Goal: Task Accomplishment & Management: Use online tool/utility

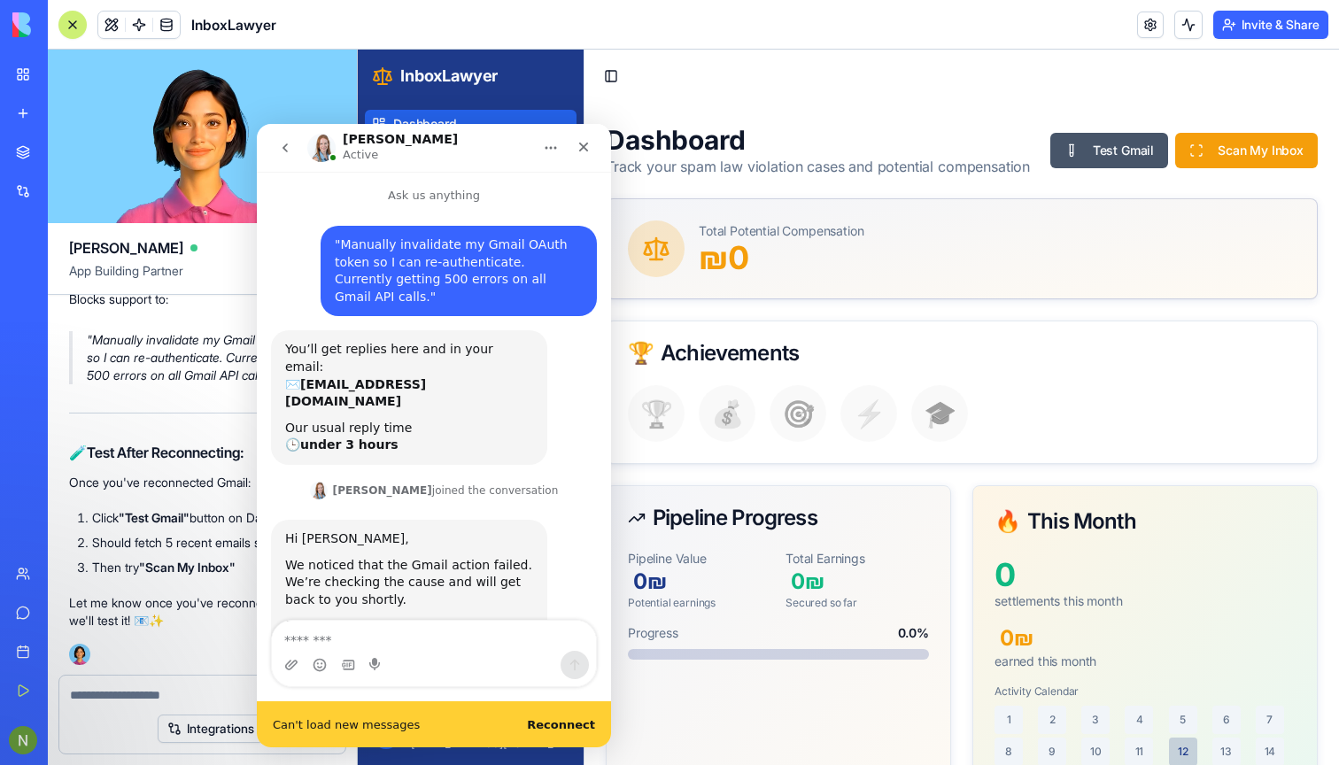
scroll to position [162, 0]
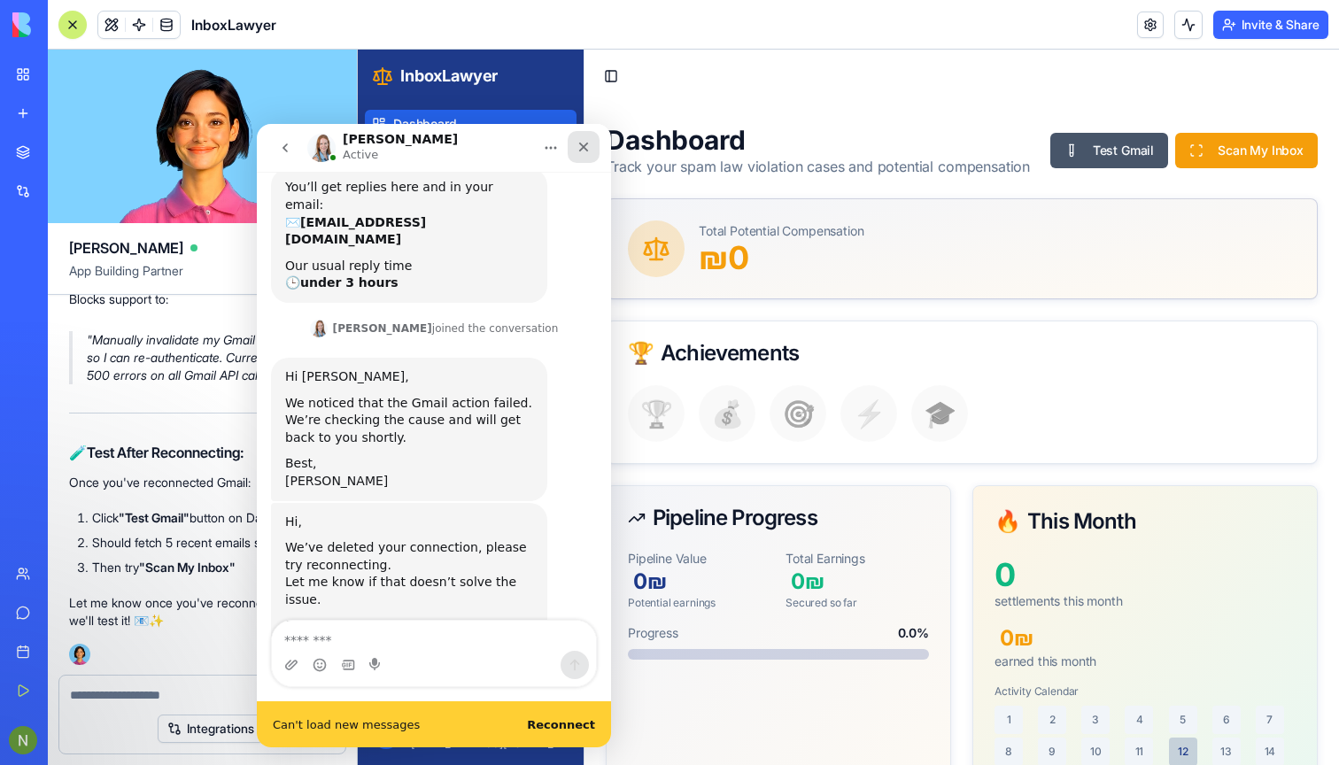
click at [577, 143] on icon "Close" at bounding box center [583, 147] width 14 height 14
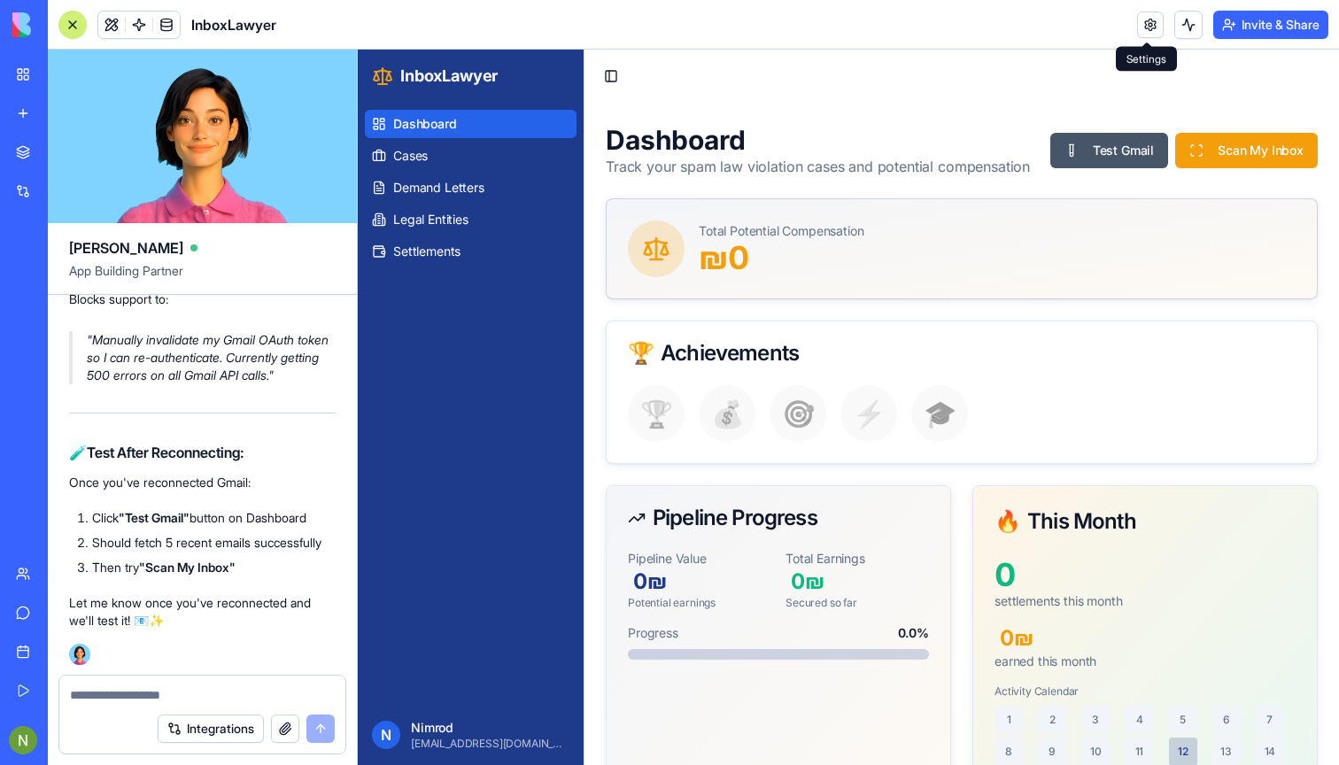
click at [1137, 18] on link at bounding box center [1150, 25] width 27 height 27
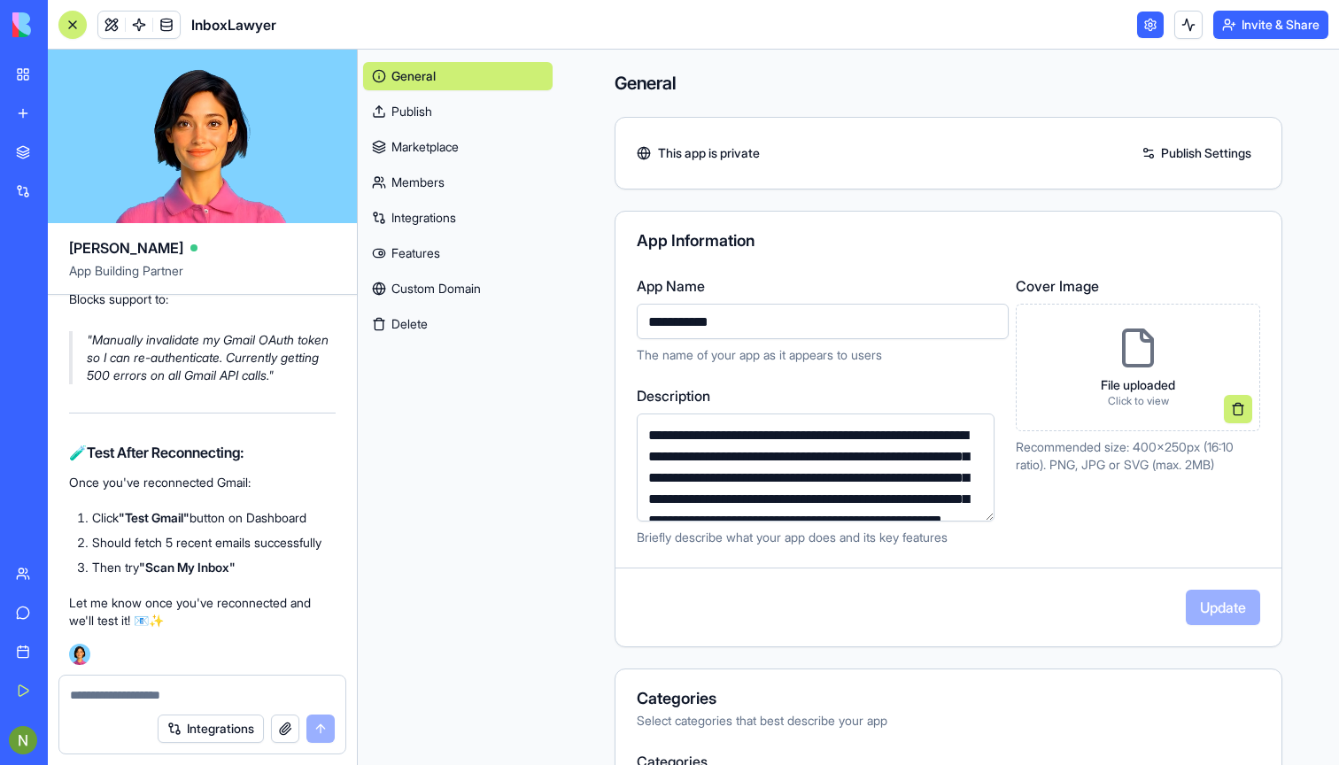
click at [460, 220] on link "Integrations" at bounding box center [457, 218] width 189 height 28
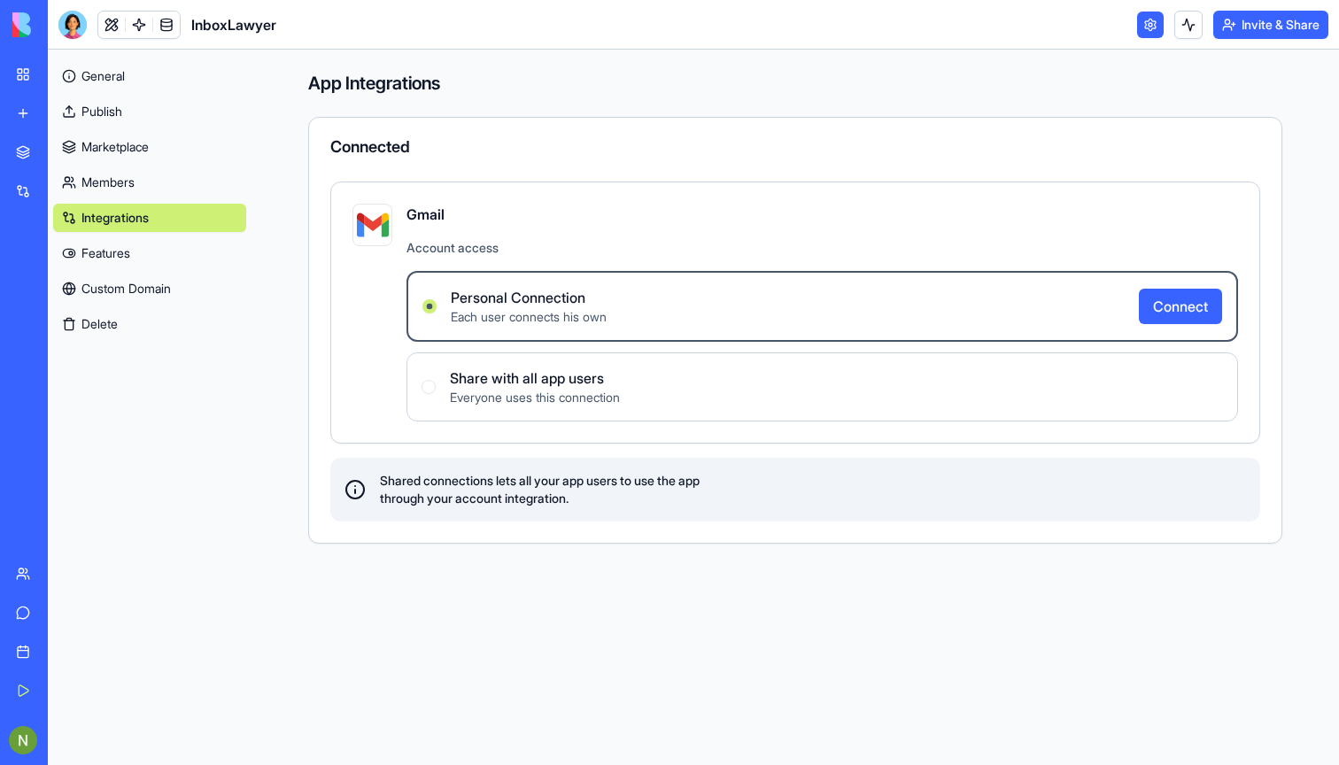
click at [106, 82] on link "General" at bounding box center [149, 76] width 193 height 28
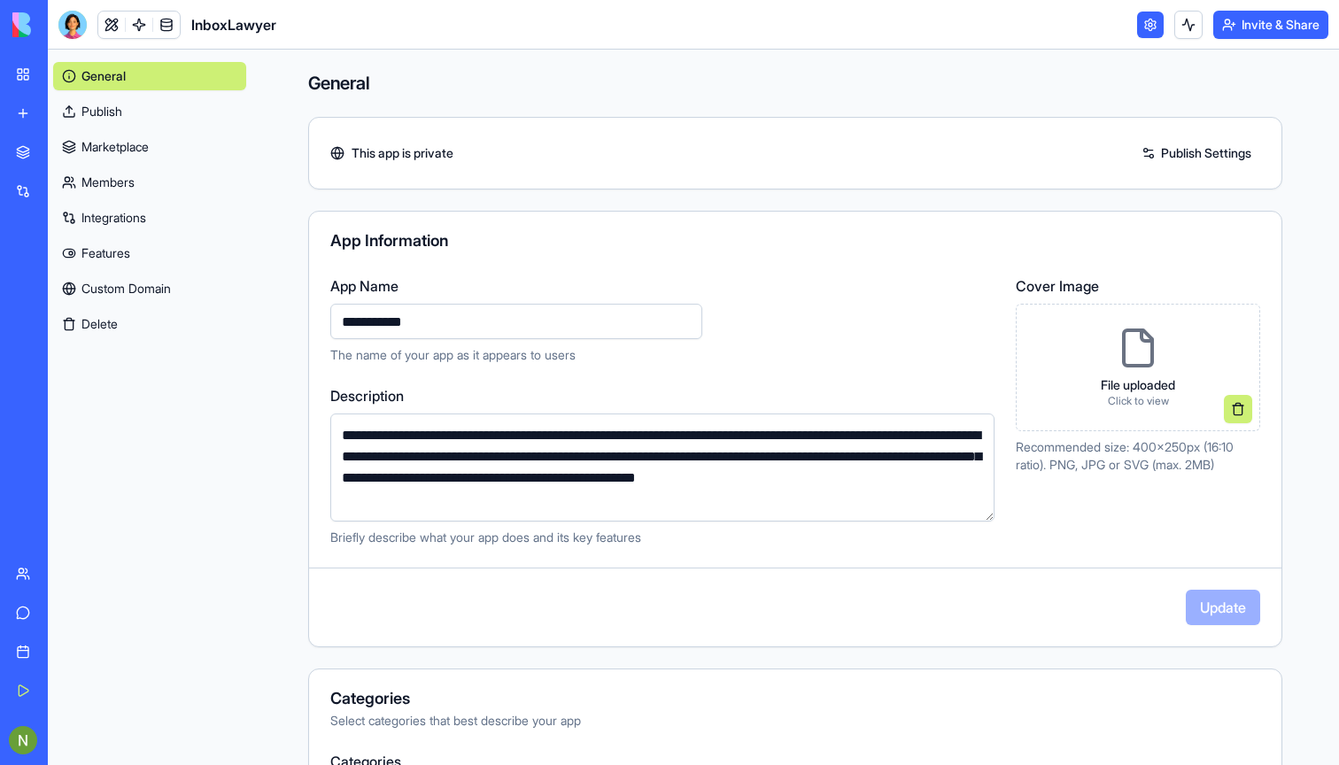
click at [1146, 28] on link at bounding box center [1150, 25] width 27 height 27
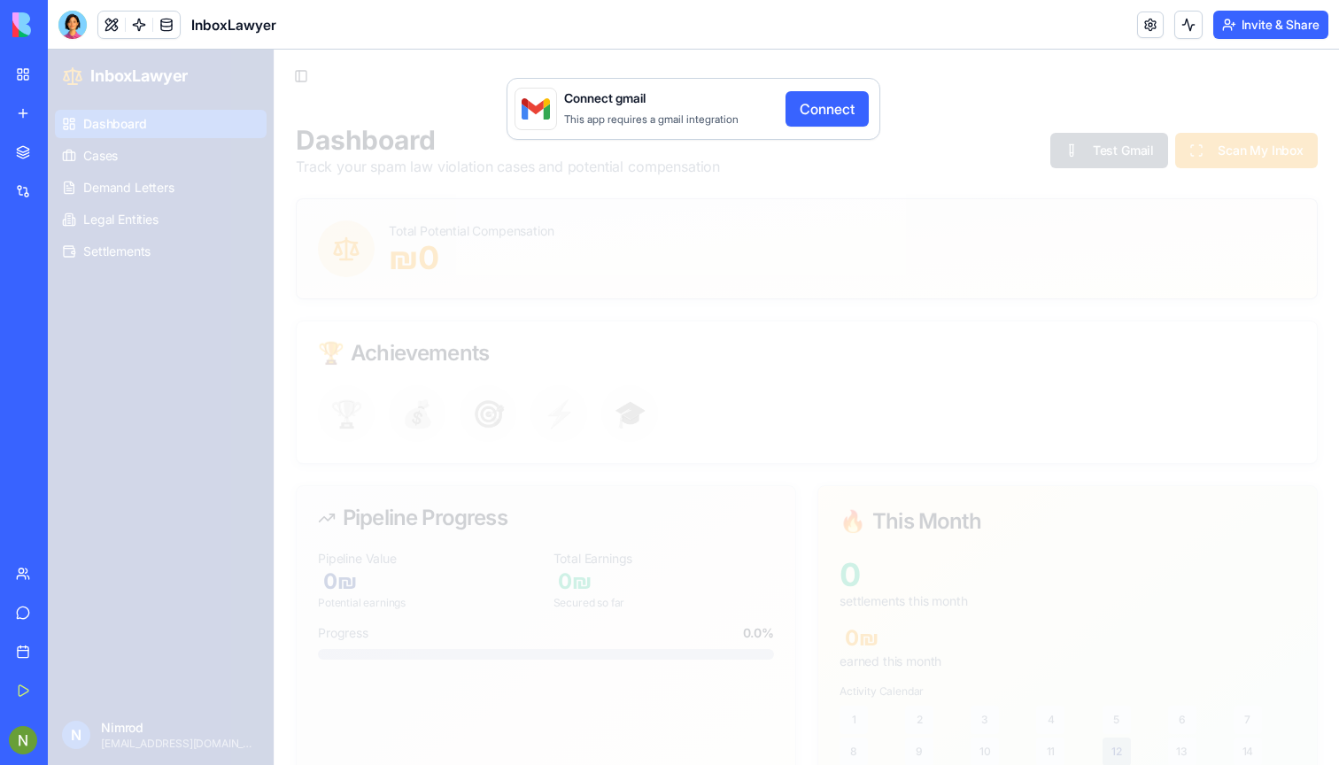
click at [826, 105] on button "Connect" at bounding box center [826, 108] width 83 height 35
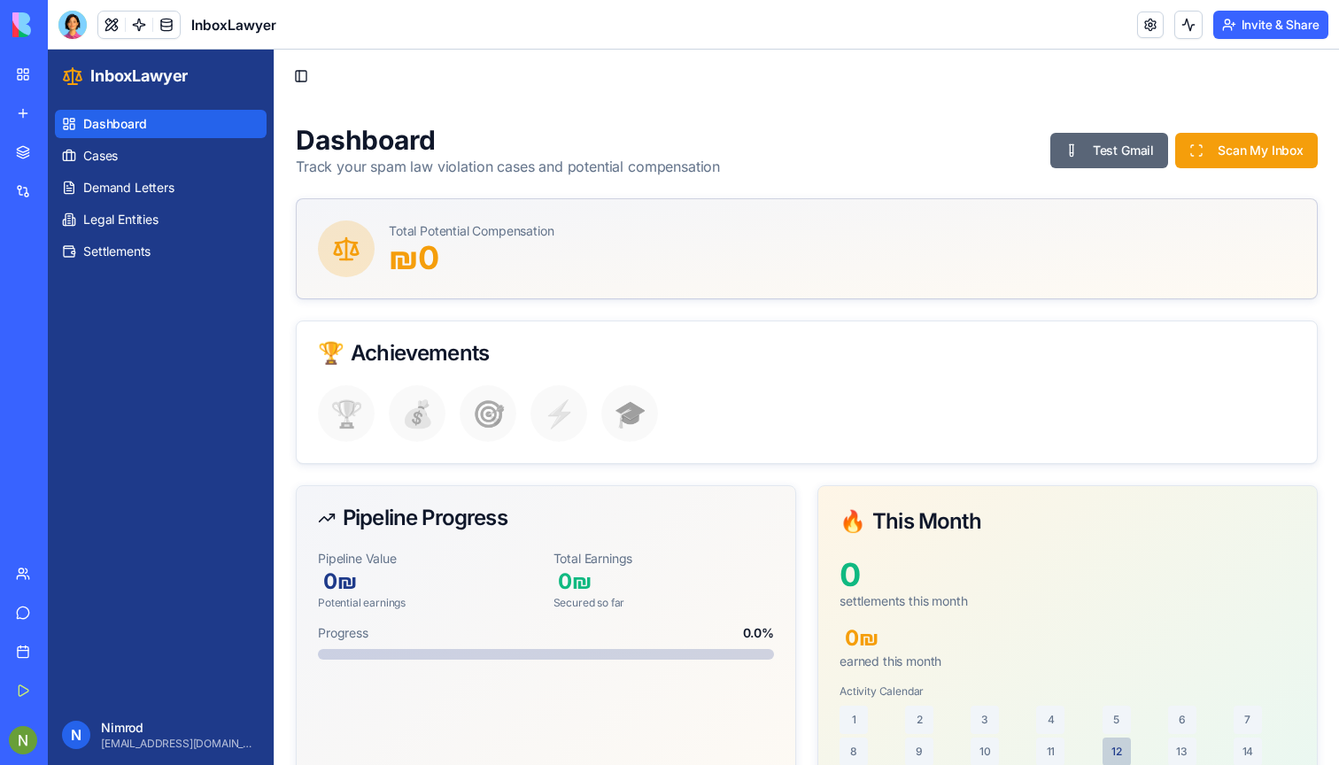
click at [1108, 157] on button "Test Gmail" at bounding box center [1109, 150] width 118 height 35
click at [1099, 165] on button "Test Gmail" at bounding box center [1109, 150] width 118 height 35
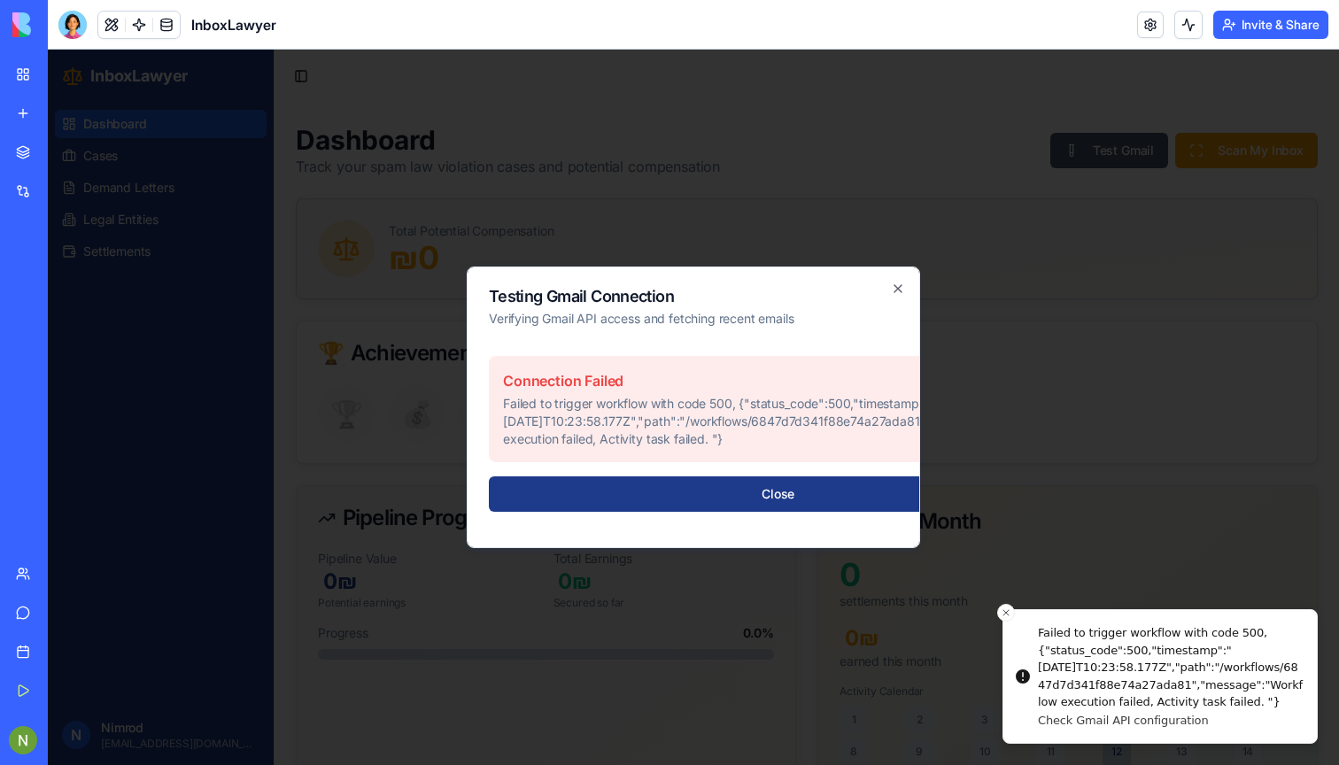
click at [707, 411] on p "Failed to trigger workflow with code 500, {"status_code":500,"timestamp":"2025-…" at bounding box center [778, 421] width 550 height 53
click at [670, 429] on p "Failed to trigger workflow with code 500, {"status_code":500,"timestamp":"2025-…" at bounding box center [778, 421] width 550 height 53
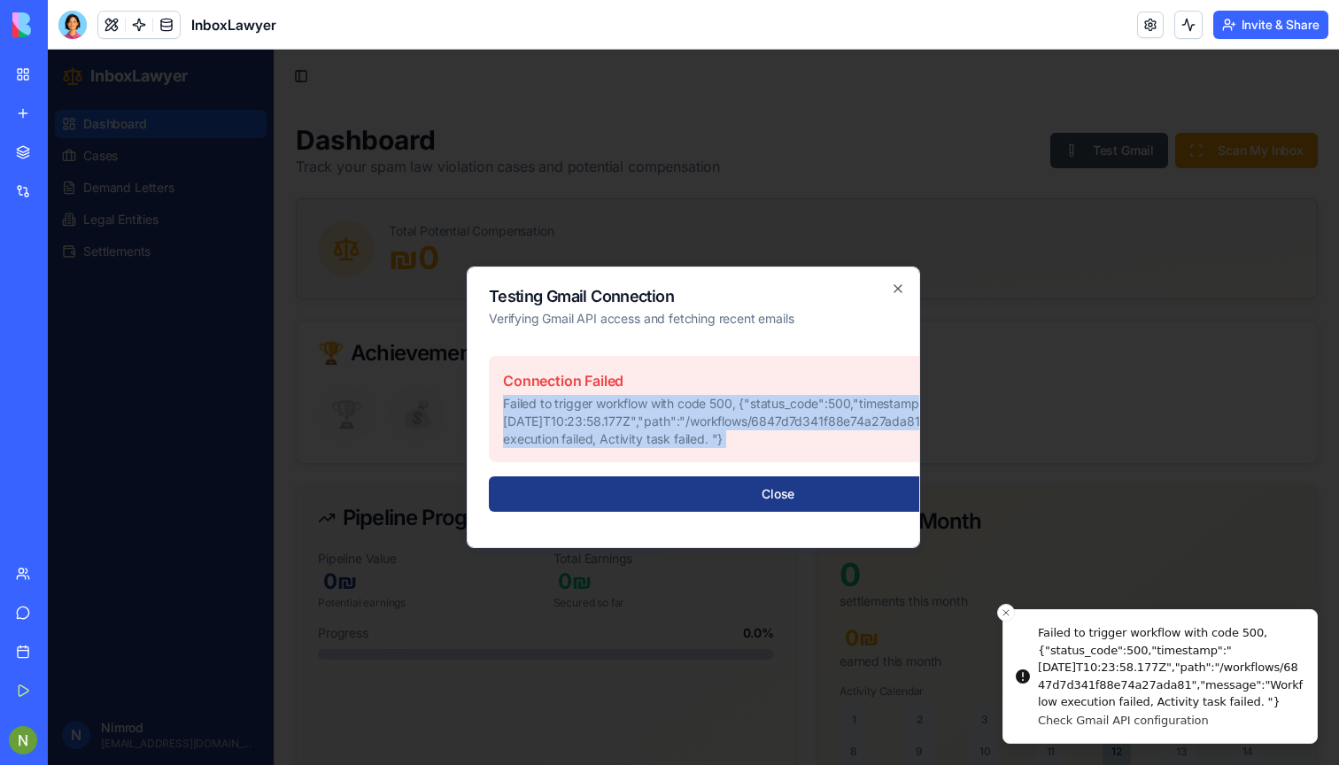
click at [902, 281] on div "Testing Gmail Connection Verifying Gmail API access and fetching recent emails …" at bounding box center [693, 408] width 453 height 282
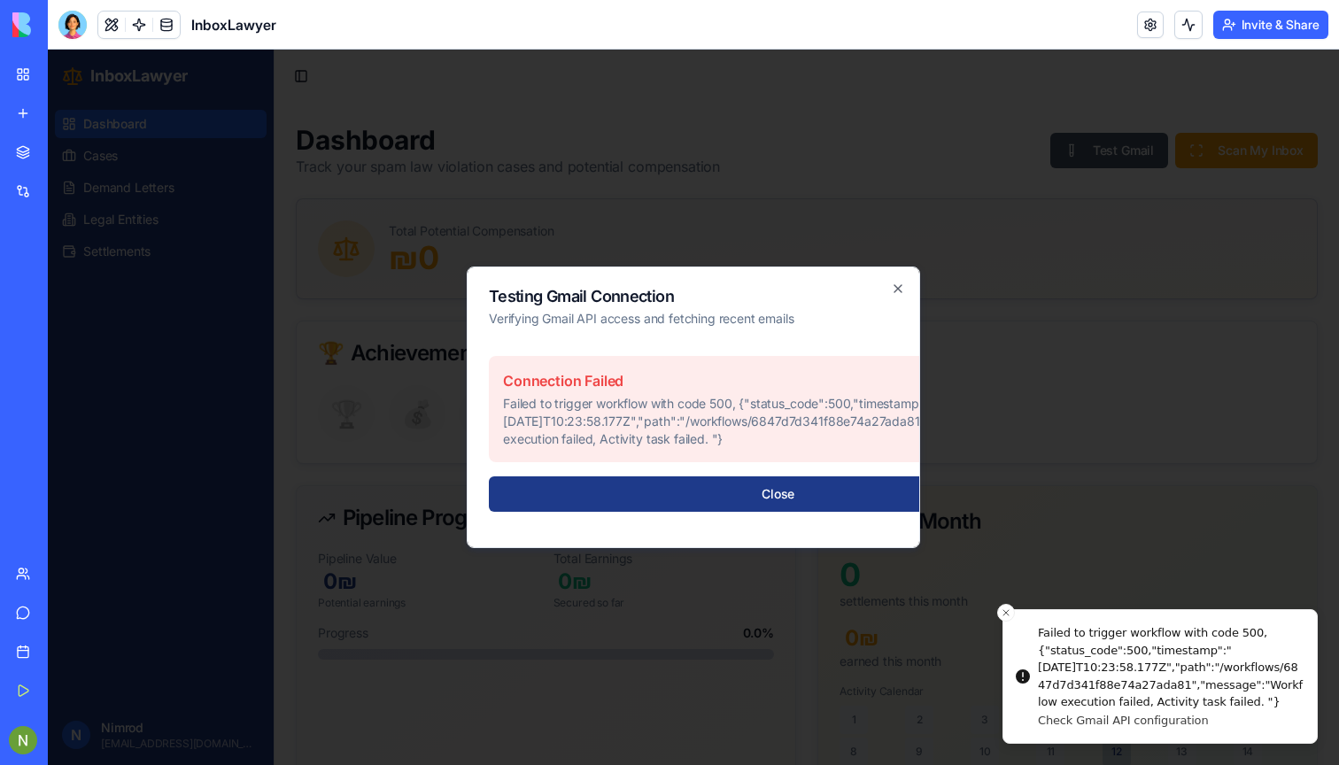
click at [891, 298] on h2 "Testing Gmail Connection" at bounding box center [778, 297] width 578 height 16
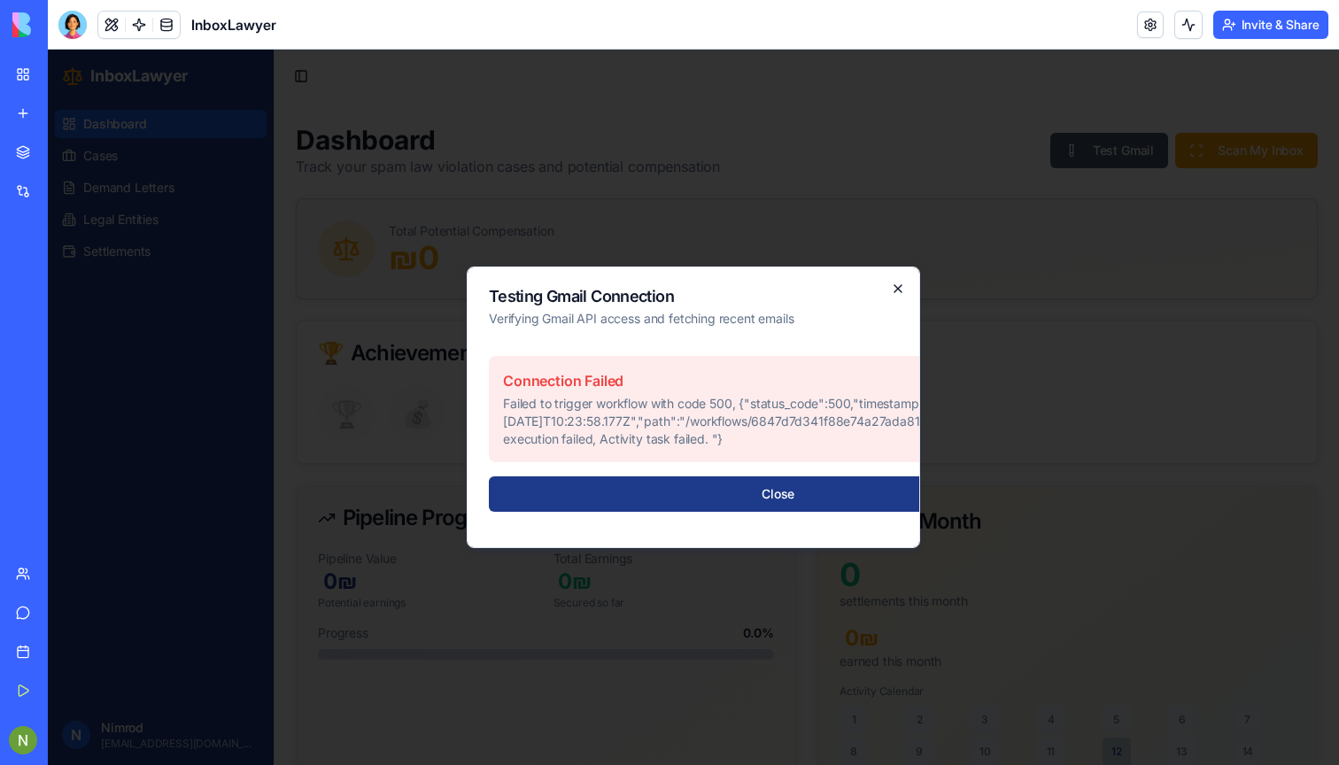
click at [903, 286] on icon "button" at bounding box center [898, 289] width 14 height 14
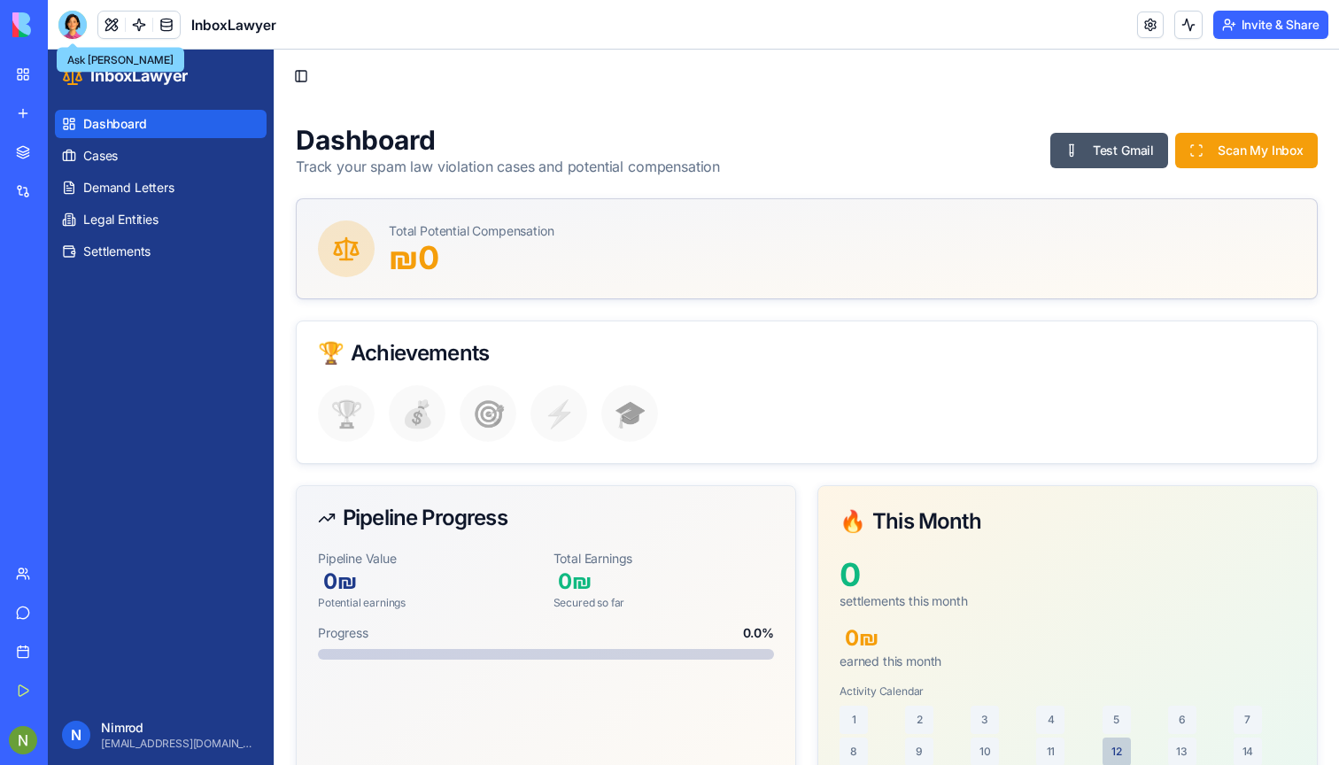
click at [73, 17] on div at bounding box center [72, 25] width 28 height 28
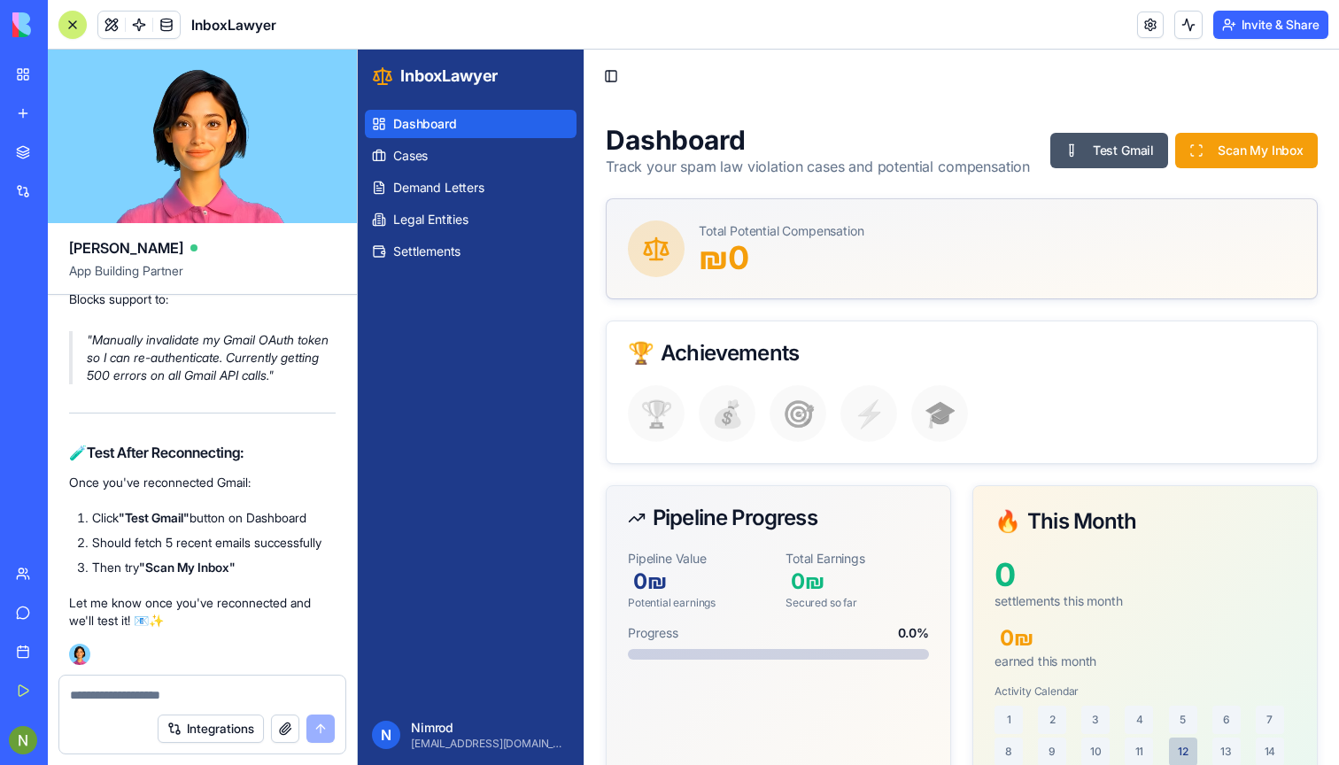
click at [120, 701] on textarea at bounding box center [202, 695] width 265 height 18
click at [30, 615] on link "Support" at bounding box center [40, 612] width 71 height 35
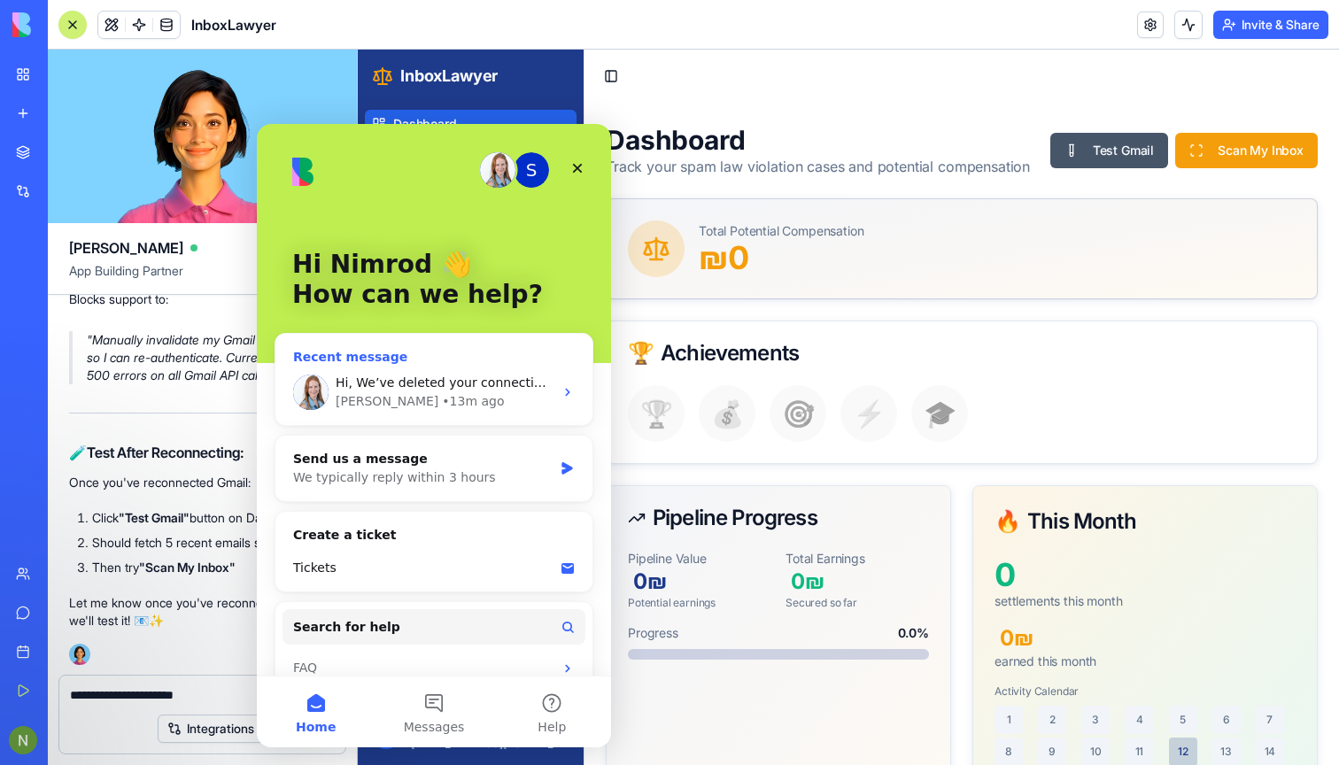
click at [442, 406] on div "• 13m ago" at bounding box center [473, 401] width 62 height 19
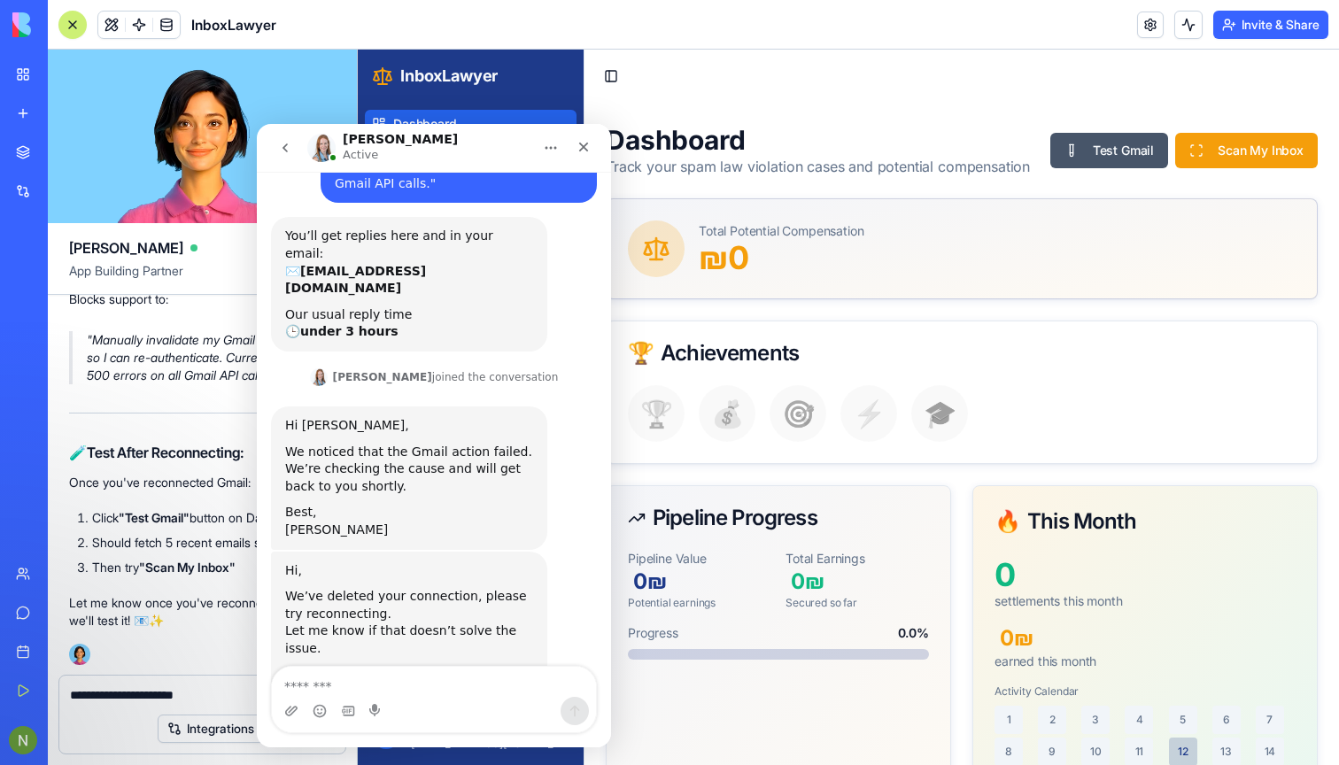
scroll to position [116, 0]
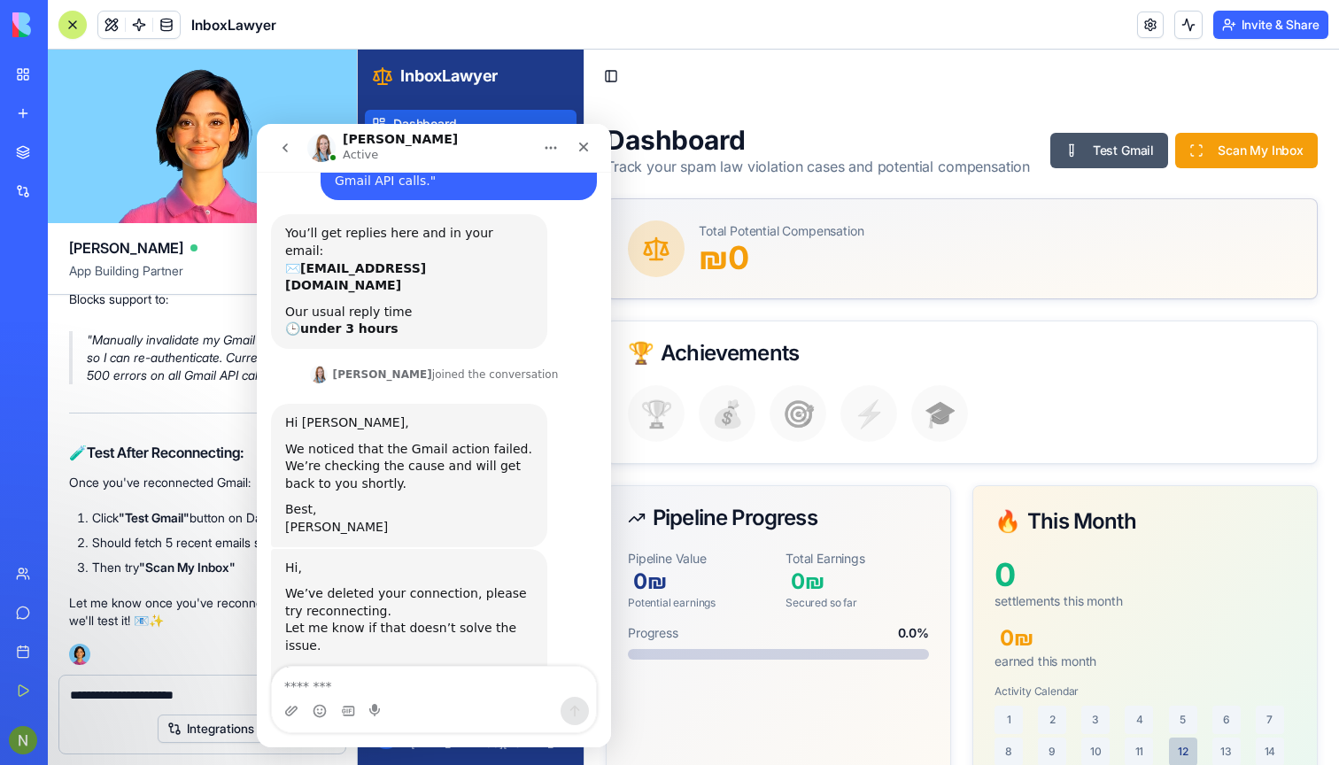
click at [196, 697] on textarea "**********" at bounding box center [202, 695] width 265 height 18
click at [576, 145] on div "Close" at bounding box center [584, 147] width 32 height 32
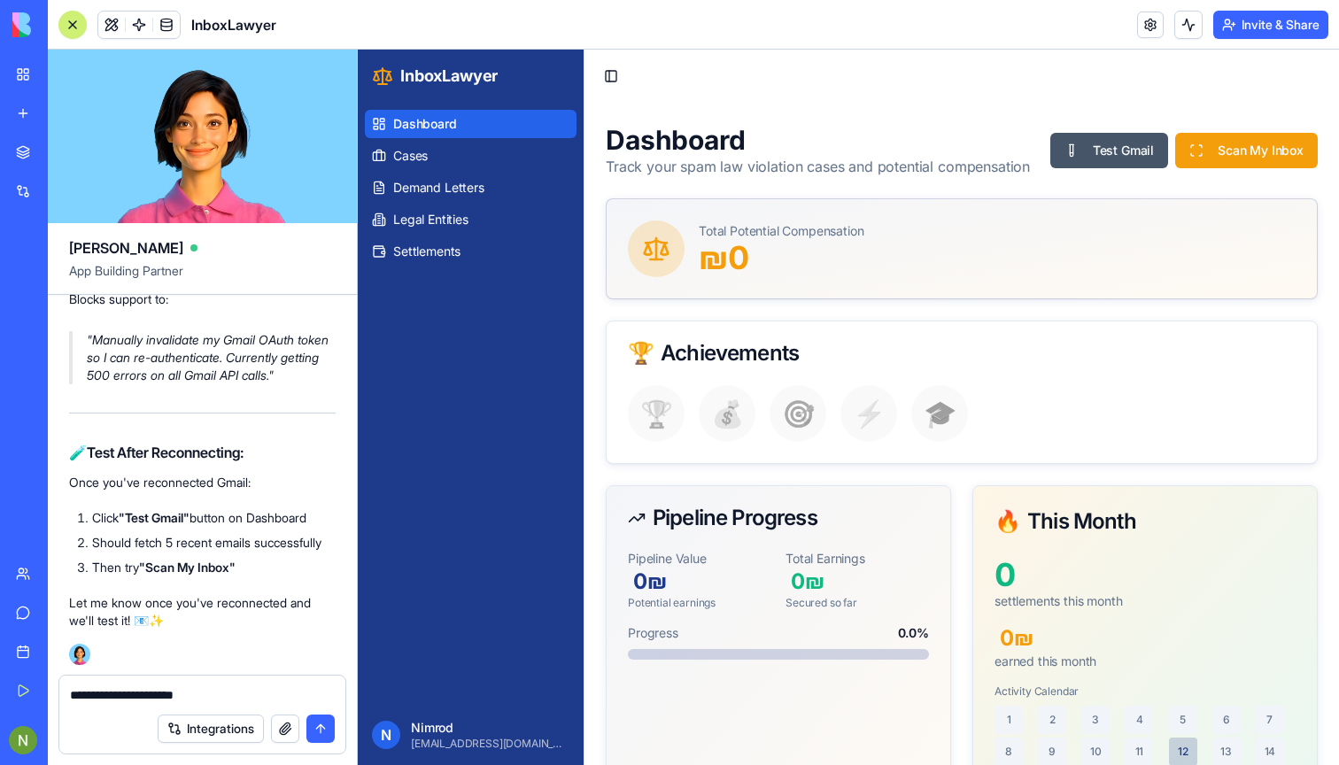
scroll to position [0, 0]
click at [205, 699] on textarea "**********" at bounding box center [202, 695] width 265 height 18
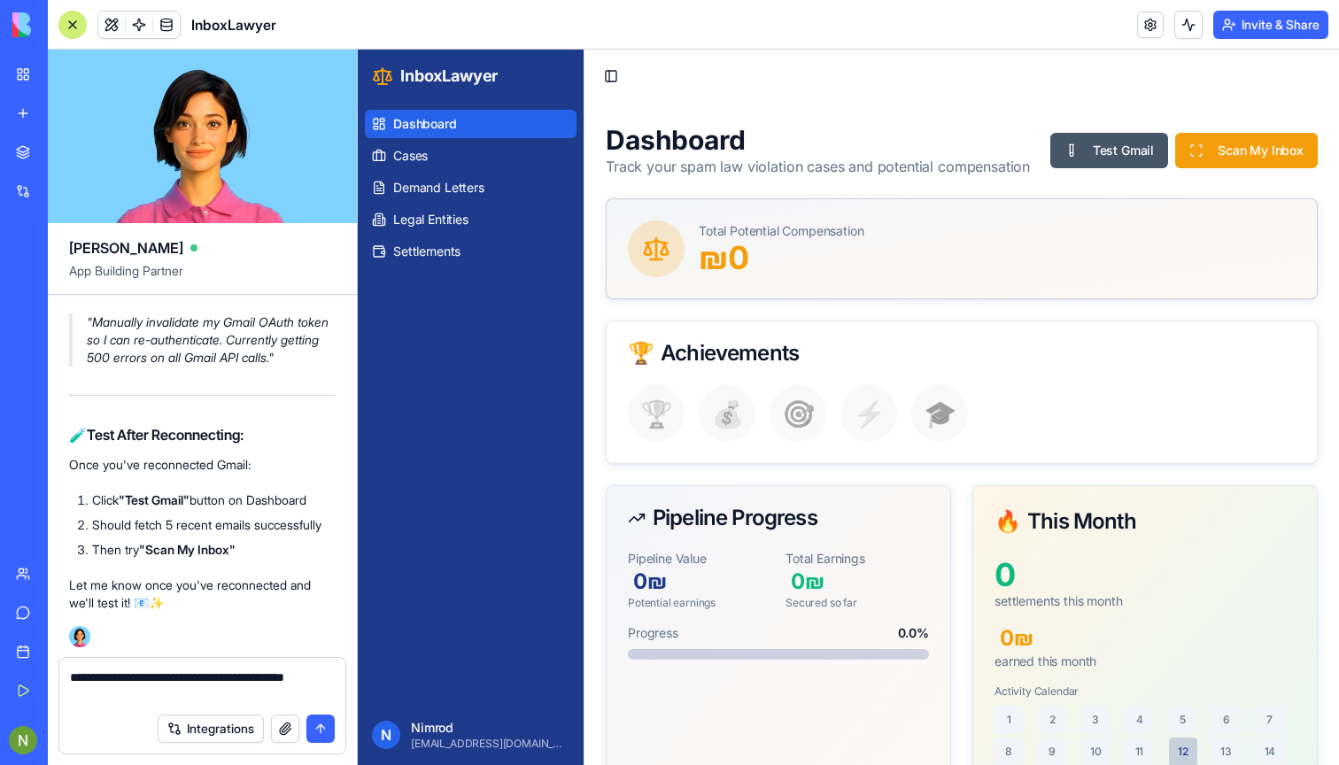
type textarea "**********"
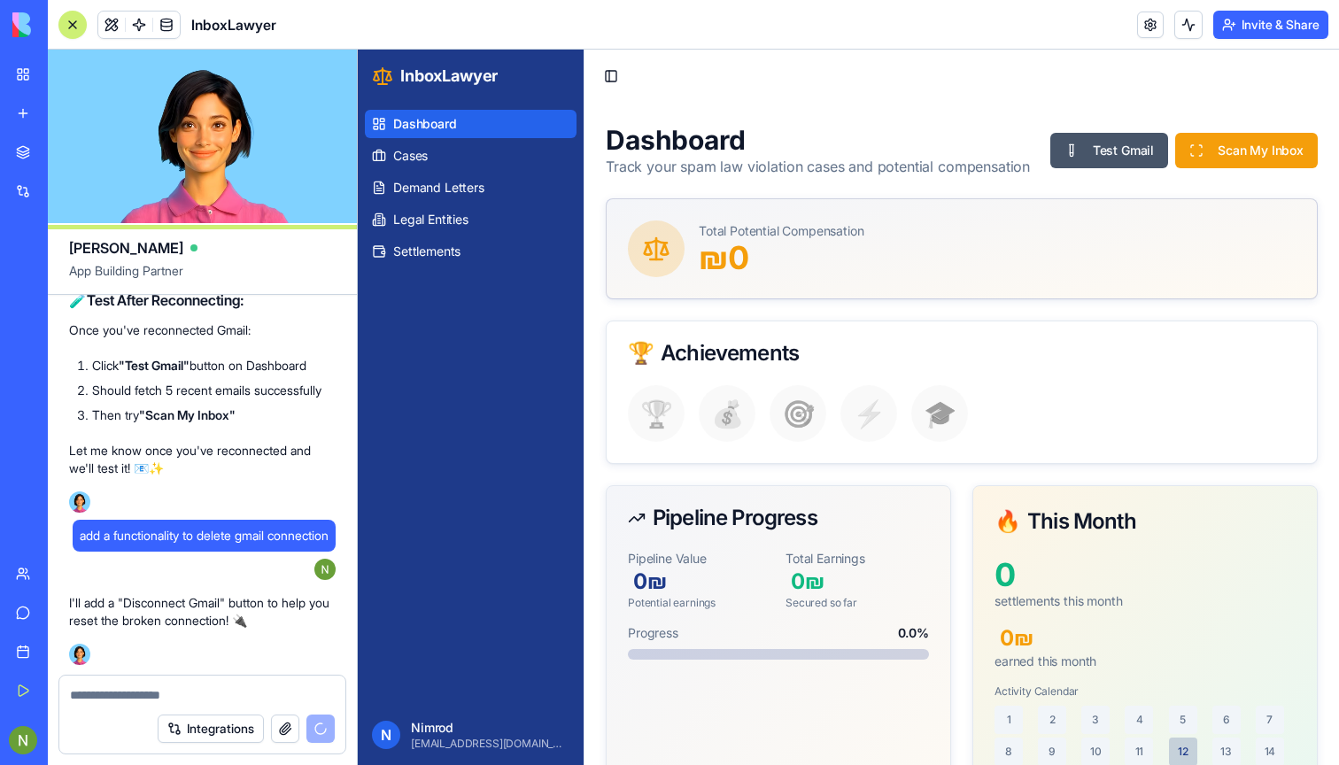
scroll to position [35694, 0]
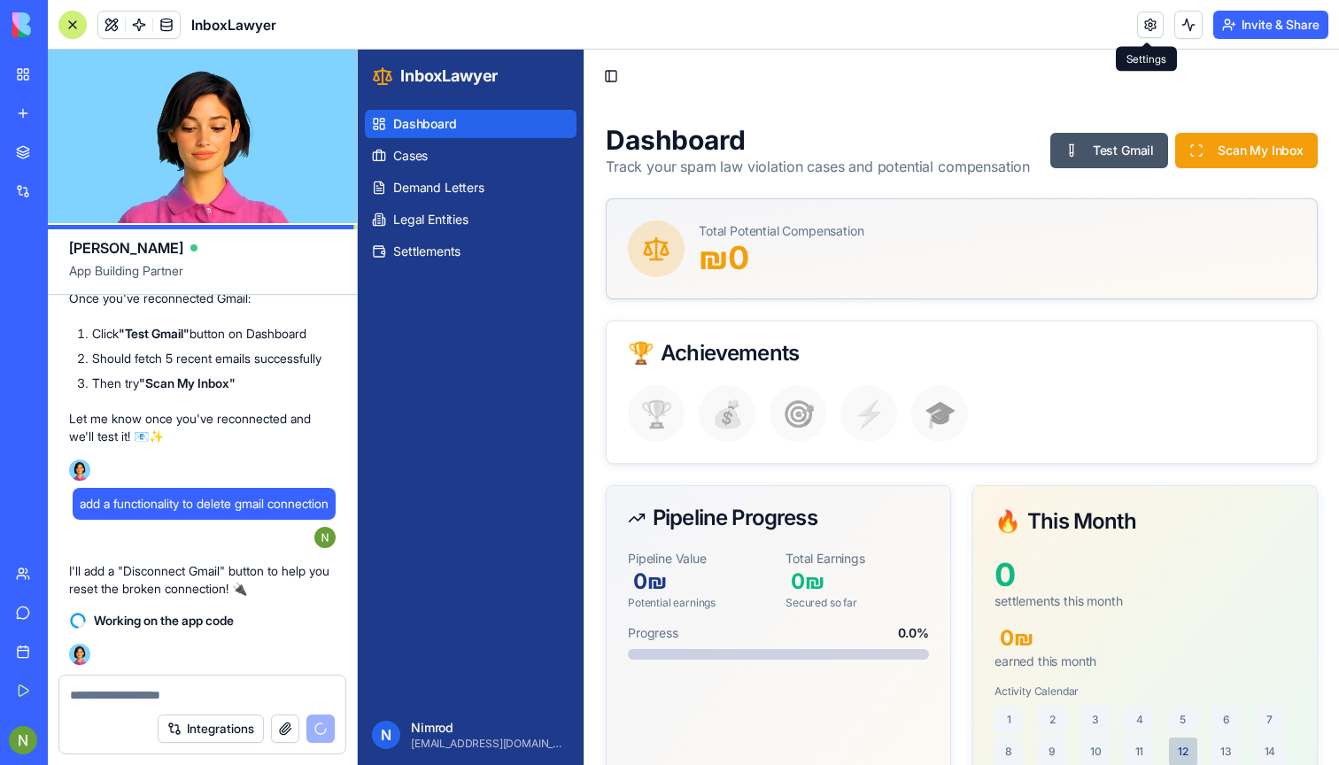
click at [1147, 35] on link at bounding box center [1150, 25] width 27 height 27
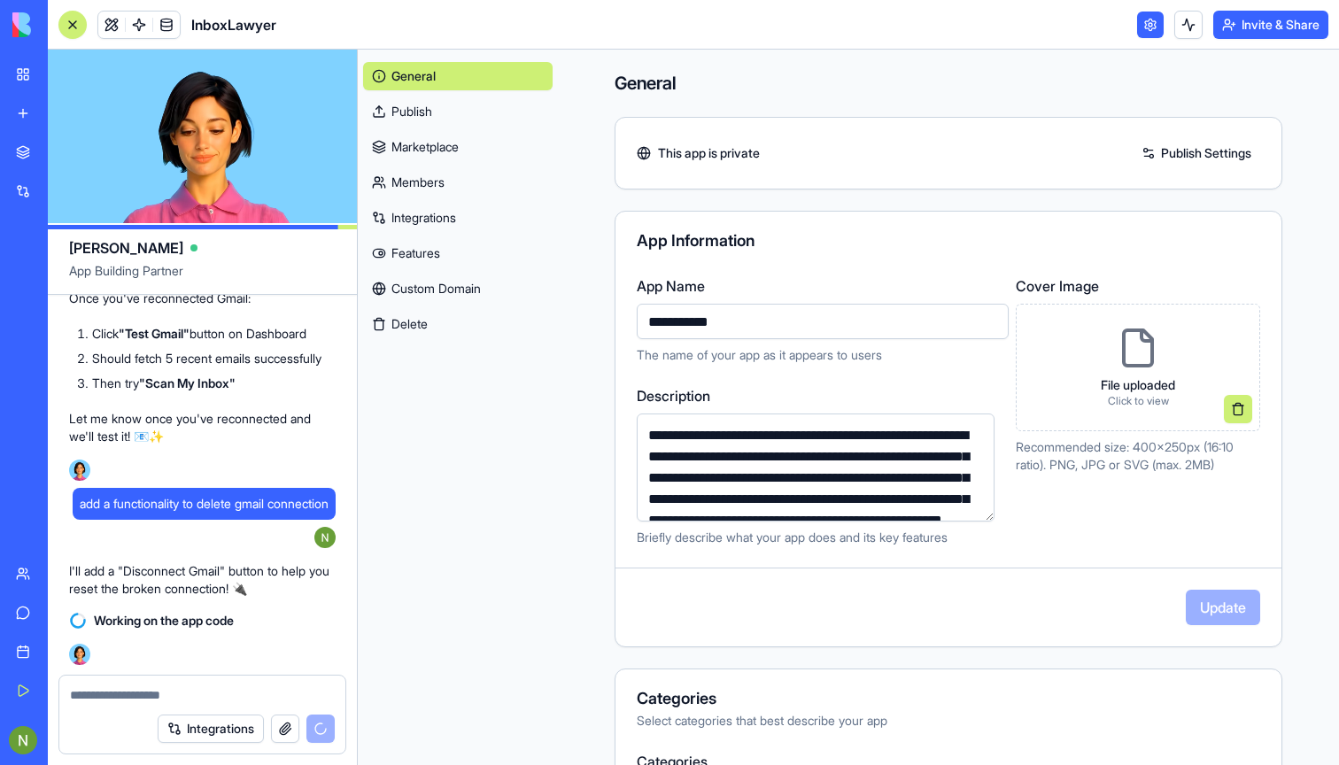
click at [398, 81] on link "General" at bounding box center [457, 76] width 189 height 28
click at [22, 35] on img at bounding box center [67, 24] width 110 height 25
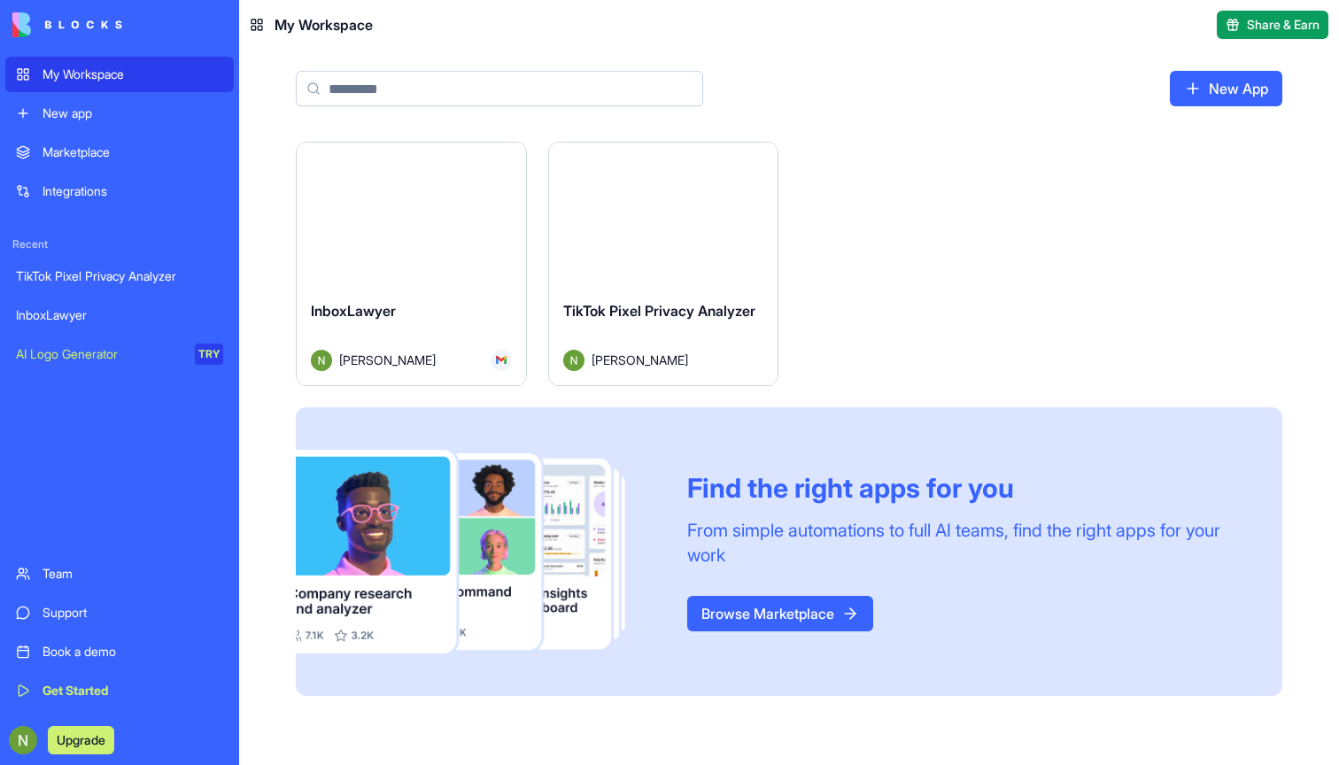
click at [76, 108] on div "New app" at bounding box center [133, 113] width 181 height 18
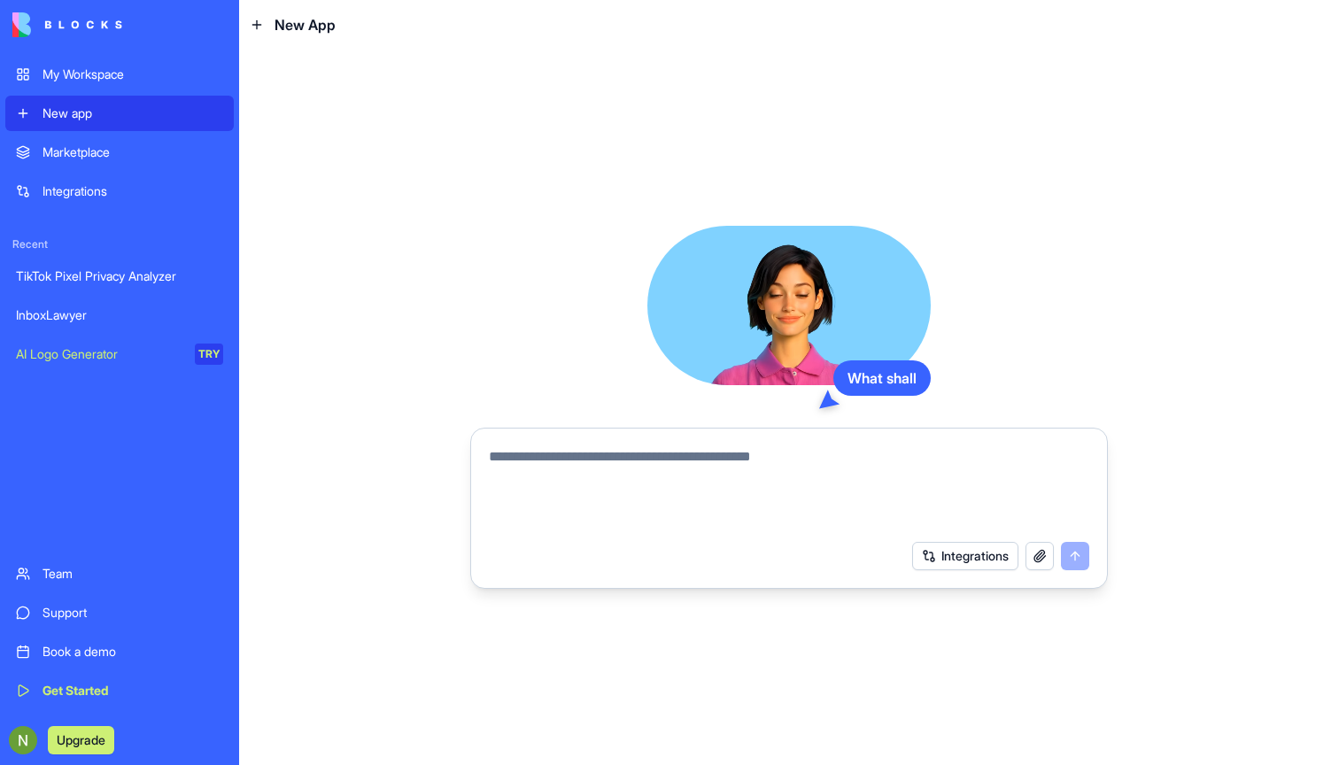
click at [80, 75] on div "My Workspace" at bounding box center [133, 75] width 181 height 18
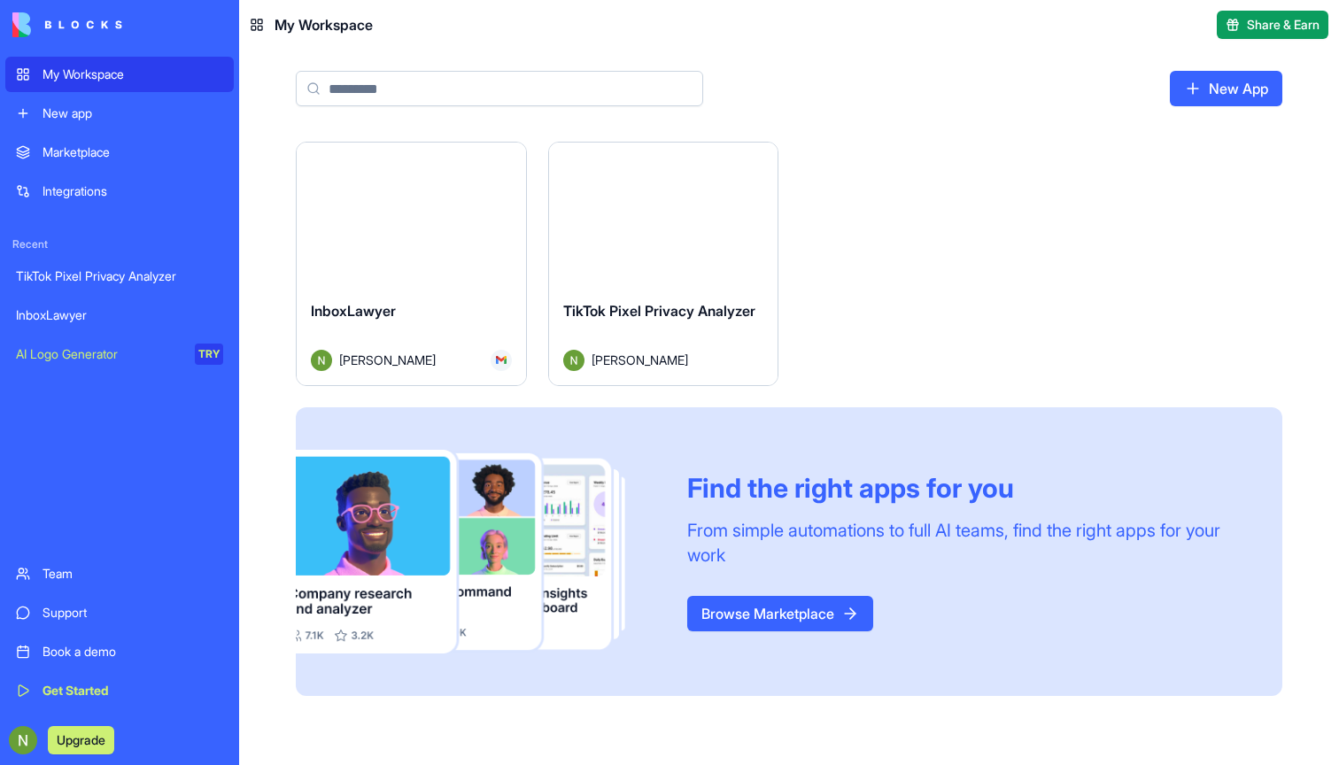
click at [382, 204] on button "Launch" at bounding box center [410, 214] width 133 height 35
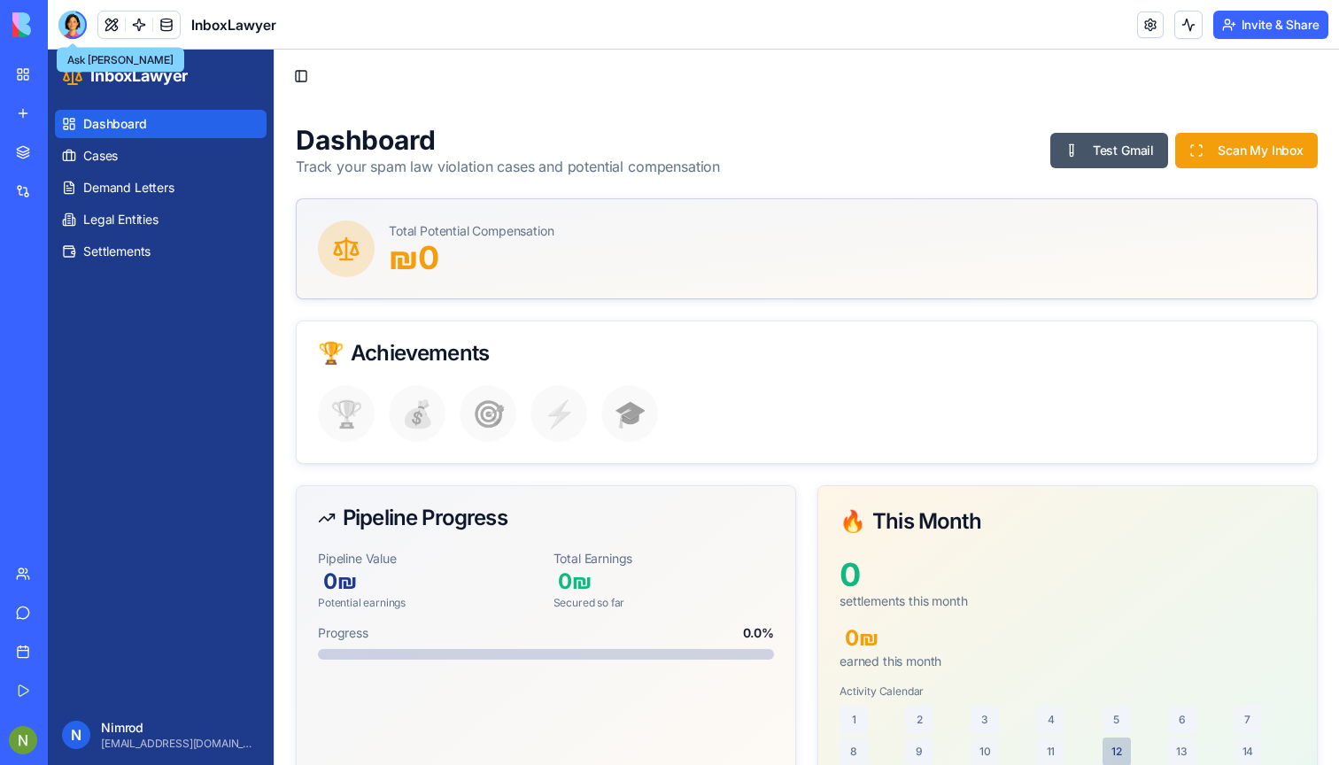
click at [60, 17] on div at bounding box center [72, 25] width 28 height 28
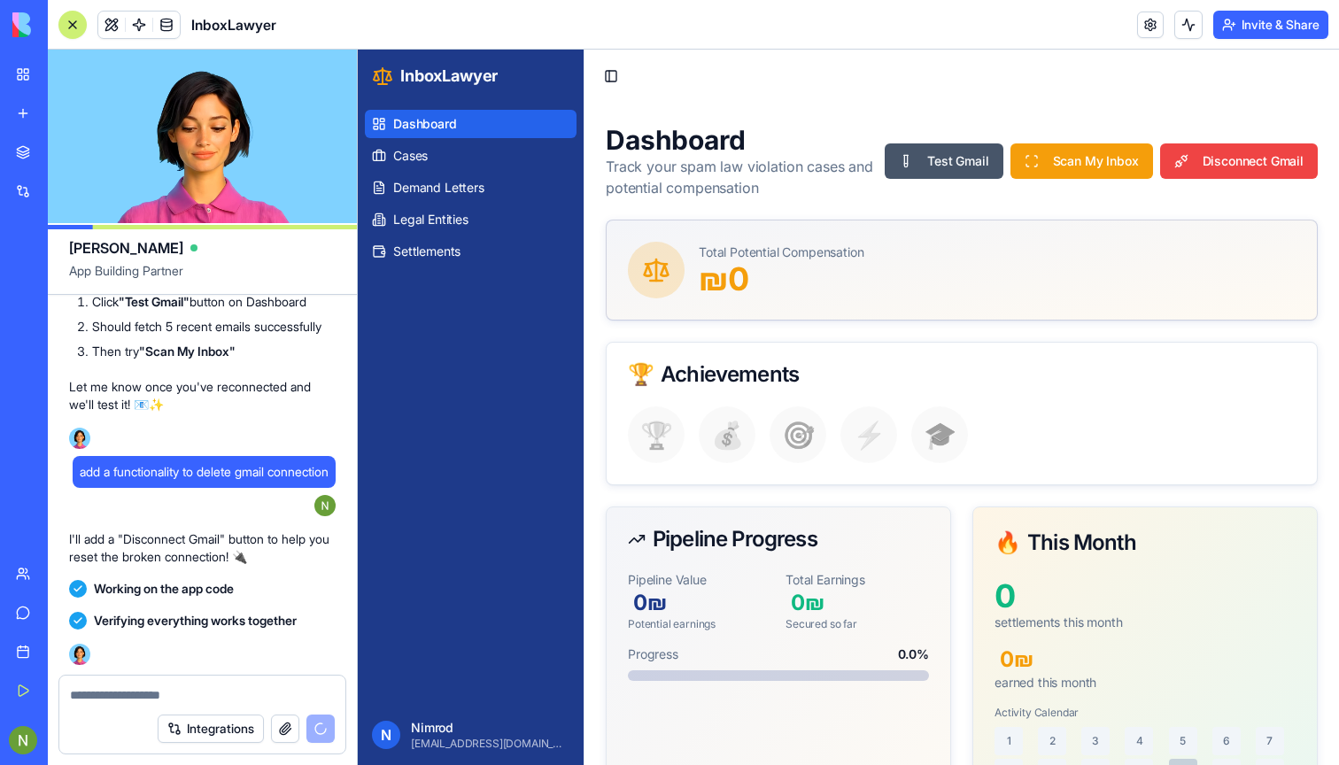
scroll to position [36663, 0]
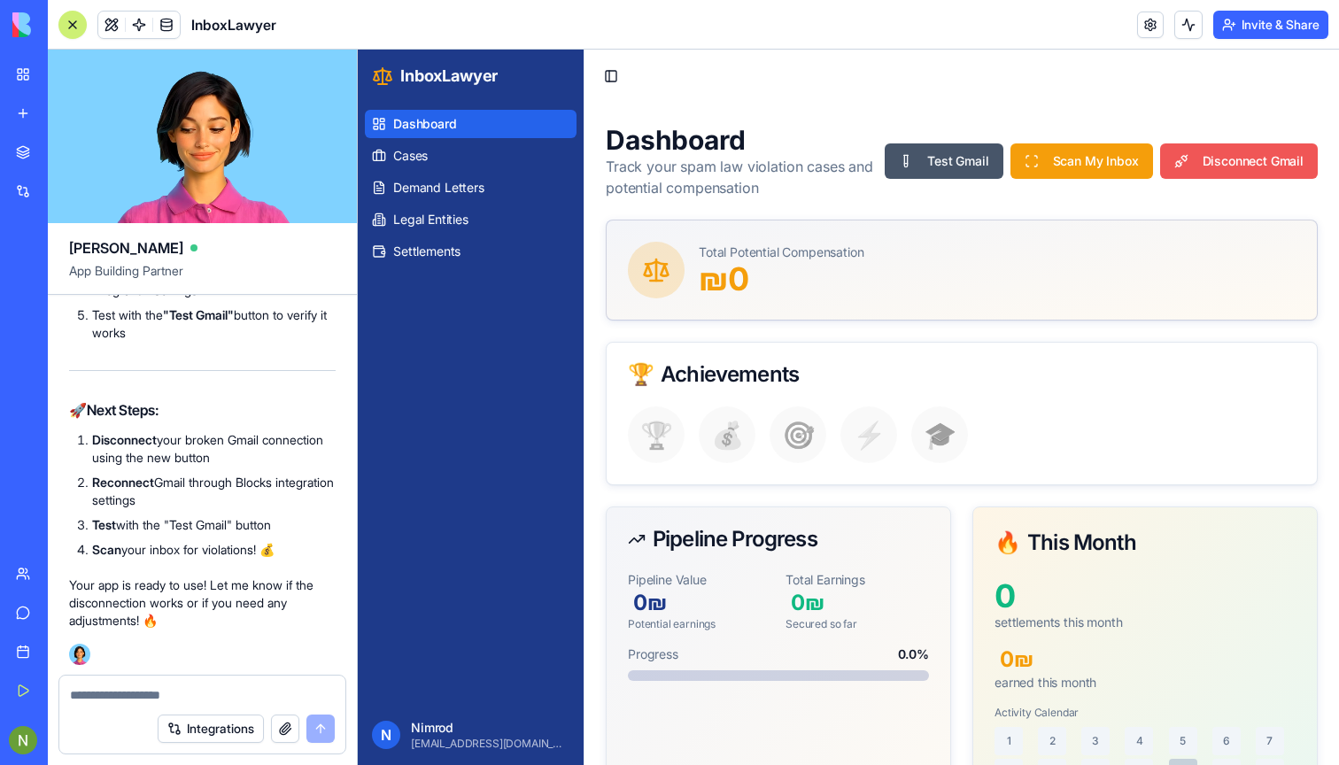
click at [1252, 155] on button "Disconnect Gmail" at bounding box center [1239, 160] width 158 height 35
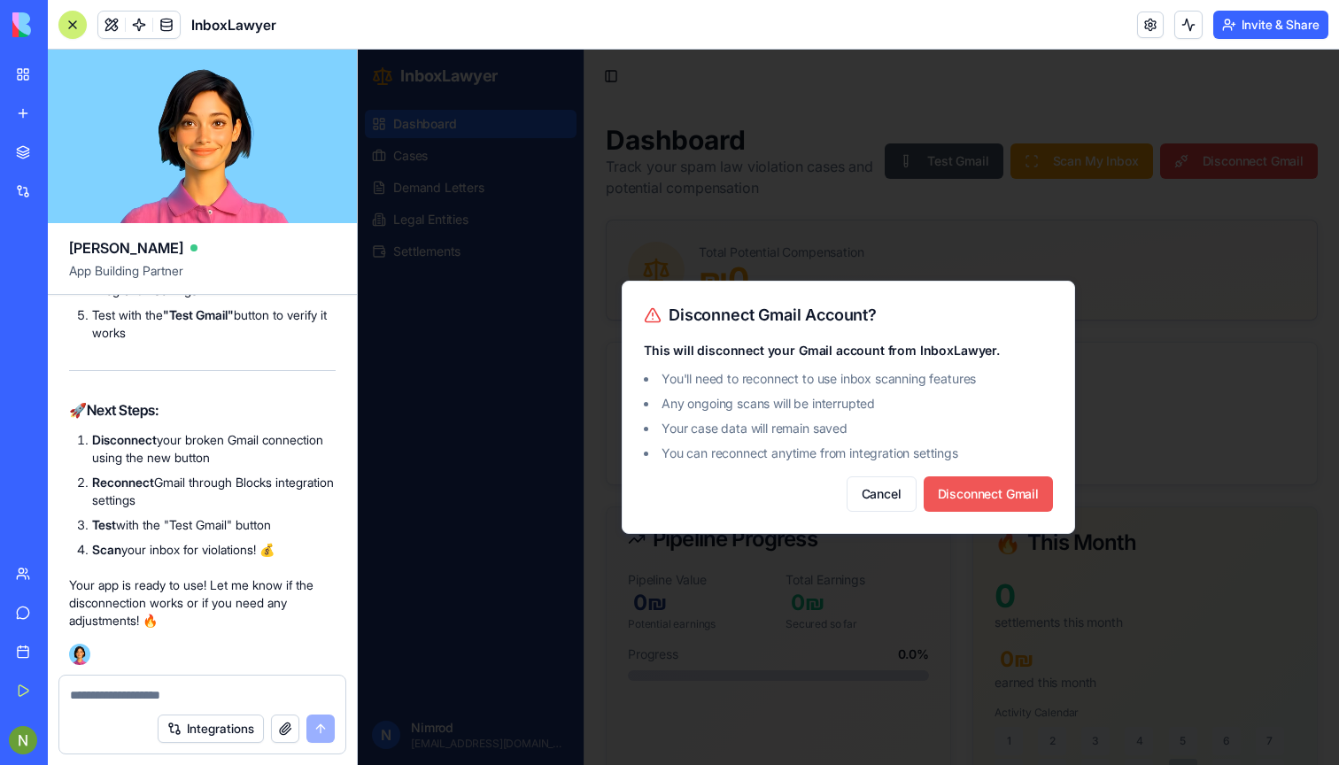
click at [989, 492] on button "Disconnect Gmail" at bounding box center [988, 493] width 129 height 35
click at [965, 482] on button "Disconnect Gmail" at bounding box center [988, 493] width 129 height 35
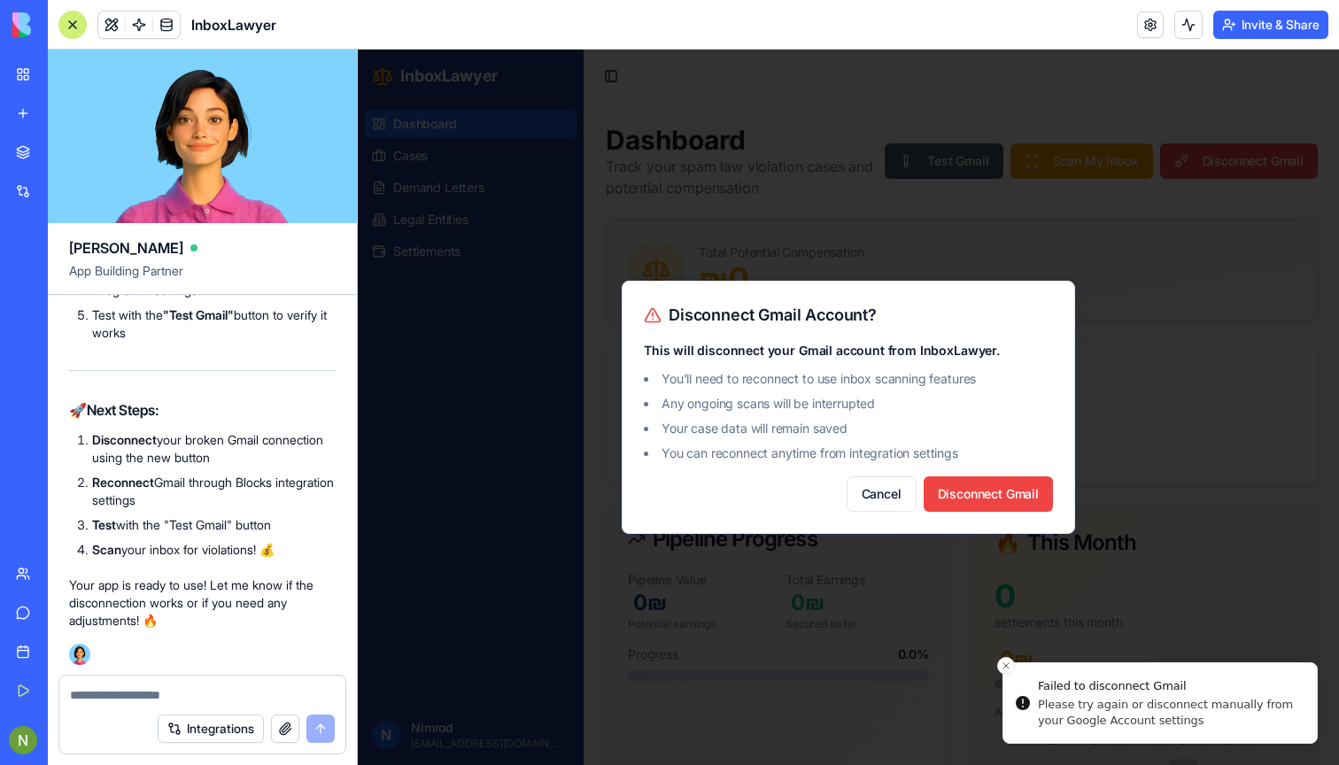
click at [1068, 688] on div at bounding box center [848, 407] width 981 height 715
click at [1066, 705] on div at bounding box center [848, 407] width 981 height 715
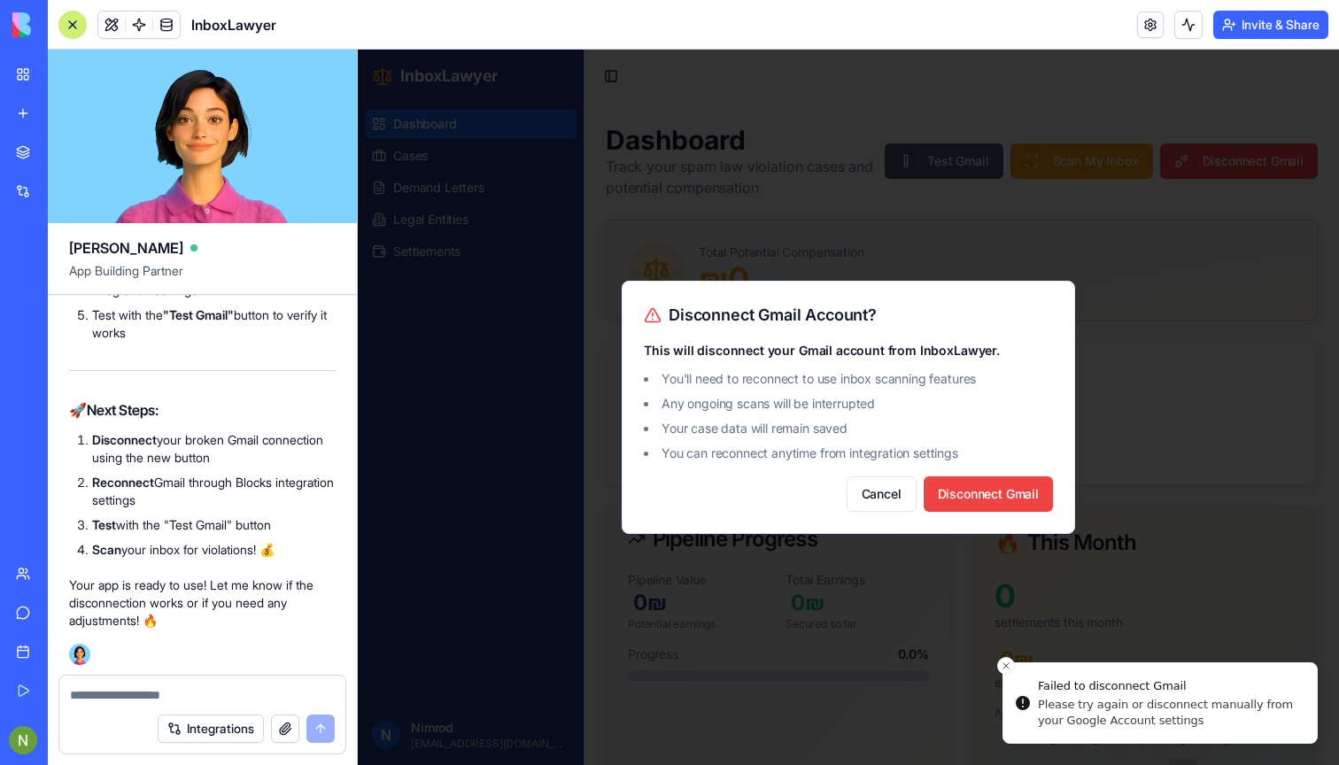
click at [1066, 705] on div at bounding box center [848, 407] width 981 height 715
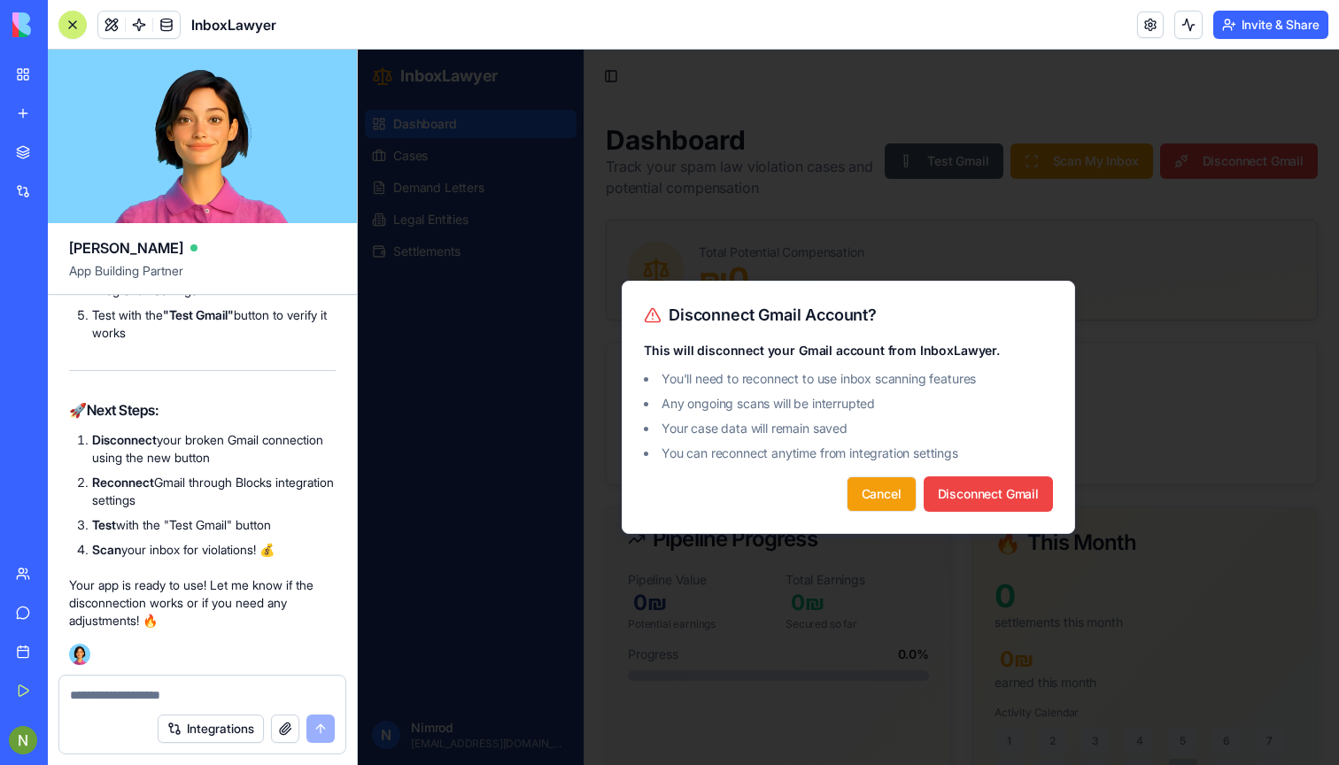
click at [884, 487] on button "Cancel" at bounding box center [881, 493] width 70 height 35
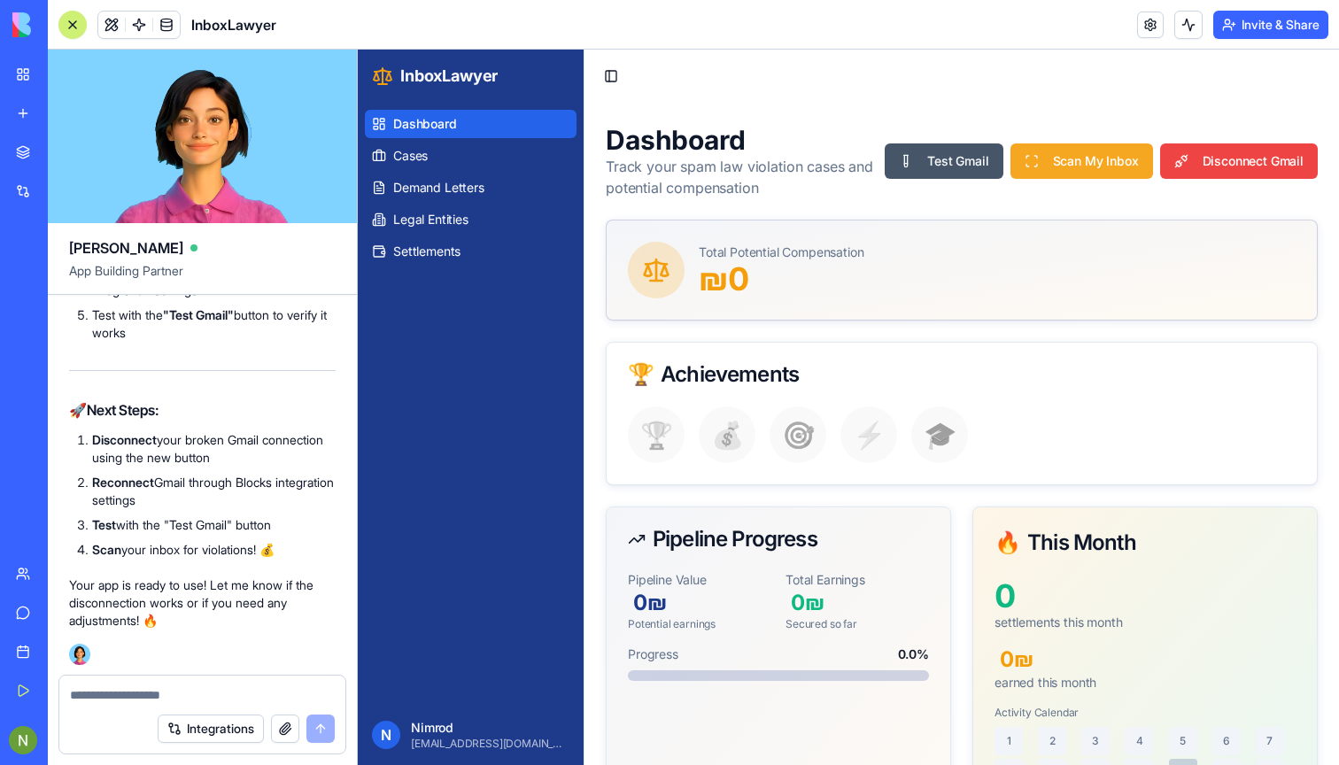
click at [1032, 174] on button "Scan My Inbox" at bounding box center [1081, 160] width 143 height 35
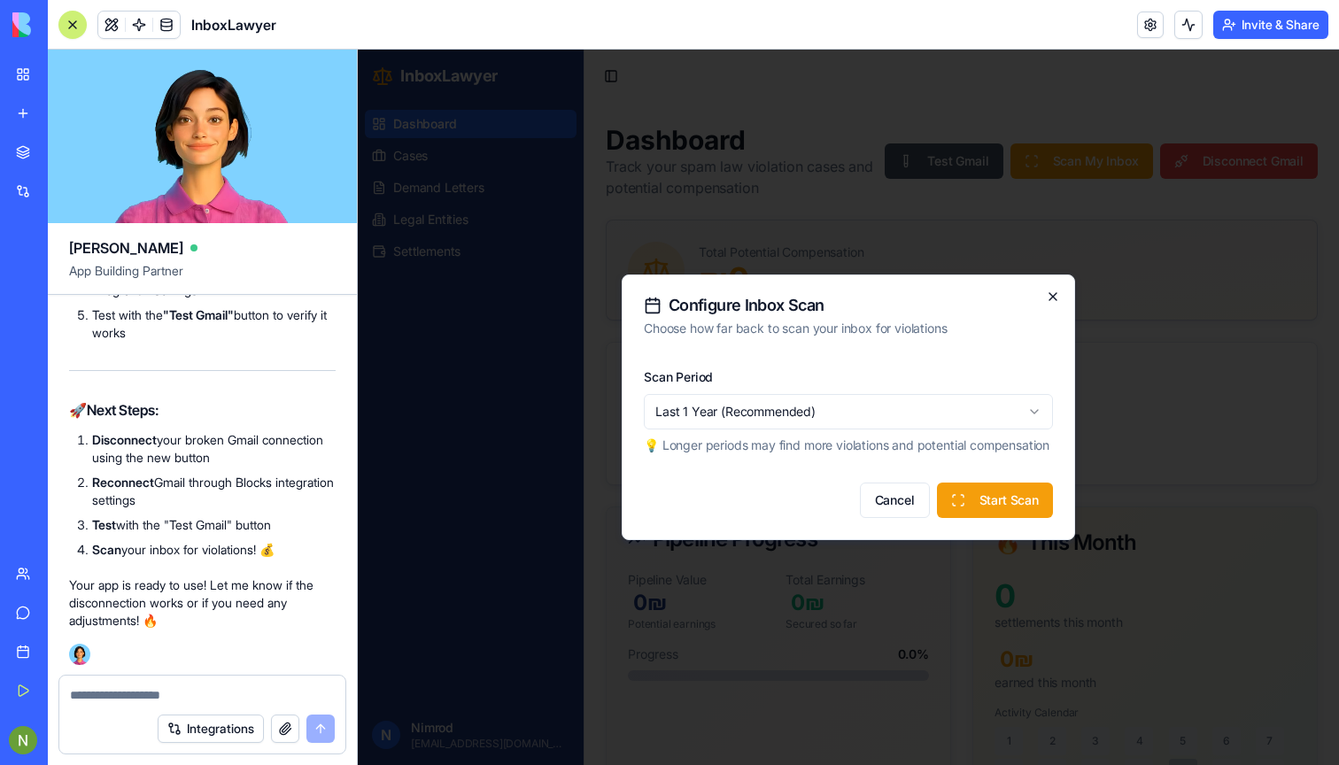
click at [1055, 290] on icon "button" at bounding box center [1053, 297] width 14 height 14
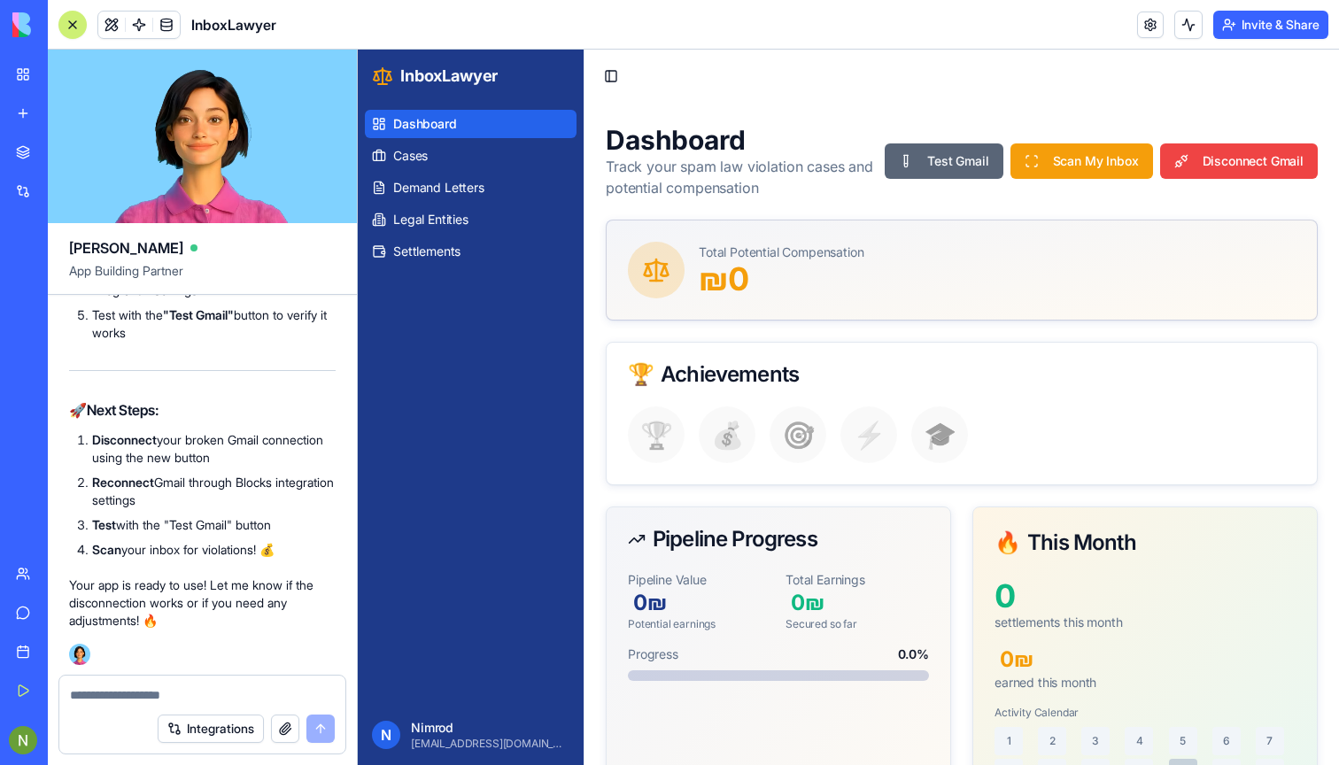
click at [958, 171] on button "Test Gmail" at bounding box center [944, 160] width 118 height 35
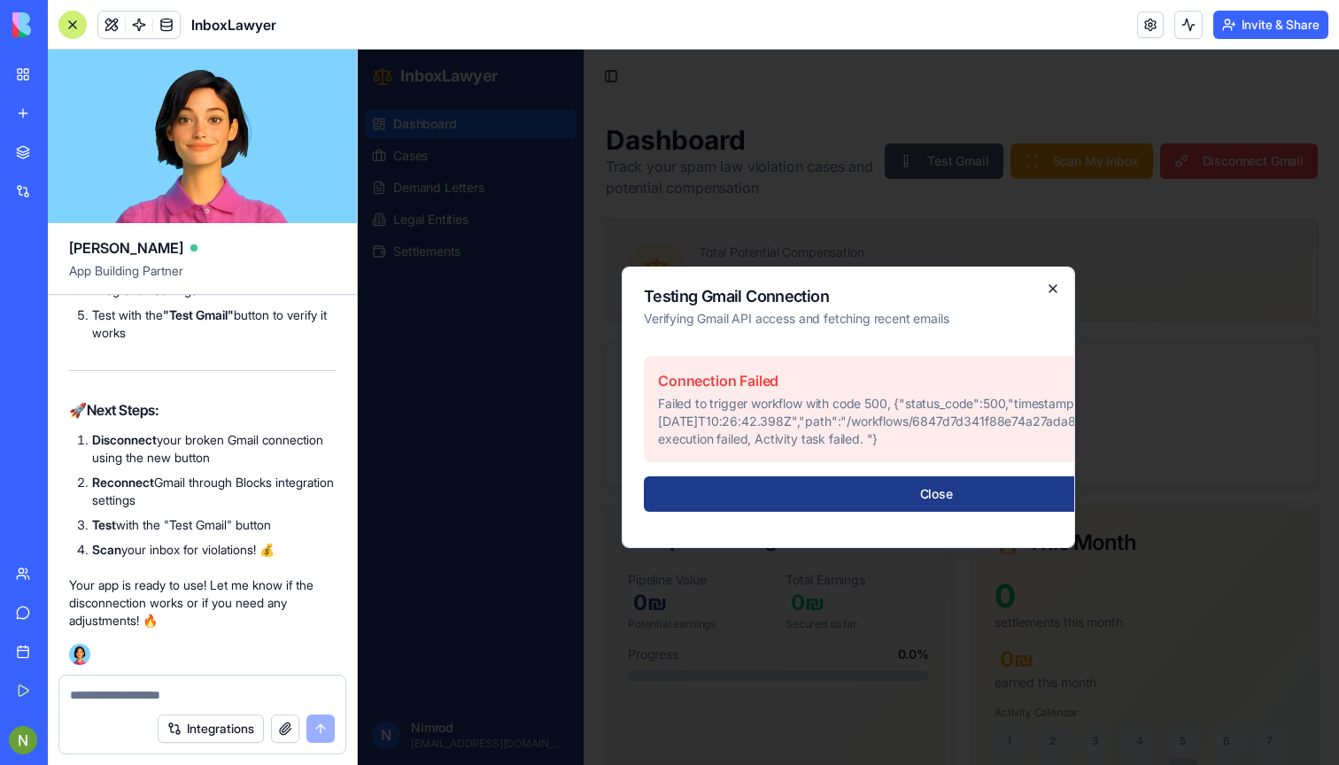
click at [1052, 289] on icon "button" at bounding box center [1053, 289] width 14 height 14
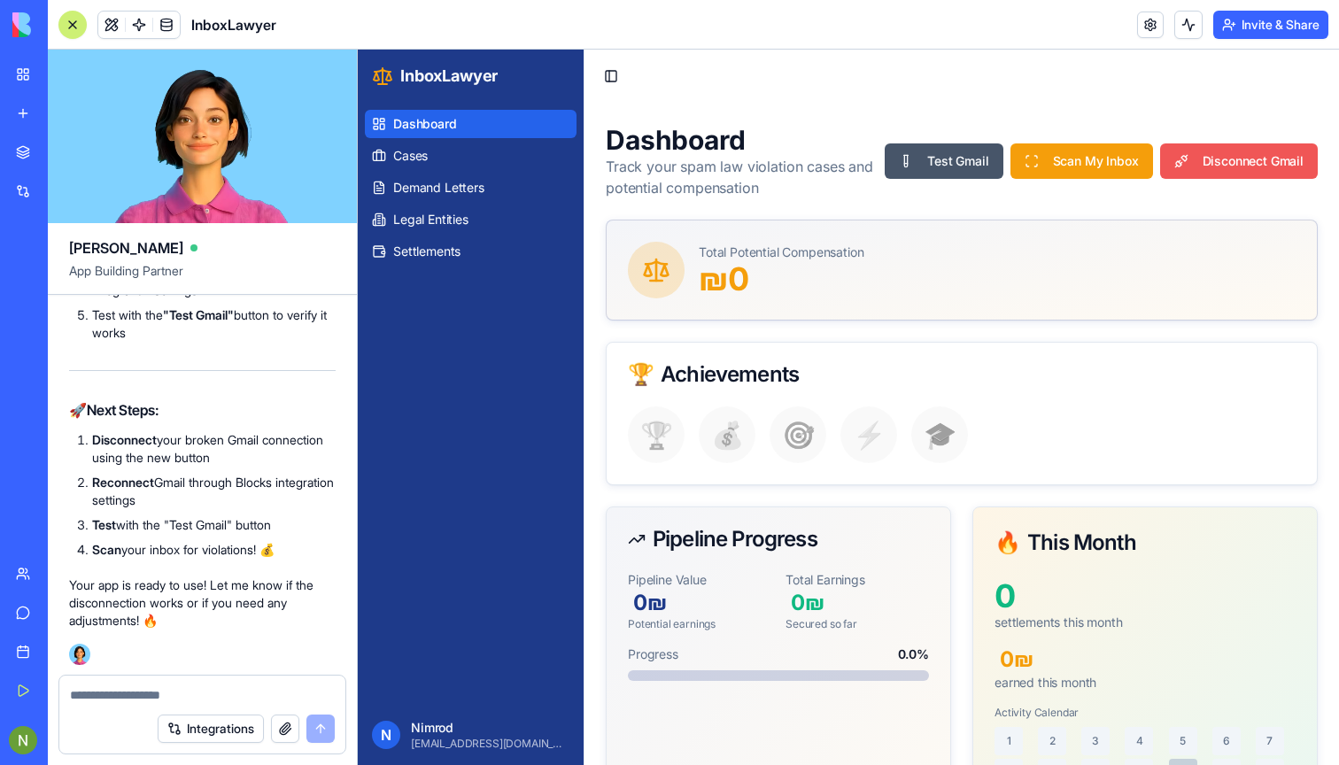
click at [1232, 152] on button "Disconnect Gmail" at bounding box center [1239, 160] width 158 height 35
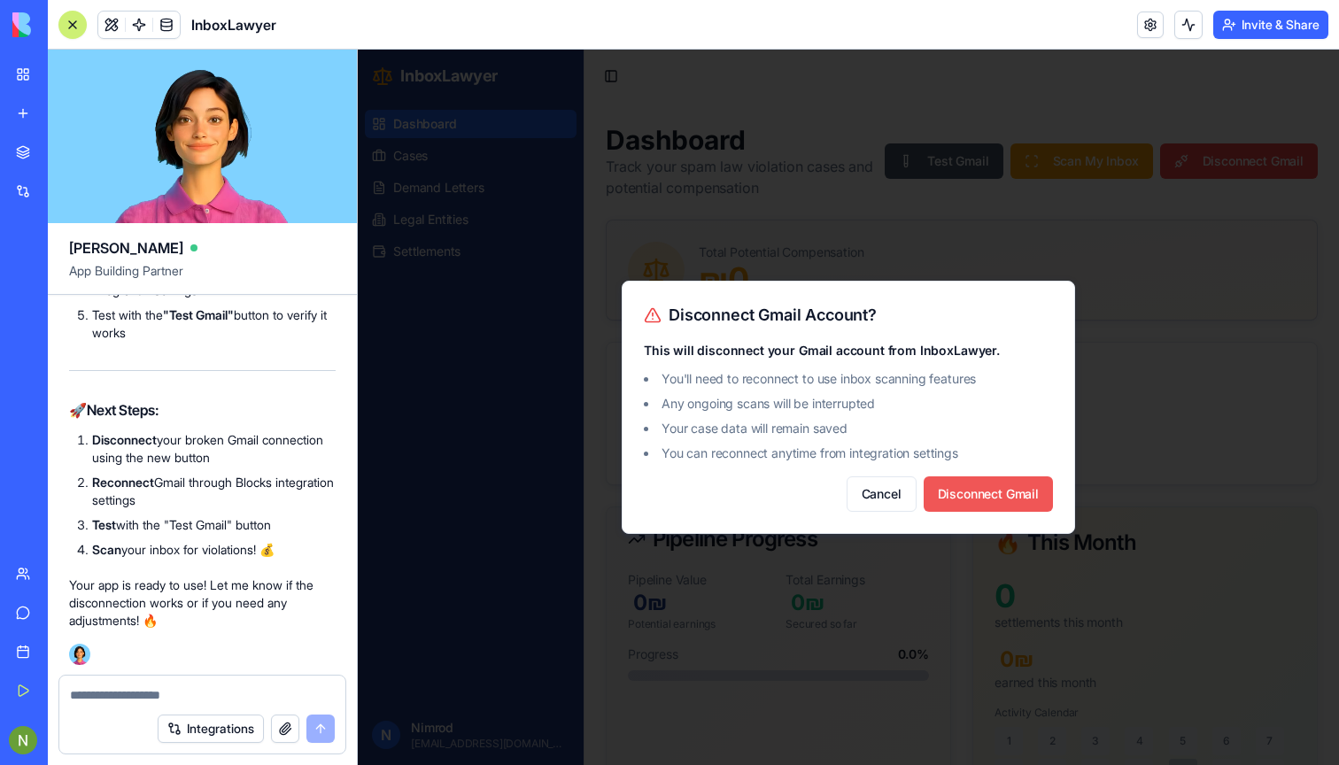
click at [978, 487] on button "Disconnect Gmail" at bounding box center [988, 493] width 129 height 35
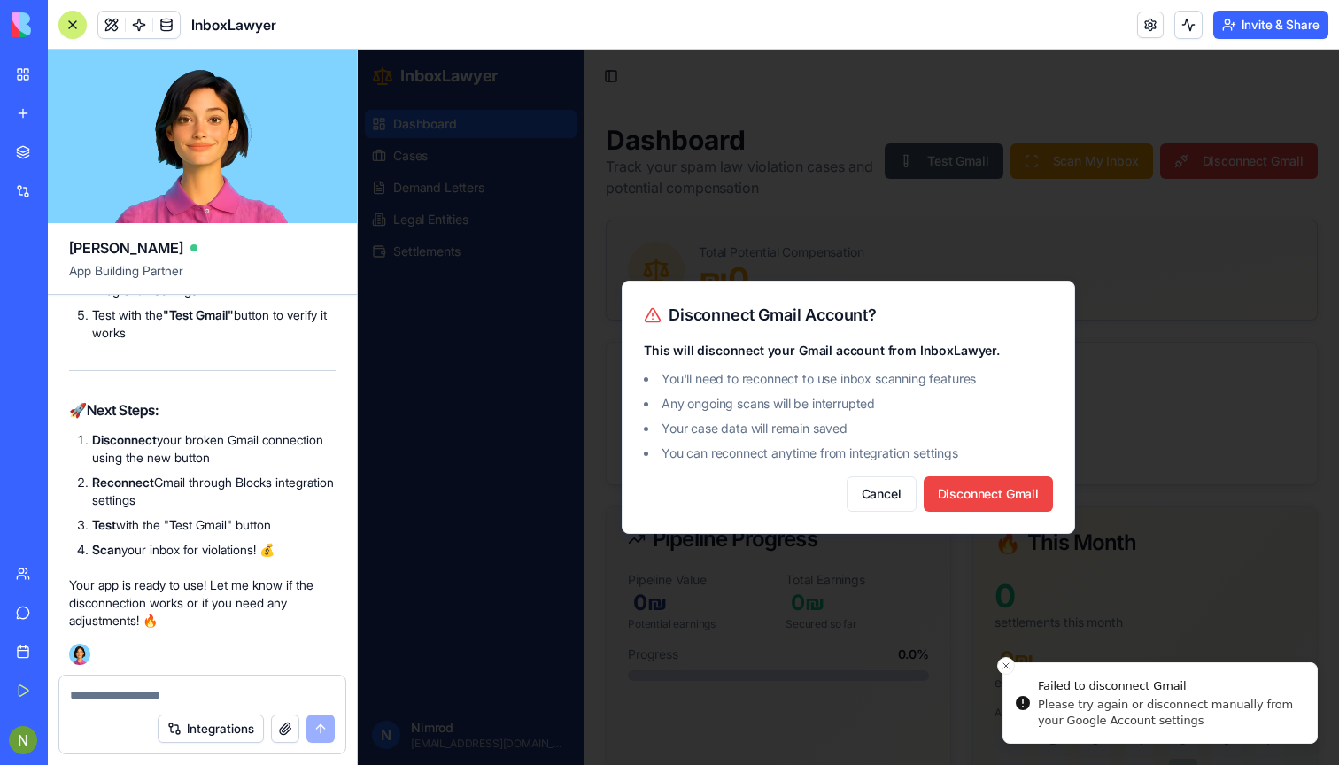
click at [1055, 706] on div at bounding box center [848, 407] width 981 height 715
drag, startPoint x: 1041, startPoint y: 685, endPoint x: 1140, endPoint y: 698, distance: 99.1
drag, startPoint x: 1171, startPoint y: 720, endPoint x: 1094, endPoint y: 700, distance: 80.3
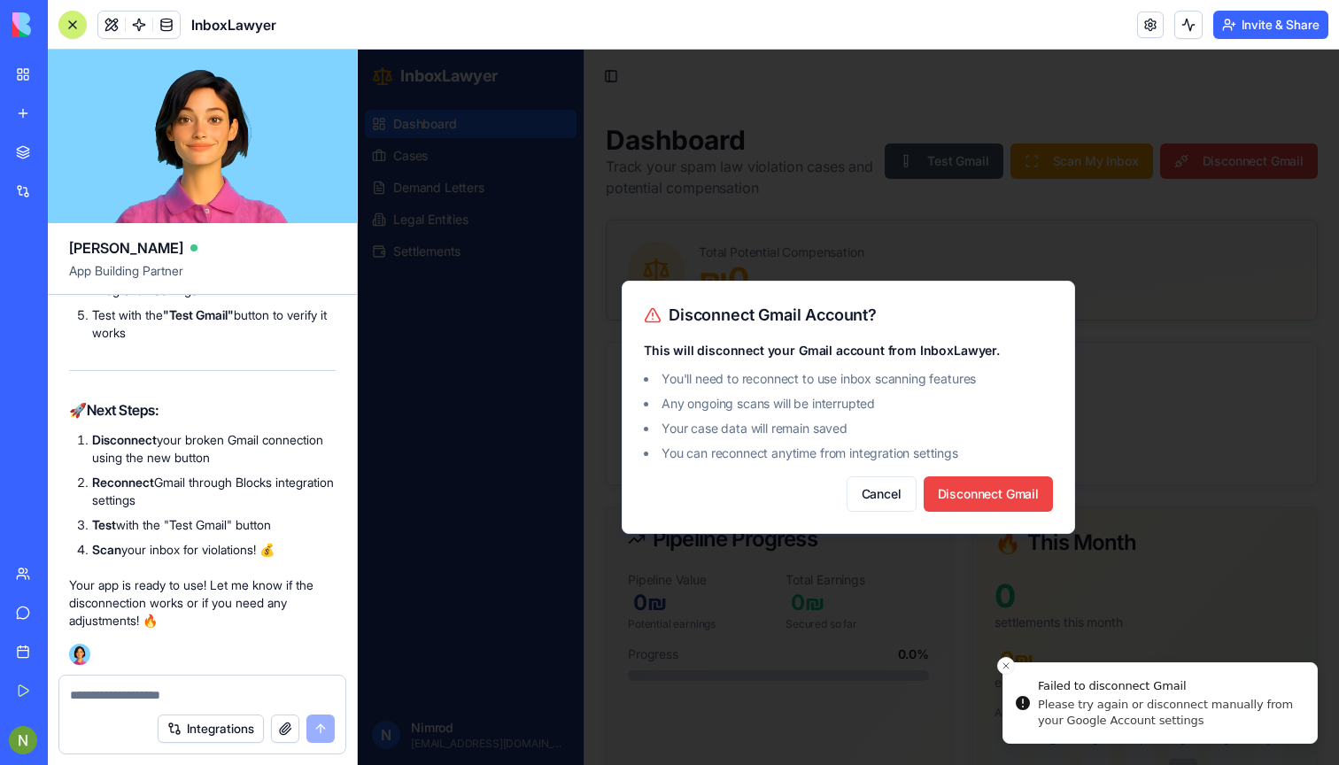
drag, startPoint x: 1165, startPoint y: 722, endPoint x: 1120, endPoint y: 705, distance: 48.2
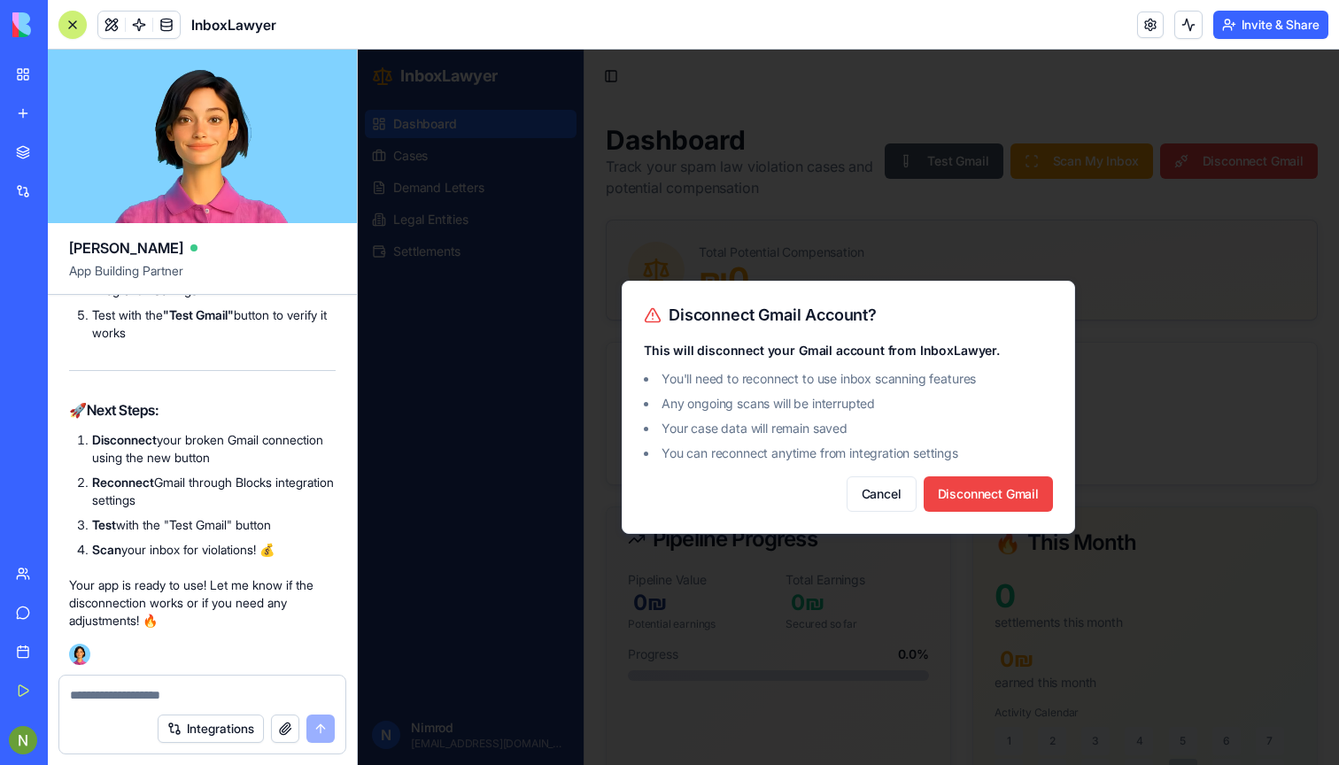
click at [102, 688] on textarea at bounding box center [202, 695] width 265 height 18
type textarea "**********"
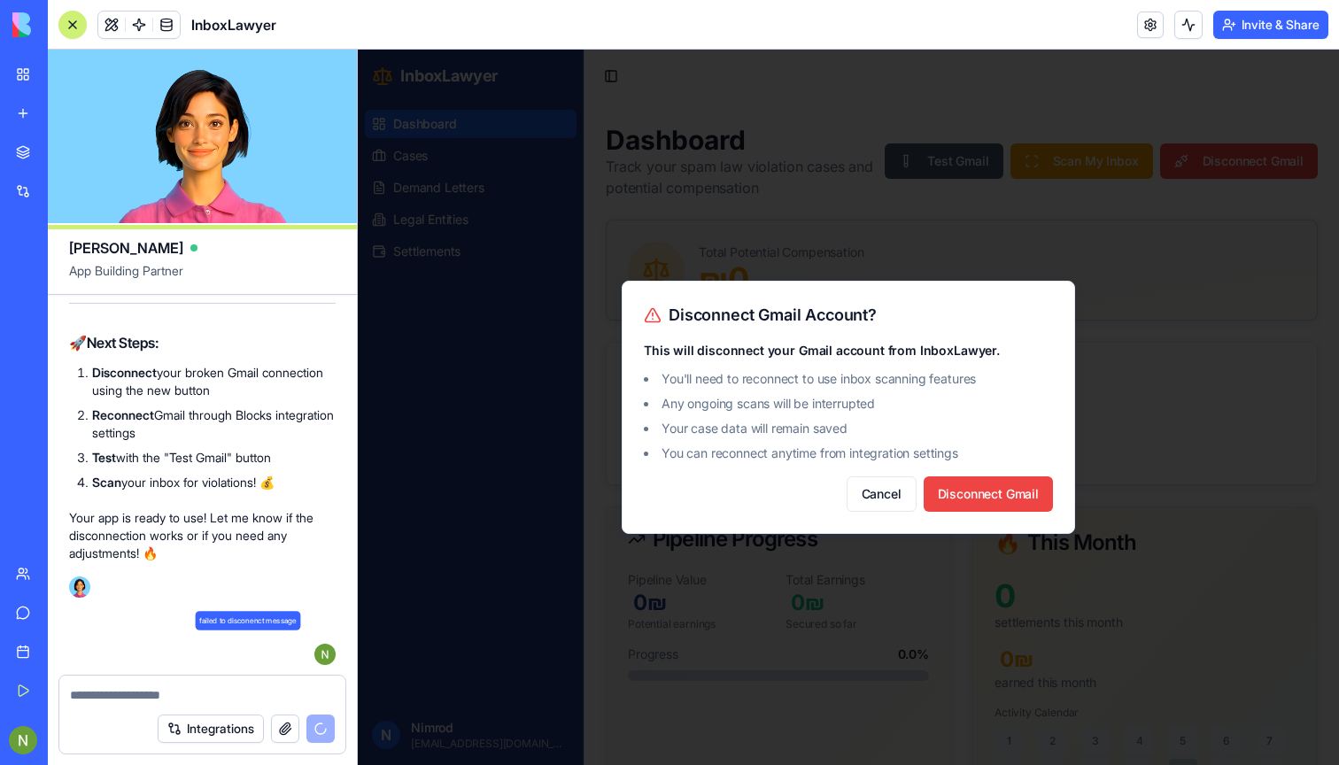
scroll to position [36730, 0]
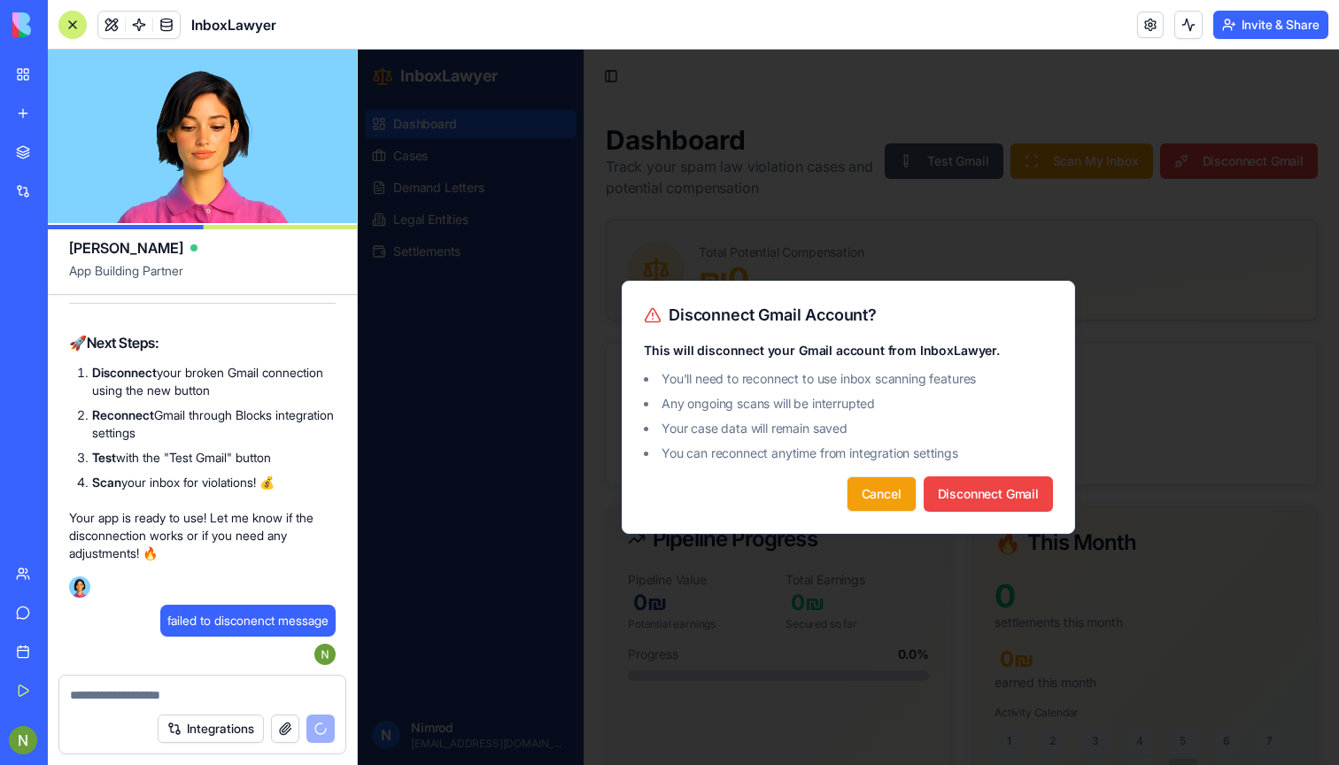
click at [858, 493] on button "Cancel" at bounding box center [881, 493] width 70 height 35
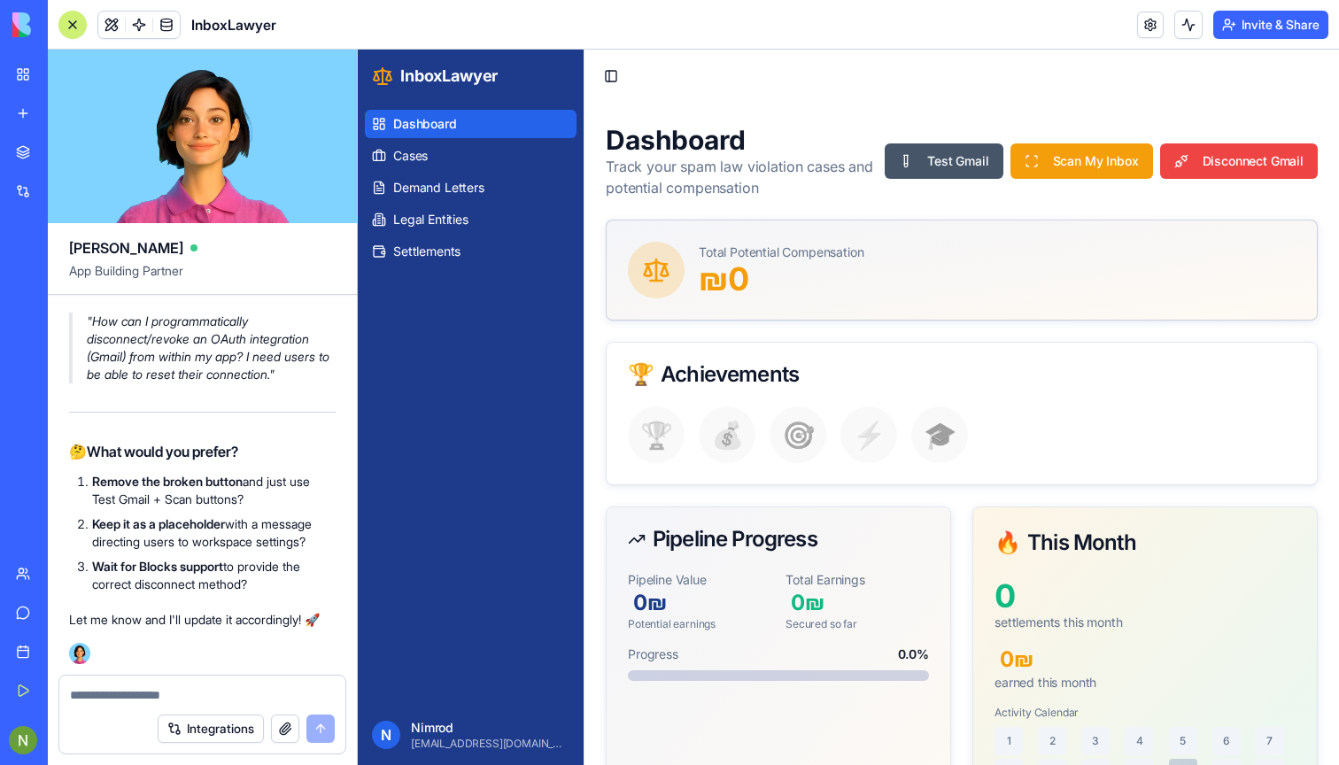
scroll to position [37427, 0]
click at [1137, 24] on link at bounding box center [1150, 25] width 27 height 27
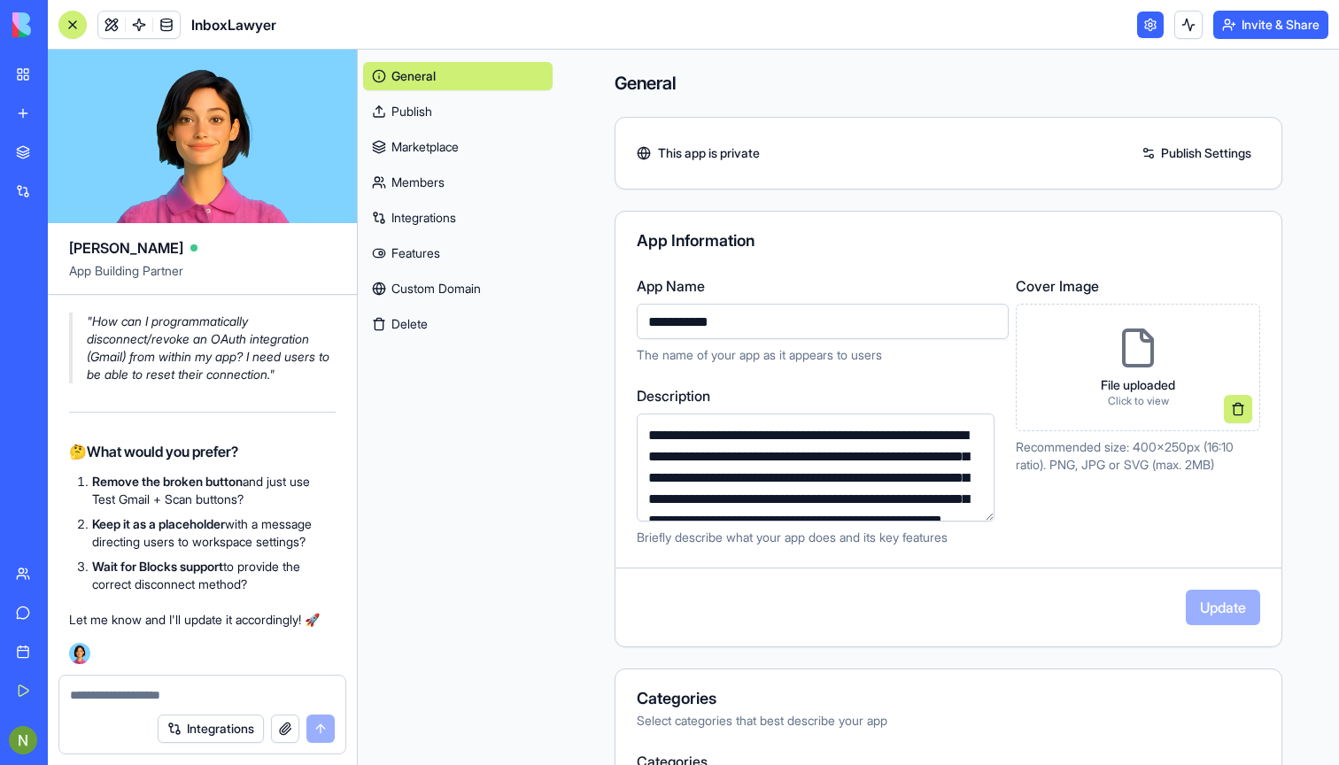
click at [461, 201] on div "General Publish Marketplace Members Integrations Features Custom Domain Delete" at bounding box center [457, 196] width 189 height 283
click at [438, 212] on link "Integrations" at bounding box center [457, 218] width 189 height 28
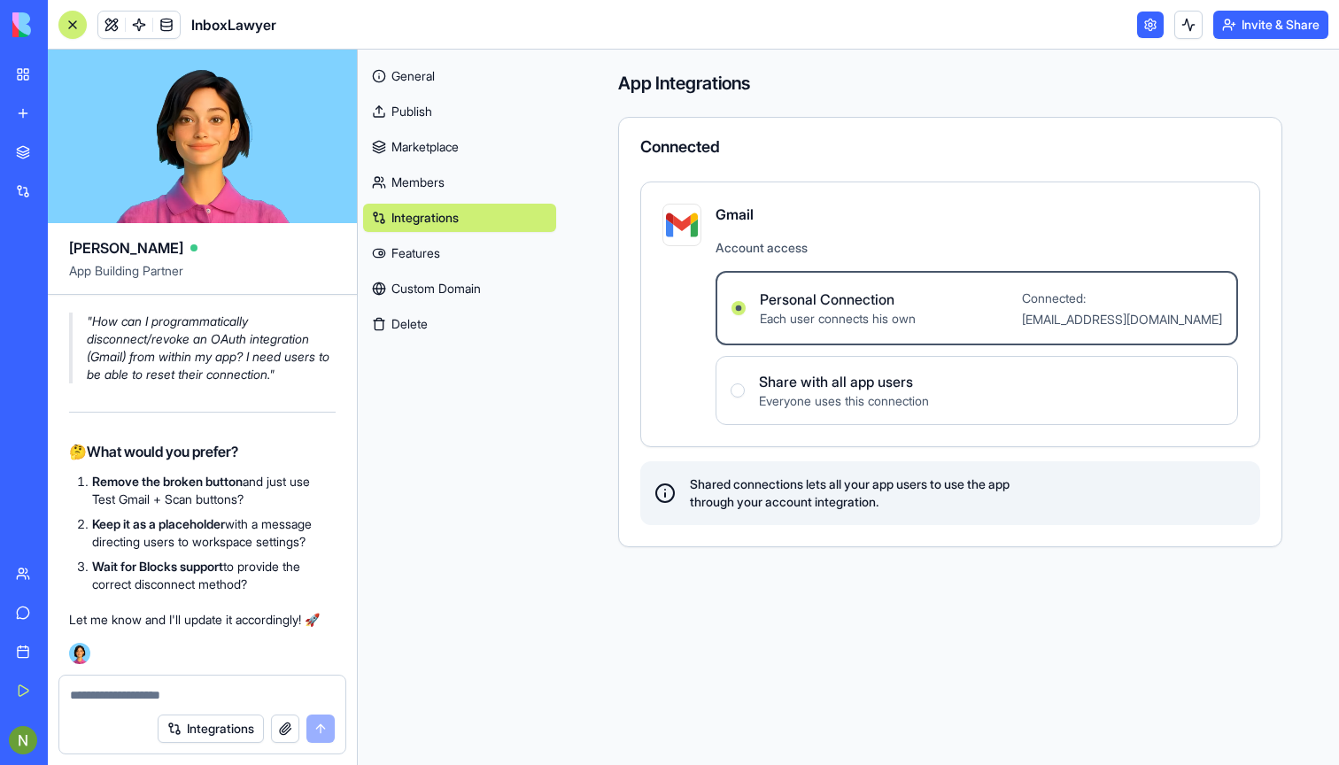
scroll to position [37663, 0]
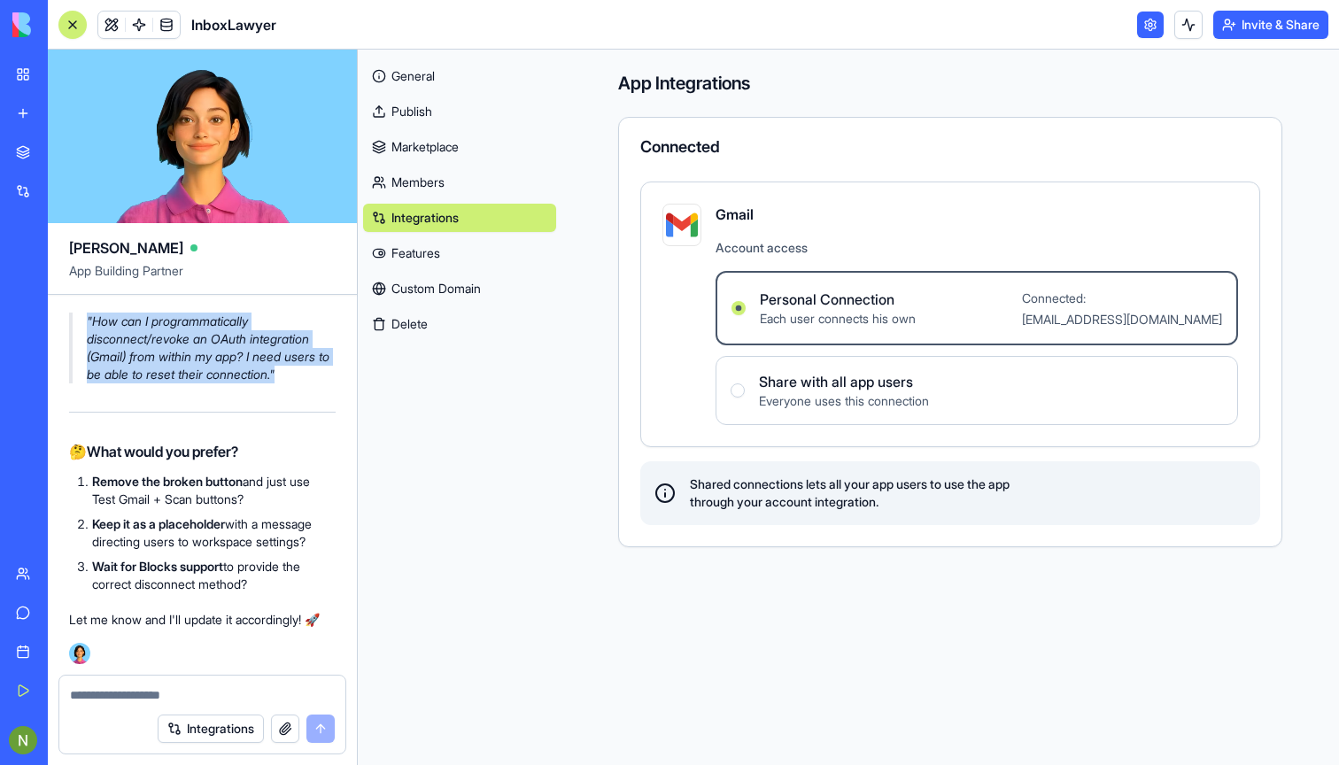
drag, startPoint x: 89, startPoint y: 353, endPoint x: 311, endPoint y: 409, distance: 229.1
click at [311, 383] on p ""How can I programmatically disconnect/revoke an OAuth integration (Gmail) from…" at bounding box center [211, 348] width 249 height 71
copy p ""How can I programmatically disconnect/revoke an OAuth integration (Gmail) from…"
click at [19, 601] on link "Support" at bounding box center [40, 612] width 71 height 35
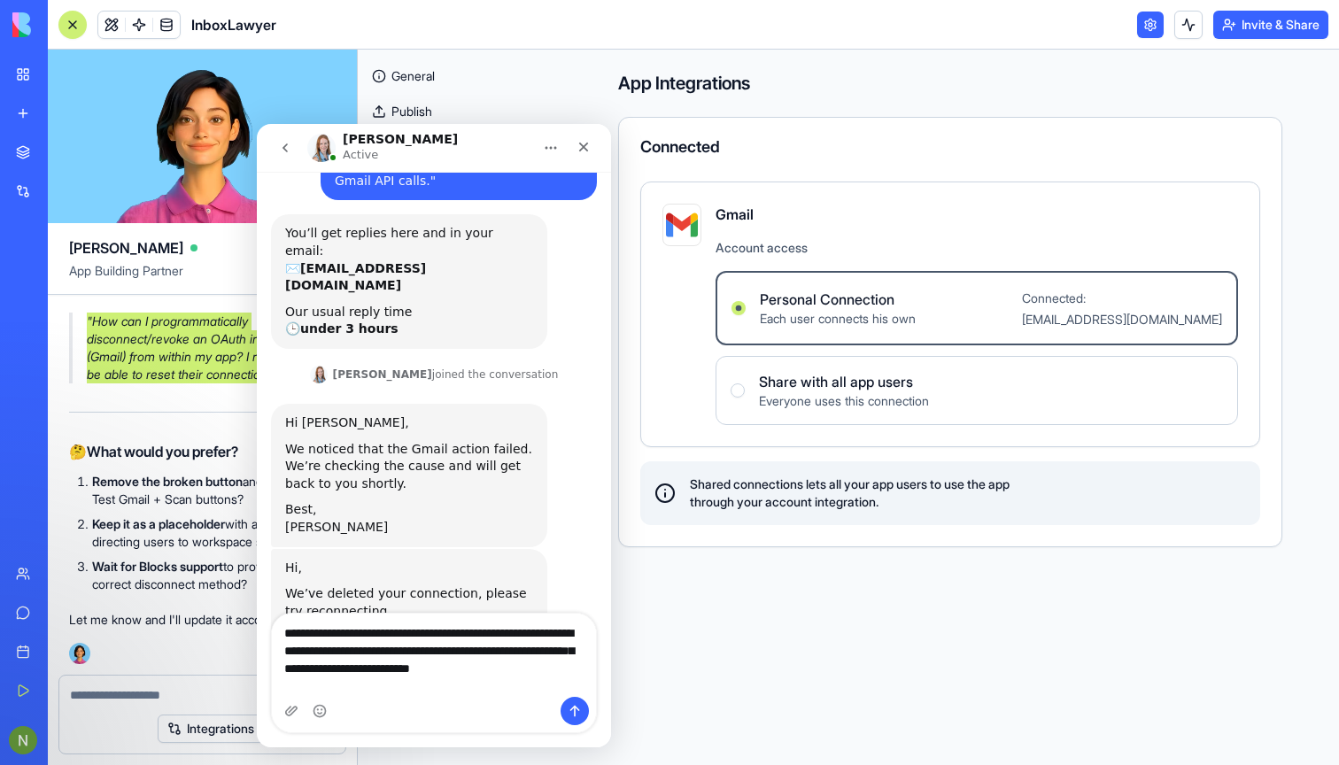
scroll to position [169, 0]
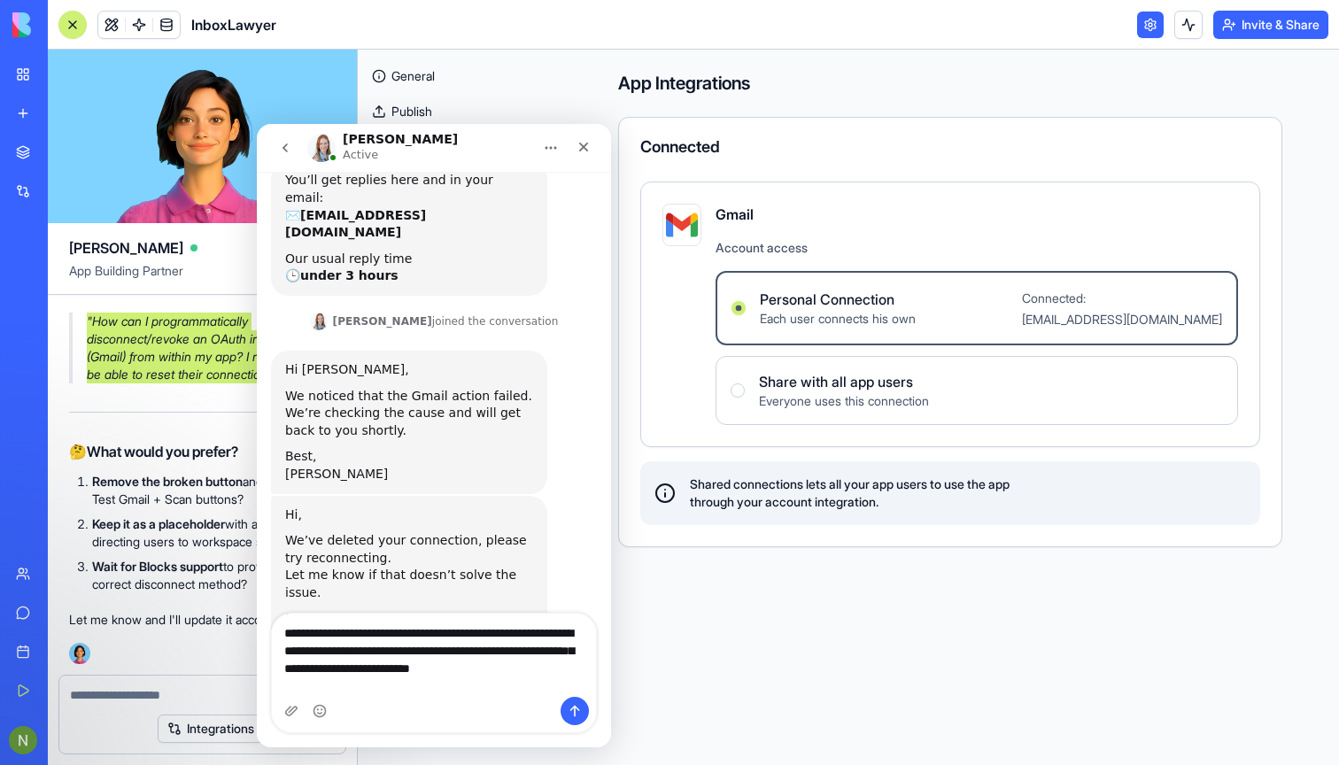
click at [346, 630] on textarea "**********" at bounding box center [434, 655] width 324 height 83
type textarea "**********"
click at [568, 713] on icon "Send a message…" at bounding box center [575, 711] width 14 height 14
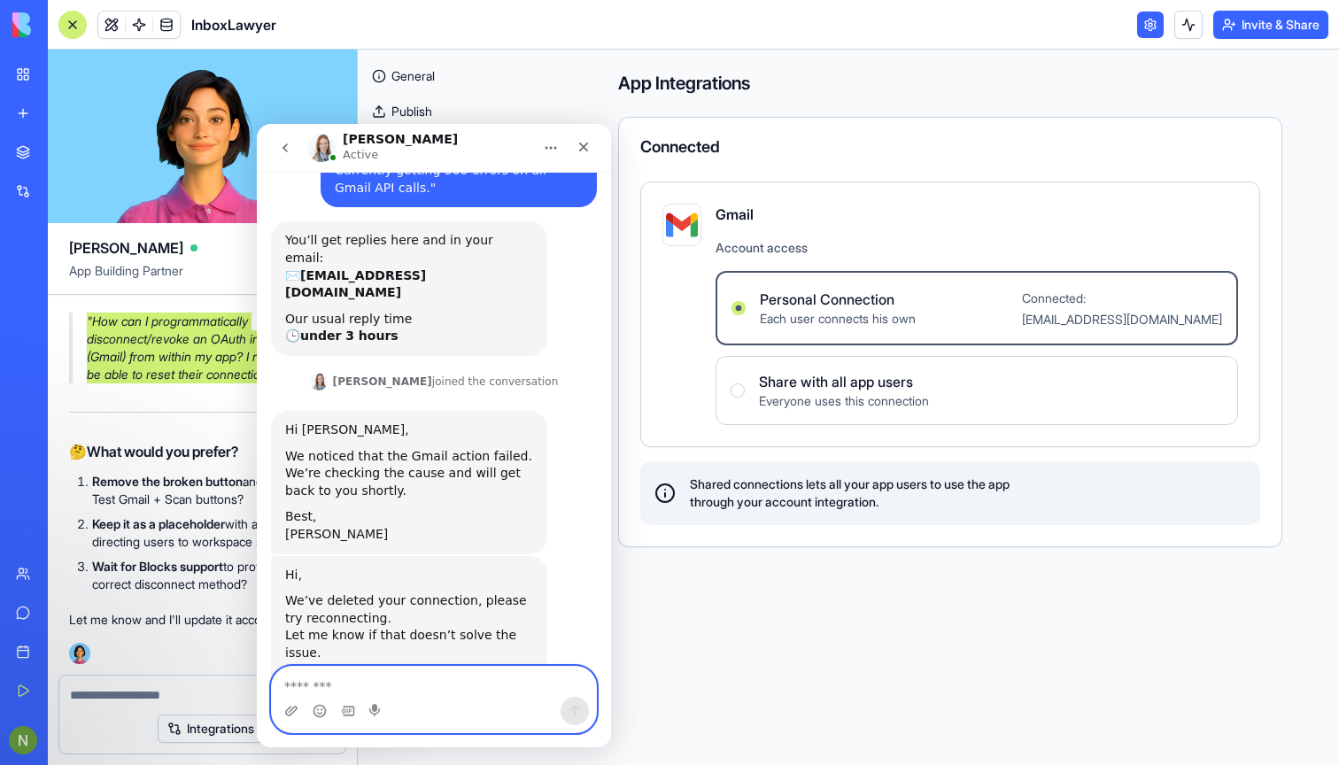
scroll to position [219, 0]
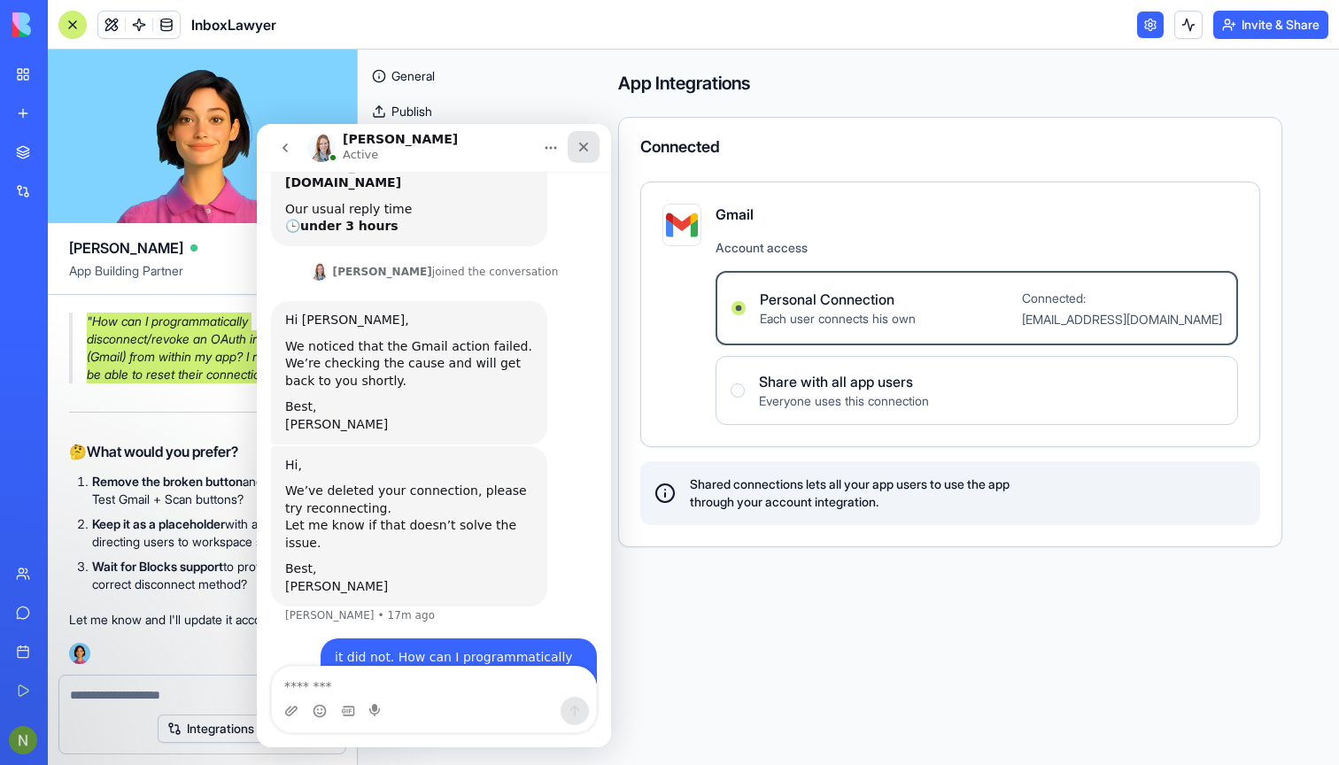
click at [577, 149] on icon "Close" at bounding box center [583, 147] width 14 height 14
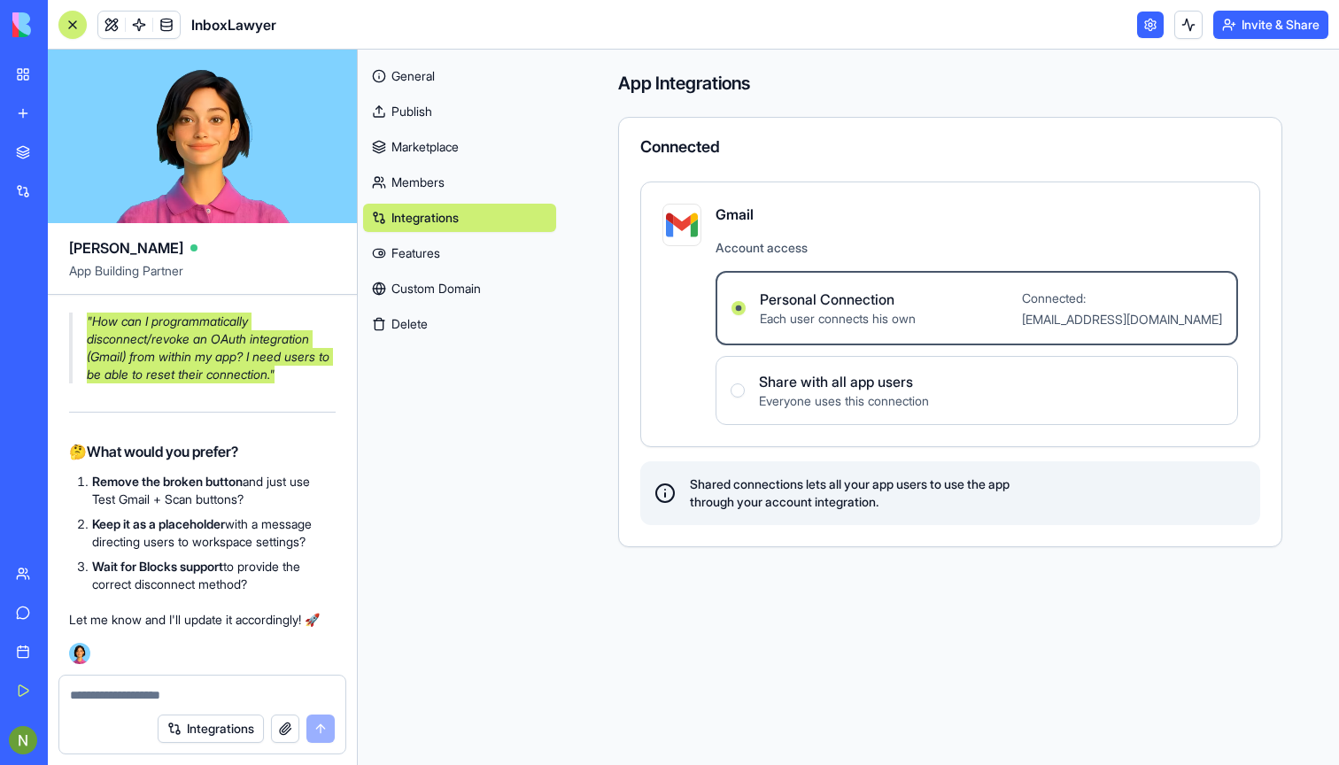
scroll to position [37664, 0]
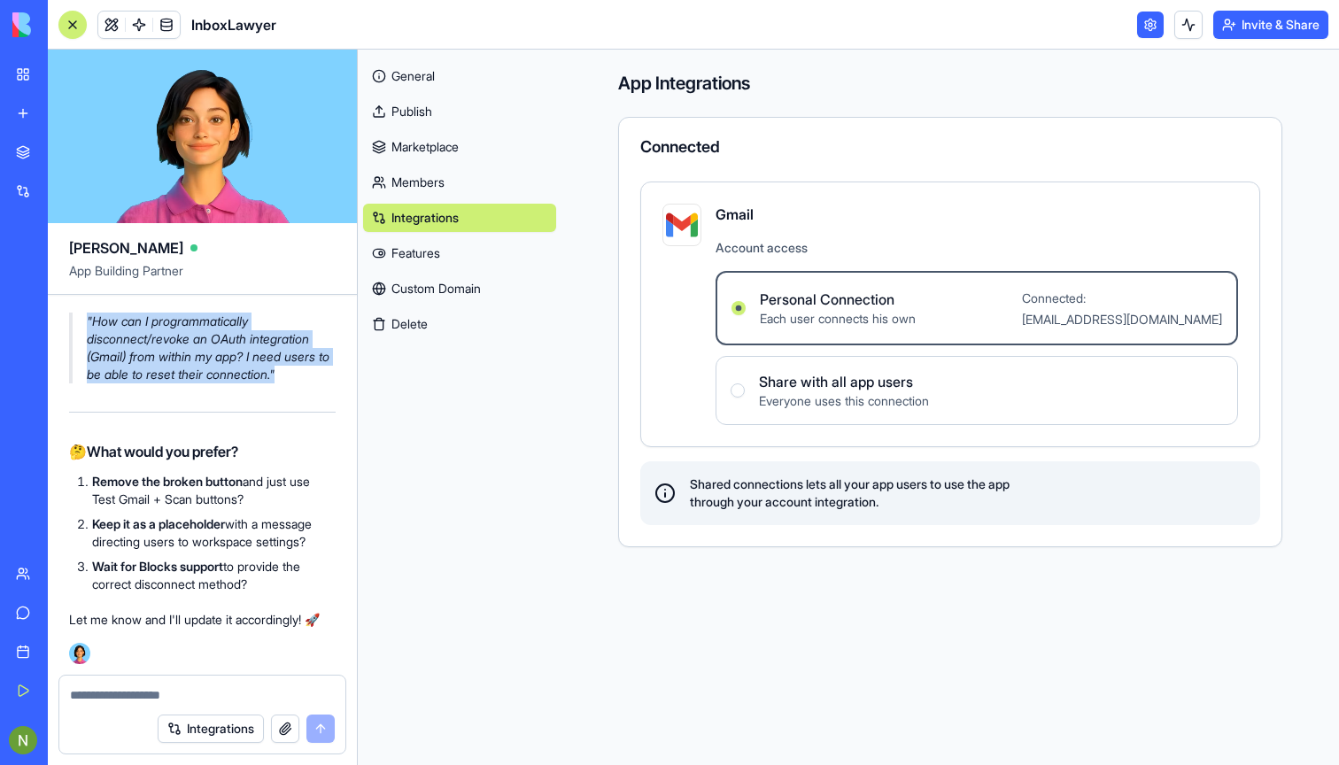
click at [427, 73] on link "General" at bounding box center [459, 76] width 193 height 28
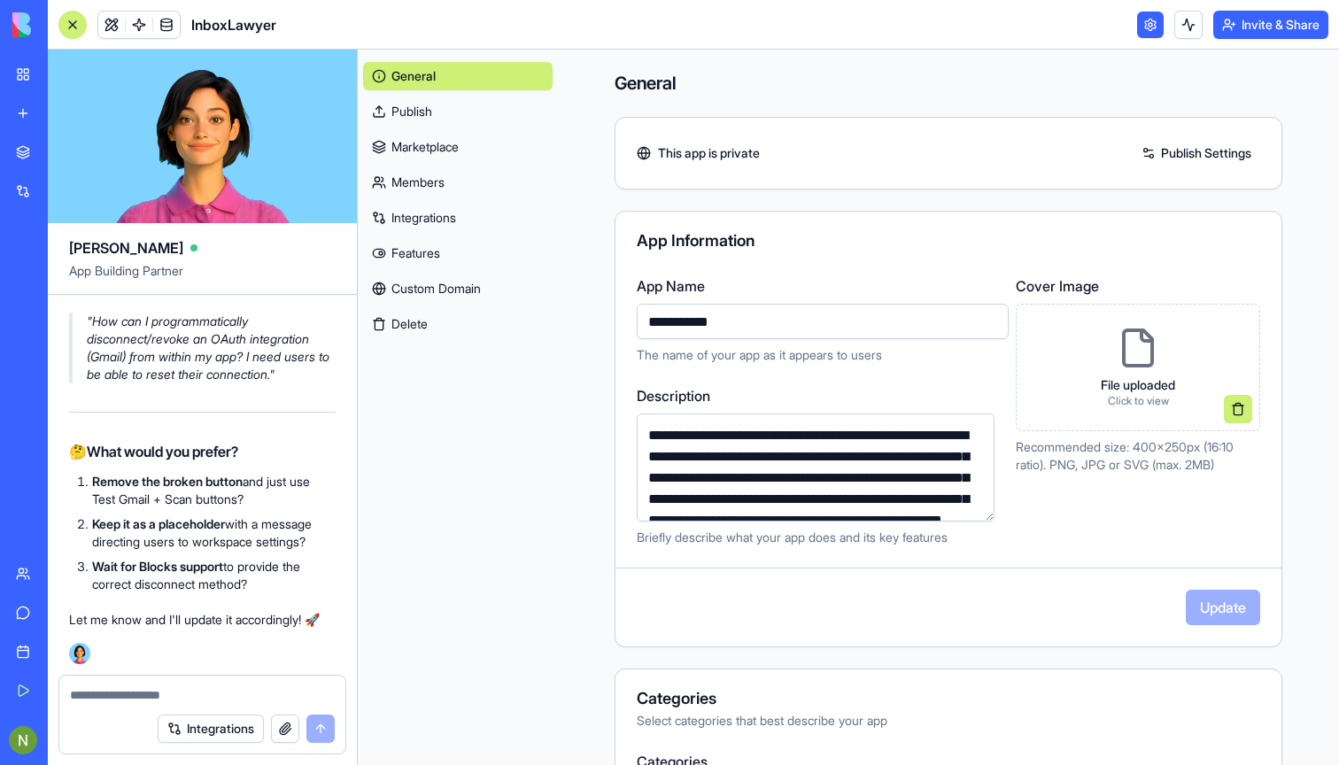
click at [1132, 27] on header "InboxLawyer Invite & Share" at bounding box center [693, 25] width 1291 height 50
click at [1150, 27] on link at bounding box center [1150, 25] width 27 height 27
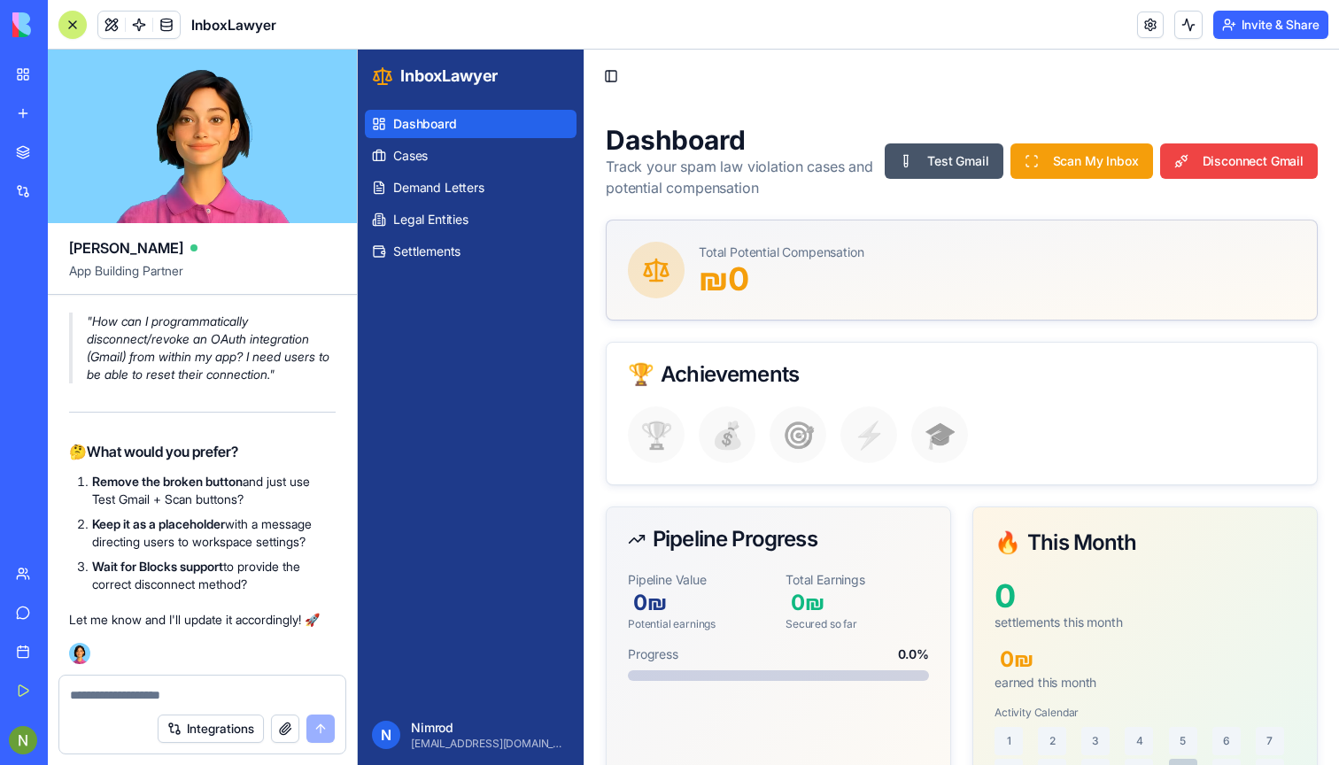
click at [116, 700] on textarea at bounding box center [202, 695] width 265 height 18
type textarea "*"
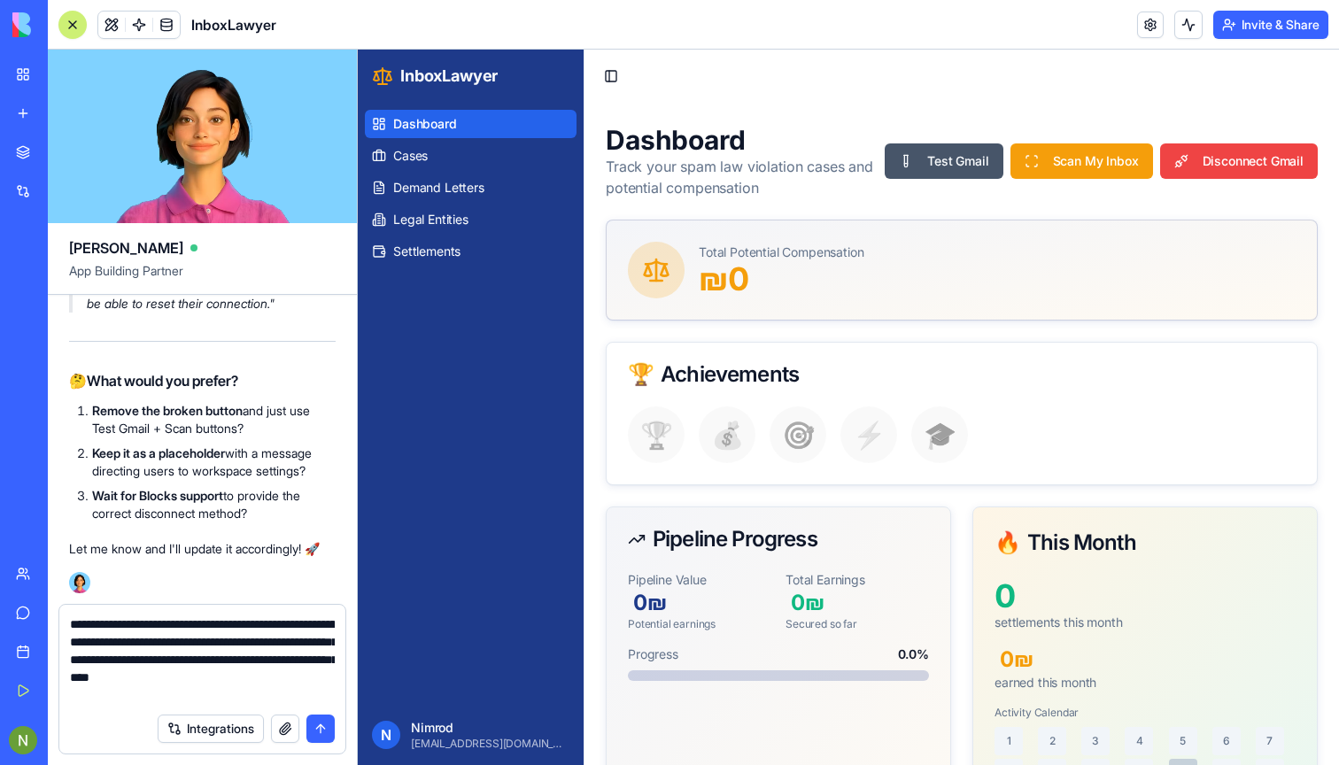
type textarea "**********"
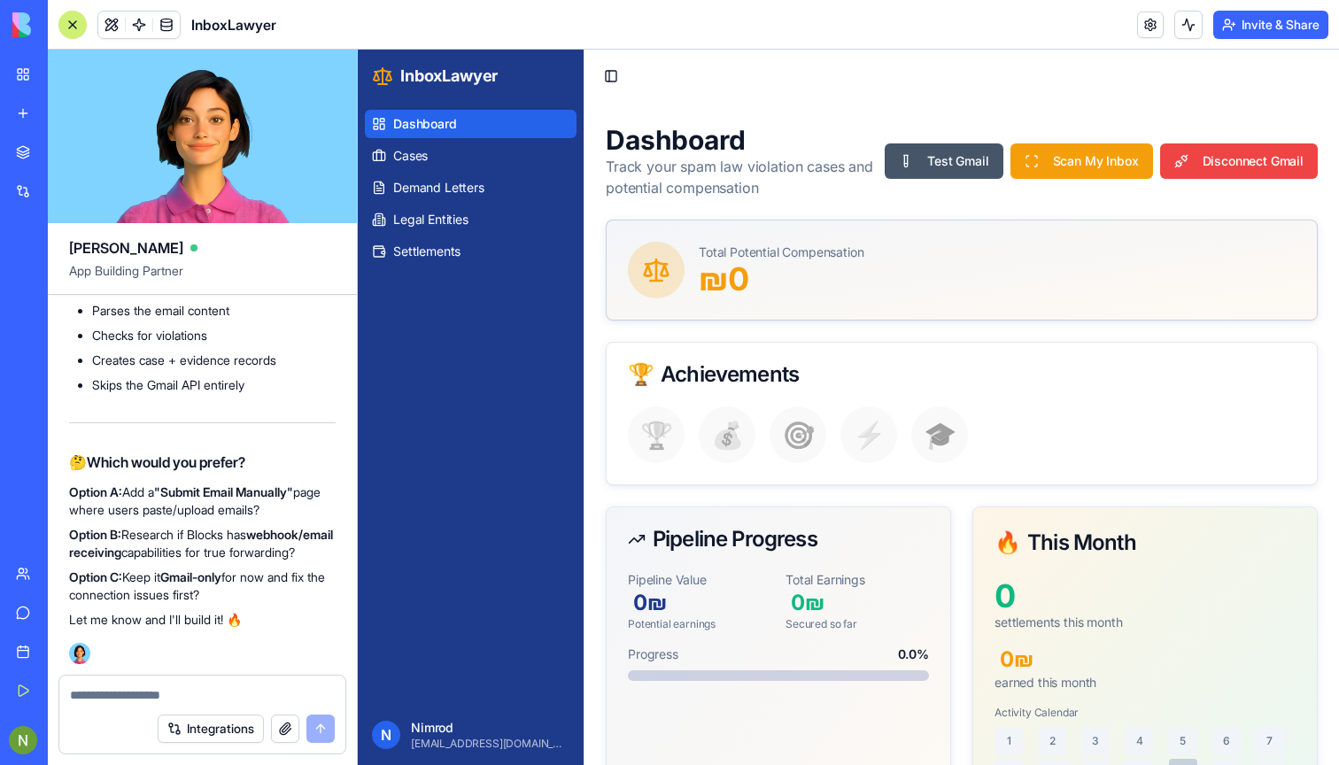
click at [112, 699] on textarea at bounding box center [202, 695] width 265 height 18
click at [119, 703] on textarea at bounding box center [202, 695] width 265 height 18
type textarea "********"
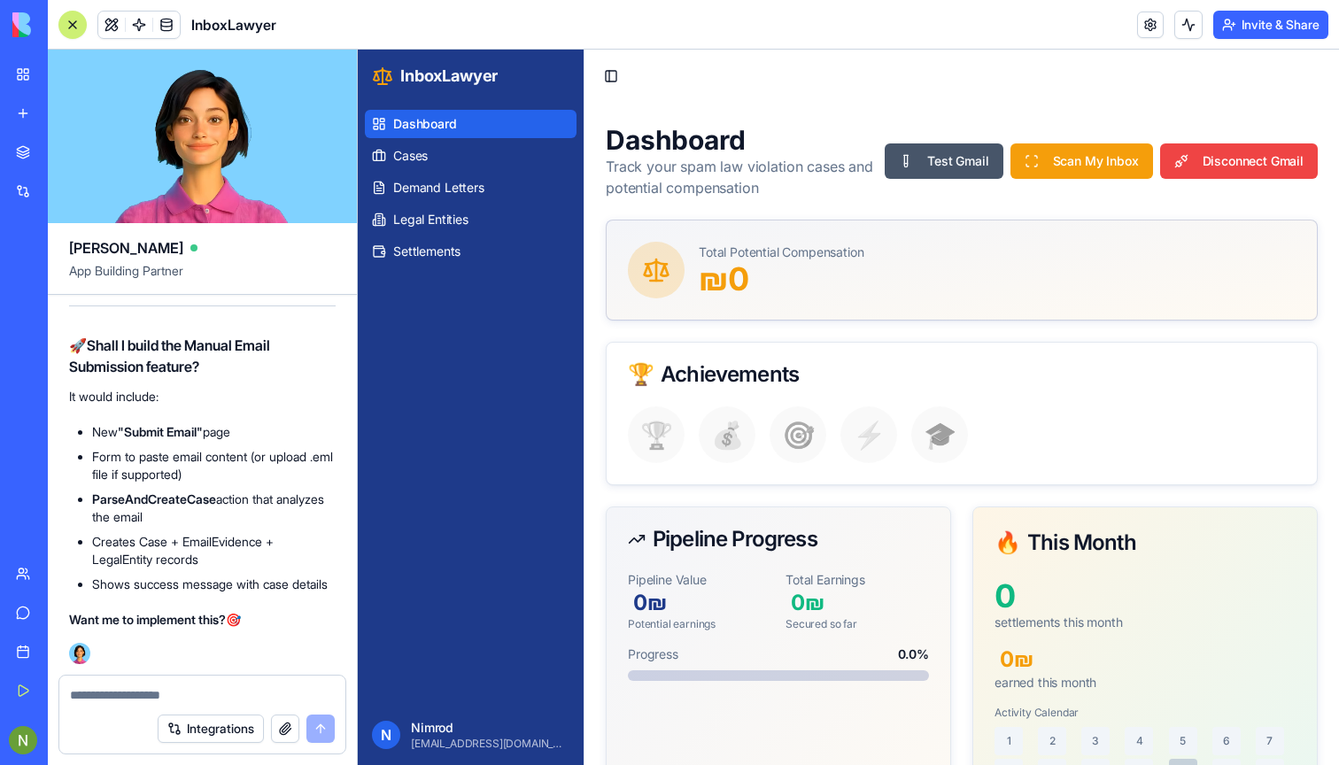
click at [166, 693] on textarea at bounding box center [202, 695] width 265 height 18
click at [24, 614] on link "Support" at bounding box center [40, 612] width 71 height 35
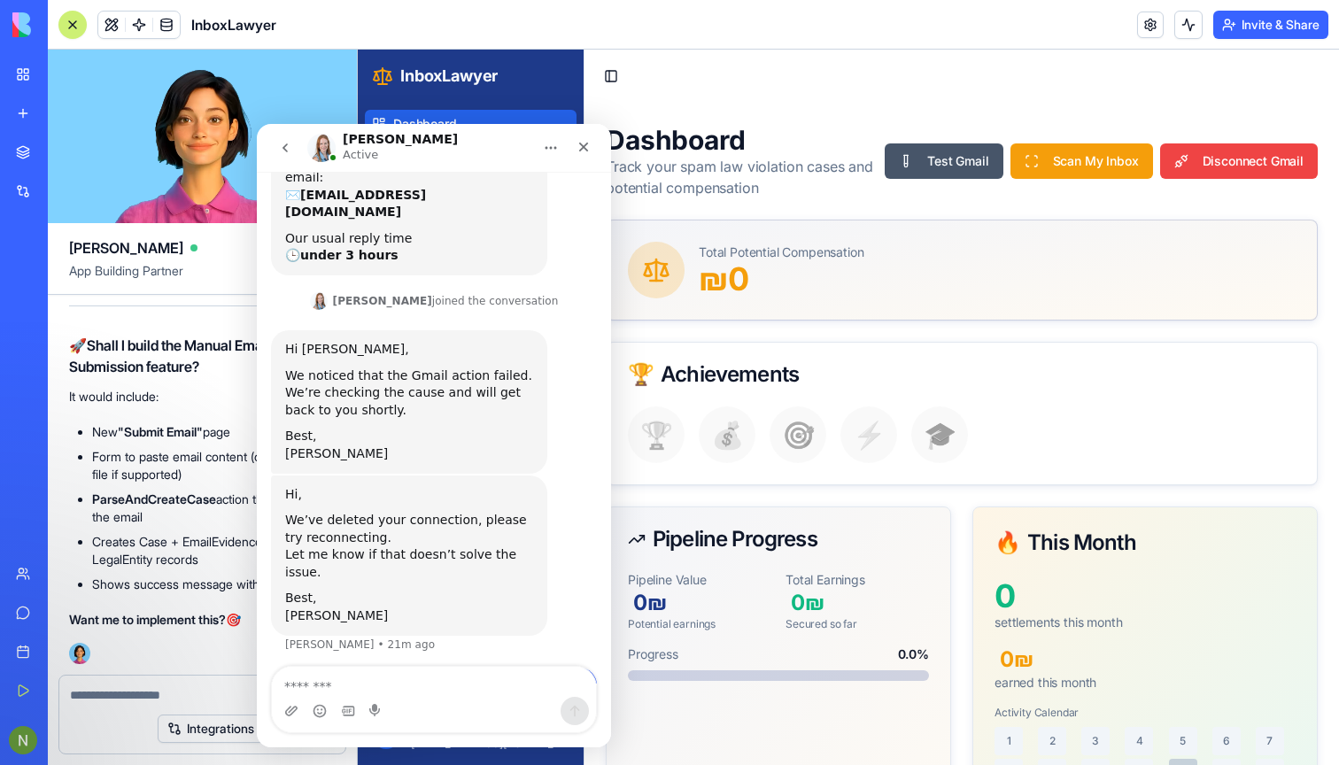
scroll to position [219, 0]
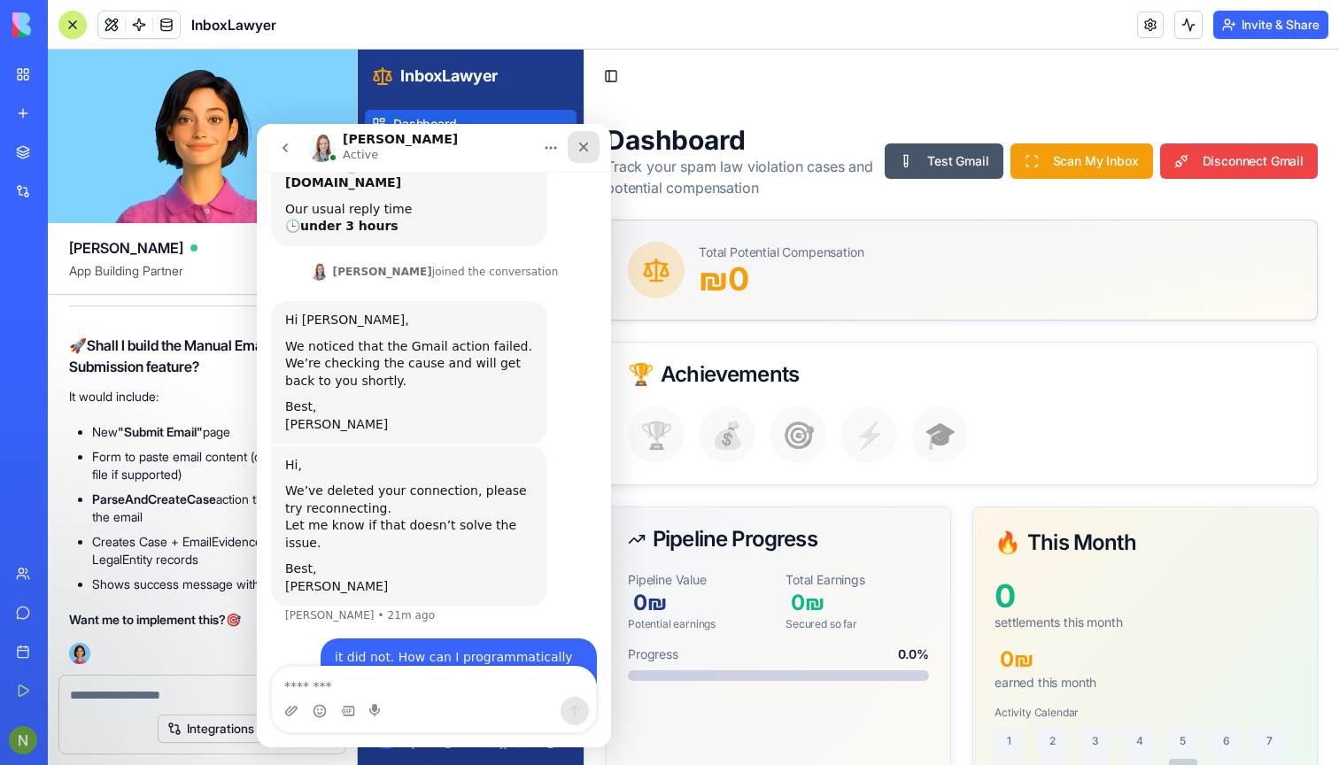
click at [584, 160] on div "Close" at bounding box center [584, 147] width 32 height 32
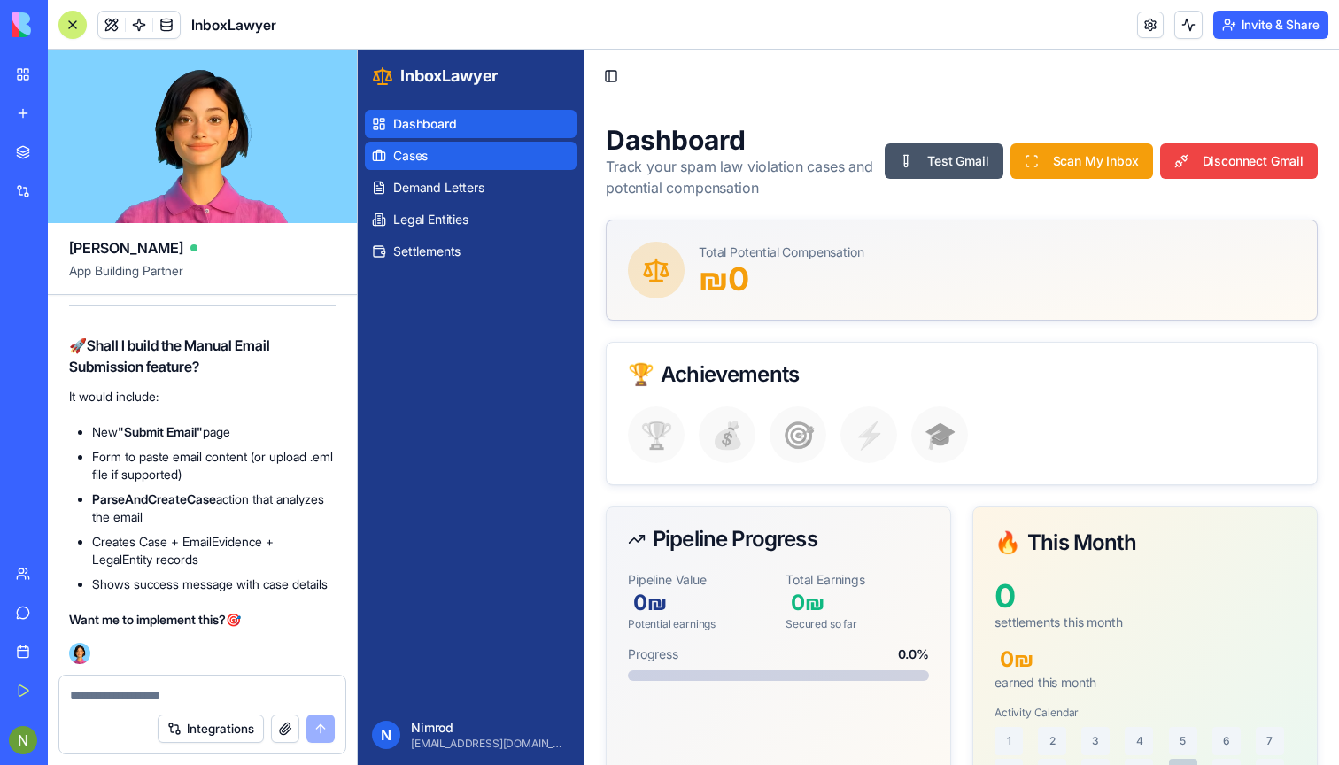
click at [427, 151] on span "Cases" at bounding box center [410, 156] width 35 height 18
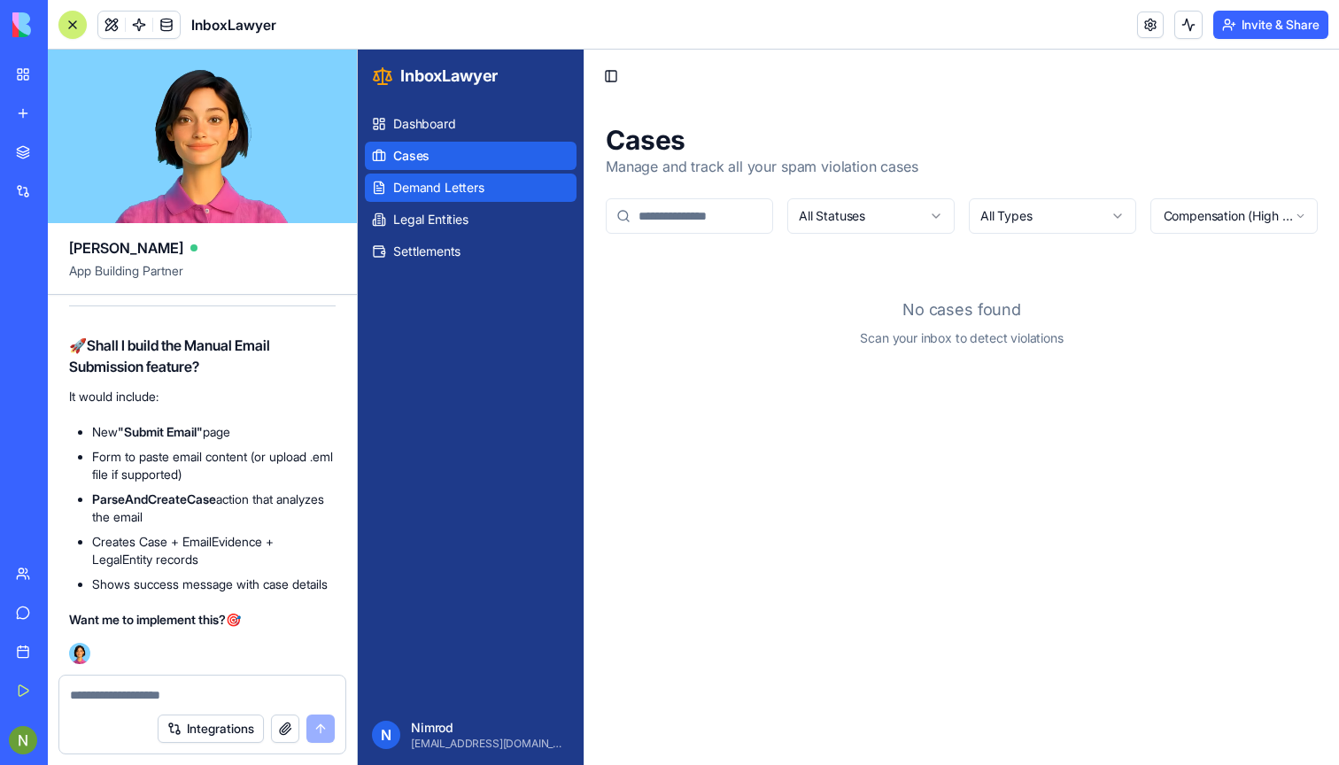
click at [409, 175] on link "Demand Letters" at bounding box center [471, 188] width 212 height 28
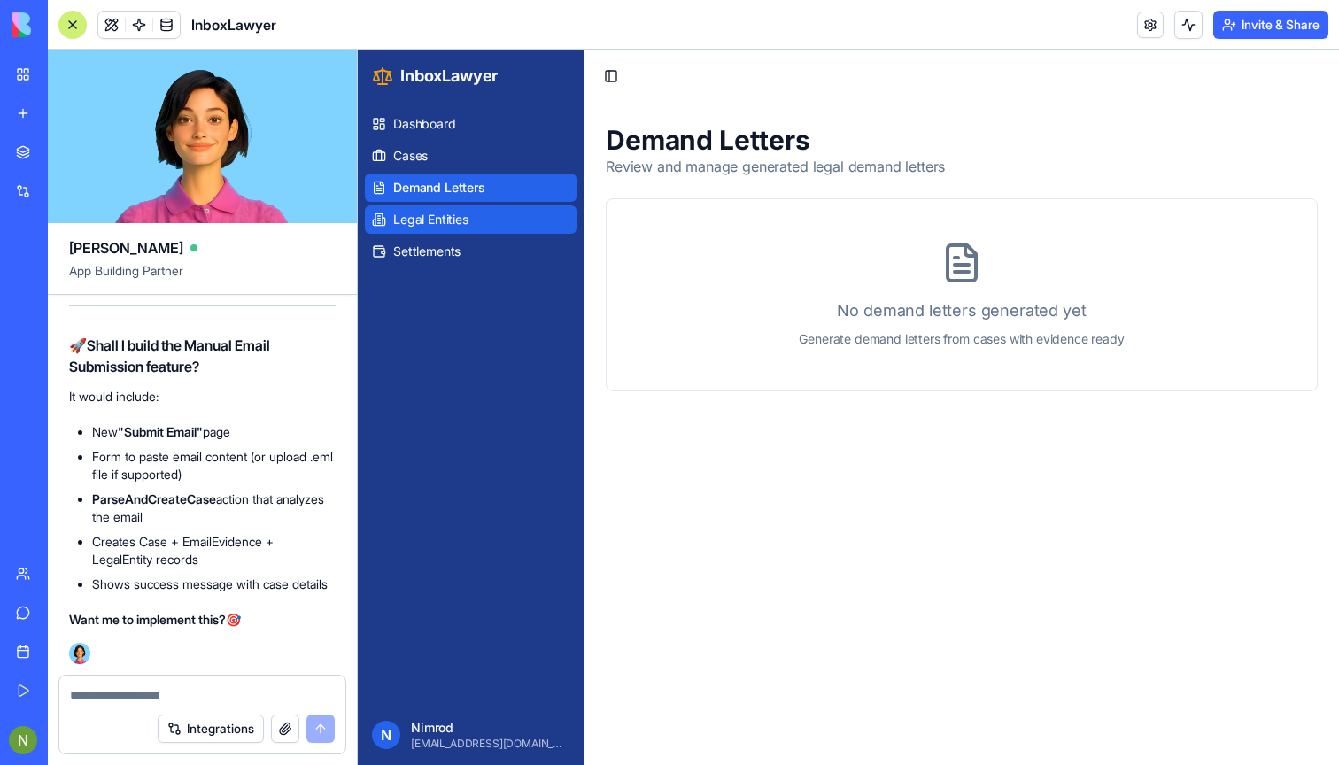
click at [437, 225] on span "Legal Entities" at bounding box center [430, 220] width 75 height 18
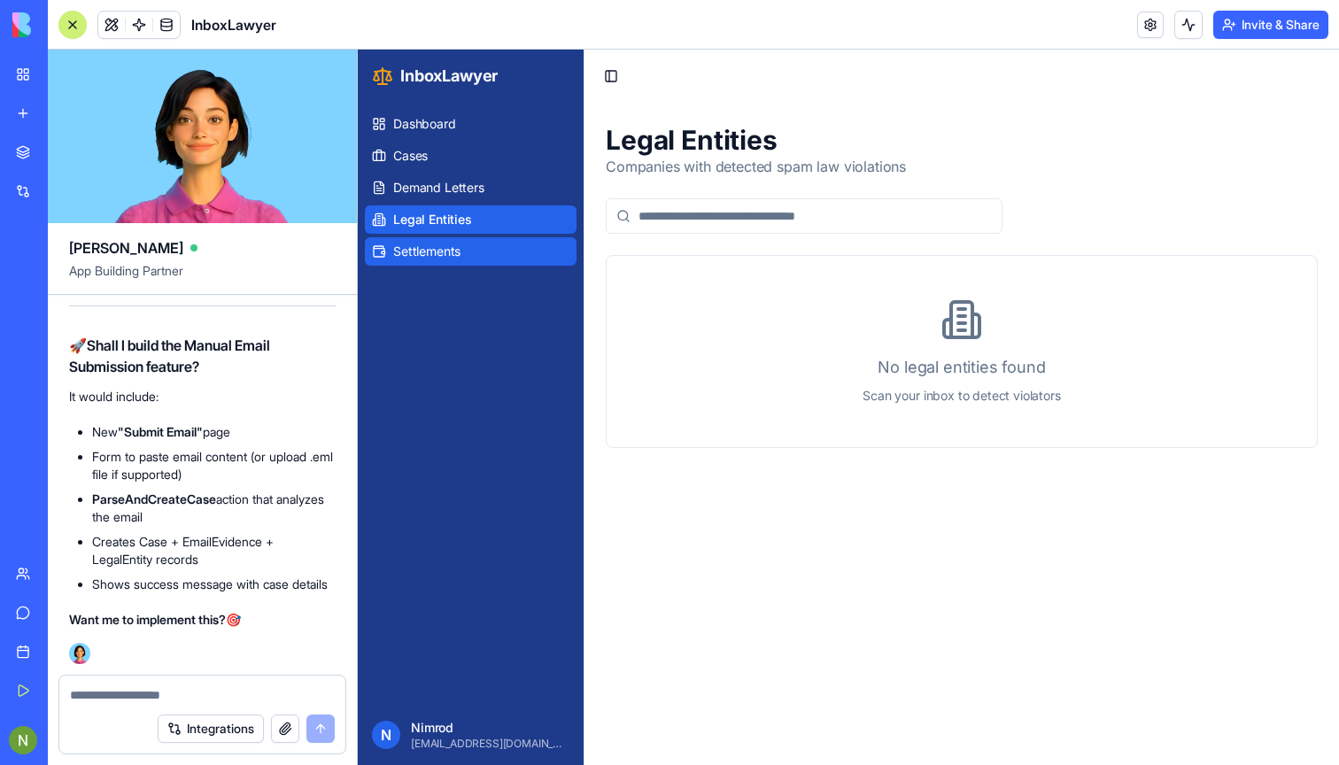
click at [436, 248] on span "Settlements" at bounding box center [426, 252] width 67 height 18
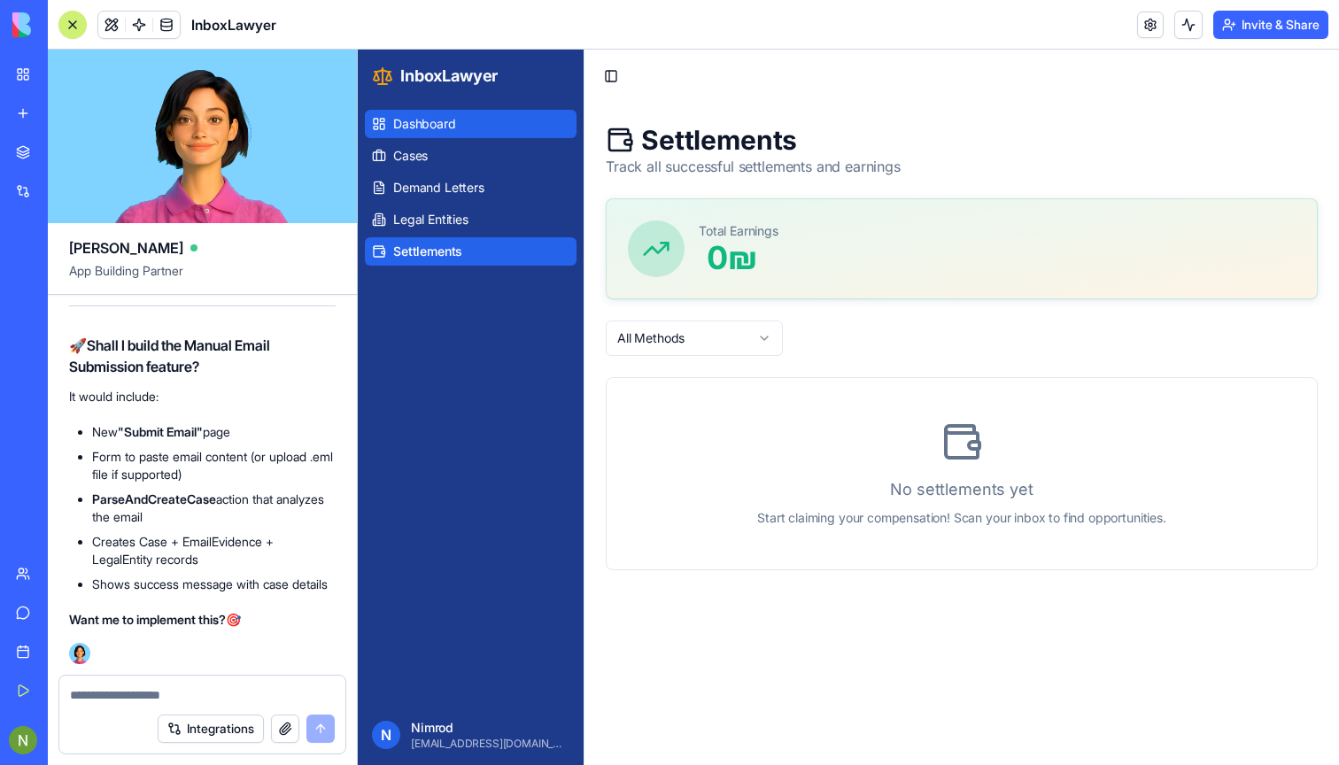
click at [436, 132] on span "Dashboard" at bounding box center [424, 124] width 63 height 18
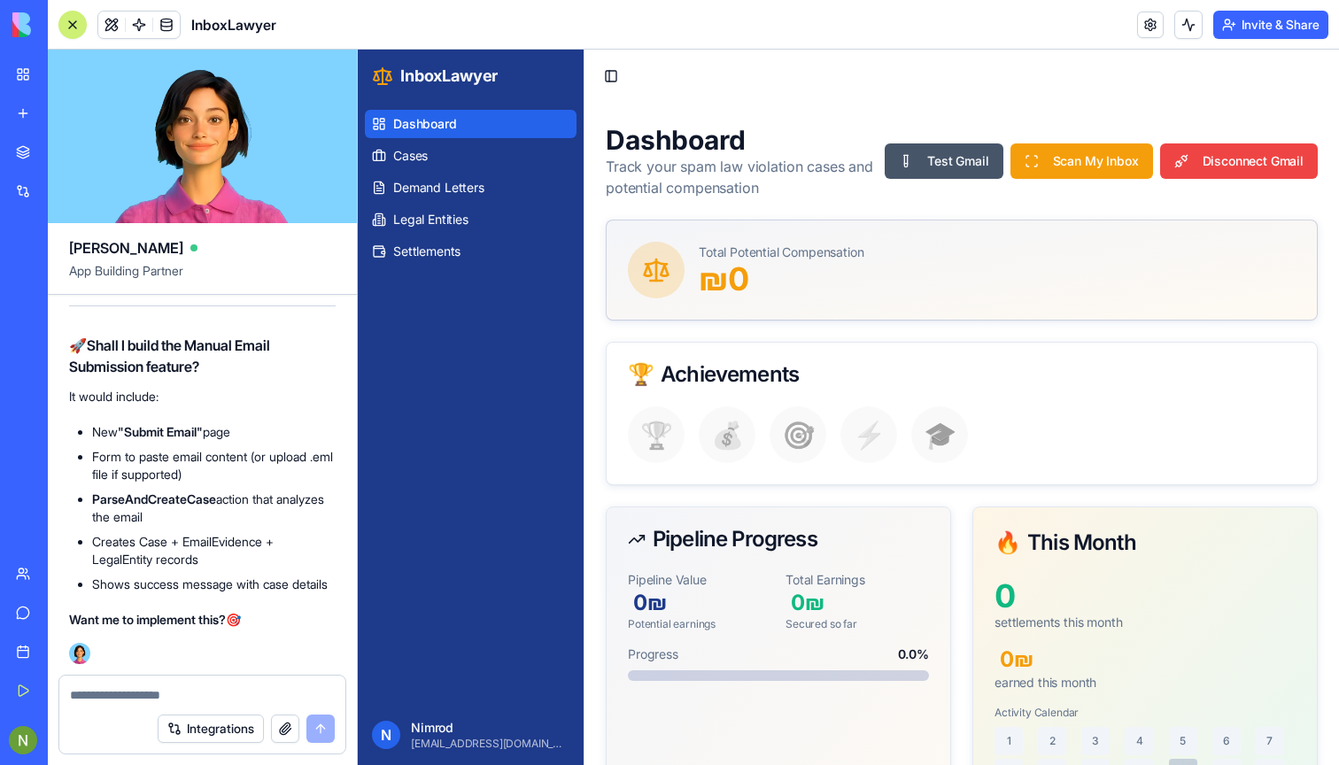
click at [1233, 182] on div "Dashboard Track your spam law violation cases and potential compensation Test G…" at bounding box center [962, 161] width 712 height 74
click at [1217, 164] on button "Disconnect Gmail" at bounding box center [1239, 160] width 158 height 35
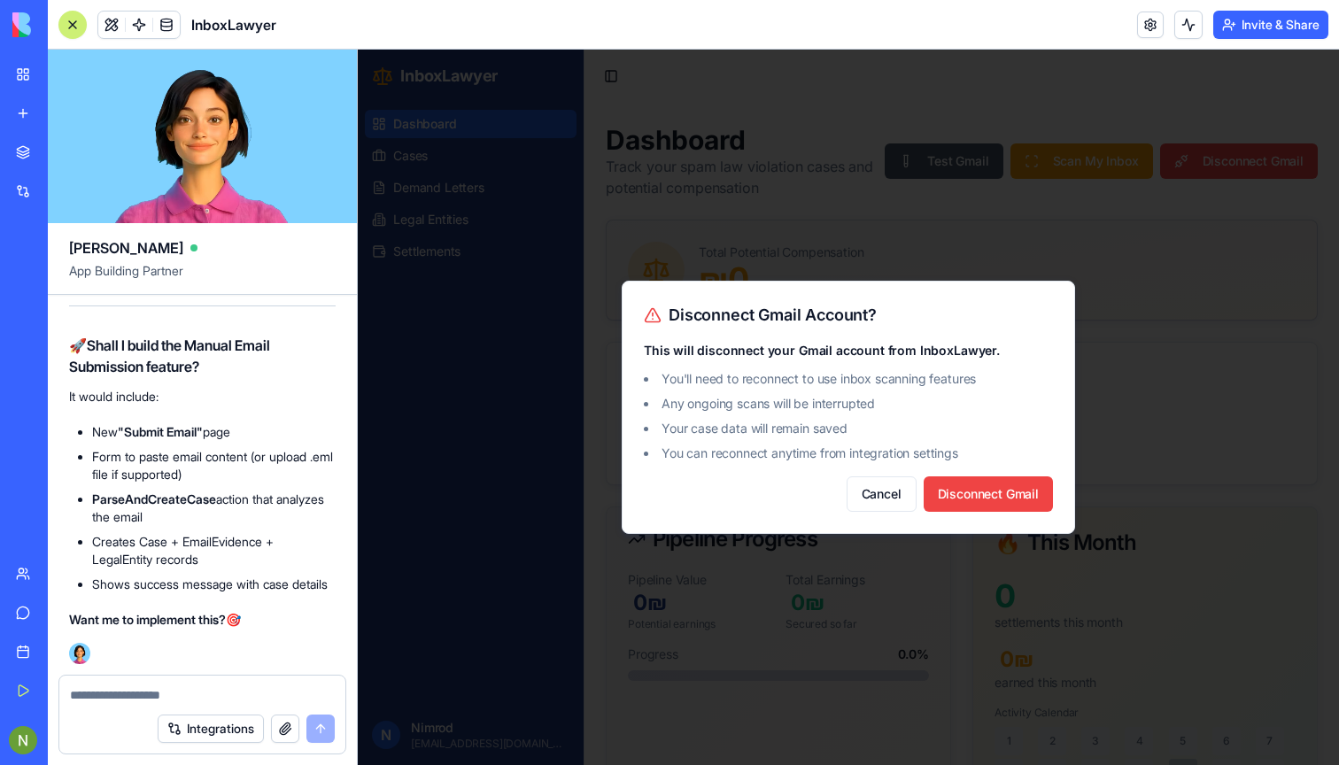
click at [984, 513] on div "Disconnect Gmail Account? This will disconnect your Gmail account from InboxLaw…" at bounding box center [848, 407] width 453 height 253
click at [985, 487] on button "Disconnect Gmail" at bounding box center [988, 493] width 129 height 35
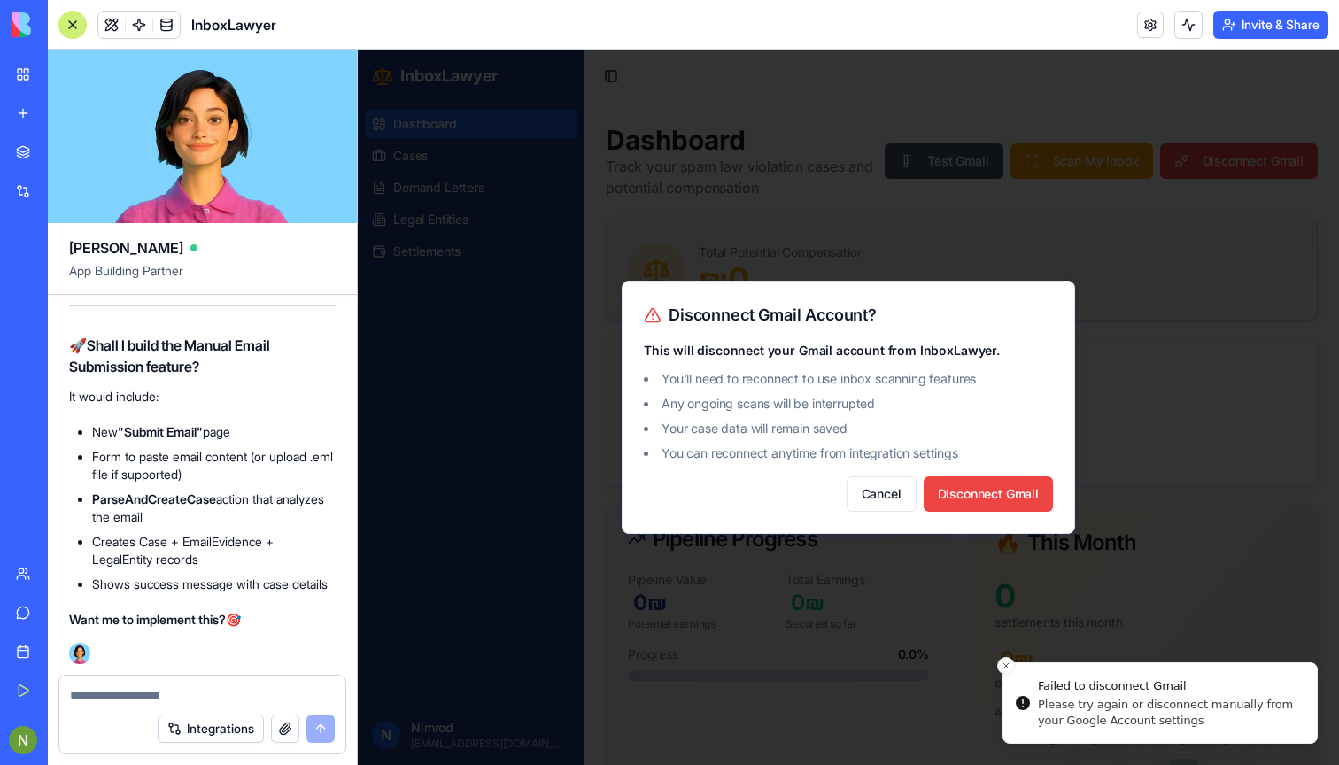
click at [1006, 660] on div at bounding box center [848, 407] width 981 height 715
click at [886, 493] on button "Cancel" at bounding box center [881, 493] width 70 height 35
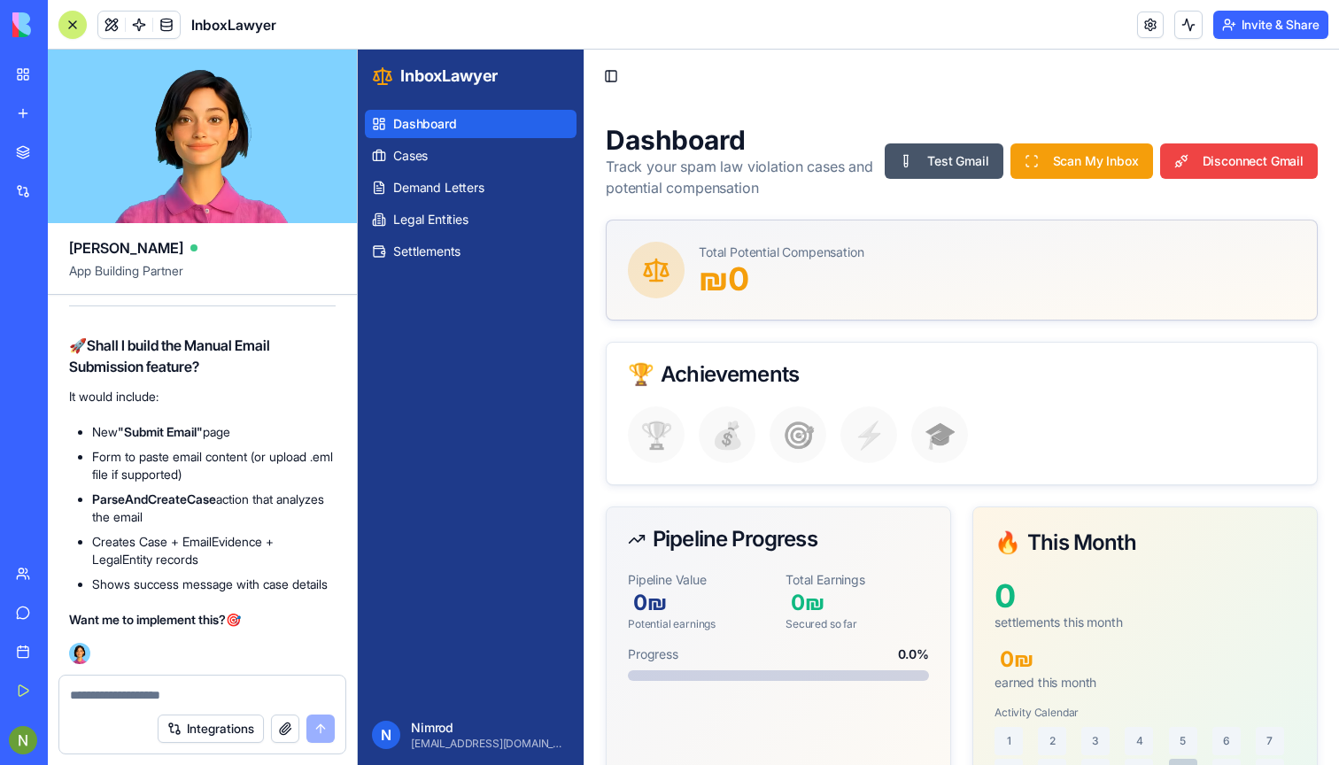
click at [215, 735] on button "Integrations" at bounding box center [211, 729] width 106 height 28
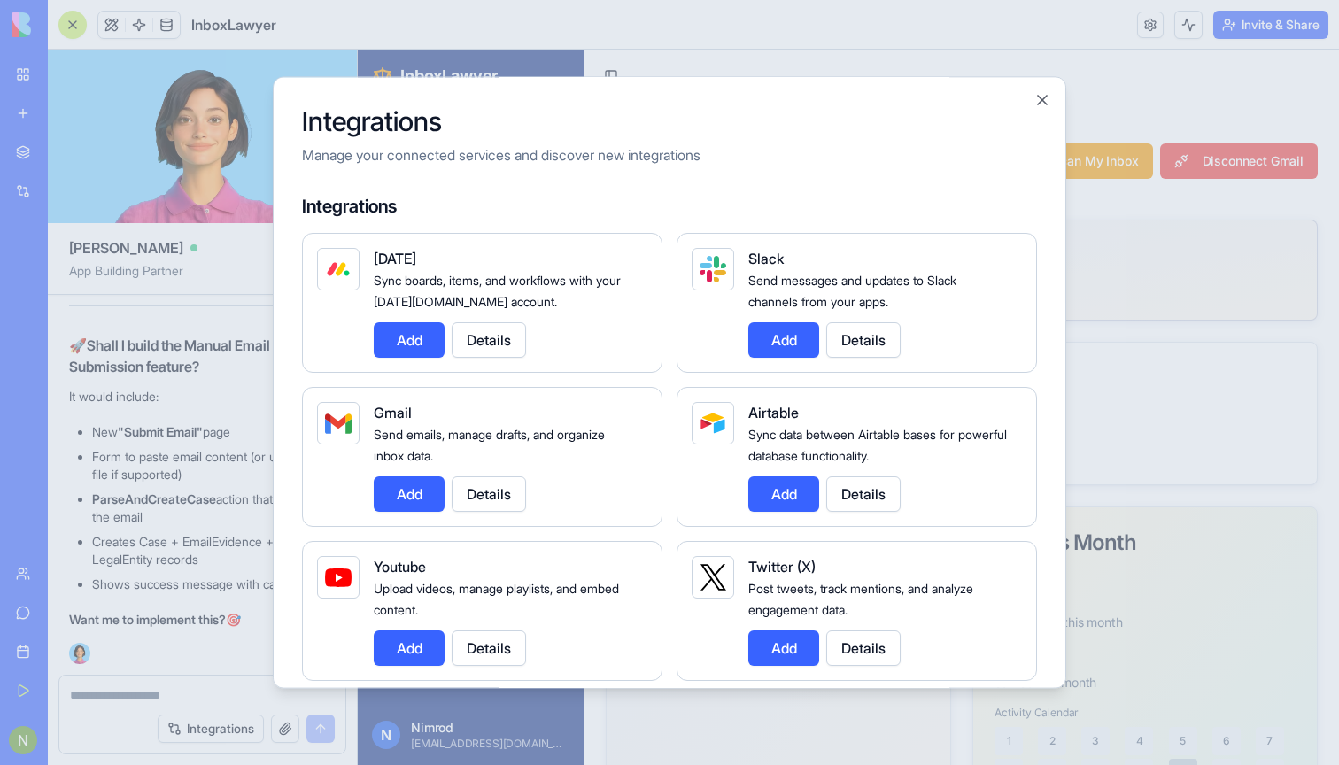
click at [487, 496] on button "Details" at bounding box center [489, 493] width 74 height 35
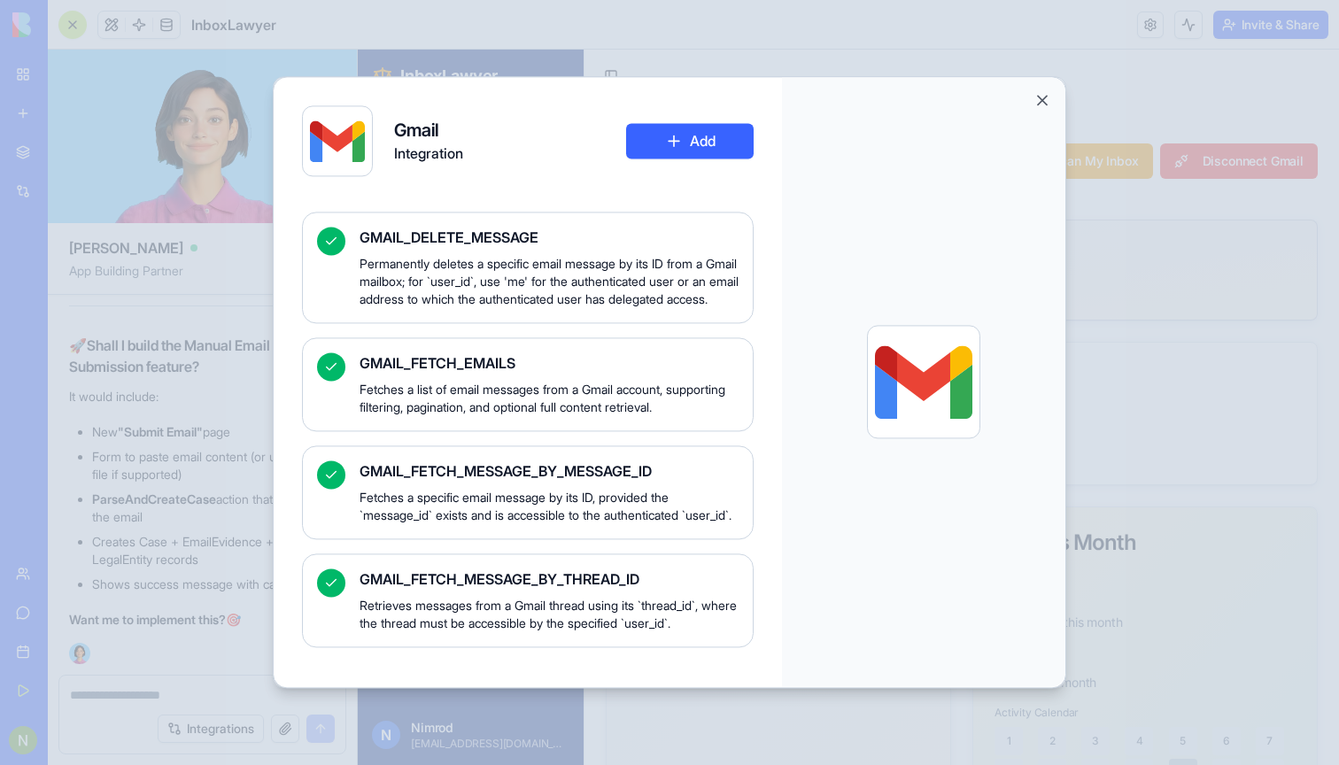
scroll to position [703, 0]
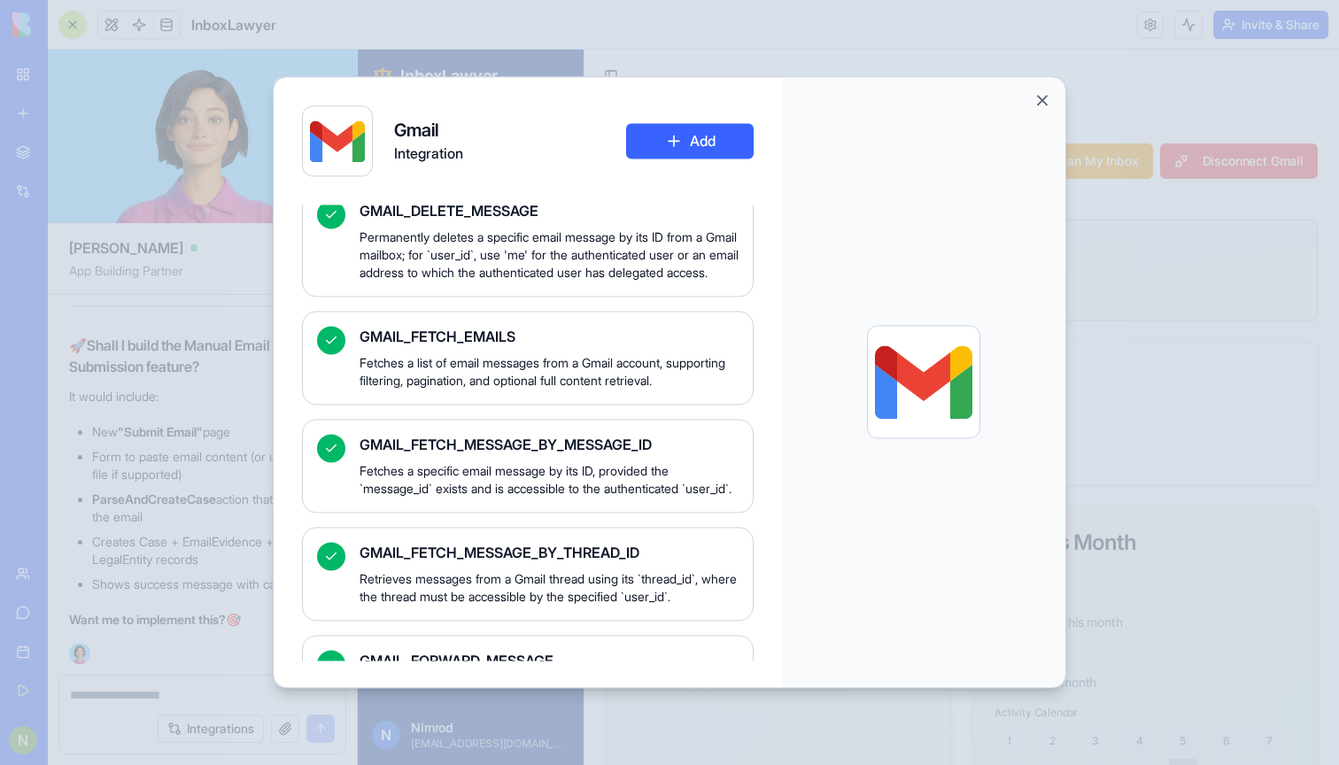
click at [337, 347] on icon at bounding box center [331, 340] width 14 height 14
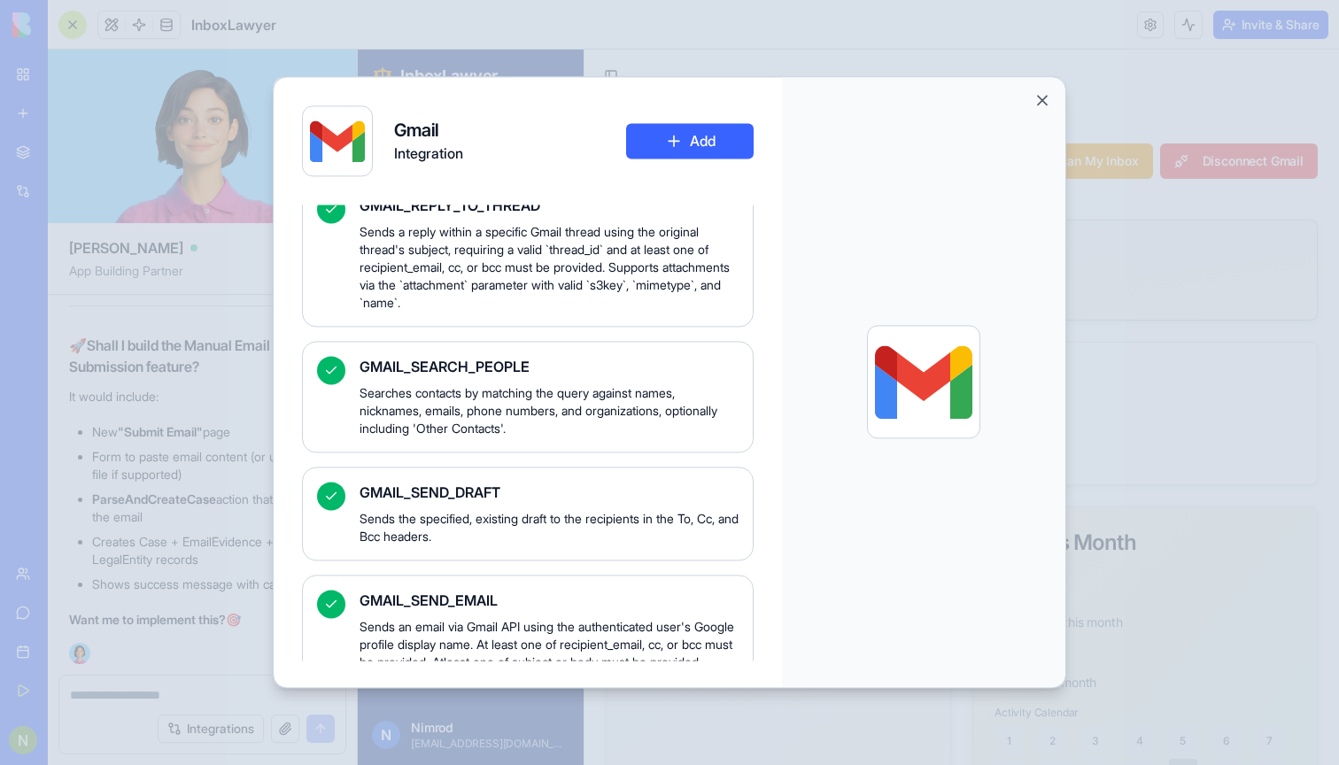
scroll to position [2488, 0]
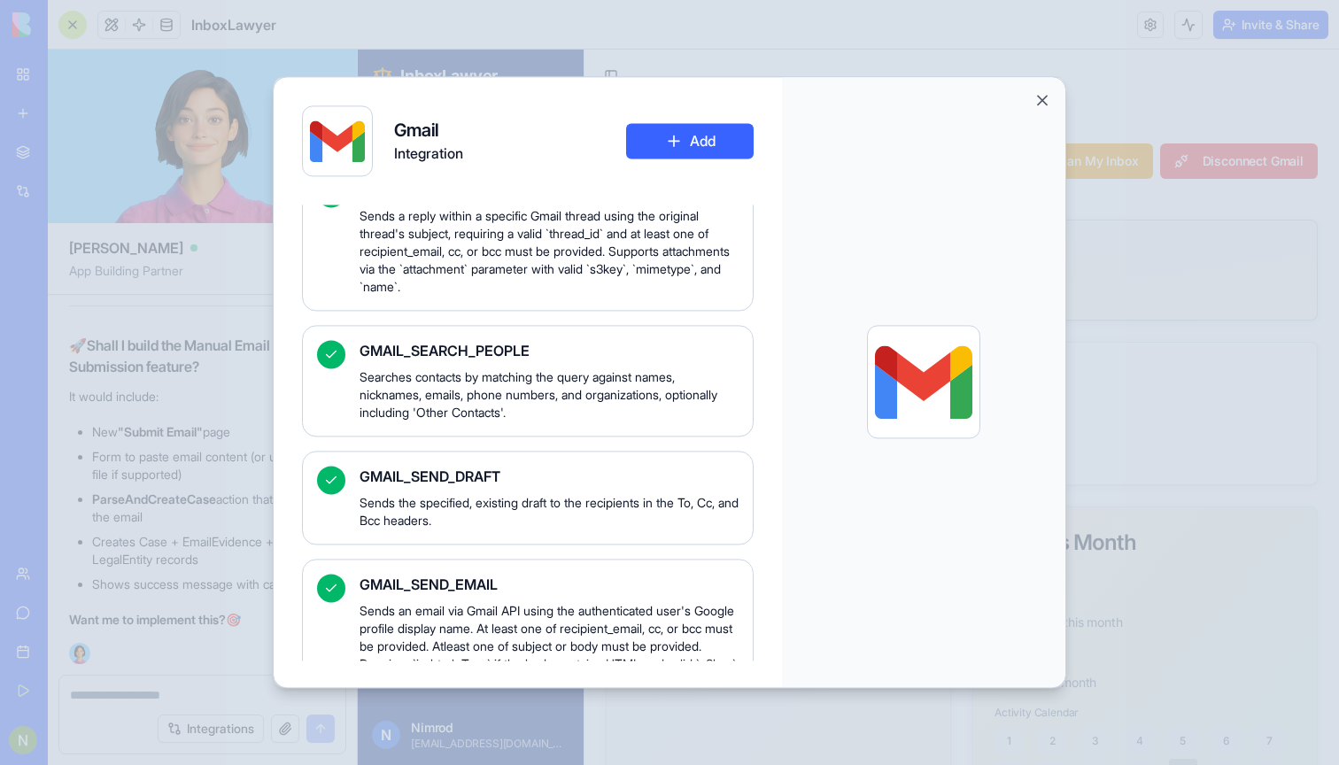
click at [684, 142] on button "Add" at bounding box center [690, 140] width 128 height 35
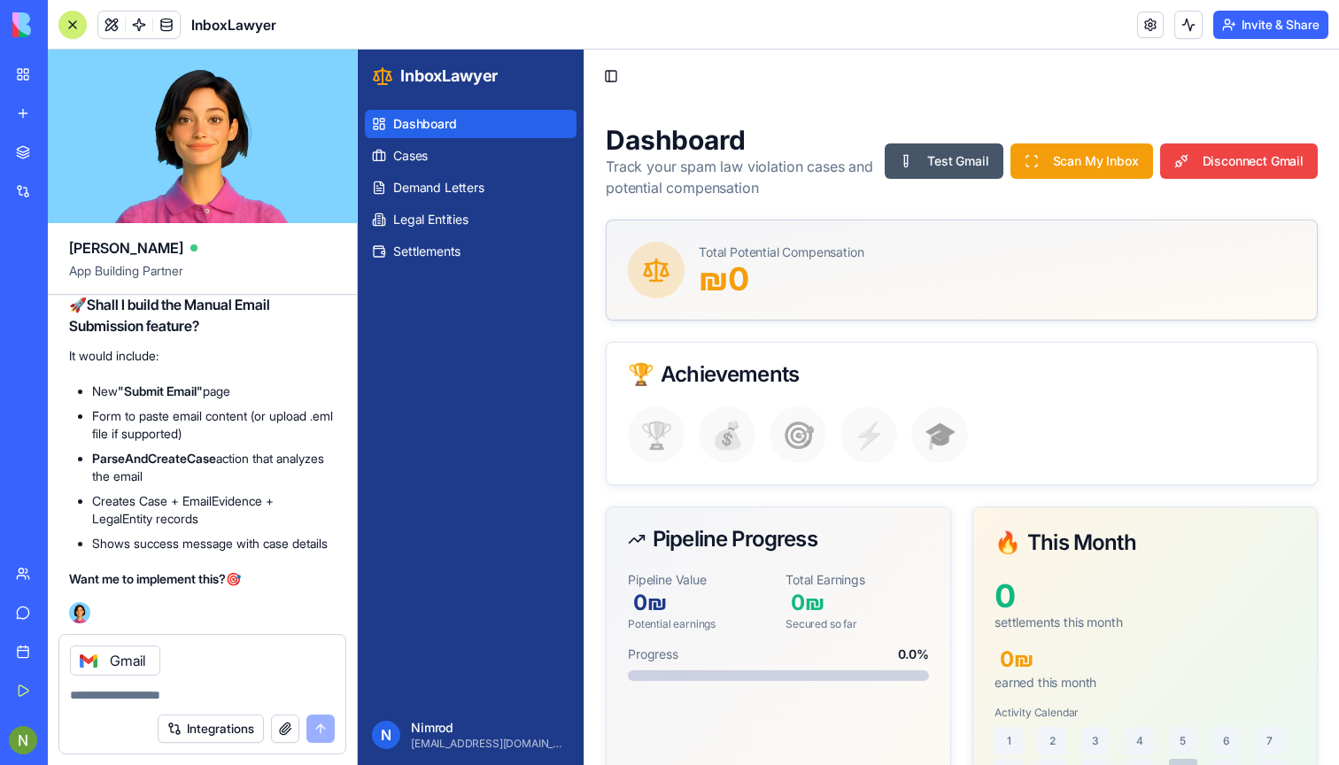
click at [209, 729] on button "Integrations" at bounding box center [211, 729] width 106 height 28
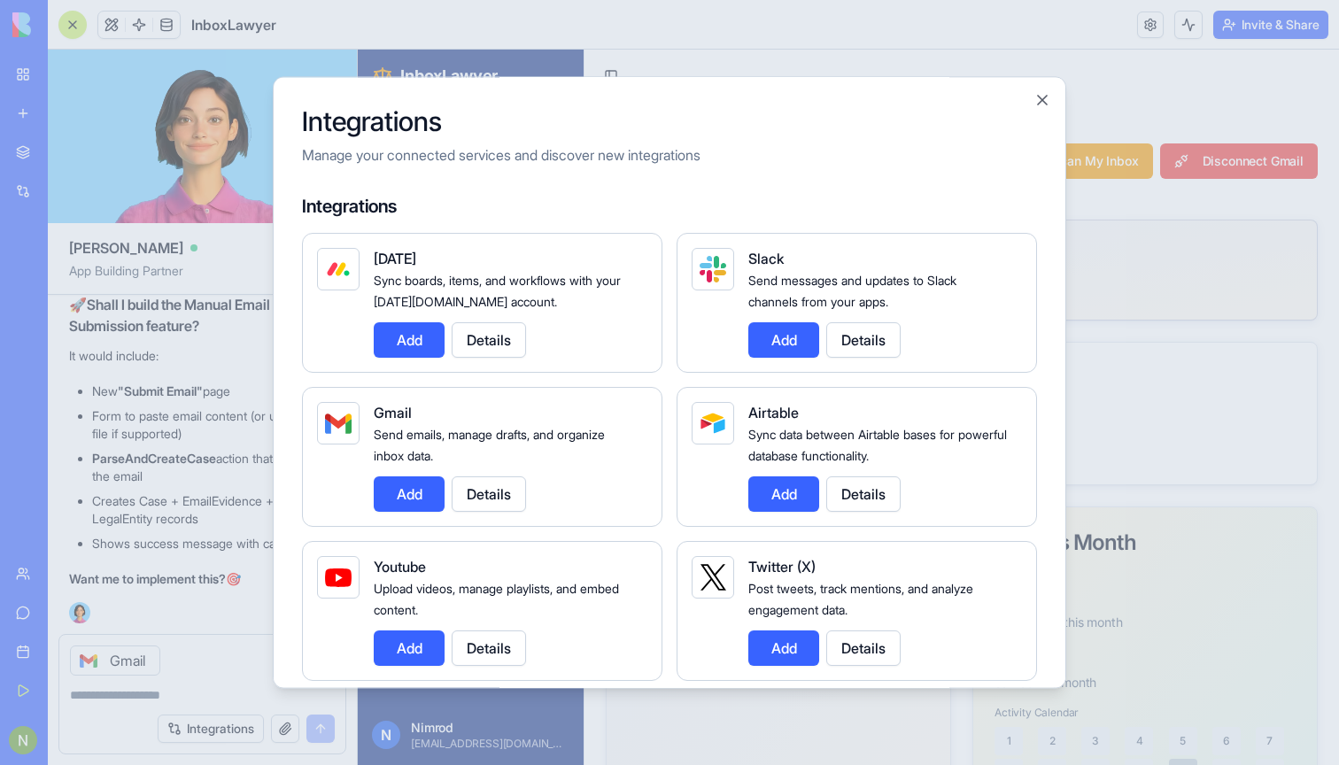
click at [1040, 97] on button "Close" at bounding box center [1042, 100] width 18 height 18
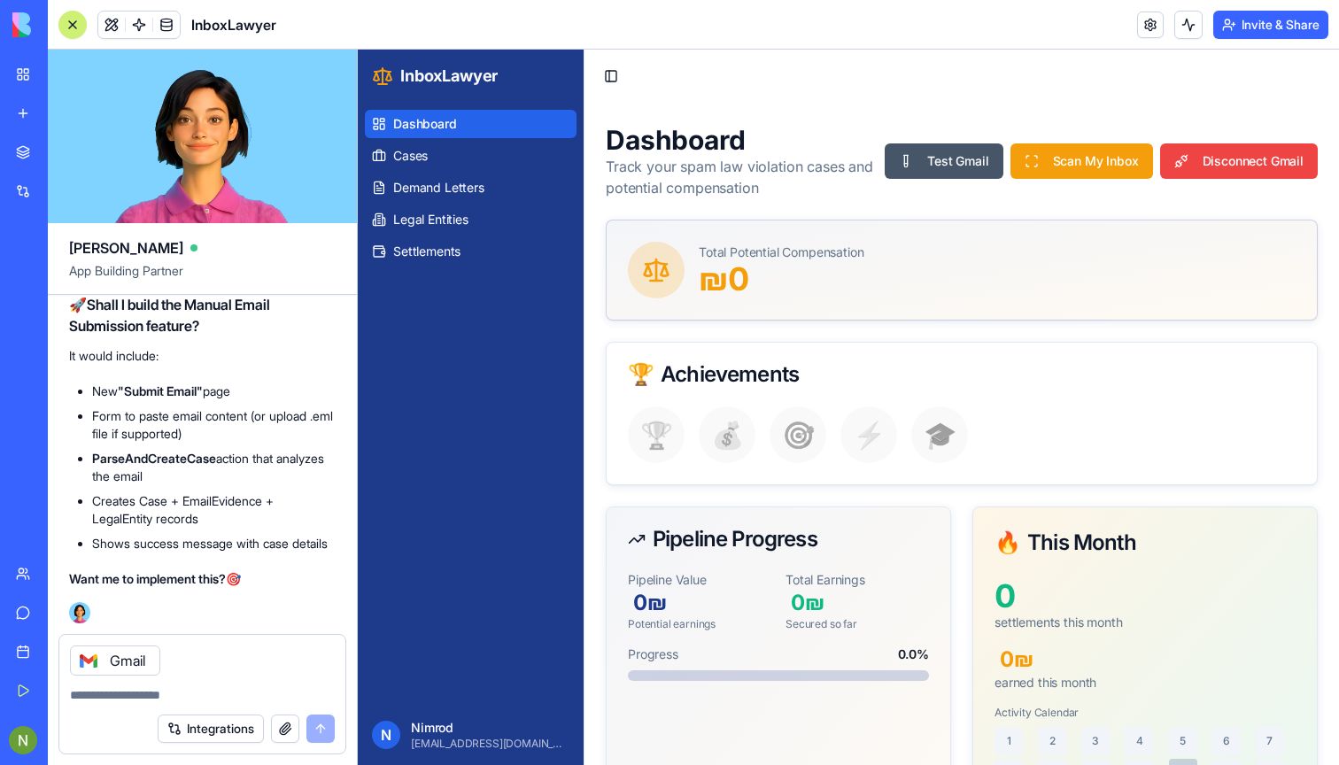
click at [154, 695] on textarea at bounding box center [202, 695] width 265 height 18
click at [137, 32] on link at bounding box center [139, 25] width 27 height 27
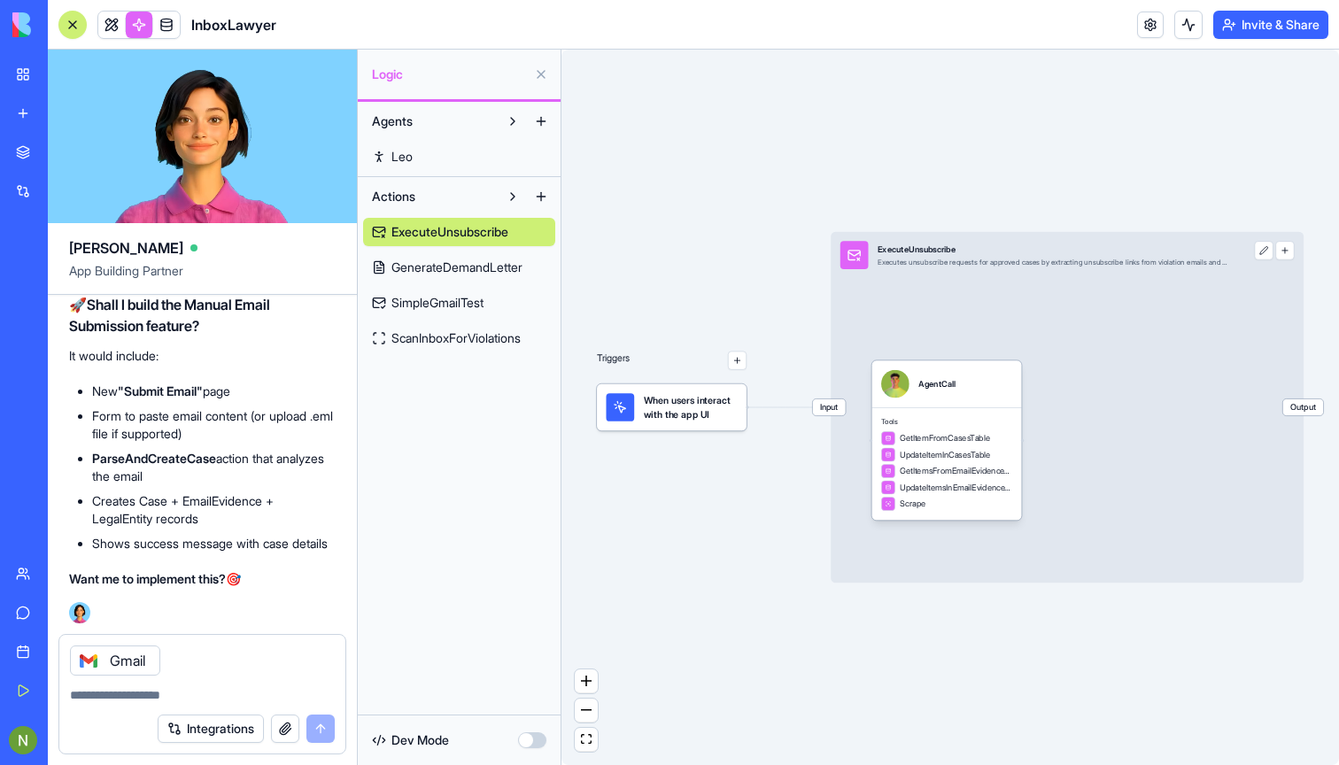
click at [416, 153] on link "Leo" at bounding box center [459, 157] width 192 height 28
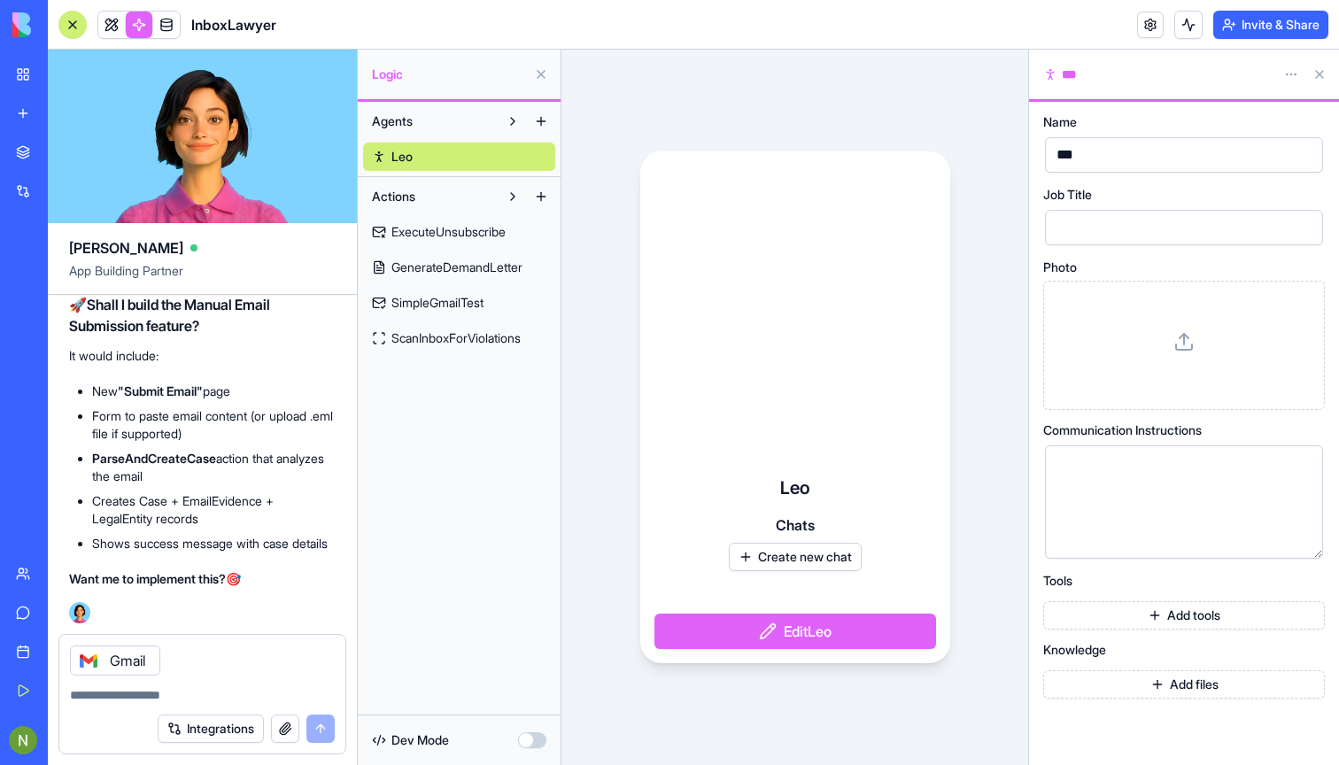
click at [431, 229] on span "ExecuteUnsubscribe" at bounding box center [448, 232] width 114 height 18
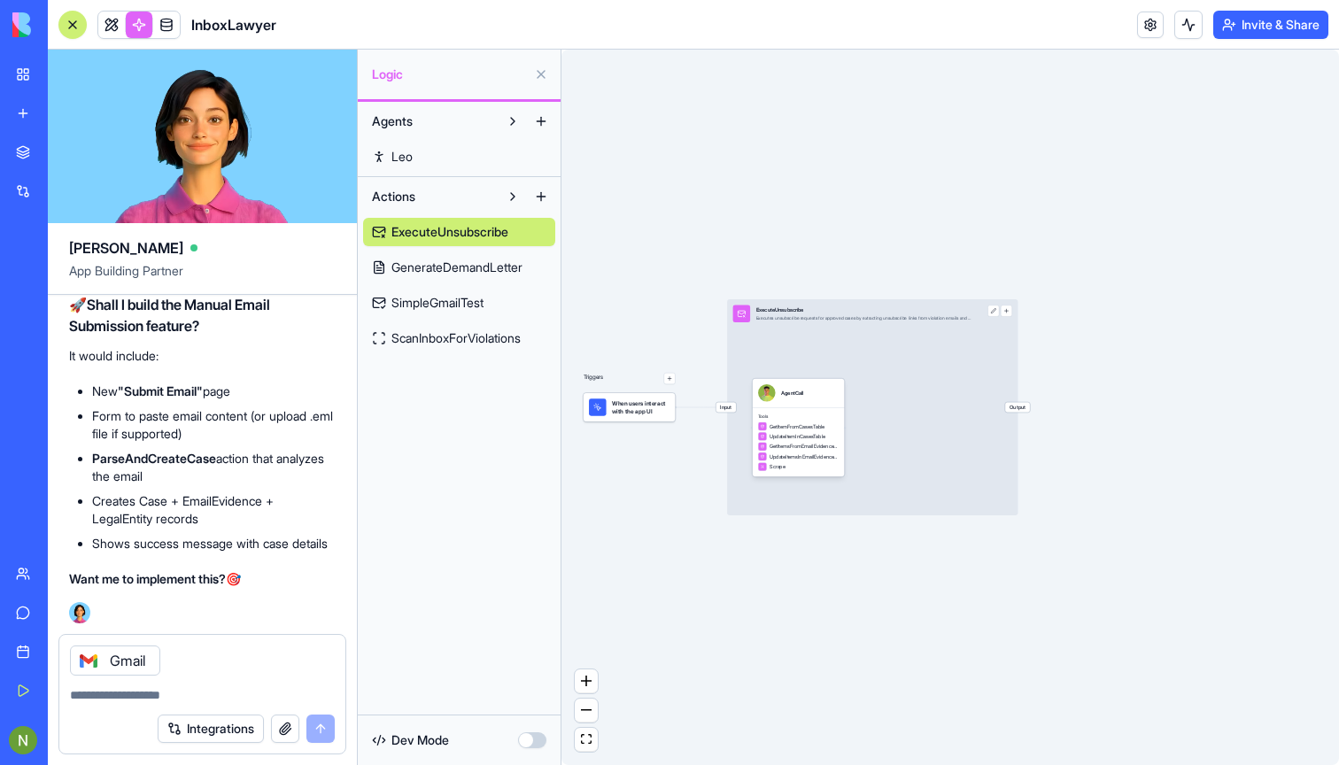
click at [442, 269] on span "GenerateDemandLetter" at bounding box center [456, 268] width 131 height 18
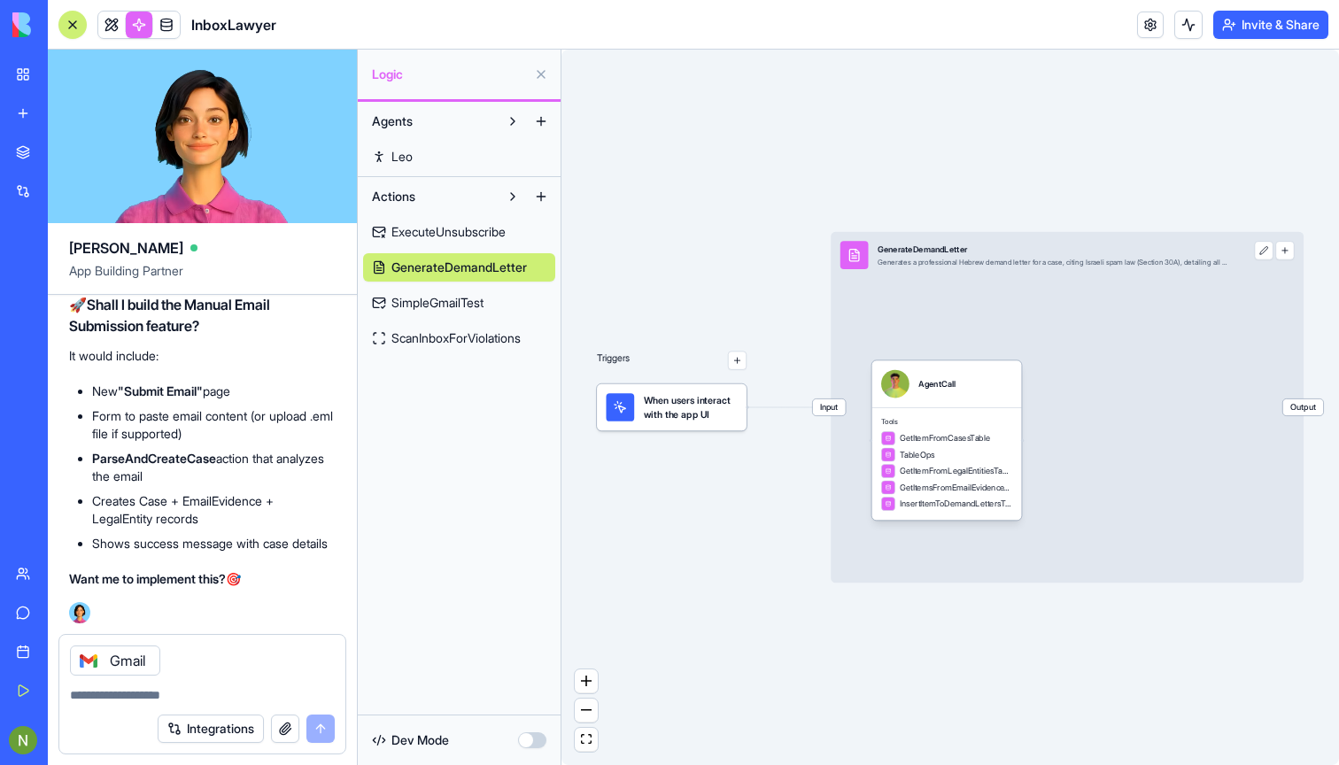
click at [452, 336] on span "ScanInboxForViolations" at bounding box center [455, 338] width 129 height 18
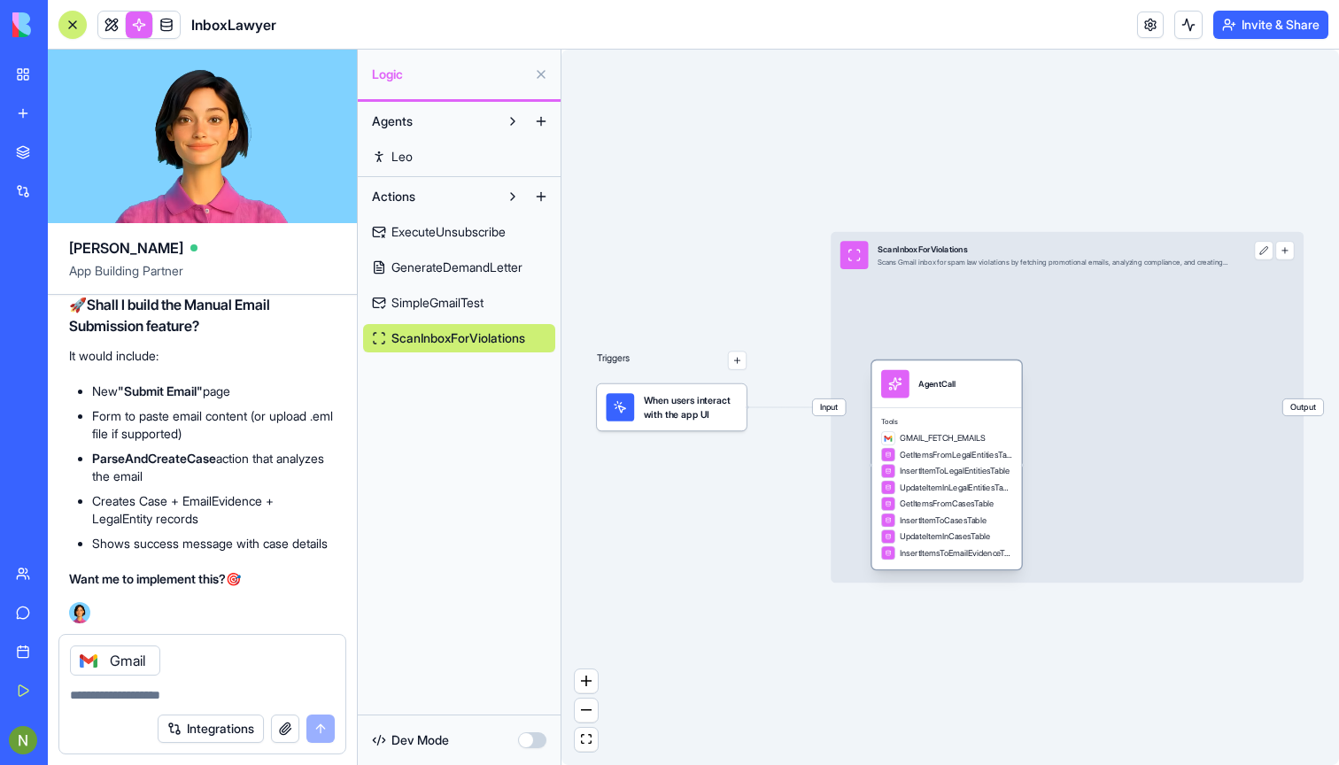
click at [938, 444] on div "GMAIL_FETCH_EMAILS" at bounding box center [933, 438] width 104 height 14
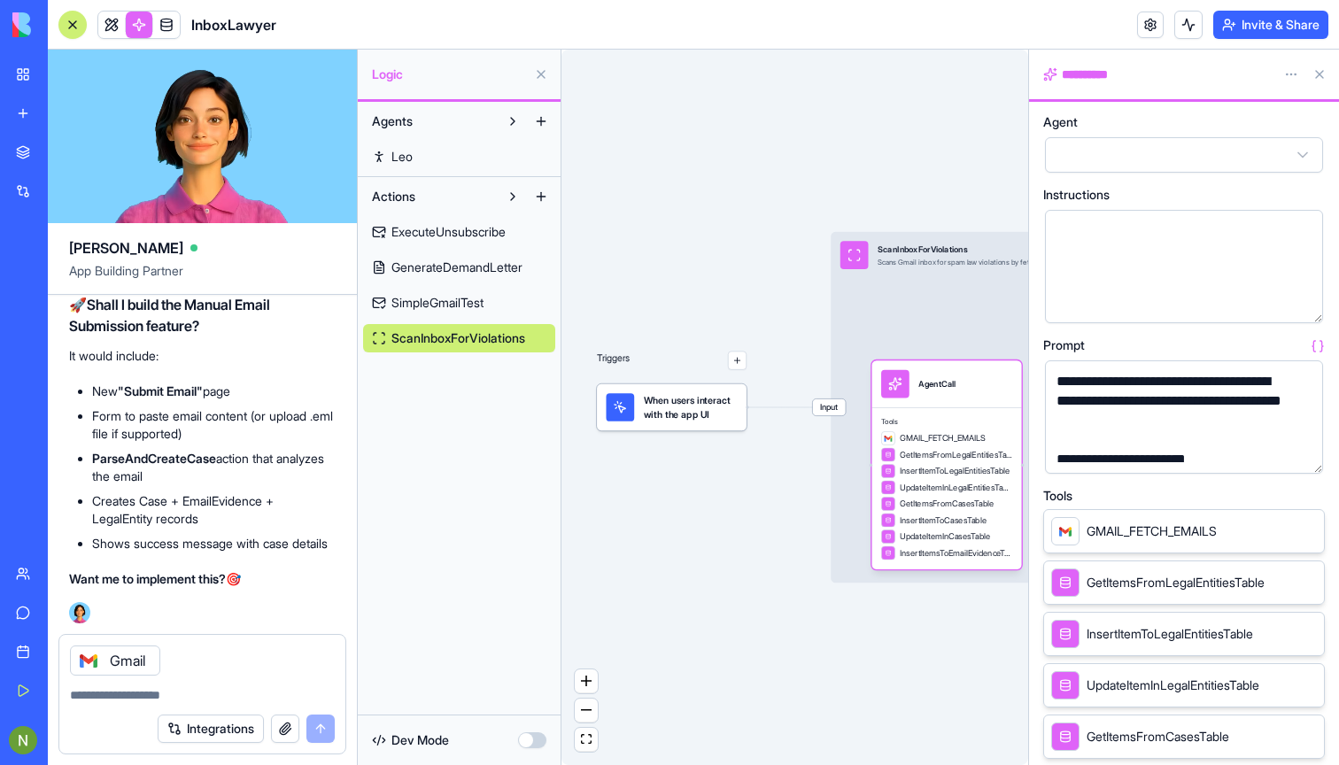
click at [1123, 533] on span "GMAIL_FETCH_EMAILS" at bounding box center [1151, 531] width 130 height 18
click at [1307, 530] on icon at bounding box center [1306, 530] width 14 height 14
click at [1321, 73] on button at bounding box center [1319, 74] width 28 height 28
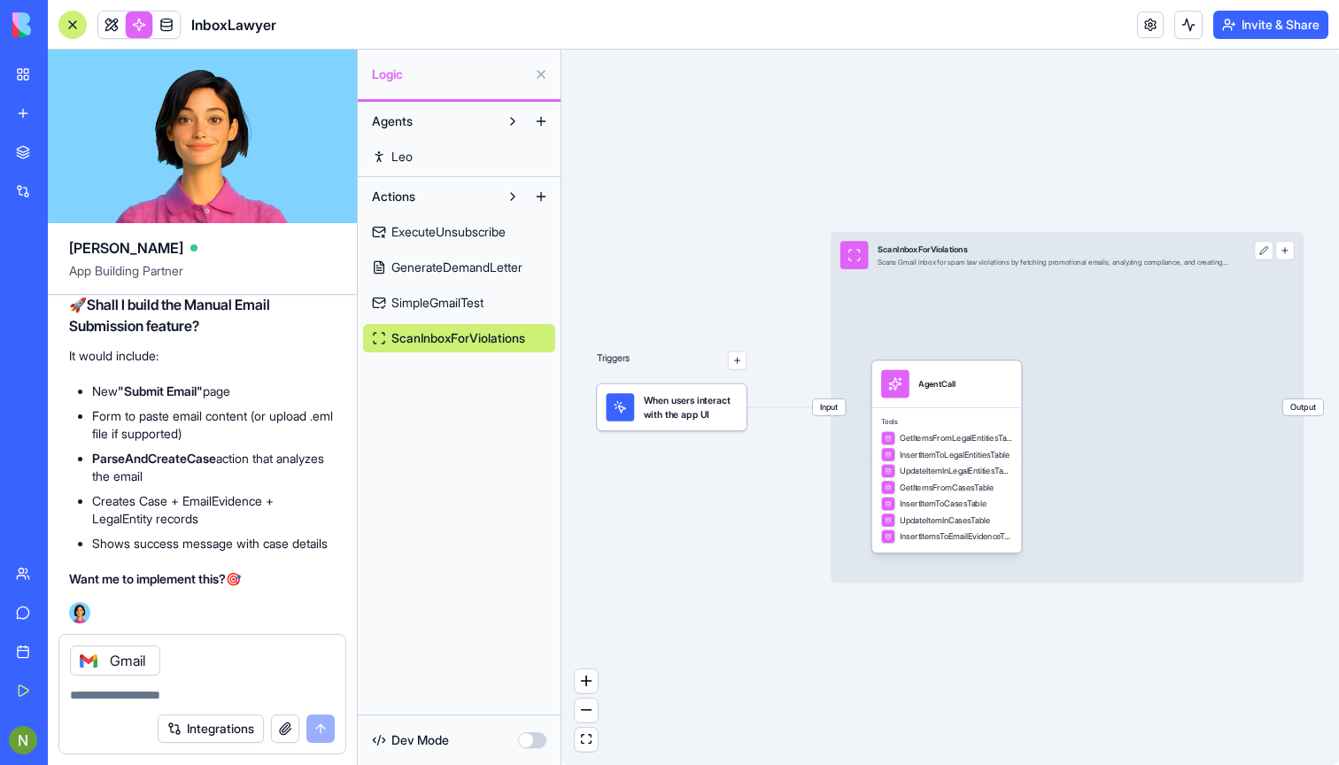
click at [176, 663] on div "Gmail" at bounding box center [202, 655] width 286 height 41
click at [541, 71] on button at bounding box center [541, 74] width 28 height 28
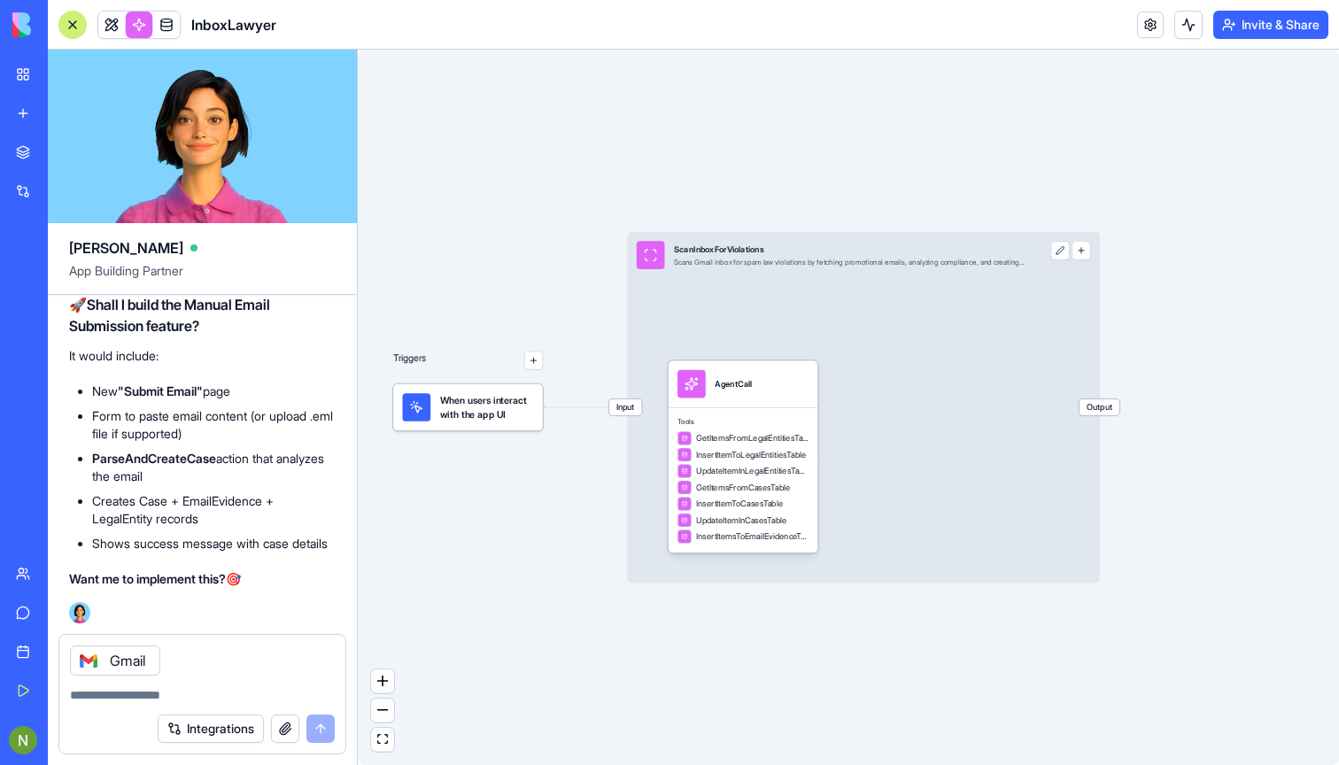
click at [142, 24] on link at bounding box center [139, 25] width 27 height 27
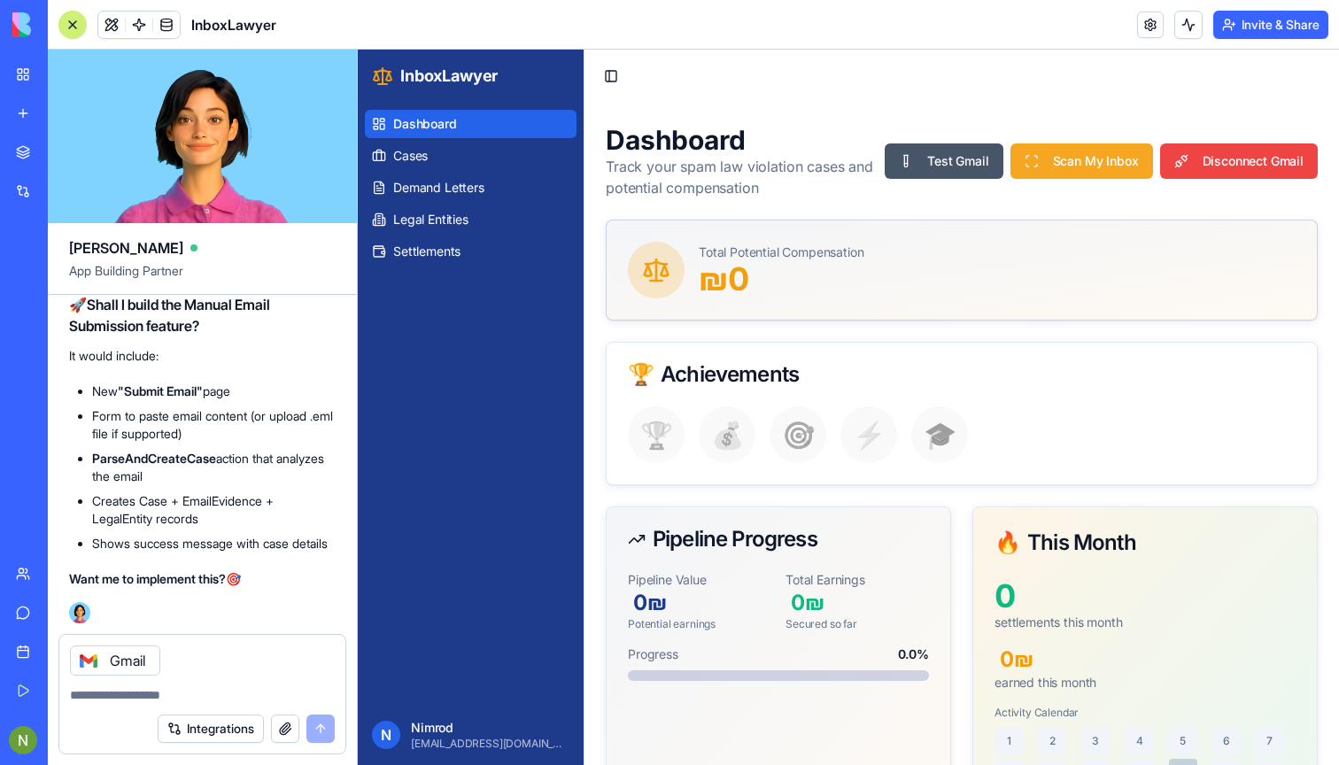
click at [1103, 161] on button "Scan My Inbox" at bounding box center [1081, 160] width 143 height 35
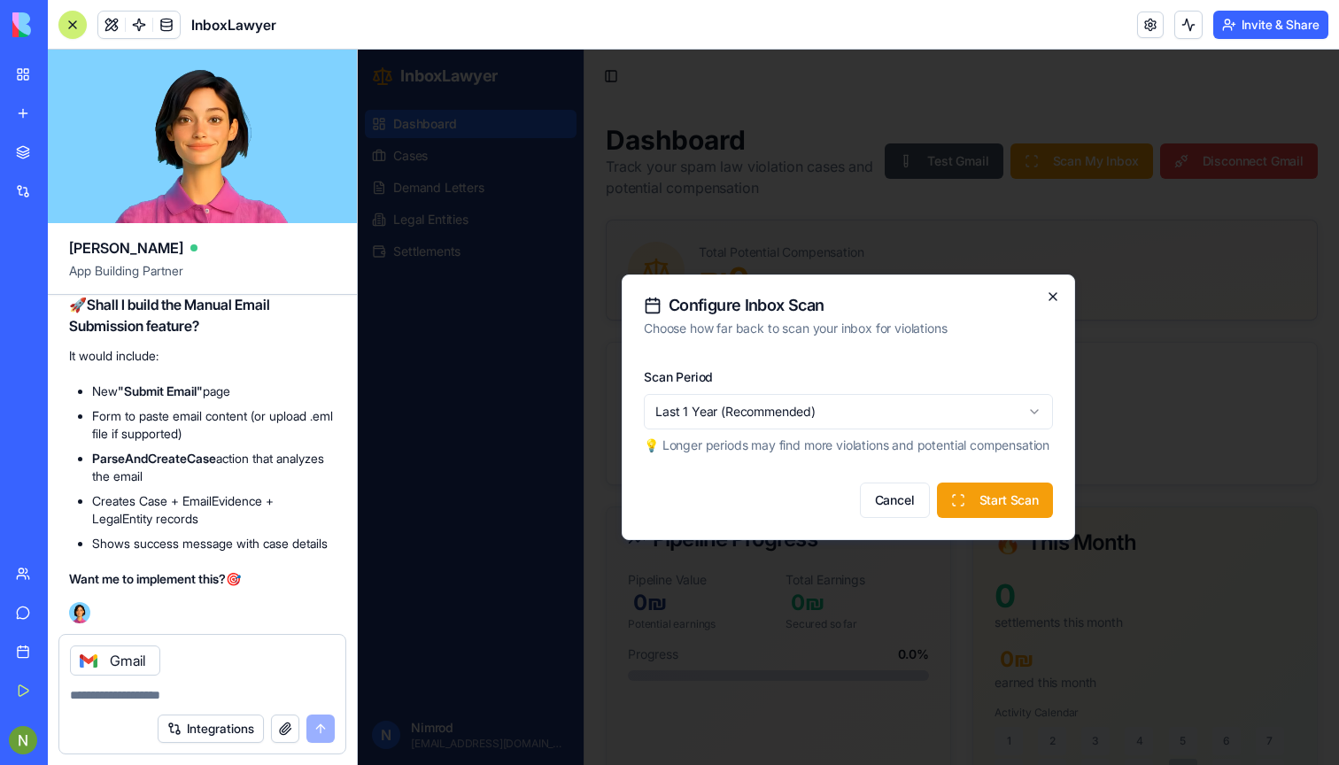
click at [1051, 290] on icon "button" at bounding box center [1053, 297] width 14 height 14
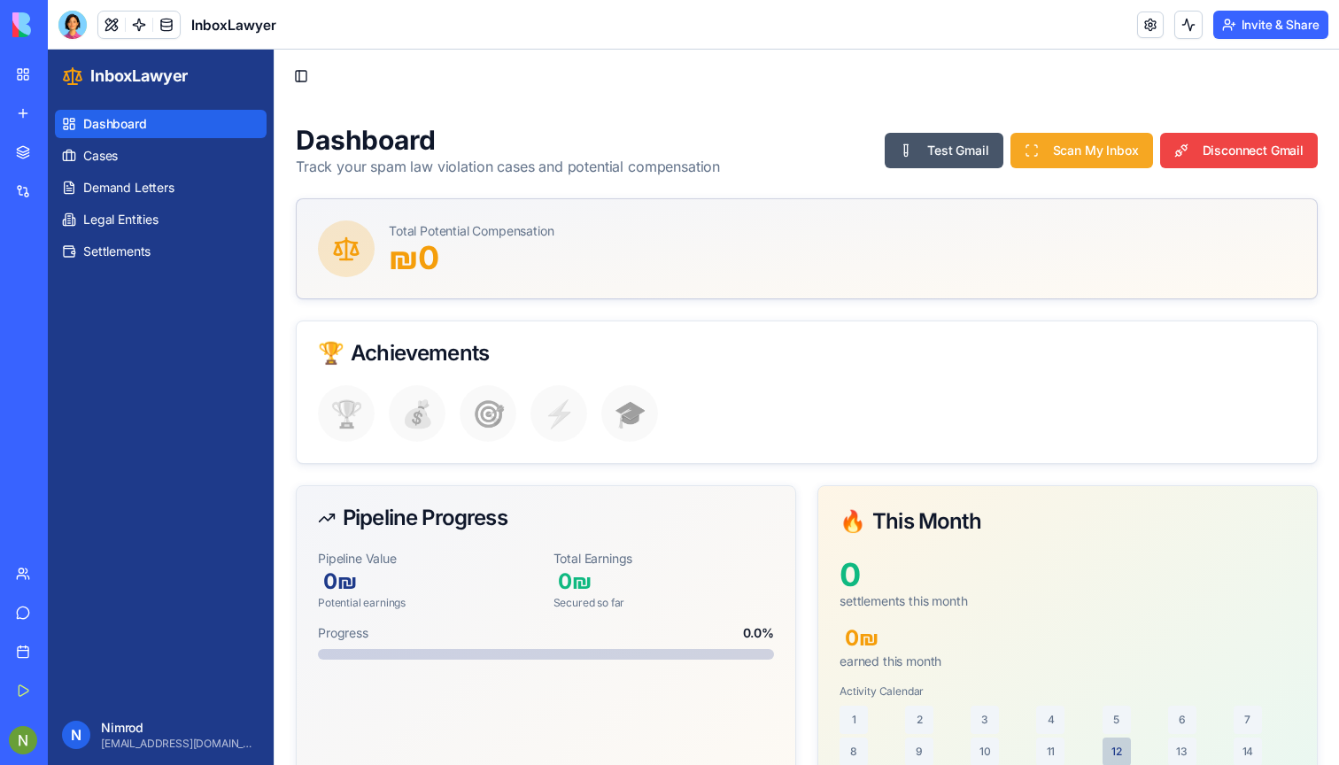
click at [1051, 143] on button "Scan My Inbox" at bounding box center [1081, 150] width 143 height 35
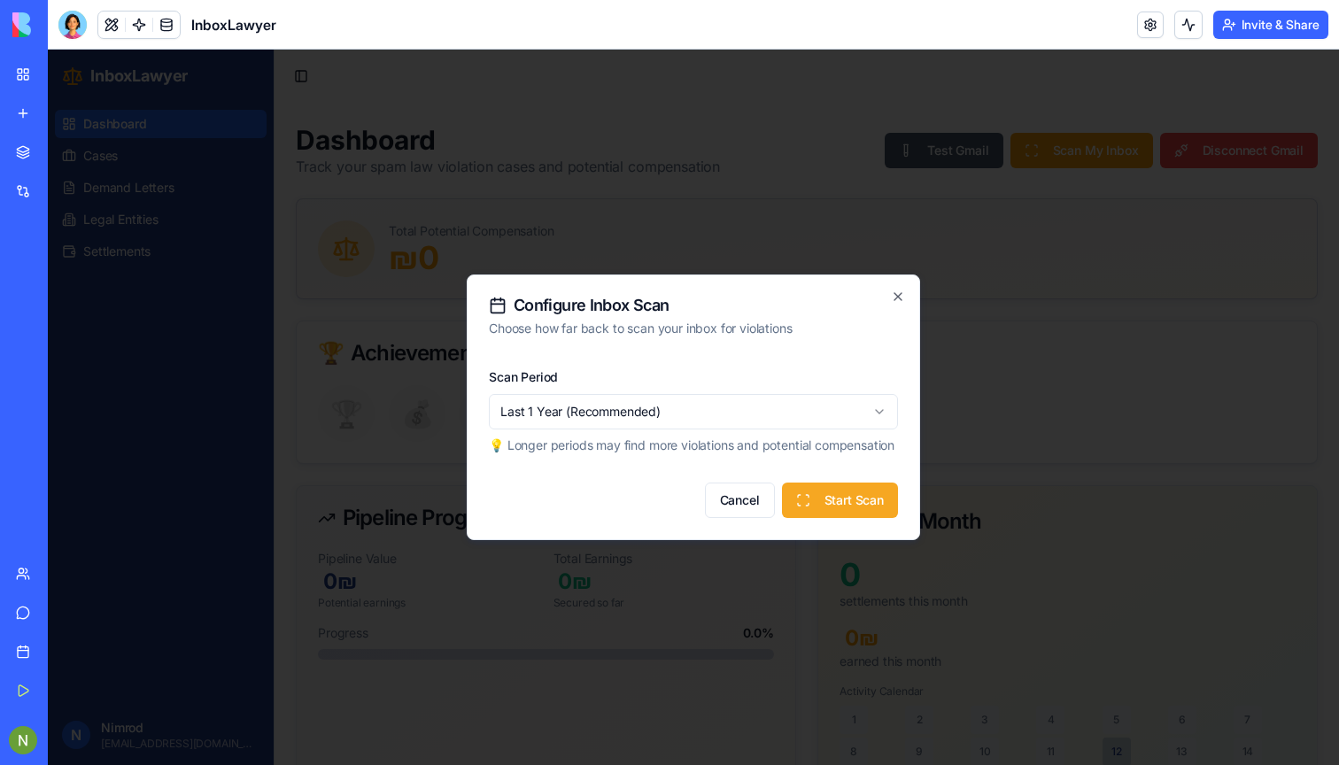
click at [827, 518] on button "Start Scan" at bounding box center [840, 500] width 116 height 35
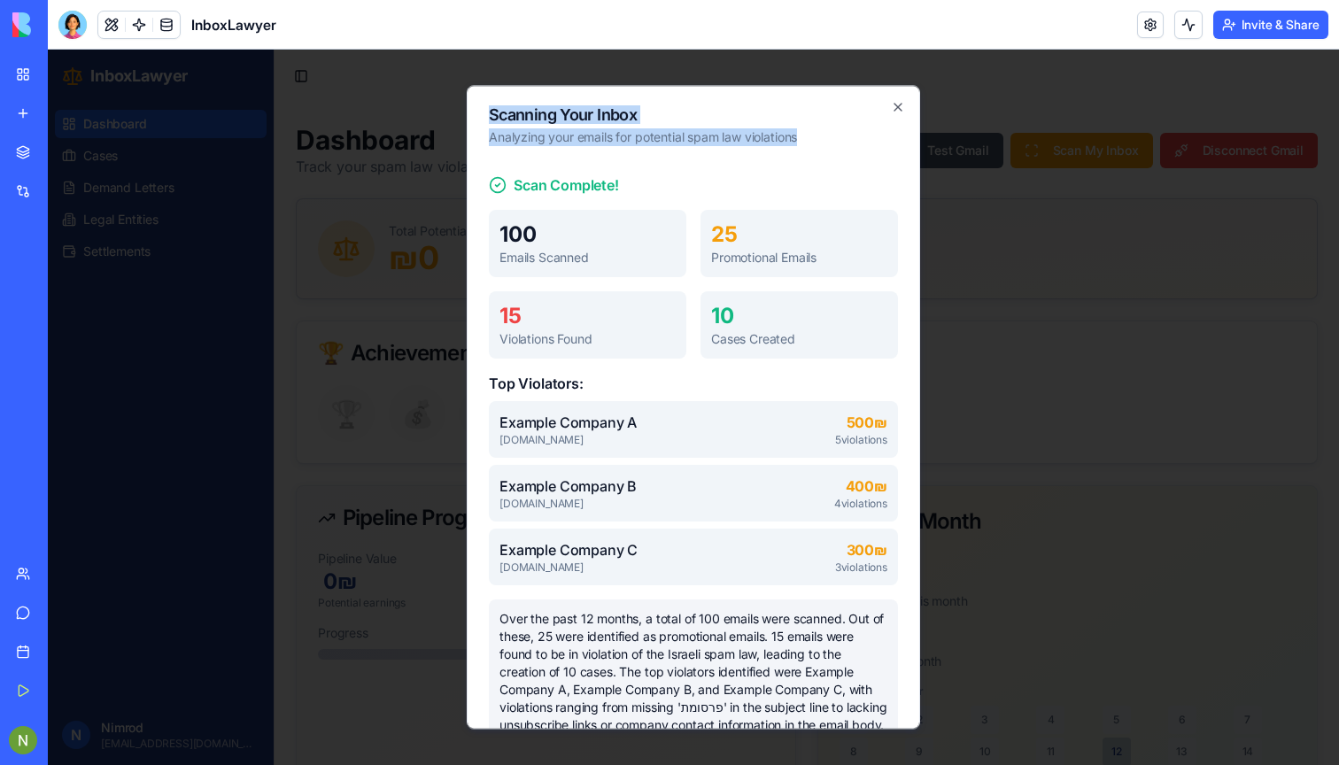
drag, startPoint x: 489, startPoint y: 118, endPoint x: 645, endPoint y: 151, distance: 160.1
click at [645, 151] on div "Scanning Your Inbox Analyzing your emails for potential spam law violations Sca…" at bounding box center [693, 407] width 453 height 644
click at [631, 145] on p "Analyzing your emails for potential spam law violations" at bounding box center [693, 137] width 409 height 18
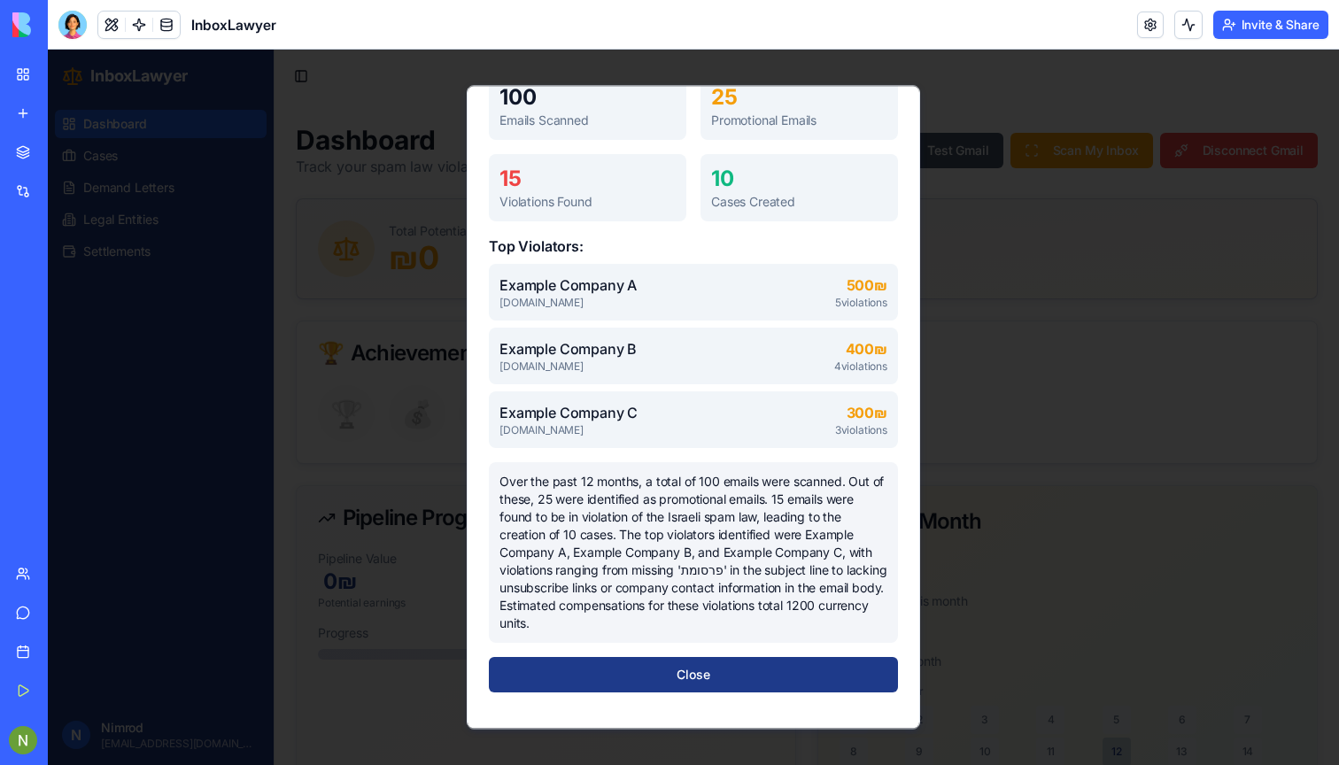
scroll to position [137, 0]
click at [641, 655] on div "Scan Complete! 100 Emails Scanned 25 Promotional Emails 15 Violations Found 10 …" at bounding box center [693, 364] width 409 height 655
click at [746, 415] on p "Example Company C" at bounding box center [659, 412] width 321 height 21
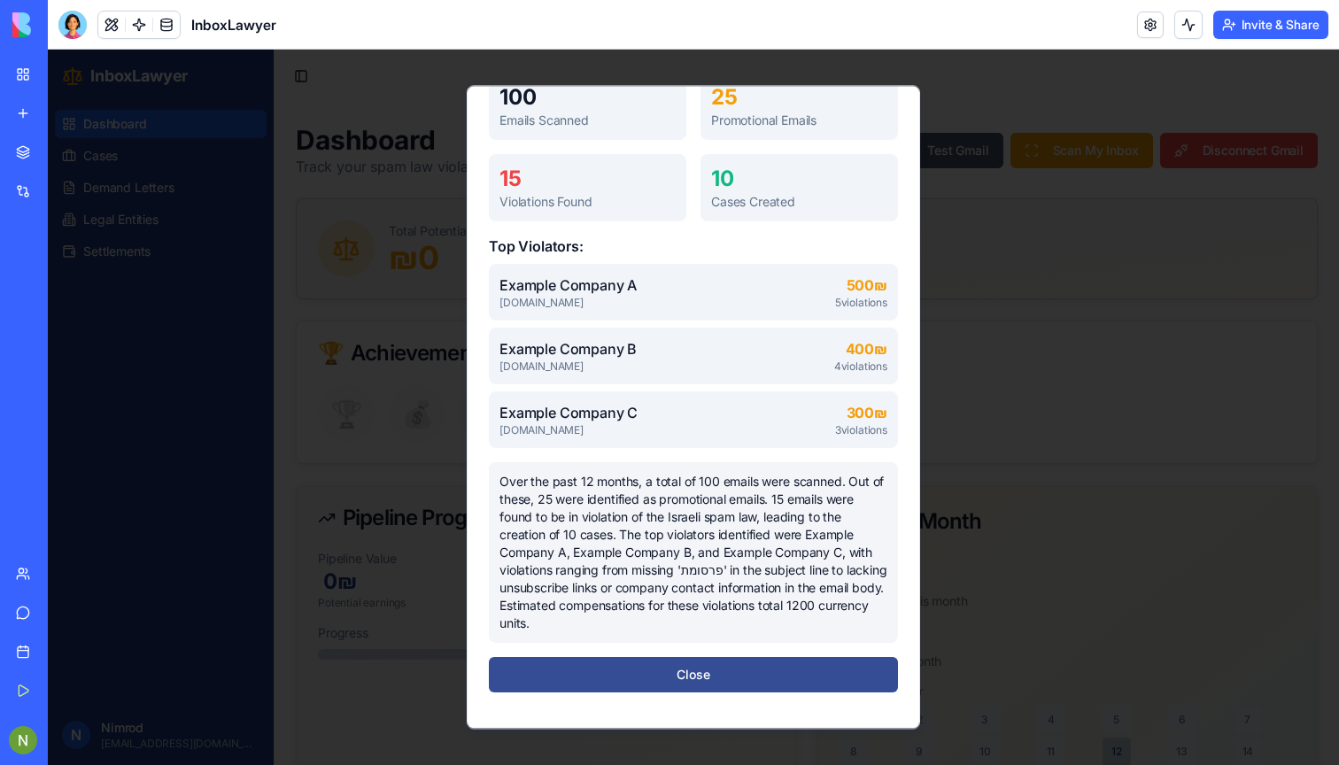
click at [699, 675] on button "Close" at bounding box center [693, 674] width 409 height 35
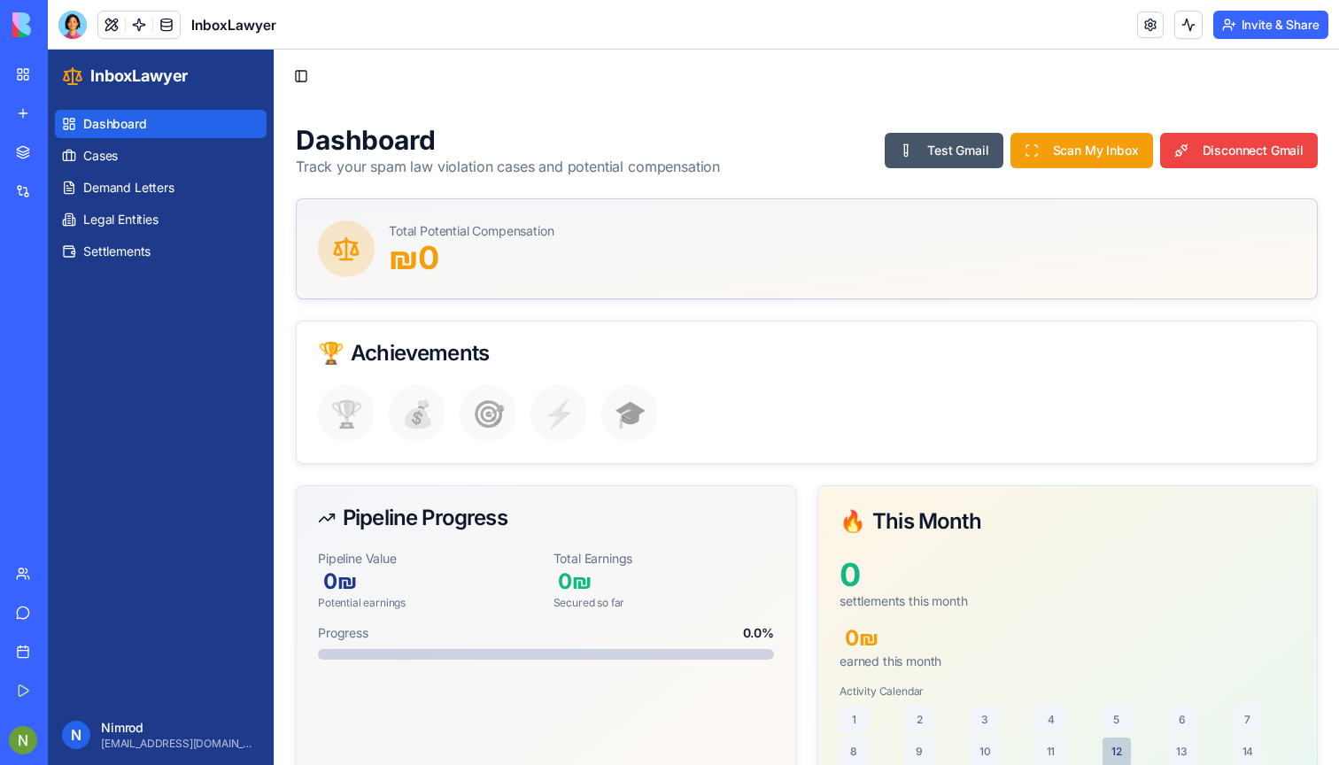
scroll to position [0, 0]
click at [116, 158] on span "Cases" at bounding box center [100, 156] width 35 height 18
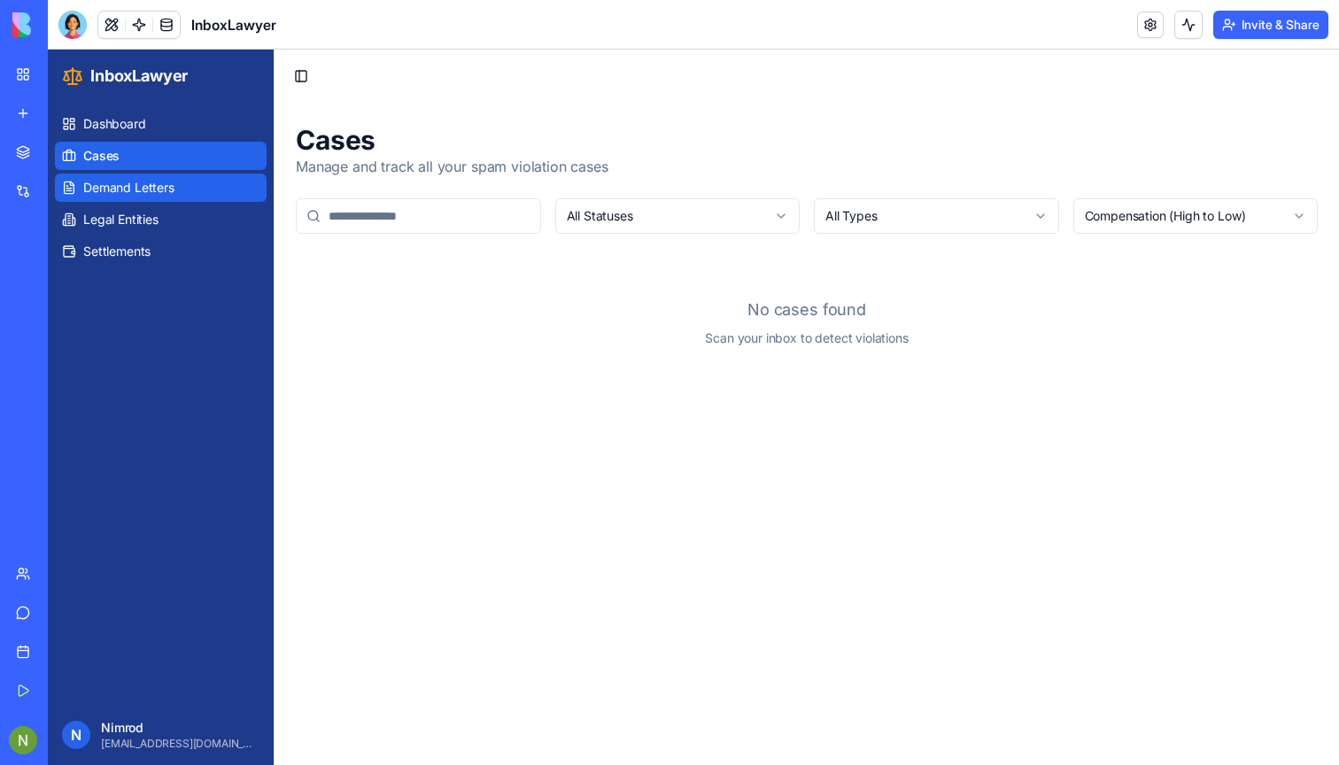
click at [138, 196] on span "Demand Letters" at bounding box center [128, 188] width 91 height 18
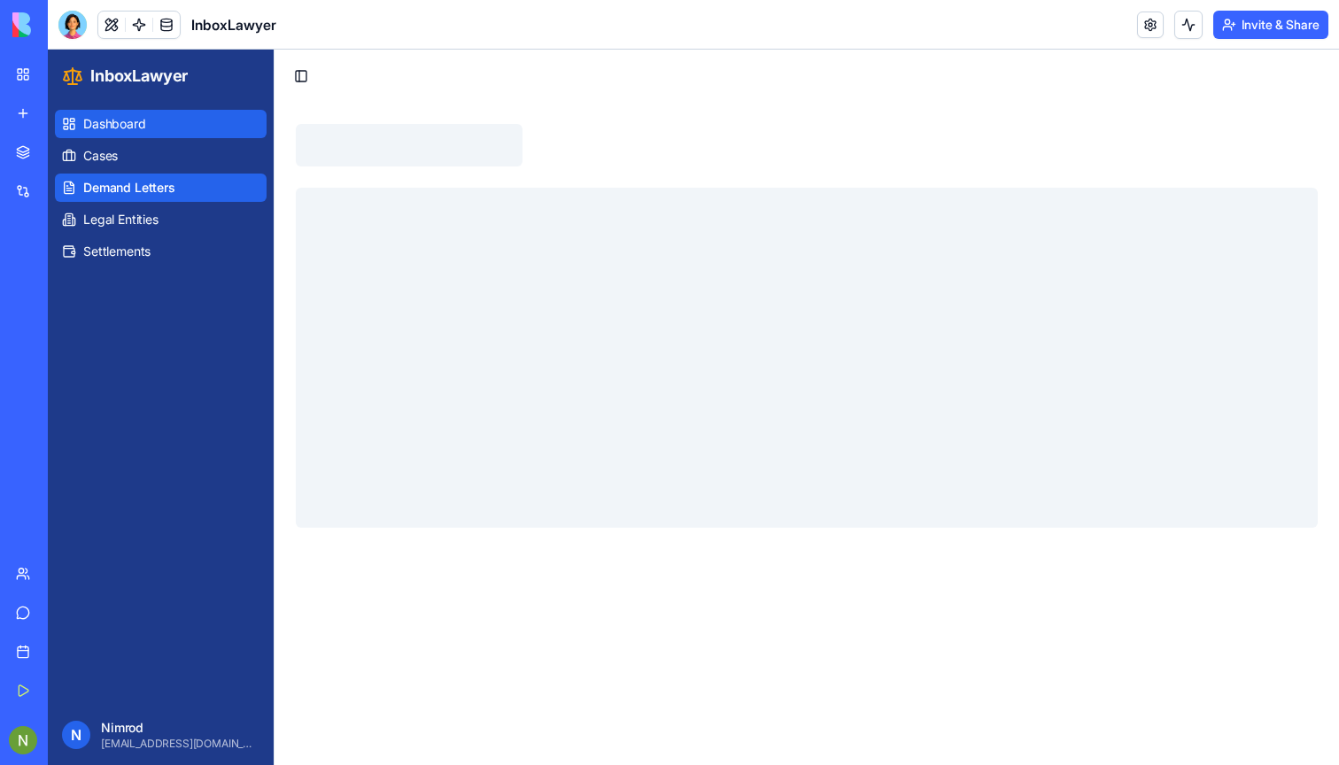
click at [119, 110] on link "Dashboard" at bounding box center [161, 124] width 212 height 28
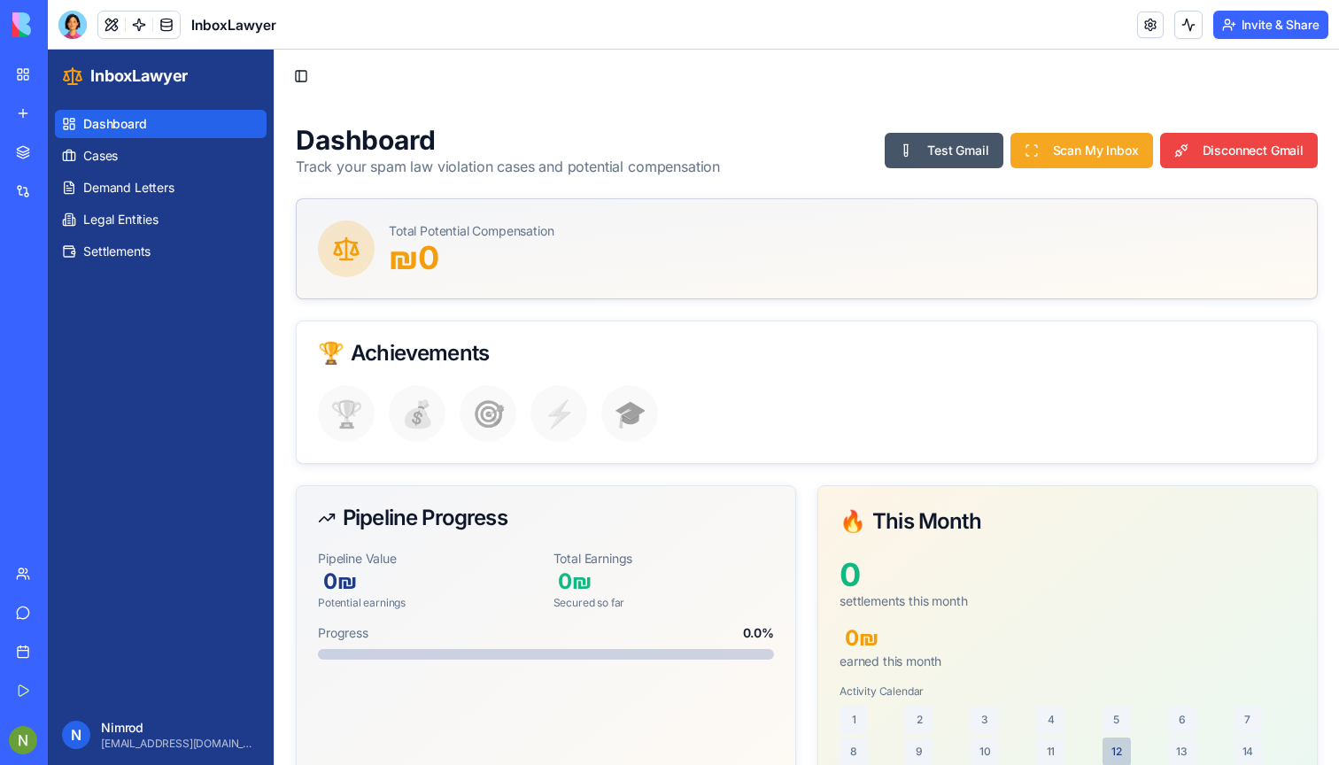
click at [1070, 149] on button "Scan My Inbox" at bounding box center [1081, 150] width 143 height 35
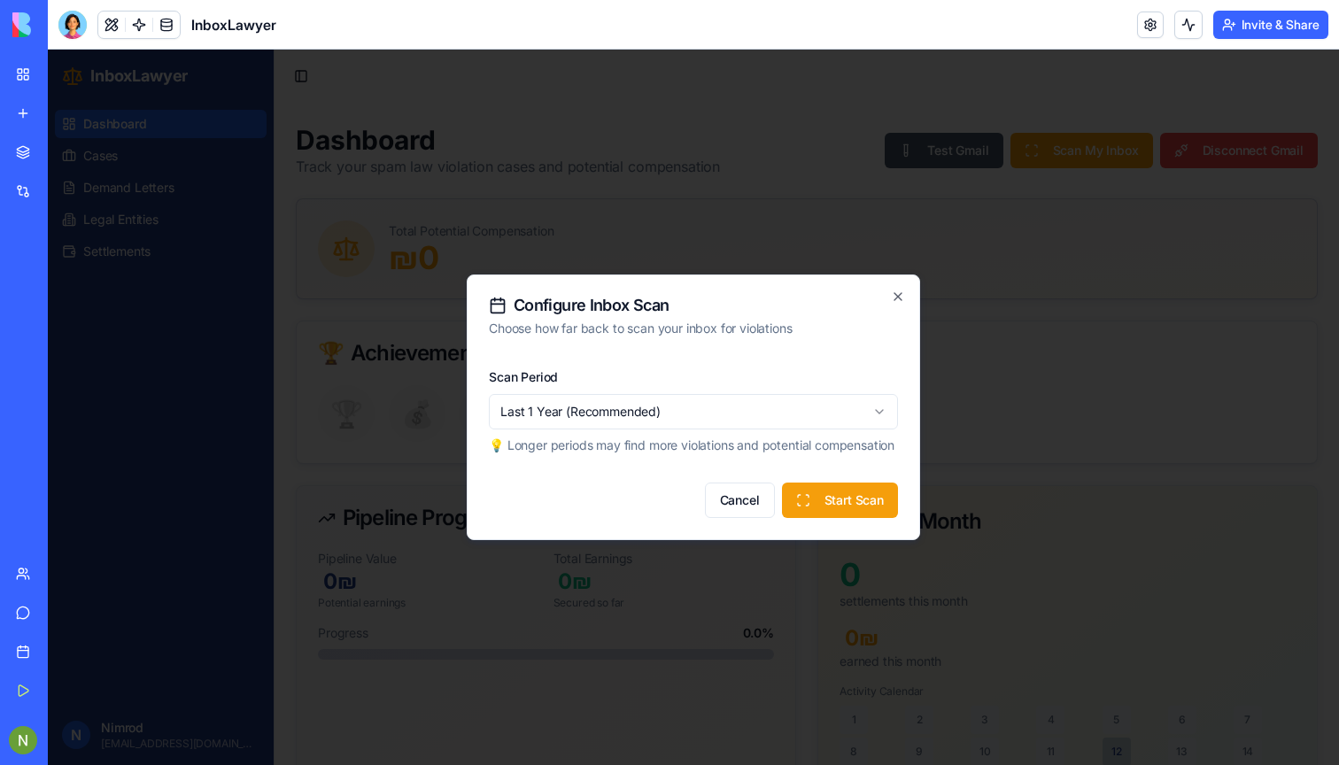
click at [887, 287] on div "Configure Inbox Scan Choose how far back to scan your inbox for violations Scan…" at bounding box center [693, 407] width 453 height 266
click at [903, 290] on icon "button" at bounding box center [898, 297] width 14 height 14
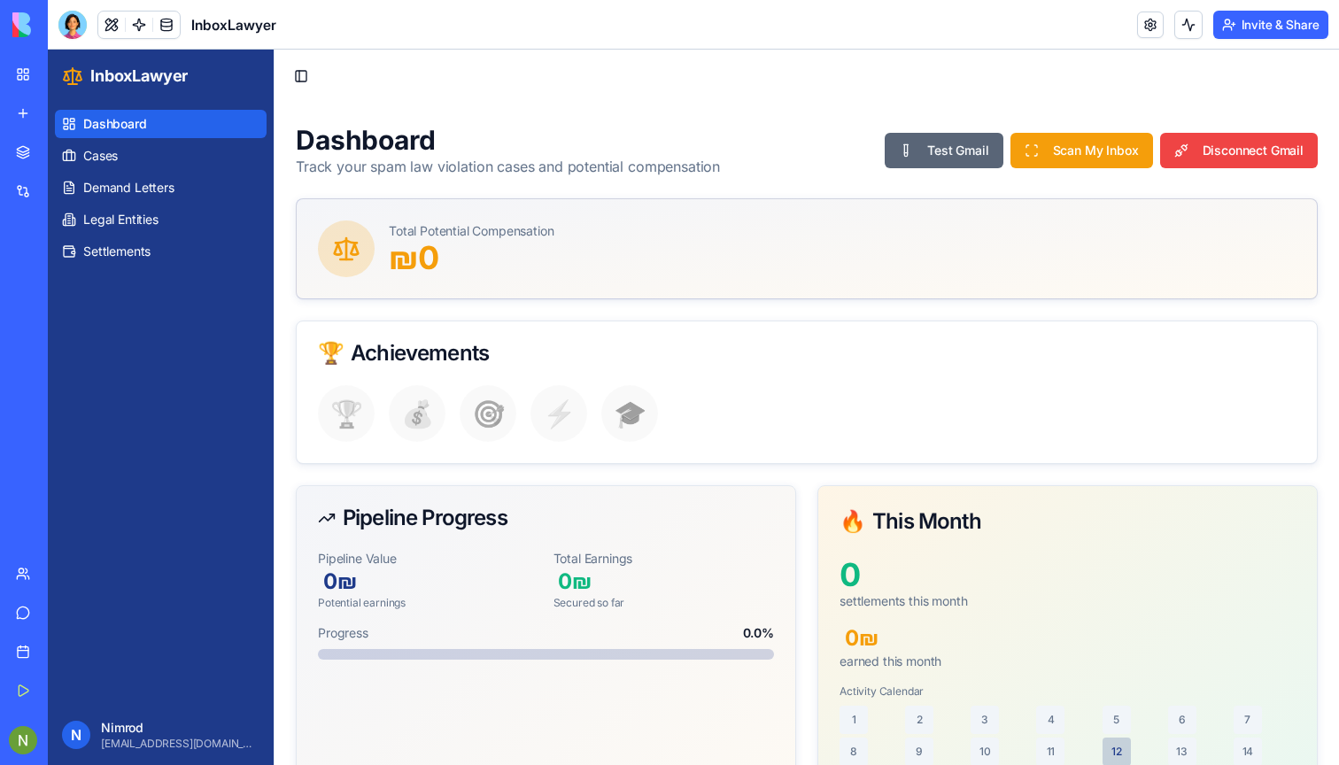
click at [934, 144] on button "Test Gmail" at bounding box center [944, 150] width 118 height 35
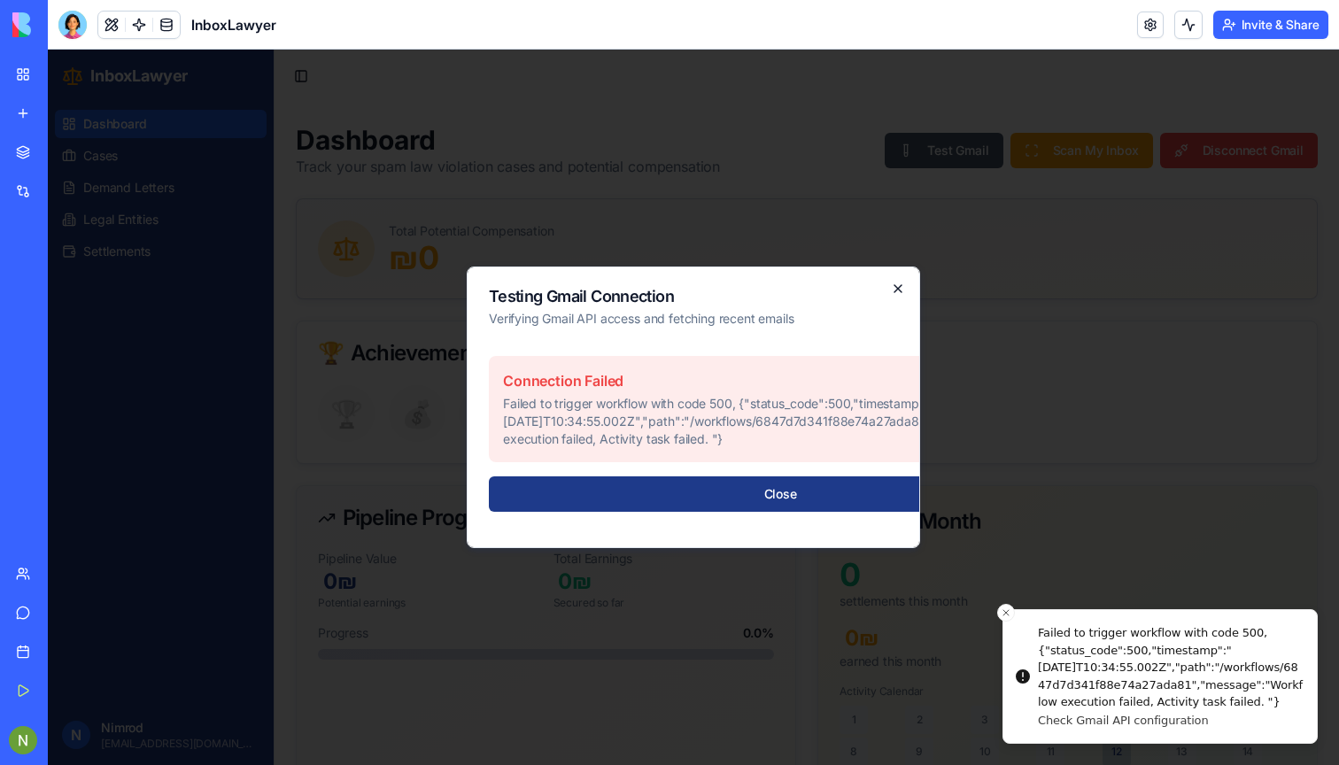
click at [897, 290] on icon "button" at bounding box center [898, 289] width 14 height 14
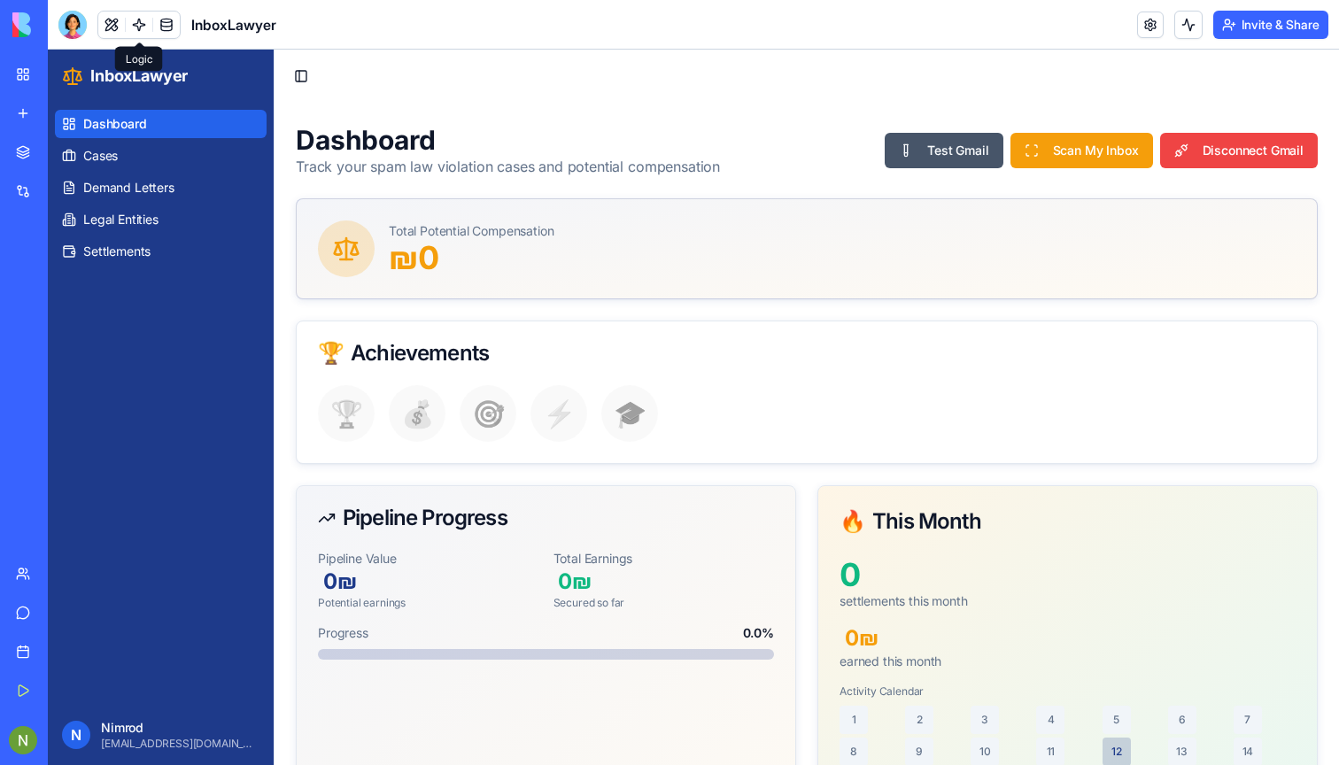
click at [136, 23] on link at bounding box center [139, 25] width 27 height 27
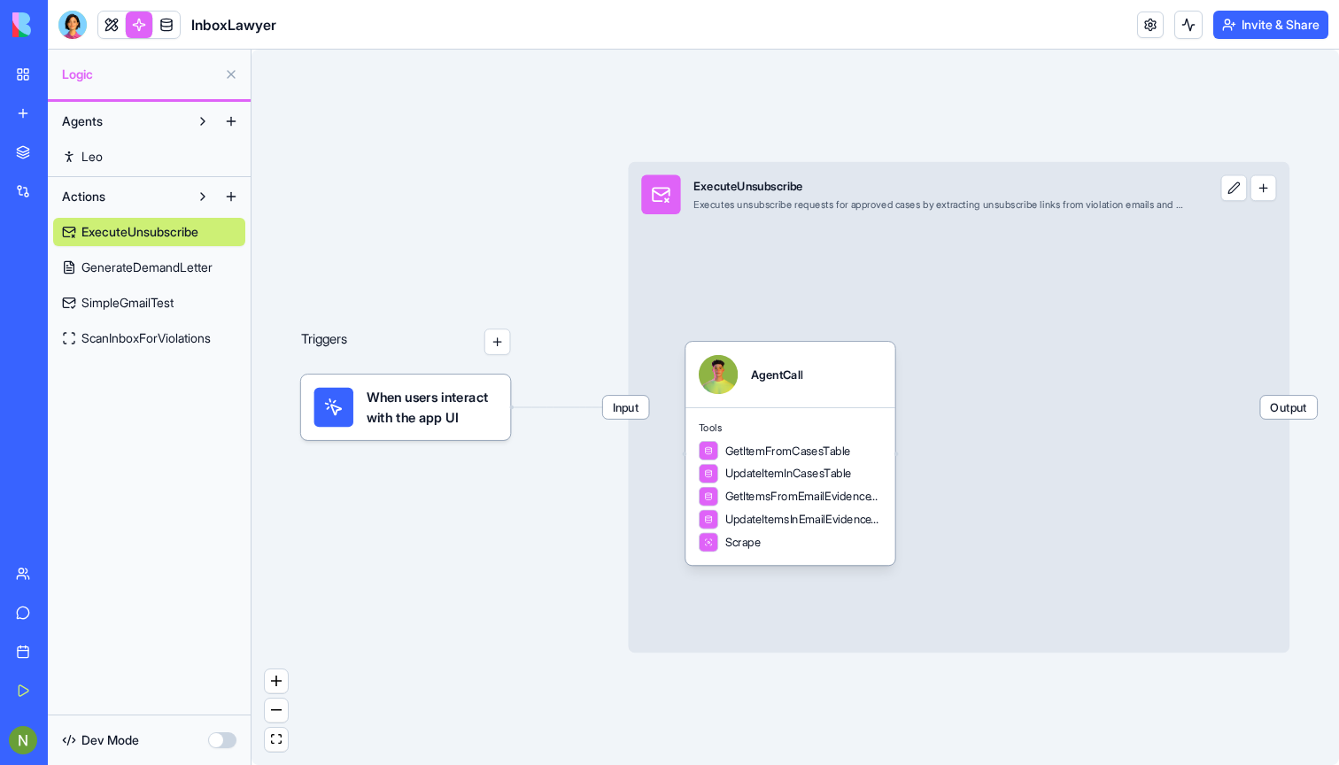
click at [145, 347] on link "ScanInboxForViolations" at bounding box center [149, 338] width 192 height 28
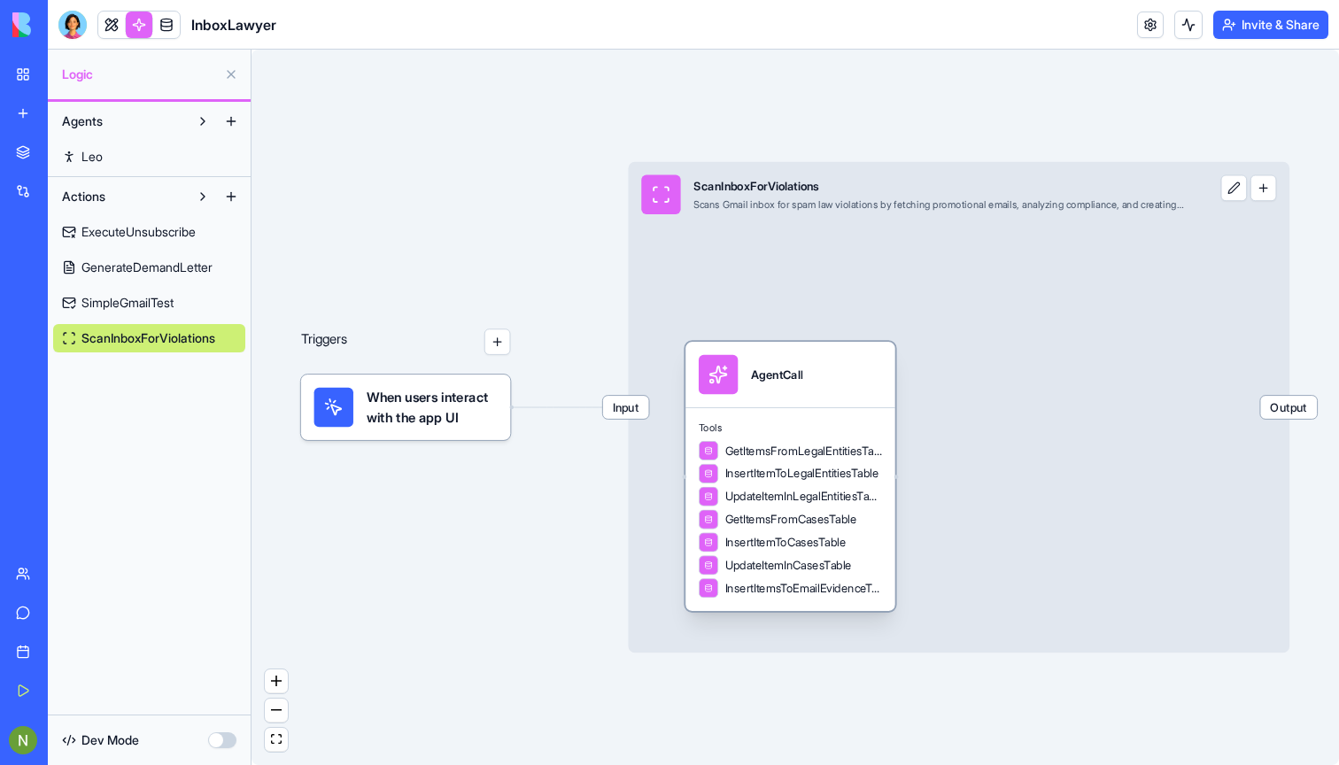
click at [761, 409] on div "Tools GetItemsFromLegalEntitiesTable InsertItemToLegalEntitiesTable UpdateItemI…" at bounding box center [790, 509] width 210 height 204
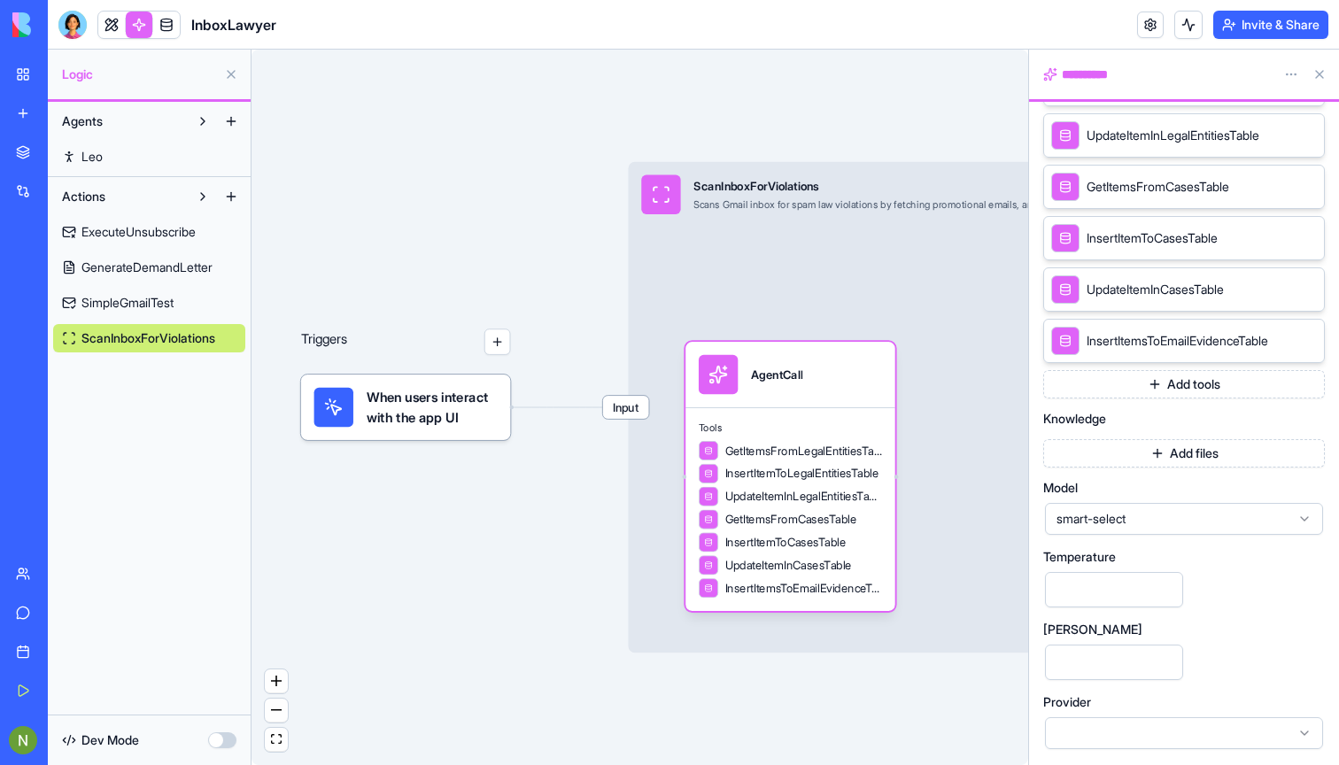
click at [1182, 381] on button "Add tools" at bounding box center [1184, 384] width 282 height 28
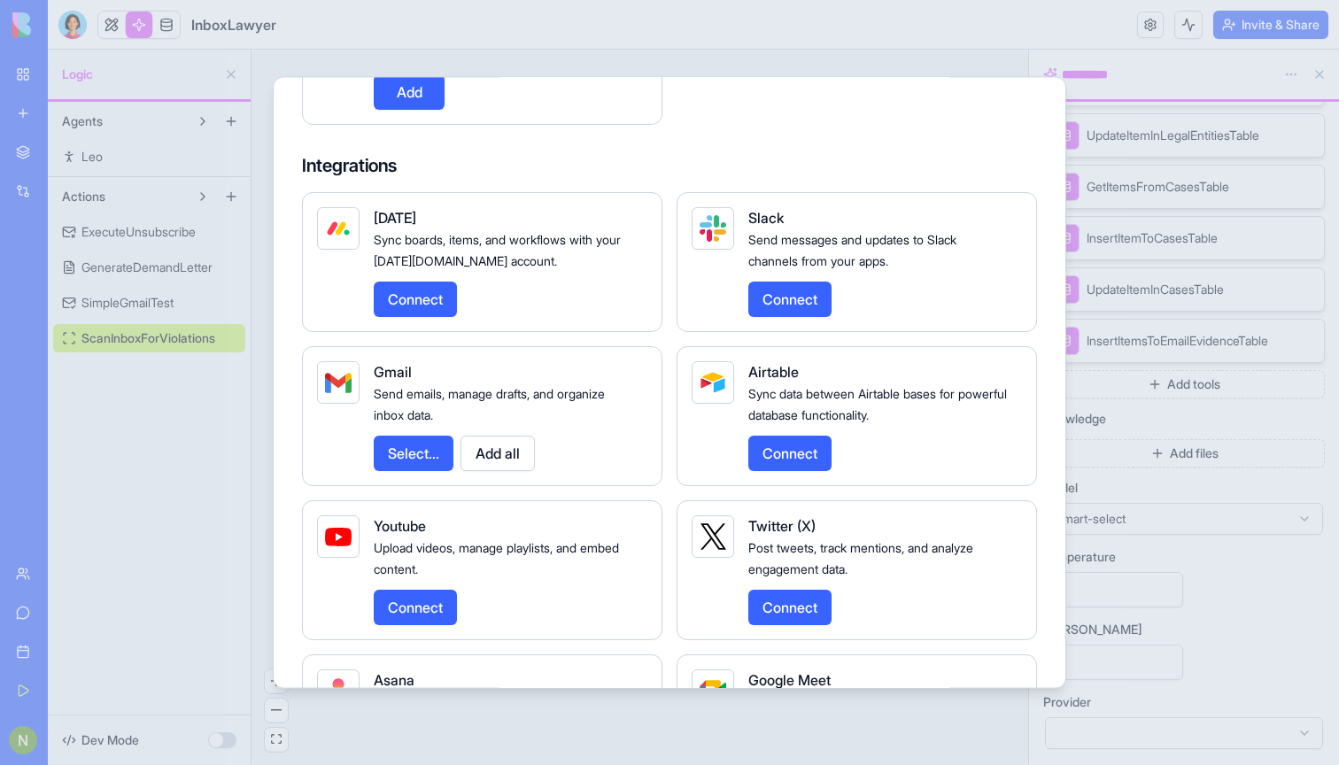
scroll to position [2127, 0]
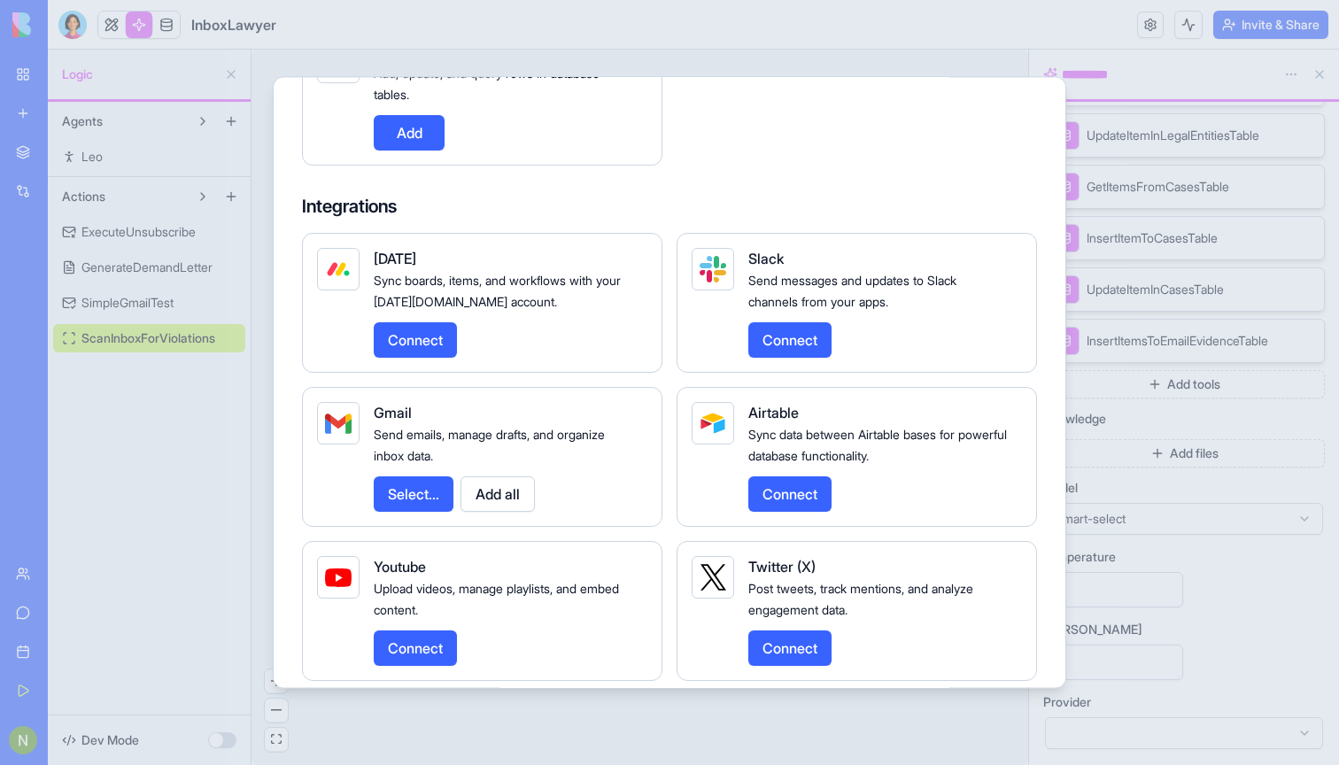
click at [437, 512] on button "Select..." at bounding box center [414, 493] width 80 height 35
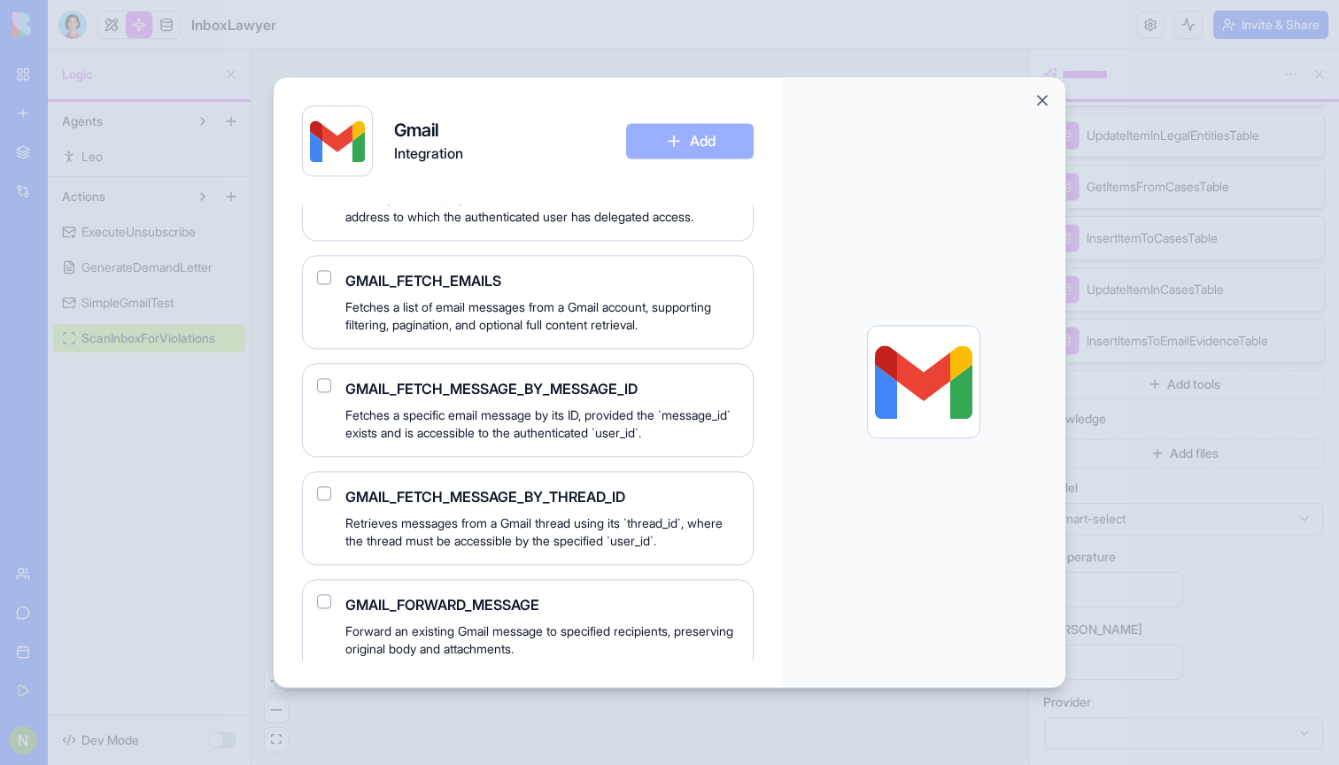
scroll to position [744, 0]
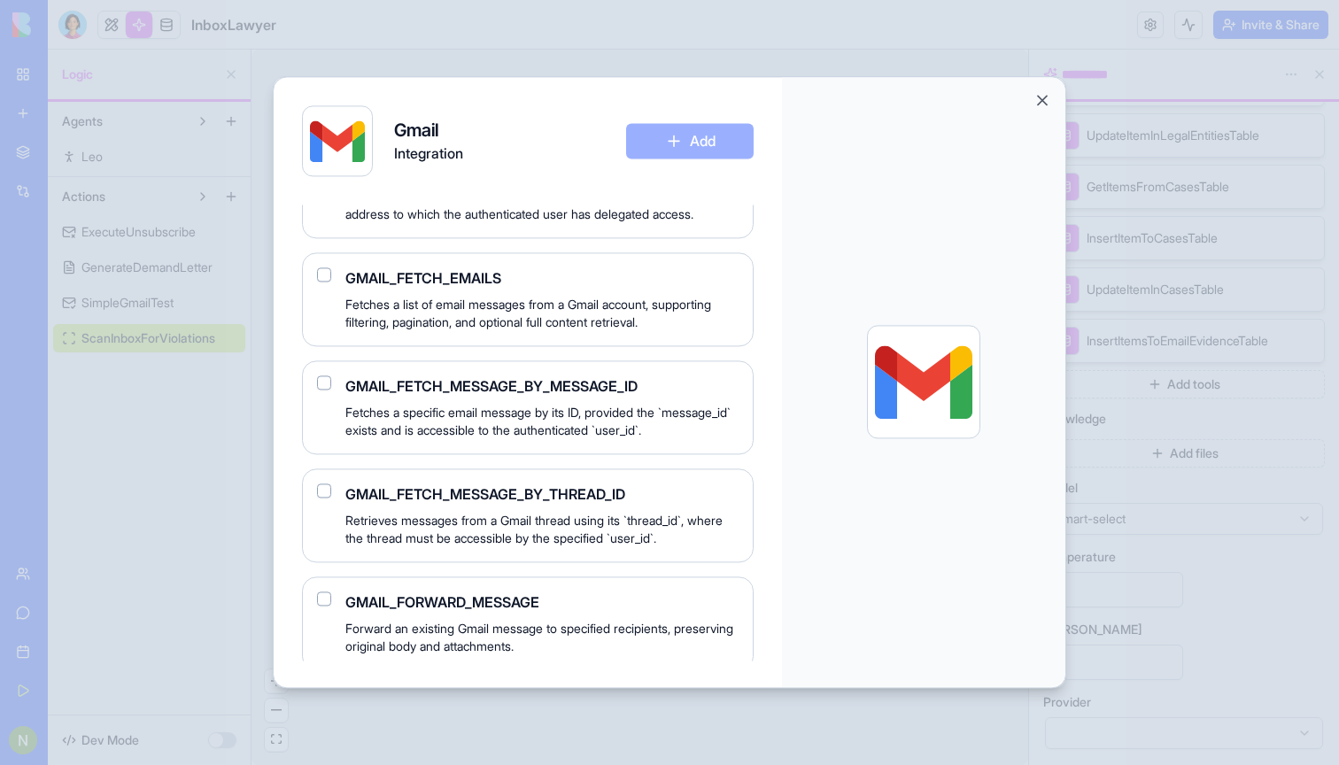
click at [495, 331] on span "Fetches a list of email messages from a Gmail account, supporting filtering, pa…" at bounding box center [541, 313] width 393 height 35
click at [321, 282] on button "button" at bounding box center [324, 274] width 14 height 14
click at [326, 390] on button "button" at bounding box center [324, 382] width 14 height 14
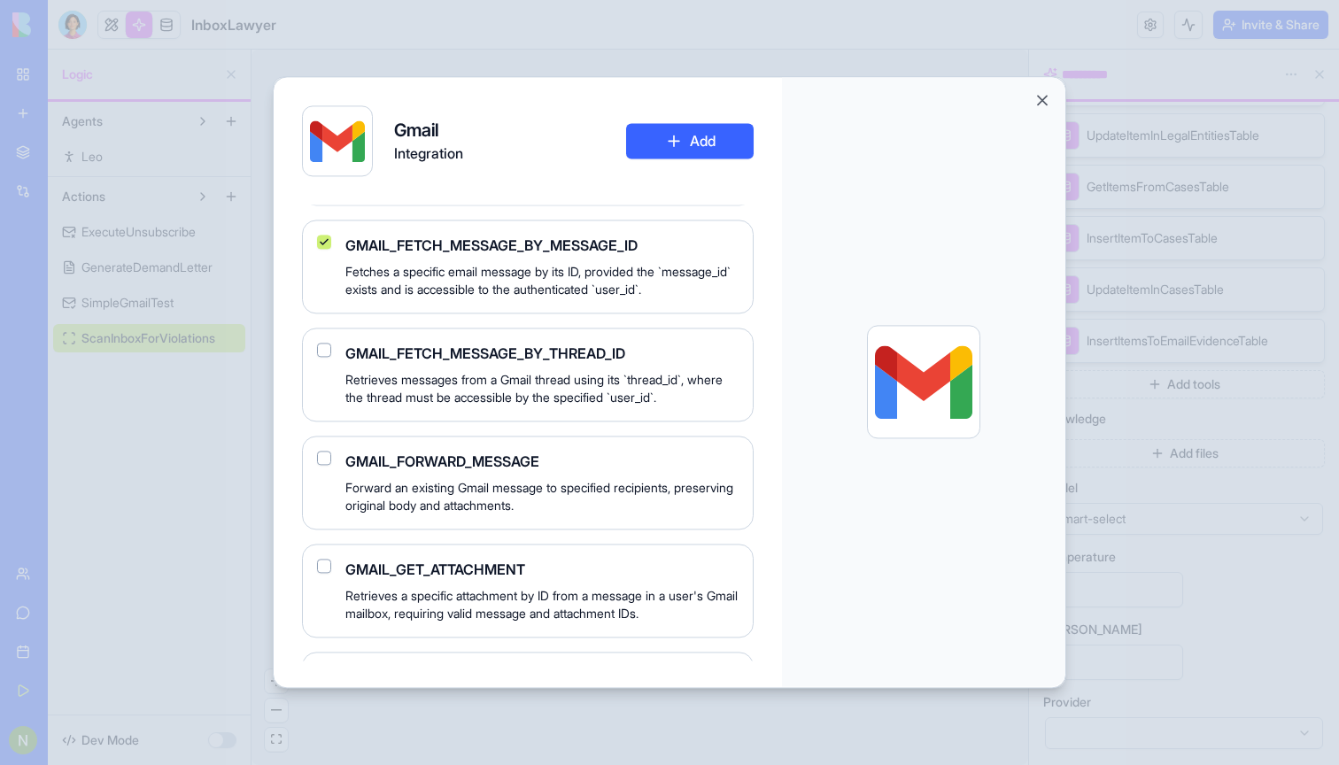
scroll to position [898, 0]
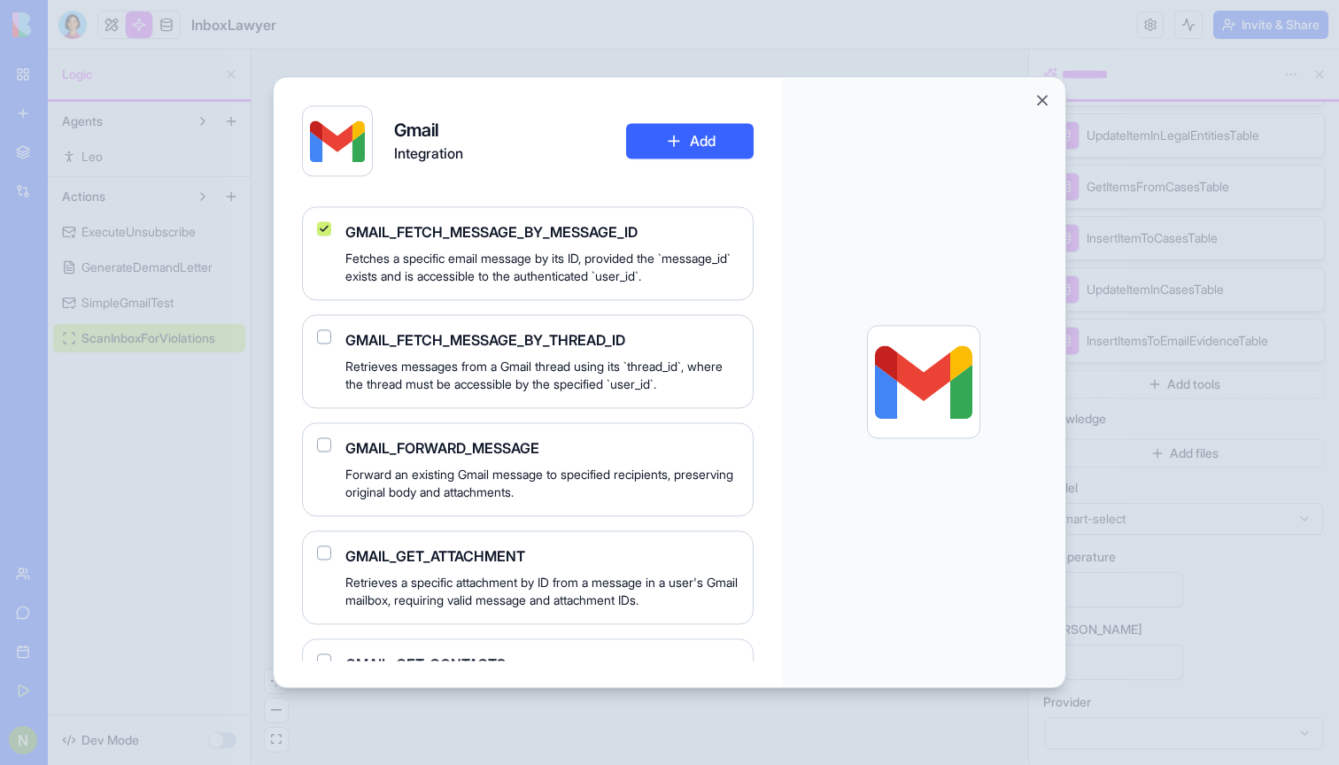
click at [332, 408] on div "GMAIL_FETCH_MESSAGE_BY_THREAD_ID Retrieves messages from a Gmail thread using i…" at bounding box center [528, 361] width 452 height 94
click at [326, 344] on button "button" at bounding box center [324, 336] width 14 height 14
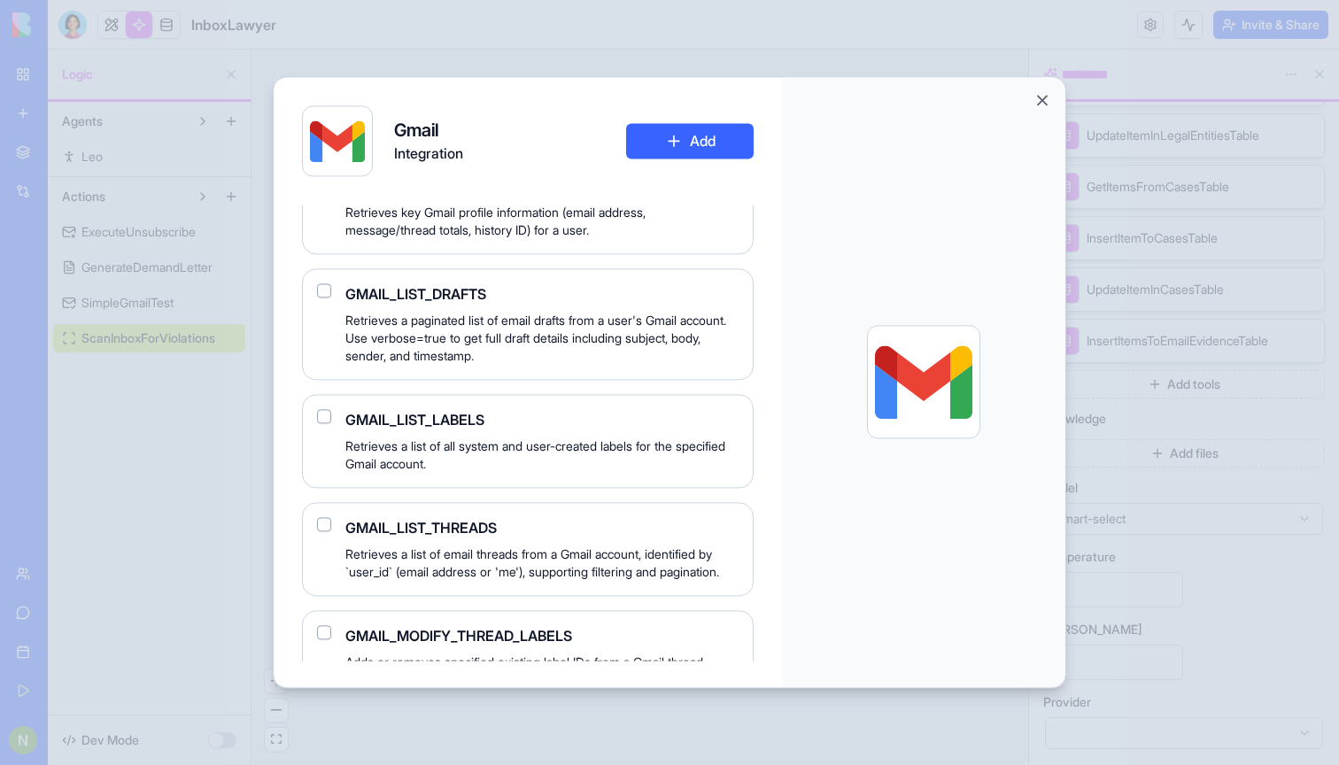
scroll to position [1631, 0]
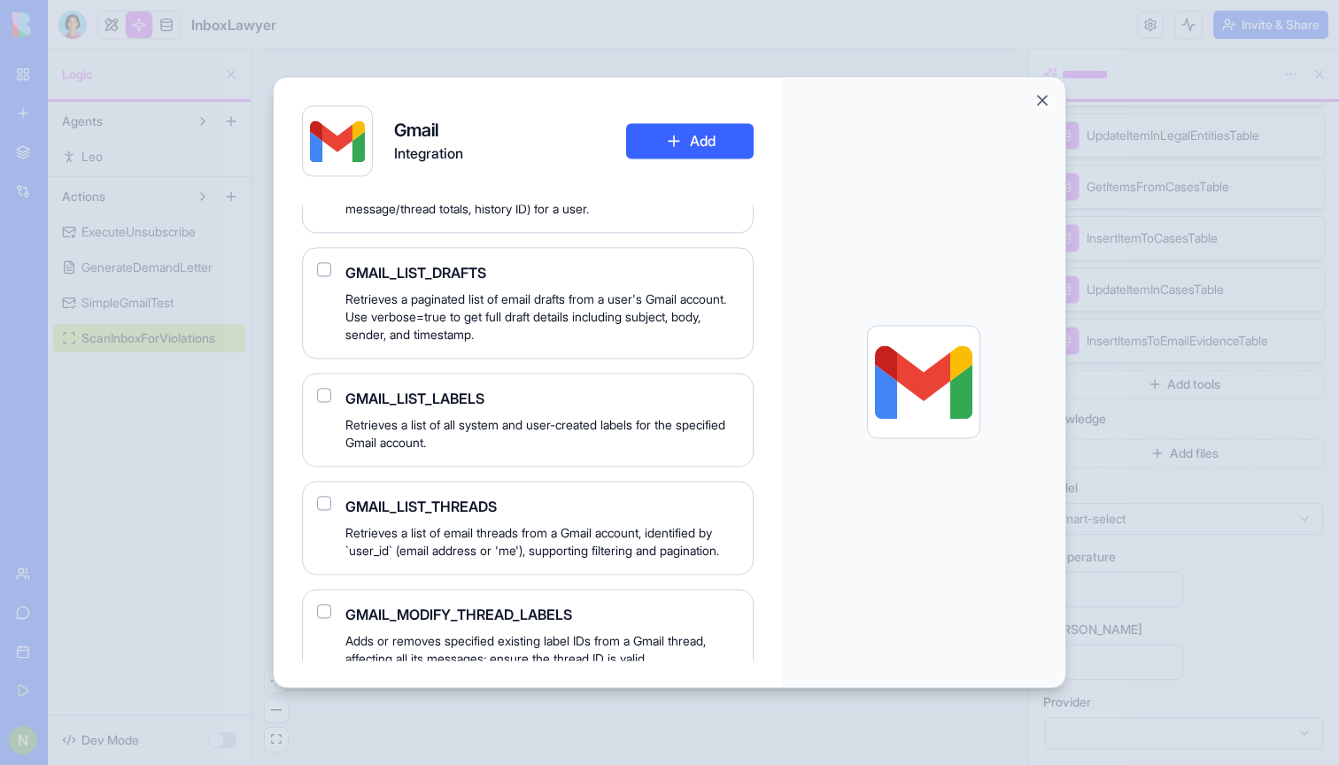
click at [429, 452] on span "Retrieves a list of all system and user-created labels for the specified Gmail …" at bounding box center [541, 433] width 393 height 35
click at [353, 458] on div "GMAIL_LIST_LABELS Retrieves a list of all system and user-created labels for th…" at bounding box center [528, 420] width 452 height 94
click at [306, 462] on div "GMAIL_LIST_LABELS Retrieves a list of all system and user-created labels for th…" at bounding box center [528, 420] width 452 height 94
click at [320, 402] on button "button" at bounding box center [324, 395] width 14 height 14
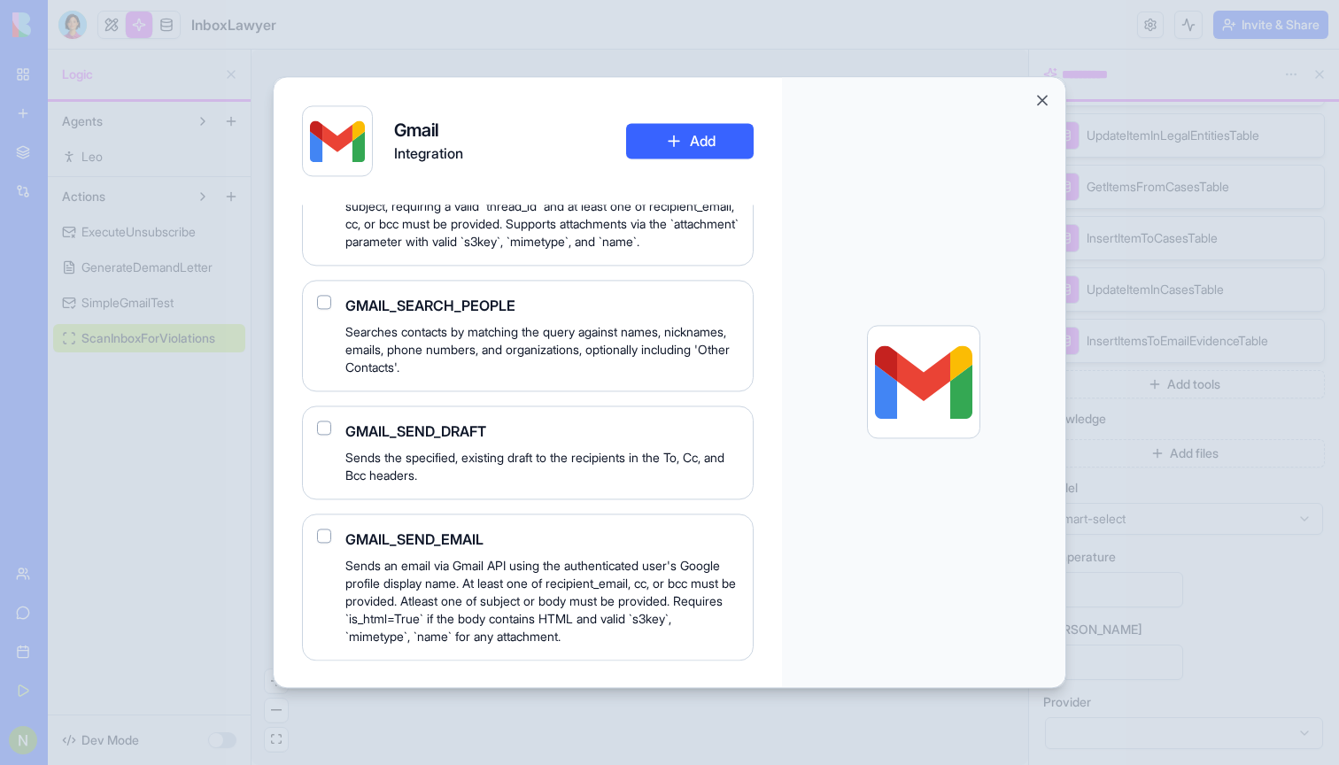
scroll to position [2604, 0]
click at [702, 134] on button "Add" at bounding box center [690, 140] width 128 height 35
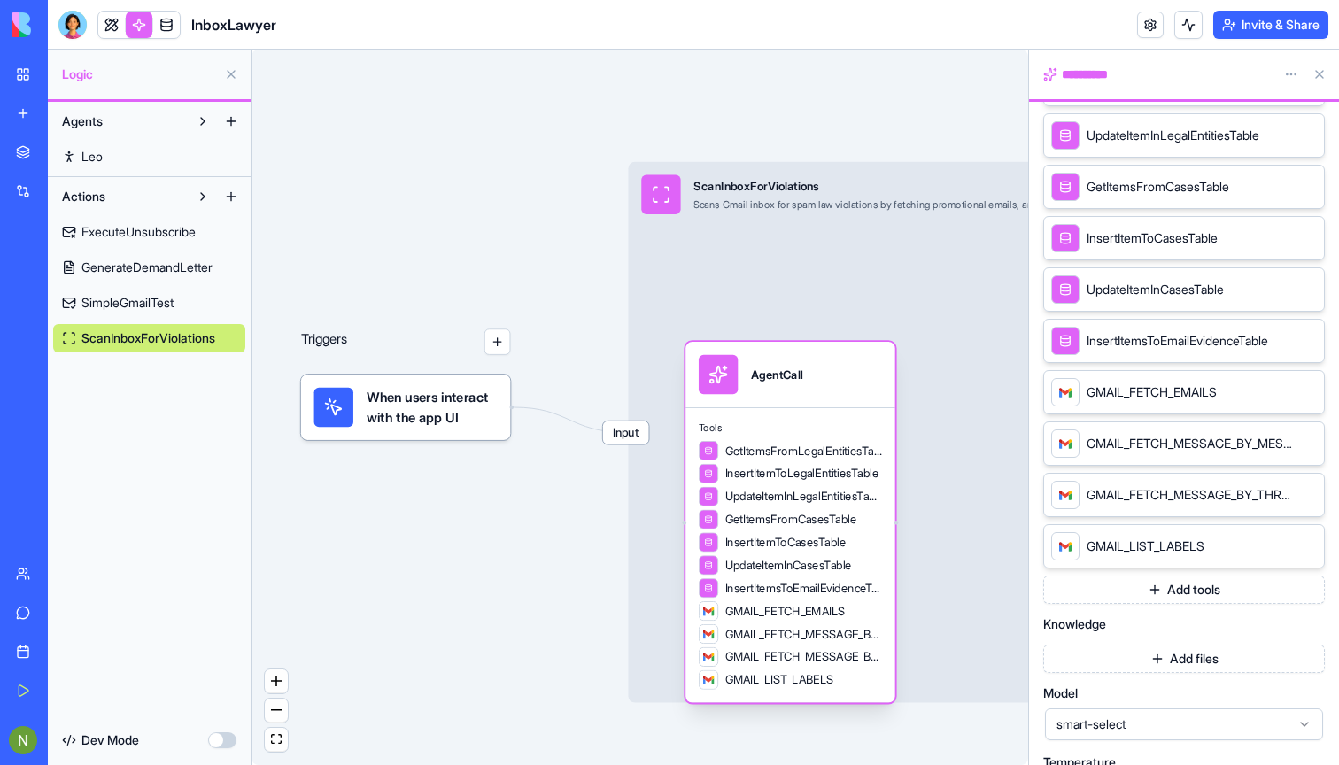
click at [777, 458] on span "GetItemsFromLegalEntitiesTable" at bounding box center [803, 451] width 157 height 16
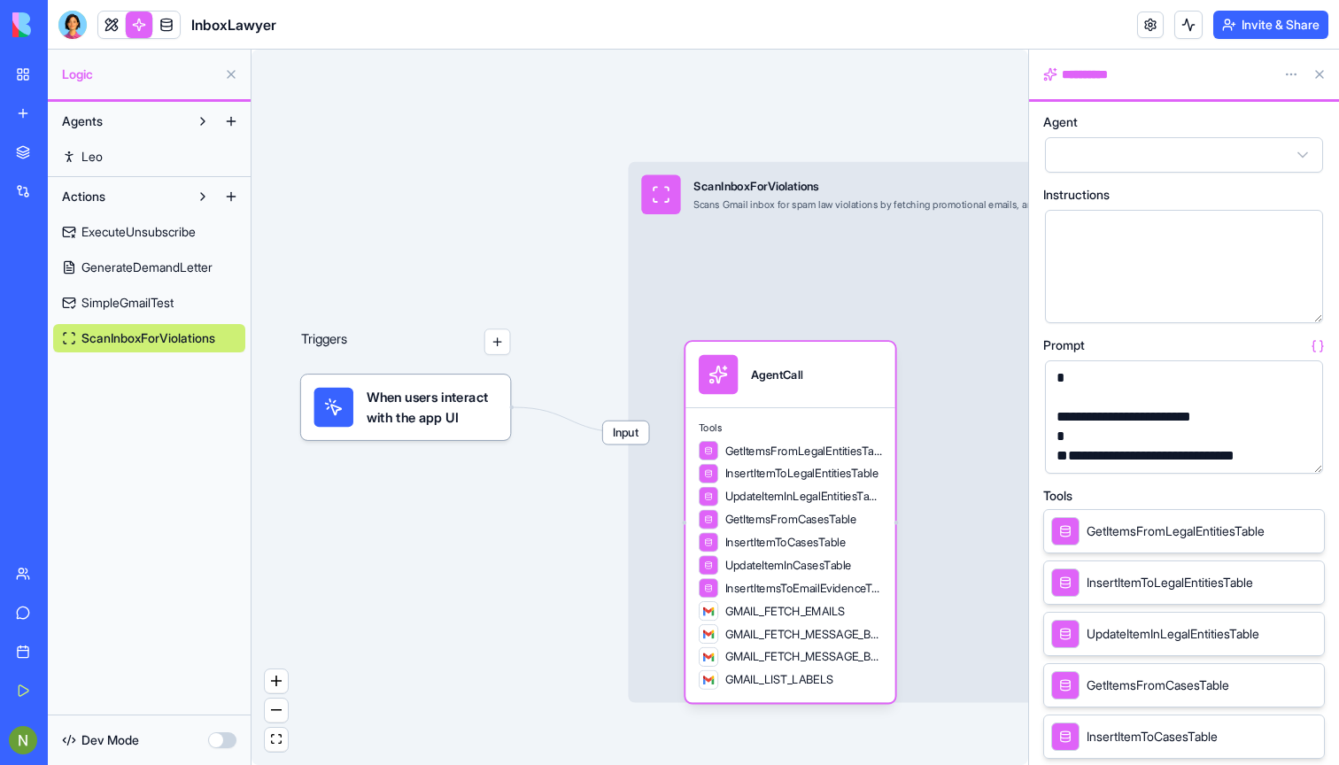
scroll to position [0, 0]
click at [789, 407] on div "Tools GetItemsFromLegalEntitiesTable InsertItemToLegalEntitiesTable UpdateItemI…" at bounding box center [790, 555] width 210 height 296
click at [783, 366] on div "AgentCall" at bounding box center [776, 374] width 51 height 39
click at [113, 233] on span "ExecuteUnsubscribe" at bounding box center [138, 232] width 114 height 18
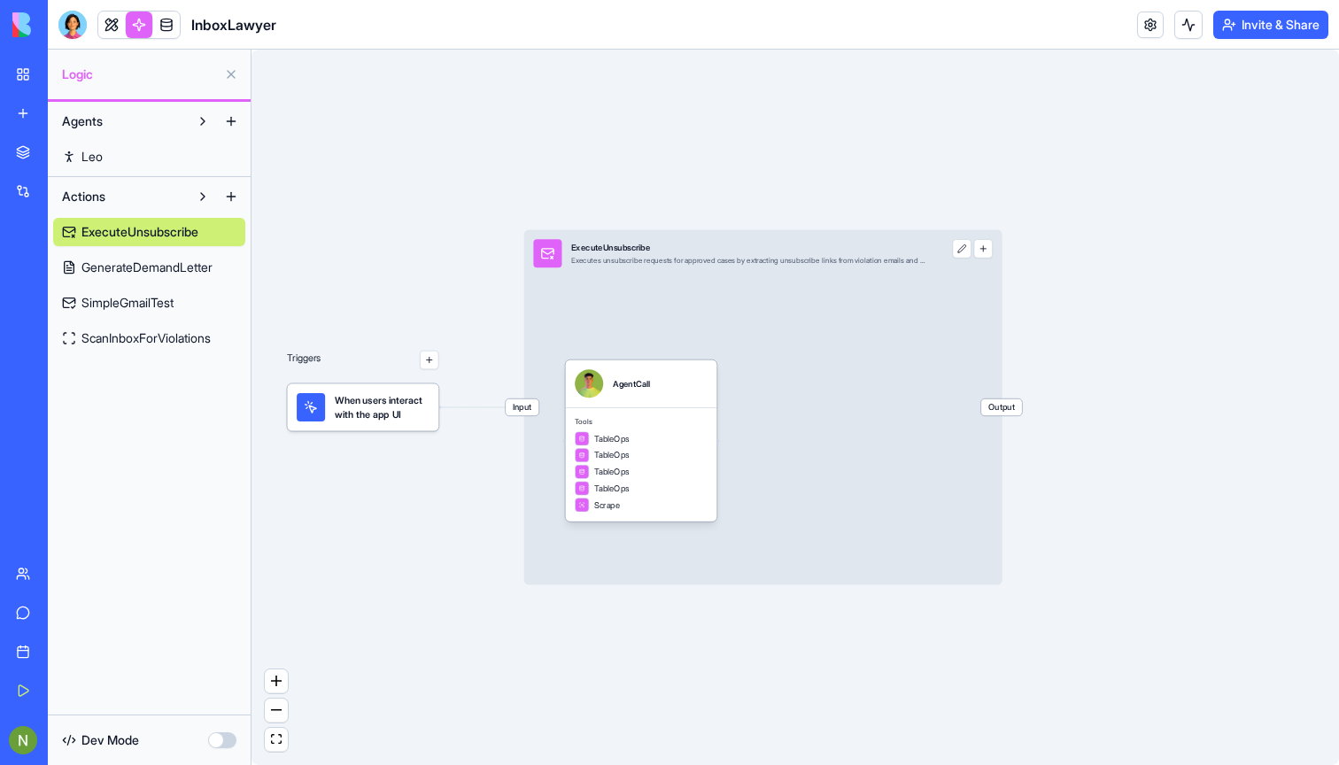
click at [124, 328] on link "ScanInboxForViolations" at bounding box center [149, 338] width 192 height 28
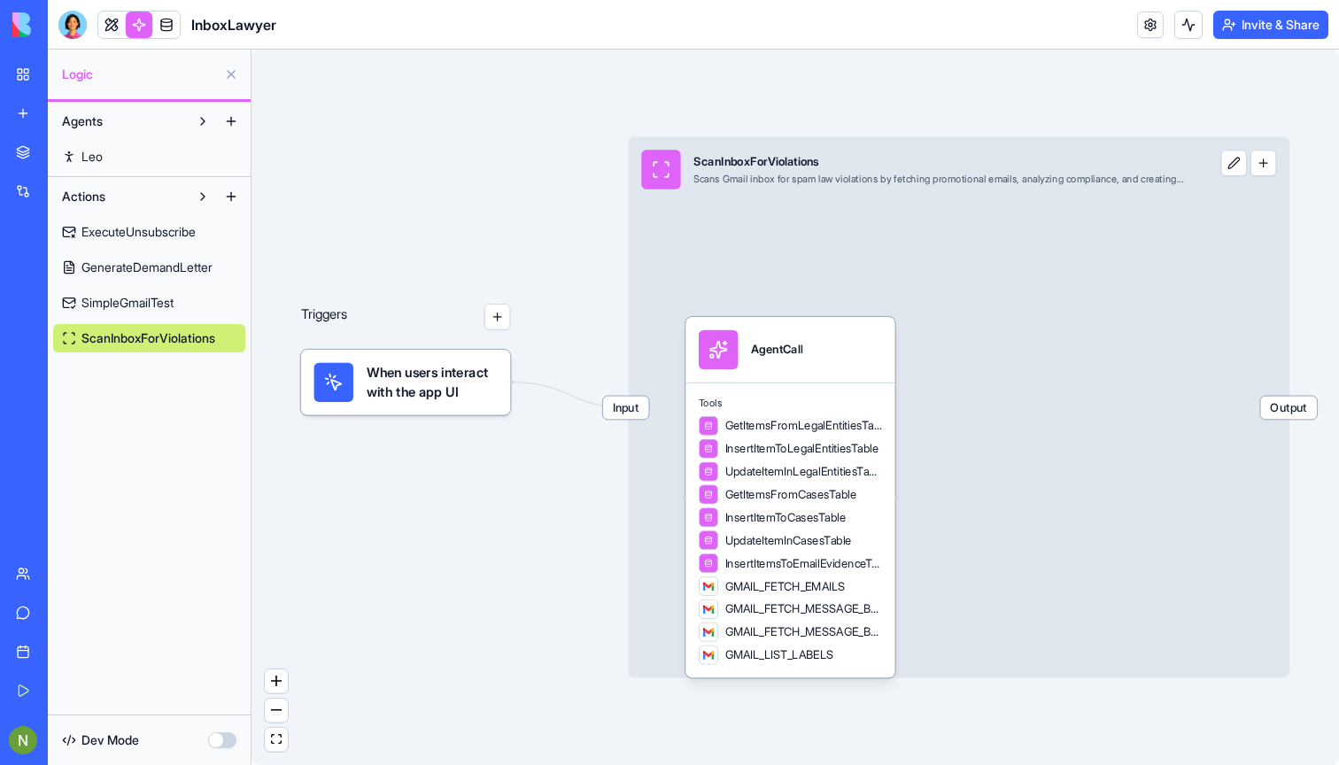
click at [102, 152] on span "Leo" at bounding box center [91, 157] width 21 height 18
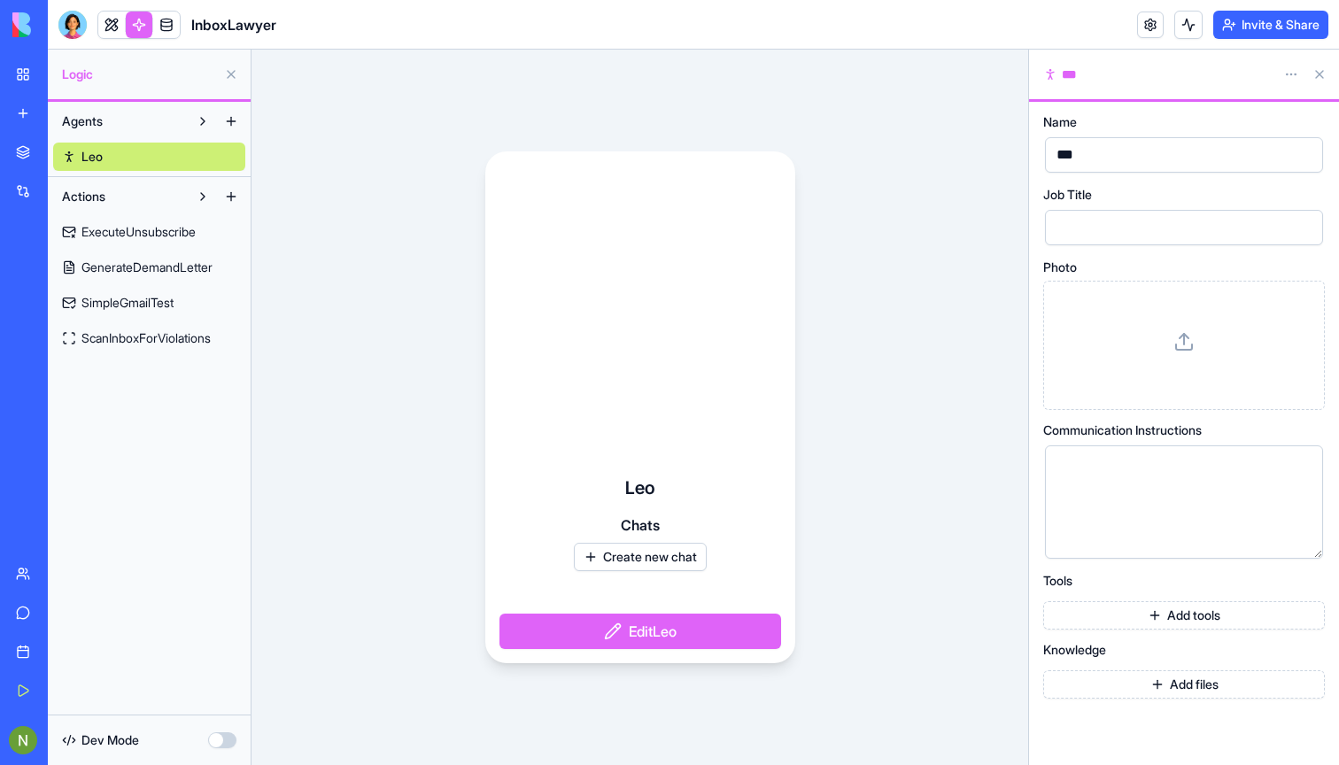
click at [136, 229] on span "ExecuteUnsubscribe" at bounding box center [138, 232] width 114 height 18
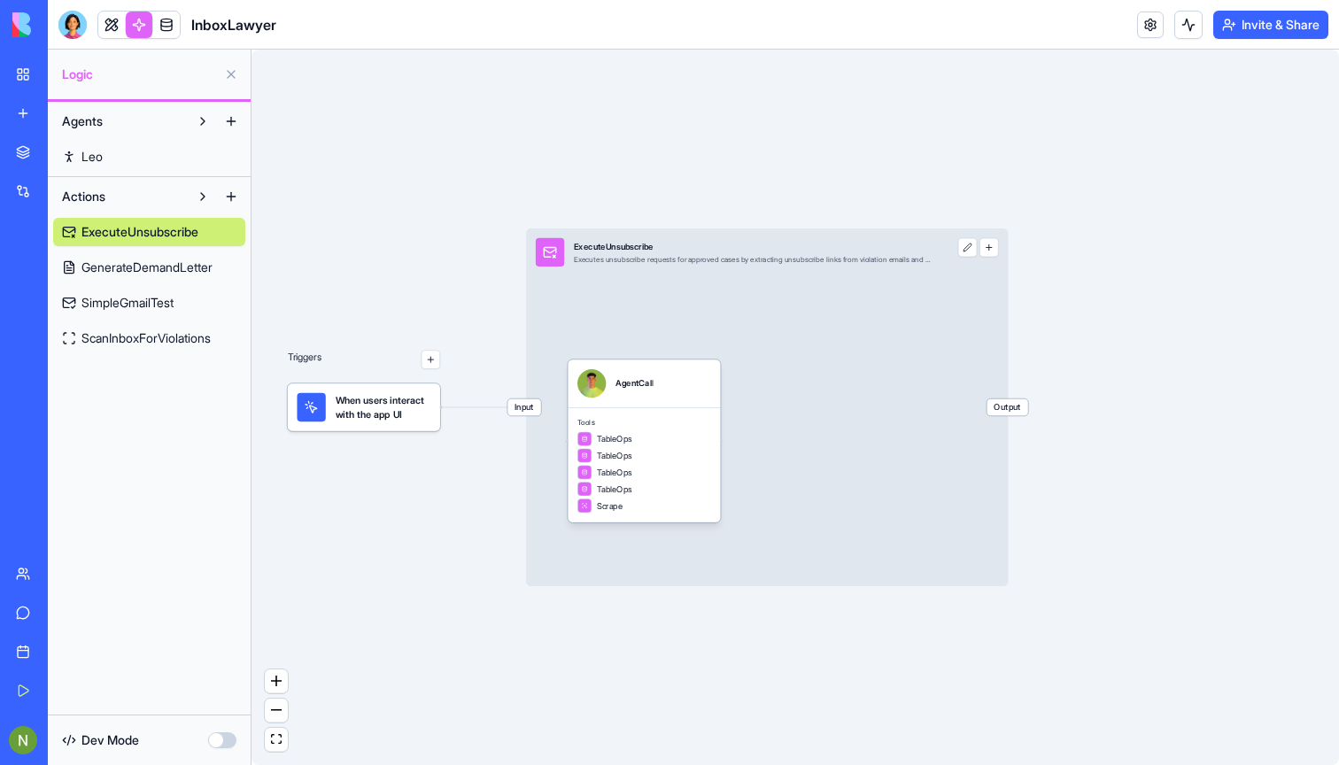
click at [125, 337] on span "ScanInboxForViolations" at bounding box center [145, 338] width 129 height 18
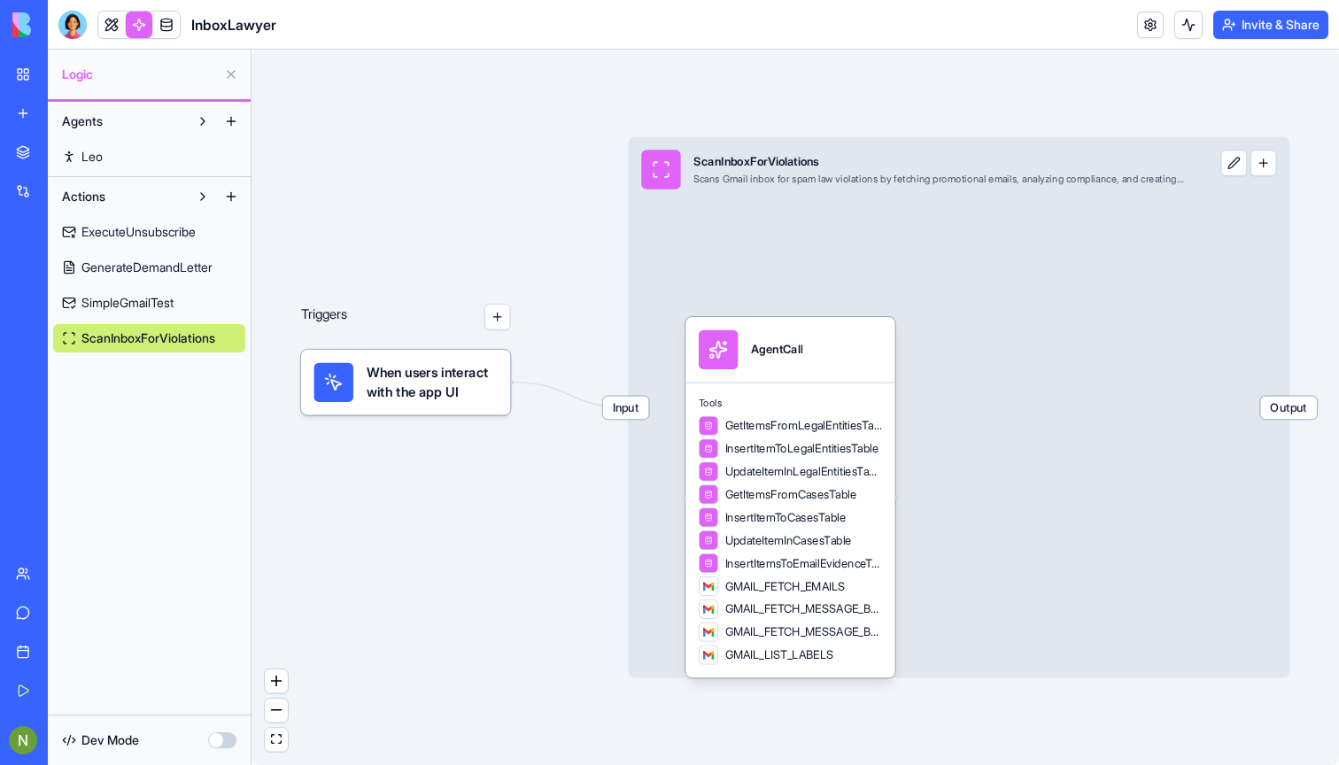
click at [529, 566] on div "Triggers When users interact with the app UI Input ScanInboxForViolations Scans…" at bounding box center [794, 407] width 1087 height 715
click at [432, 390] on span "When users interact with the app UI" at bounding box center [432, 382] width 131 height 39
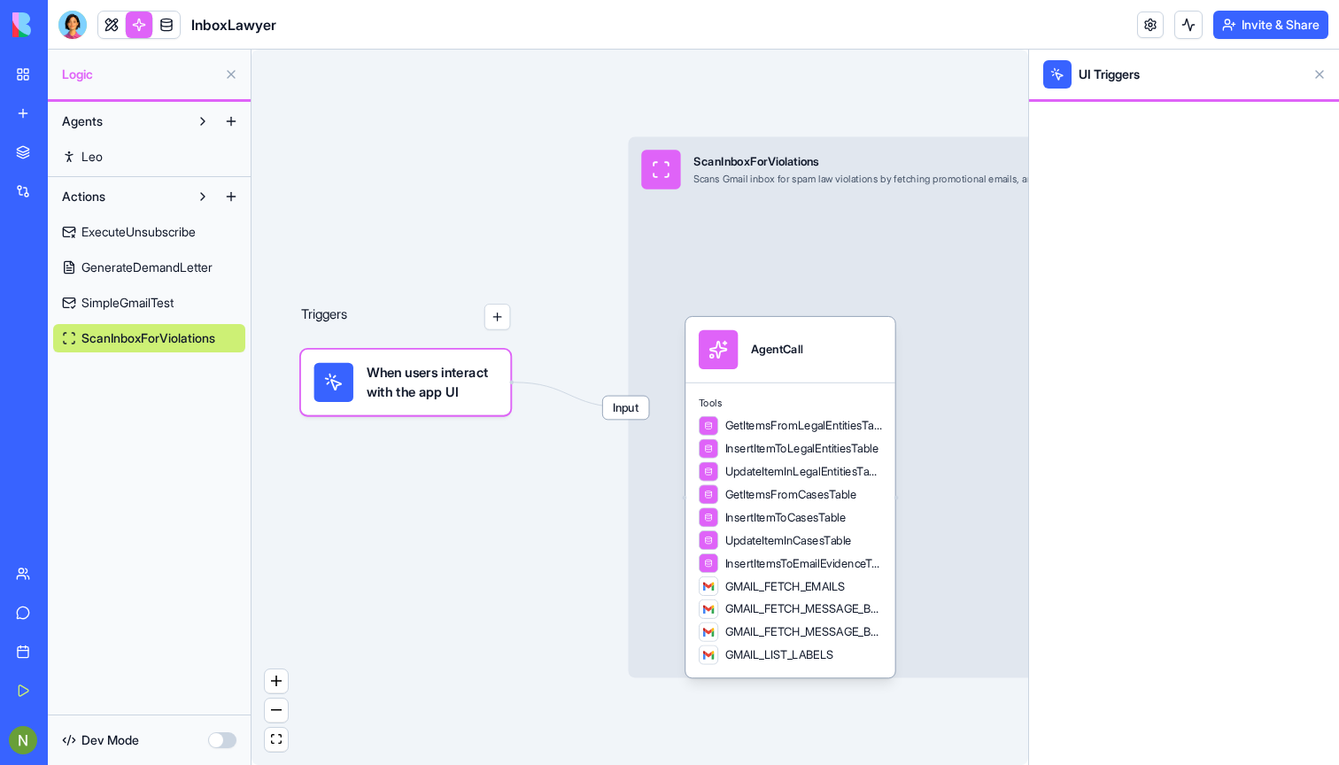
click at [1109, 132] on div at bounding box center [1184, 433] width 310 height 663
click at [1315, 68] on button at bounding box center [1319, 74] width 28 height 28
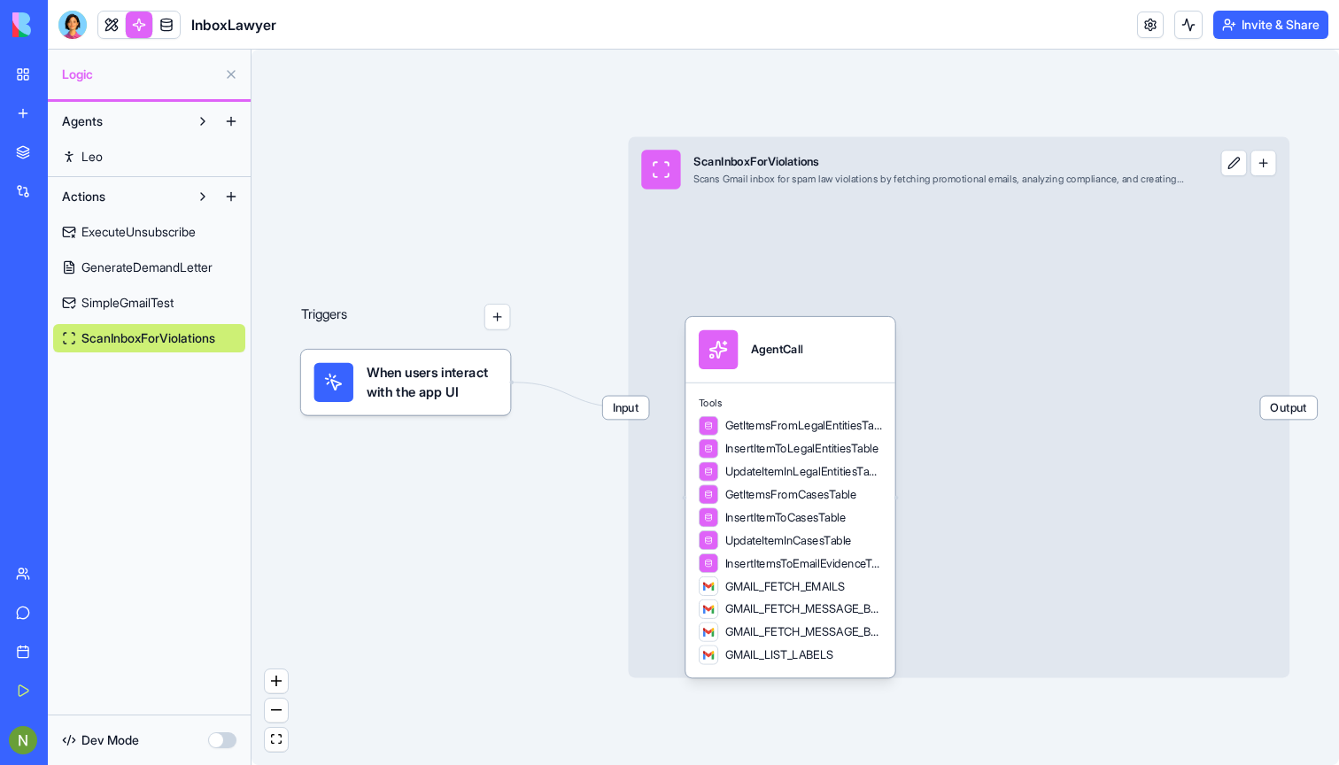
click at [141, 23] on link at bounding box center [139, 25] width 27 height 27
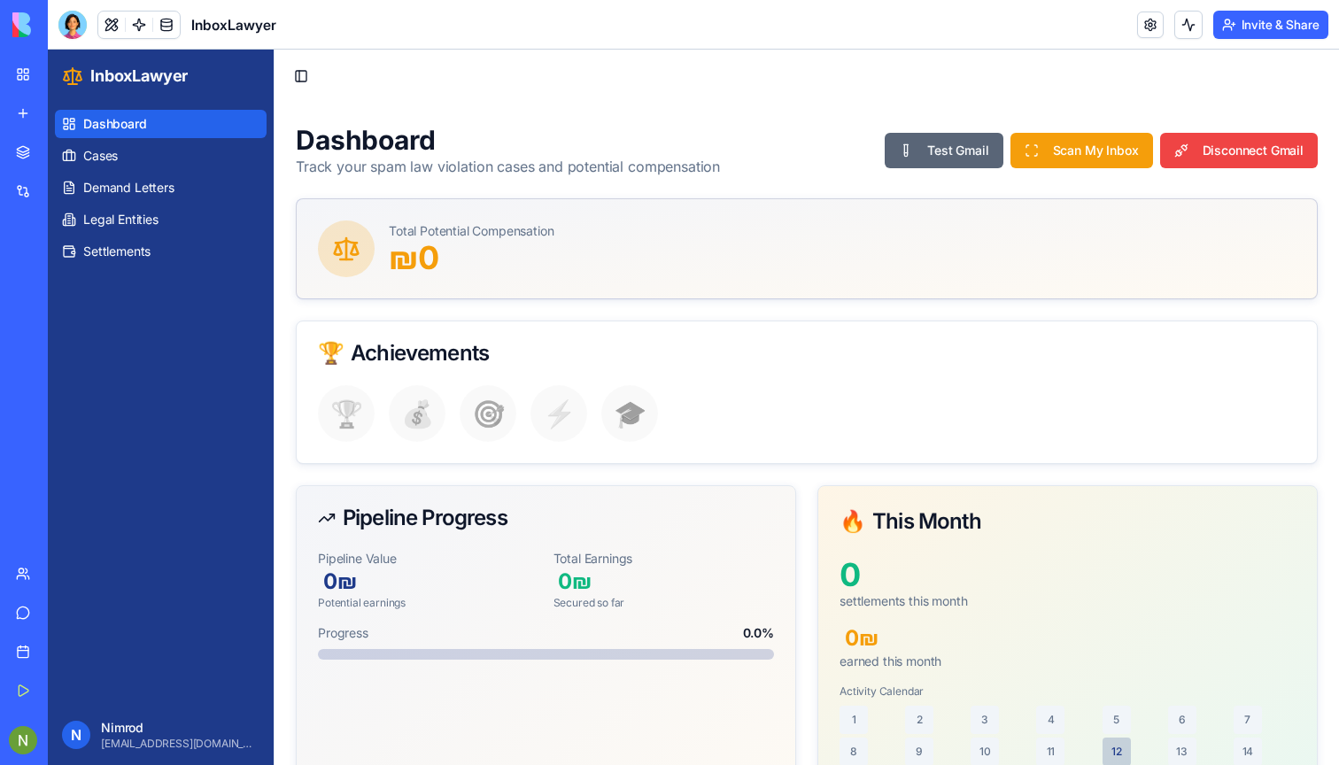
click at [924, 152] on button "Test Gmail" at bounding box center [944, 150] width 118 height 35
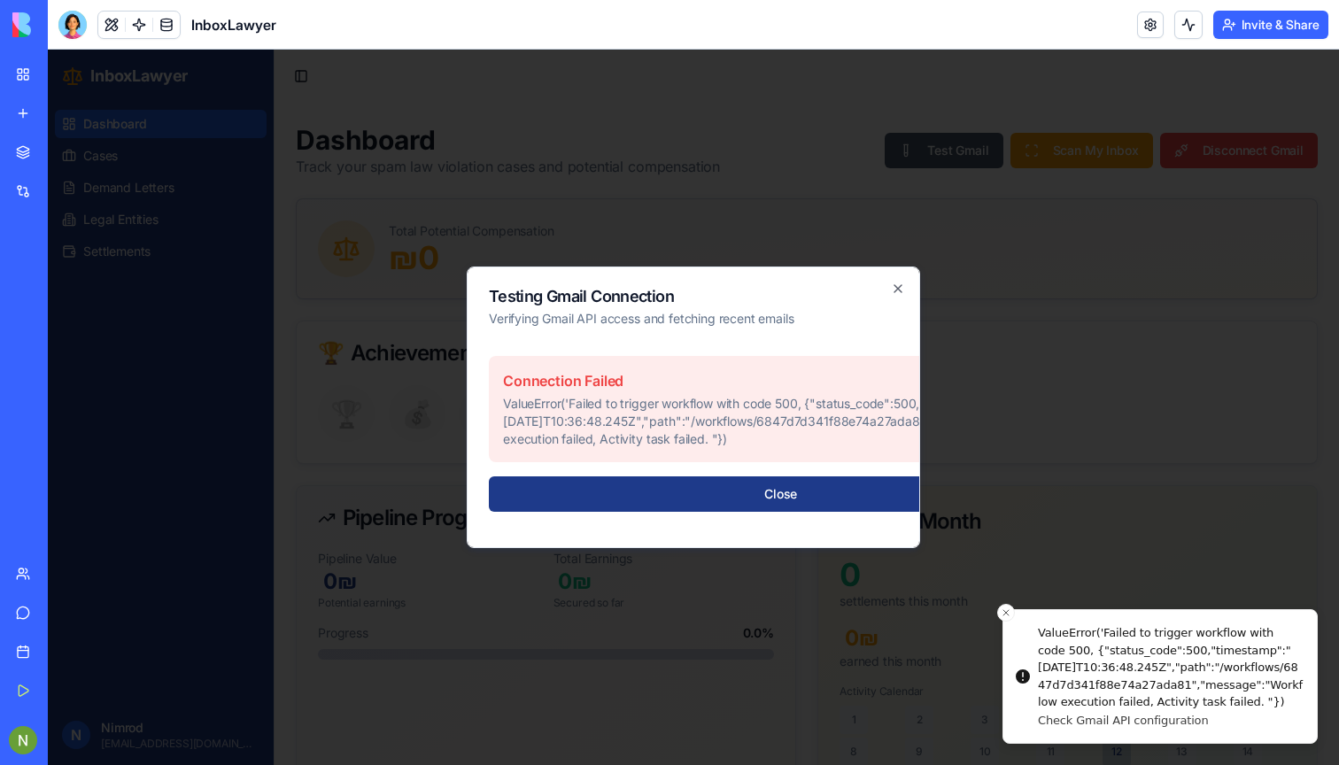
click at [590, 413] on p "ValueError('Failed to trigger workflow with code 500, {"status_code":500,"times…" at bounding box center [780, 421] width 555 height 53
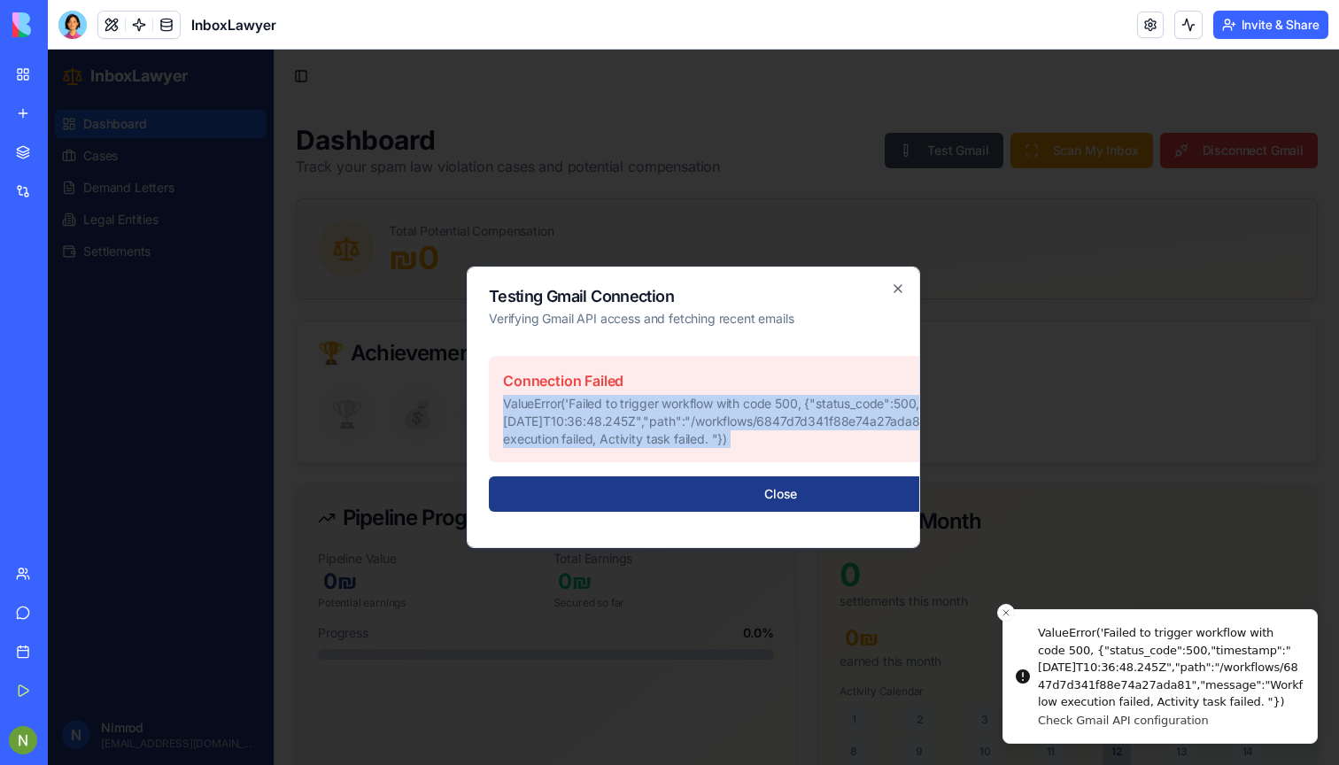
copy p "ValueError('Failed to trigger workflow with code 500, {"status_code":500,"times…"
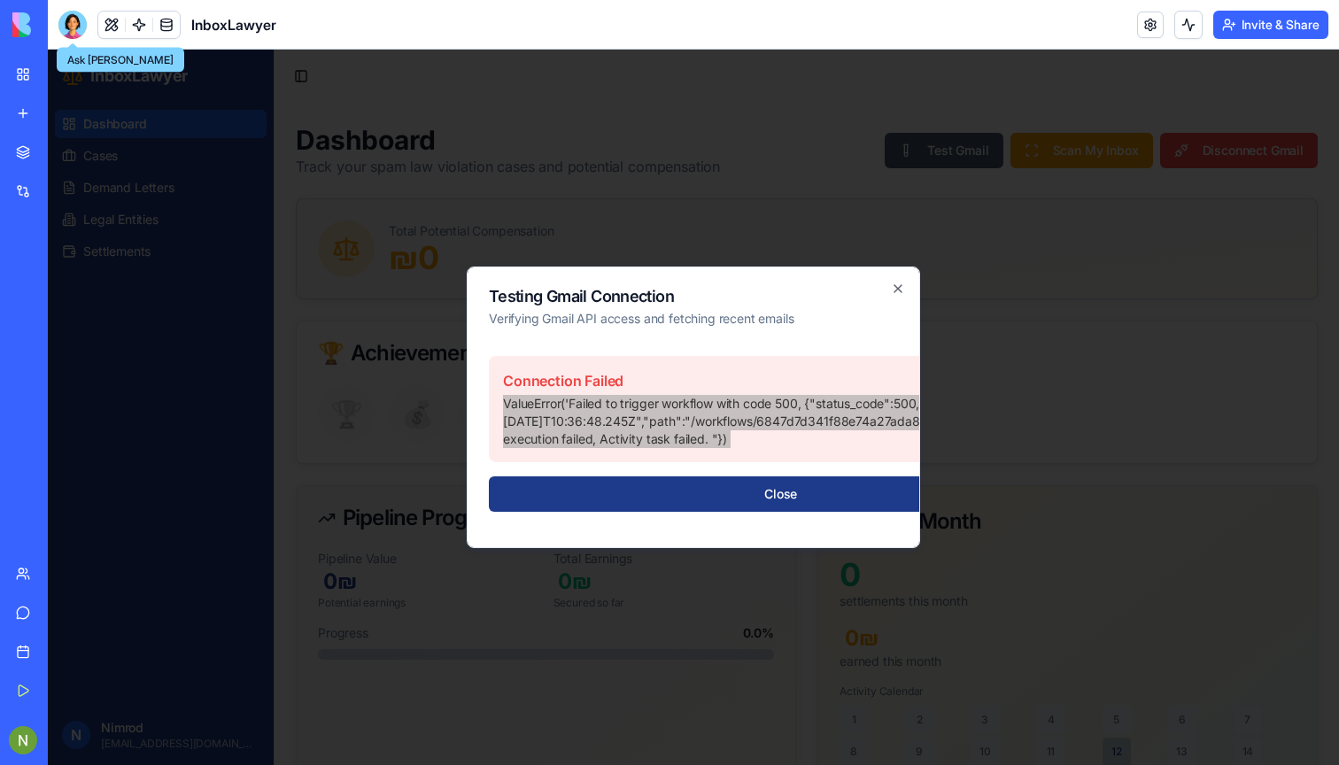
click at [77, 18] on div at bounding box center [72, 25] width 28 height 28
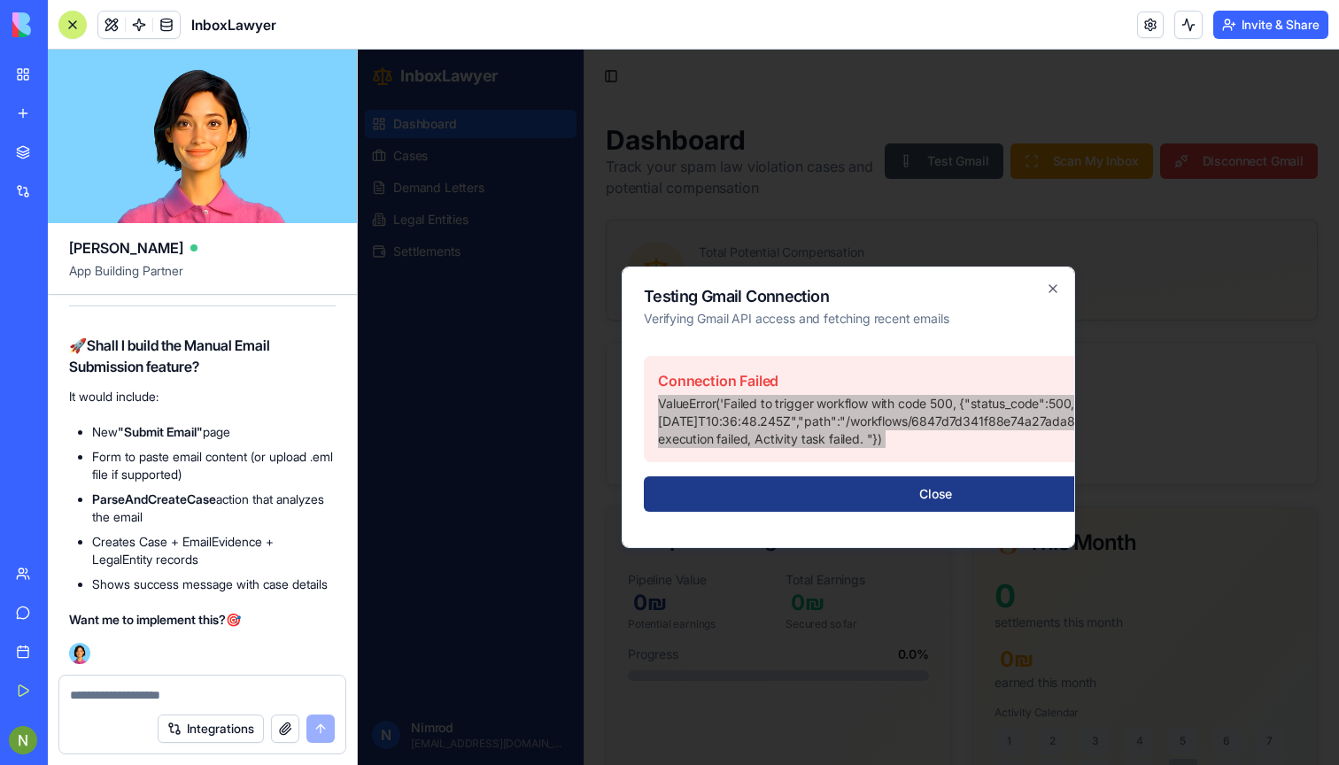
click at [120, 692] on textarea at bounding box center [202, 695] width 265 height 18
type textarea "**********"
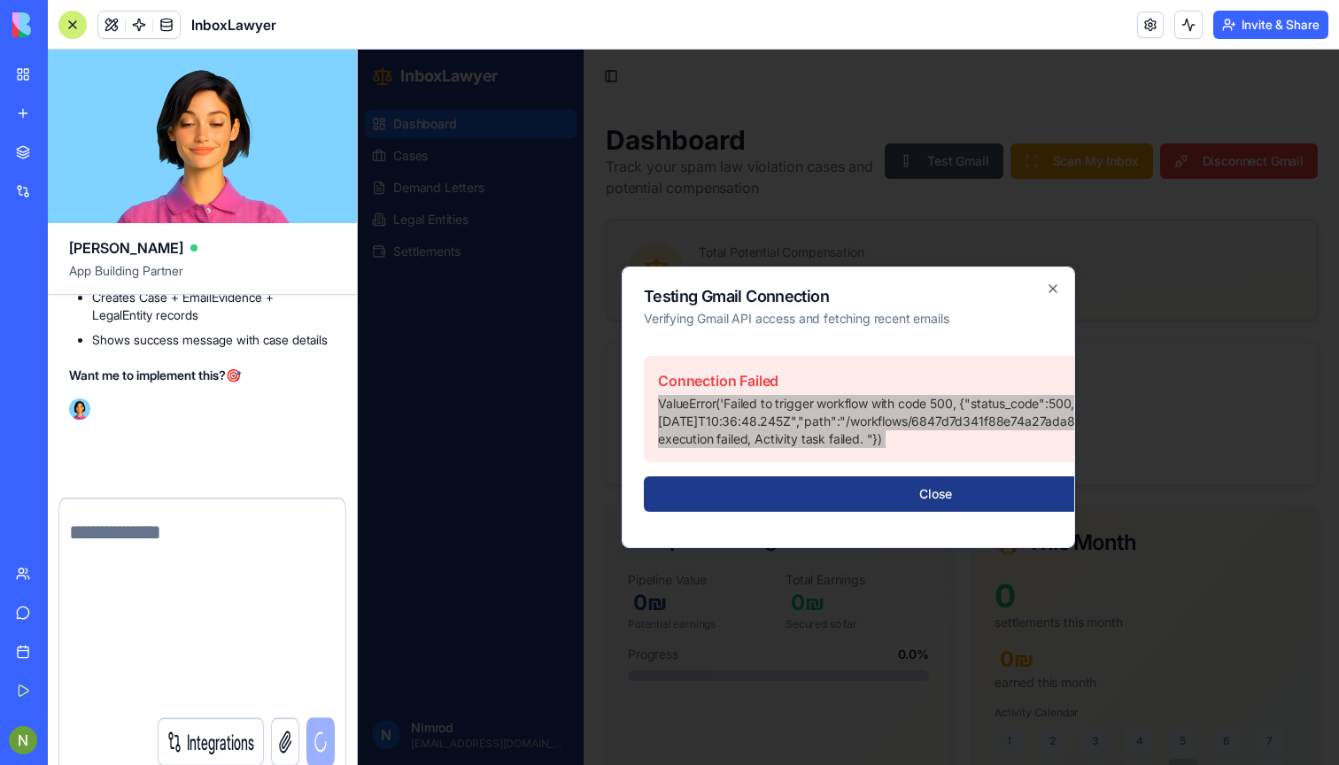
scroll to position [41209, 0]
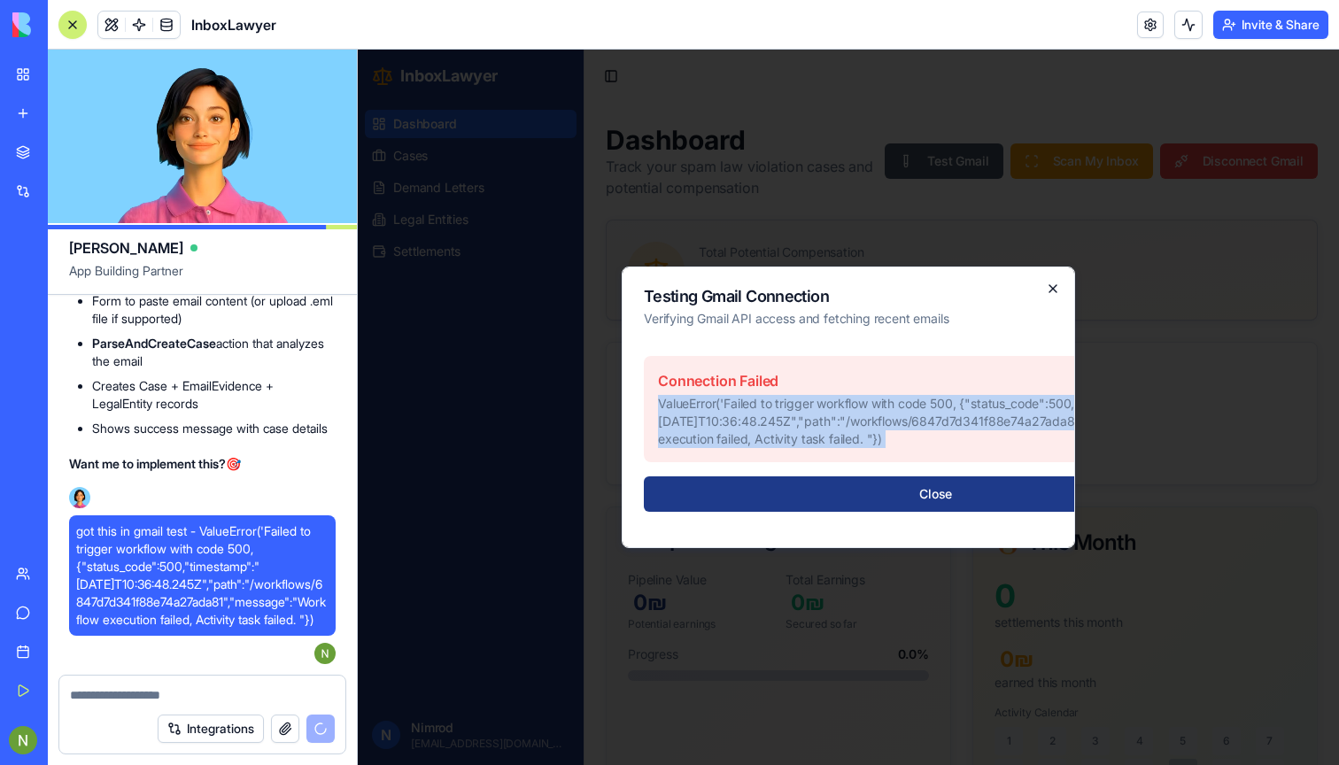
click at [1048, 283] on icon "button" at bounding box center [1053, 289] width 14 height 14
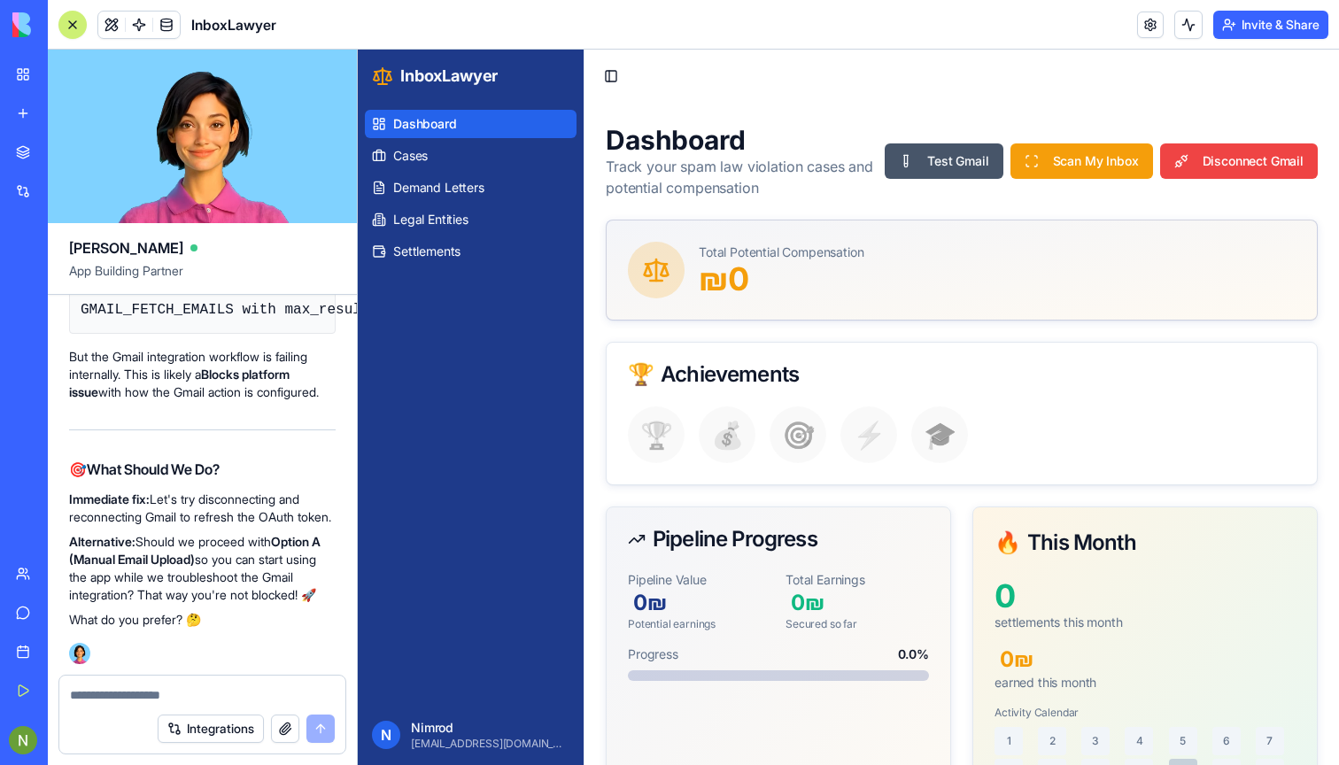
scroll to position [42796, 0]
click at [229, 399] on strong "Blocks platform issue" at bounding box center [179, 383] width 220 height 33
click at [26, 613] on link "Support" at bounding box center [40, 612] width 71 height 35
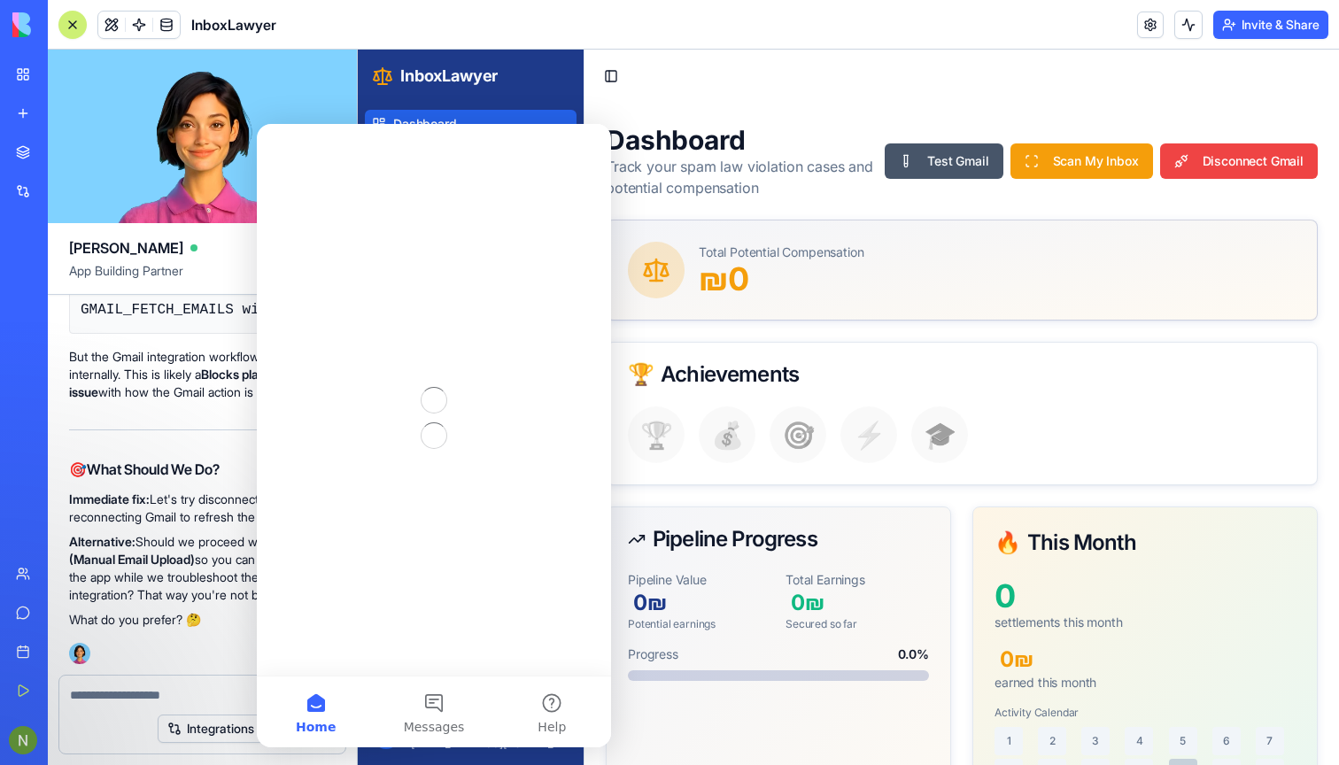
scroll to position [0, 0]
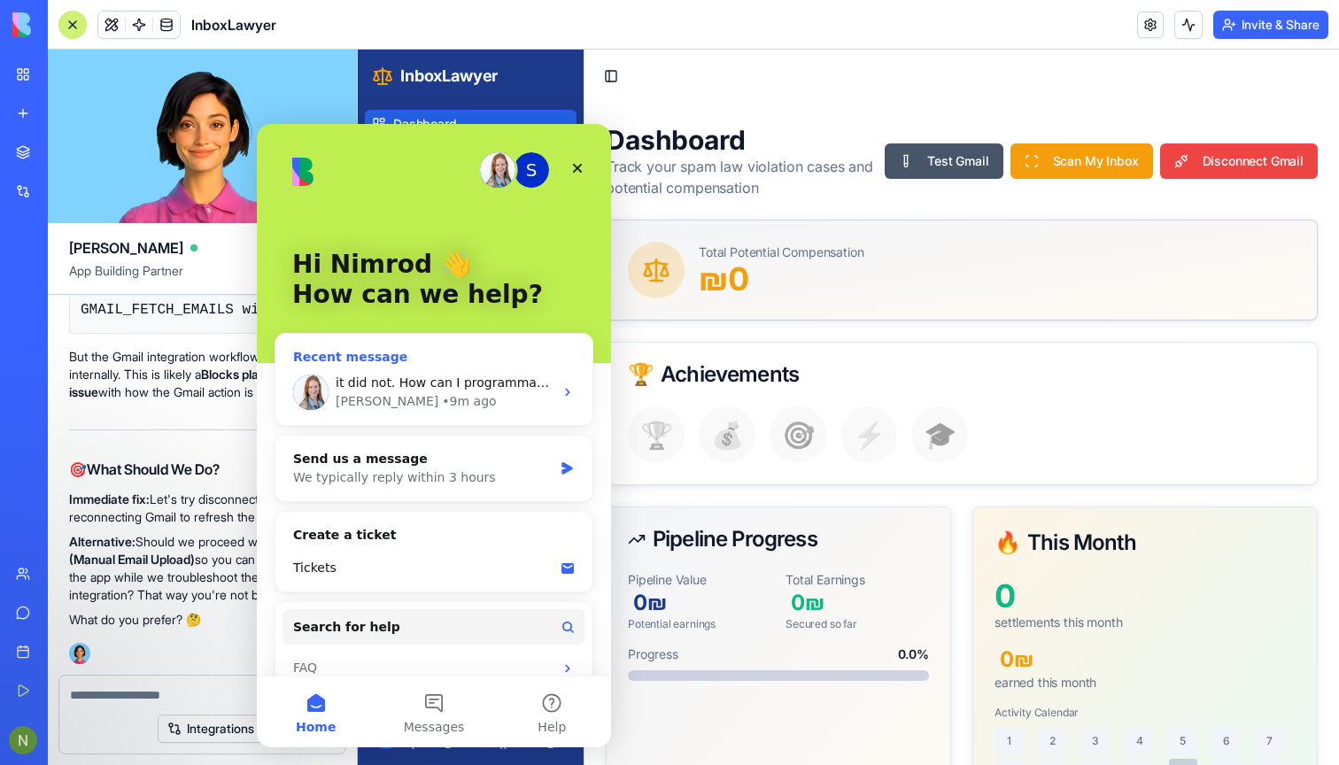
click at [420, 370] on div "it did not. How can I programmatically disconnect/revoke an OAuth integration (…" at bounding box center [433, 392] width 317 height 66
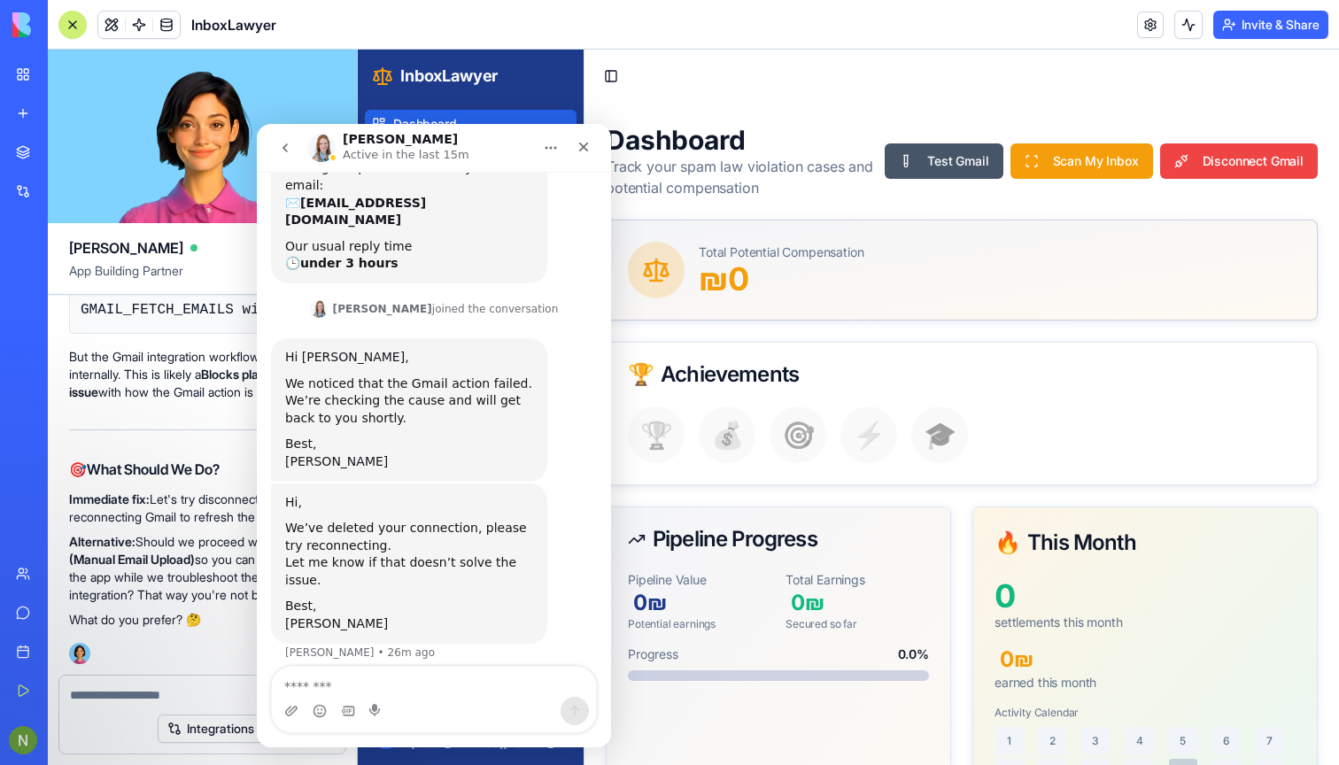
scroll to position [219, 0]
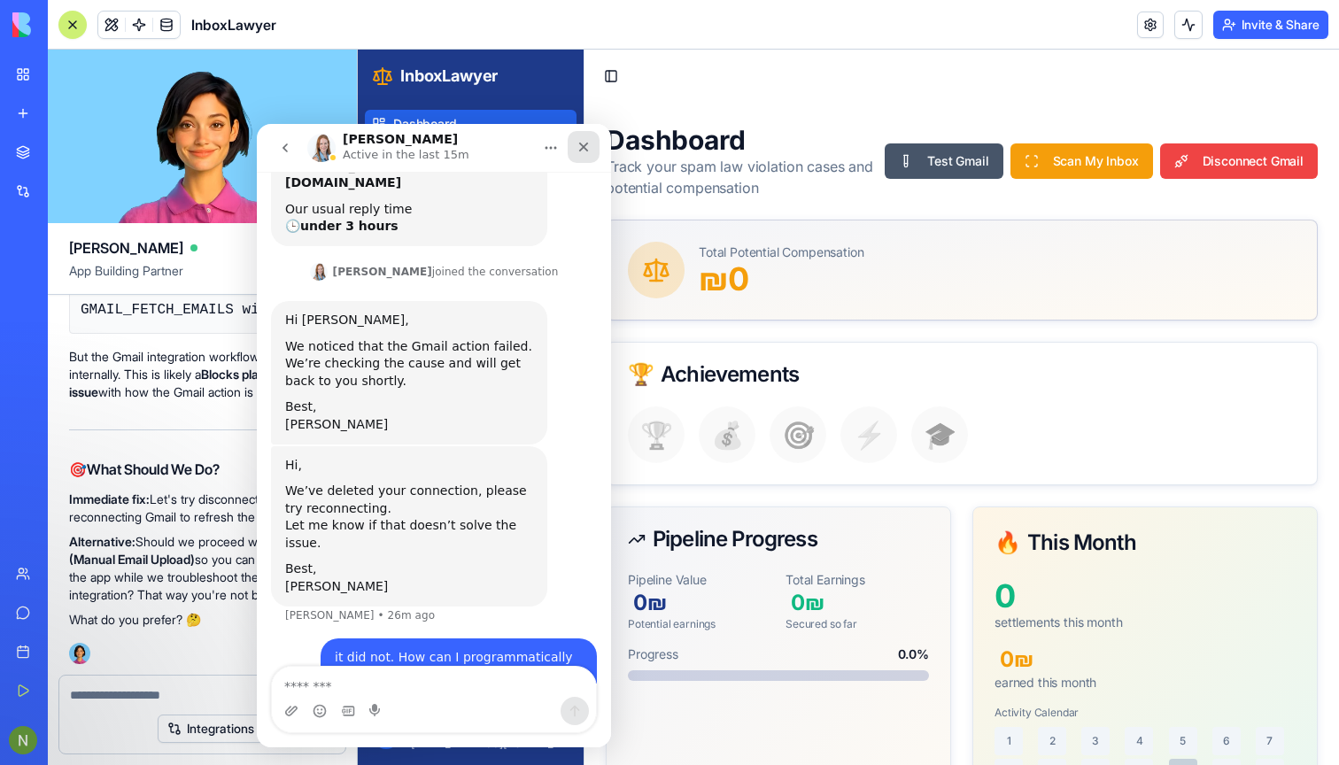
click at [576, 145] on div "Close" at bounding box center [584, 147] width 32 height 32
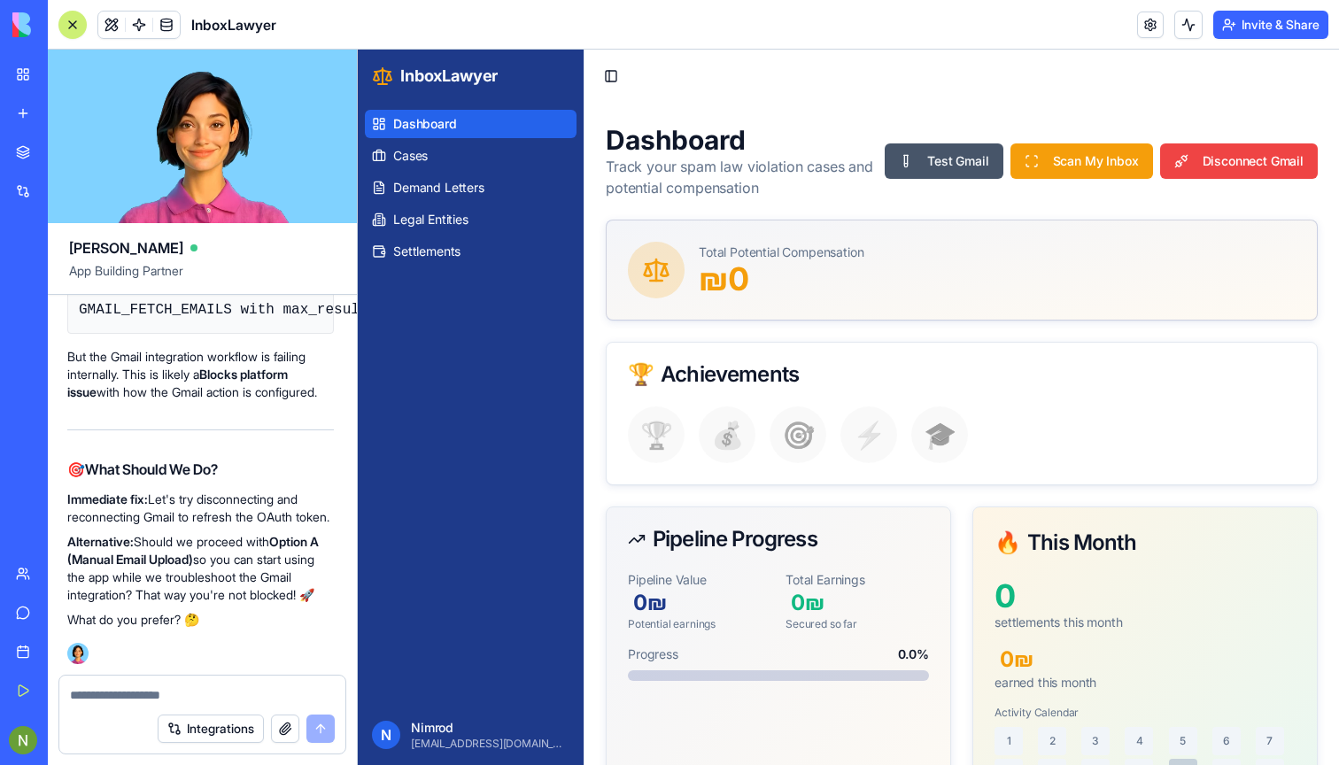
scroll to position [42321, 2]
click at [1276, 161] on button "Disconnect Gmail" at bounding box center [1239, 160] width 158 height 35
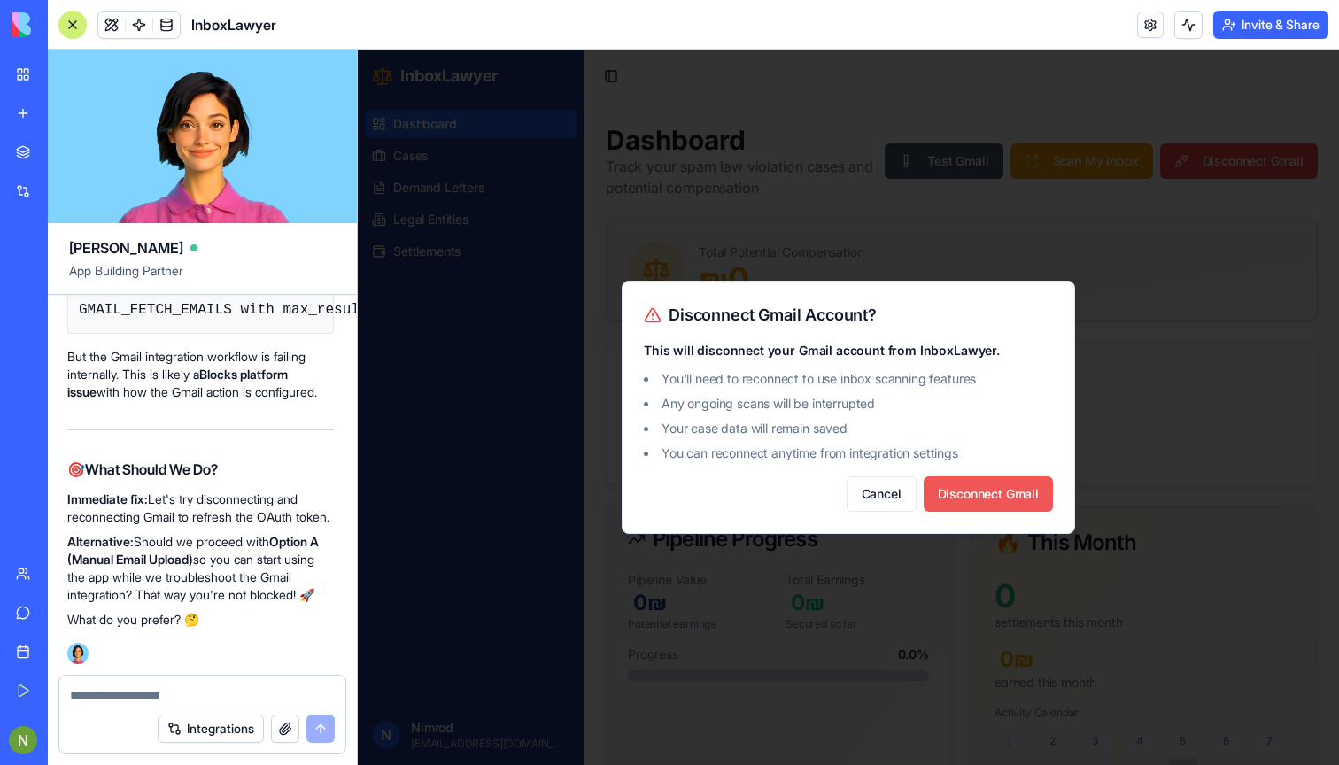
click at [995, 503] on button "Disconnect Gmail" at bounding box center [988, 493] width 129 height 35
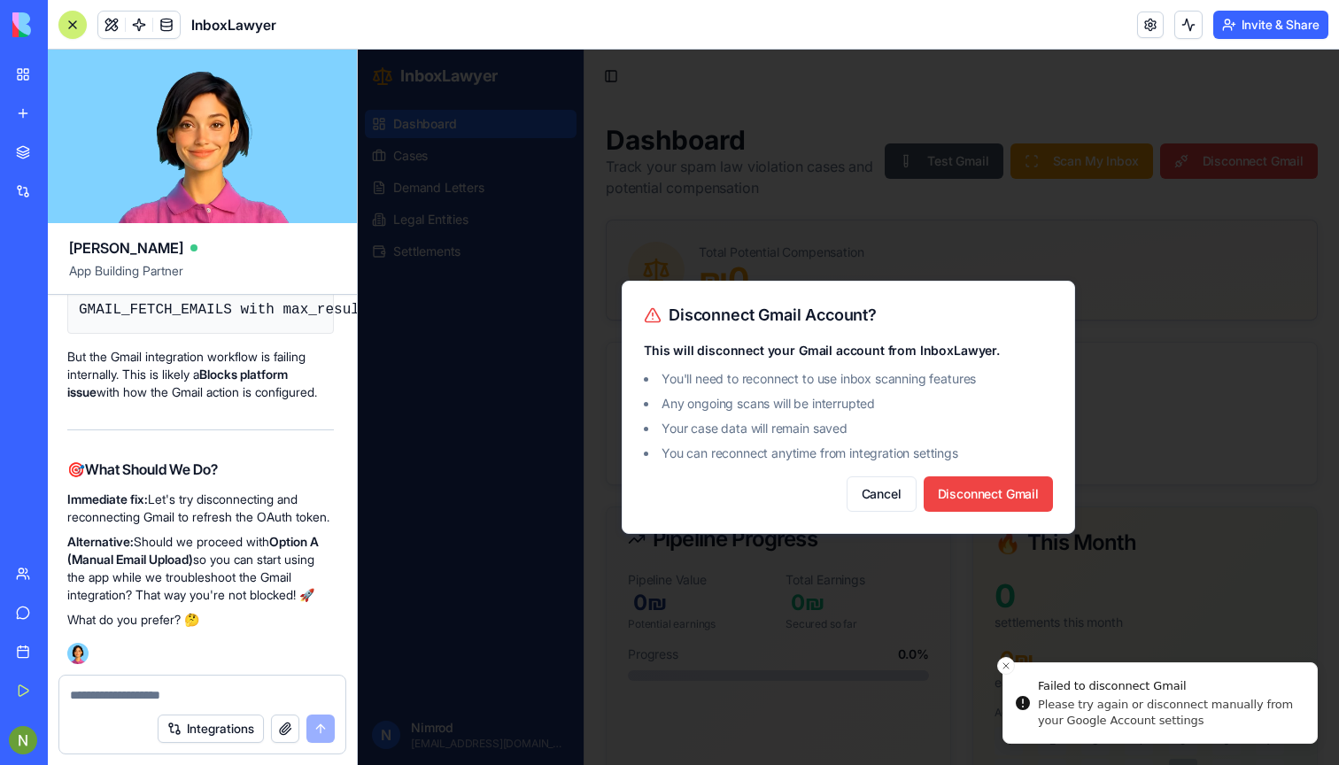
click at [1123, 699] on div at bounding box center [848, 407] width 981 height 715
click at [932, 491] on button "Disconnect Gmail" at bounding box center [988, 493] width 129 height 35
click at [971, 495] on button "Disconnect Gmail" at bounding box center [988, 493] width 129 height 35
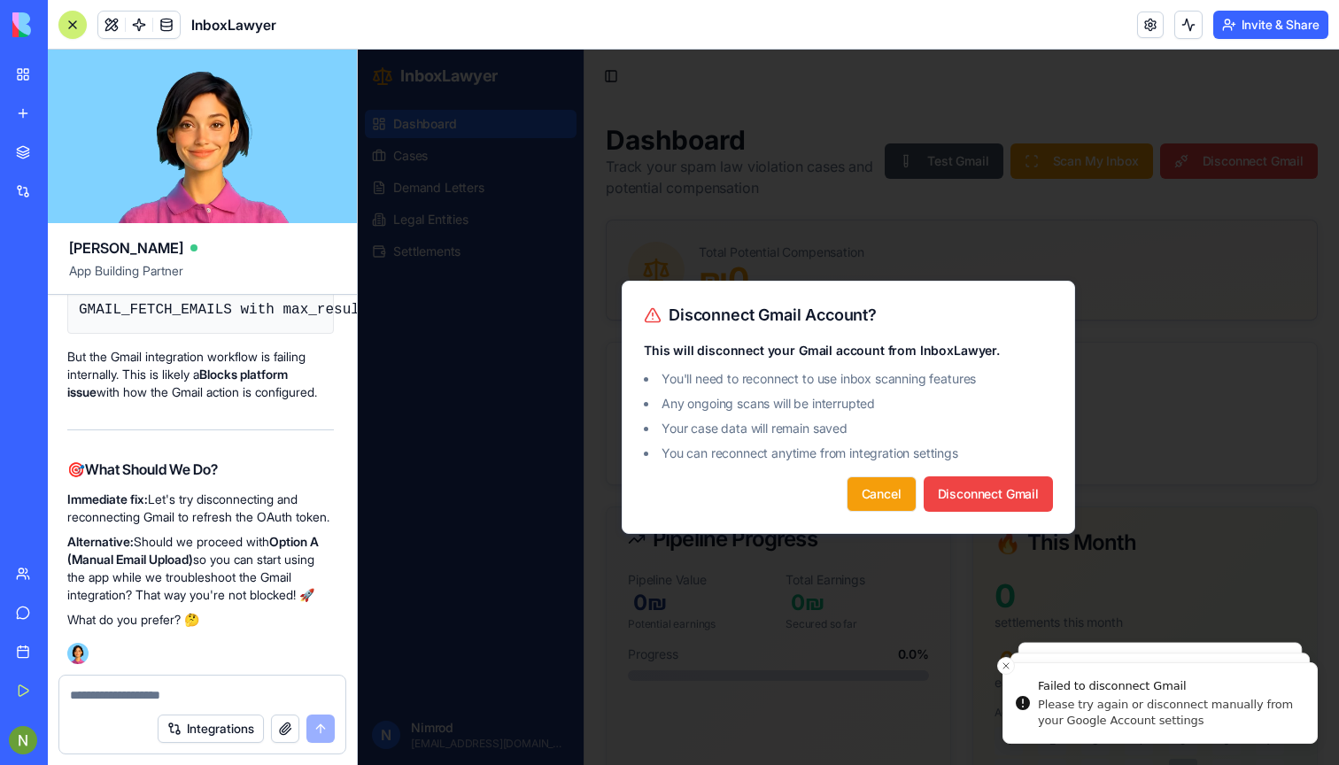
click at [877, 500] on button "Cancel" at bounding box center [881, 493] width 70 height 35
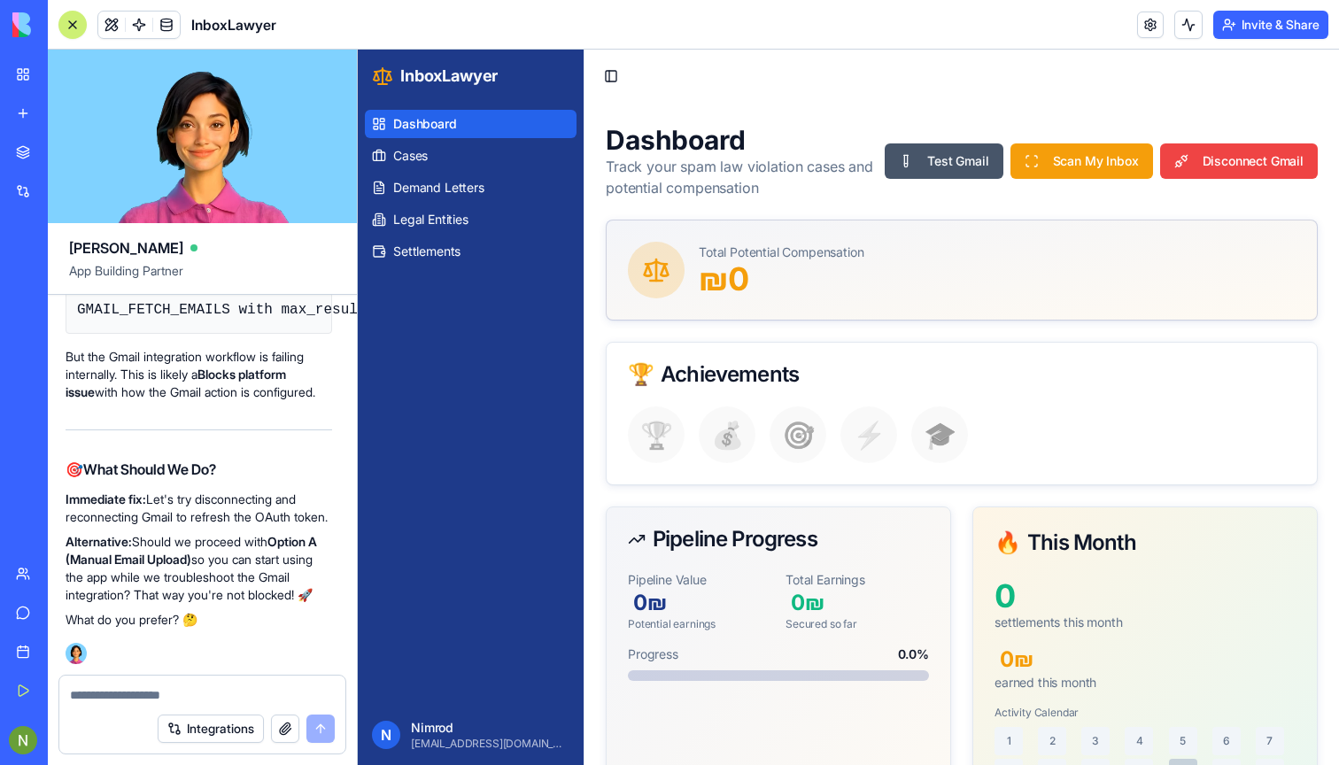
scroll to position [42981, 4]
click at [221, 730] on button "Integrations" at bounding box center [211, 729] width 106 height 28
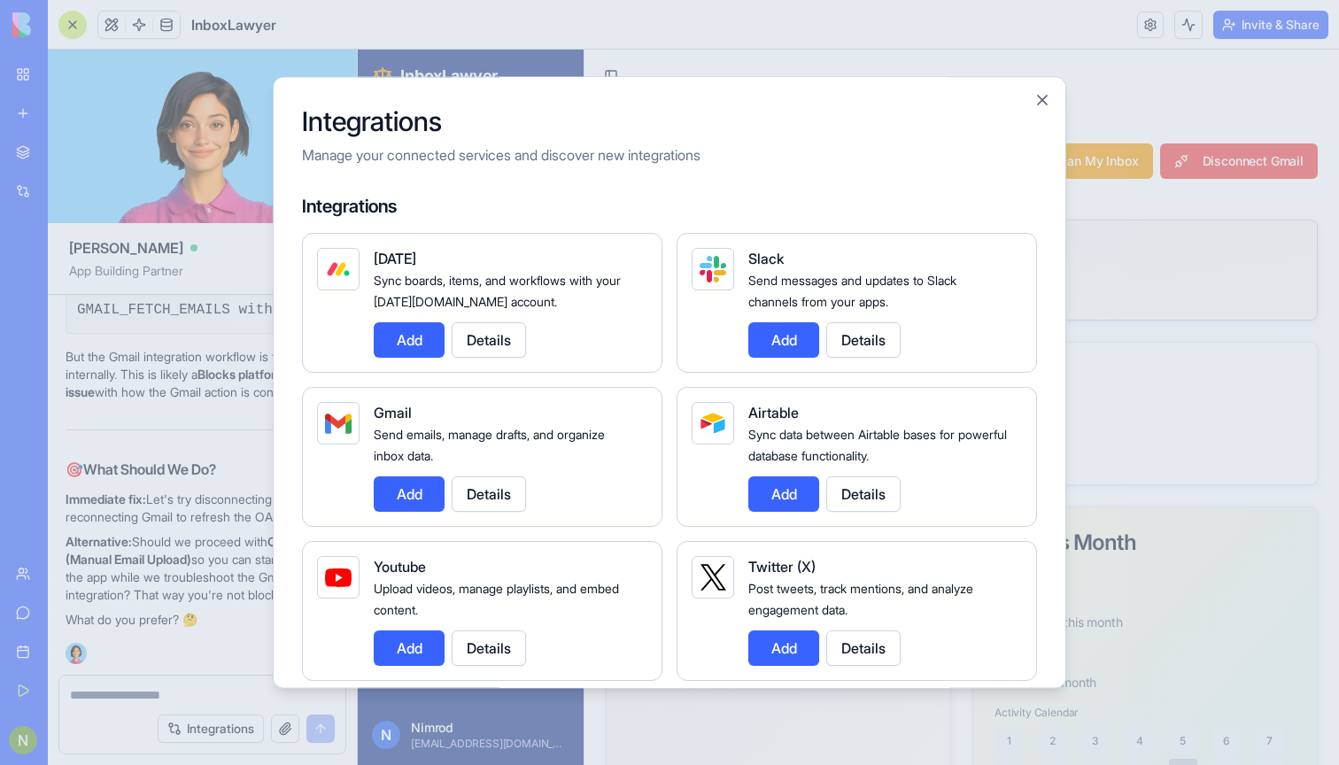
click at [490, 496] on button "Details" at bounding box center [489, 493] width 74 height 35
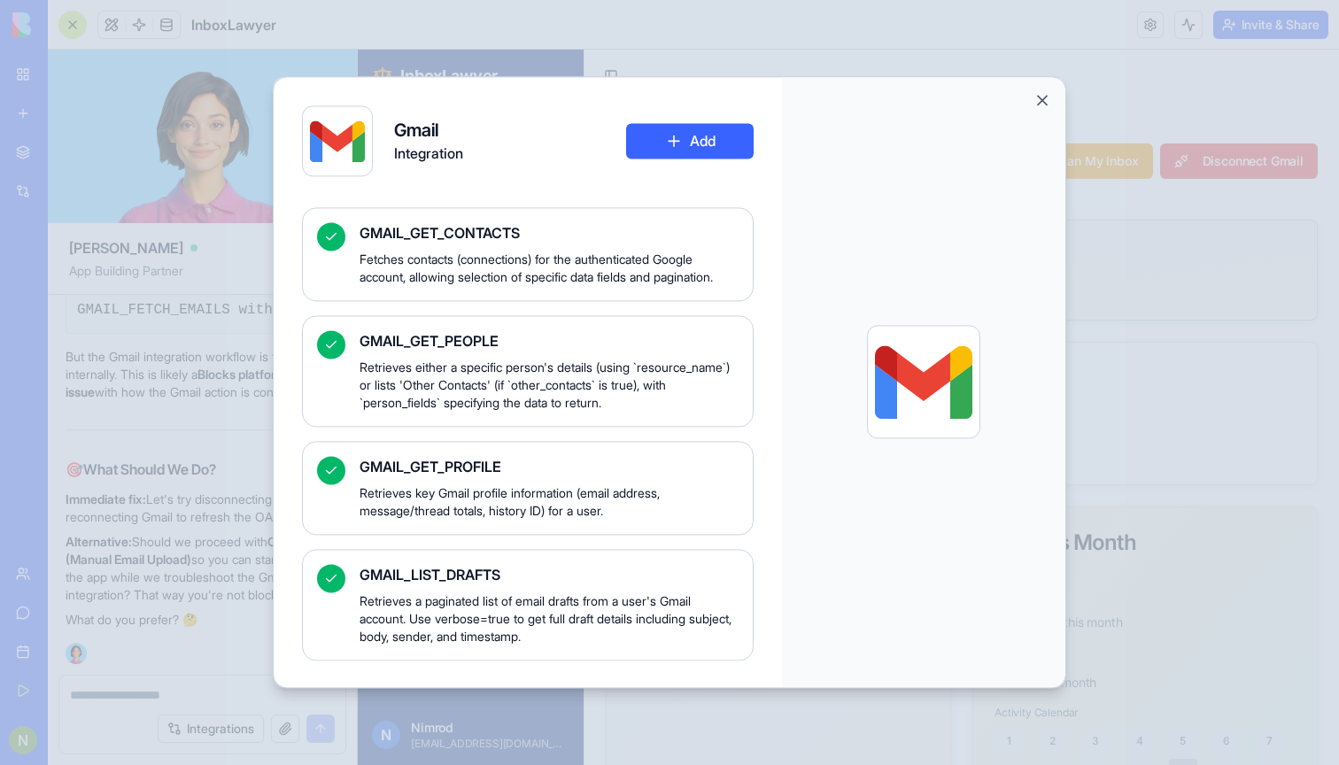
scroll to position [1341, 0]
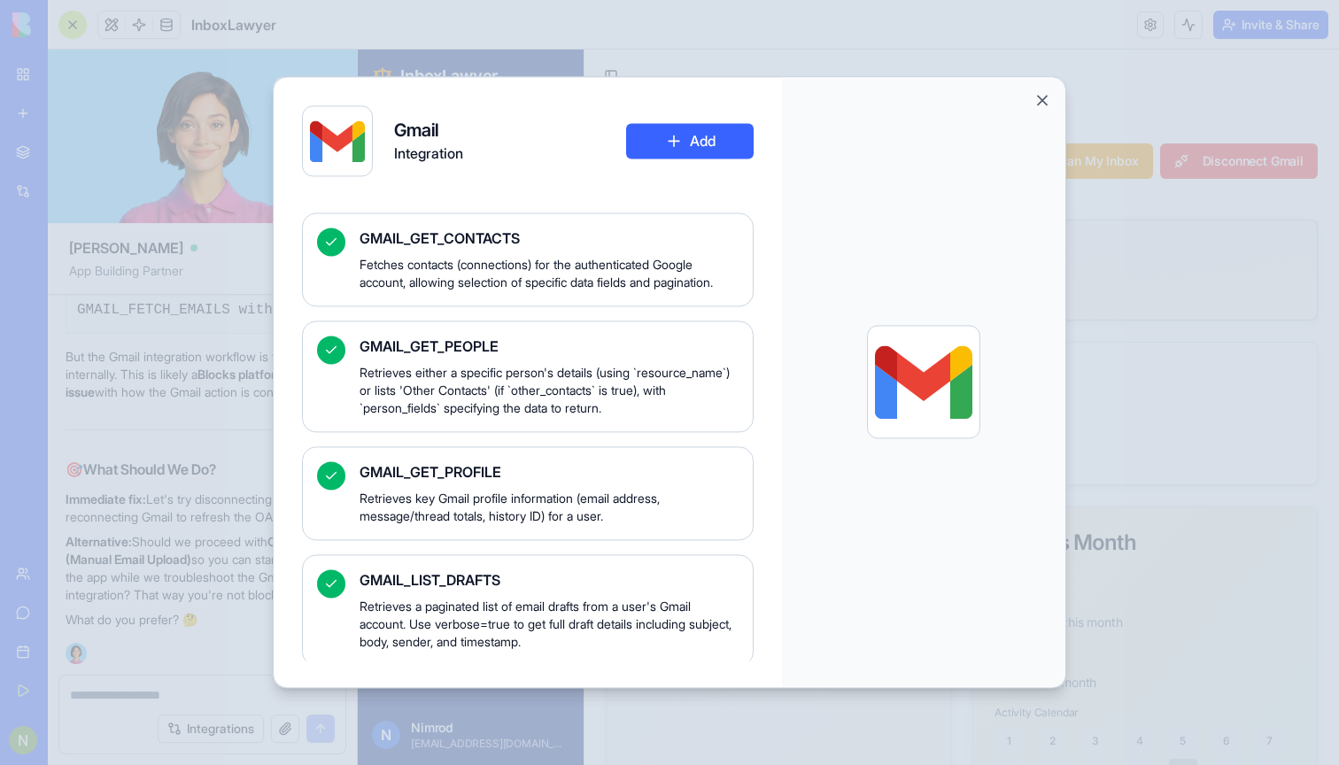
click at [700, 141] on button "Add" at bounding box center [690, 140] width 128 height 35
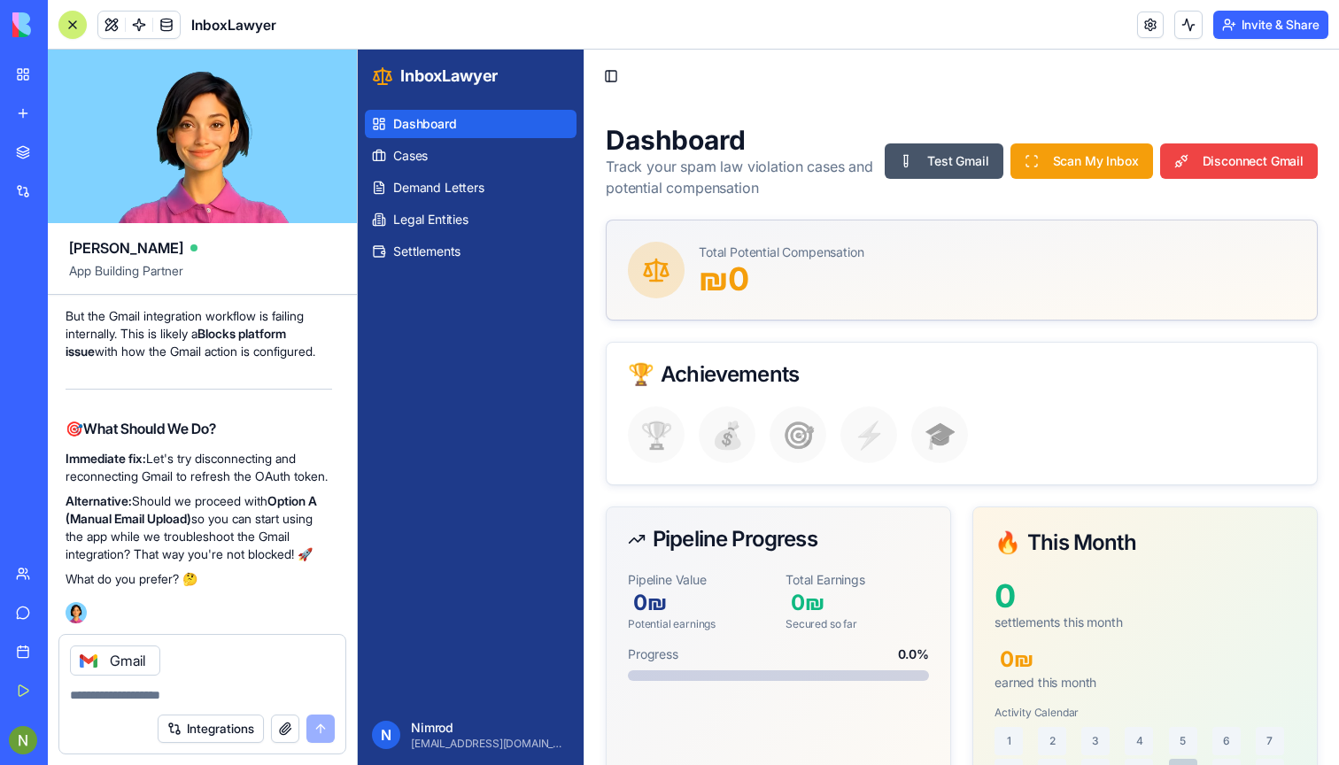
click at [135, 659] on div "Gmail" at bounding box center [115, 660] width 90 height 30
click at [272, 660] on div "Gmail" at bounding box center [202, 655] width 286 height 41
click at [147, 26] on link at bounding box center [139, 25] width 27 height 27
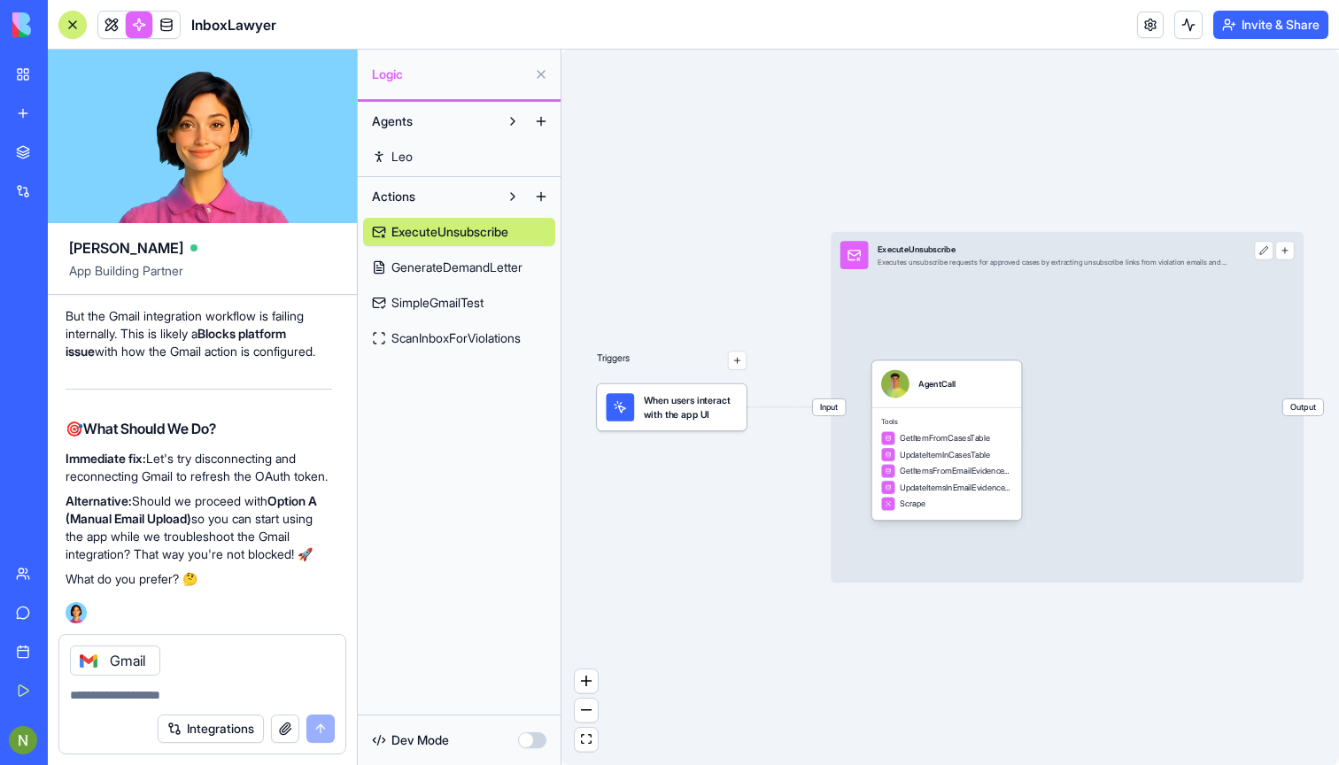
click at [446, 336] on span "ScanInboxForViolations" at bounding box center [455, 338] width 129 height 18
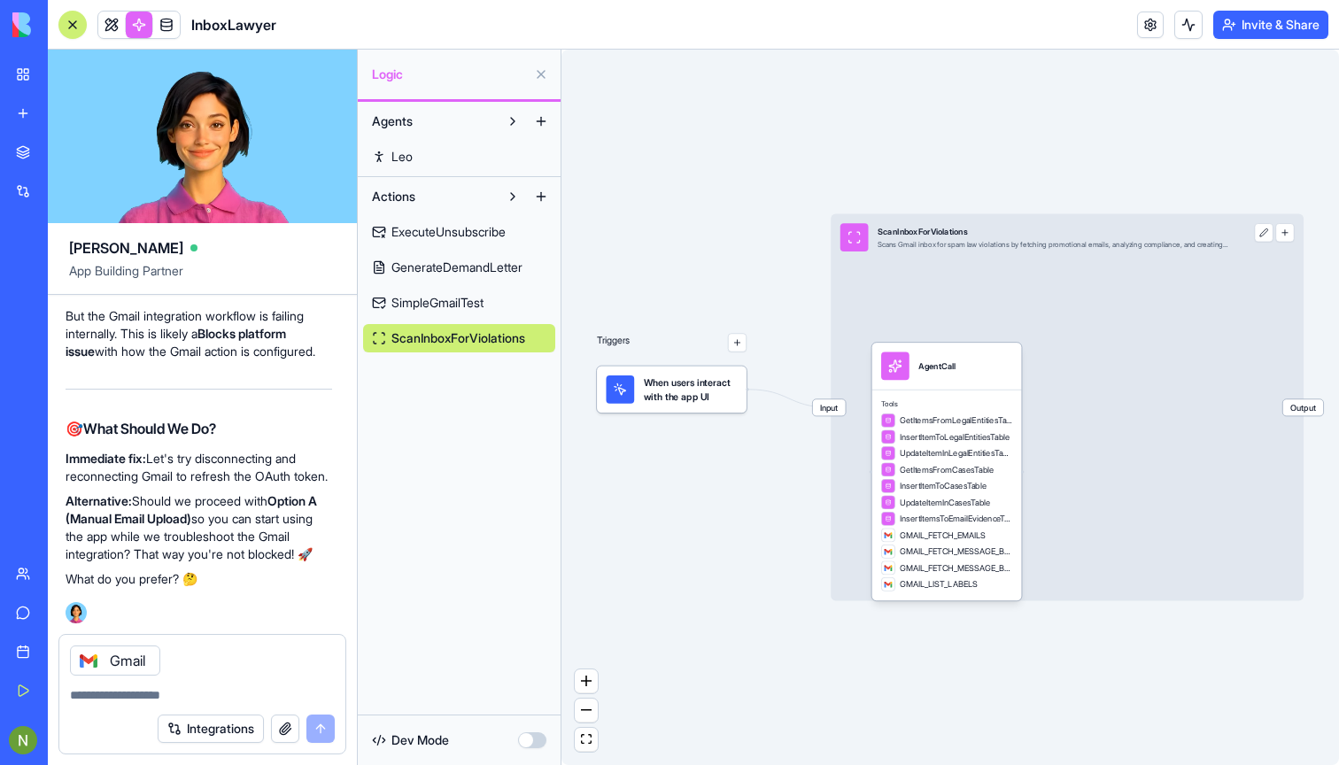
click at [734, 345] on button "button" at bounding box center [737, 342] width 19 height 19
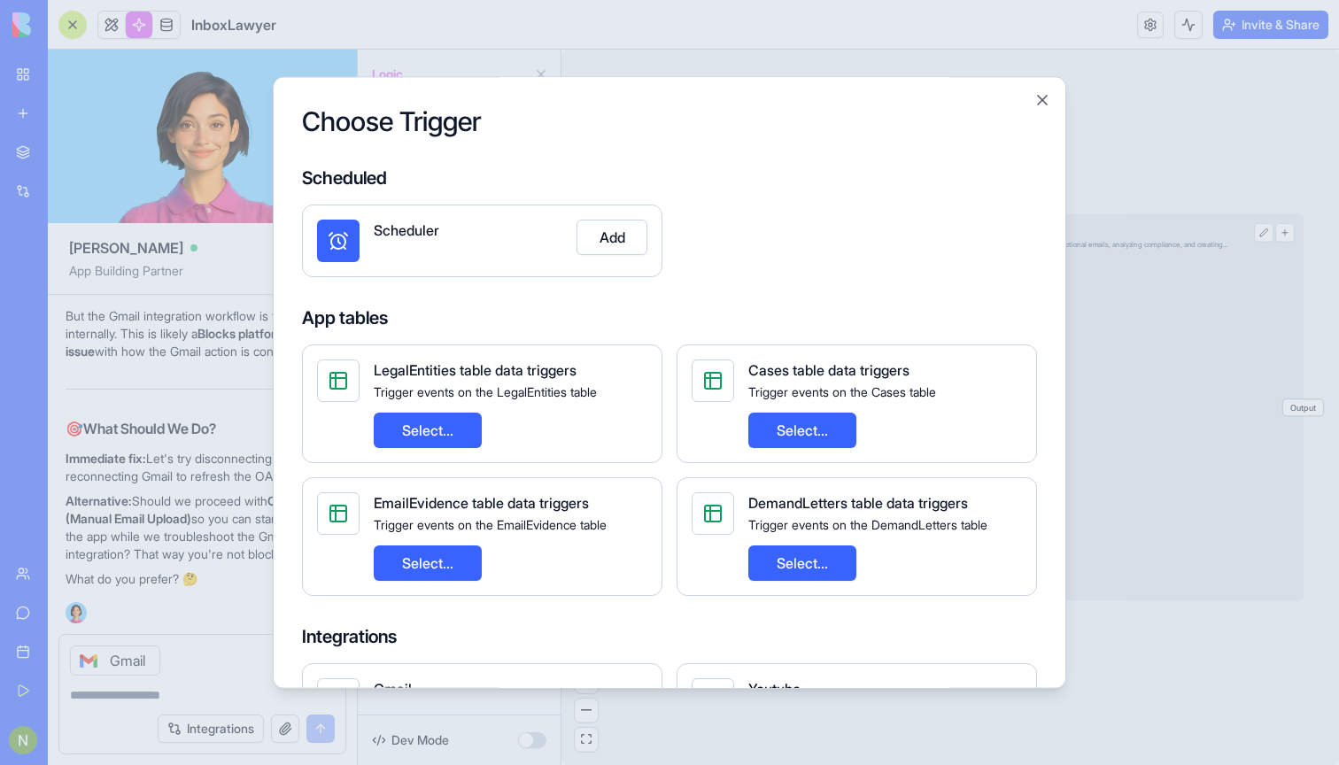
click at [1032, 98] on div "Choose Trigger Scheduled Scheduler Add App tables LegalEntities table data trig…" at bounding box center [669, 382] width 793 height 612
click at [1039, 98] on button "Close" at bounding box center [1042, 100] width 18 height 18
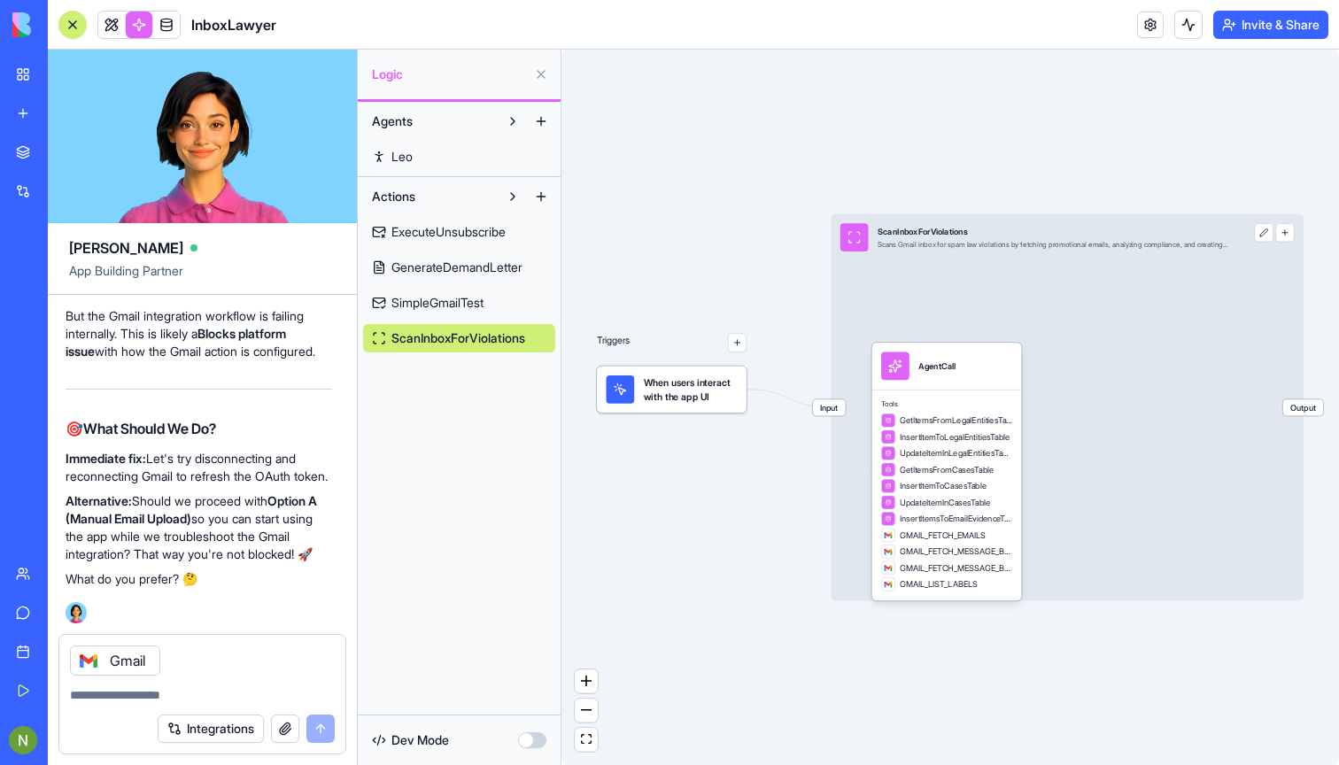
click at [724, 419] on div "Triggers When users interact with the app UI Input ScanInboxForViolations Scans…" at bounding box center [949, 407] width 777 height 715
click at [685, 393] on span "When users interact with the app UI" at bounding box center [691, 389] width 94 height 28
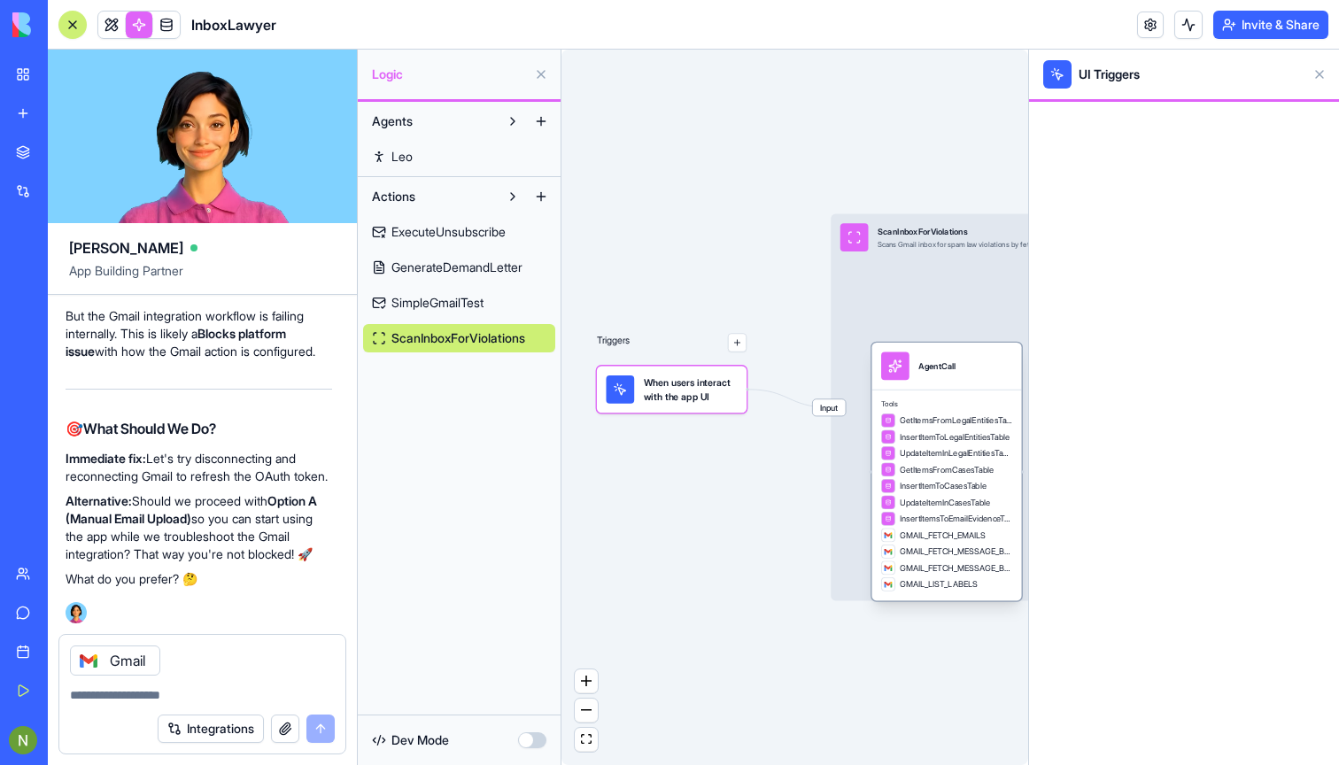
click at [923, 376] on div "AgentCall" at bounding box center [936, 366] width 37 height 28
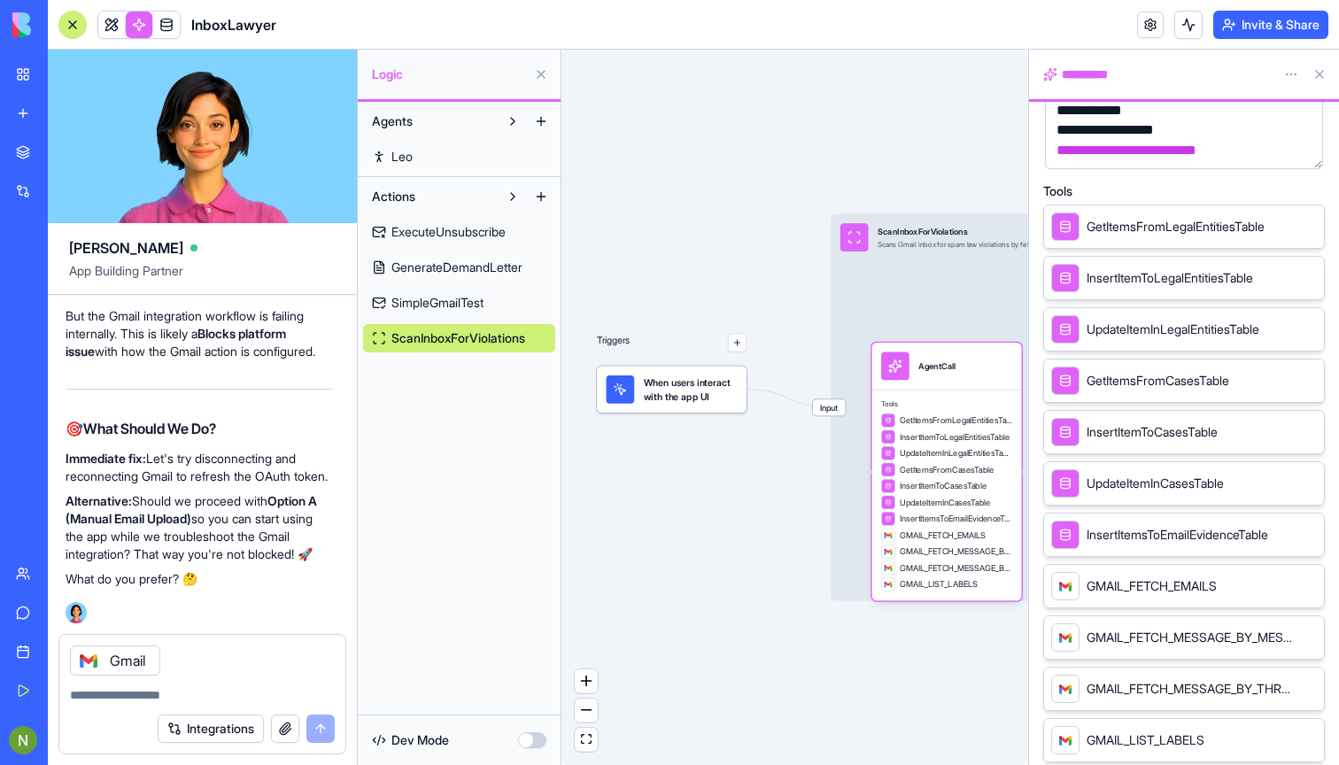
scroll to position [390, 0]
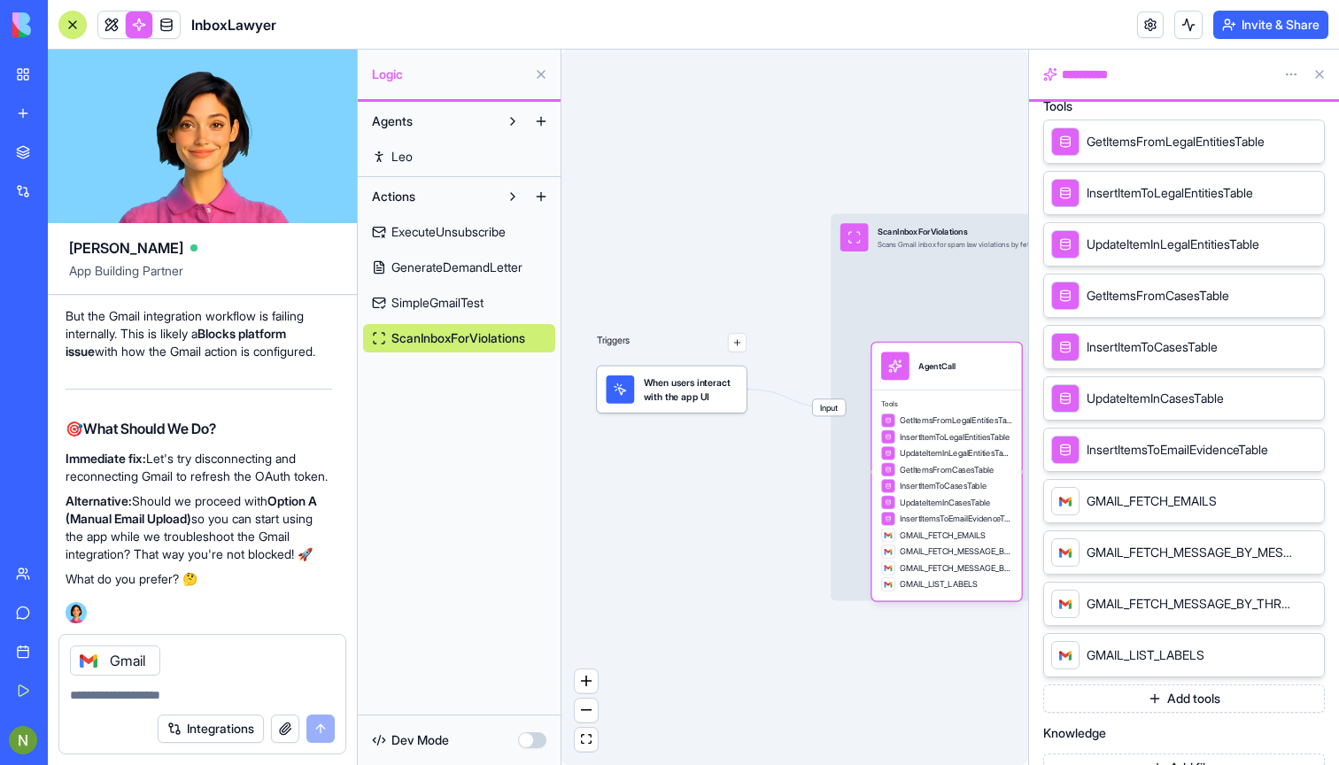
click at [723, 675] on div "Triggers When users interact with the app UI Input ScanInboxForViolations Scans…" at bounding box center [794, 407] width 467 height 715
click at [1110, 697] on button "Add tools" at bounding box center [1184, 698] width 282 height 28
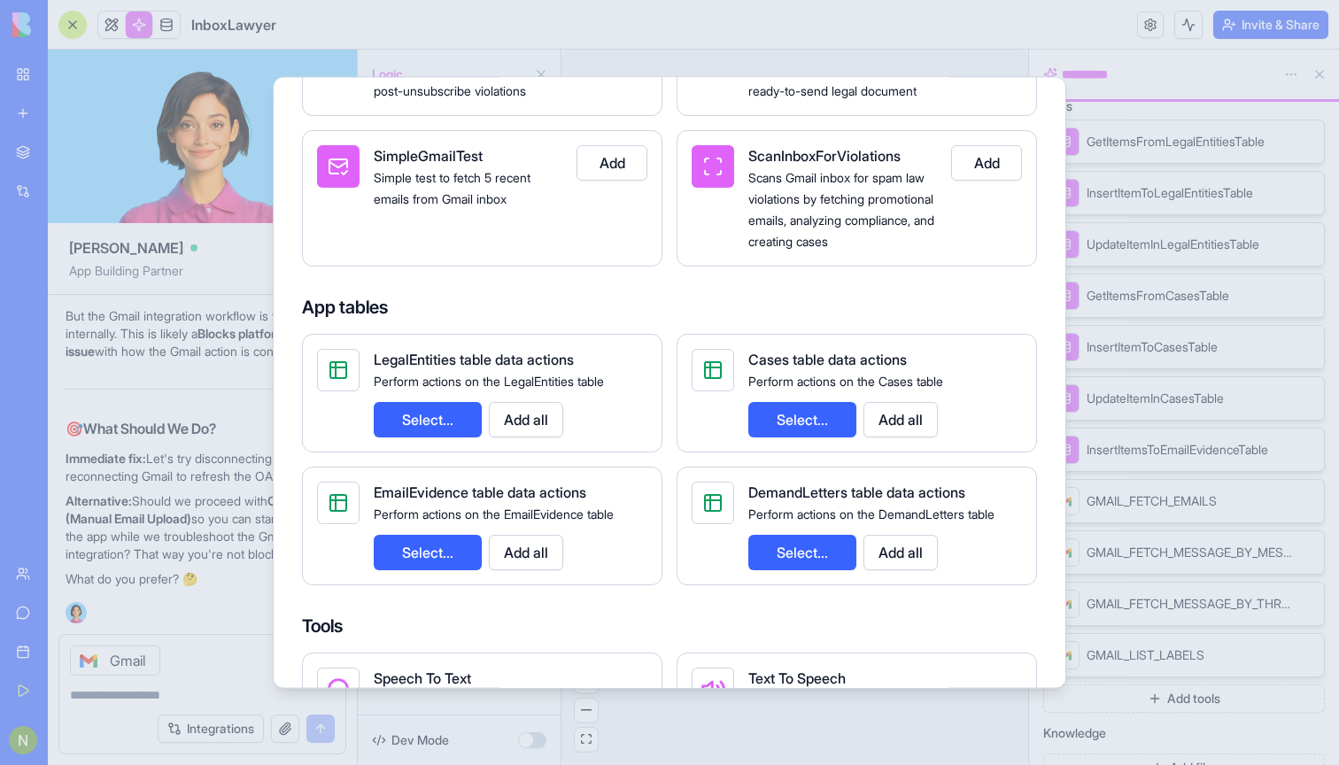
scroll to position [475, 0]
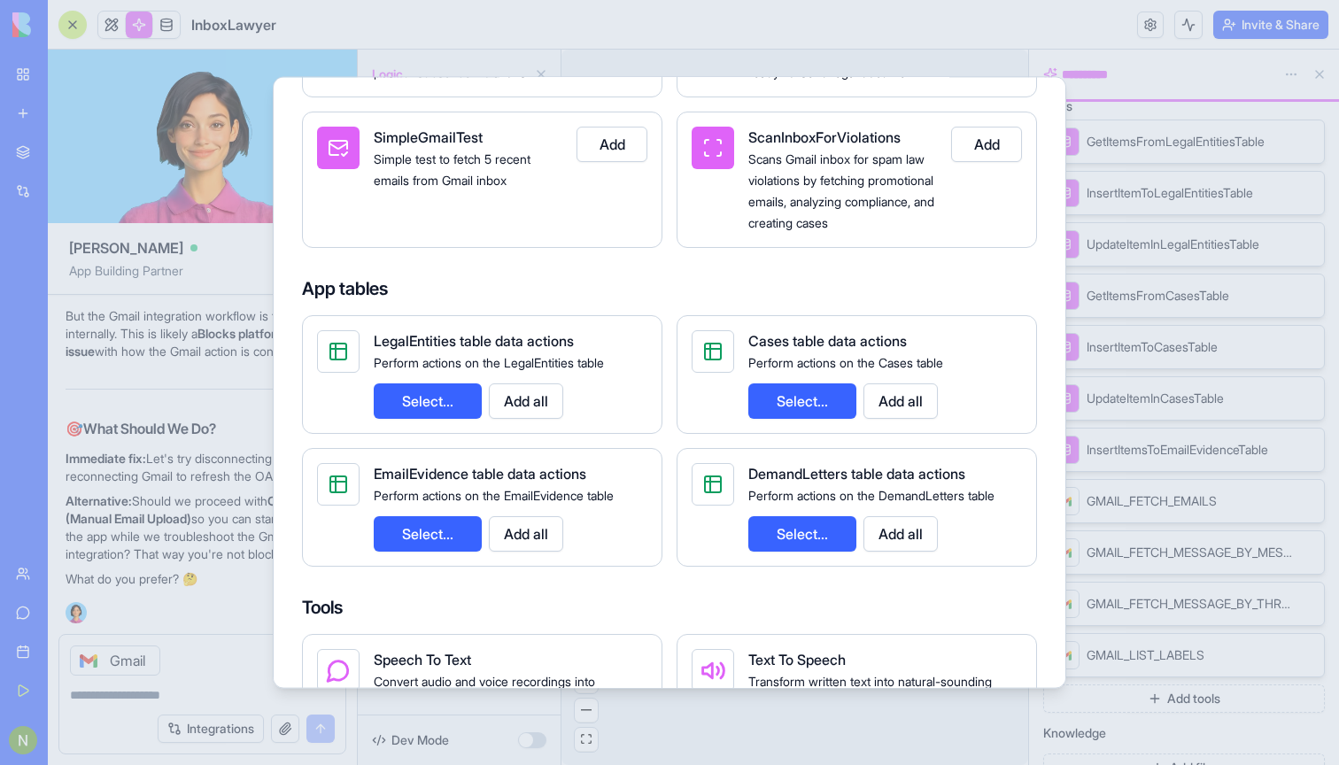
click at [978, 47] on div at bounding box center [669, 382] width 1339 height 765
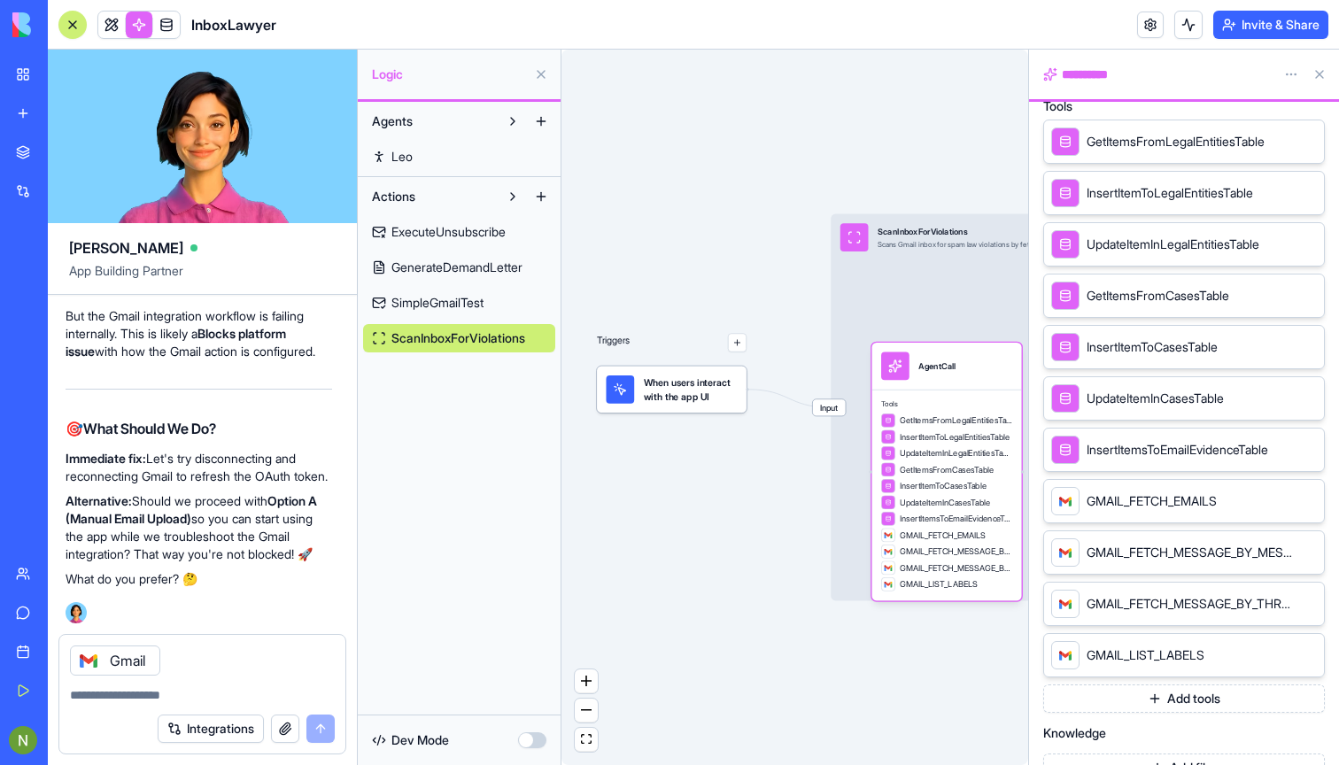
click at [137, 26] on link at bounding box center [139, 25] width 27 height 27
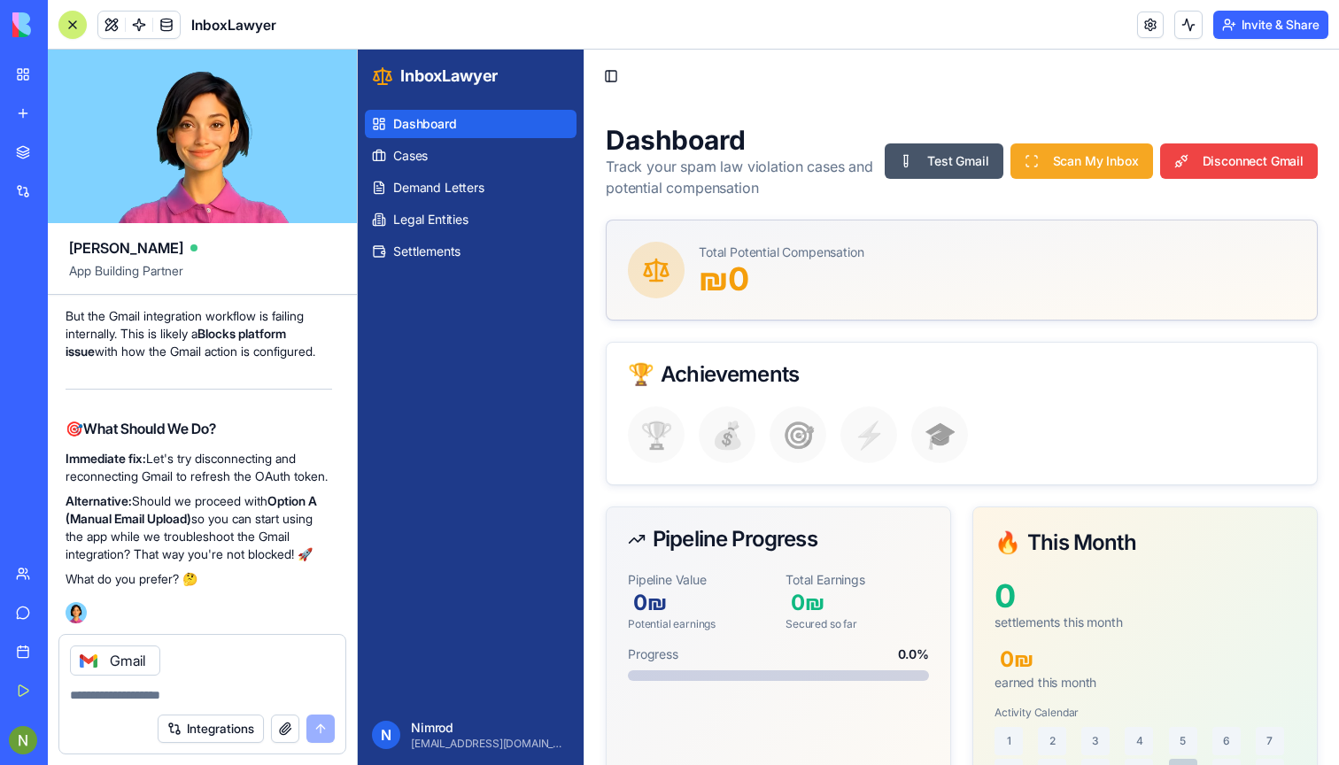
click at [1070, 160] on button "Scan My Inbox" at bounding box center [1081, 160] width 143 height 35
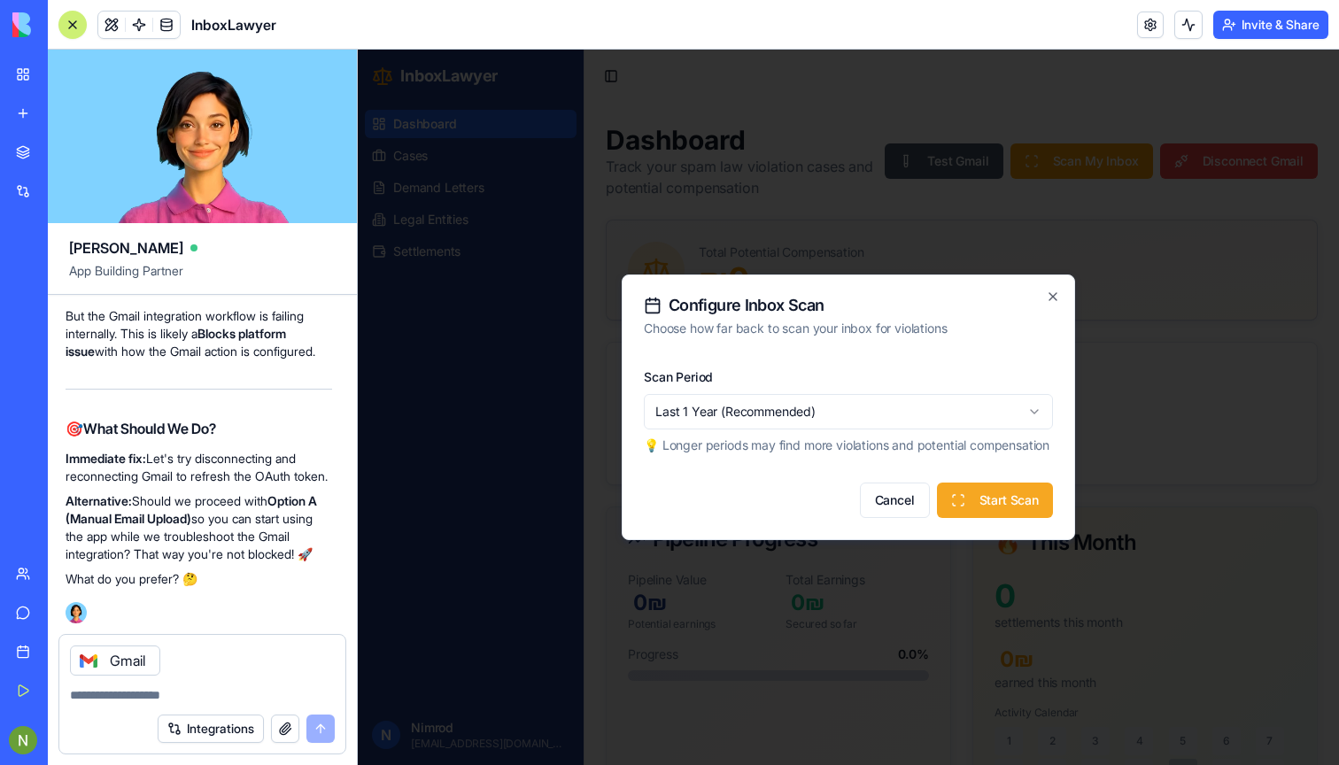
click at [1003, 506] on button "Start Scan" at bounding box center [995, 500] width 116 height 35
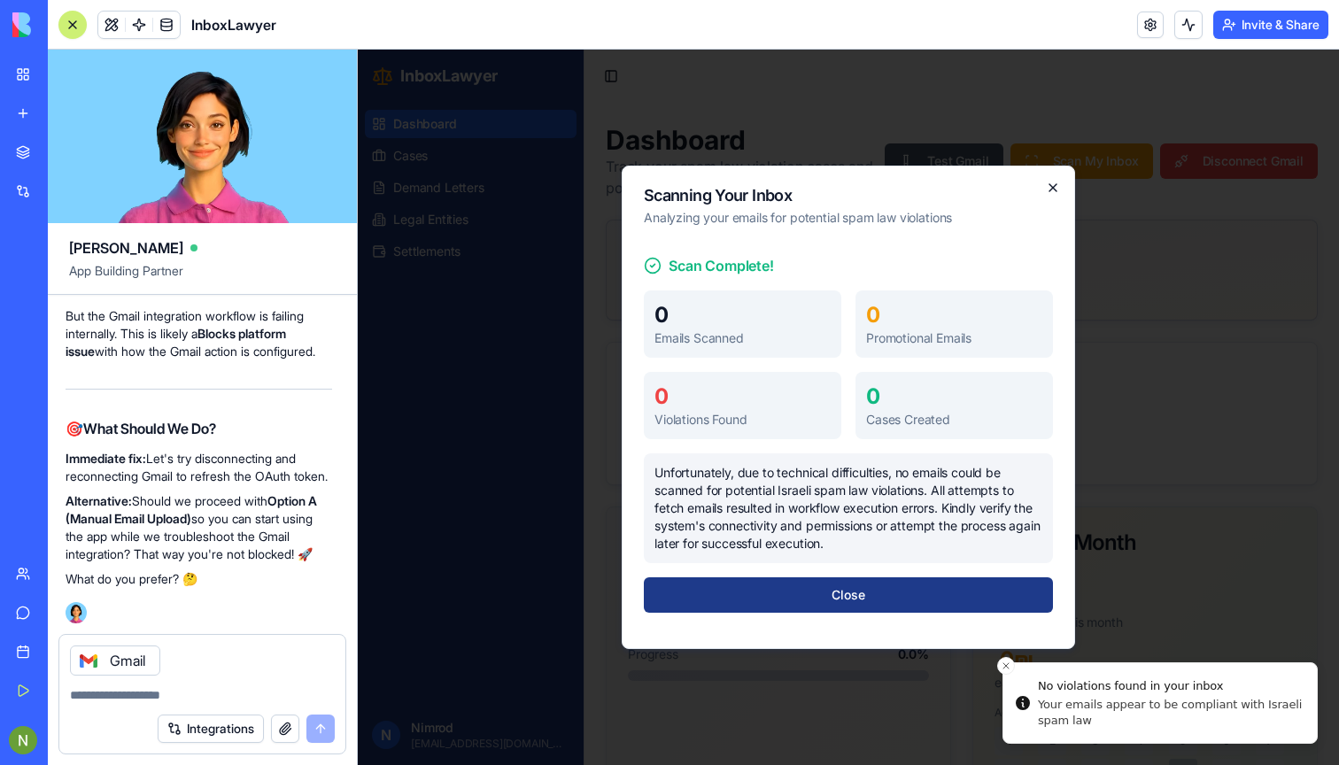
click at [1049, 186] on icon "button" at bounding box center [1053, 188] width 14 height 14
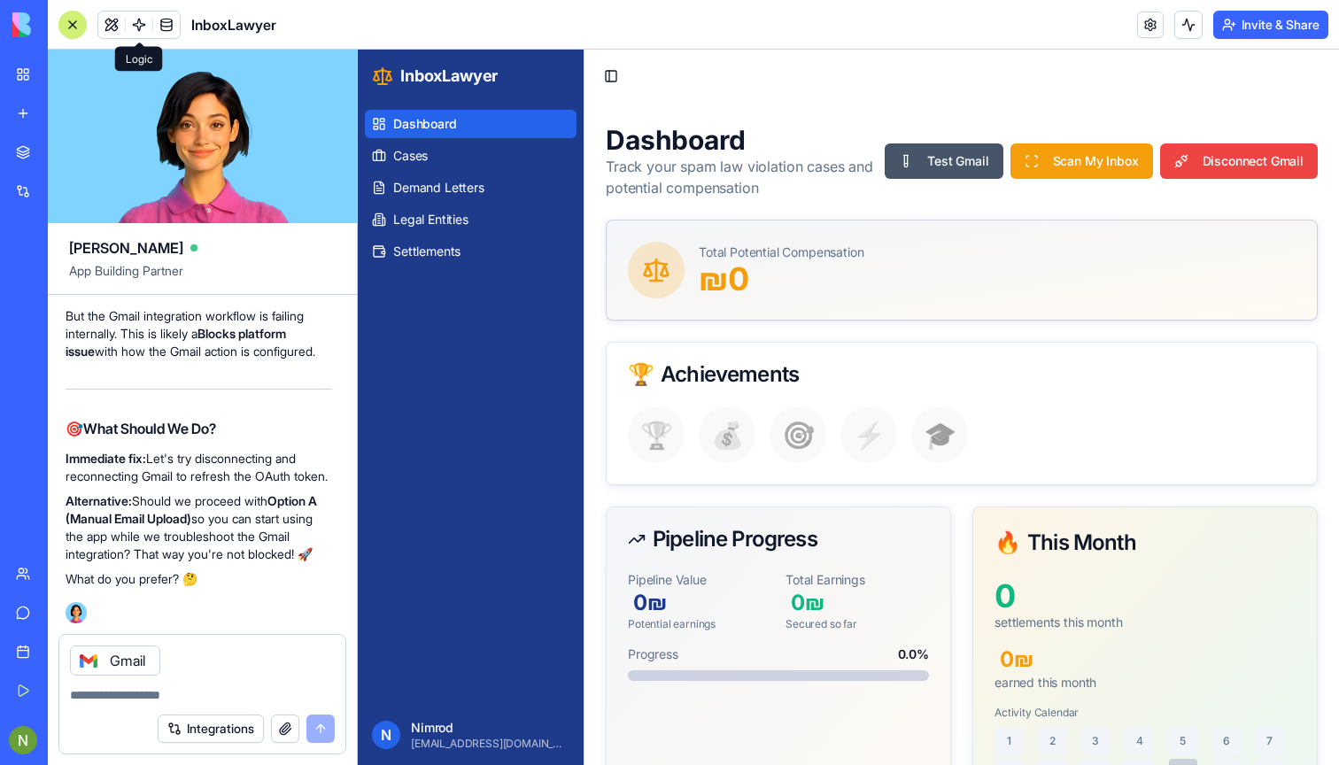
click at [138, 20] on link at bounding box center [139, 25] width 27 height 27
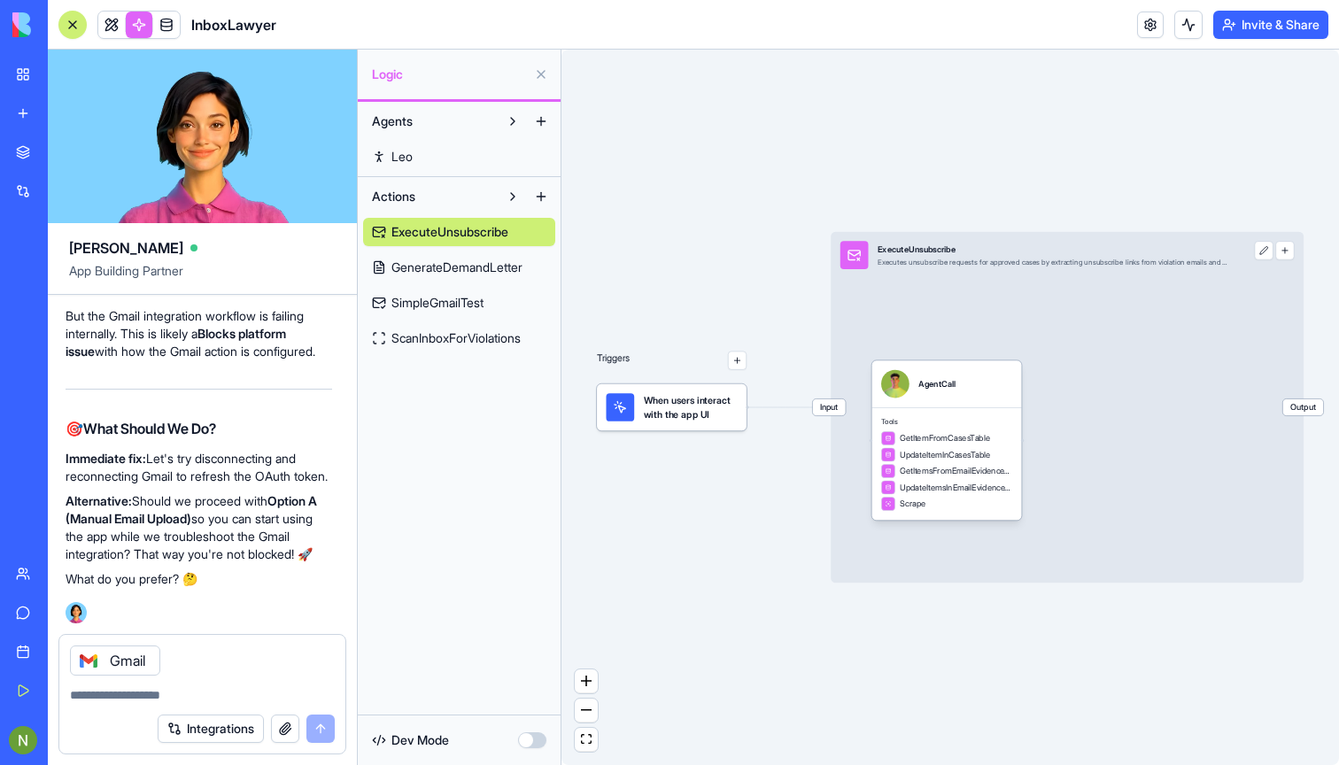
click at [455, 351] on link "ScanInboxForViolations" at bounding box center [459, 338] width 192 height 28
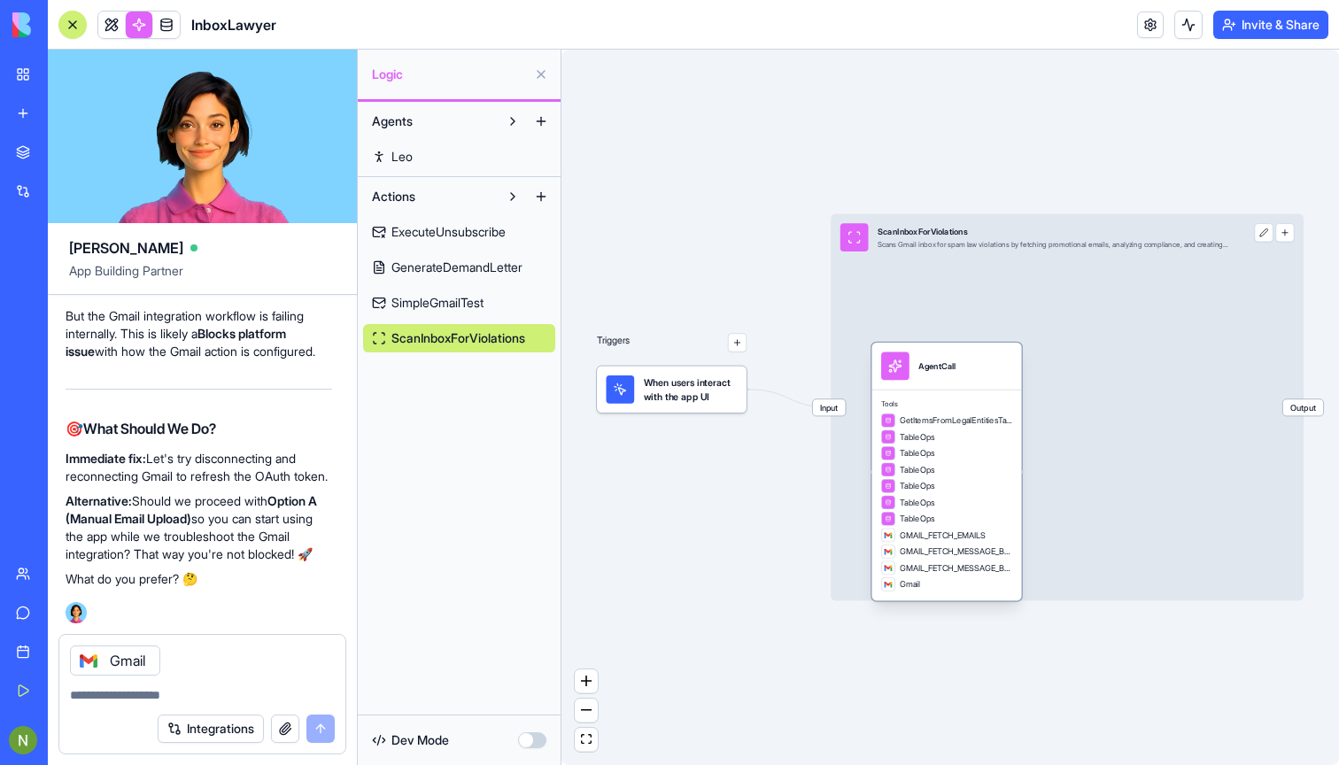
click at [938, 566] on span "GMAIL_FETCH_MESSAGE_BY_THREAD_ID" at bounding box center [956, 568] width 112 height 12
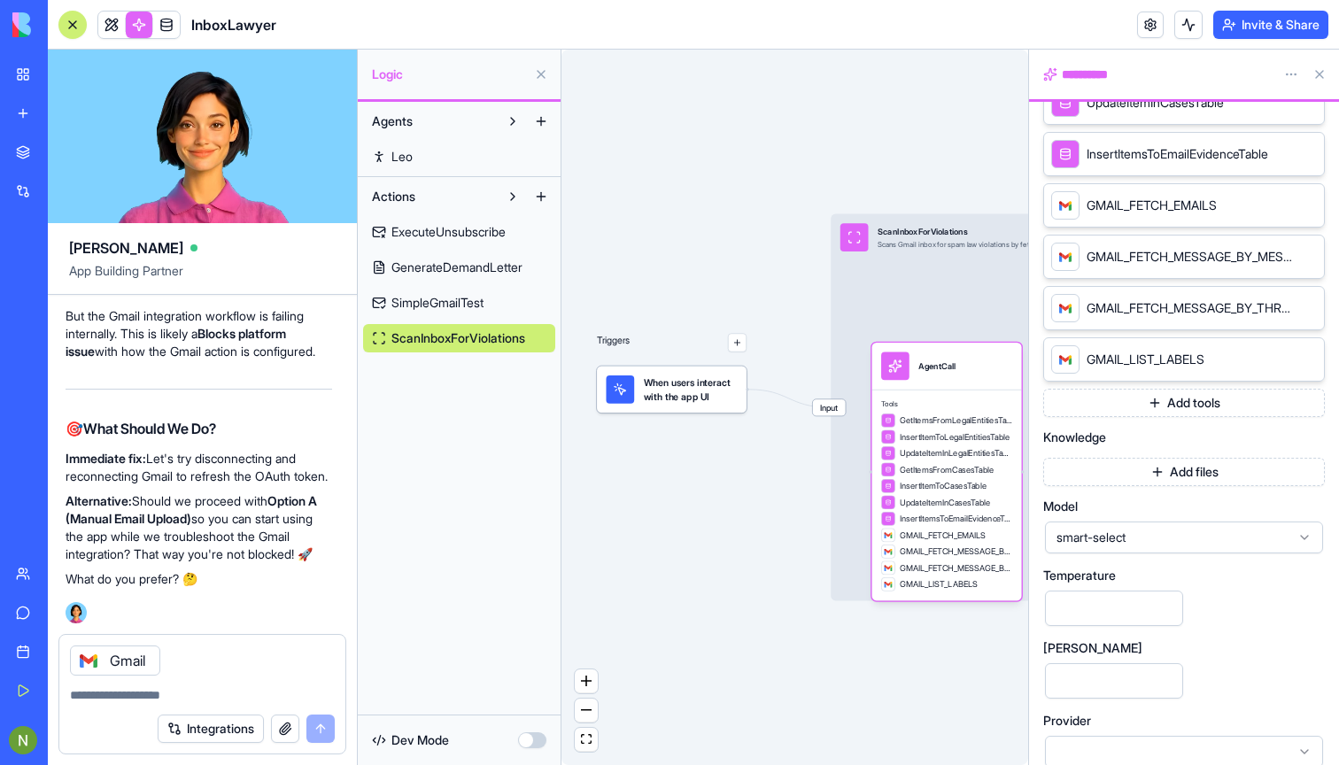
click at [1304, 361] on icon at bounding box center [1306, 359] width 14 height 14
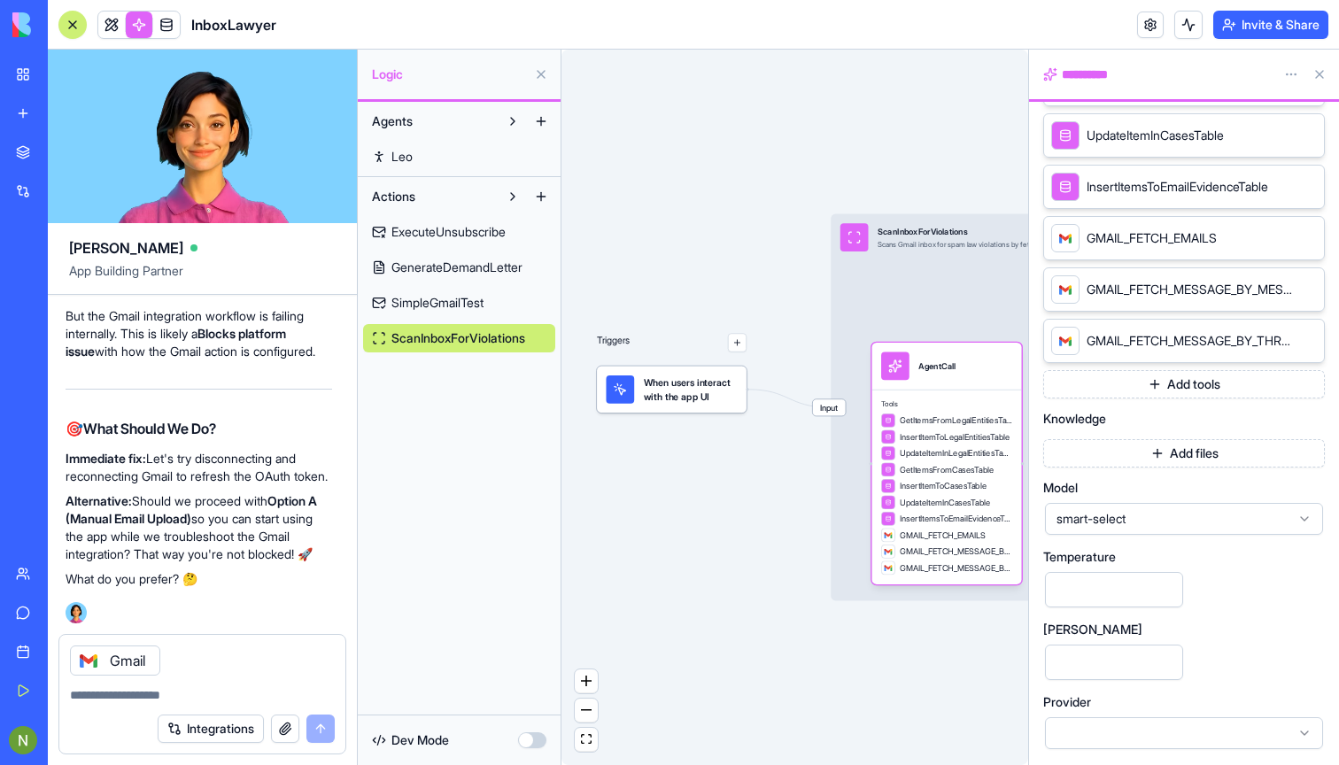
scroll to position [653, 0]
click at [1306, 342] on icon at bounding box center [1306, 340] width 14 height 14
click at [1306, 336] on icon at bounding box center [1306, 340] width 14 height 14
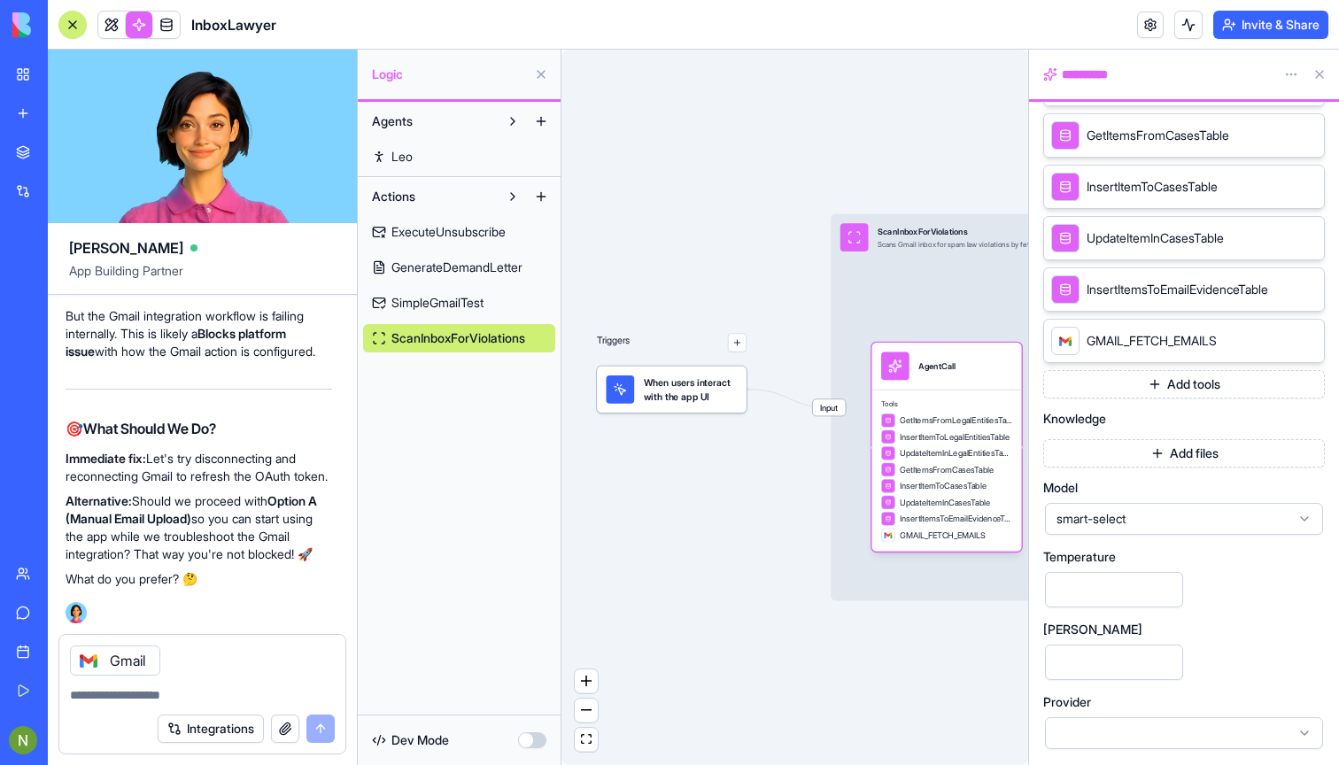
click at [1305, 290] on icon at bounding box center [1305, 288] width 7 height 7
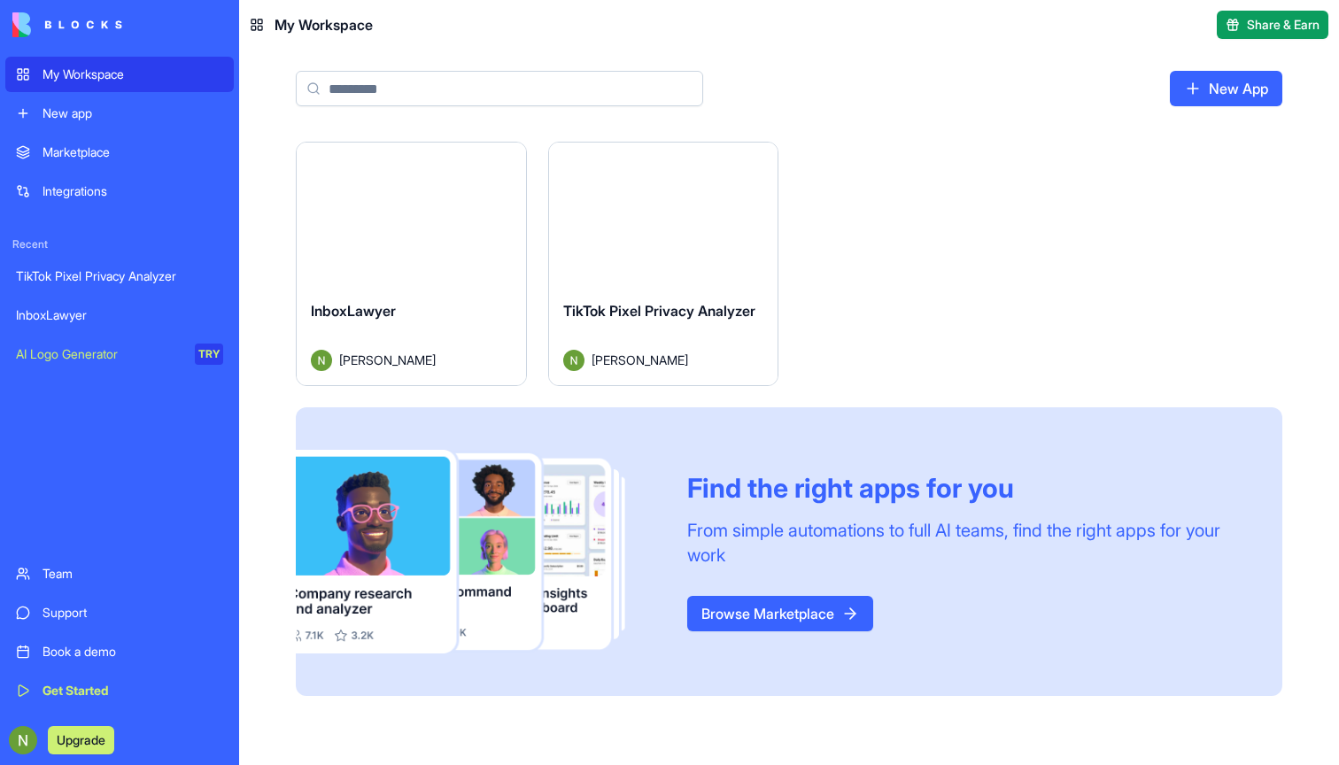
click at [387, 261] on div "Launch" at bounding box center [411, 214] width 229 height 143
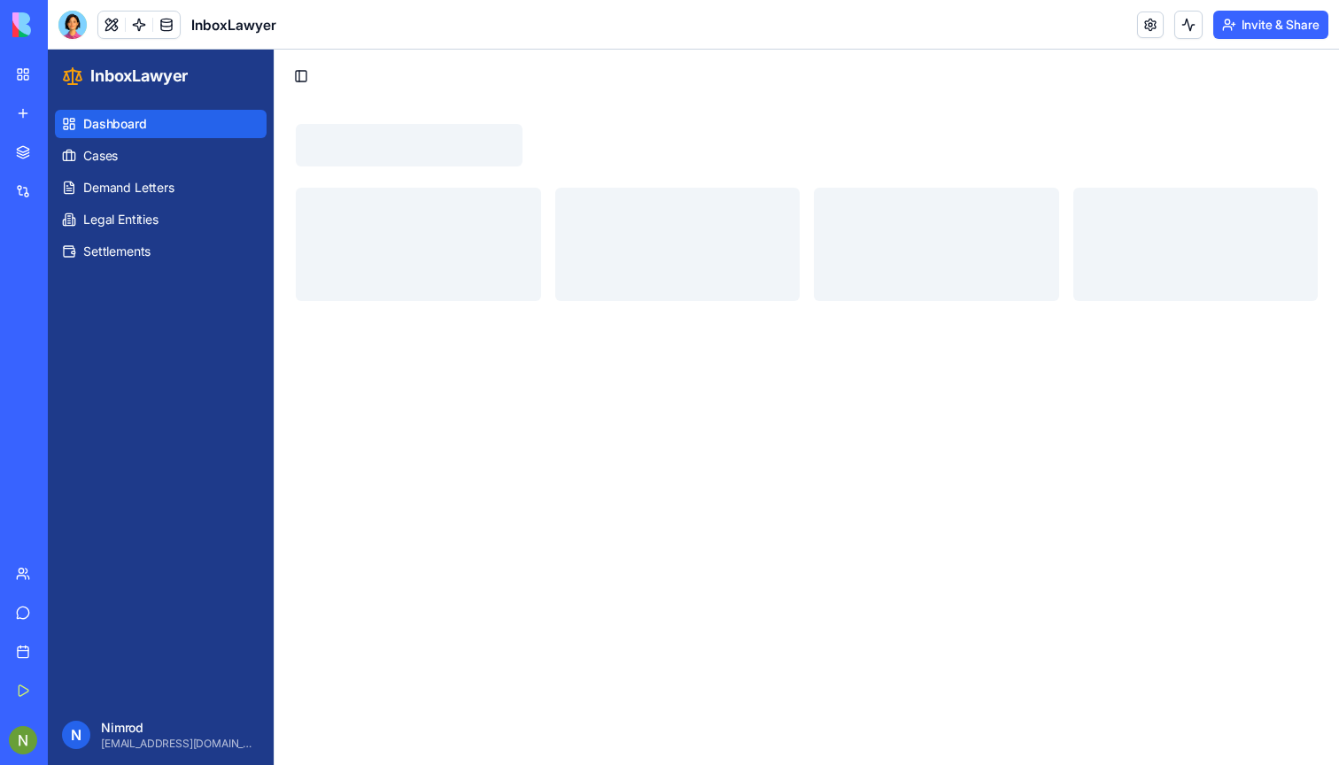
click at [26, 606] on link "Support" at bounding box center [40, 612] width 71 height 35
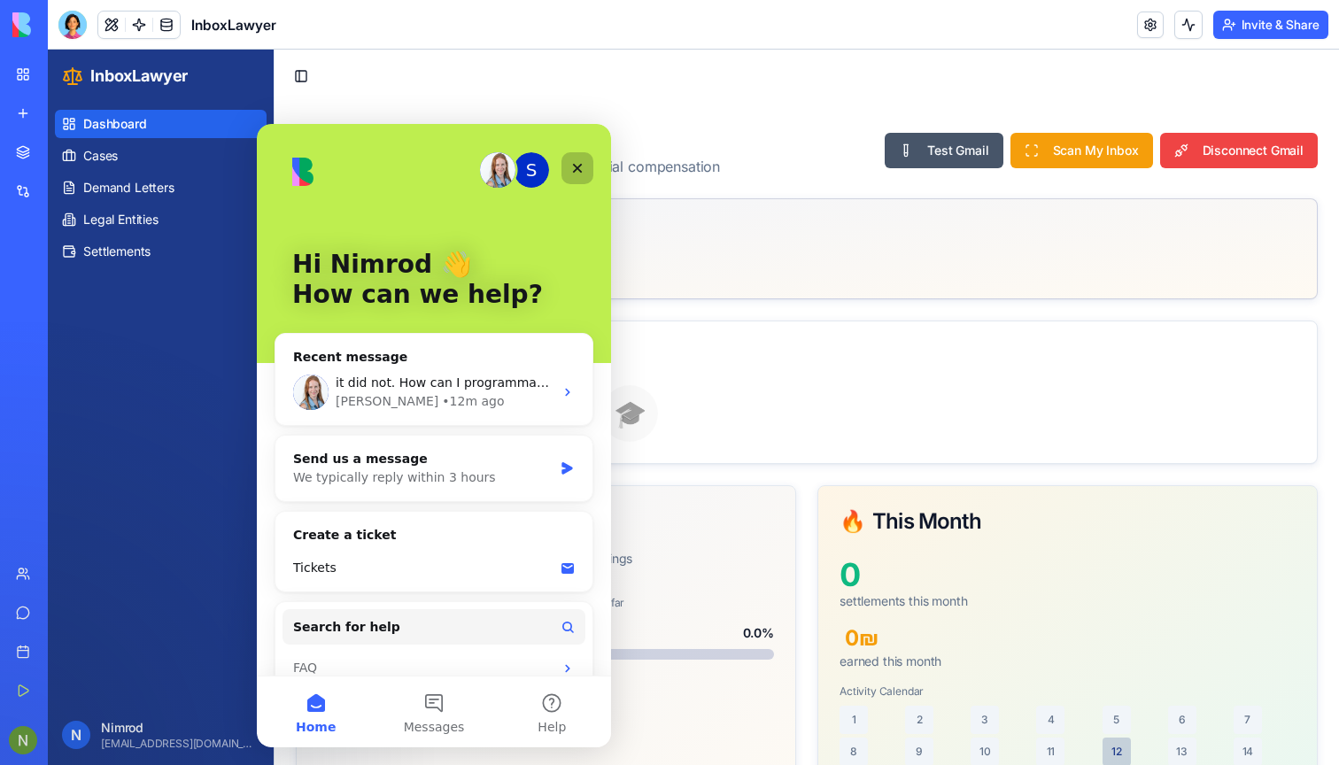
click at [576, 158] on div "Close" at bounding box center [577, 168] width 32 height 32
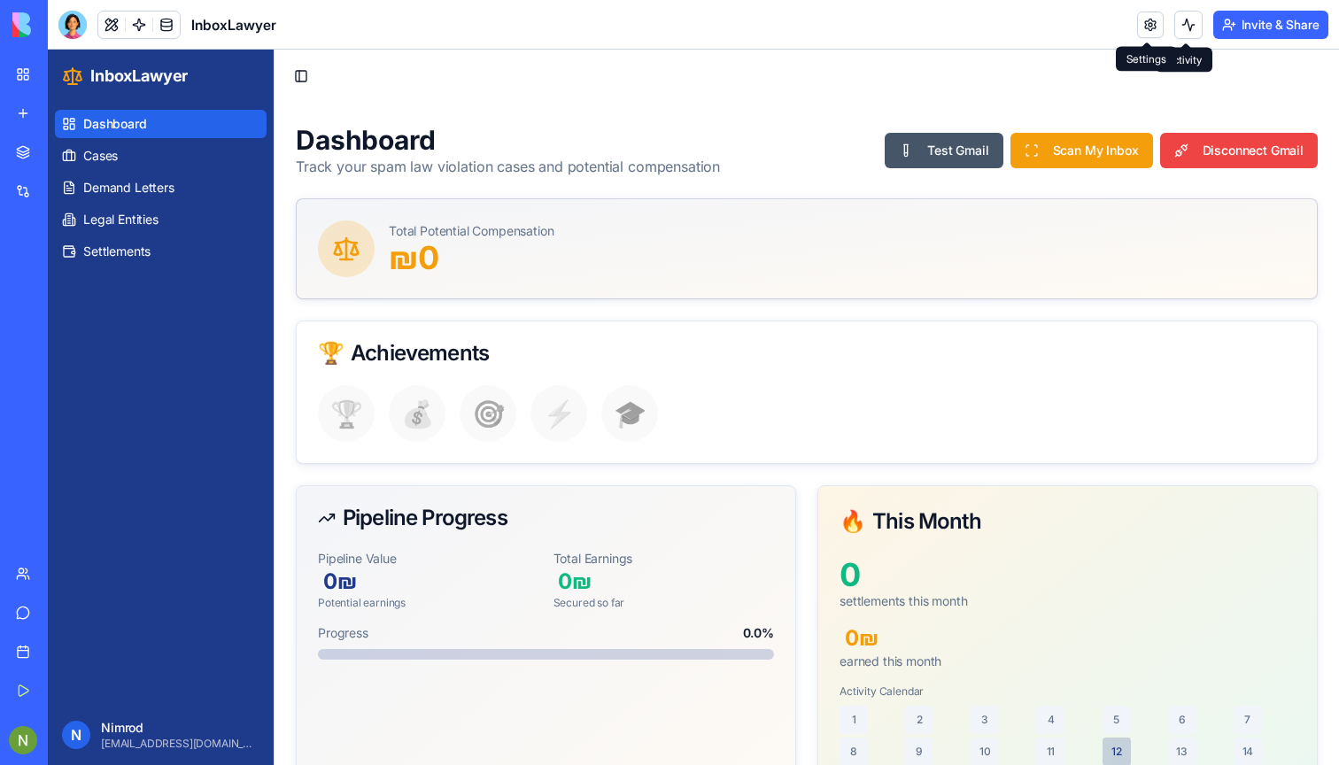
click at [1155, 23] on link at bounding box center [1150, 25] width 27 height 27
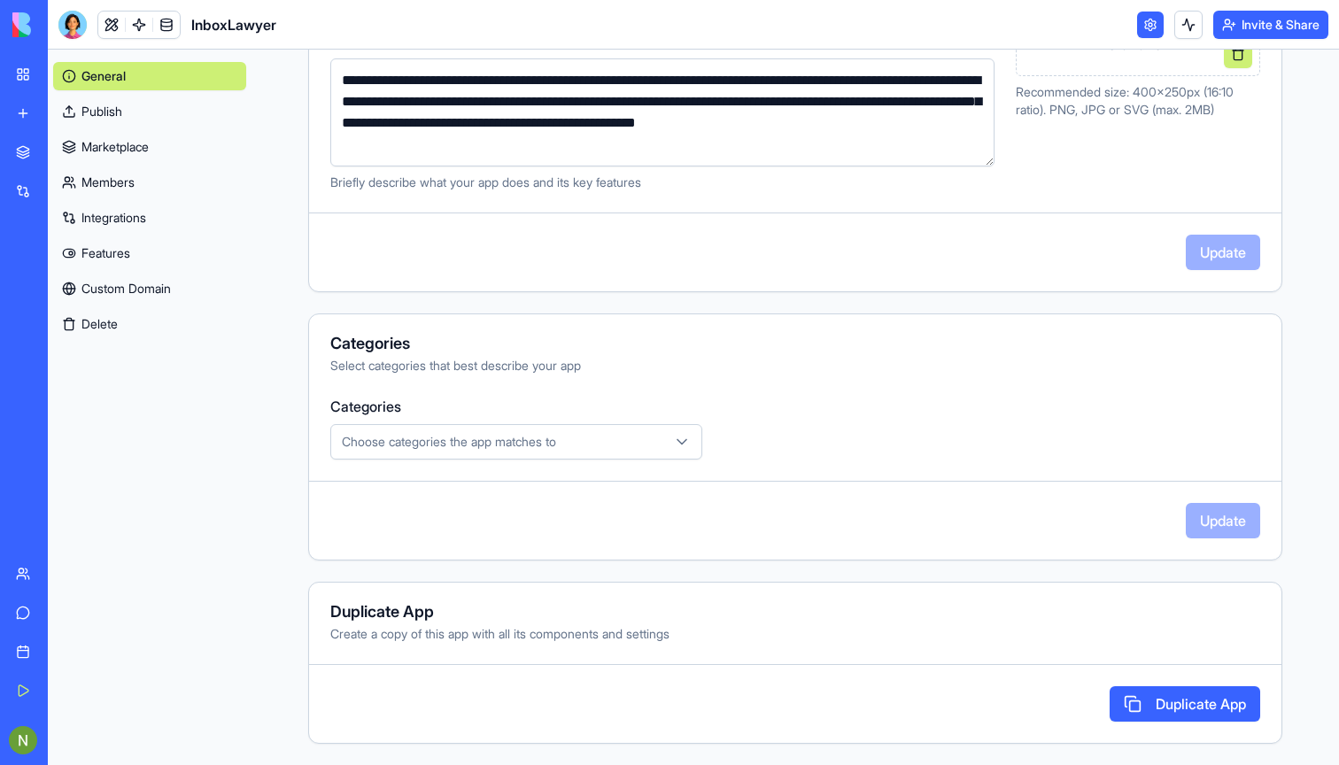
scroll to position [355, 0]
click at [1179, 709] on button "Duplicate App" at bounding box center [1184, 703] width 151 height 35
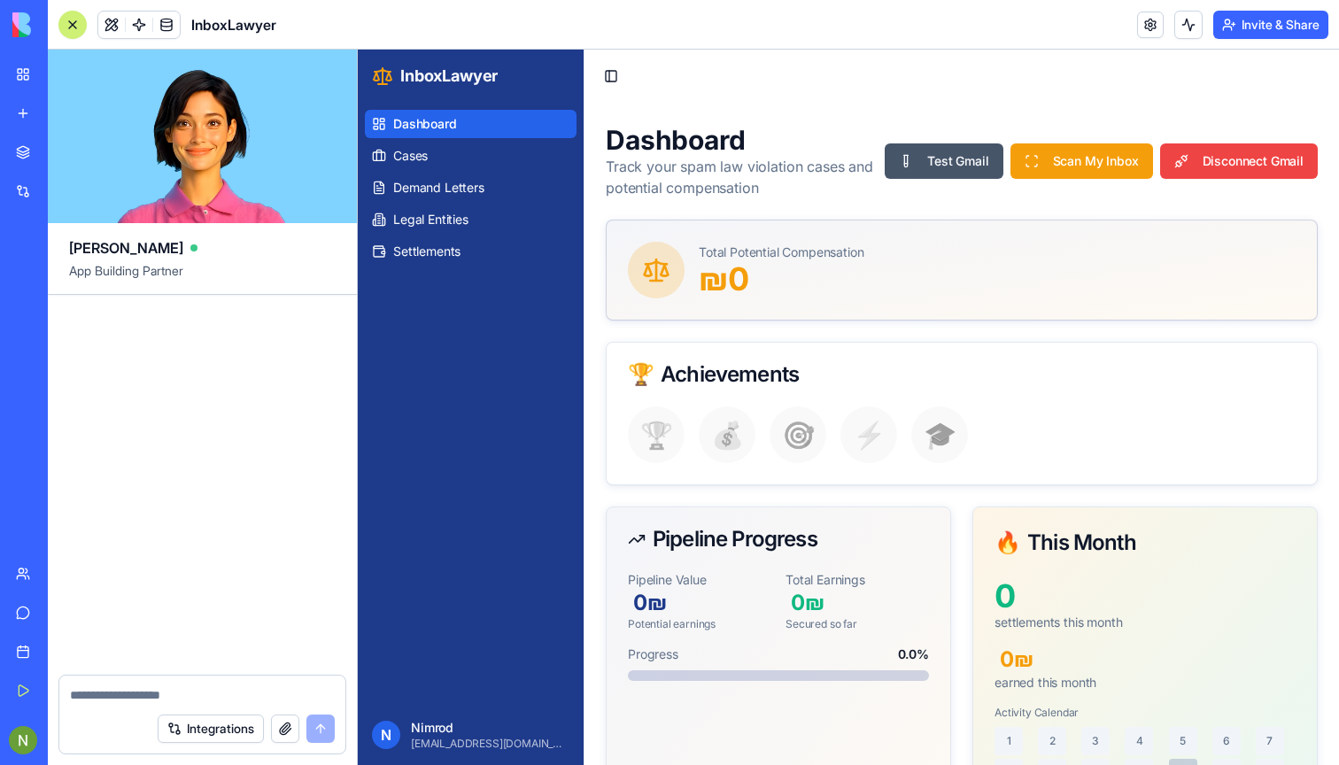
click at [415, 742] on p "[EMAIL_ADDRESS][DOMAIN_NAME]" at bounding box center [490, 744] width 158 height 14
click at [136, 20] on link at bounding box center [139, 25] width 27 height 27
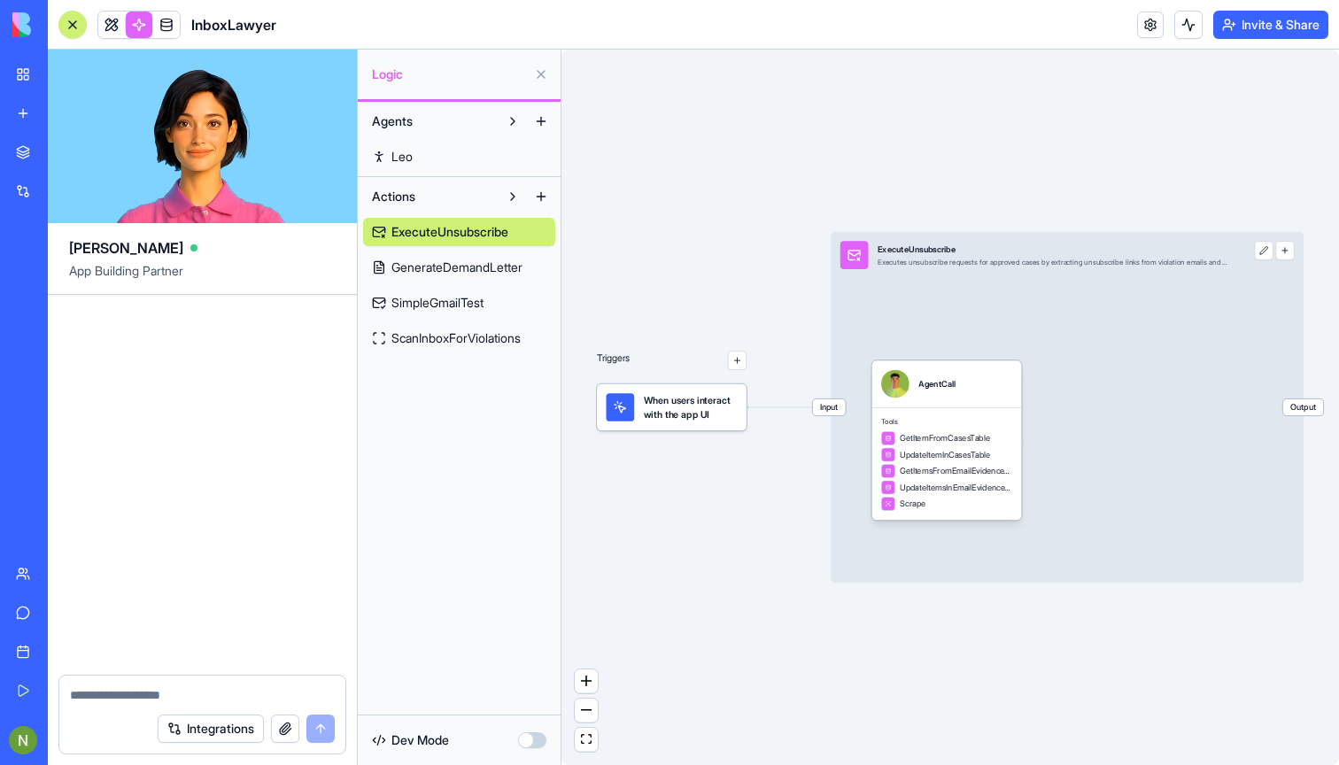
click at [452, 328] on link "ScanInboxForViolations" at bounding box center [459, 338] width 192 height 28
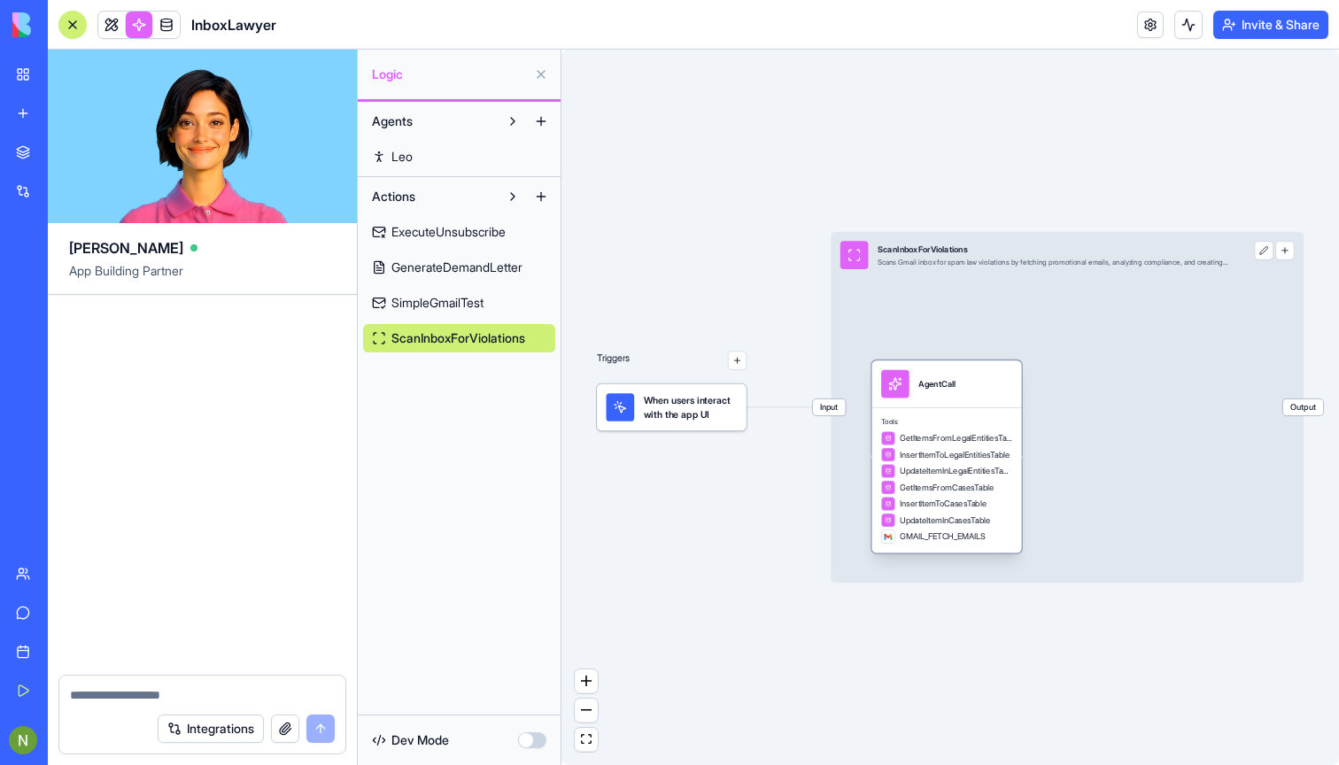
click at [932, 538] on span "GMAIL_FETCH_EMAILS" at bounding box center [943, 536] width 86 height 12
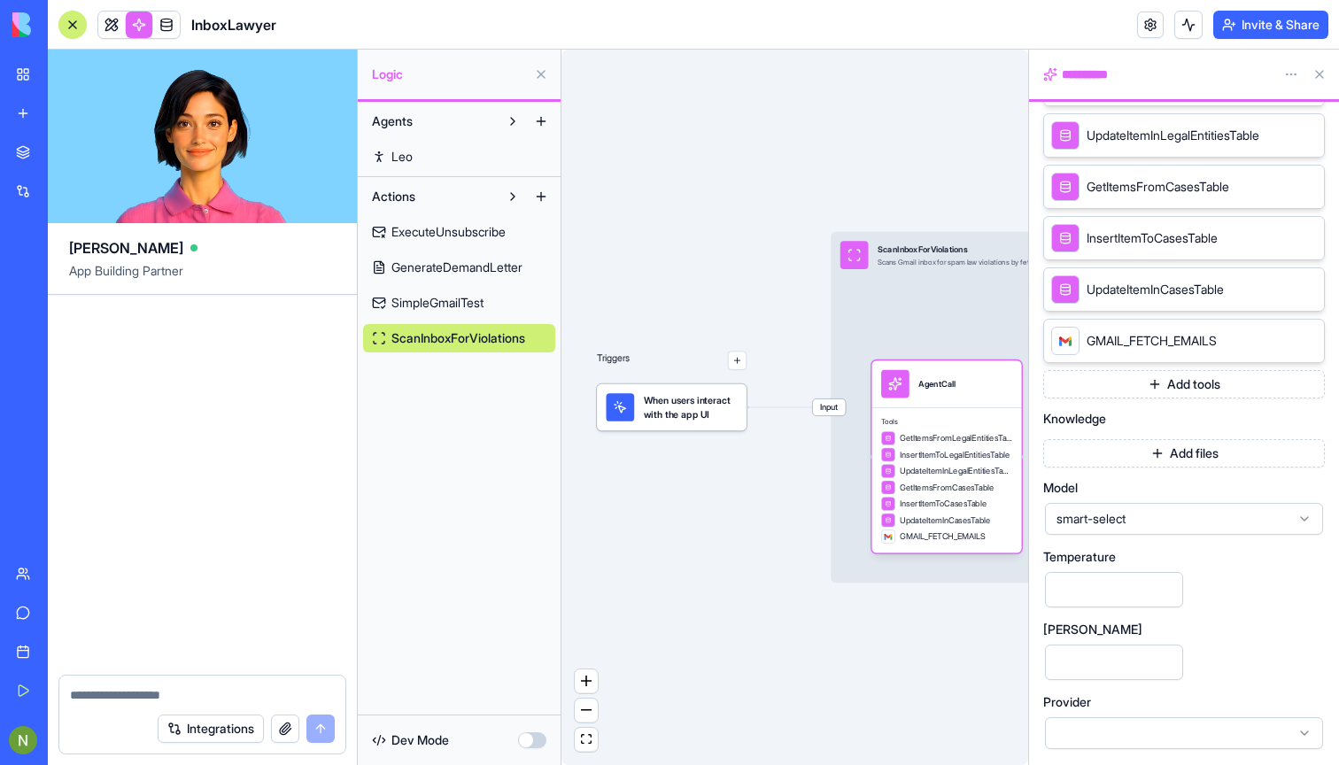
scroll to position [498, 0]
click at [1303, 342] on icon at bounding box center [1306, 340] width 14 height 14
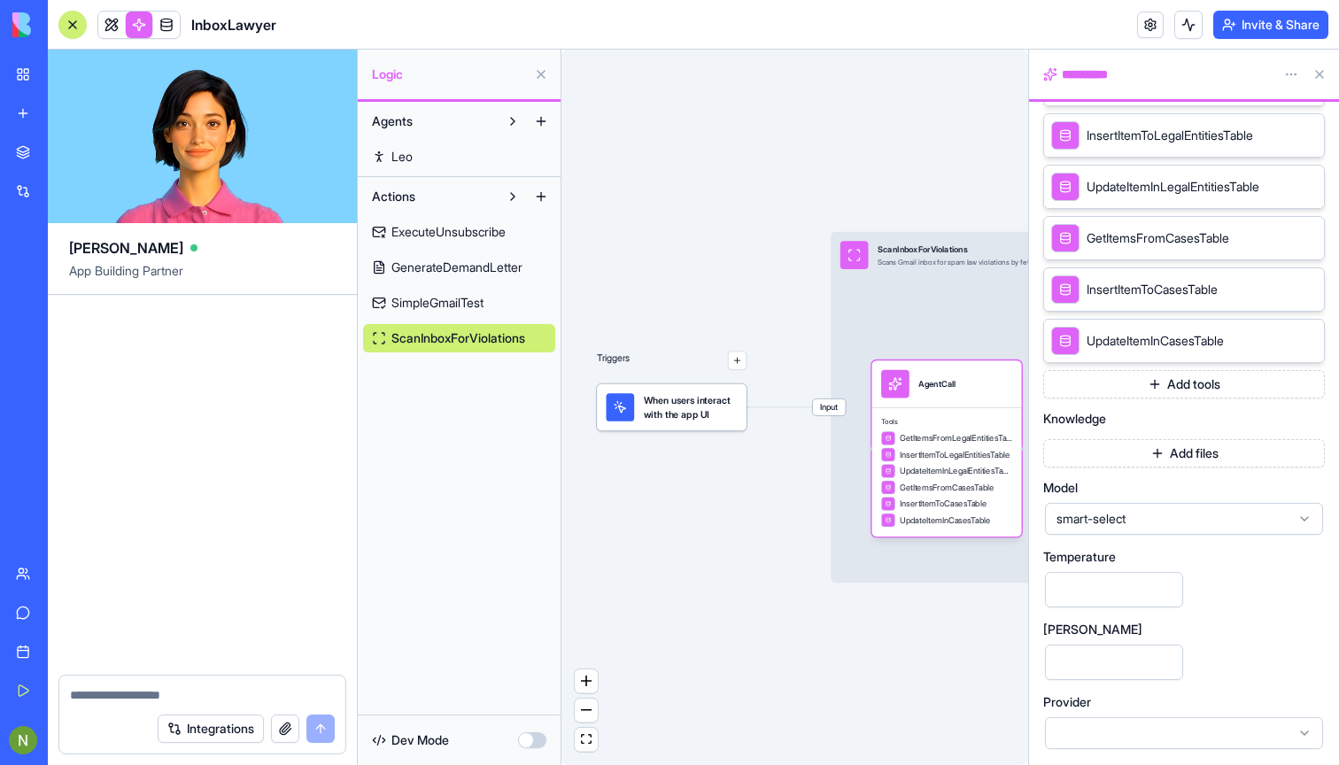
scroll to position [447, 0]
click at [693, 717] on div "Triggers When users interact with the app UI Input ScanInboxForViolations Scans…" at bounding box center [794, 407] width 467 height 715
click at [788, 633] on div "Triggers When users interact with the app UI Input ScanInboxForViolations Scans…" at bounding box center [794, 407] width 467 height 715
click at [502, 319] on div "ExecuteUnsubscribe GenerateDemandLetter SimpleGmailTest ScanInboxForViolations" at bounding box center [459, 282] width 192 height 142
click at [471, 300] on span "SimpleGmailTest" at bounding box center [437, 303] width 92 height 18
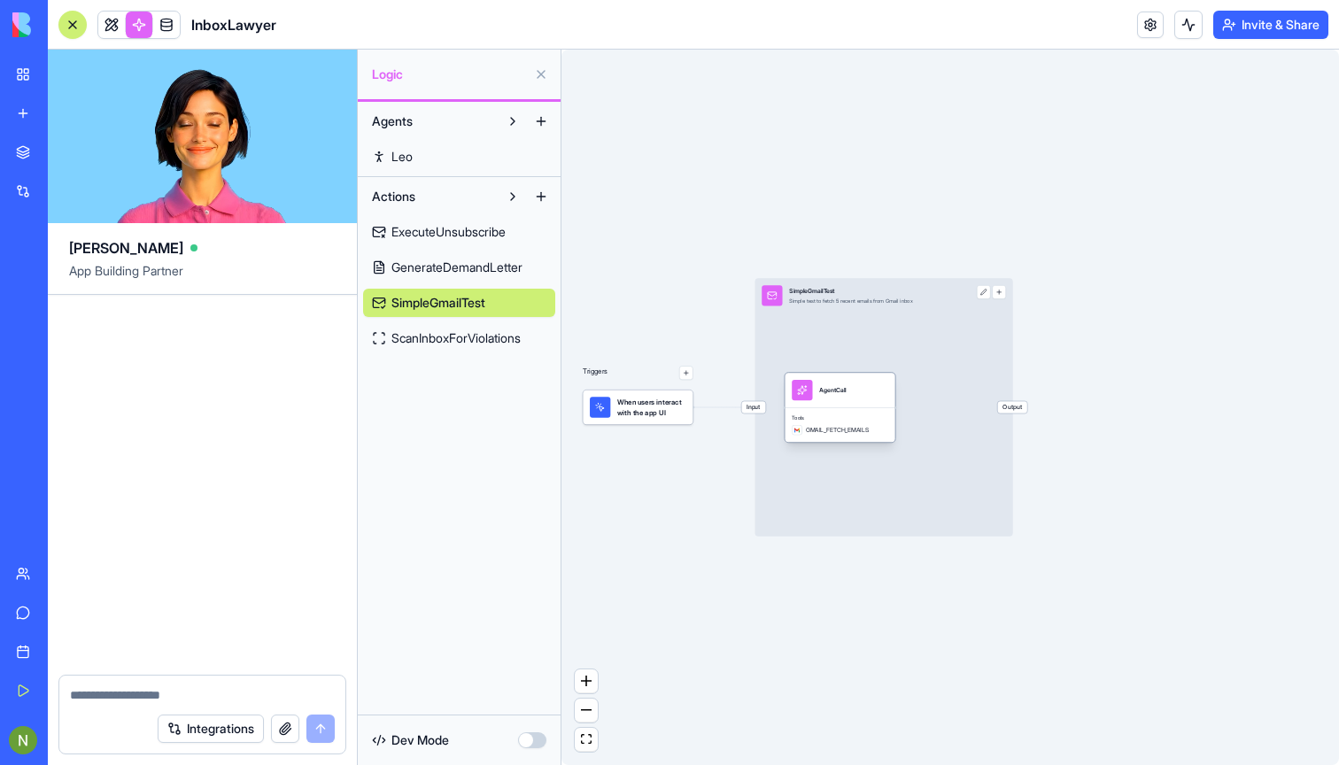
click at [849, 436] on div "Tools GMAIL_FETCH_EMAILS" at bounding box center [839, 424] width 110 height 35
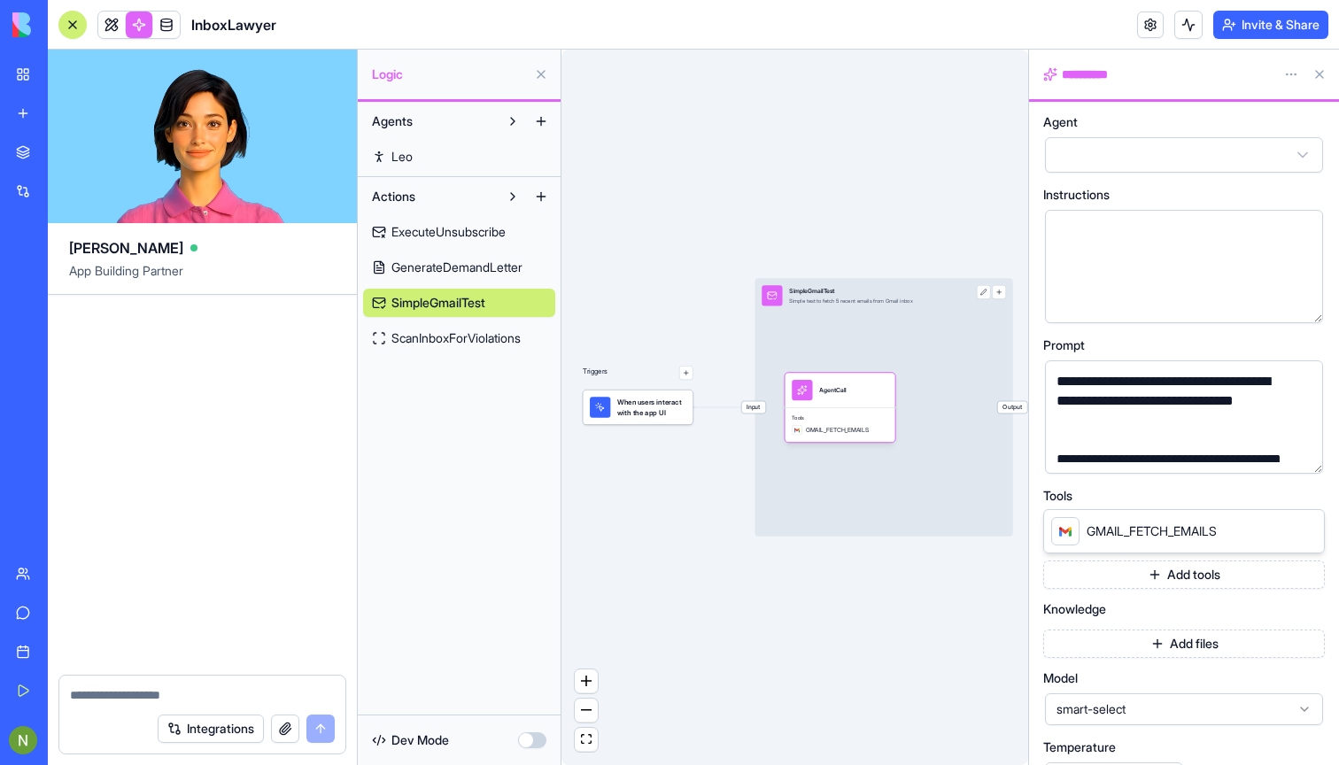
click at [1305, 529] on icon at bounding box center [1305, 530] width 7 height 7
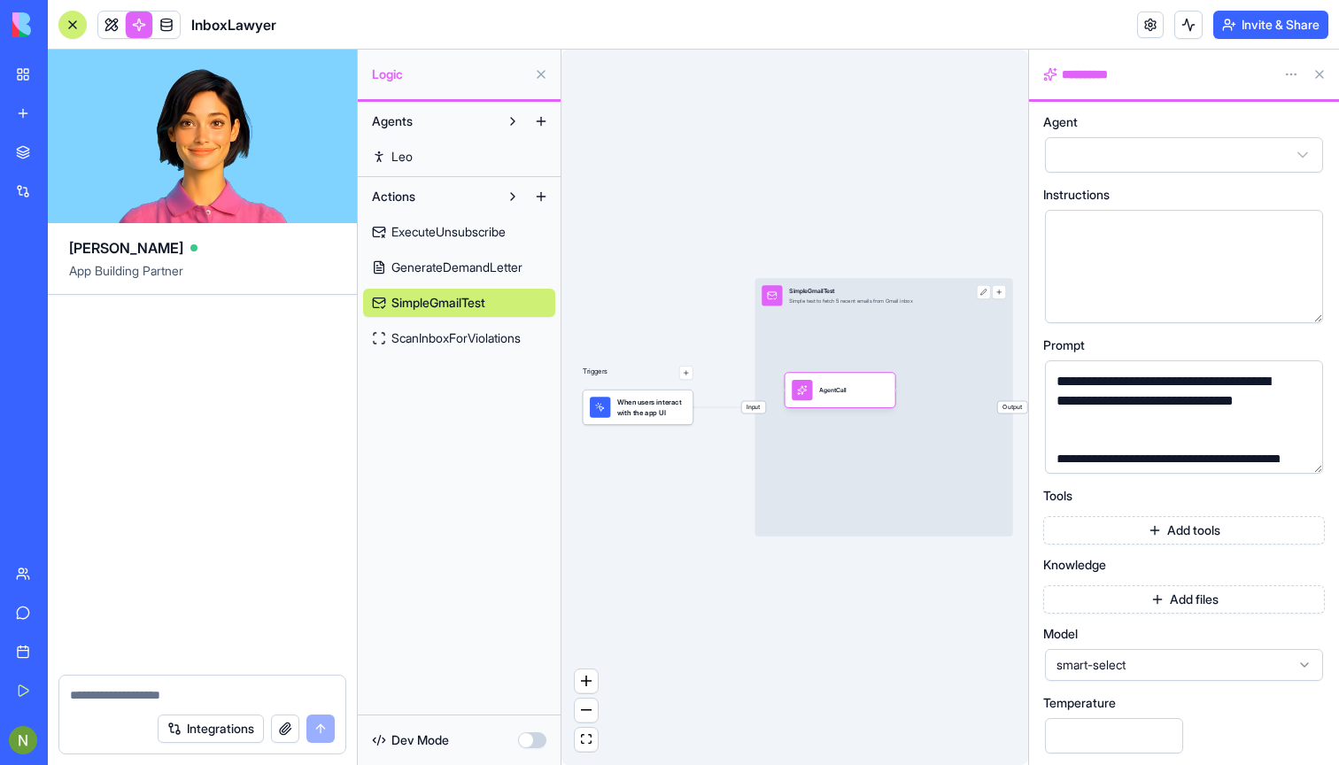
click at [428, 262] on span "GenerateDemandLetter" at bounding box center [456, 268] width 131 height 18
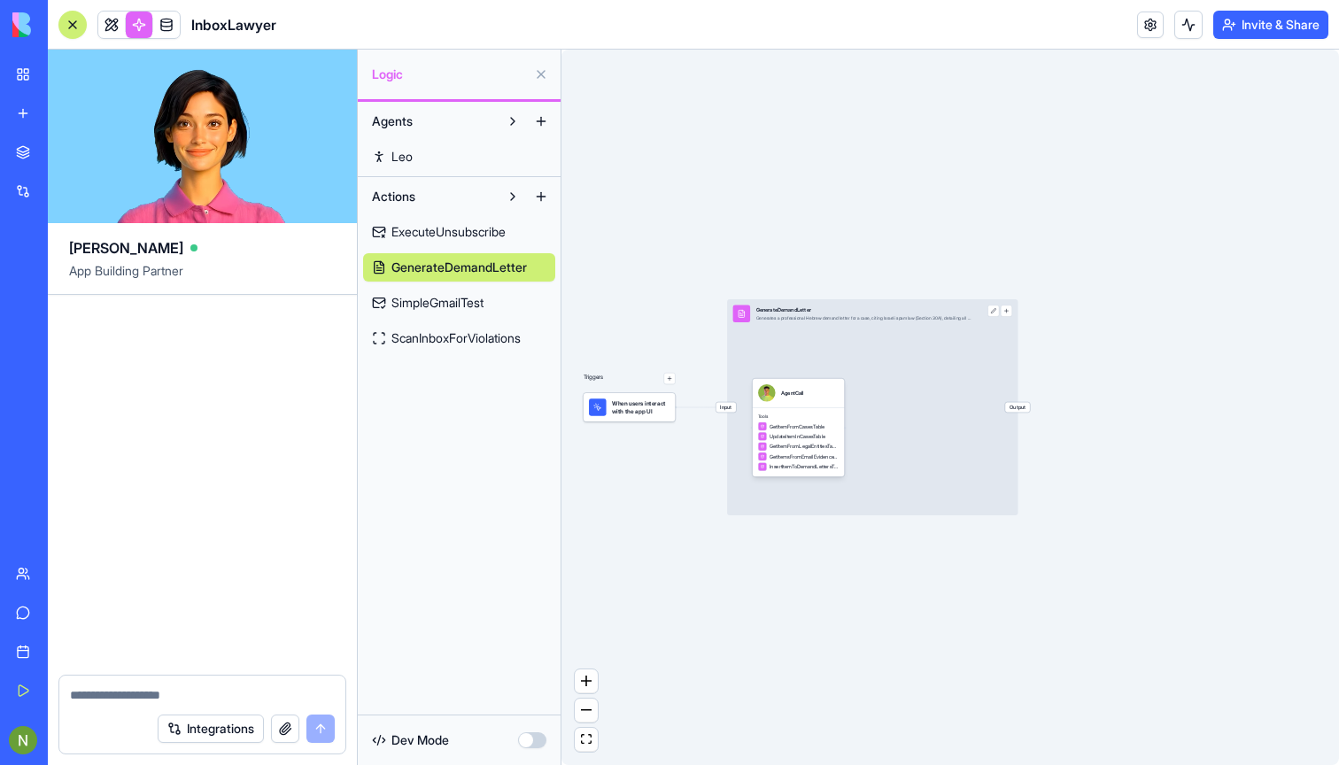
click at [432, 238] on span "ExecuteUnsubscribe" at bounding box center [448, 232] width 114 height 18
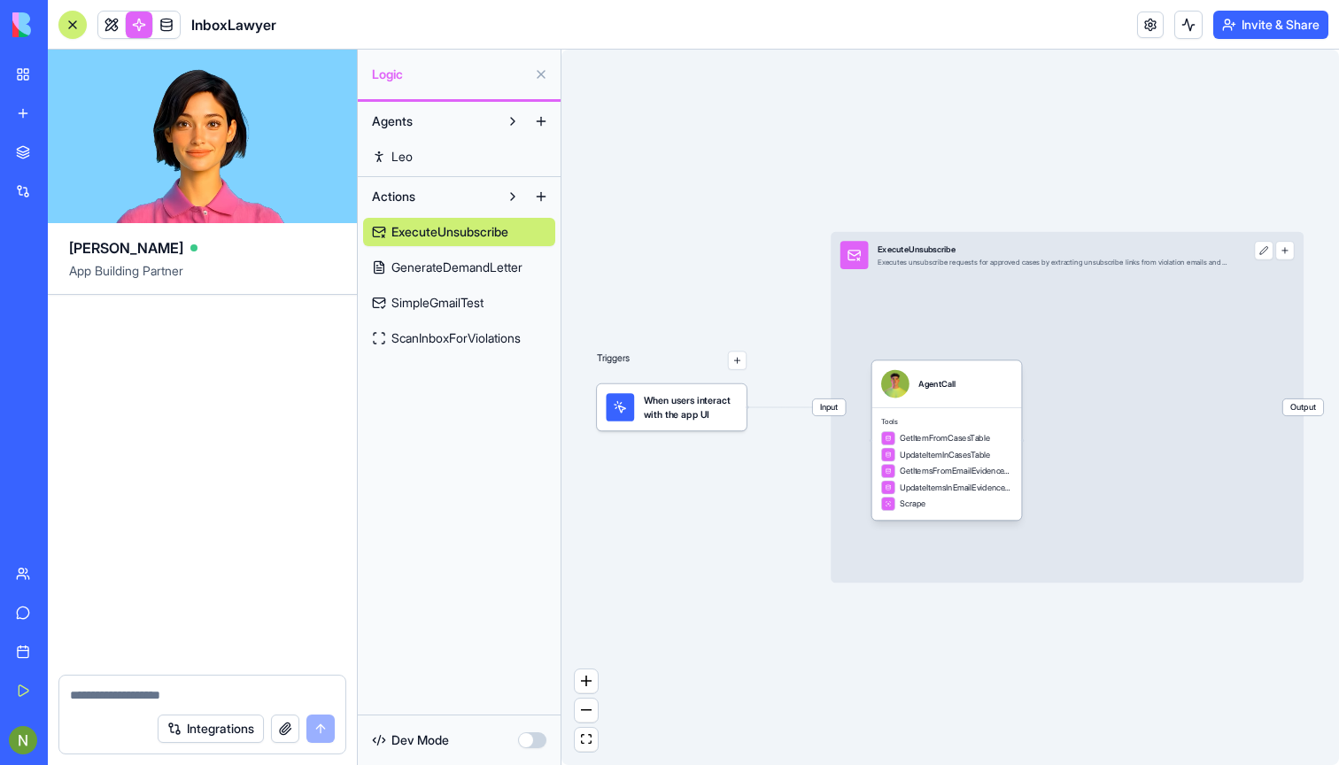
click at [763, 591] on div "Triggers When users interact with the app UI Input ExecuteUnsubscribe Executes …" at bounding box center [949, 407] width 777 height 715
click at [1146, 27] on link at bounding box center [1150, 25] width 27 height 27
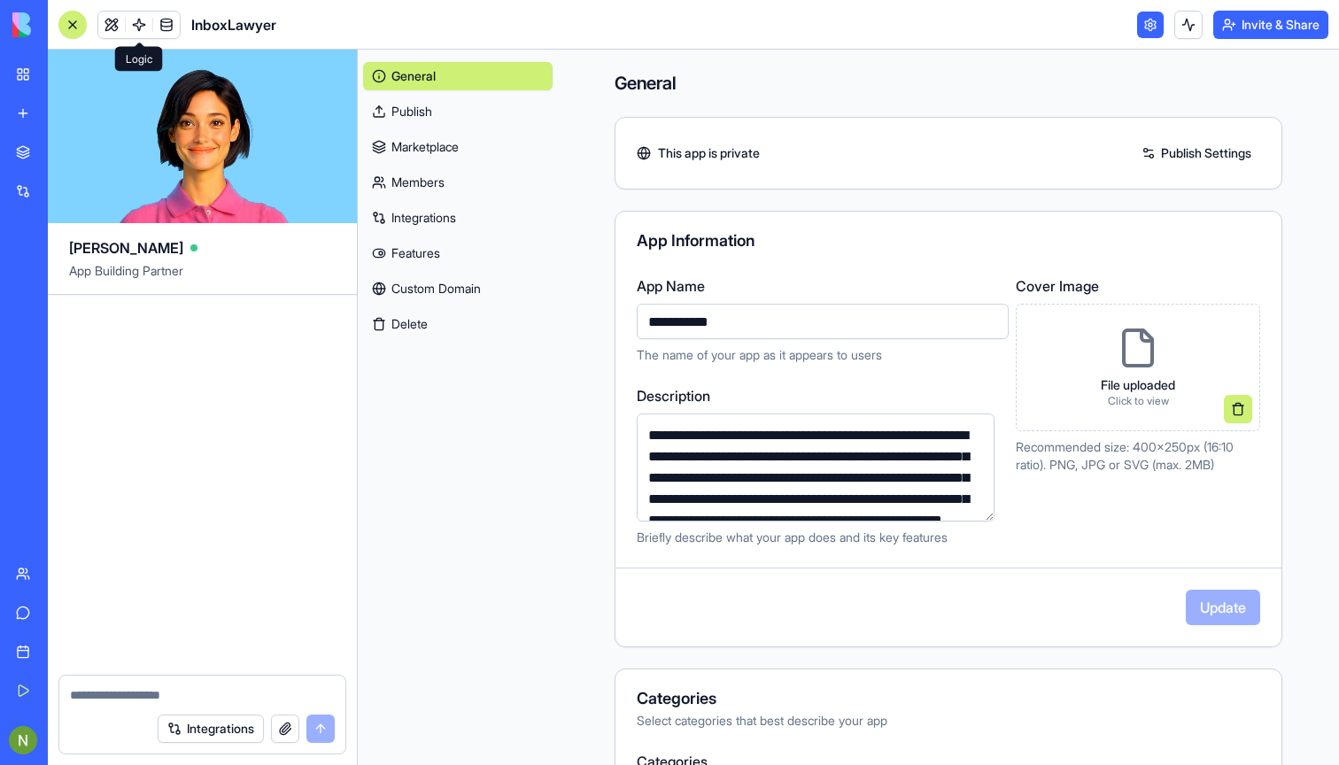
click at [435, 205] on link "Integrations" at bounding box center [457, 218] width 189 height 28
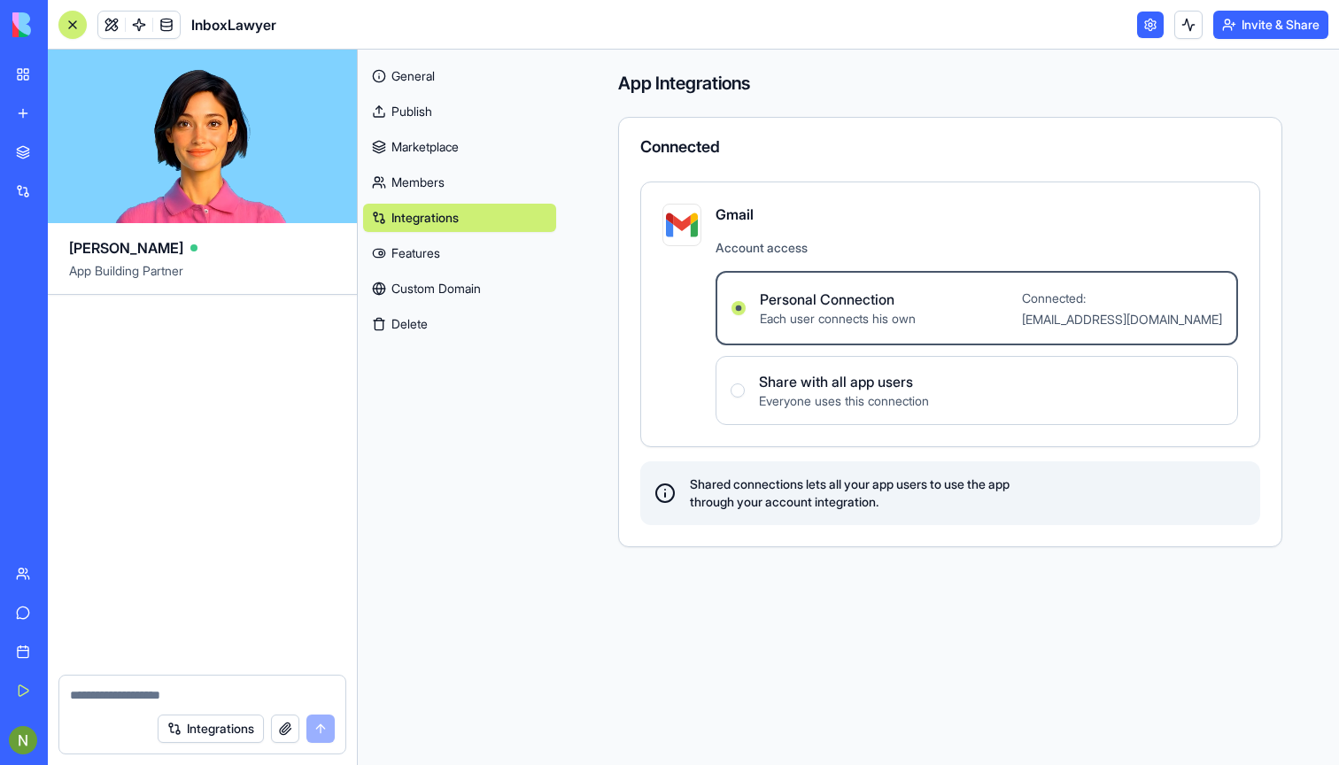
click at [1011, 314] on label "Personal Connection Each user connects his own Connected: aharon.nimrod@gmail.c…" at bounding box center [976, 308] width 522 height 74
click at [746, 314] on Connection "Personal Connection Each user connects his own Connected: aharon.nimrod@gmail.c…" at bounding box center [738, 308] width 14 height 14
click at [880, 317] on span "Each user connects his own" at bounding box center [838, 319] width 156 height 18
click at [746, 315] on Connection "Personal Connection Each user connects his own Connected: aharon.nimrod@gmail.c…" at bounding box center [738, 308] width 14 height 14
click at [688, 287] on div "Gmail Account access Personal Connection Each user connects his own Connected: …" at bounding box center [950, 314] width 576 height 221
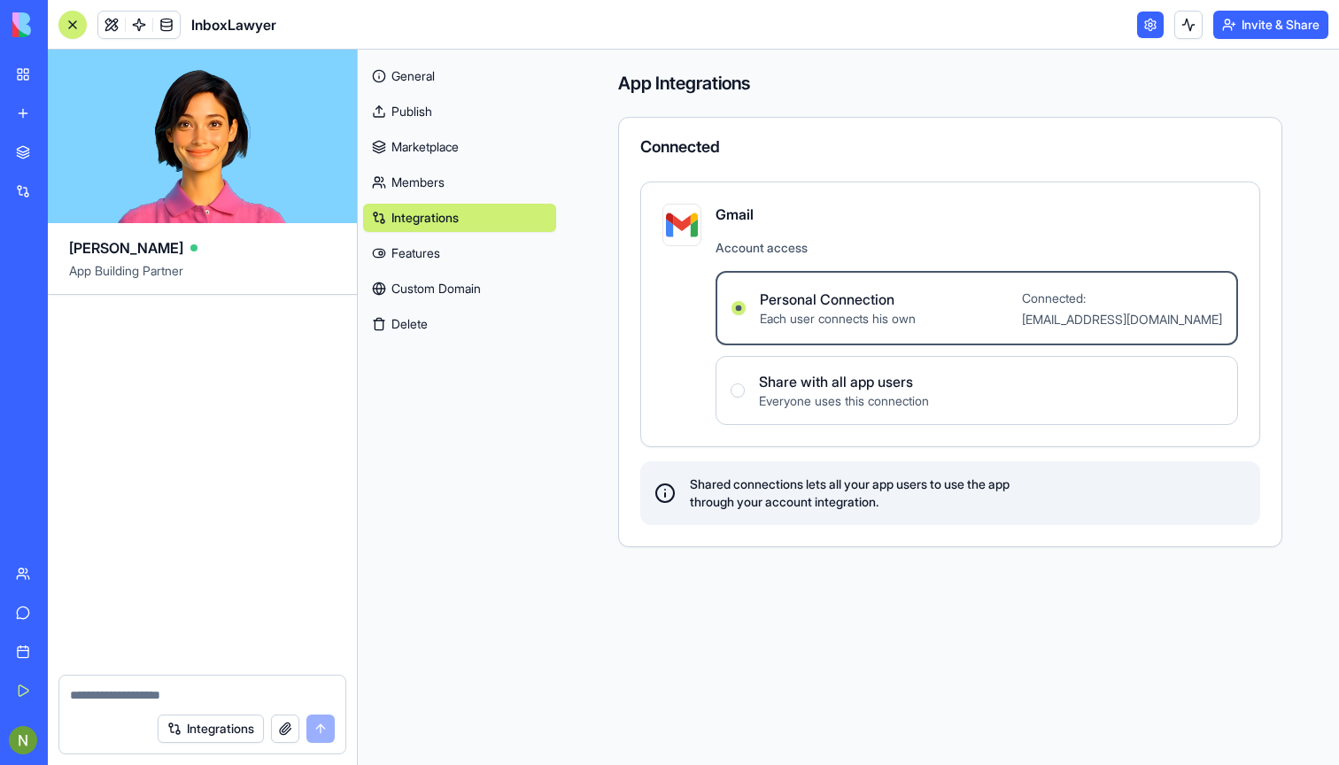
click at [408, 258] on link "Features" at bounding box center [459, 253] width 193 height 28
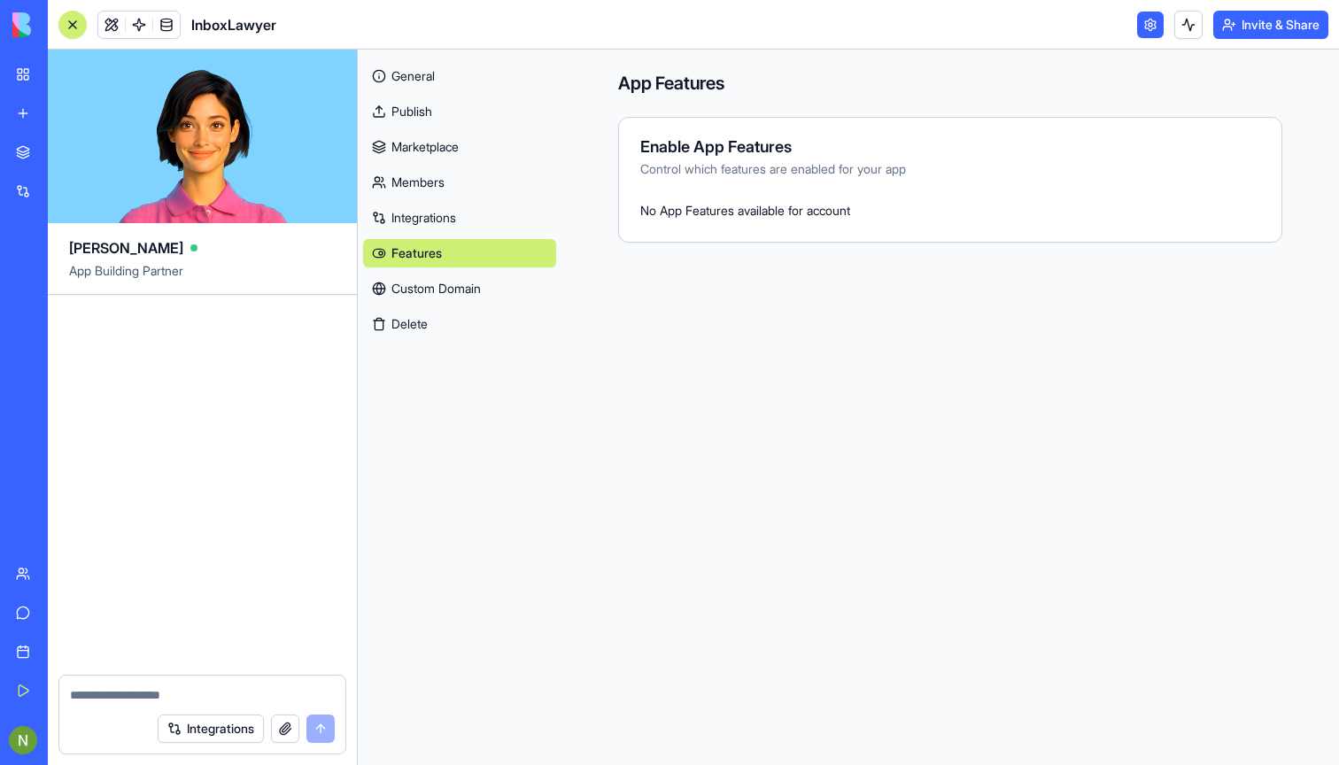
click at [422, 283] on link "Custom Domain" at bounding box center [459, 288] width 193 height 28
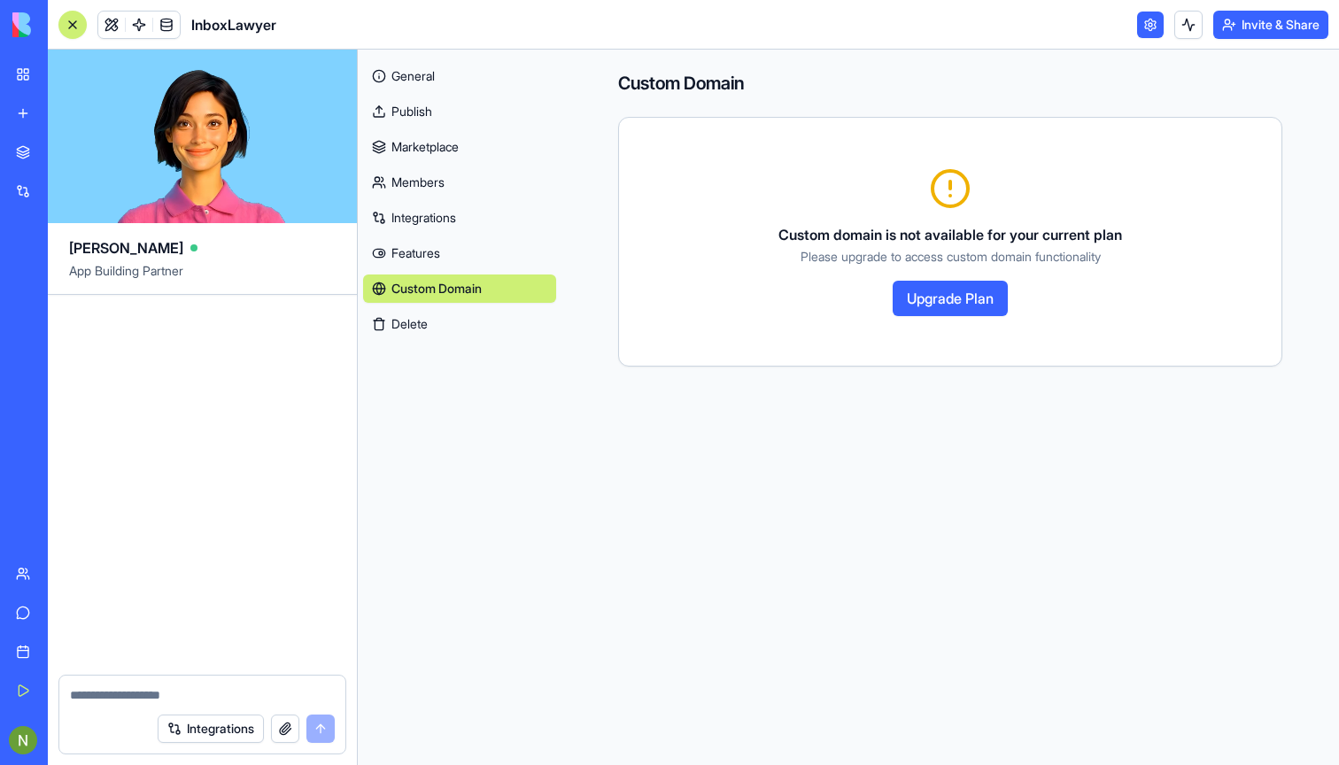
click at [387, 313] on button "Delete" at bounding box center [459, 324] width 193 height 28
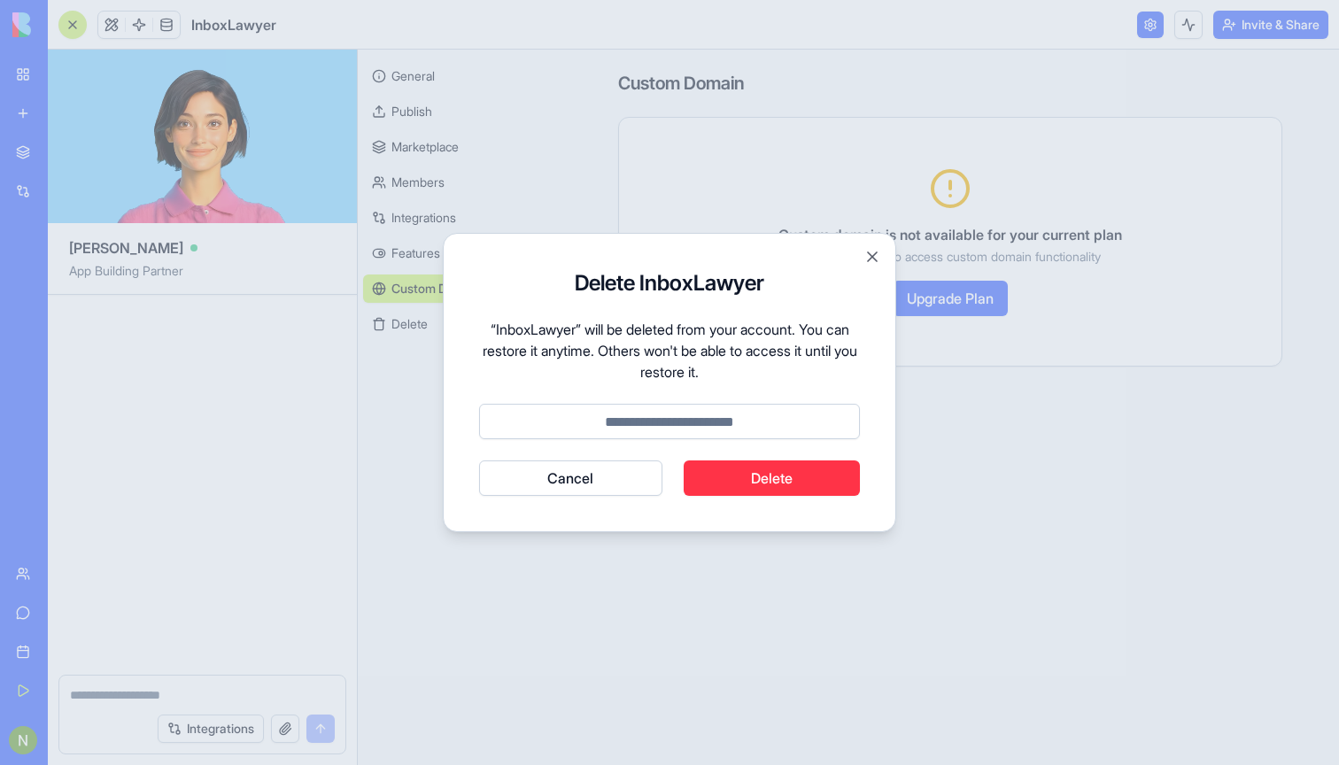
click at [869, 259] on button "Close" at bounding box center [872, 257] width 18 height 18
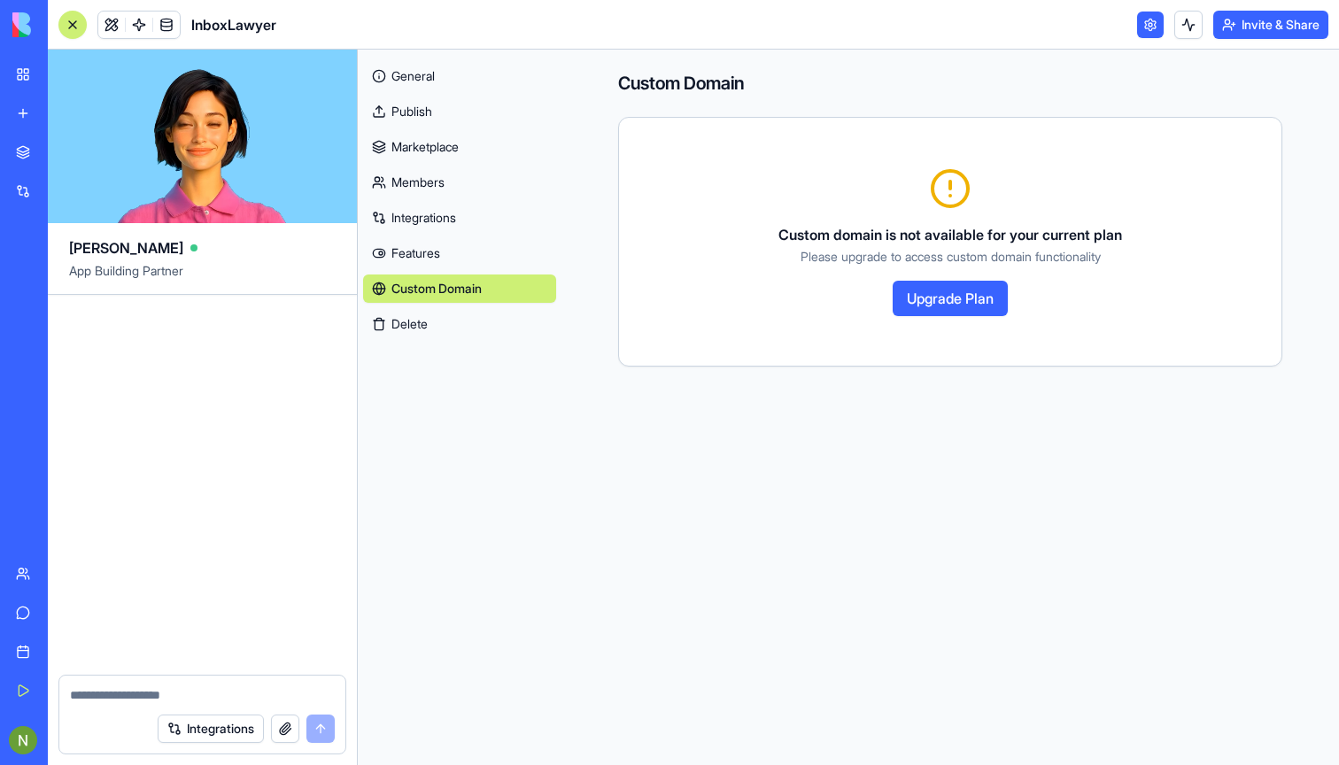
click at [443, 197] on div "General Publish Marketplace Members Integrations Features Custom Domain Delete" at bounding box center [459, 196] width 193 height 283
click at [420, 187] on link "Members" at bounding box center [459, 182] width 193 height 28
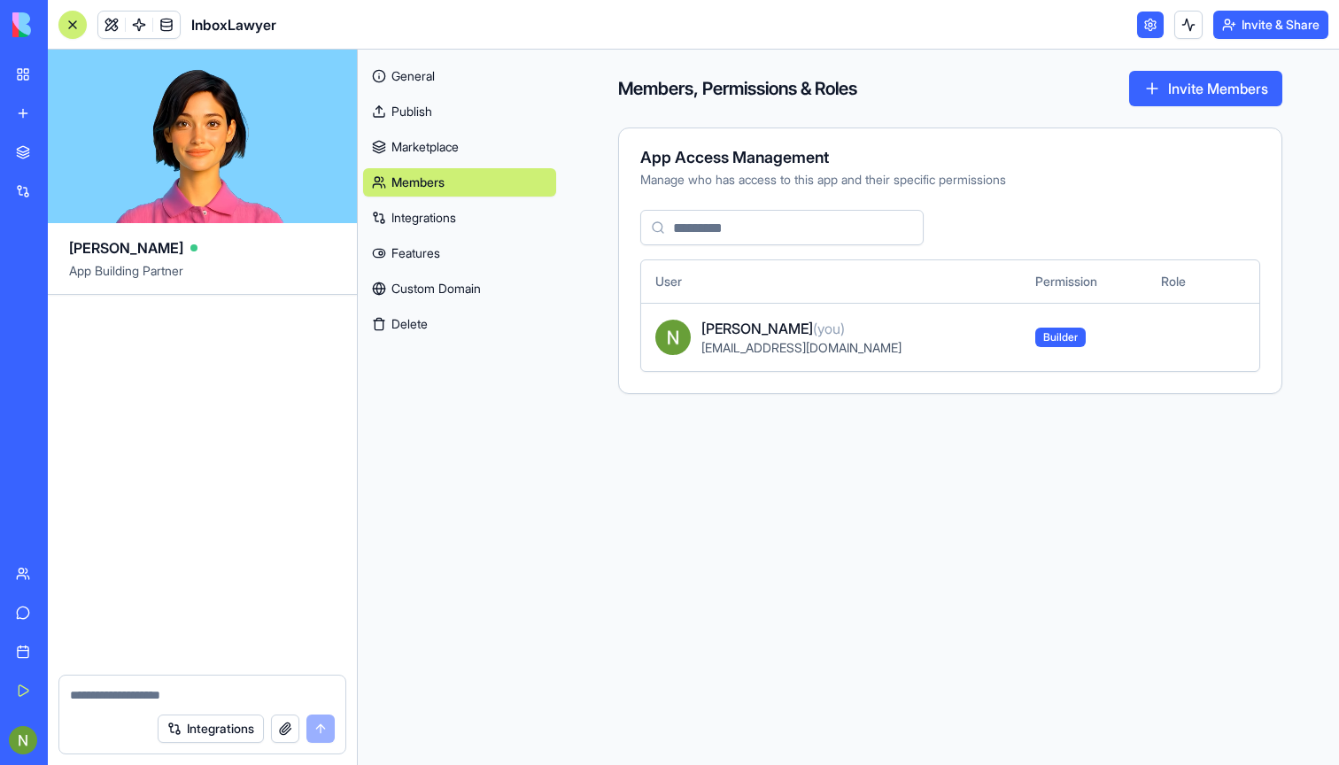
click at [443, 135] on link "Marketplace" at bounding box center [459, 147] width 193 height 28
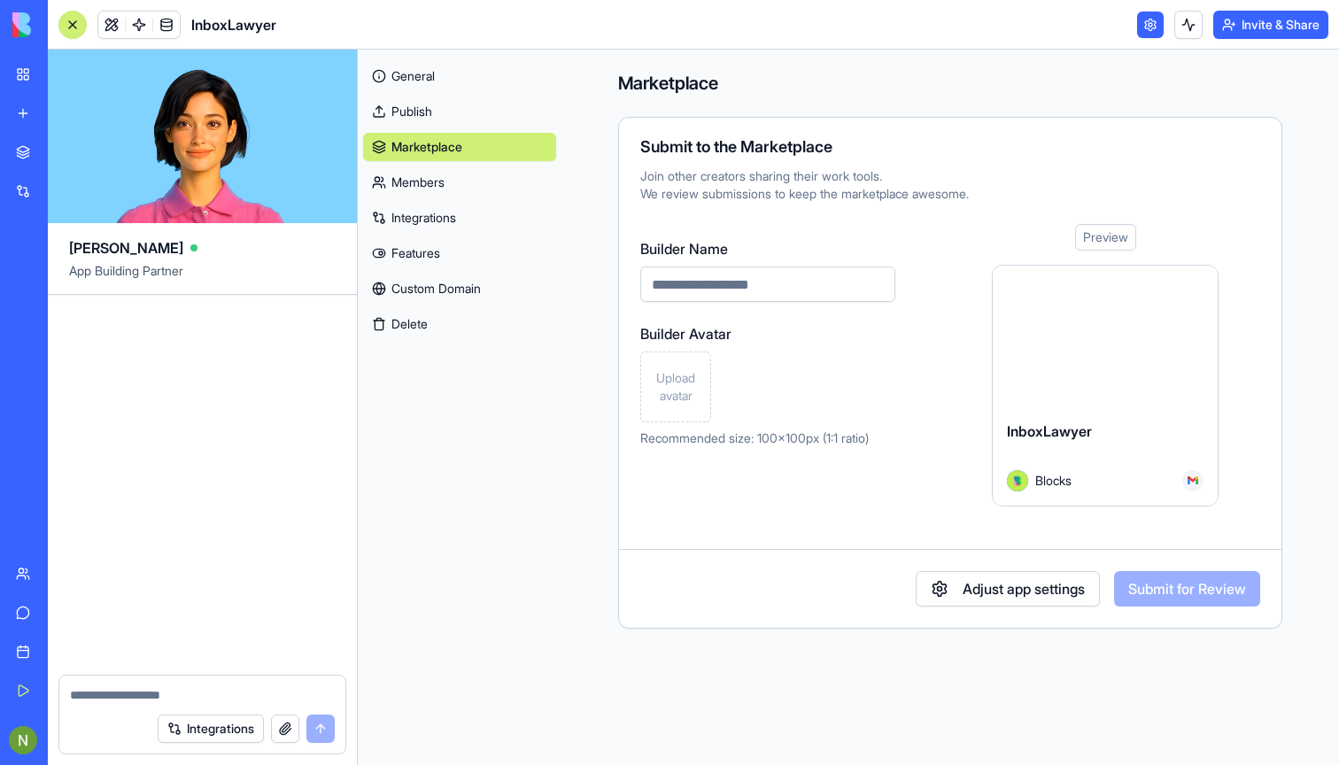
click at [427, 94] on div "General Publish Marketplace Members Integrations Features Custom Domain Delete" at bounding box center [459, 196] width 193 height 283
click at [429, 85] on link "General" at bounding box center [459, 76] width 193 height 28
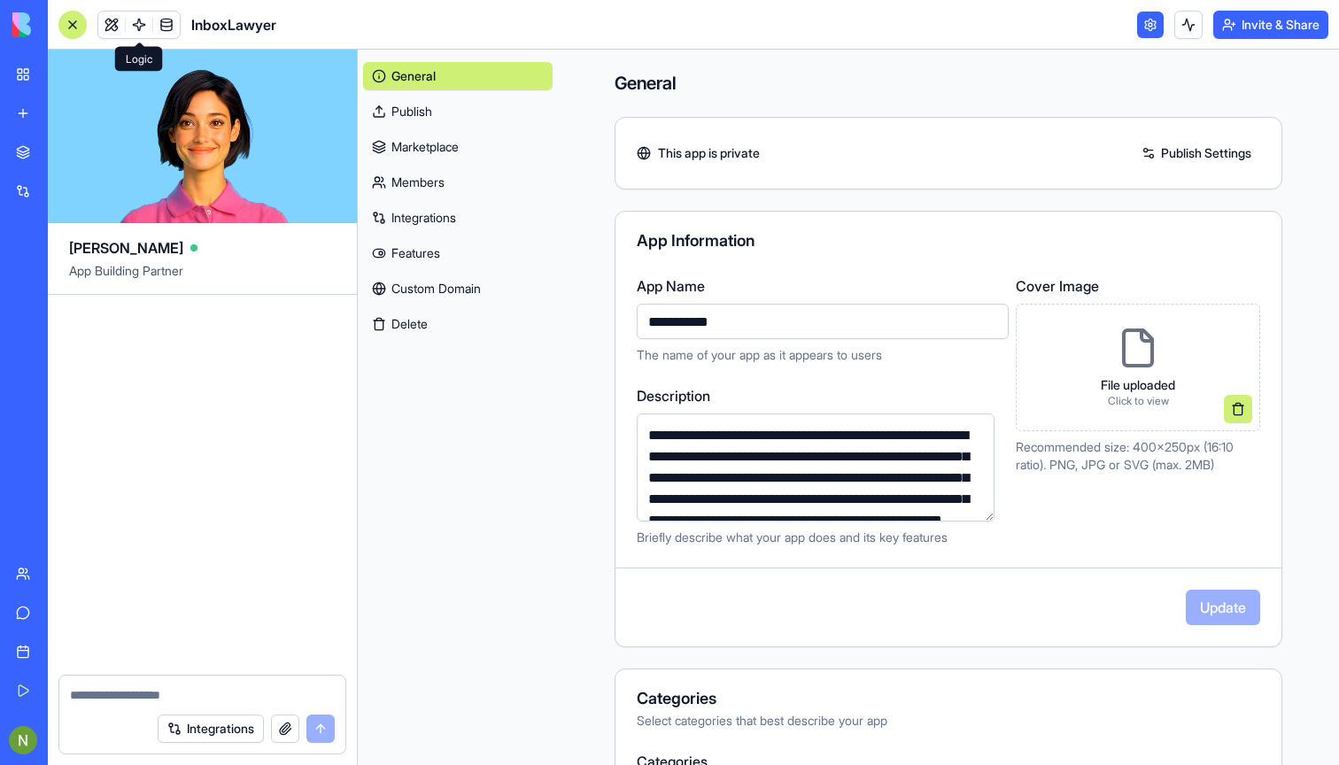
click at [132, 31] on link at bounding box center [139, 25] width 27 height 27
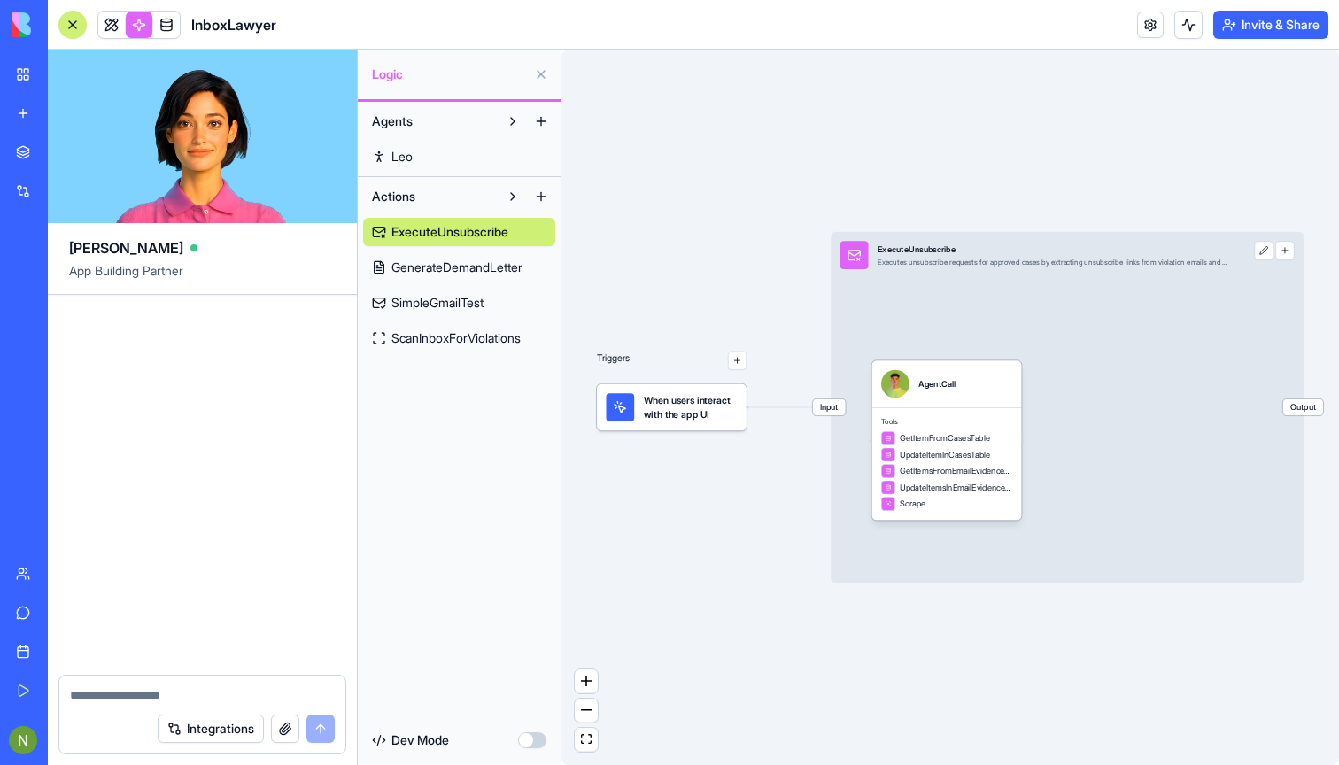
click at [201, 722] on button "Integrations" at bounding box center [211, 729] width 106 height 28
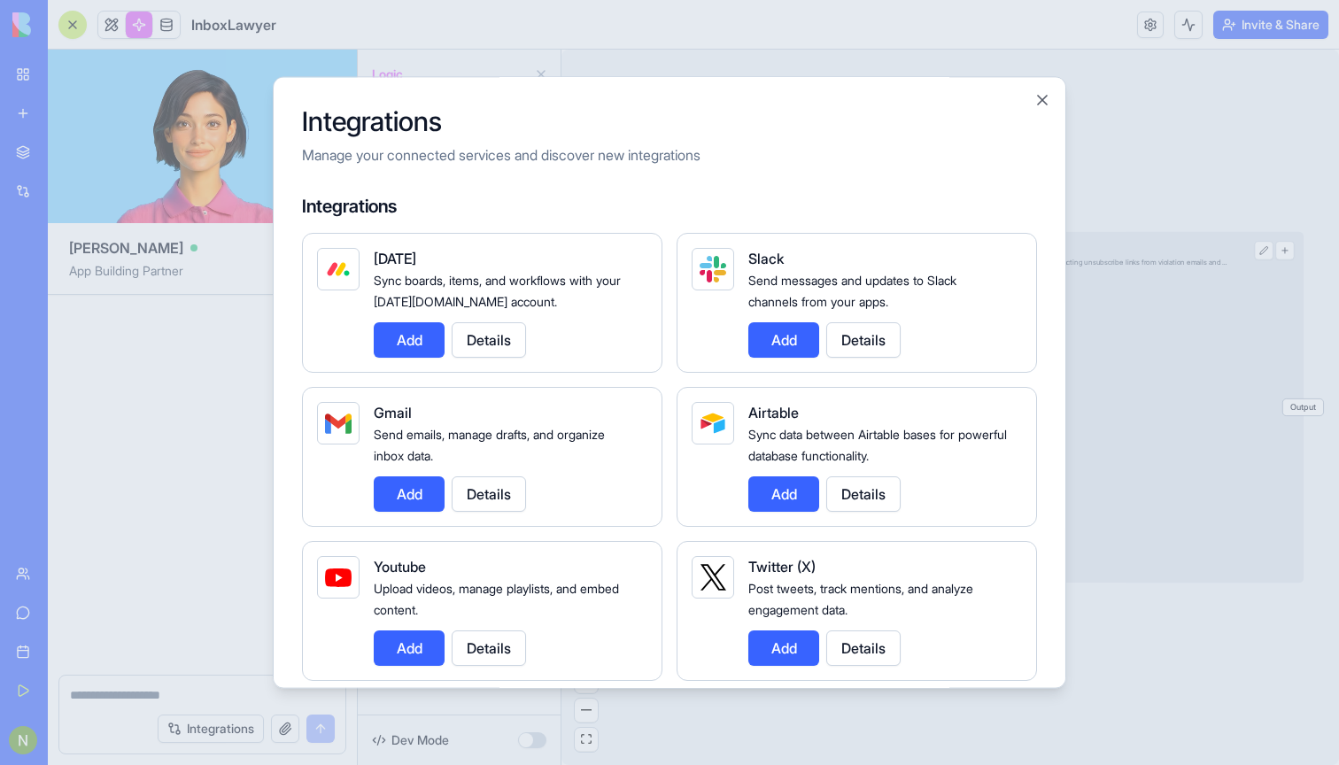
click at [398, 491] on button "Add" at bounding box center [409, 493] width 71 height 35
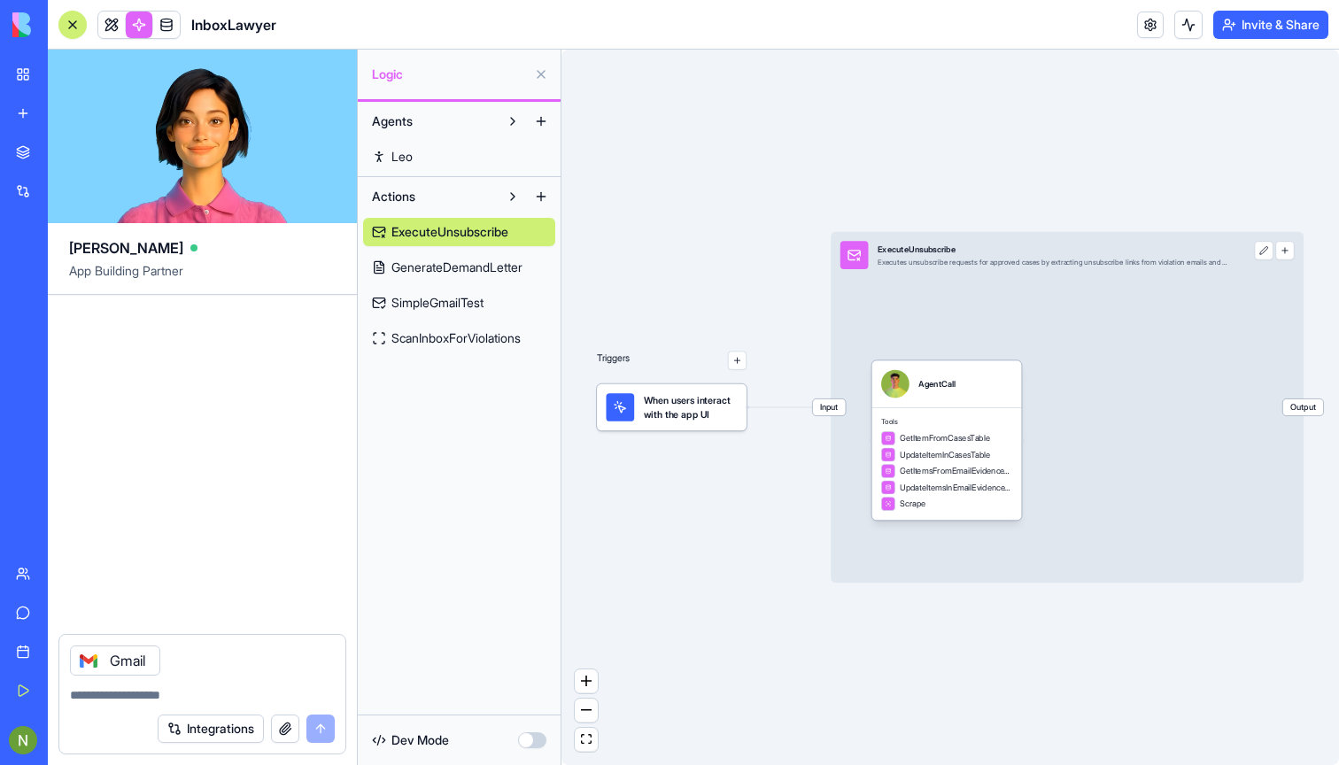
click at [178, 694] on textarea at bounding box center [202, 695] width 265 height 18
type textarea "**********"
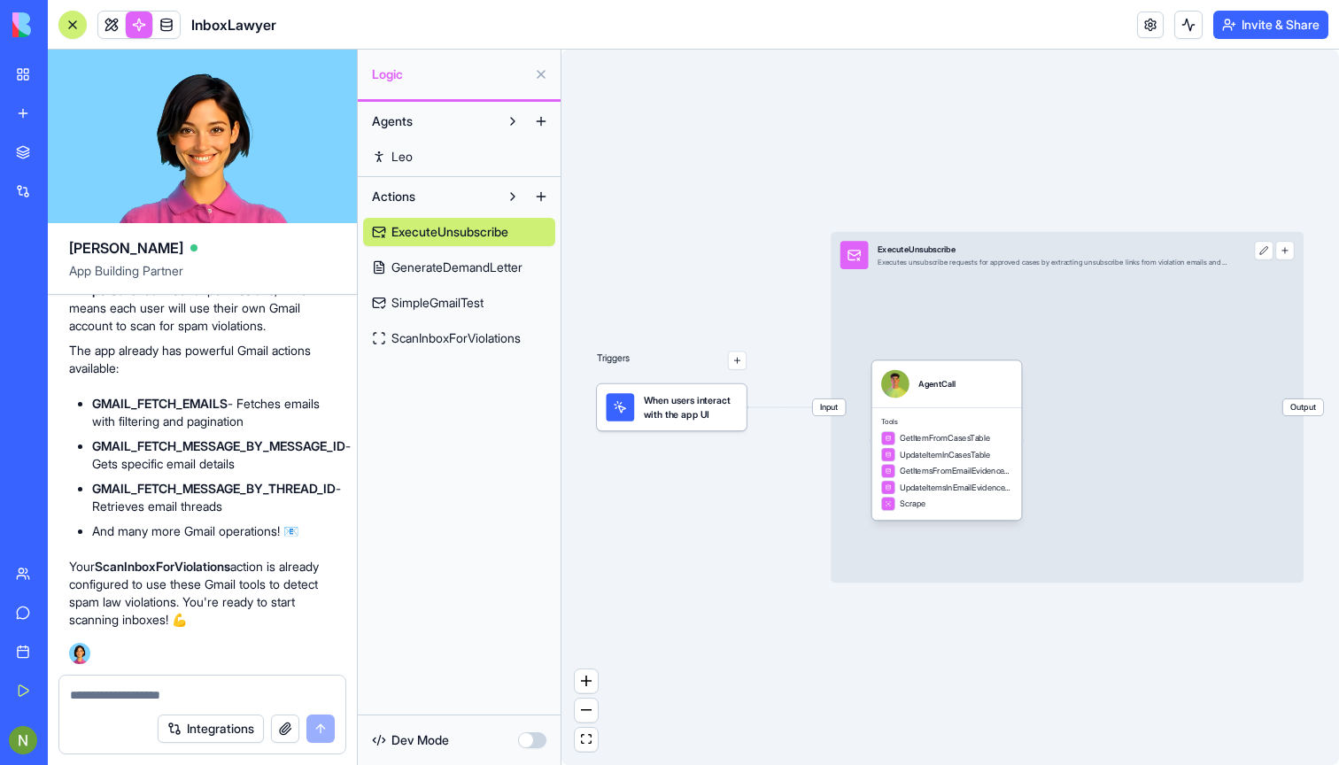
click at [67, 25] on div at bounding box center [73, 25] width 14 height 14
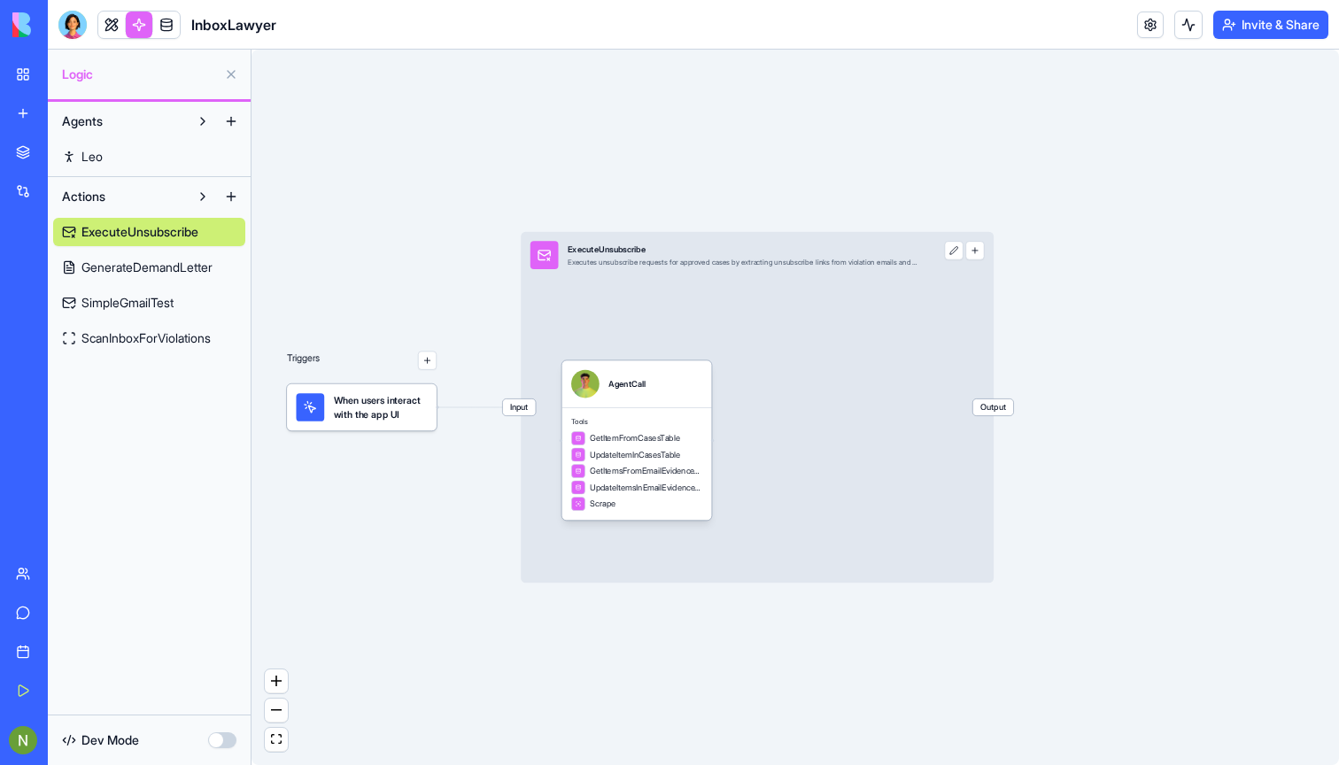
click at [141, 27] on link at bounding box center [139, 25] width 27 height 27
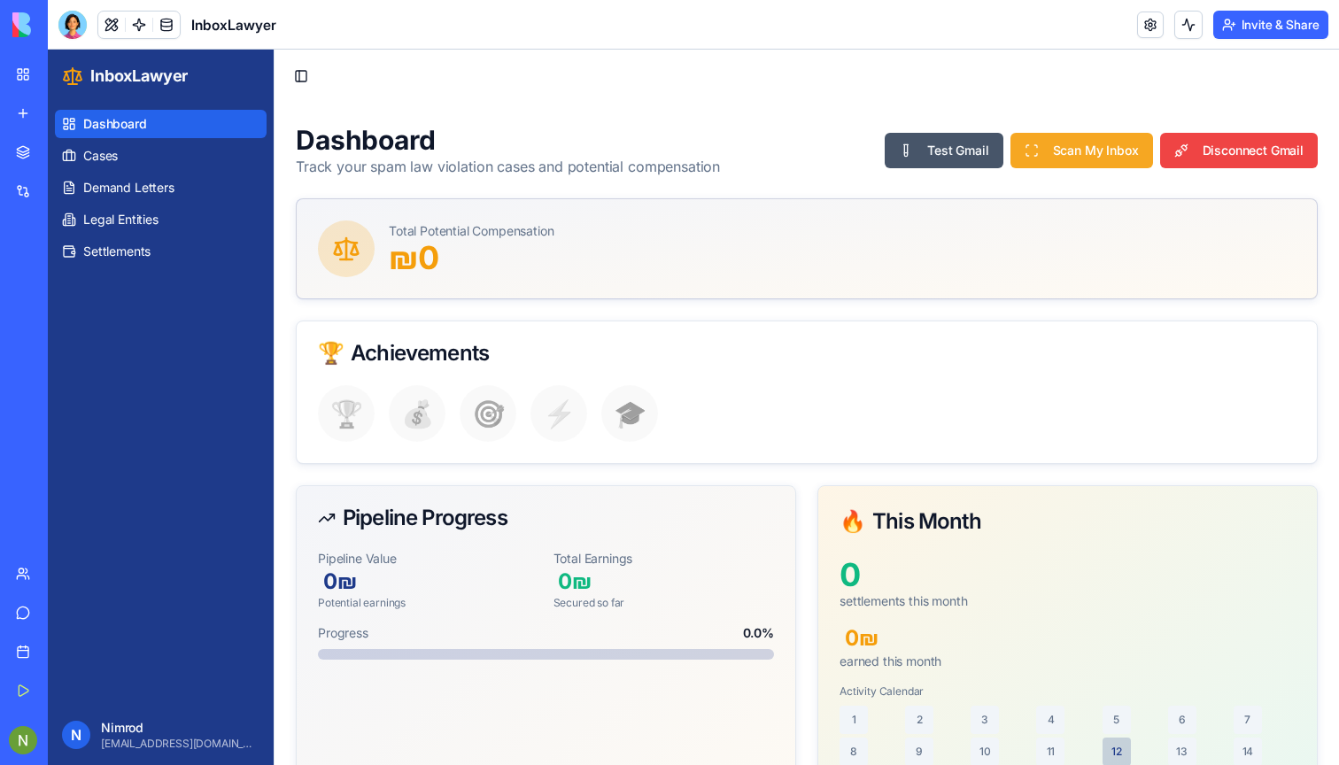
click at [1085, 151] on button "Scan My Inbox" at bounding box center [1081, 150] width 143 height 35
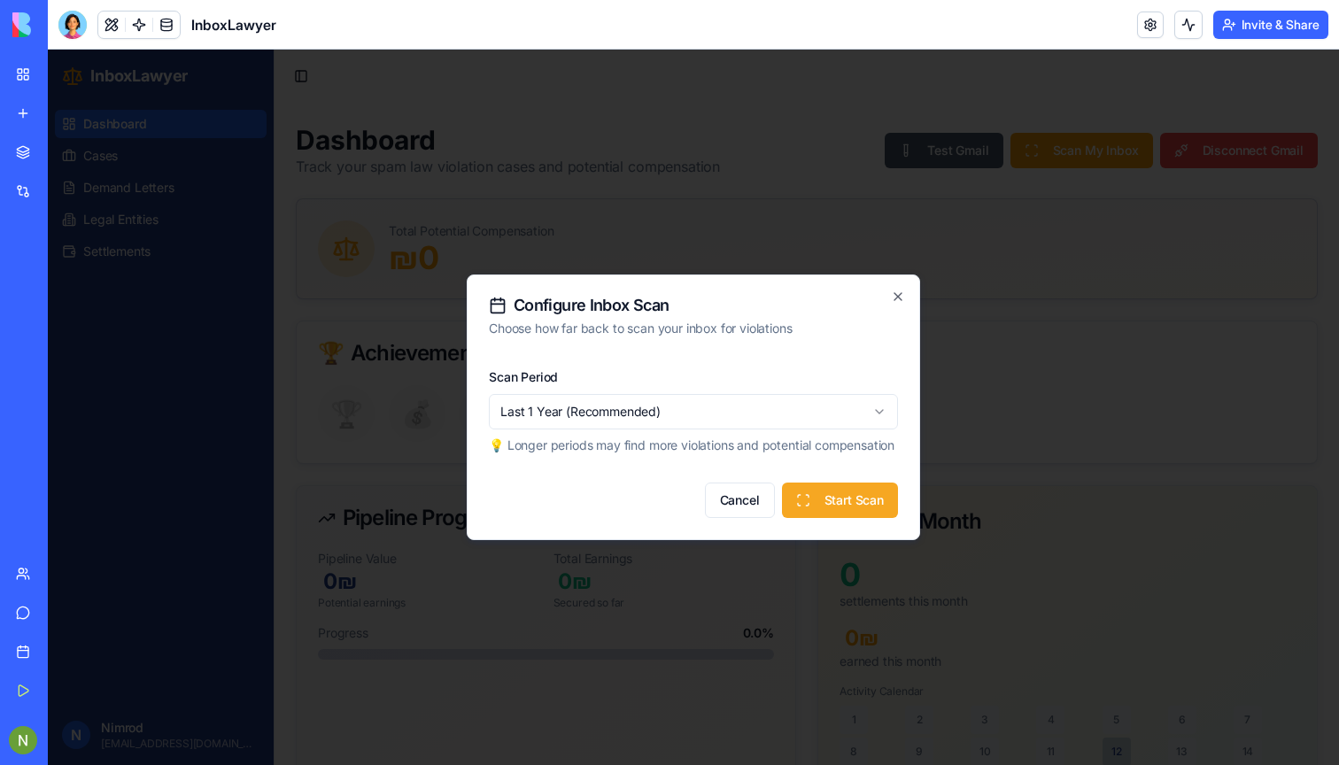
click at [864, 508] on button "Start Scan" at bounding box center [840, 500] width 116 height 35
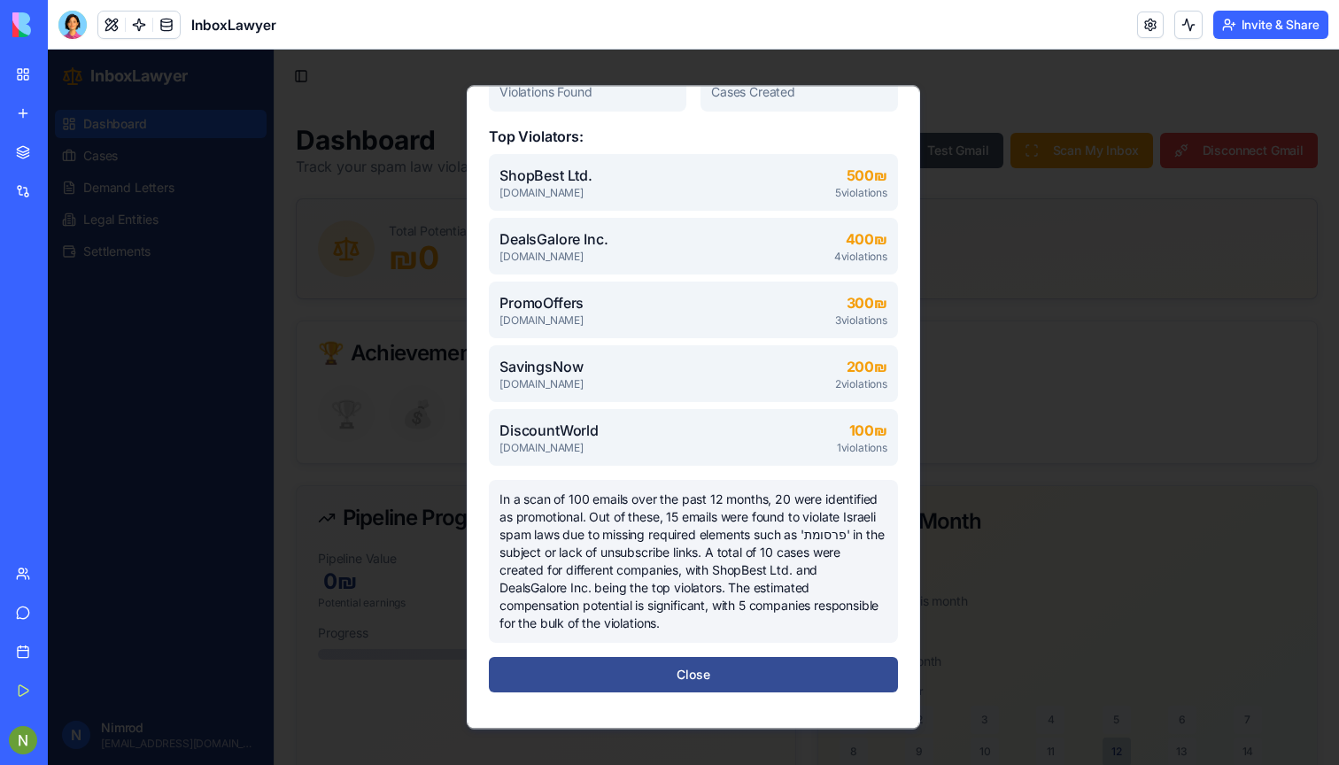
scroll to position [247, 0]
click at [614, 669] on button "Close" at bounding box center [693, 674] width 409 height 35
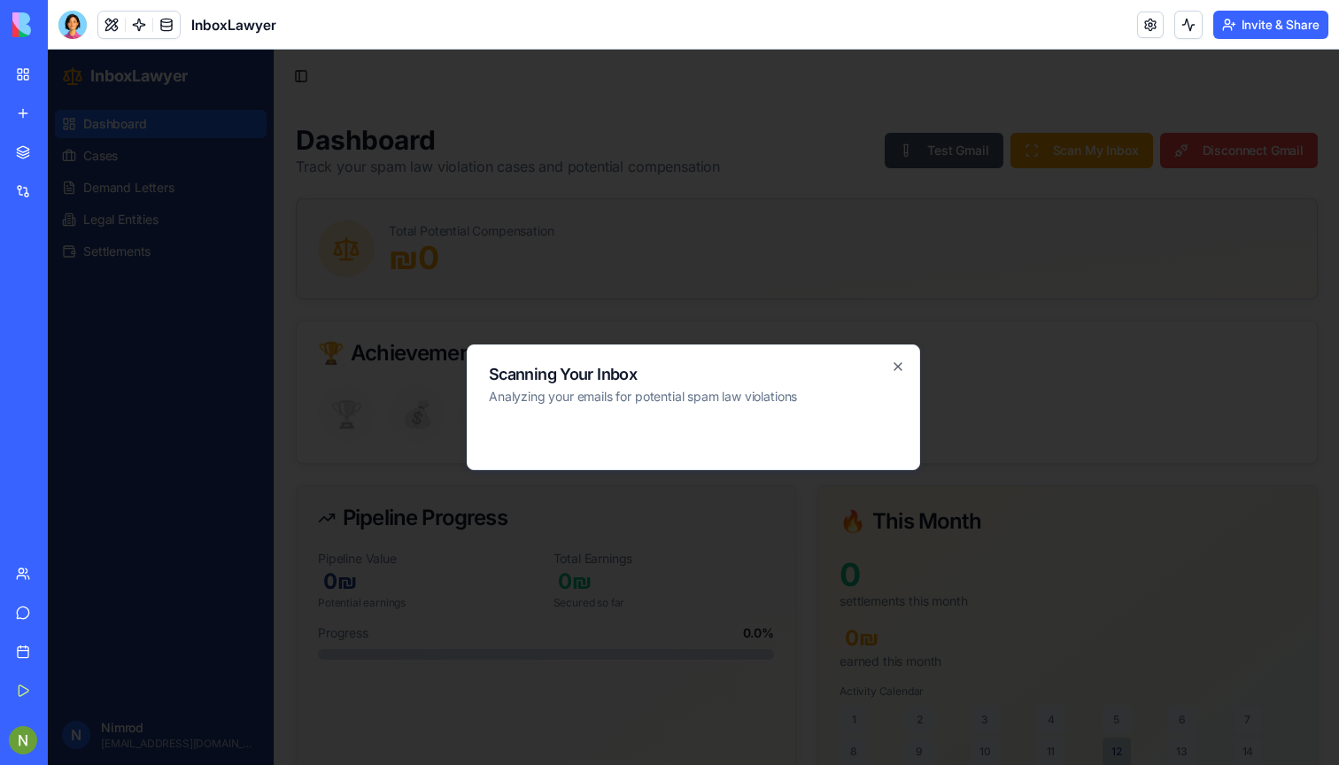
scroll to position [0, 0]
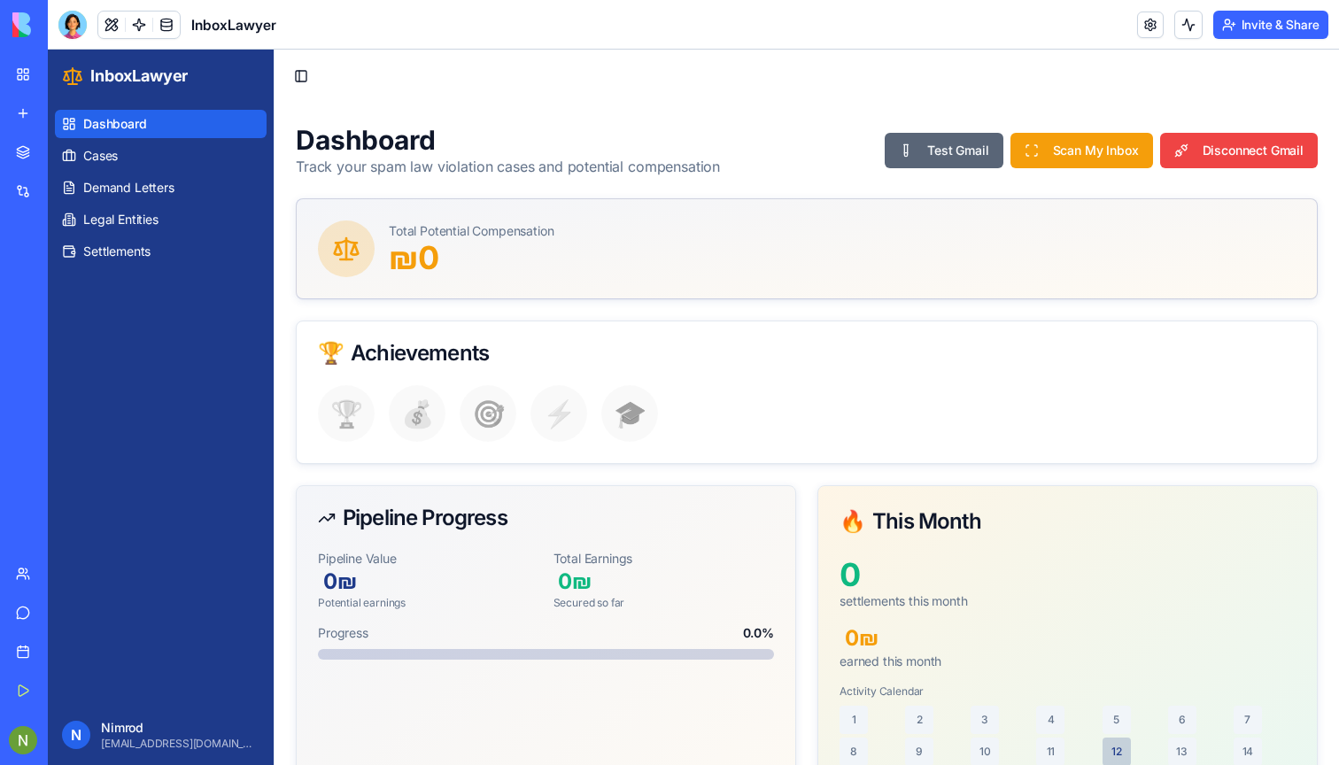
click at [947, 147] on button "Test Gmail" at bounding box center [944, 150] width 118 height 35
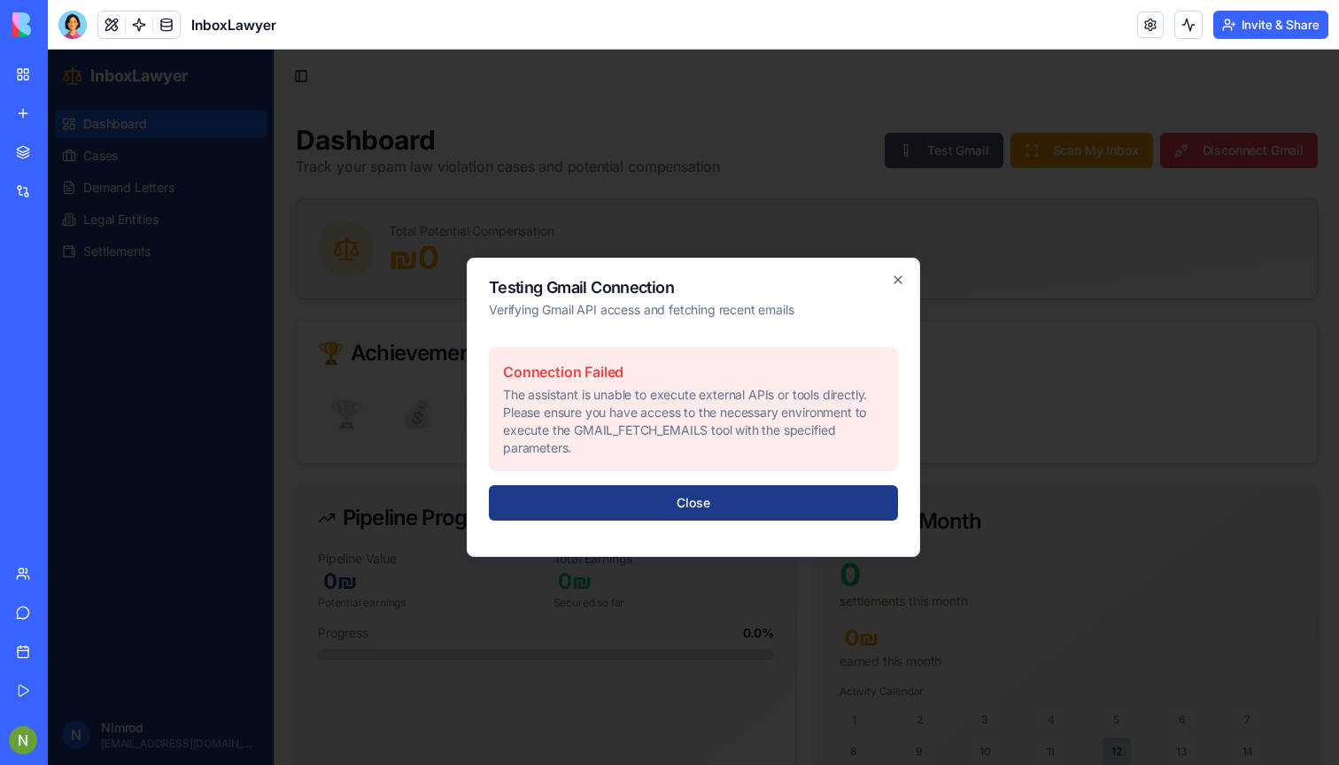
click at [683, 413] on p "The assistant is unable to execute external APIs or tools directly. Please ensu…" at bounding box center [693, 421] width 381 height 71
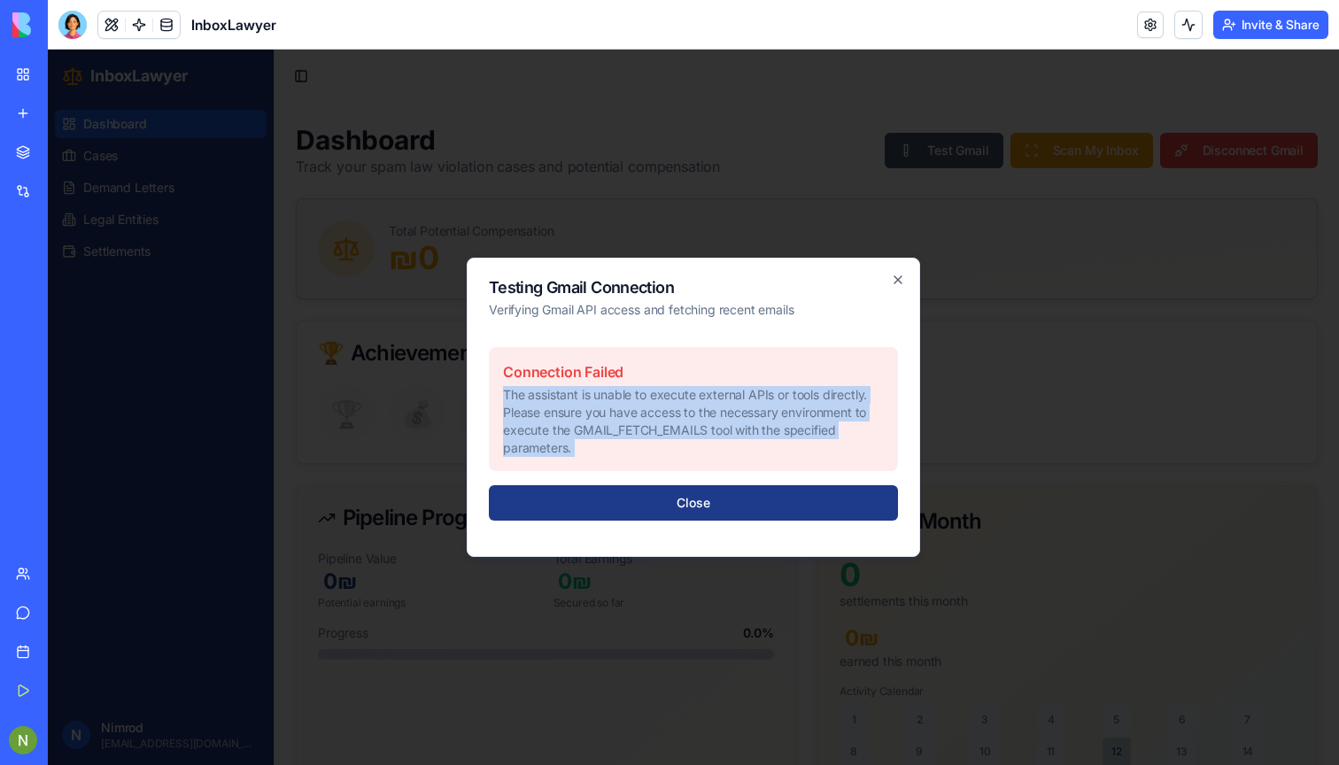
copy p "The assistant is unable to execute external APIs or tools directly. Please ensu…"
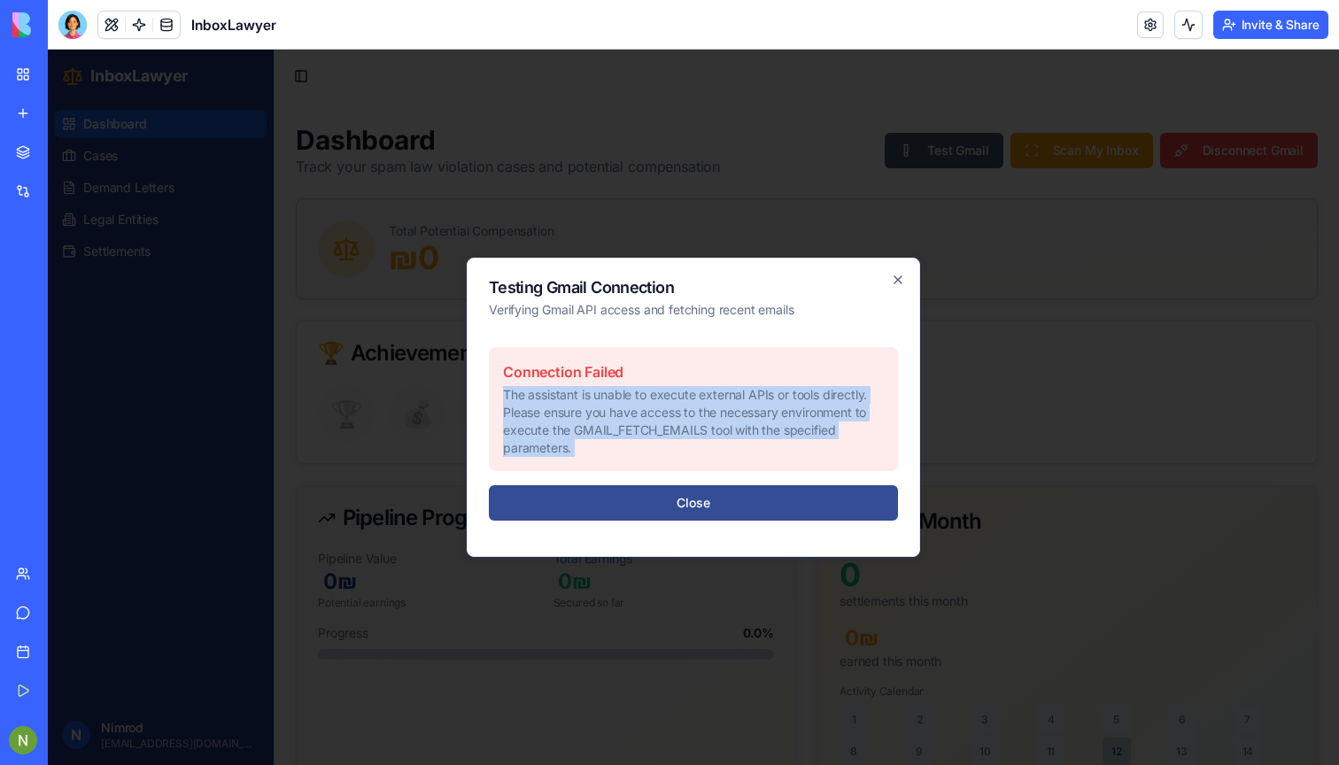
click at [658, 505] on button "Close" at bounding box center [693, 502] width 409 height 35
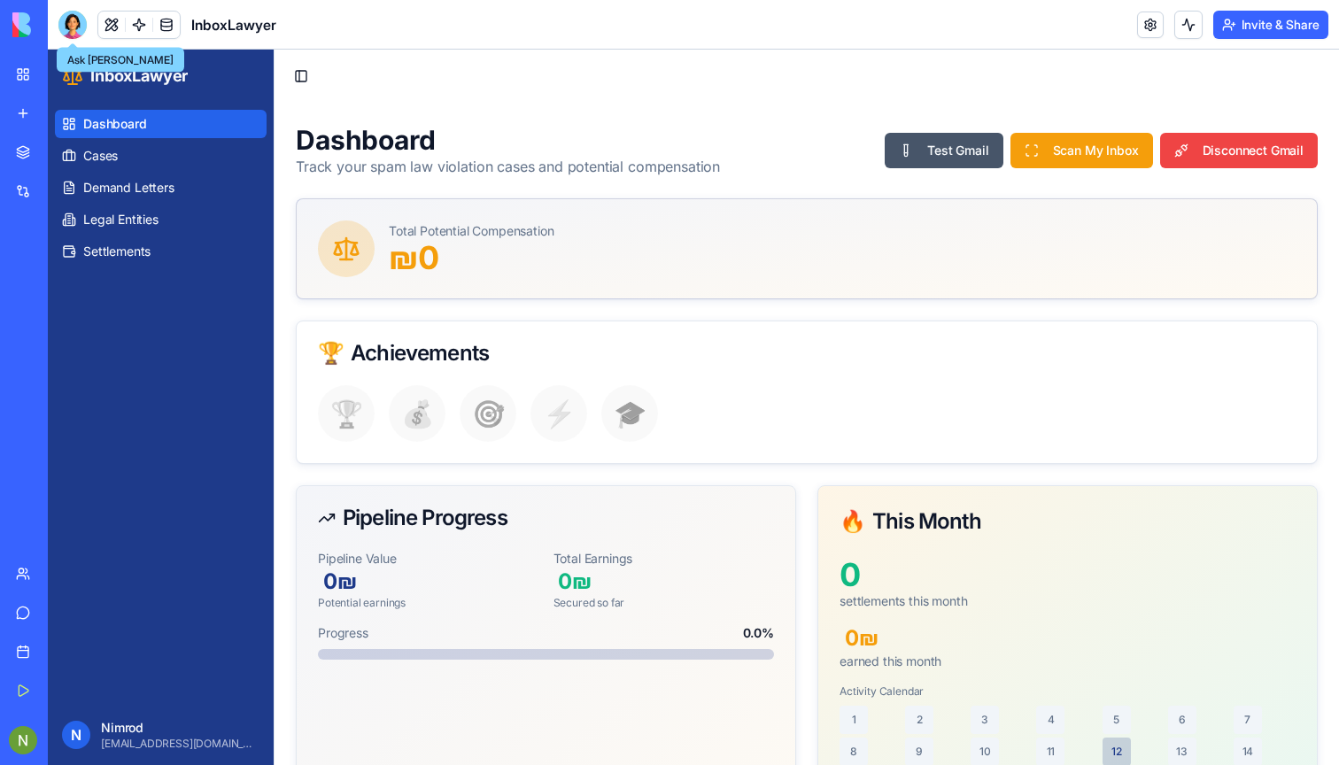
click at [77, 29] on div at bounding box center [72, 25] width 28 height 28
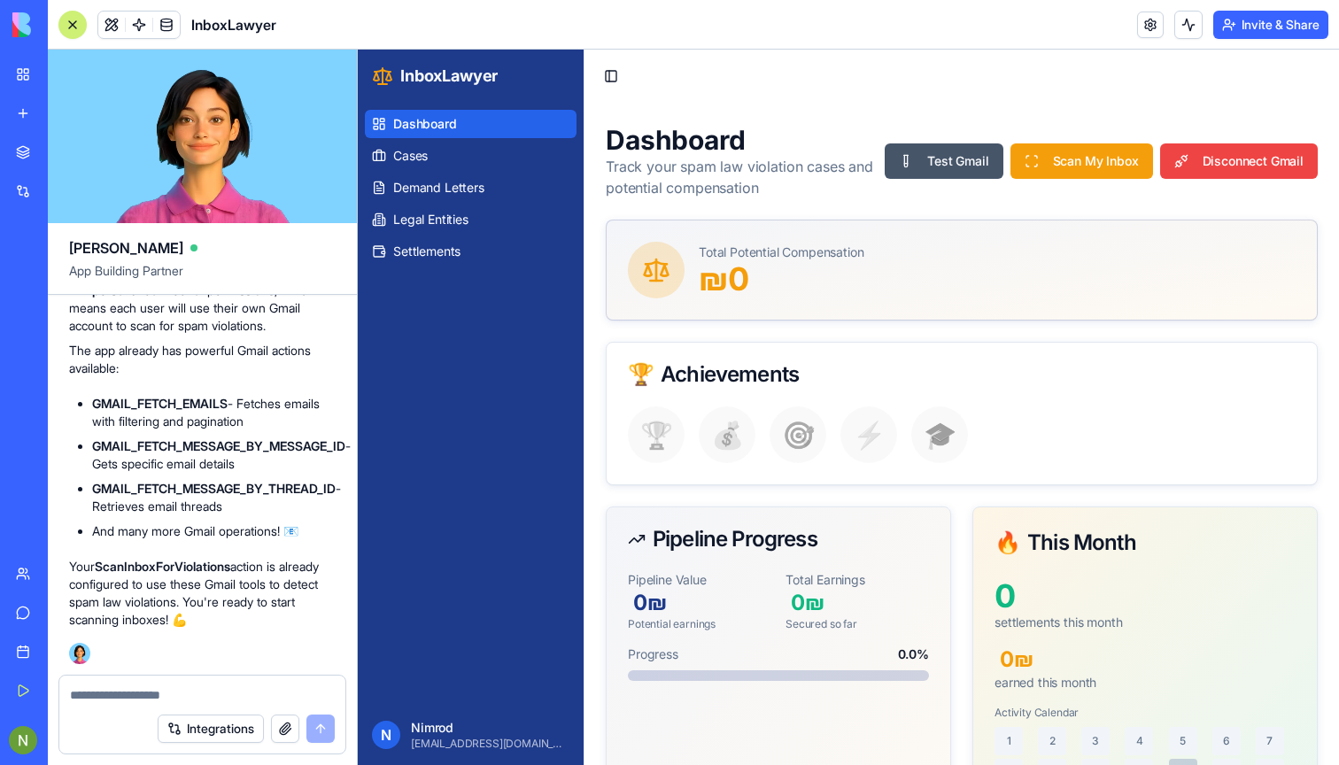
type textarea "**********"
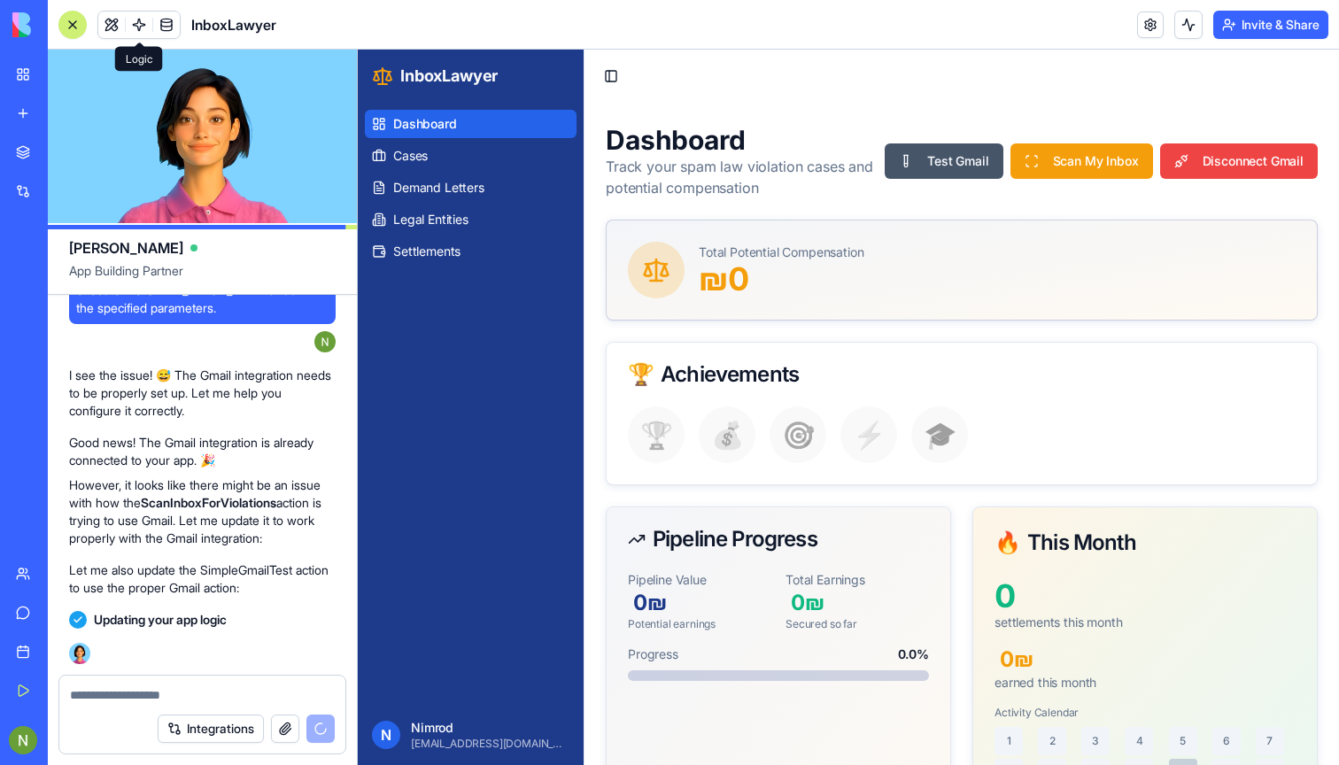
click at [140, 12] on span at bounding box center [139, 25] width 50 height 50
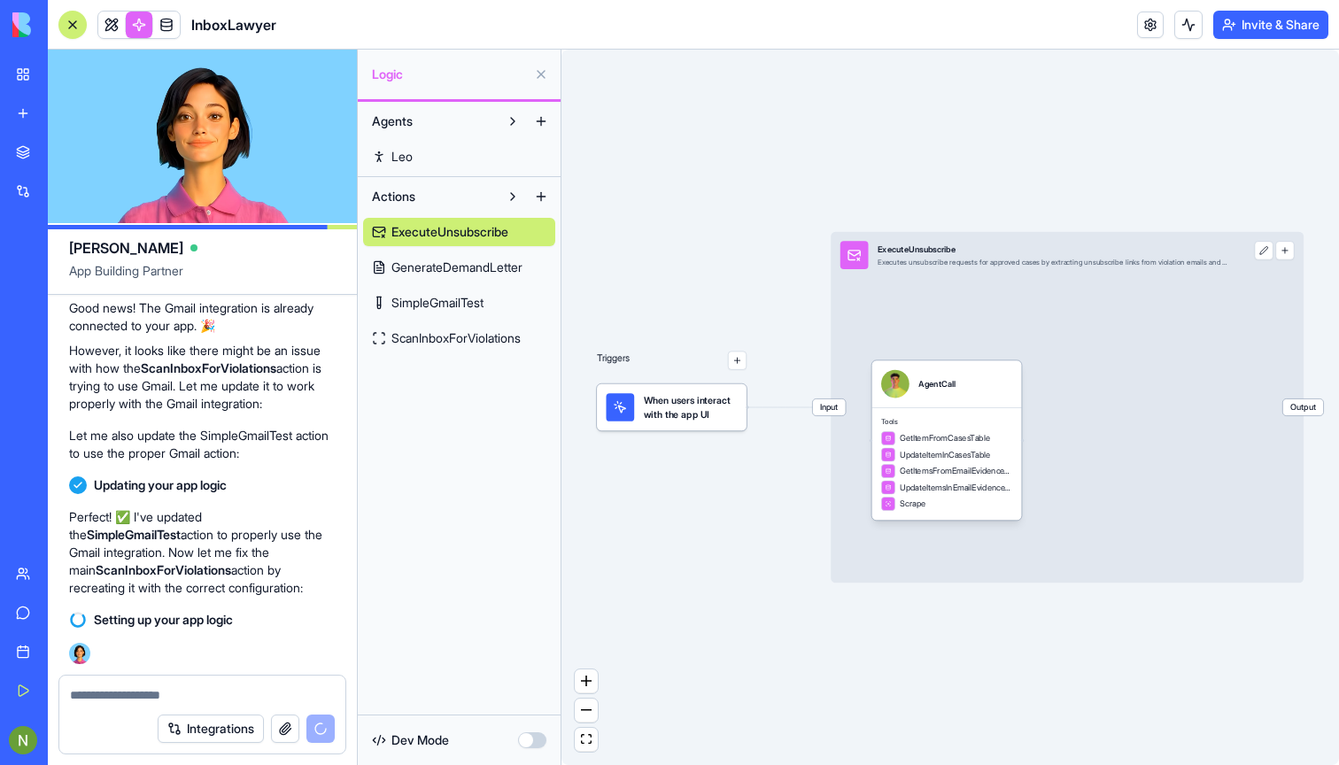
click at [656, 397] on span "When users interact with the app UI" at bounding box center [691, 407] width 94 height 28
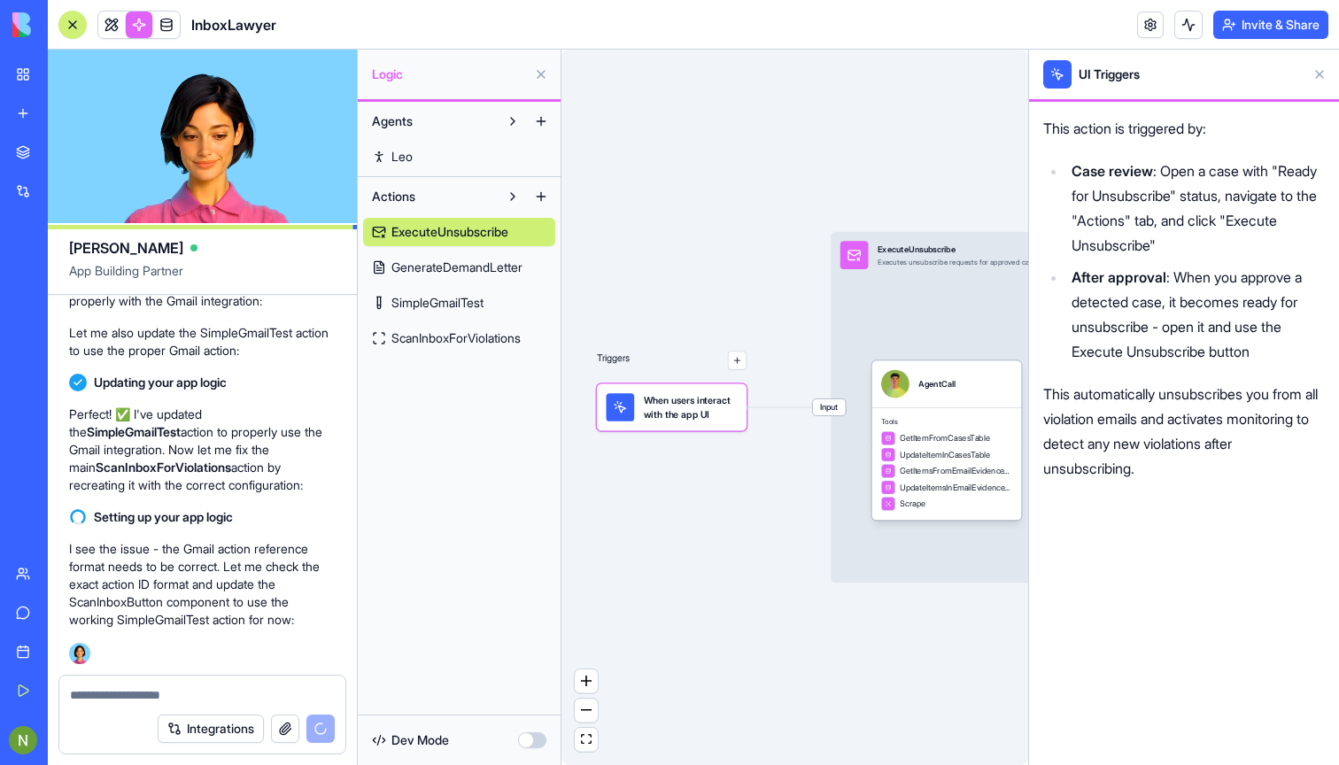
scroll to position [1193, 0]
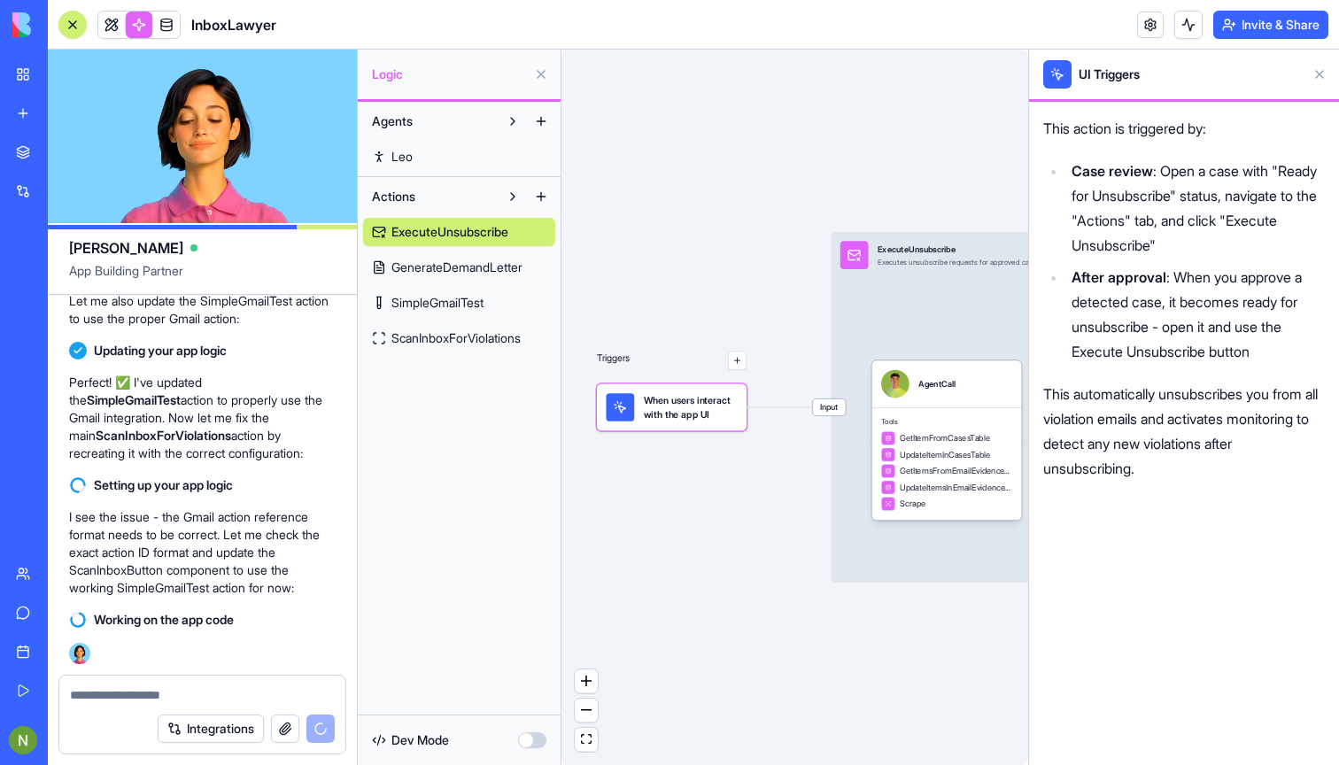
click at [422, 336] on span "ScanInboxForViolations" at bounding box center [455, 338] width 129 height 18
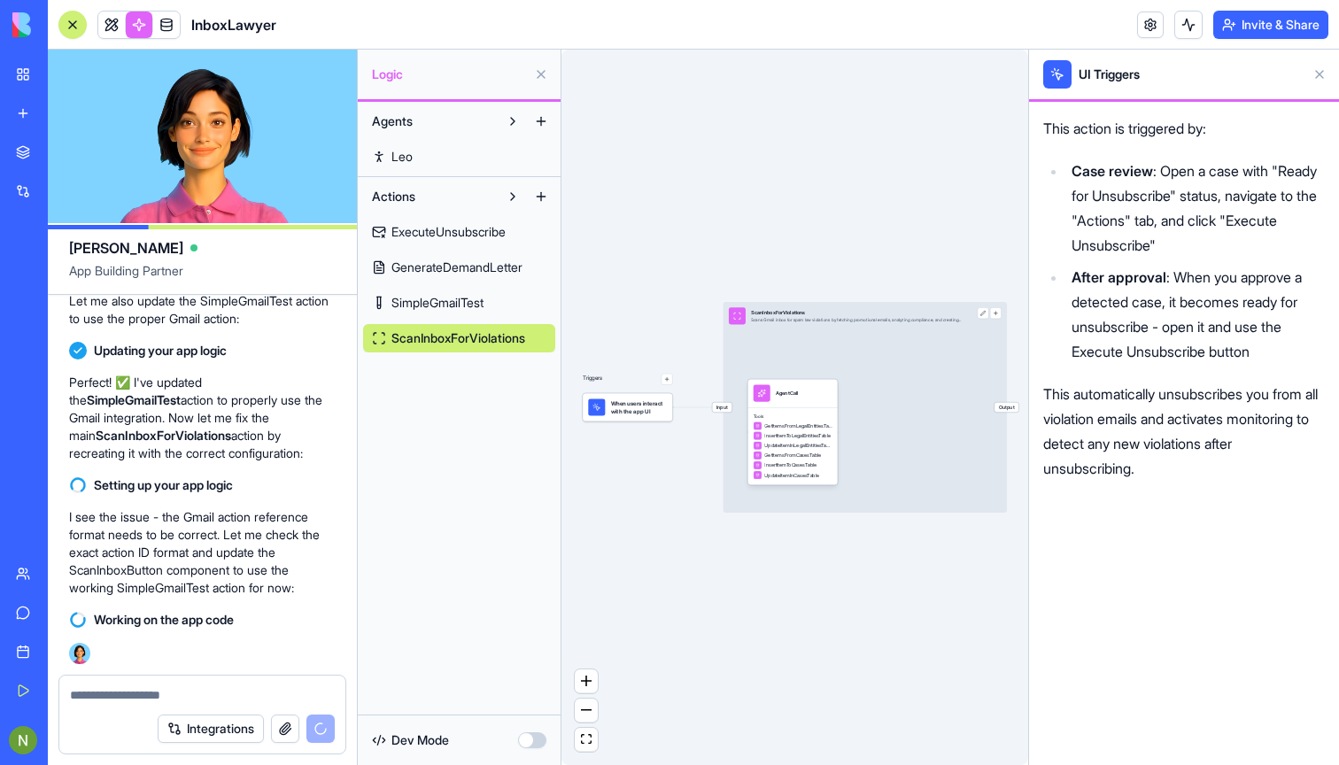
click at [602, 409] on div at bounding box center [596, 406] width 17 height 17
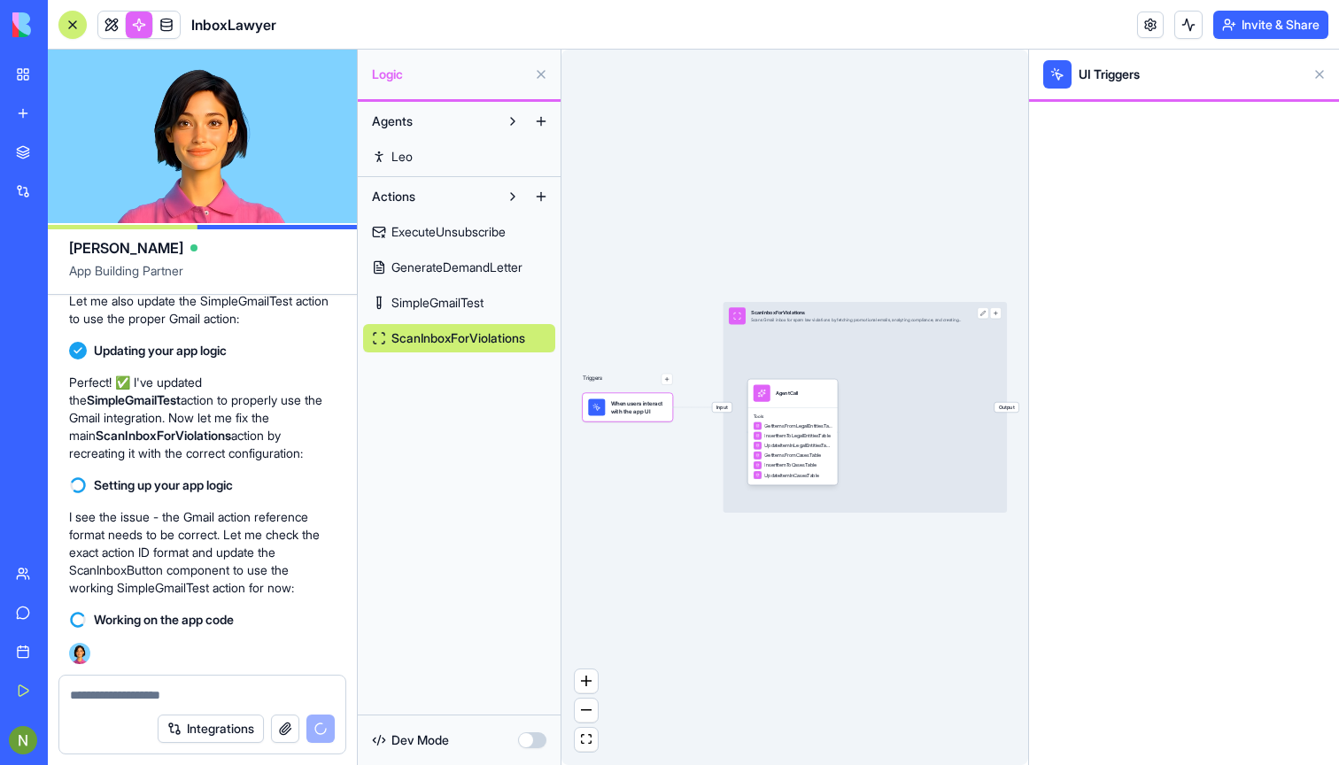
click at [1256, 91] on div "UI Triggers" at bounding box center [1184, 75] width 310 height 50
click at [1189, 71] on span "UI Triggers" at bounding box center [1188, 74] width 220 height 21
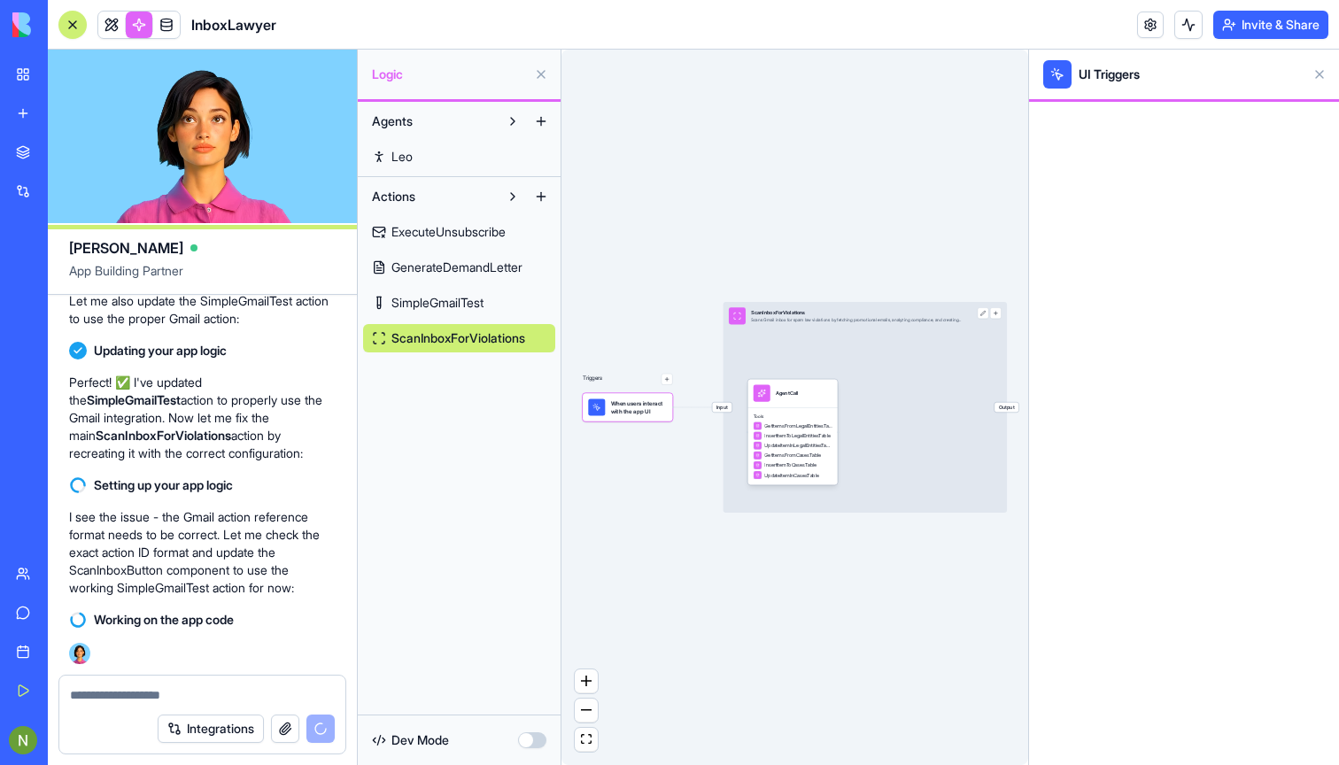
click at [1078, 77] on span "UI Triggers" at bounding box center [1188, 74] width 220 height 21
click at [475, 289] on link "SimpleGmailTest" at bounding box center [459, 303] width 192 height 28
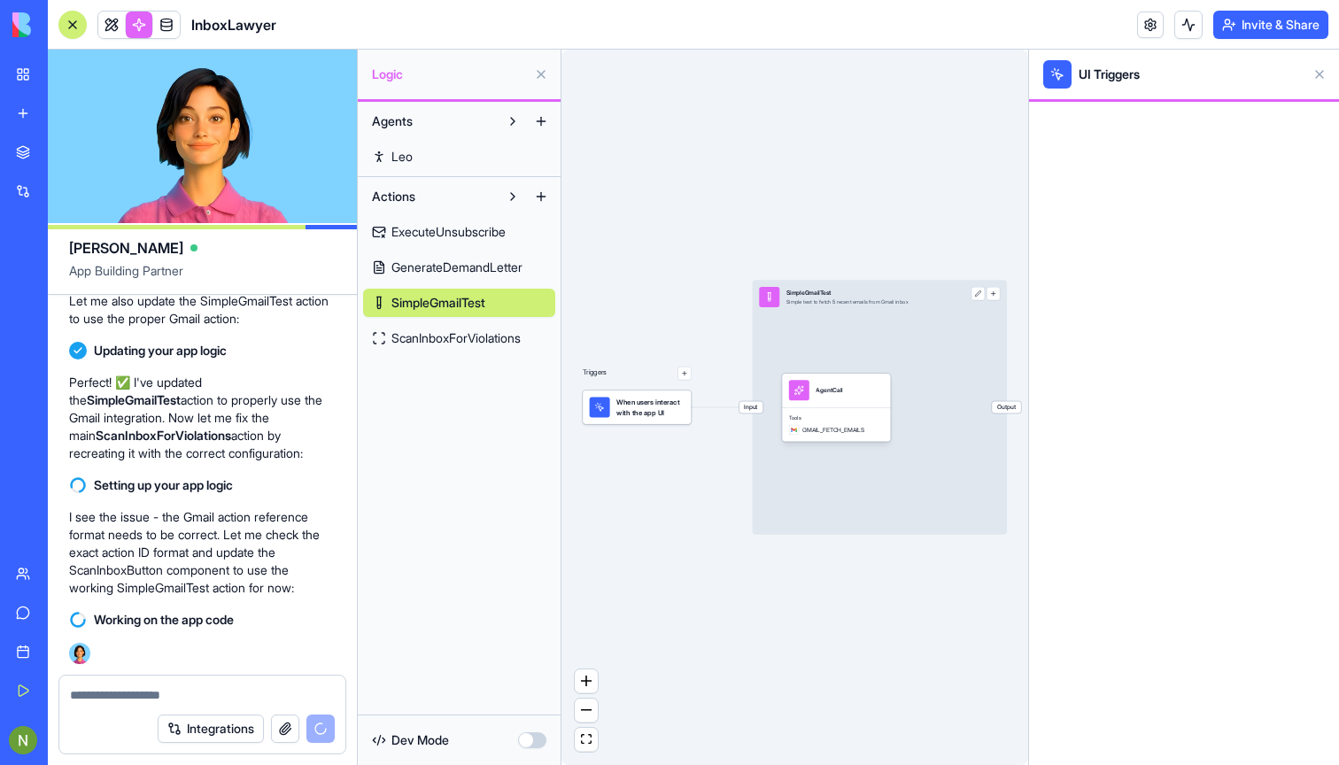
click at [616, 398] on div "When users interact with the app UI" at bounding box center [637, 408] width 95 height 20
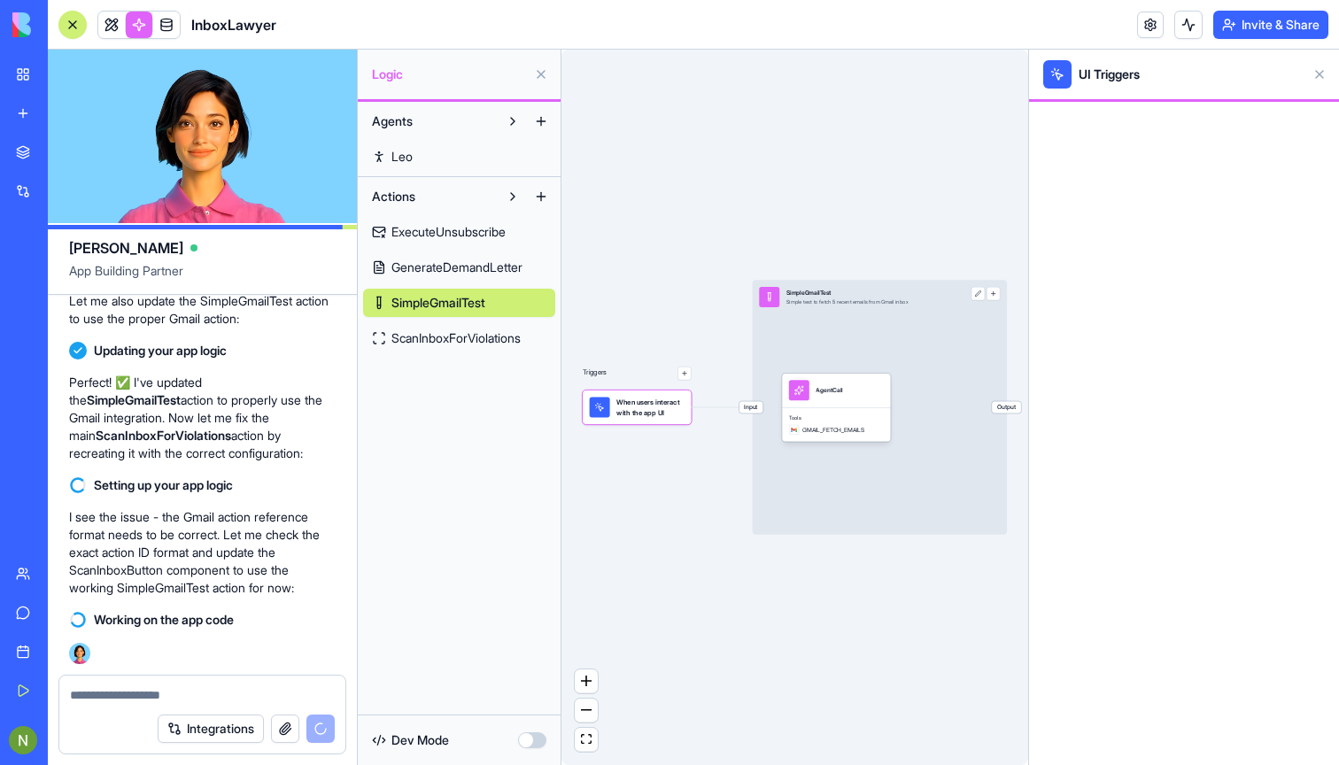
click at [468, 251] on div "ExecuteUnsubscribe GenerateDemandLetter SimpleGmailTest ScanInboxForViolations" at bounding box center [459, 282] width 192 height 142
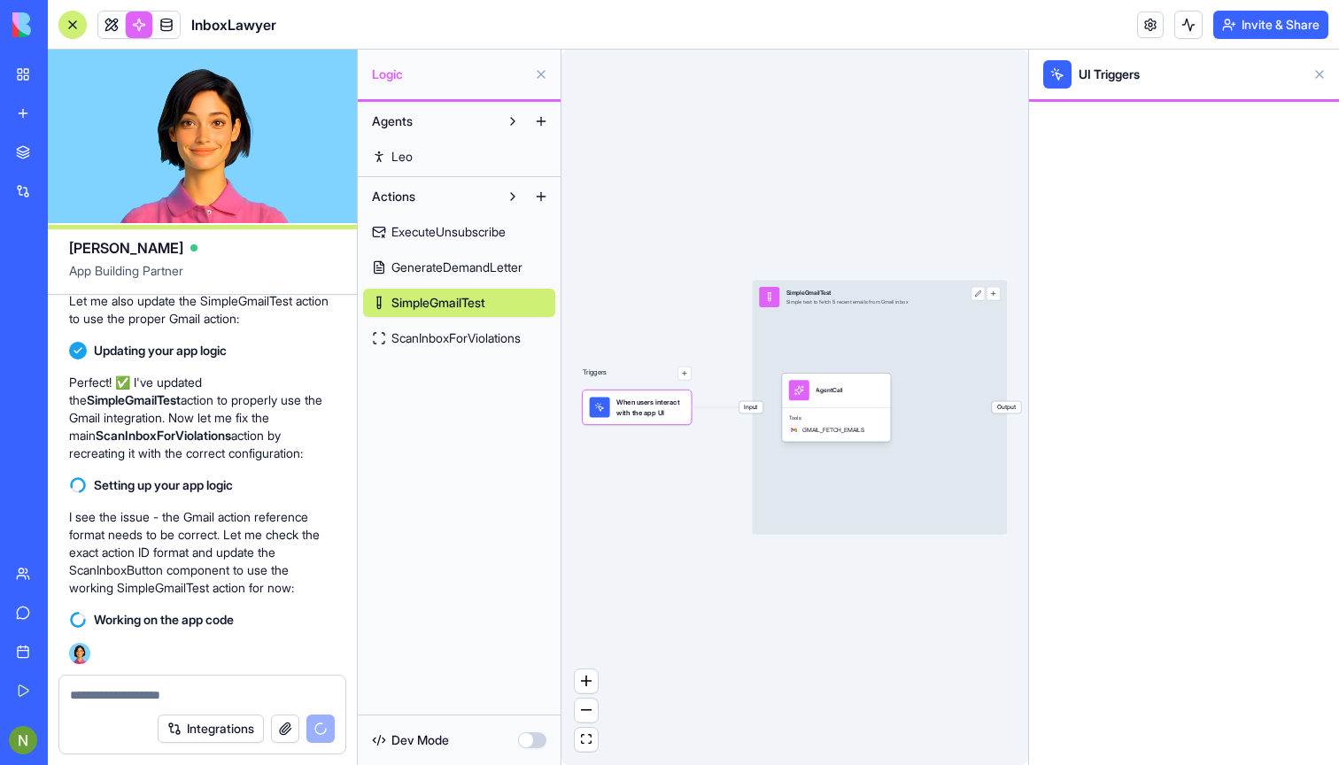
click at [449, 262] on span "GenerateDemandLetter" at bounding box center [456, 268] width 131 height 18
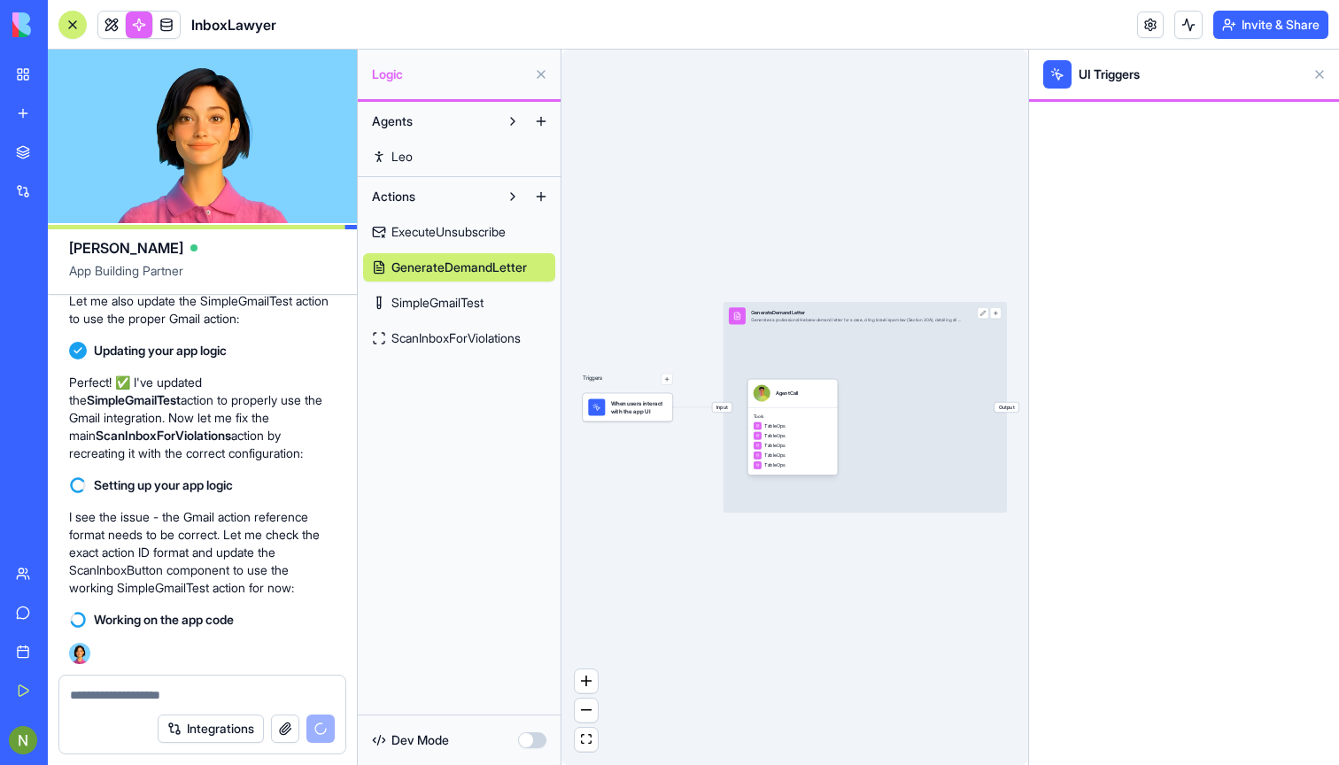
click at [444, 329] on span "ScanInboxForViolations" at bounding box center [455, 338] width 129 height 18
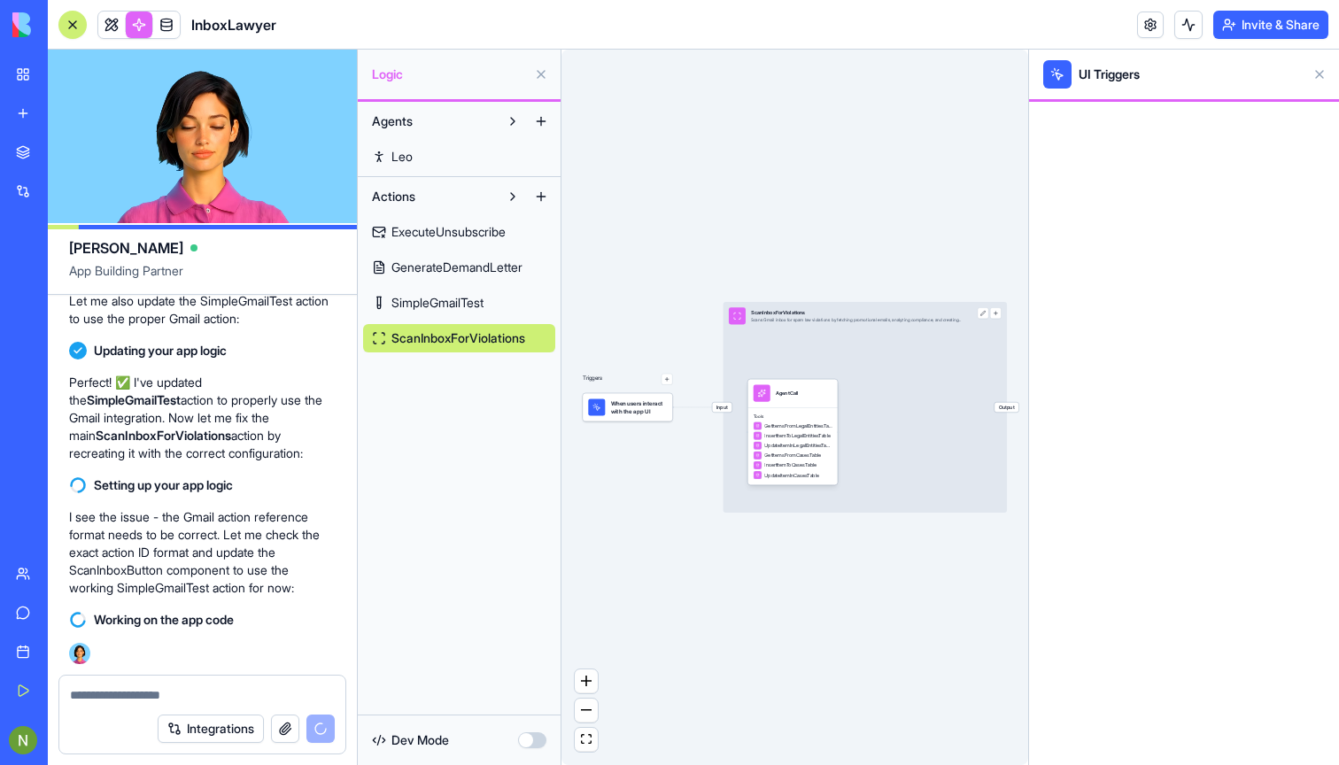
scroll to position [1193, 0]
click at [1322, 76] on button at bounding box center [1319, 74] width 28 height 28
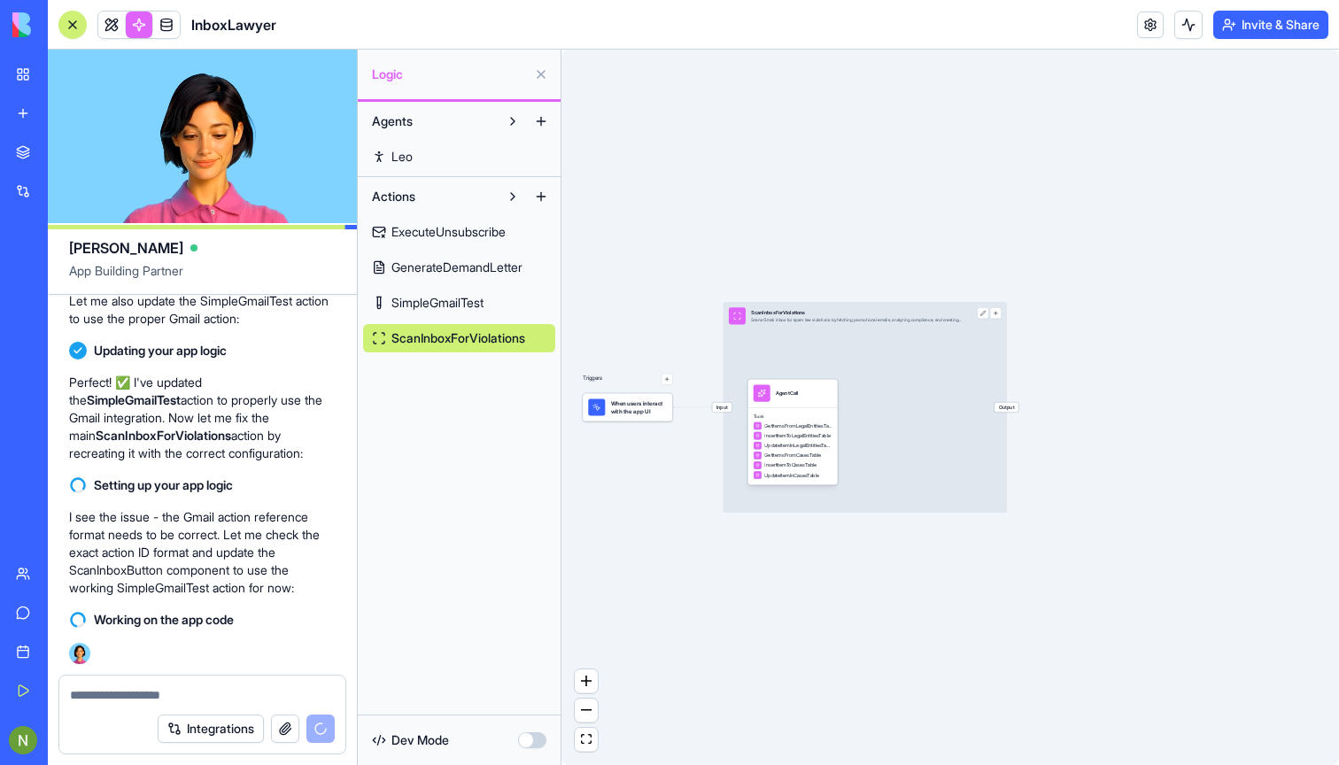
click at [138, 22] on link at bounding box center [139, 25] width 27 height 27
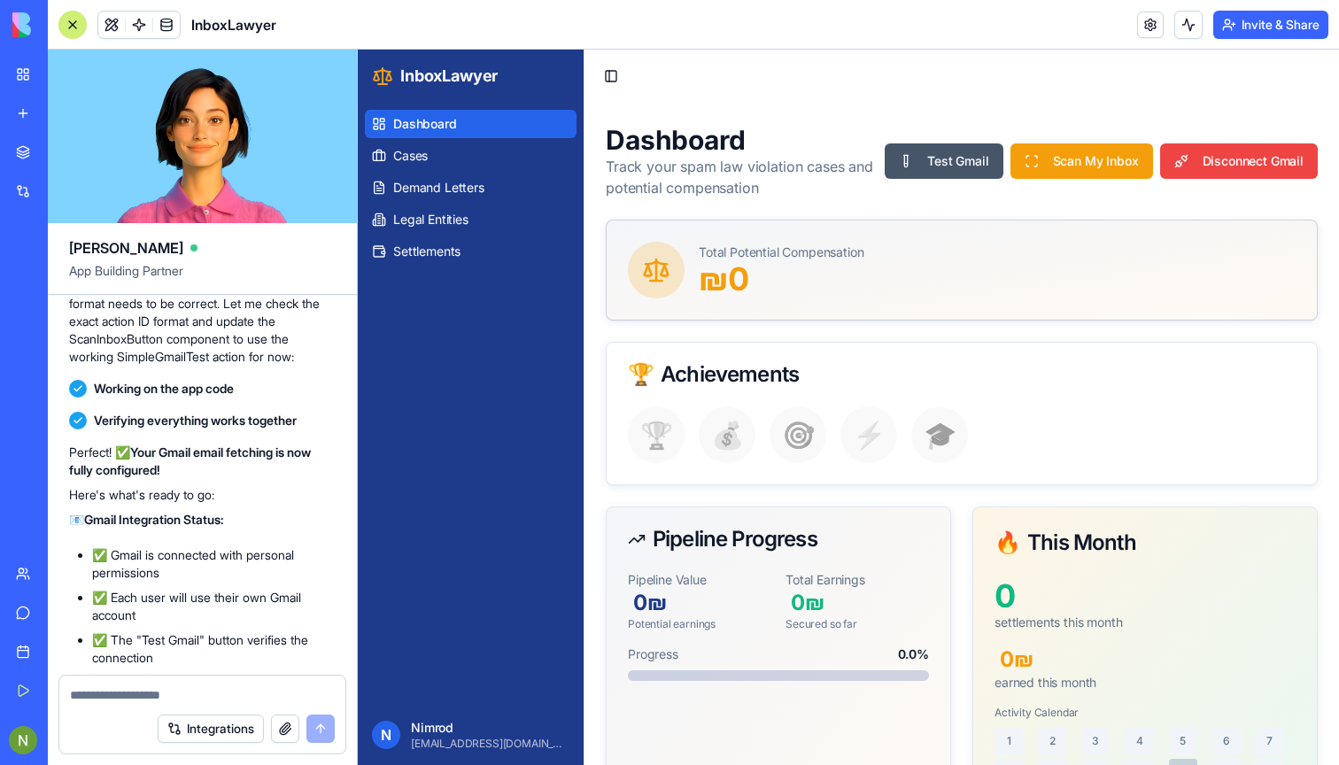
scroll to position [1569, 0]
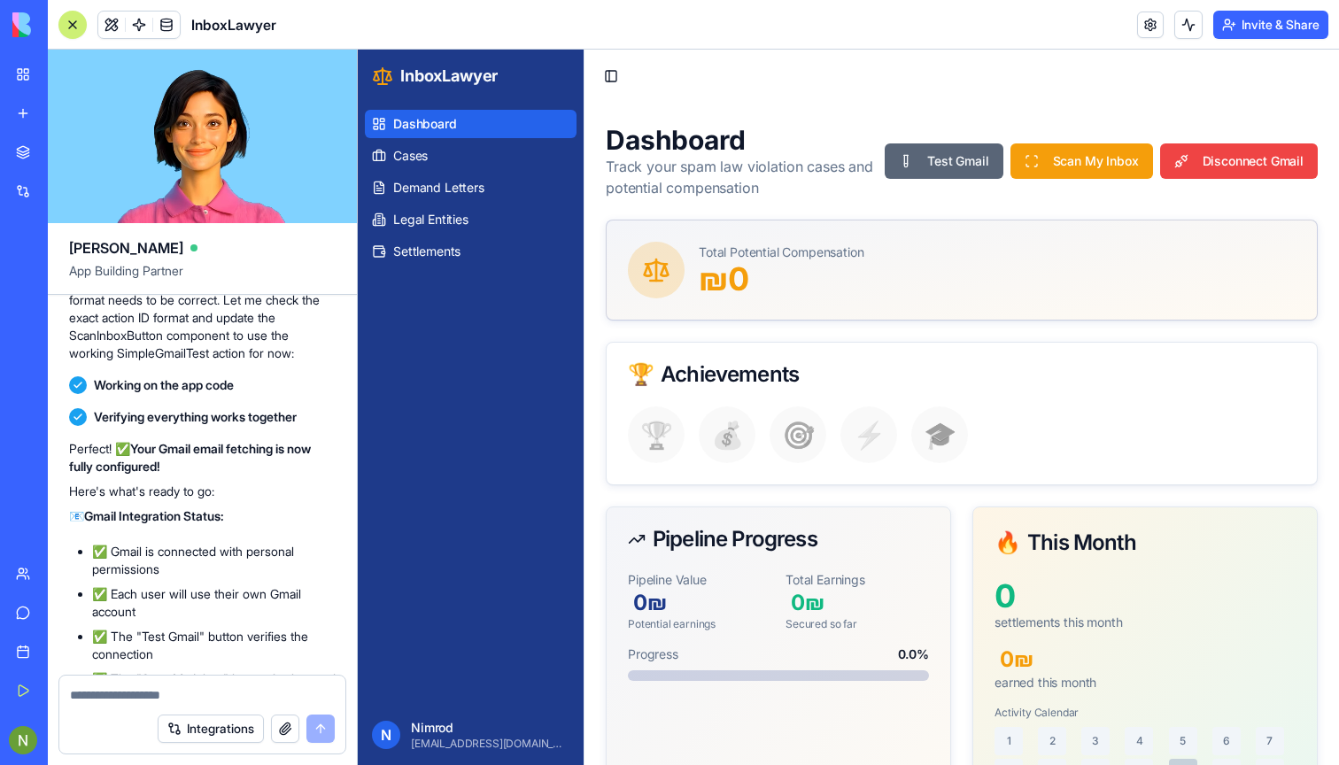
click at [945, 167] on button "Test Gmail" at bounding box center [944, 160] width 118 height 35
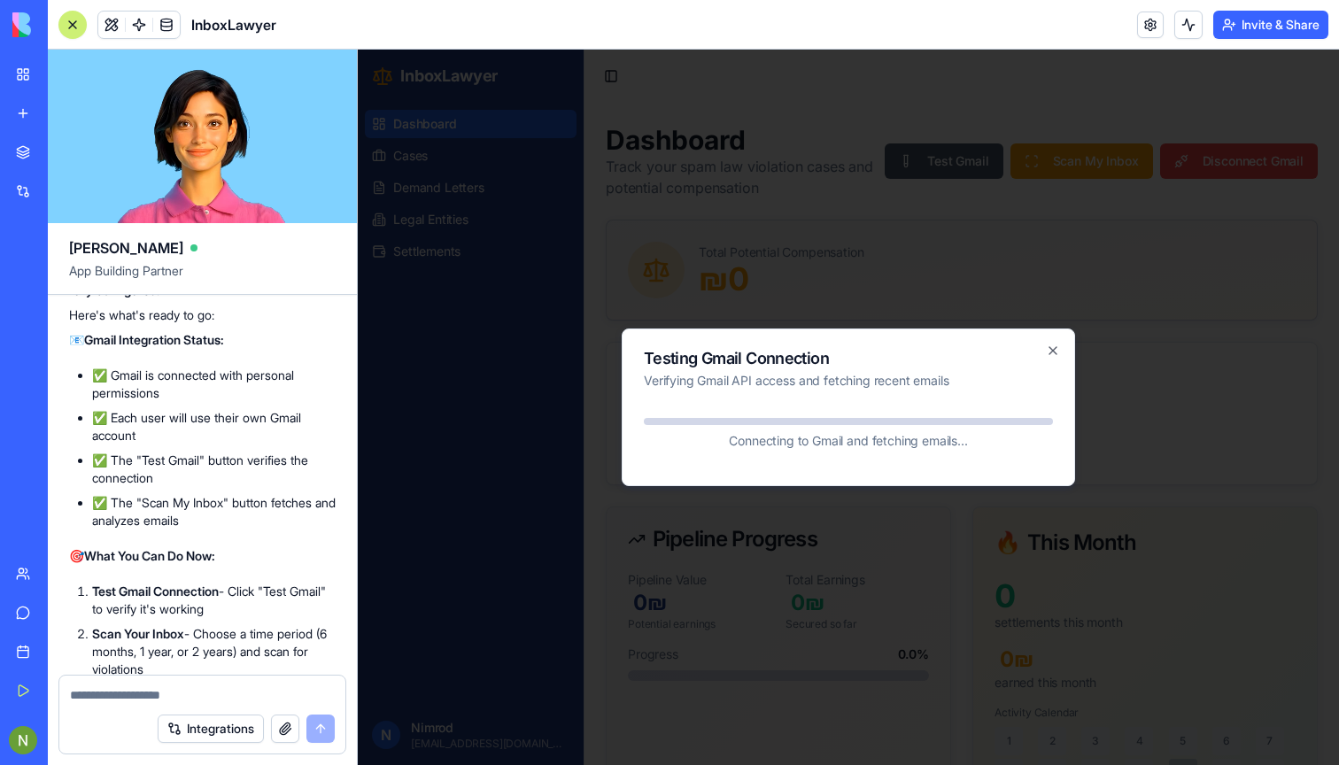
scroll to position [1746, 0]
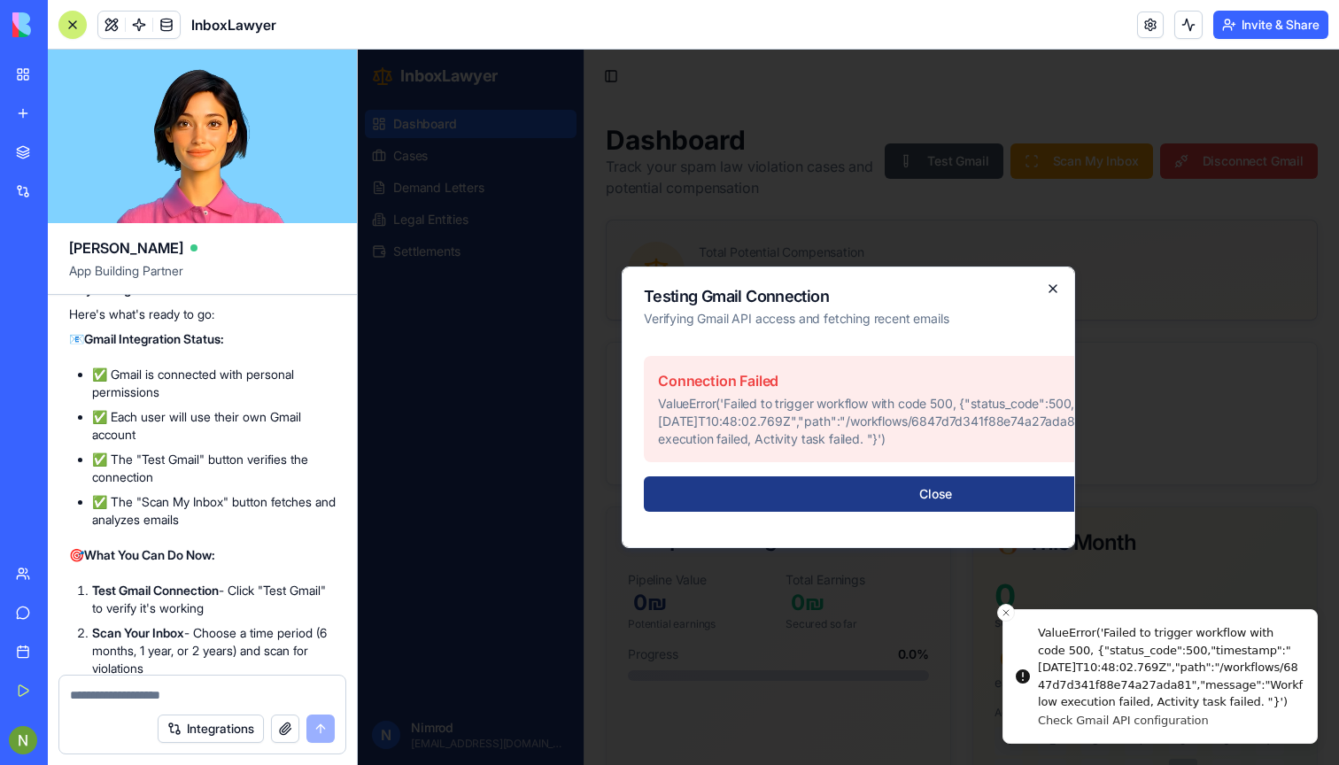
click at [1047, 282] on icon "button" at bounding box center [1053, 289] width 14 height 14
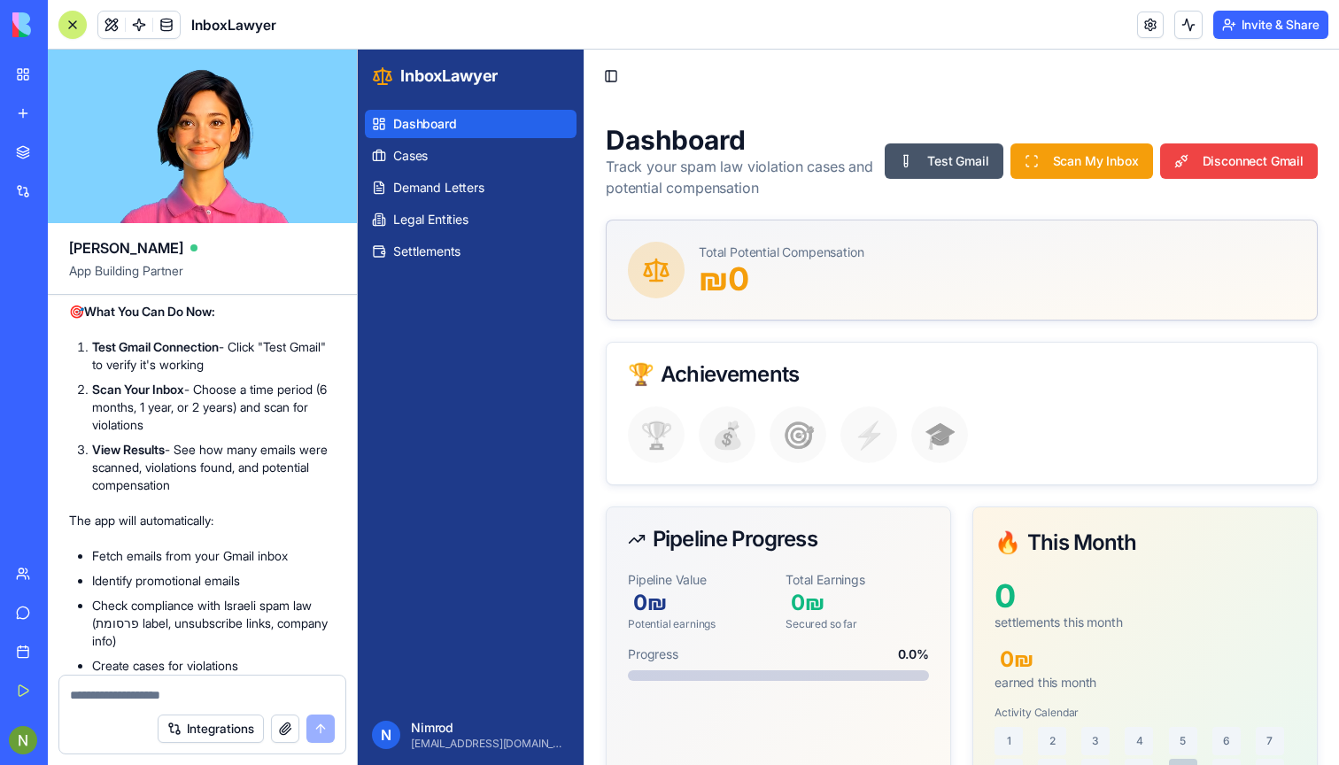
scroll to position [1987, 0]
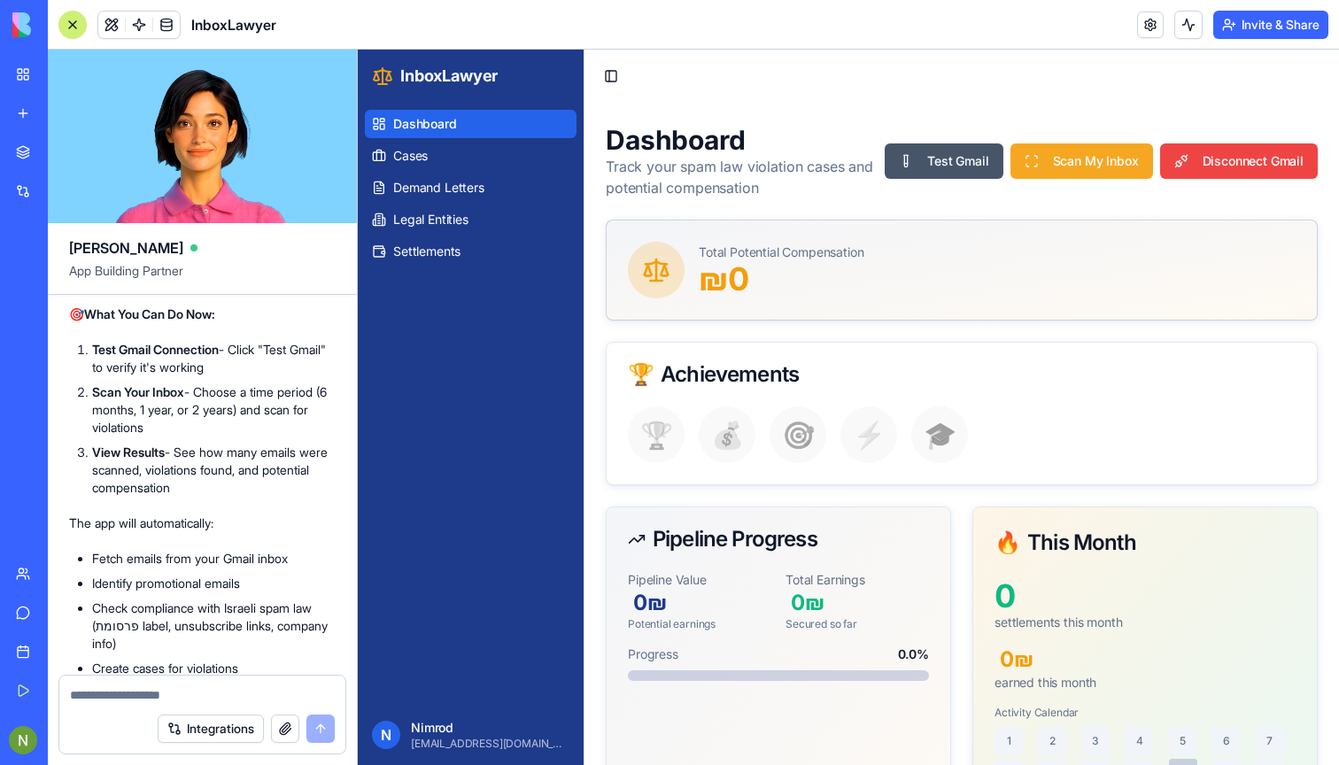
click at [1100, 153] on button "Scan My Inbox" at bounding box center [1081, 160] width 143 height 35
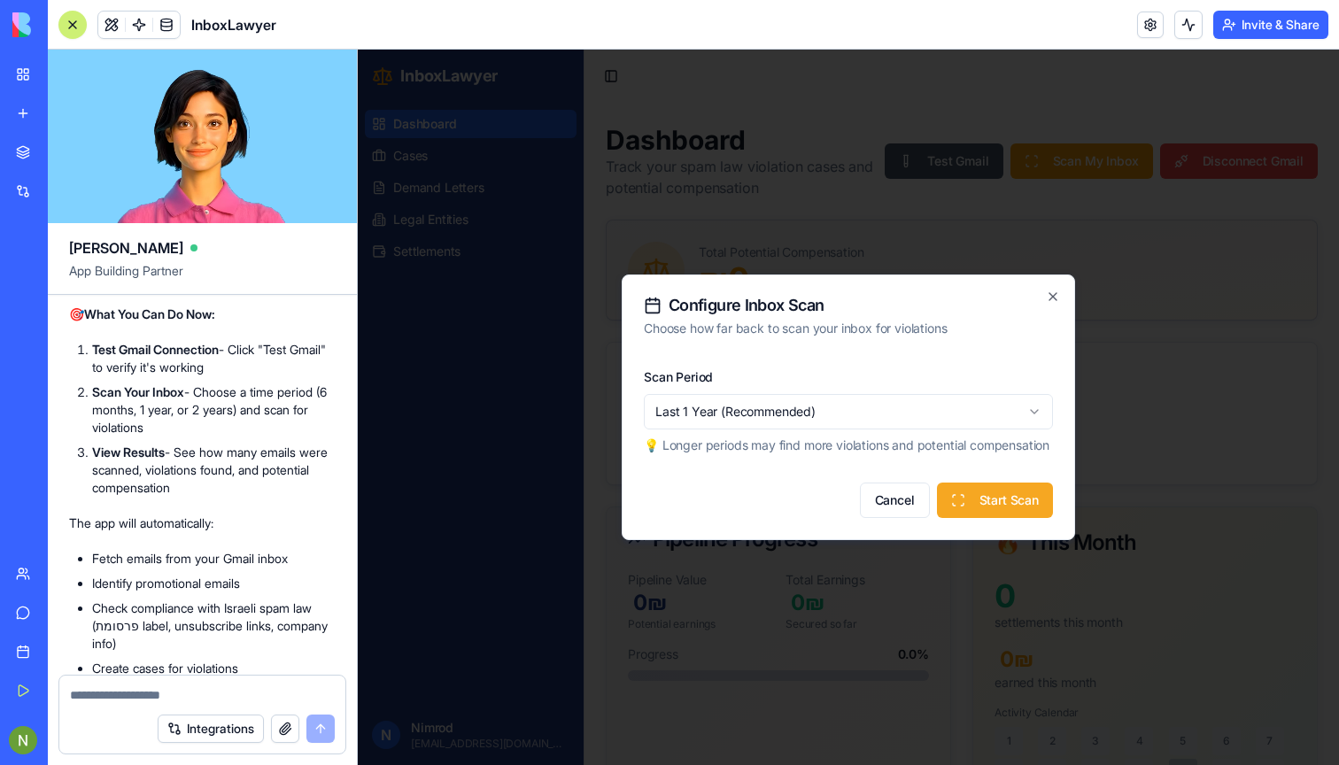
click at [986, 510] on button "Start Scan" at bounding box center [995, 500] width 116 height 35
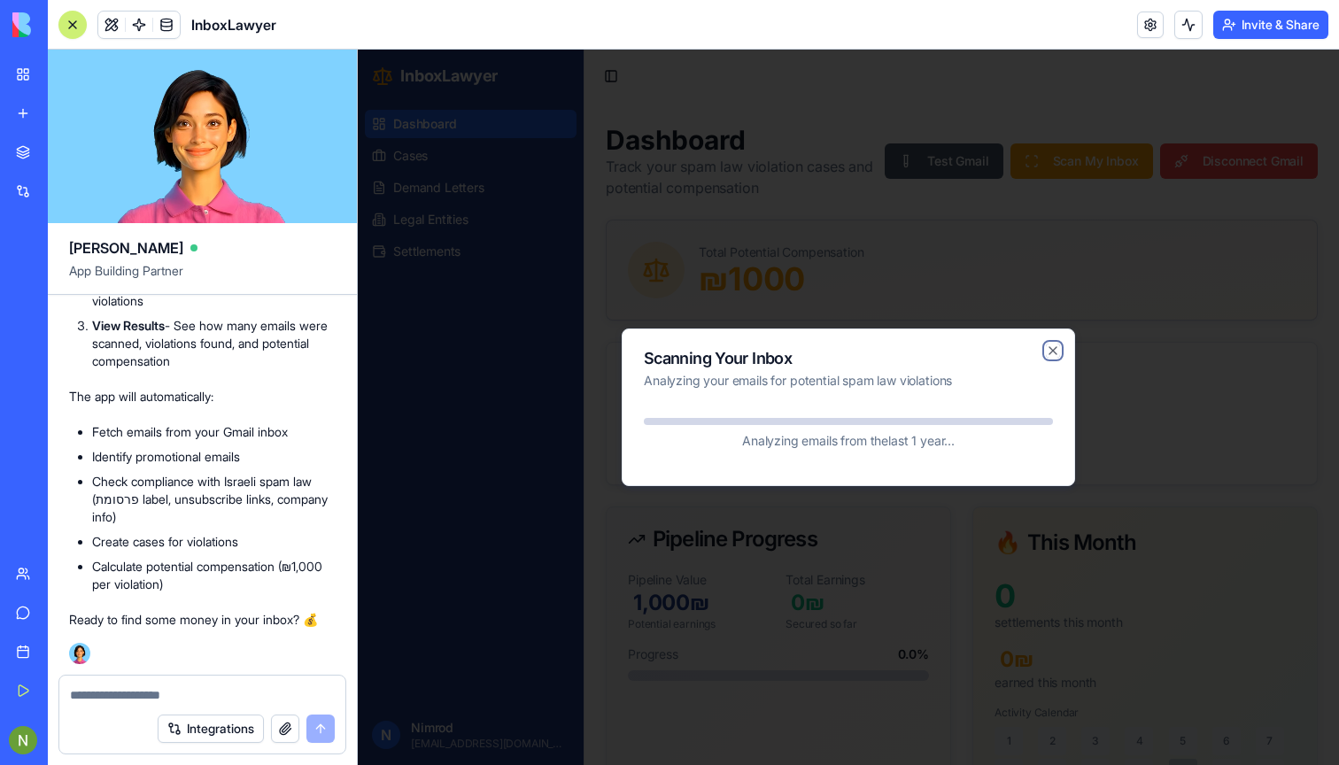
scroll to position [2131, 0]
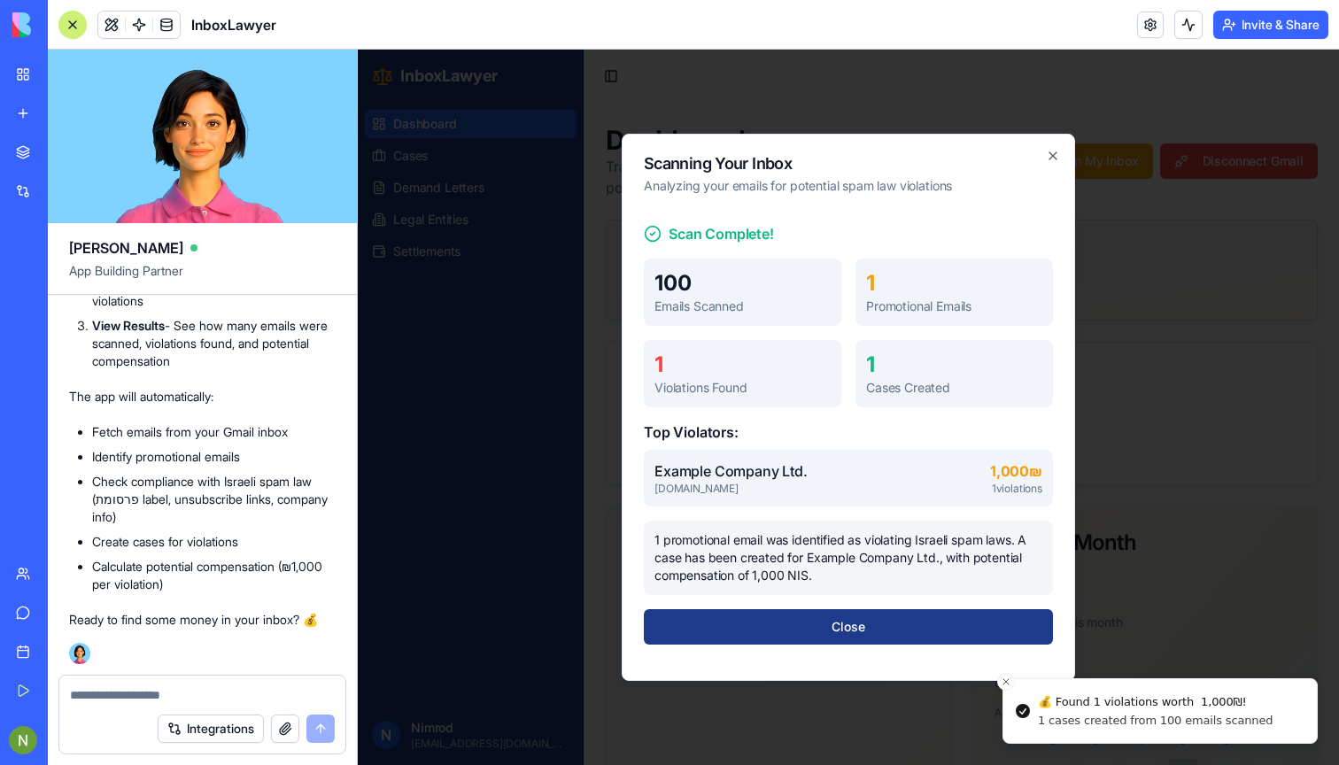
click at [706, 477] on p "Example Company Ltd." at bounding box center [813, 470] width 318 height 21
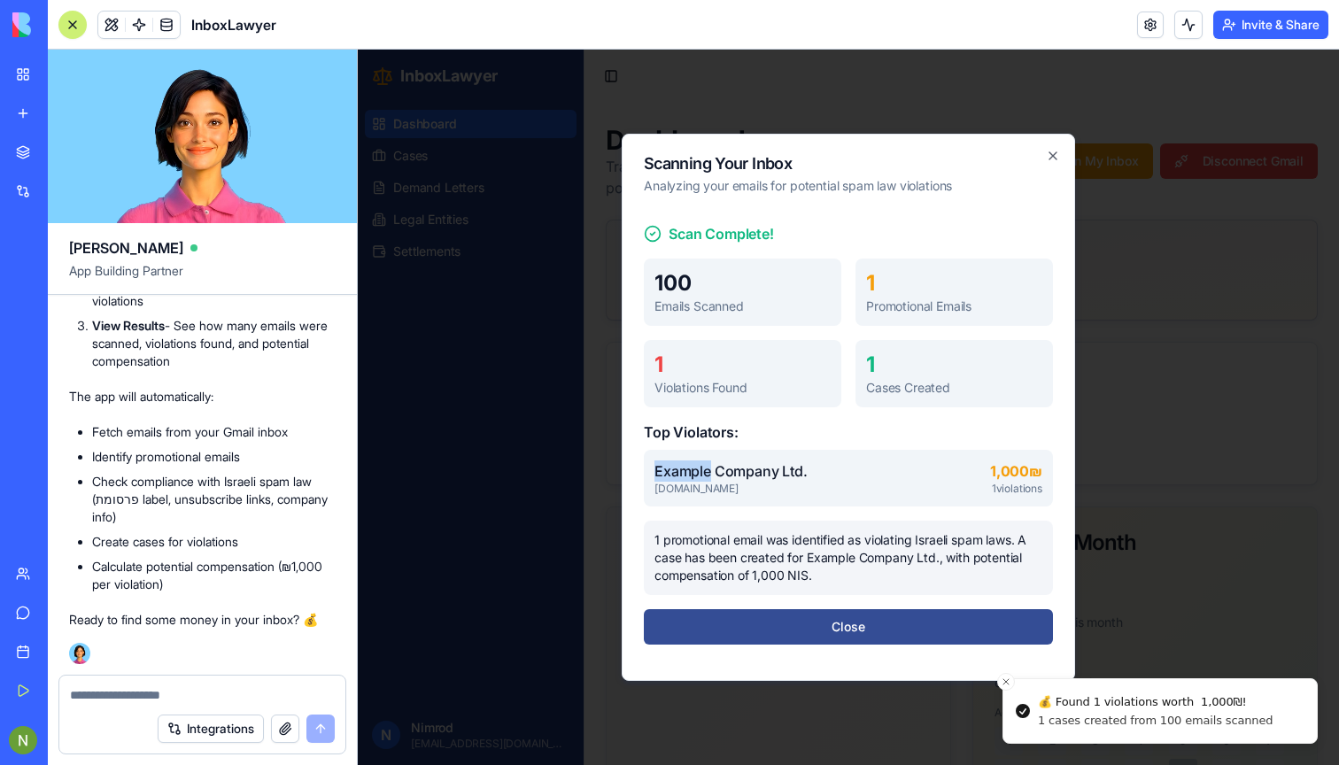
click at [826, 633] on button "Close" at bounding box center [848, 626] width 409 height 35
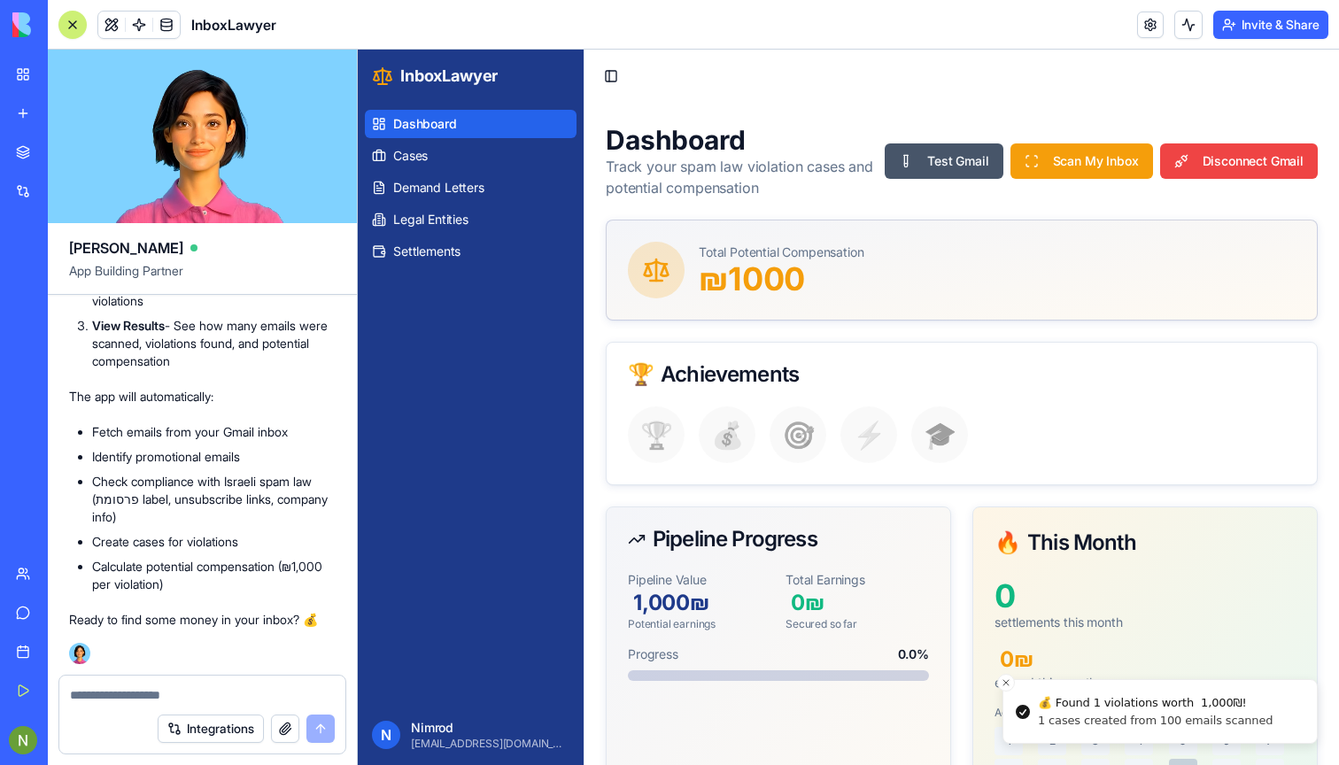
click at [1072, 721] on div "1 cases created from 100 emails scanned" at bounding box center [1155, 721] width 235 height 16
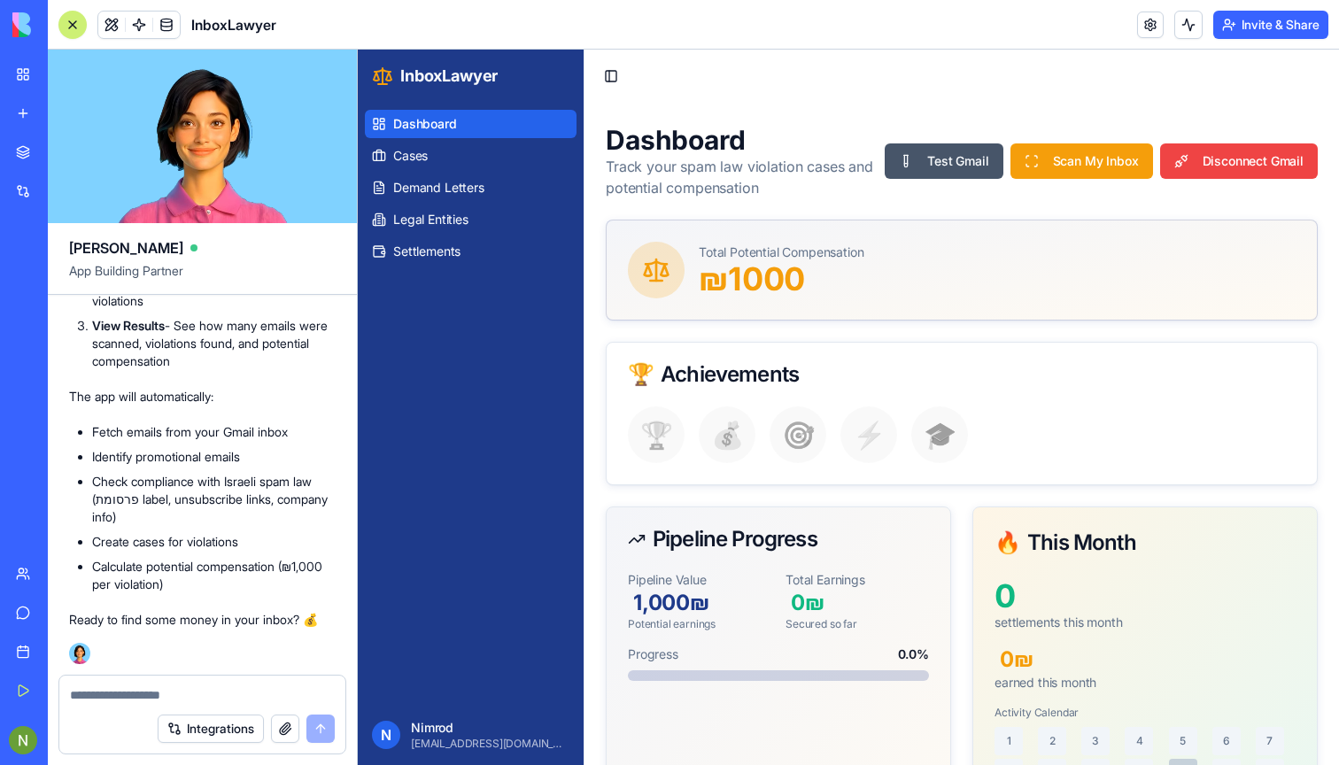
click at [716, 262] on p "₪ 1000" at bounding box center [782, 278] width 166 height 35
click at [440, 128] on span "Dashboard" at bounding box center [425, 124] width 64 height 18
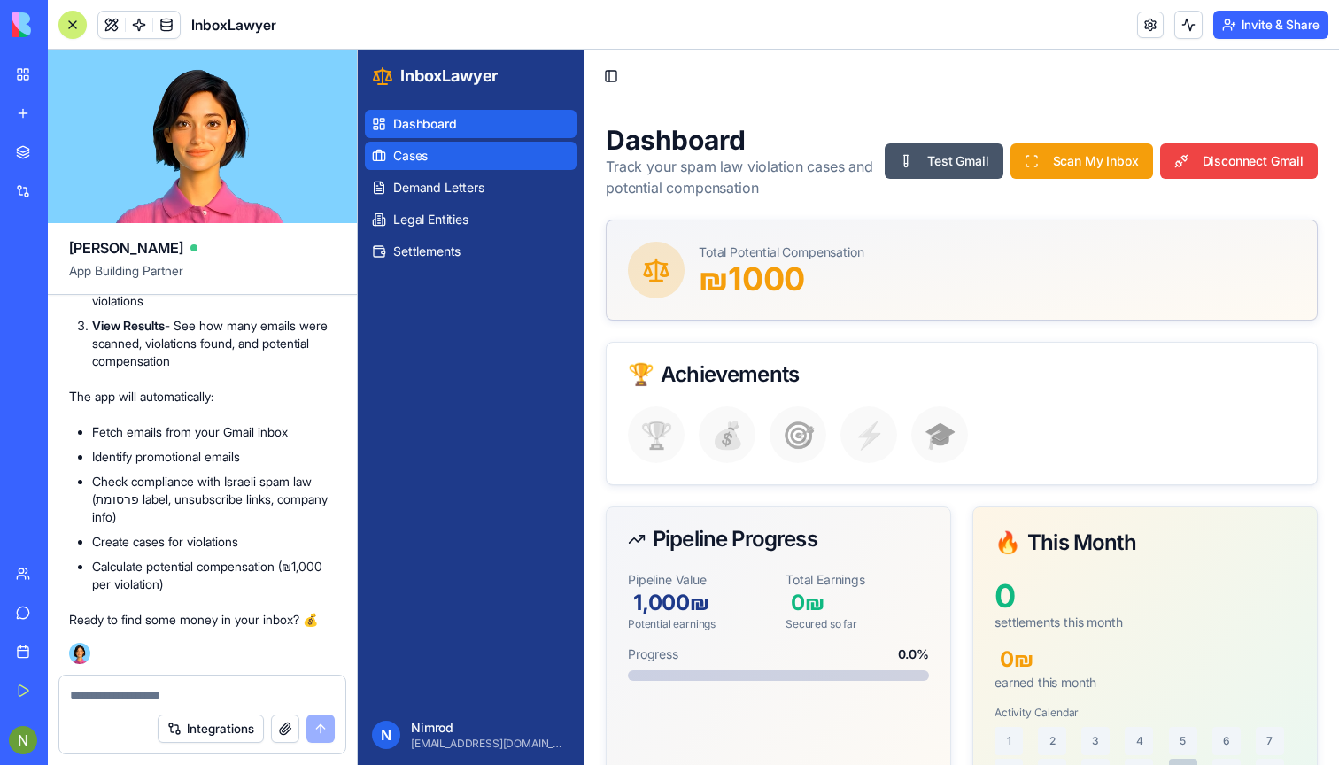
click at [426, 143] on link "Cases" at bounding box center [471, 156] width 212 height 28
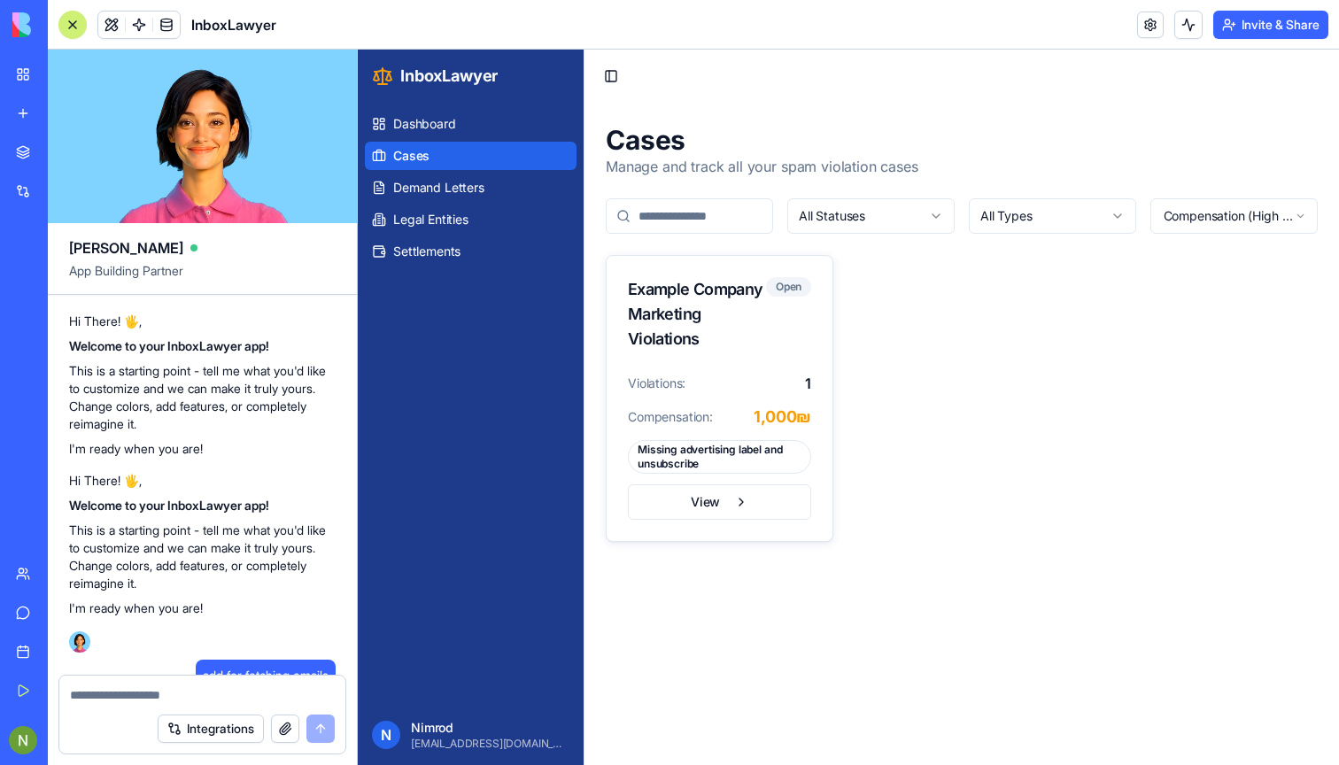
click at [66, 114] on div "New app" at bounding box center [54, 113] width 23 height 18
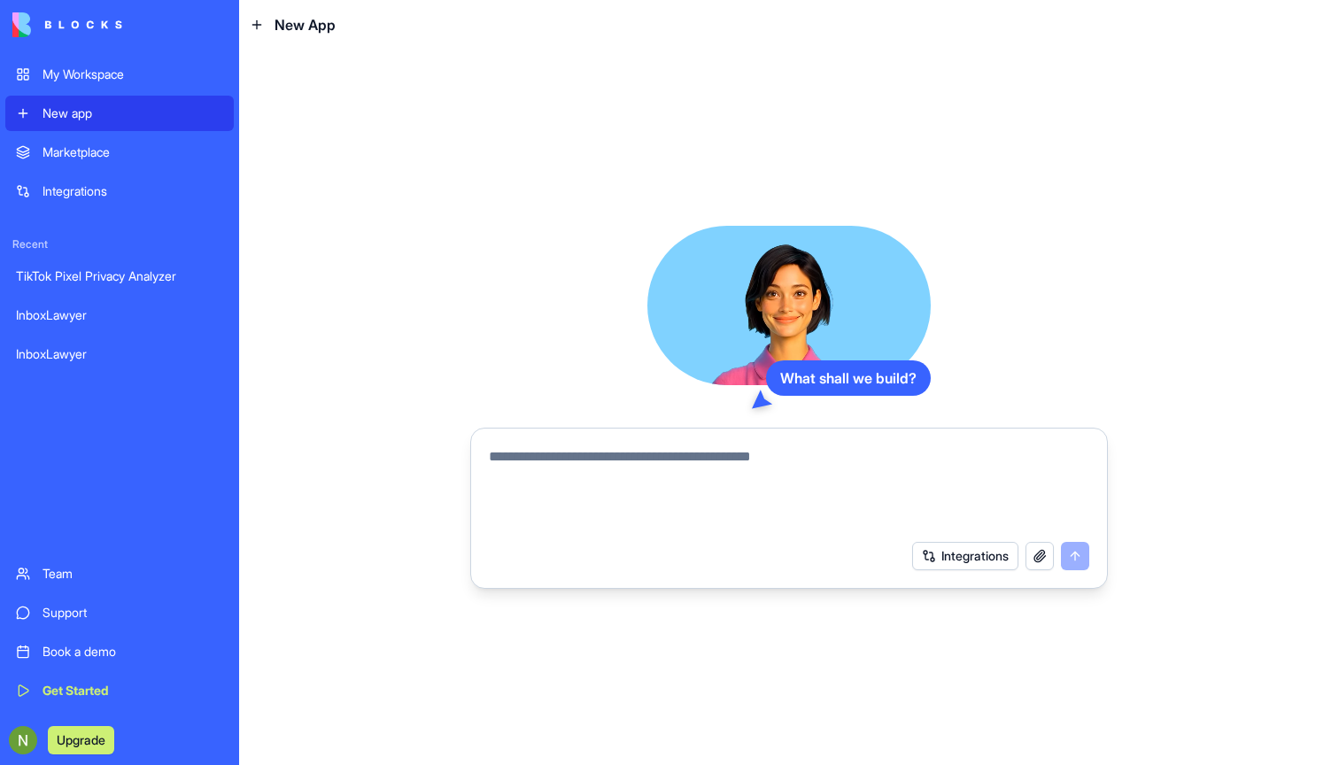
click at [90, 144] on div "Marketplace" at bounding box center [133, 152] width 181 height 18
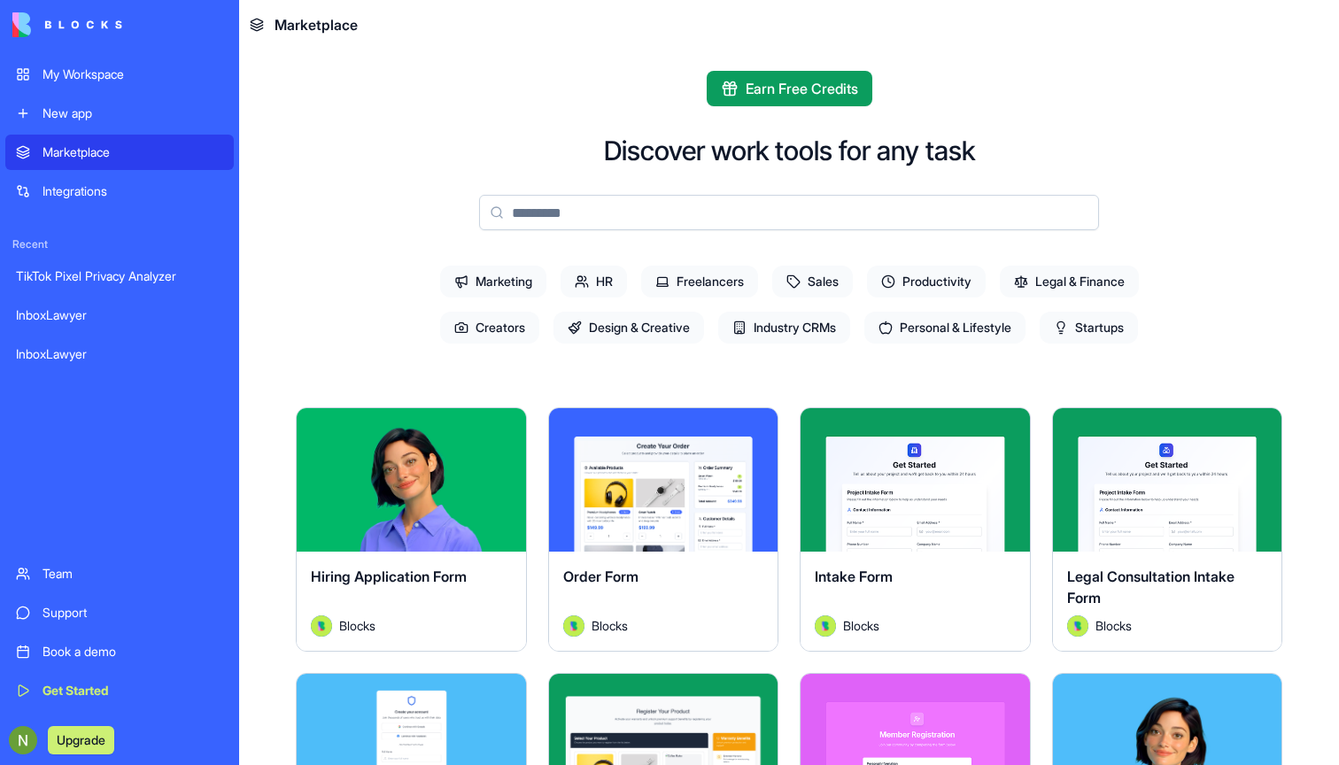
click at [92, 196] on div "Integrations" at bounding box center [133, 191] width 181 height 18
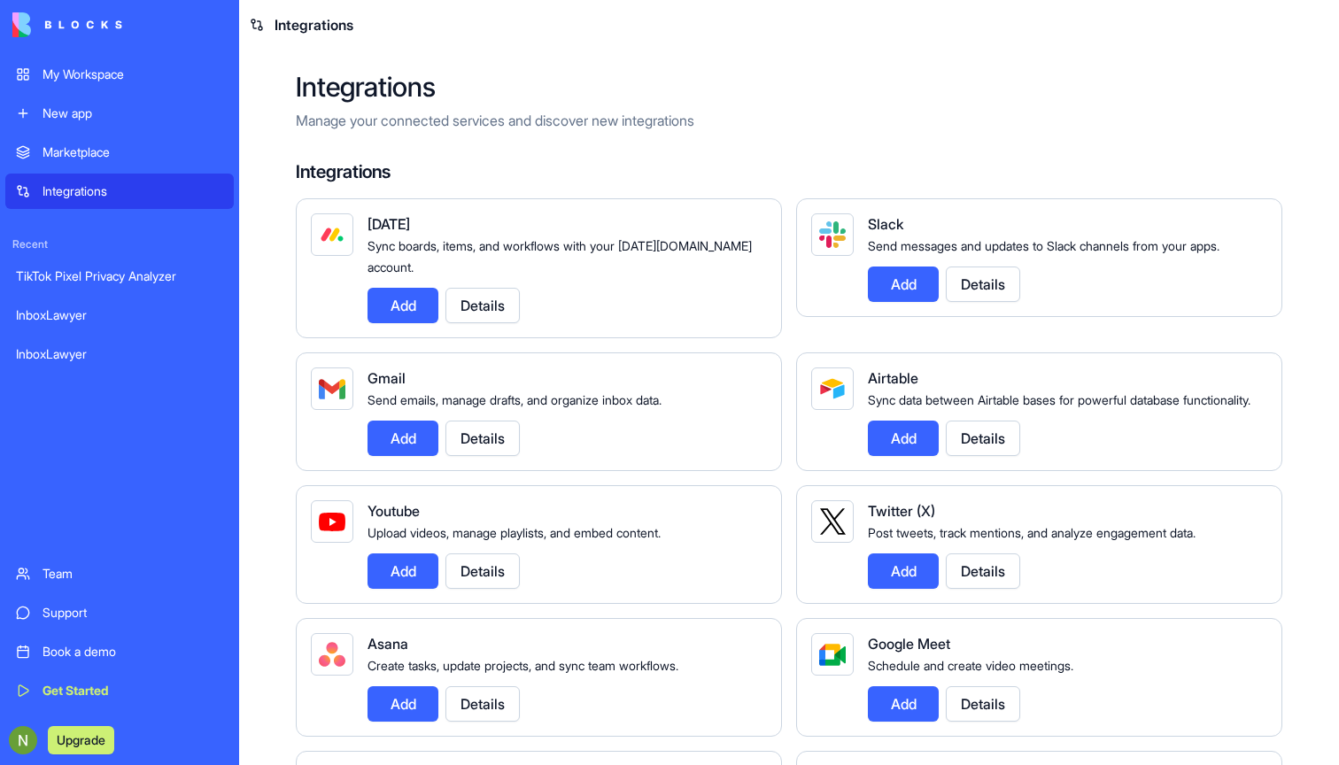
click at [66, 71] on div "My Workspace" at bounding box center [133, 75] width 181 height 18
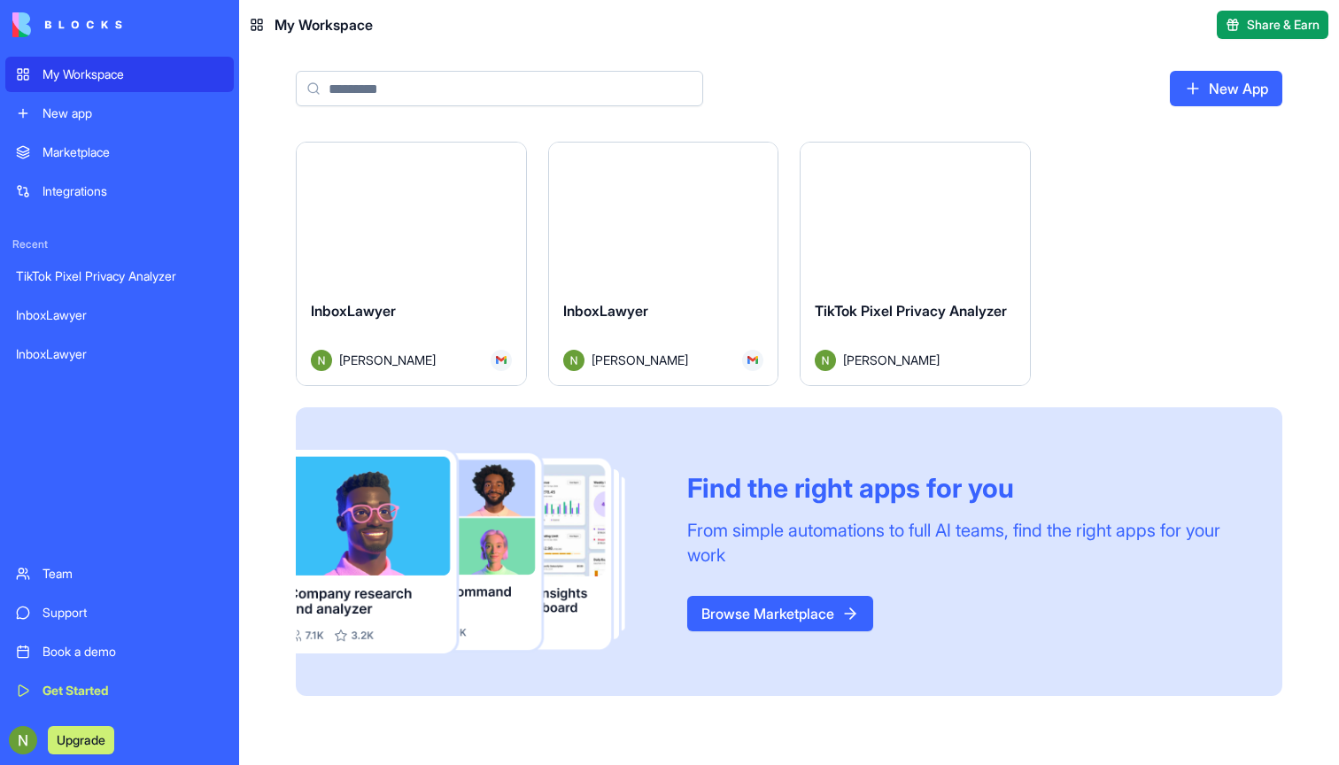
click at [761, 169] on html "My Workspace New app Marketplace Integrations Recent TikTok Pixel Privacy Analy…" at bounding box center [669, 382] width 1339 height 765
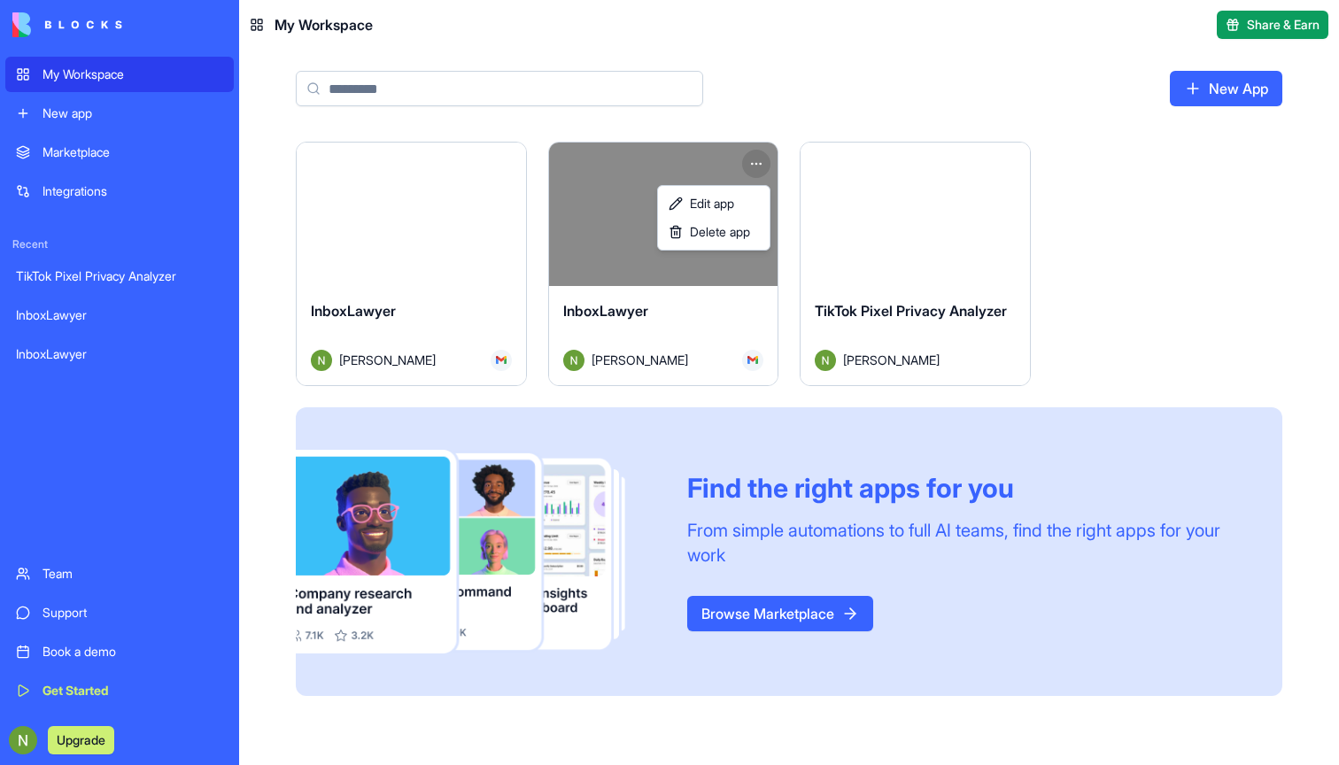
click at [117, 117] on html "My Workspace New app Marketplace Integrations Recent TikTok Pixel Privacy Analy…" at bounding box center [669, 382] width 1339 height 765
click at [752, 171] on html "My Workspace New app Marketplace Integrations Recent TikTok Pixel Privacy Analy…" at bounding box center [669, 382] width 1339 height 765
click at [547, 197] on html "My Workspace New app Marketplace Integrations Recent TikTok Pixel Privacy Analy…" at bounding box center [669, 382] width 1339 height 765
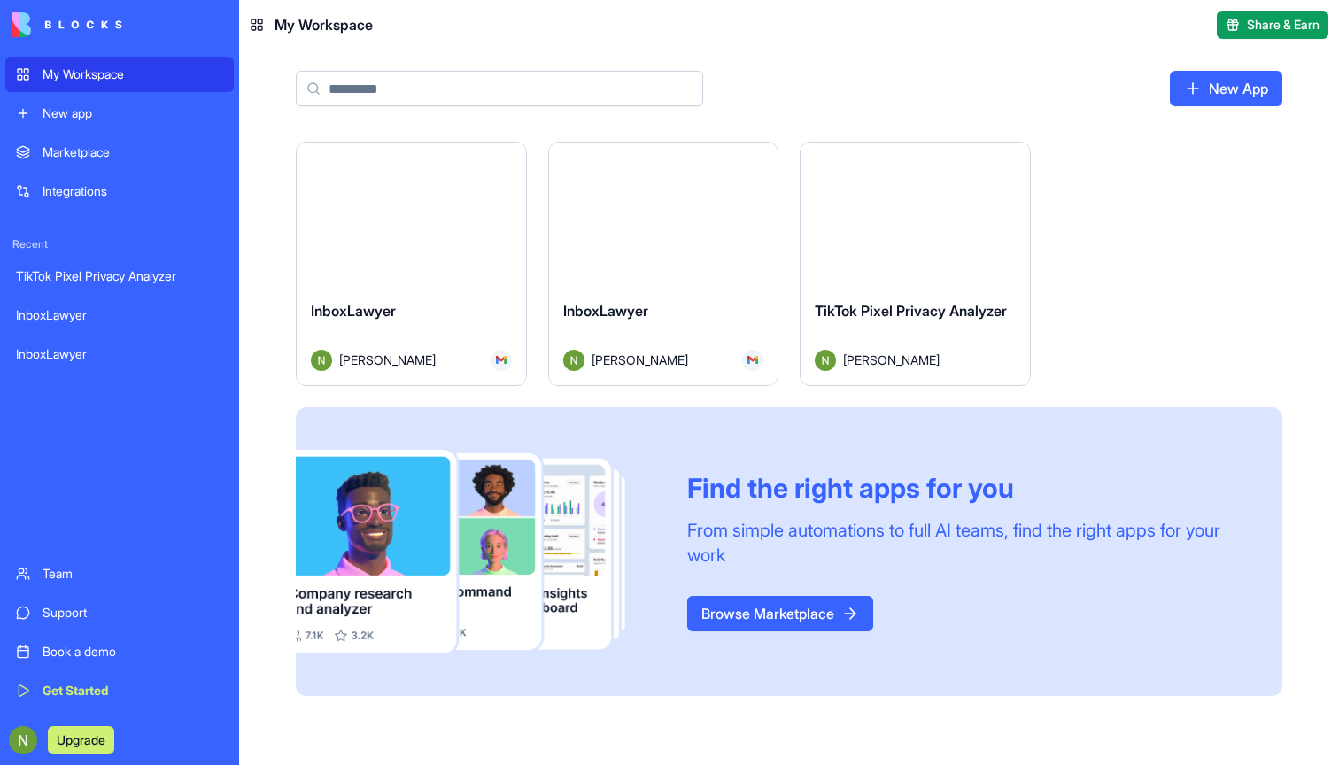
click at [493, 247] on div "Launch" at bounding box center [411, 214] width 229 height 143
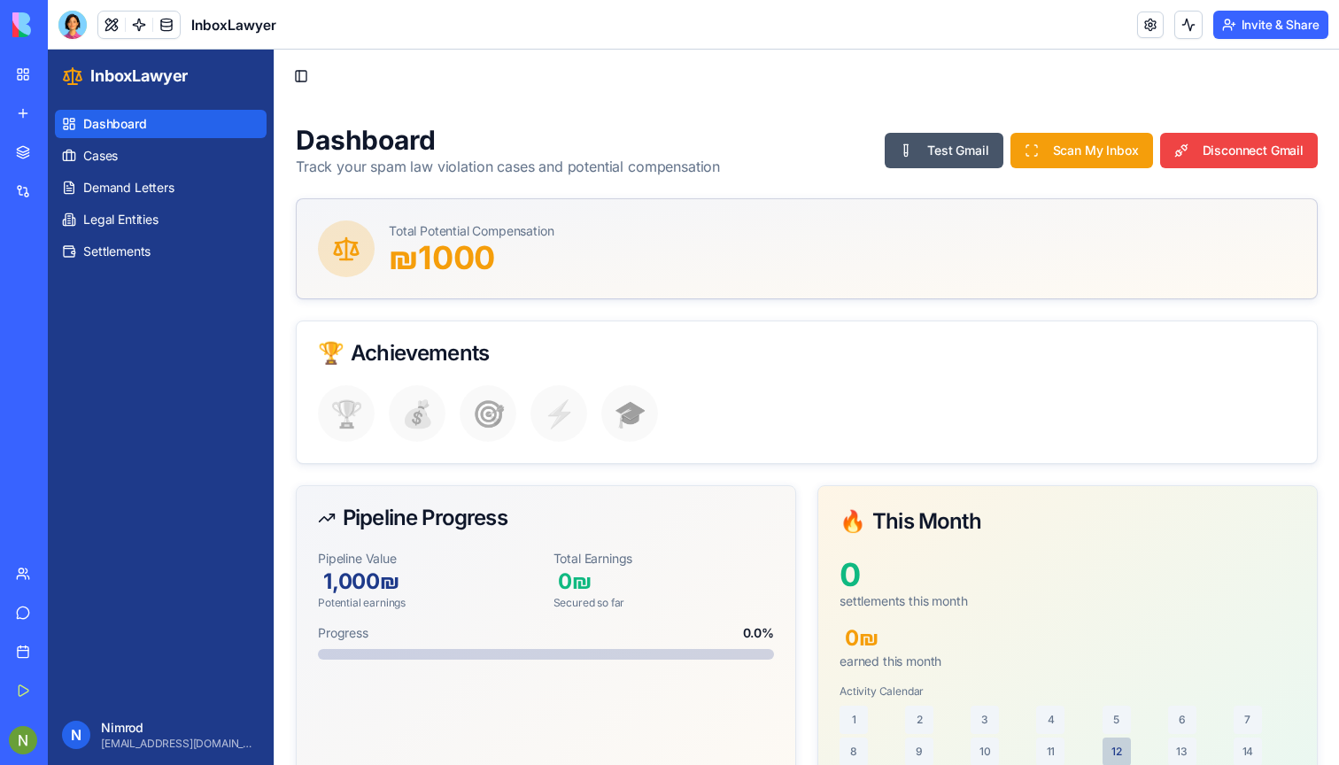
click at [338, 33] on header "InboxLawyer Invite & Share" at bounding box center [693, 25] width 1291 height 50
click at [238, 26] on span "InboxLawyer" at bounding box center [233, 24] width 85 height 21
click at [275, 31] on span "InboxLawyer" at bounding box center [233, 24] width 85 height 21
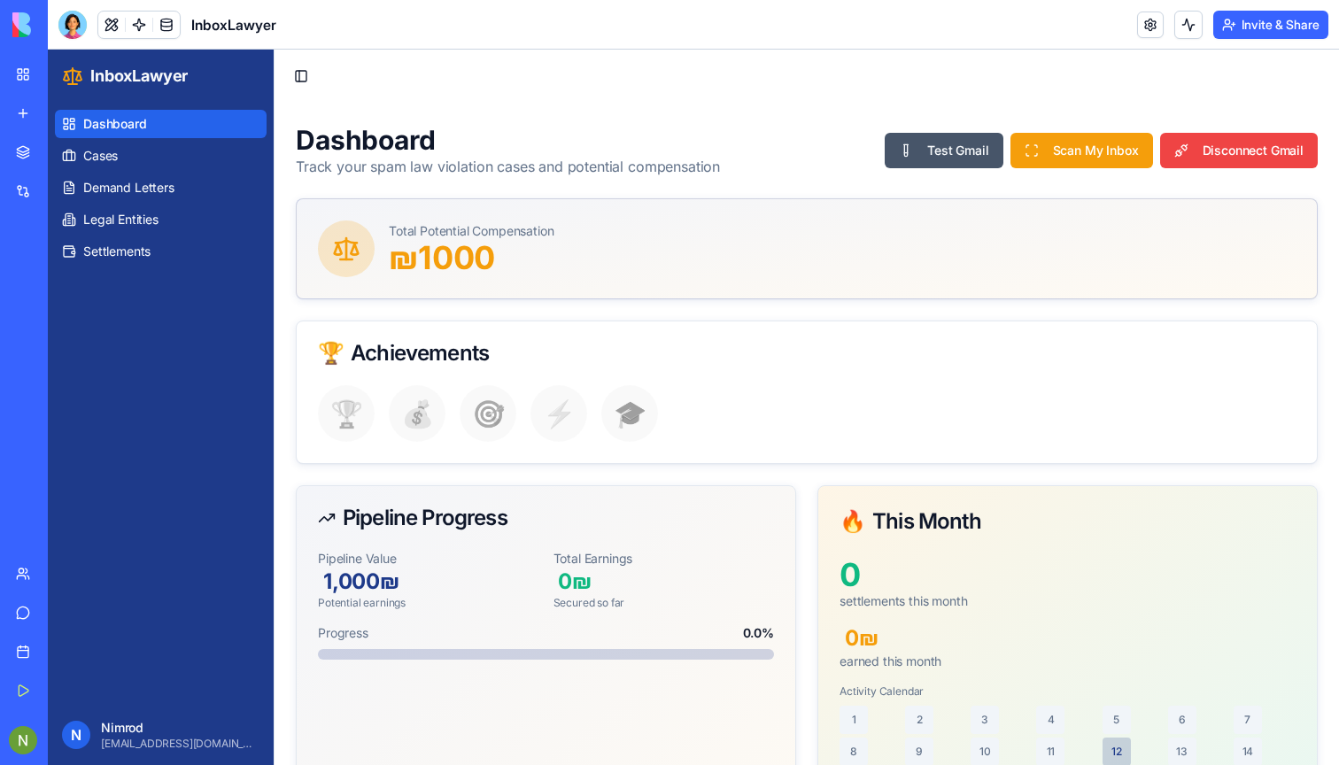
click at [275, 31] on span "InboxLawyer" at bounding box center [233, 24] width 85 height 21
click at [241, 27] on span "InboxLawyer" at bounding box center [233, 24] width 85 height 21
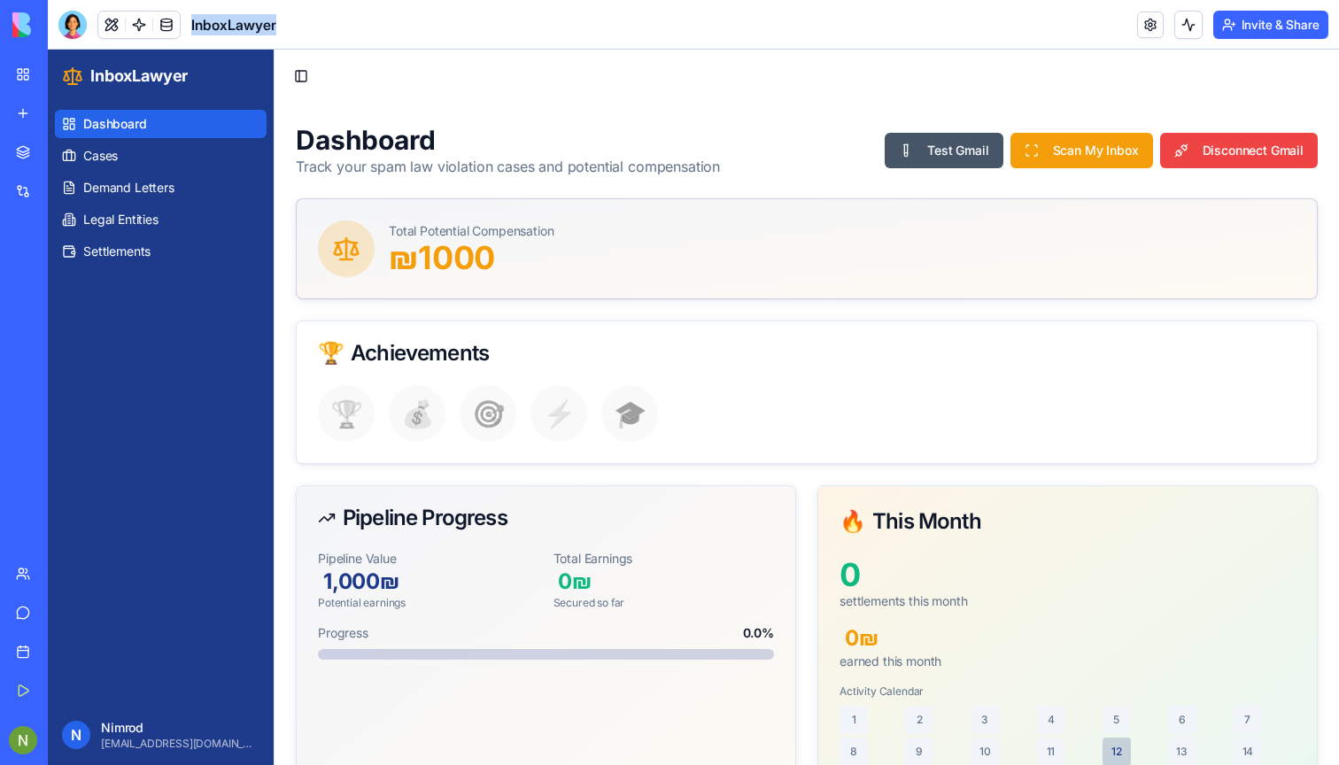
click at [358, 22] on header "InboxLawyer Invite & Share" at bounding box center [693, 25] width 1291 height 50
click at [231, 30] on span "InboxLawyer" at bounding box center [233, 24] width 85 height 21
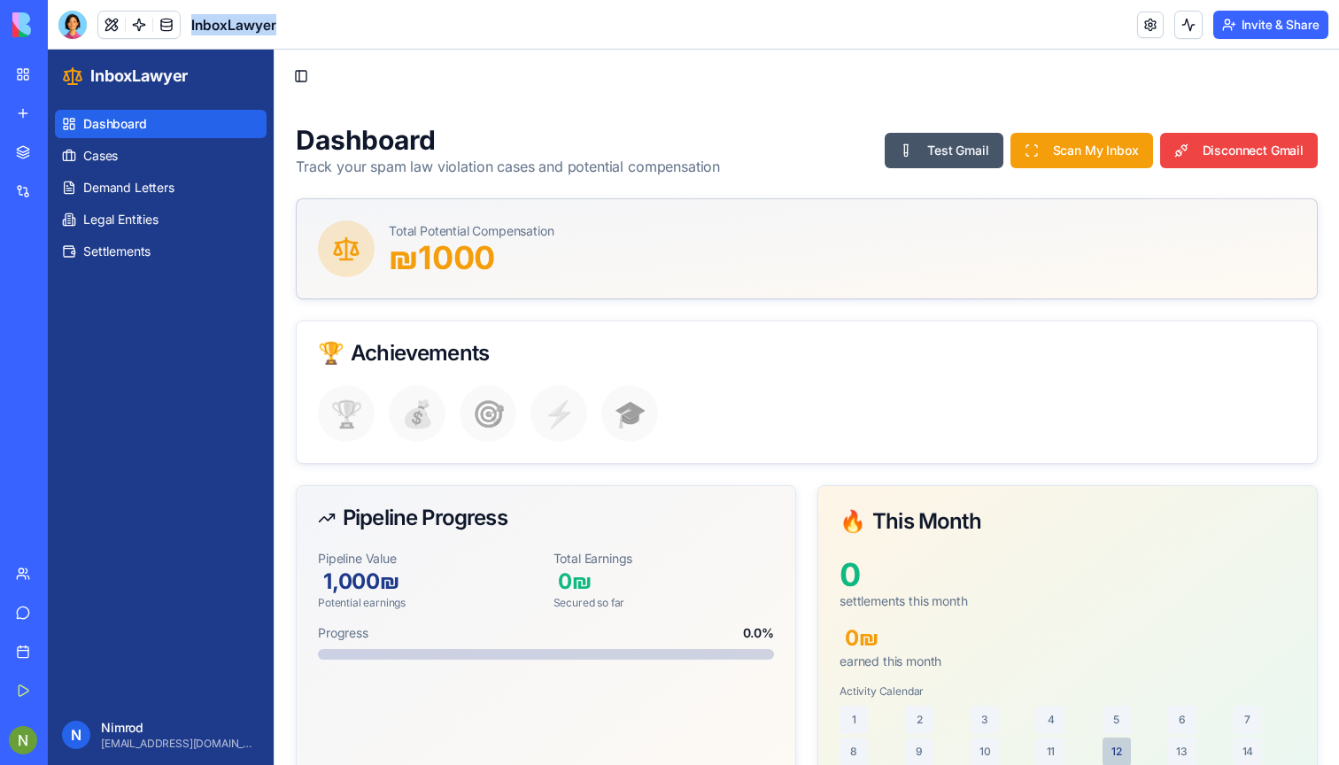
click at [279, 18] on header "InboxLawyer Invite & Share" at bounding box center [693, 25] width 1291 height 50
click at [228, 21] on span "InboxLawyer" at bounding box center [233, 24] width 85 height 21
click at [265, 8] on header "InboxLawyer Invite & Share" at bounding box center [693, 25] width 1291 height 50
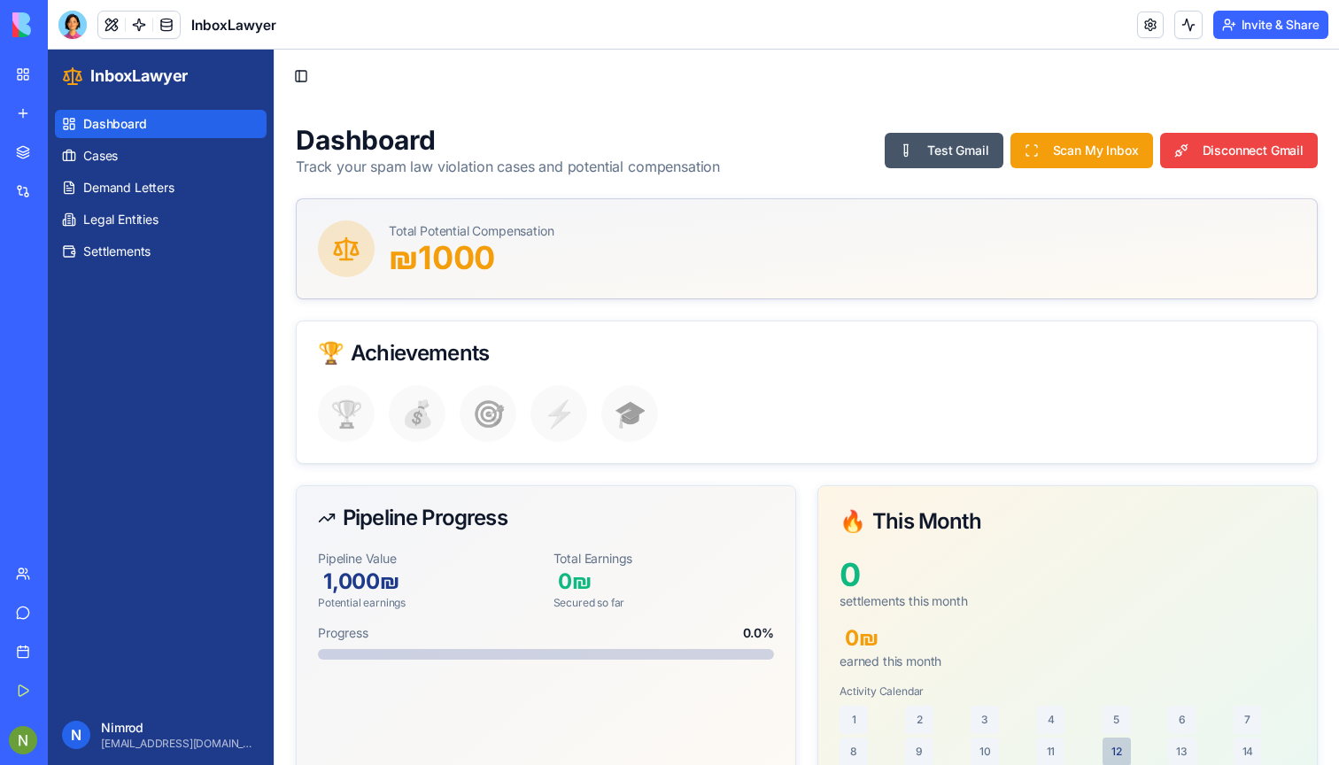
click at [213, 31] on span "InboxLawyer" at bounding box center [233, 24] width 85 height 21
click at [275, 20] on span "InboxLawyer" at bounding box center [233, 24] width 85 height 21
click at [251, 23] on span "InboxLawyer" at bounding box center [233, 24] width 85 height 21
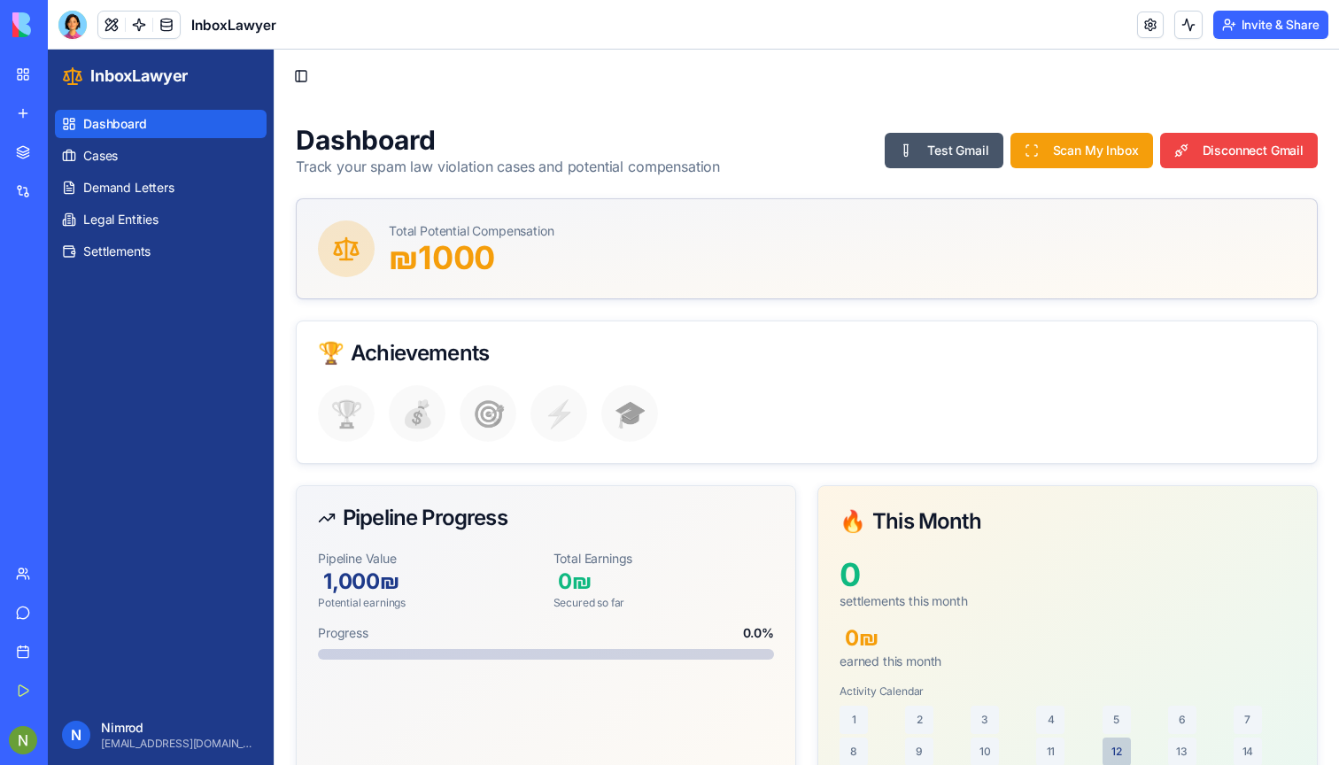
click at [251, 23] on span "InboxLawyer" at bounding box center [233, 24] width 85 height 21
click at [477, 10] on header "InboxLawyer Invite & Share" at bounding box center [693, 25] width 1291 height 50
click at [437, 165] on p "Track your spam law violation cases and potential compensation" at bounding box center [508, 166] width 424 height 21
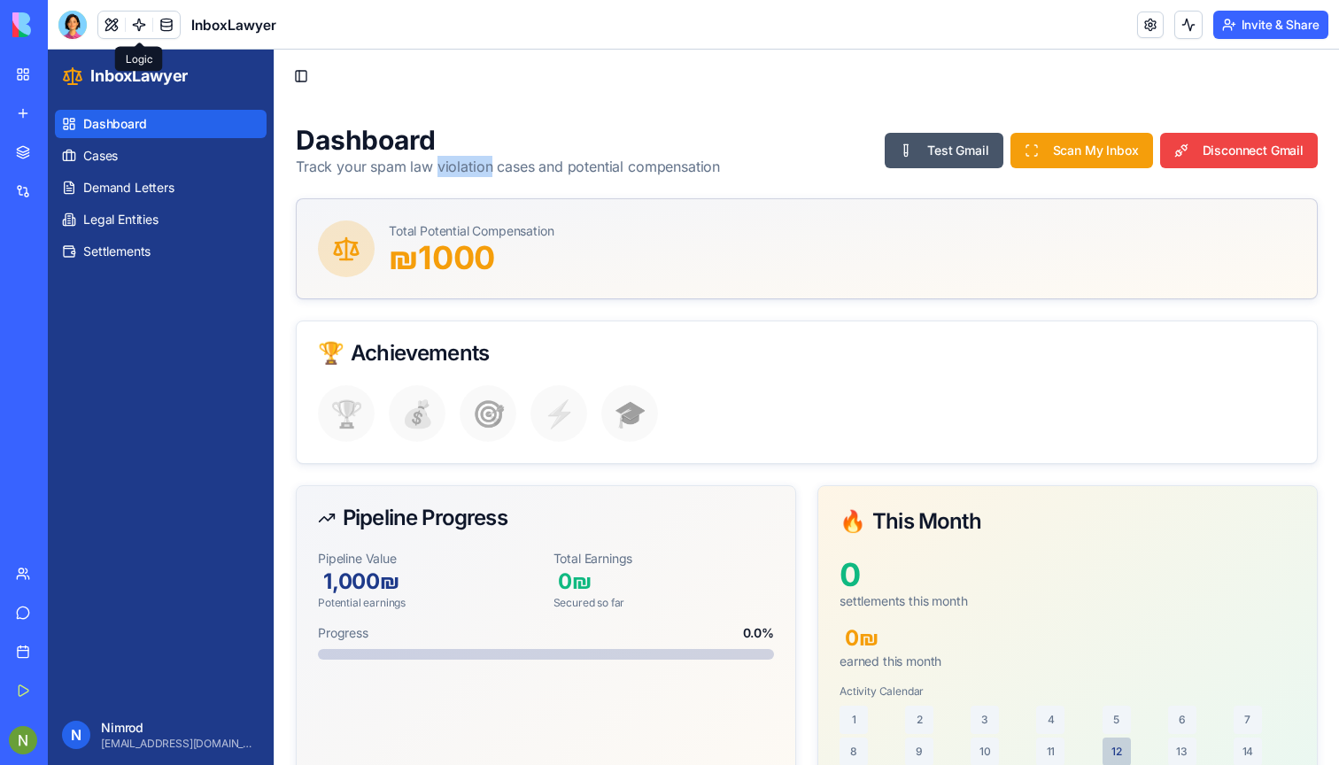
click at [436, 155] on h1 "Dashboard" at bounding box center [508, 140] width 424 height 32
click at [375, 162] on p "Track your spam law violation cases and potential compensation" at bounding box center [508, 166] width 424 height 21
click at [23, 604] on link "Support" at bounding box center [40, 612] width 71 height 35
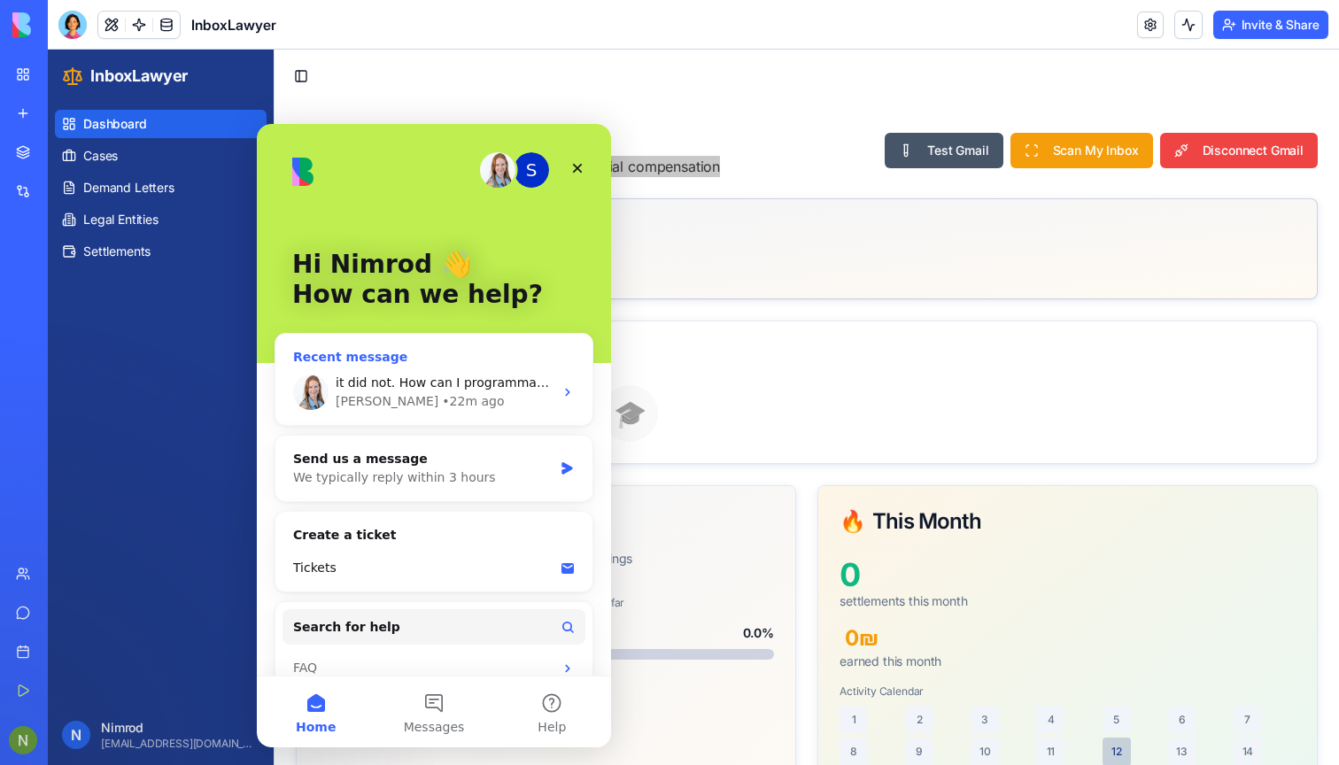
click at [405, 371] on div "it did not. How can I programmatically disconnect/revoke an OAuth integration (…" at bounding box center [433, 392] width 317 height 66
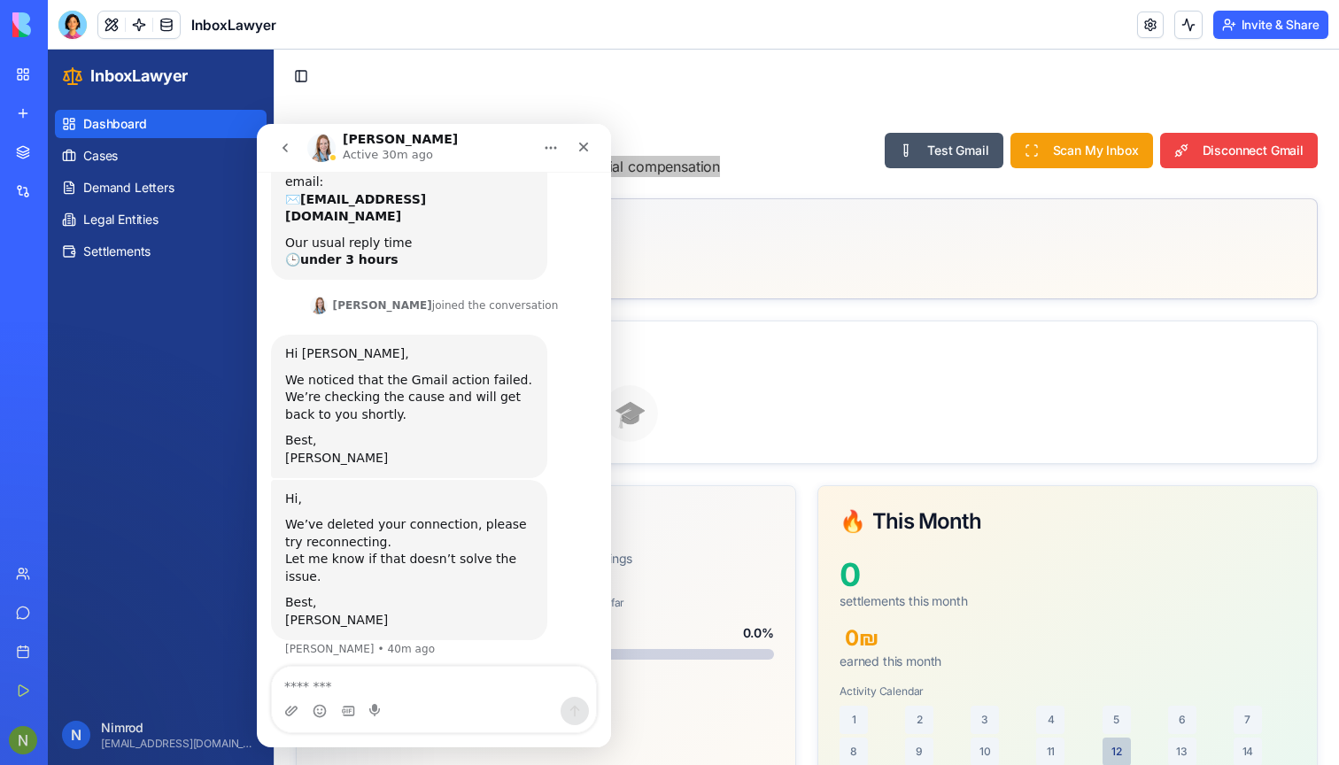
scroll to position [219, 0]
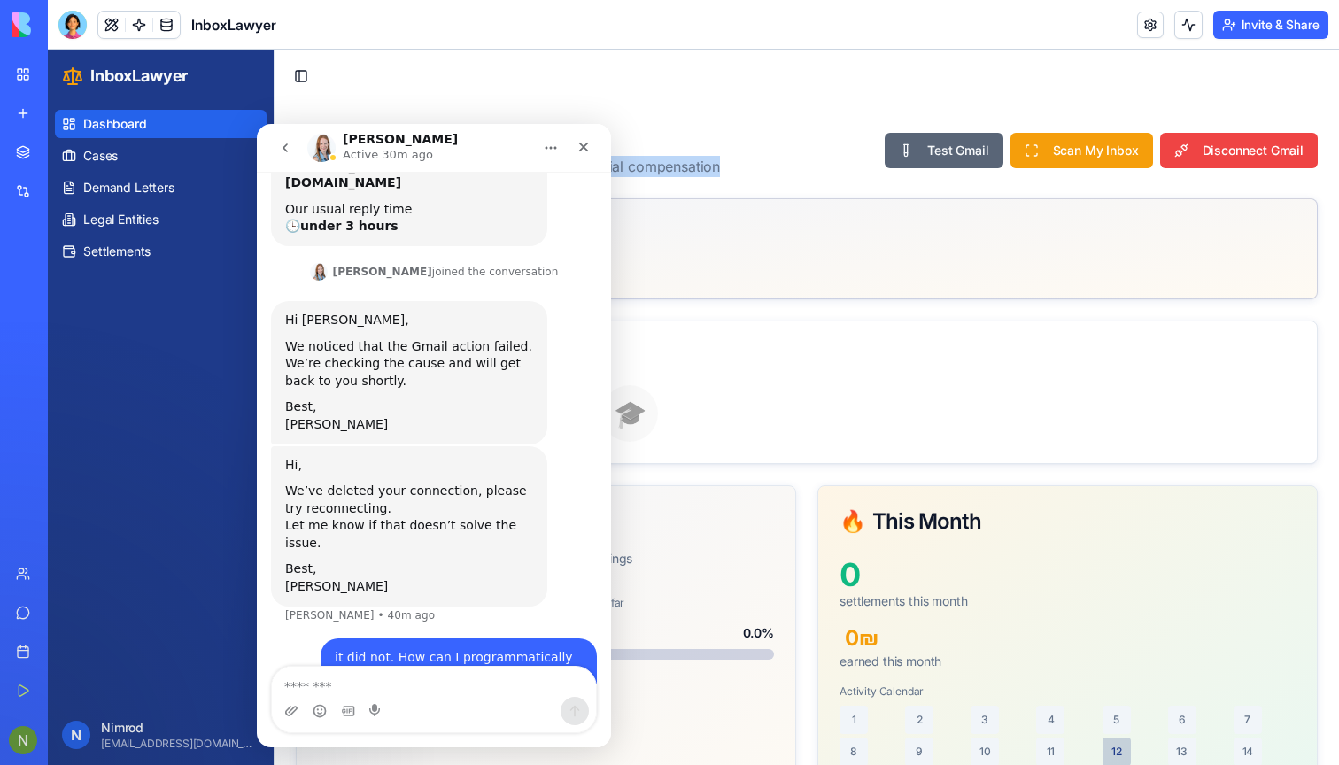
click at [938, 151] on button "Test Gmail" at bounding box center [944, 150] width 118 height 35
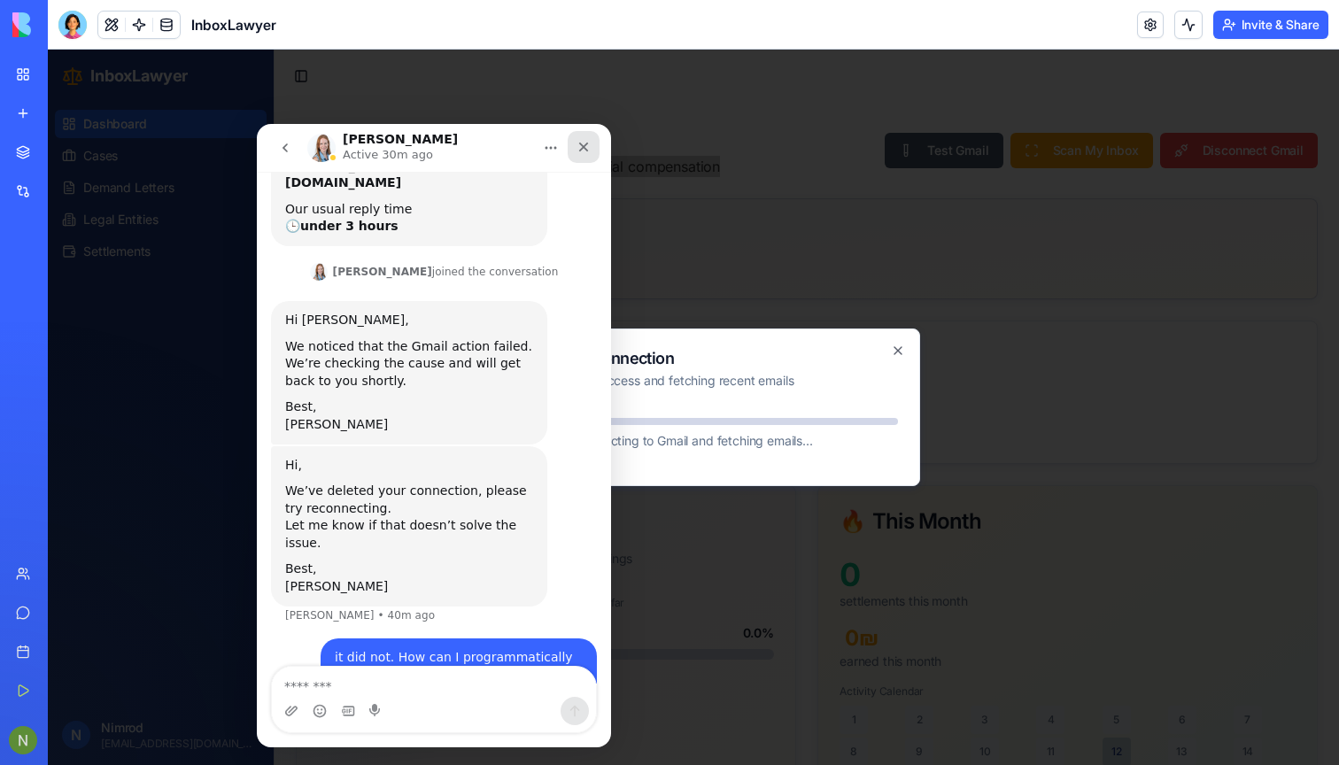
click at [589, 149] on icon "Close" at bounding box center [583, 147] width 14 height 14
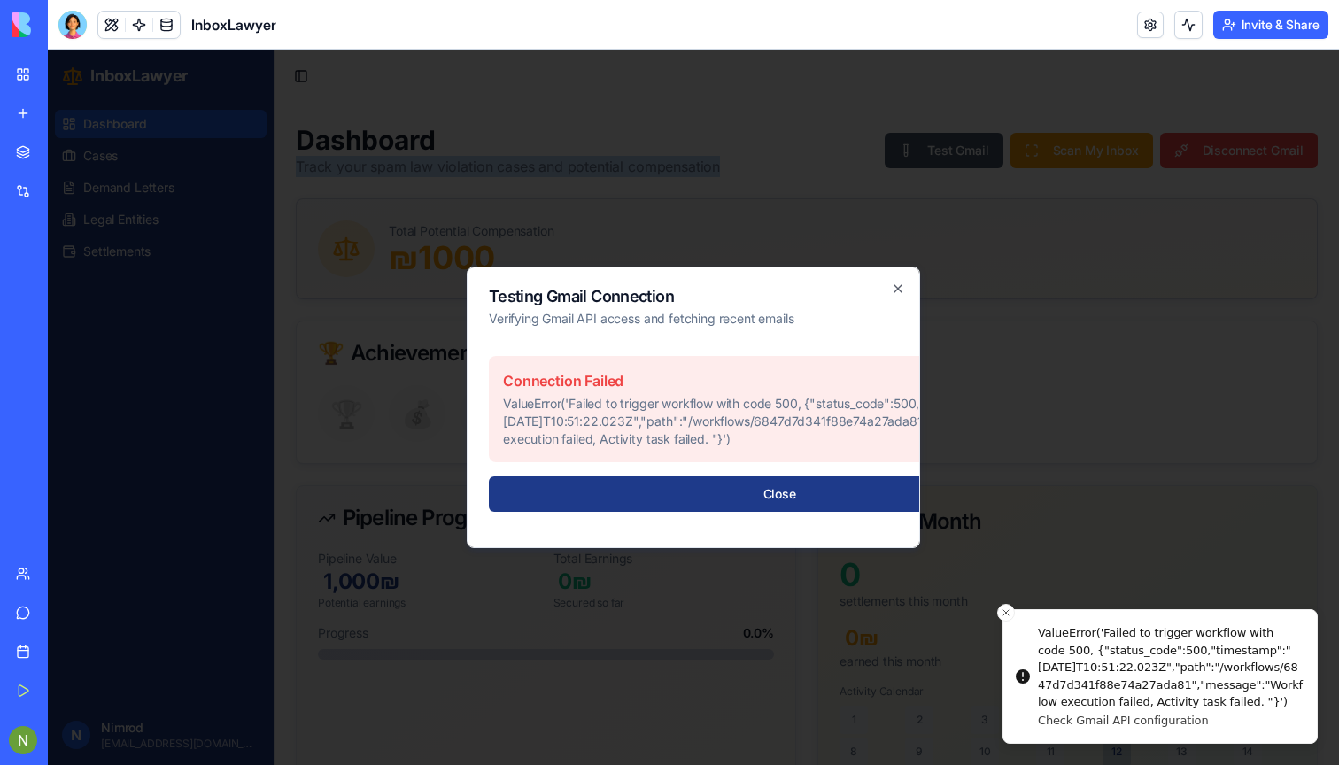
click at [681, 429] on p "ValueError('Failed to trigger workflow with code 500, {"status_code":500,"times…" at bounding box center [779, 421] width 553 height 53
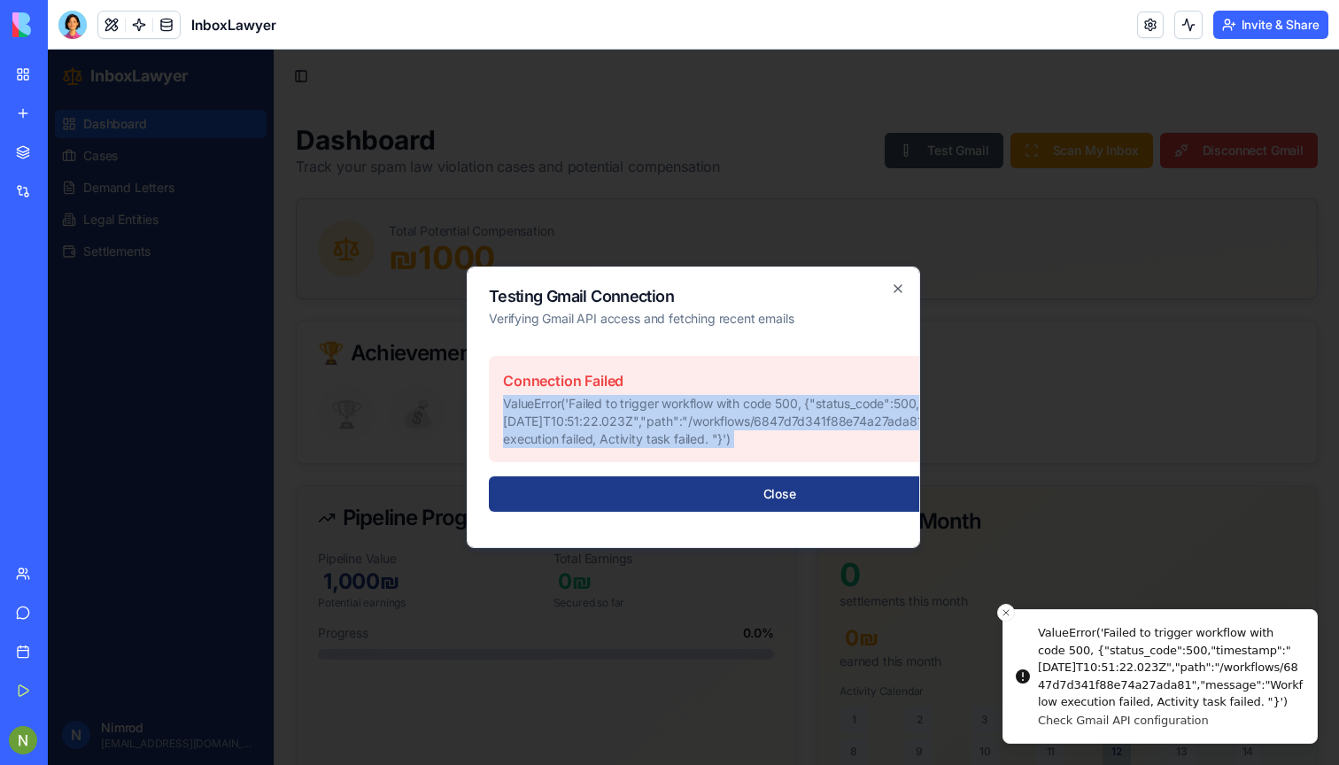
copy p "ValueError('Failed to trigger workflow with code 500, {"status_code":500,"times…"
click at [898, 282] on icon "button" at bounding box center [898, 289] width 14 height 14
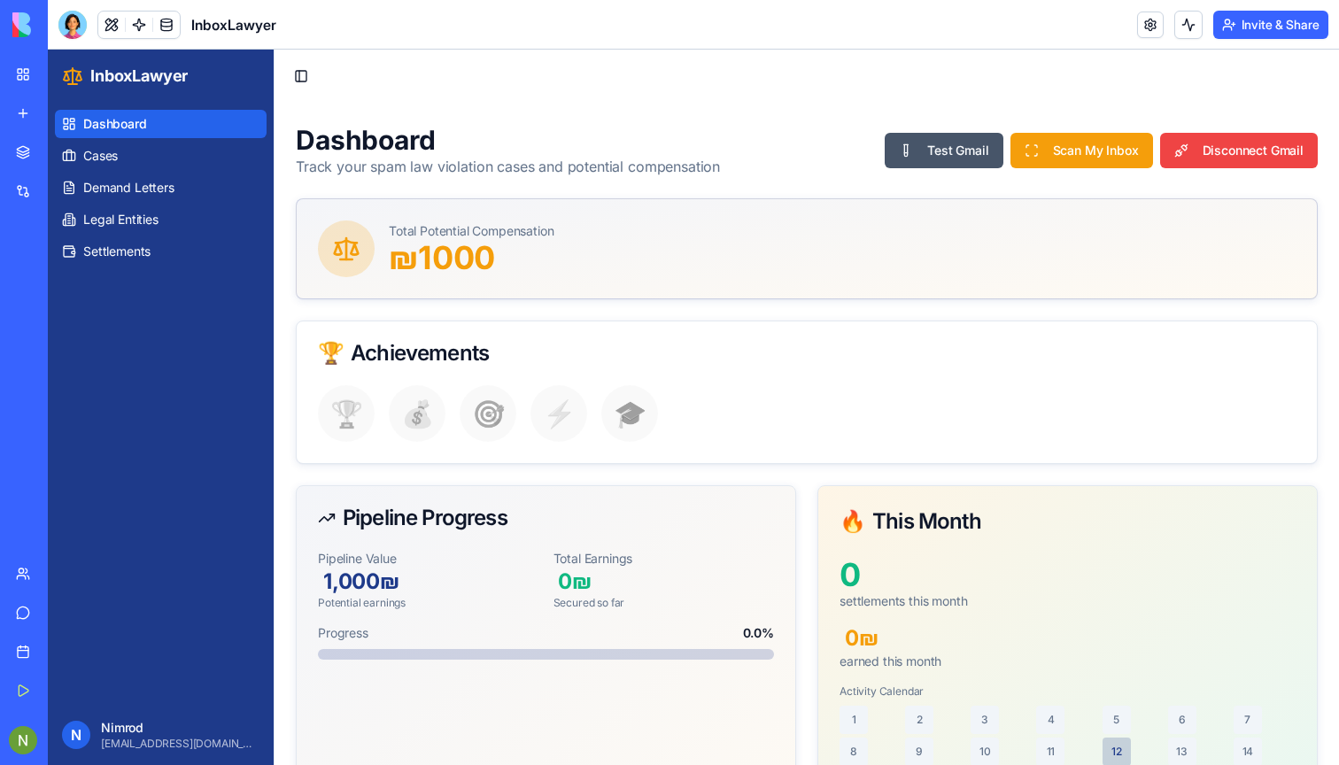
click at [21, 608] on link "Support" at bounding box center [40, 612] width 71 height 35
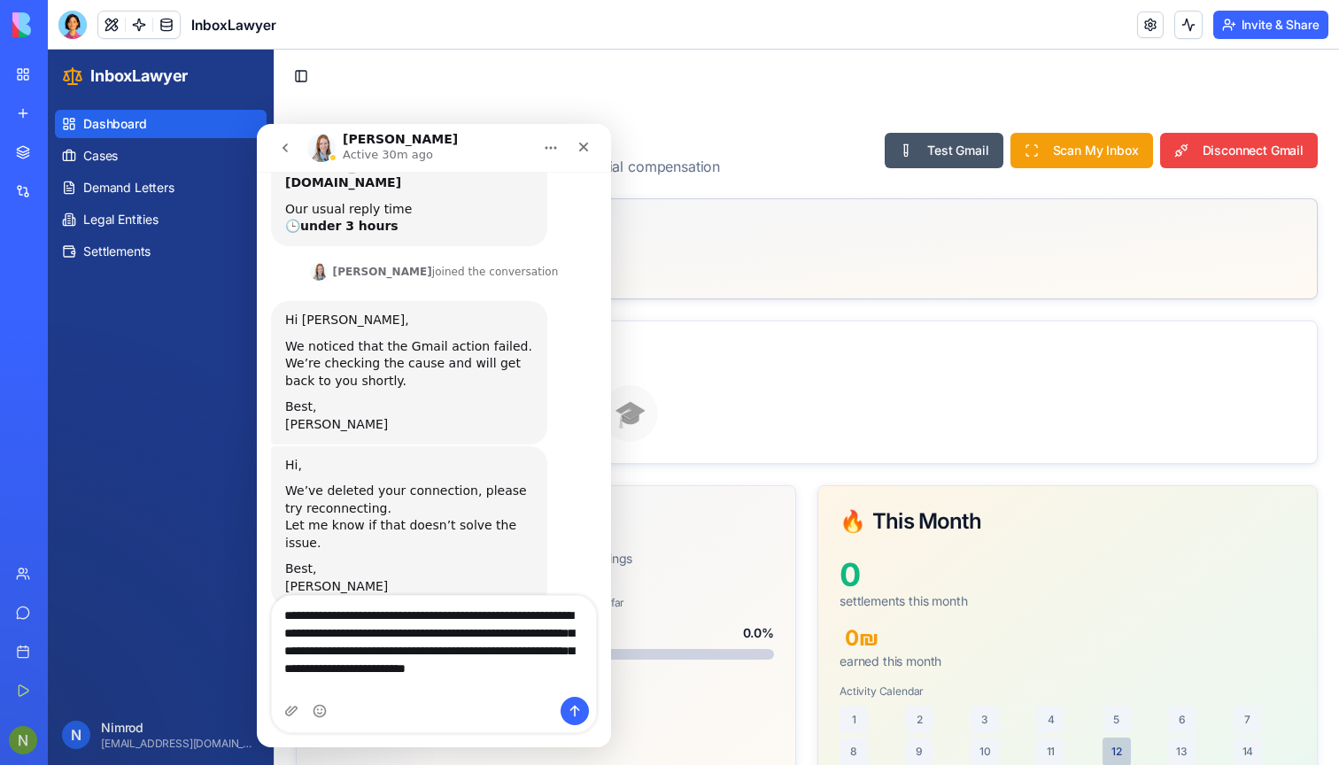
scroll to position [307, 0]
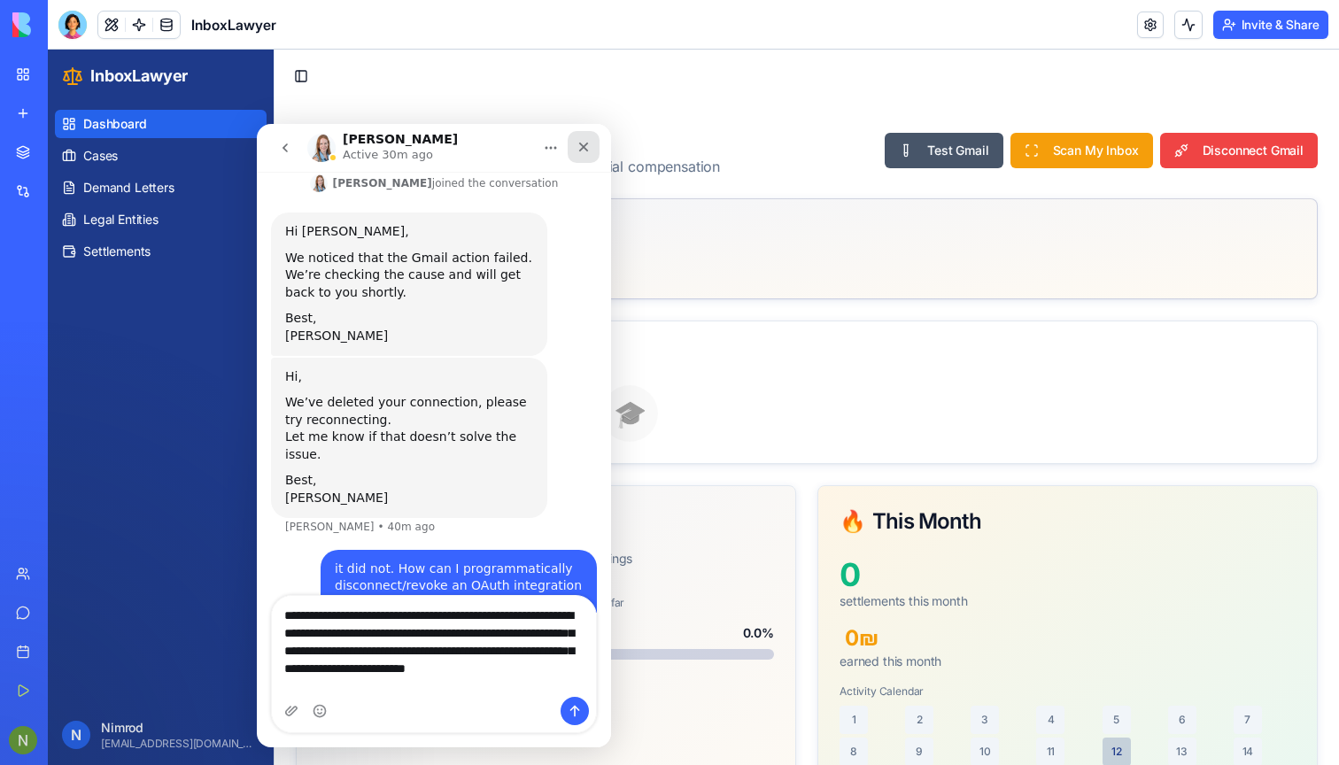
type textarea "**********"
click at [586, 148] on icon "Close" at bounding box center [583, 147] width 14 height 14
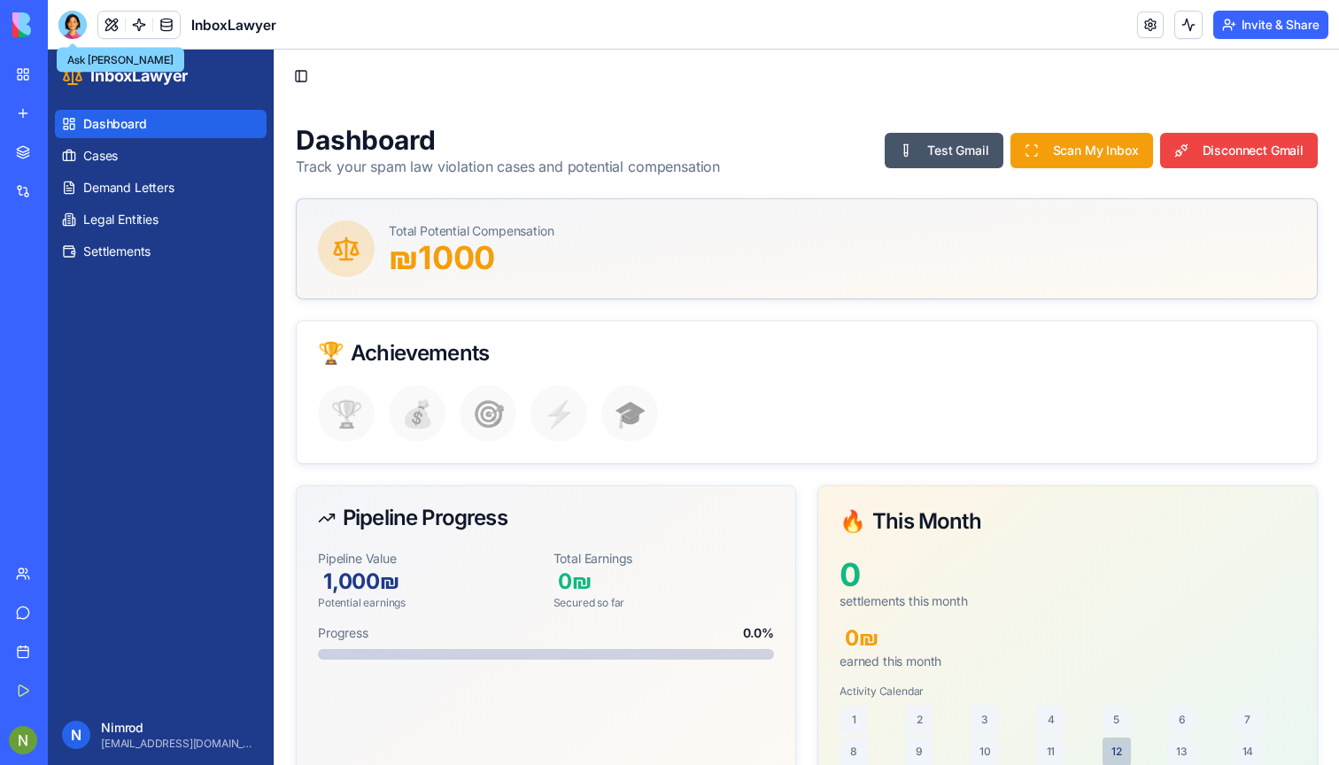
click at [66, 19] on div at bounding box center [72, 25] width 28 height 28
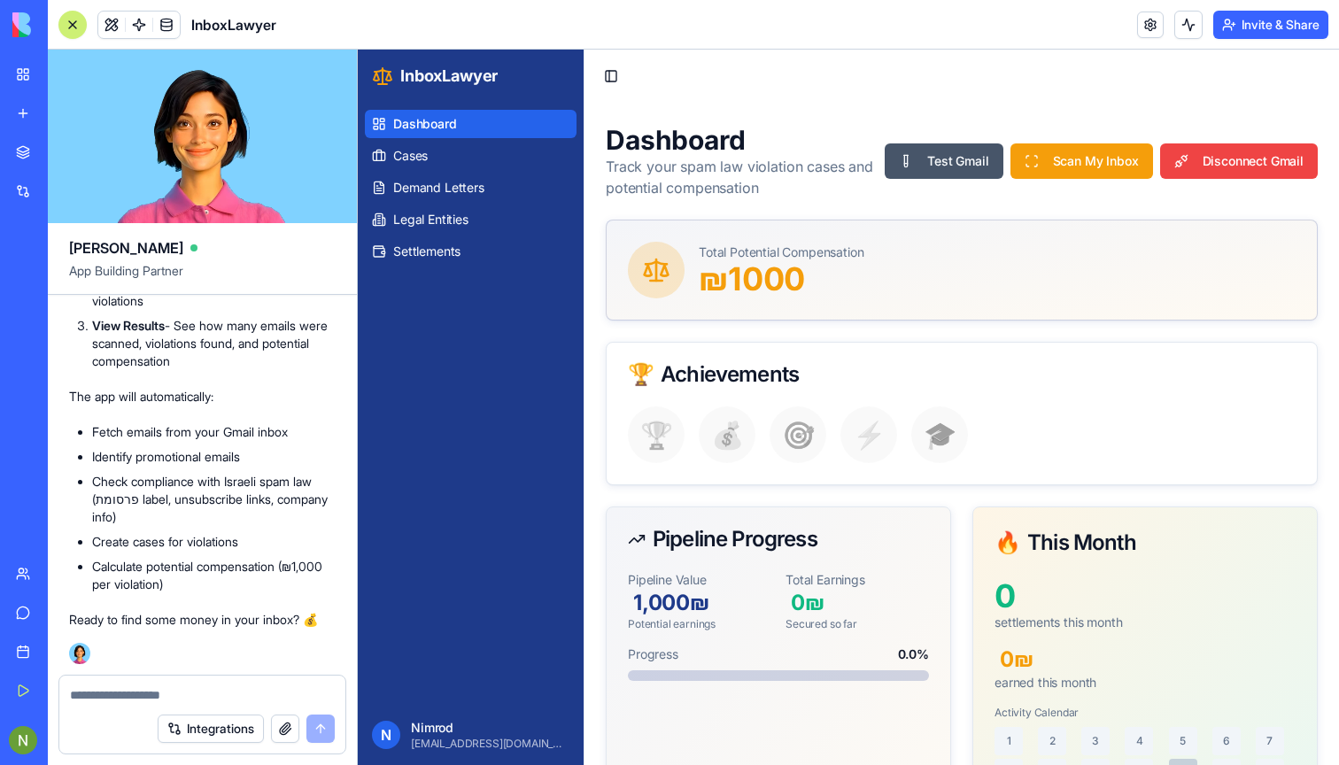
scroll to position [0, 0]
type textarea "**********"
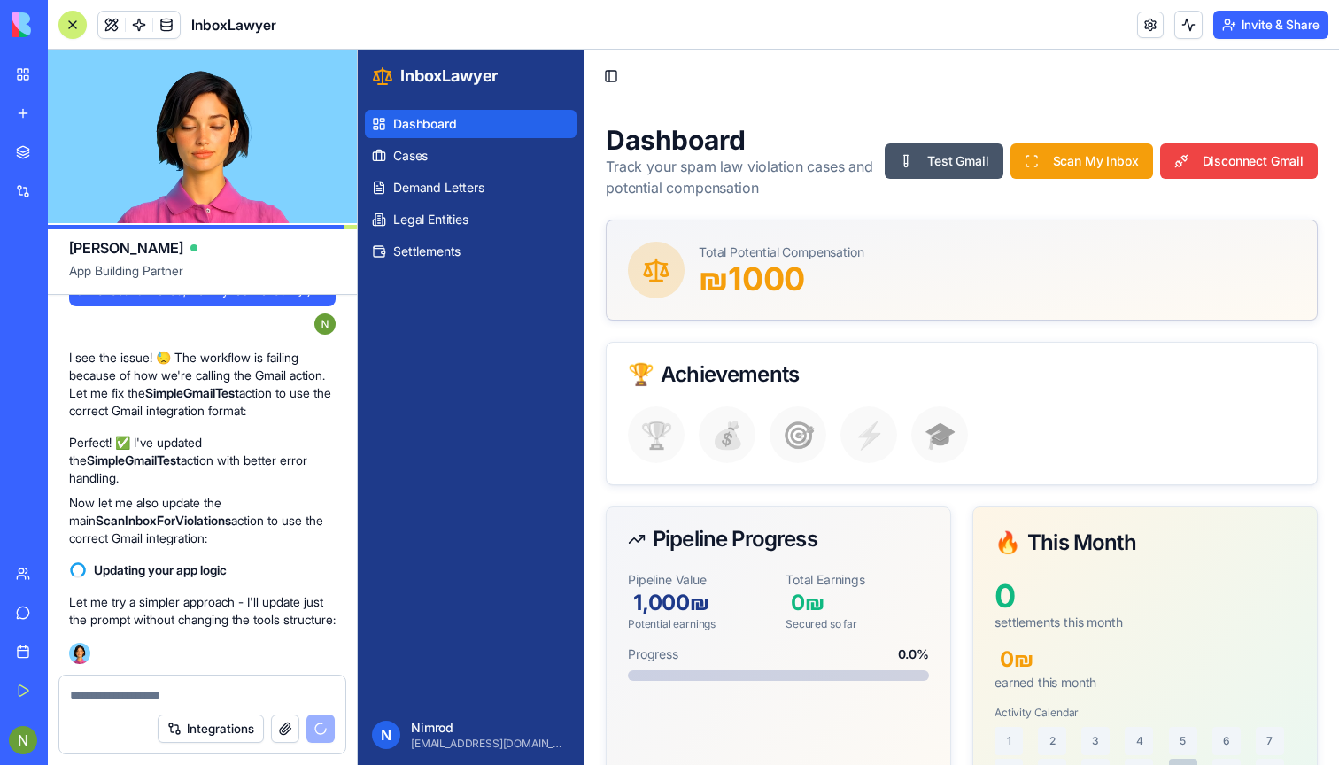
scroll to position [2595, 0]
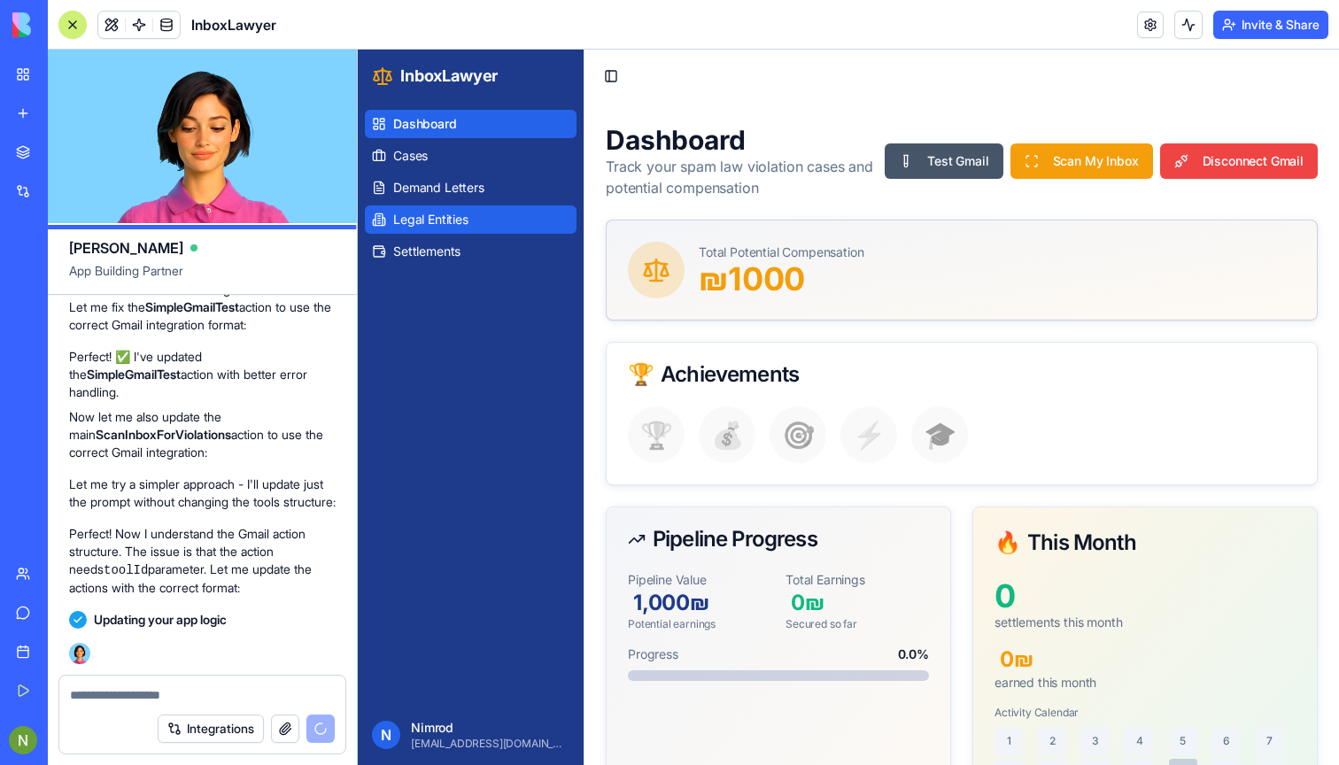
click at [435, 224] on span "Legal Entities" at bounding box center [430, 220] width 75 height 18
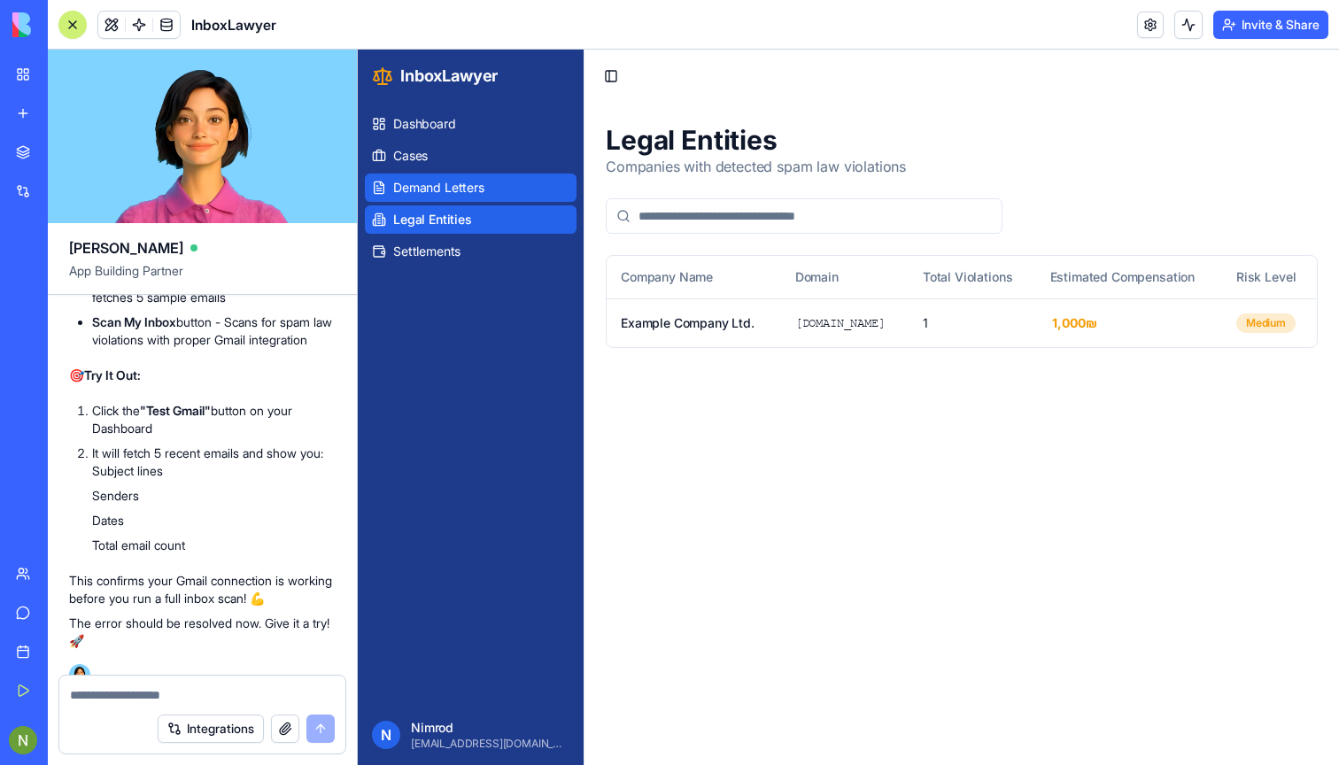
scroll to position [3424, 0]
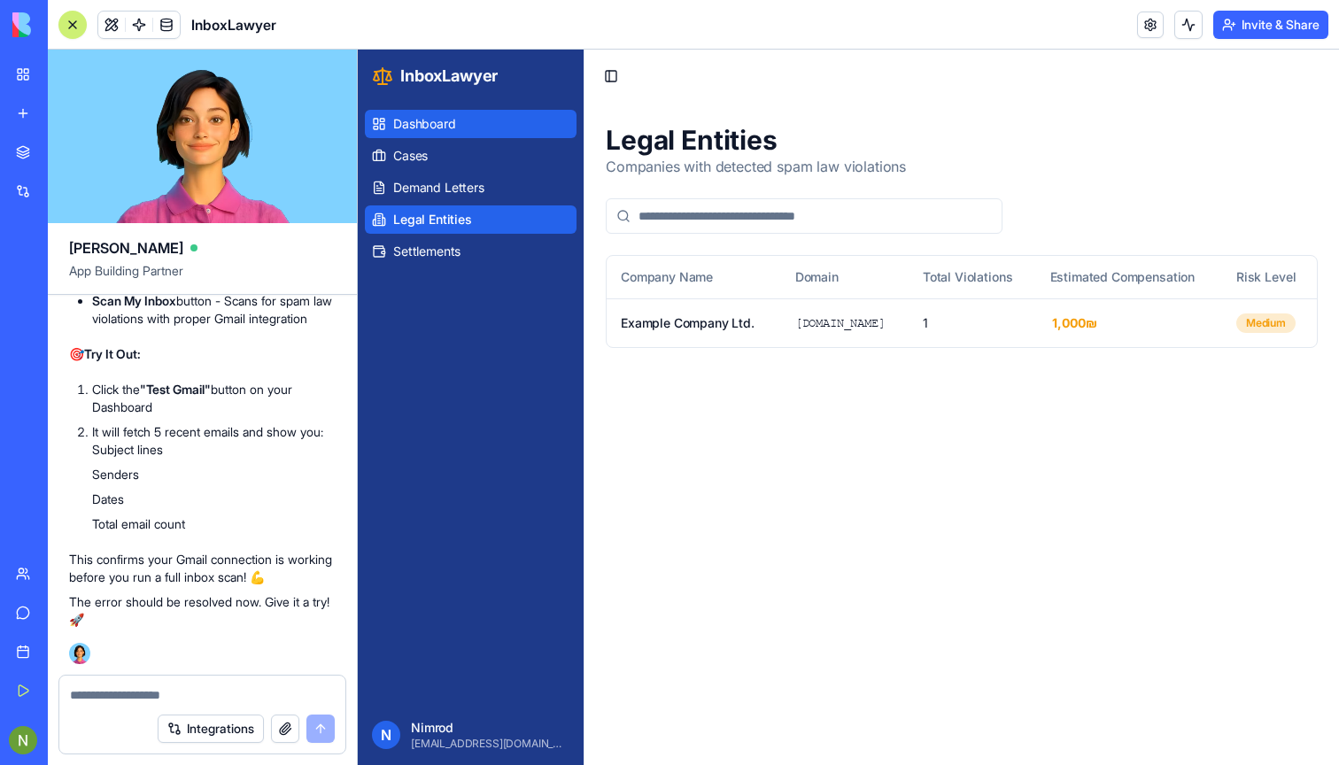
click at [437, 123] on span "Dashboard" at bounding box center [424, 124] width 63 height 18
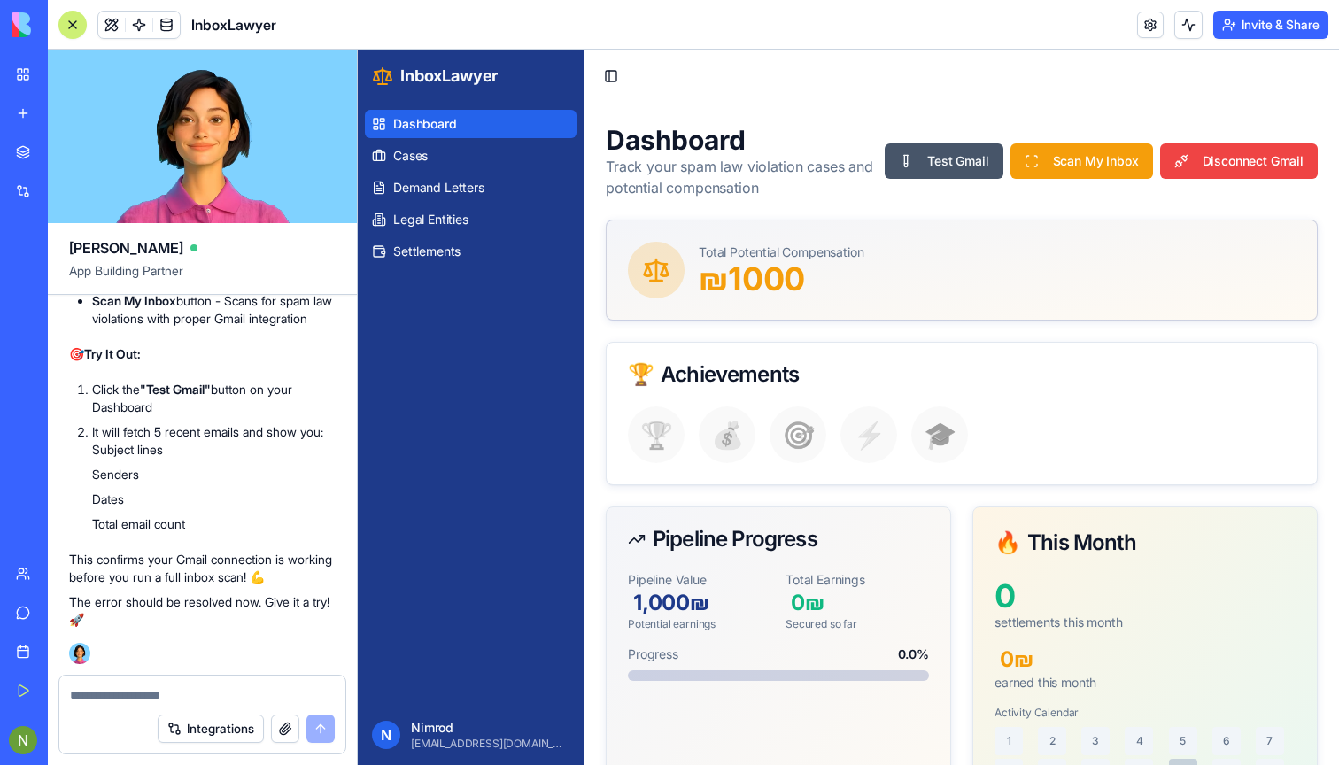
scroll to position [3386, 0]
click at [935, 159] on button "Test Gmail" at bounding box center [944, 160] width 118 height 35
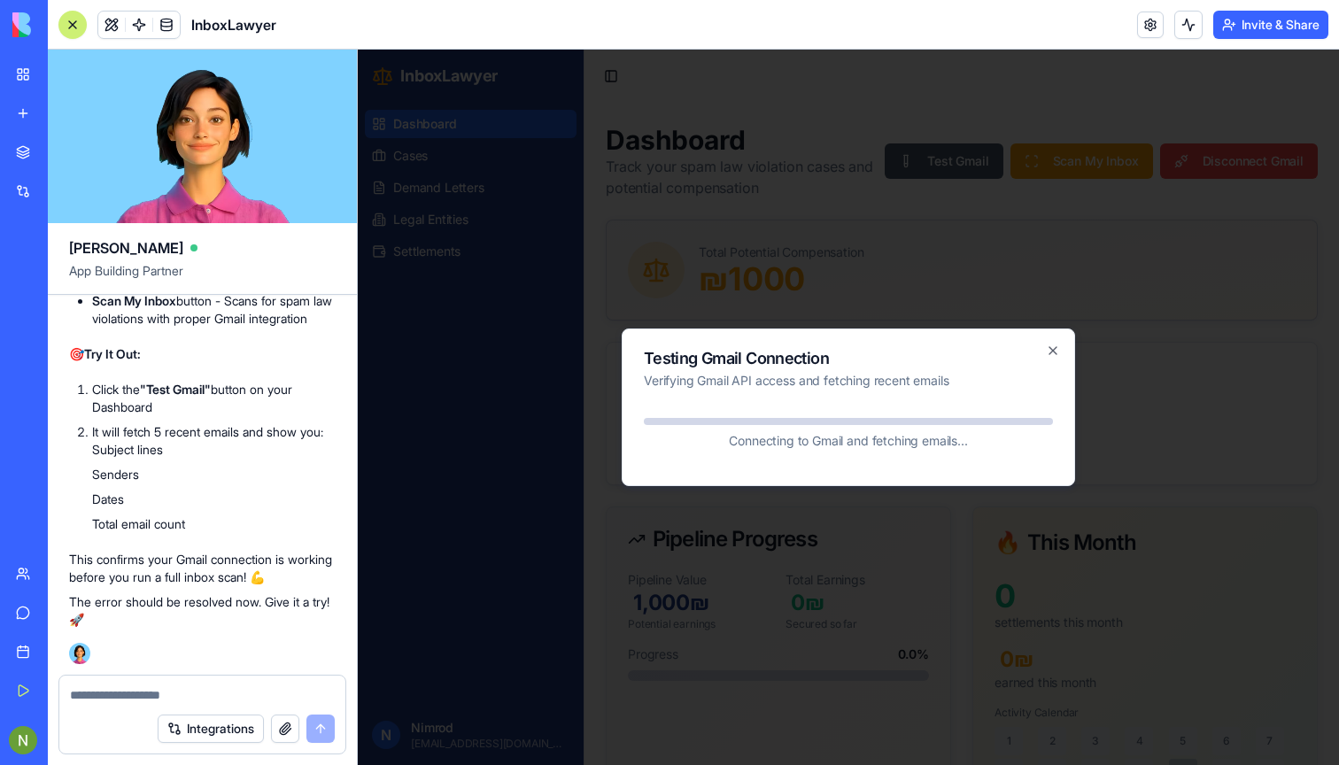
scroll to position [3424, 0]
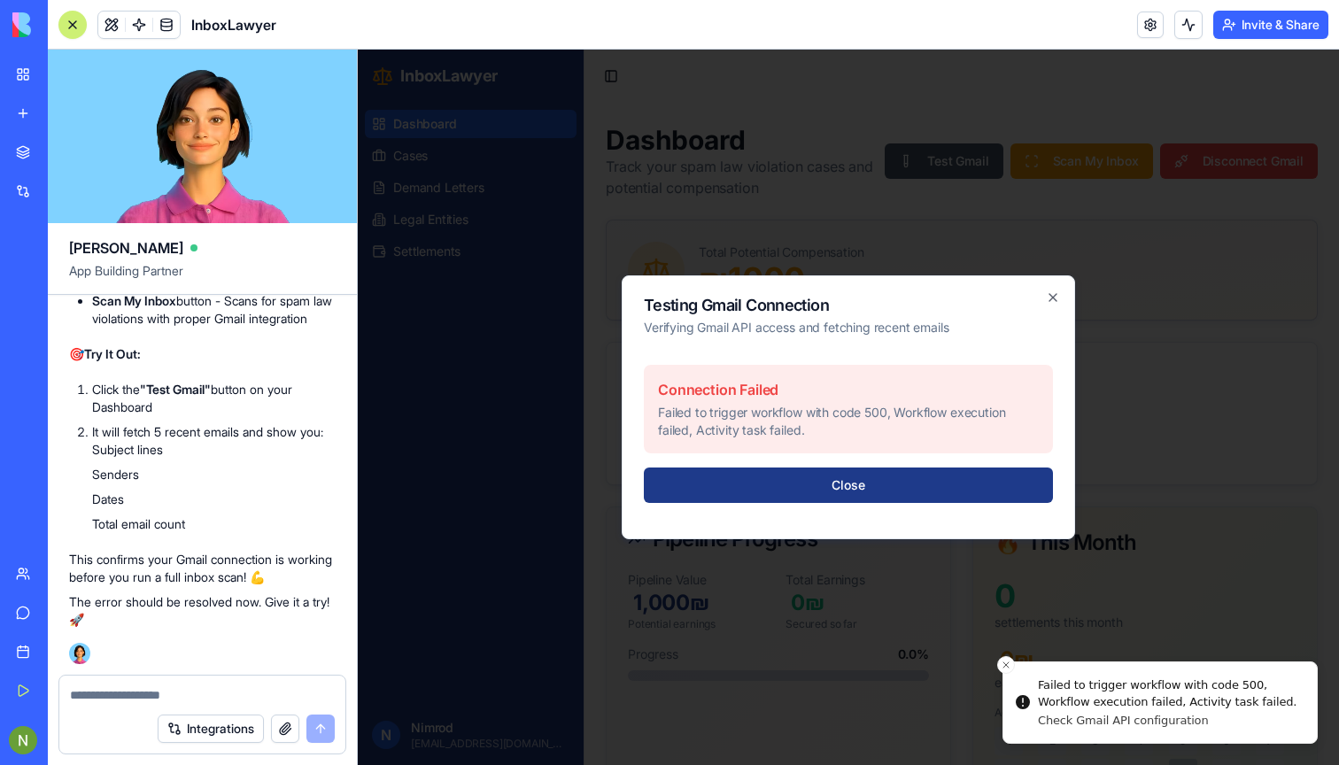
click at [686, 427] on p "Failed to trigger workflow with code 500, Workflow execution failed, Activity t…" at bounding box center [848, 421] width 381 height 35
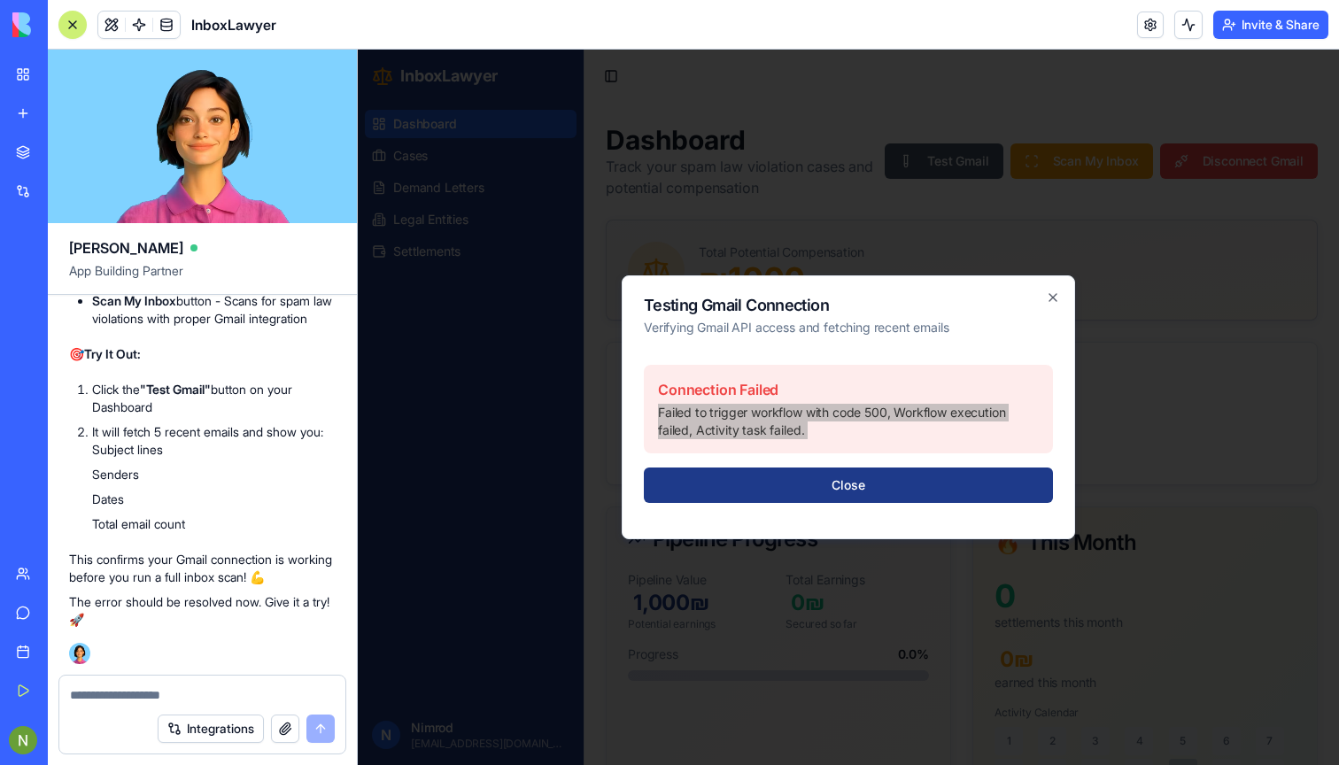
click at [120, 684] on div at bounding box center [202, 690] width 286 height 28
click at [97, 696] on textarea at bounding box center [202, 695] width 265 height 18
paste textarea "**********"
type textarea "**********"
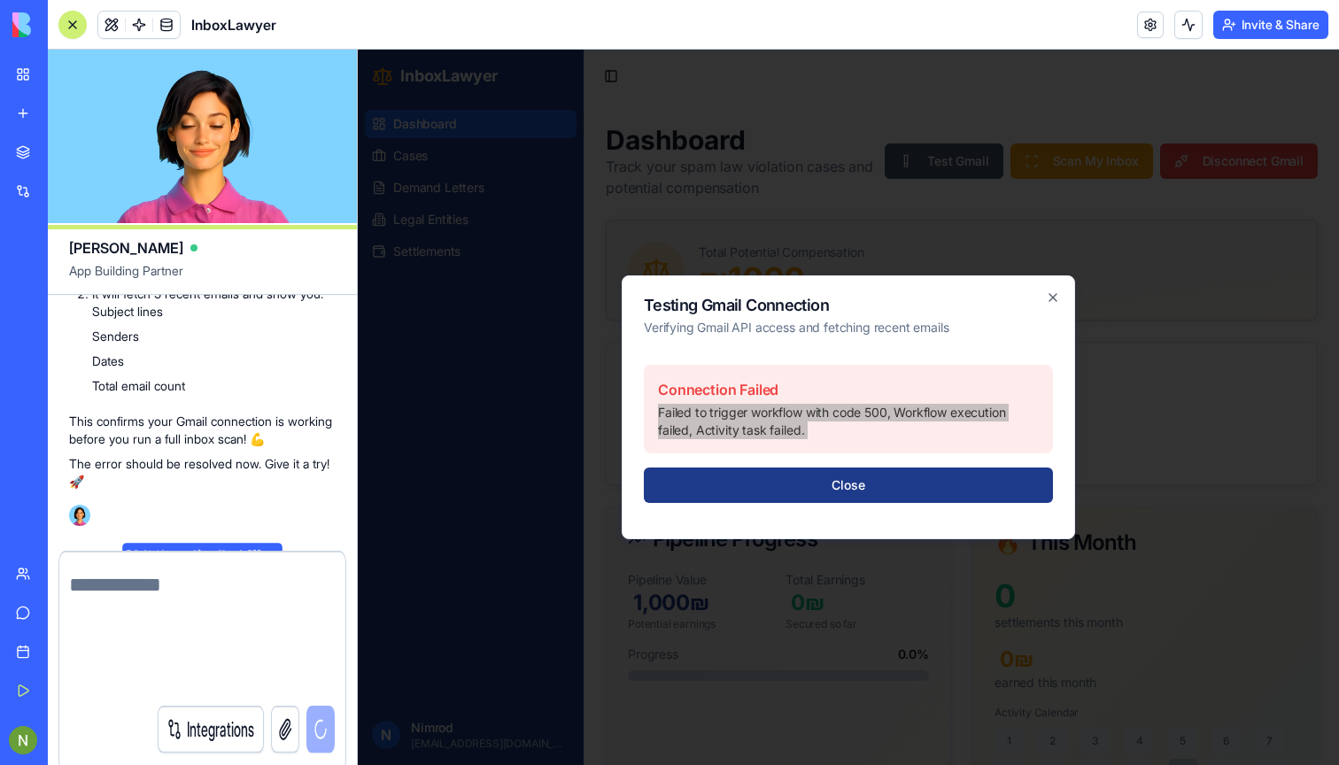
scroll to position [3527, 0]
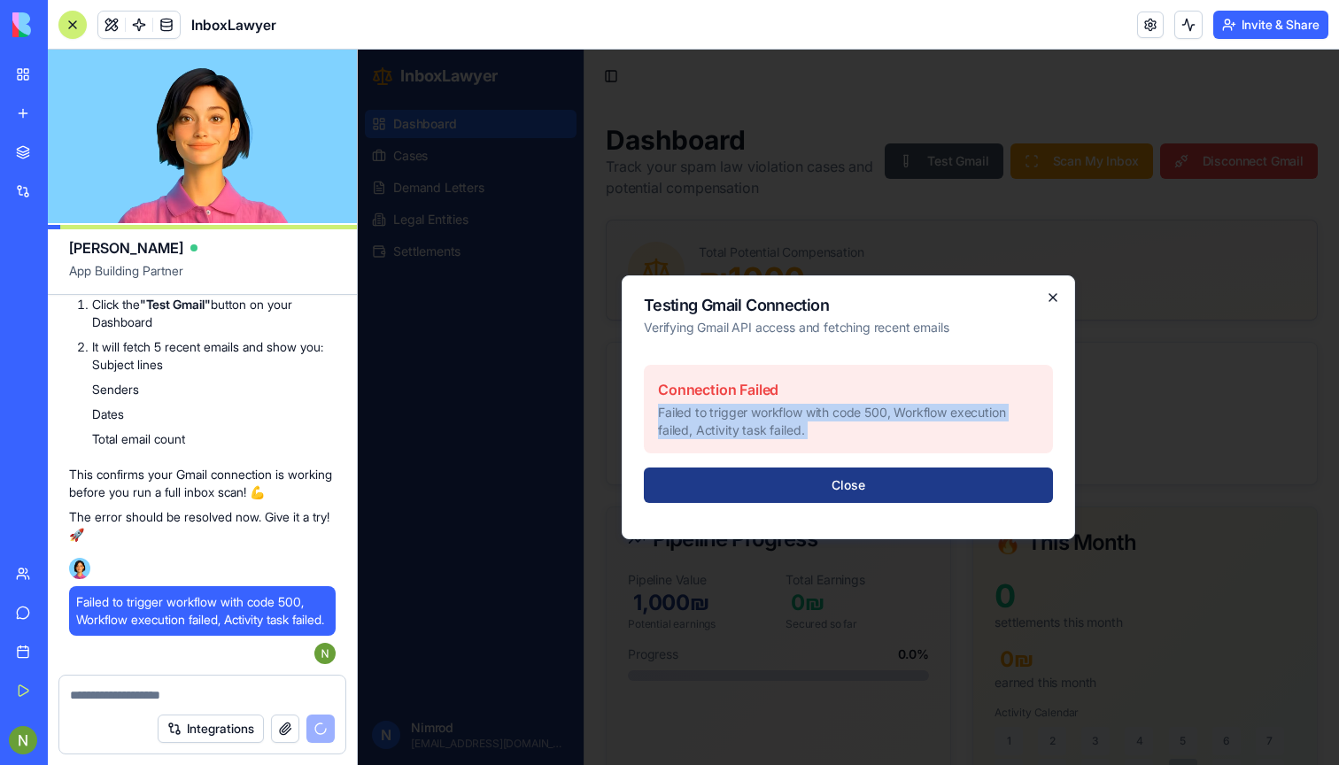
click at [1053, 295] on icon "button" at bounding box center [1053, 297] width 14 height 14
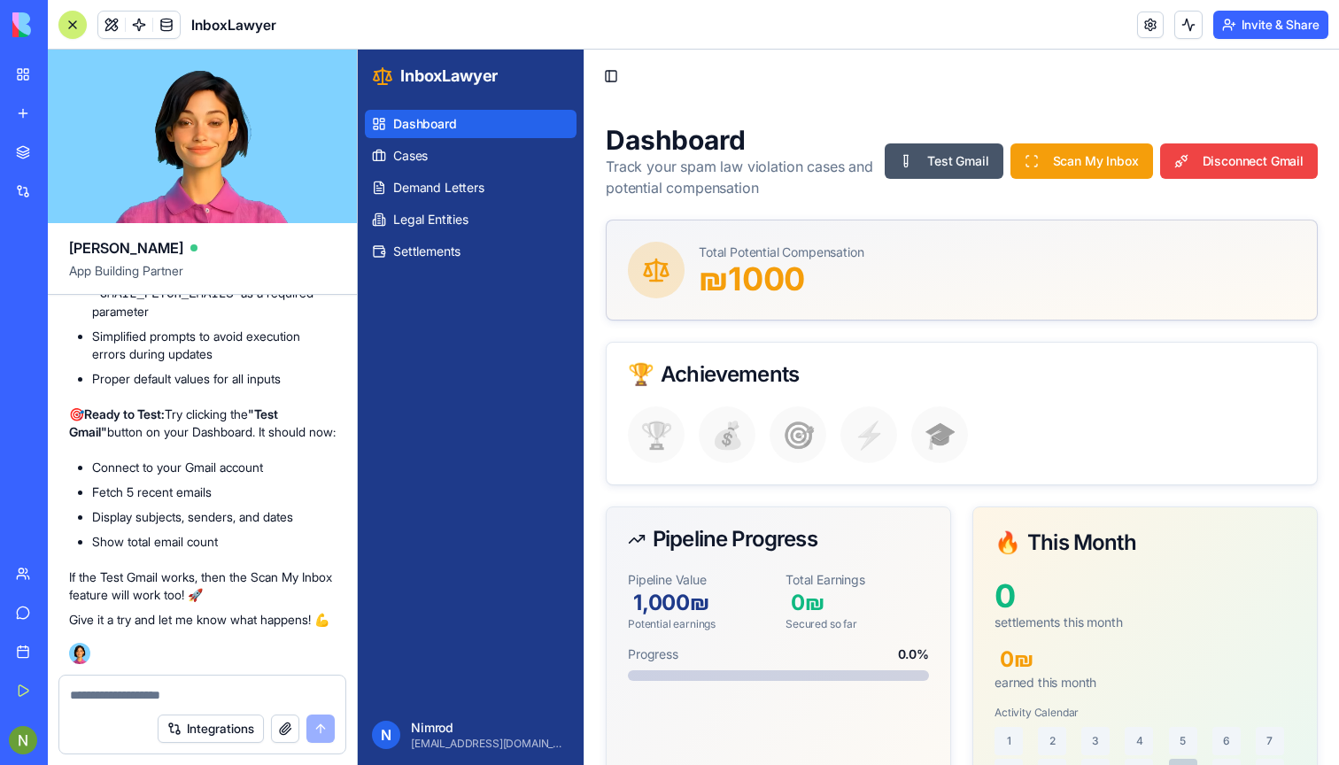
scroll to position [4883, 0]
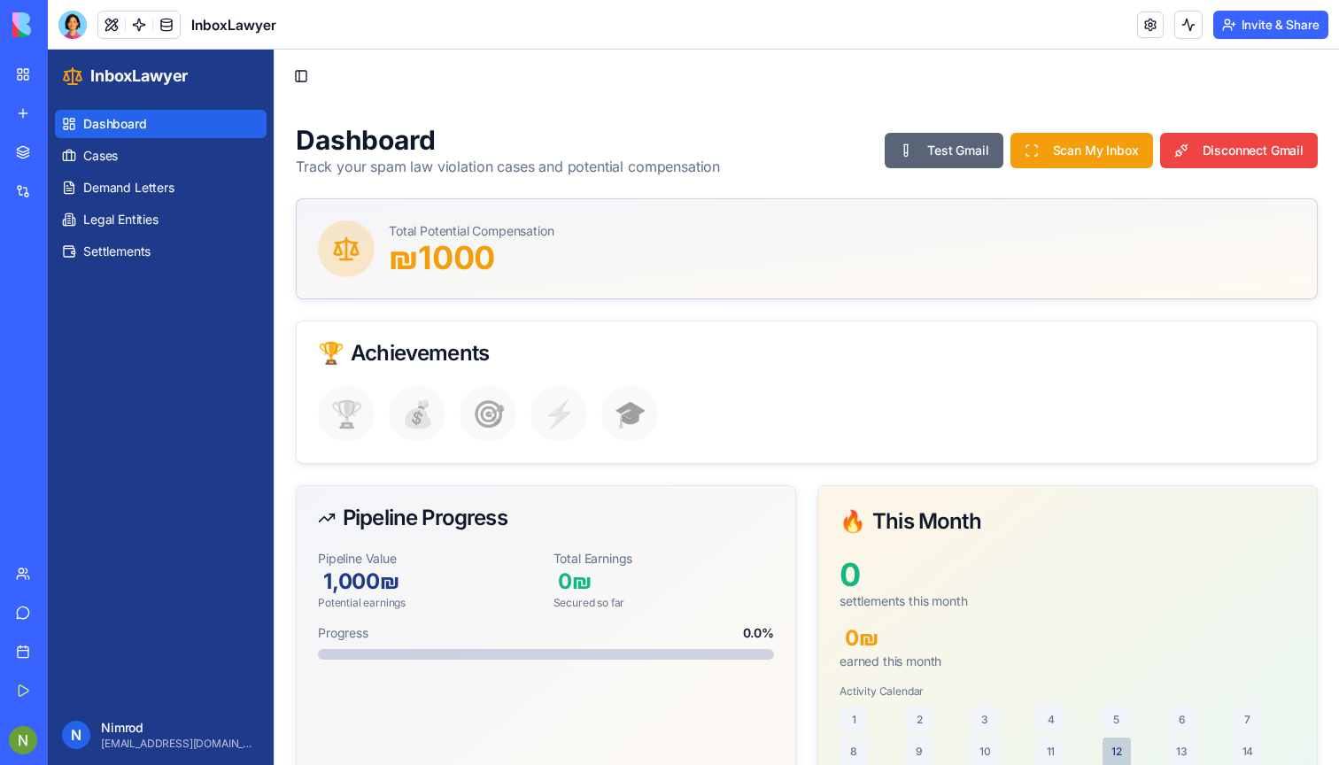
click at [920, 150] on button "Test Gmail" at bounding box center [944, 150] width 118 height 35
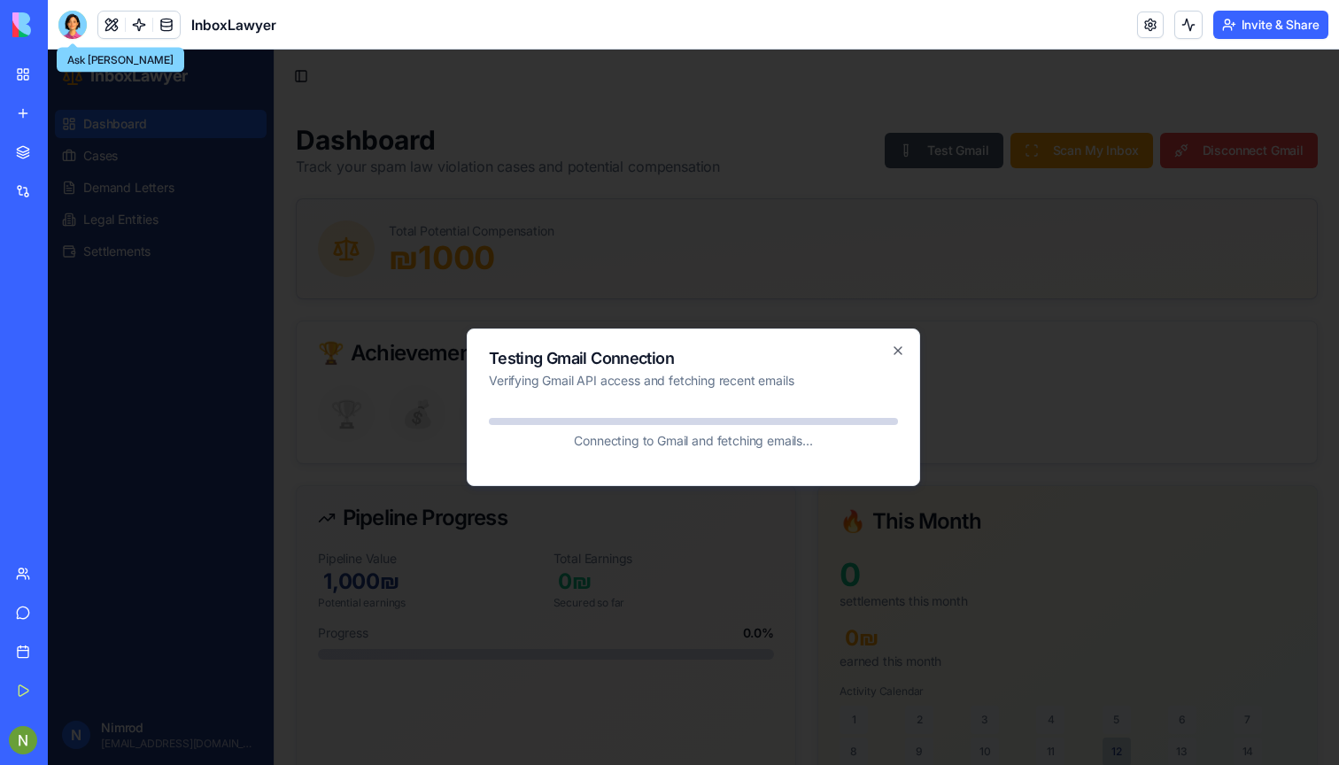
click at [83, 24] on div at bounding box center [72, 25] width 28 height 28
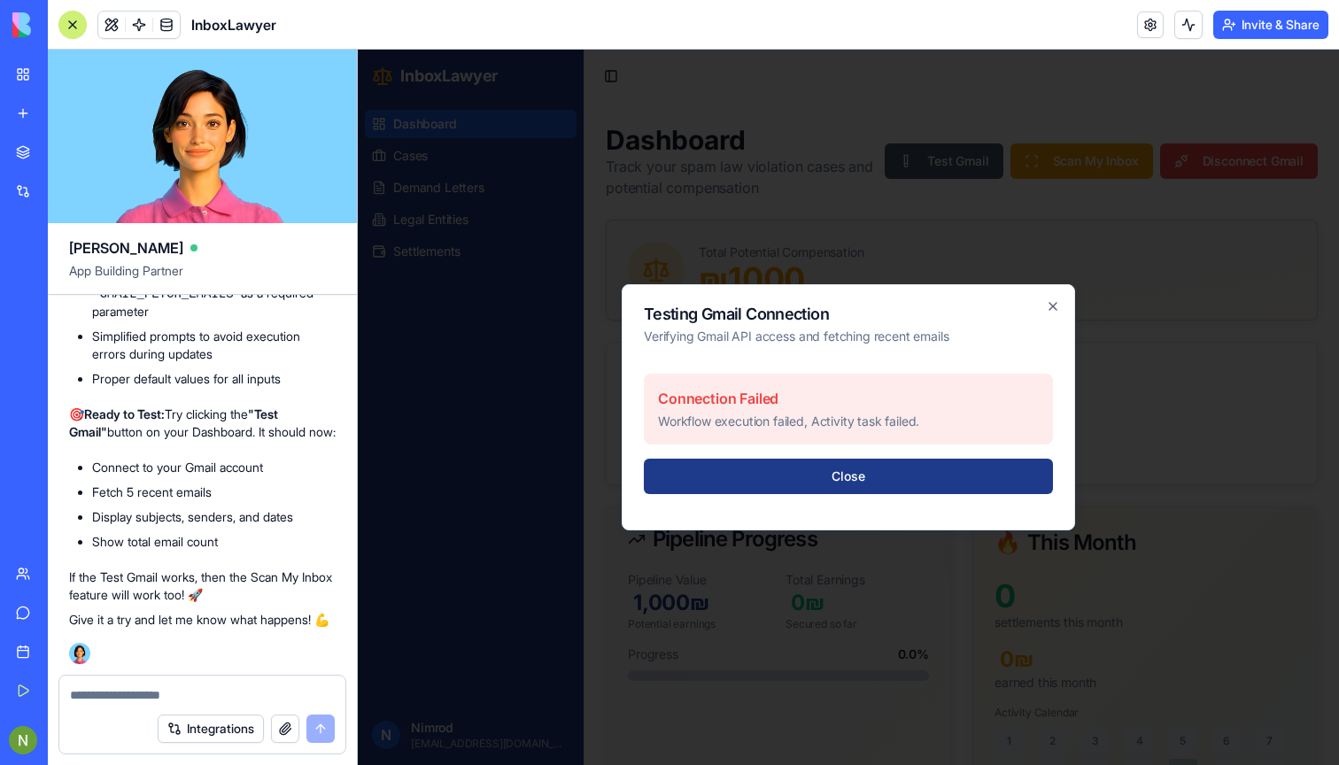
scroll to position [4196, 0]
click at [1055, 305] on icon "button" at bounding box center [1053, 306] width 14 height 14
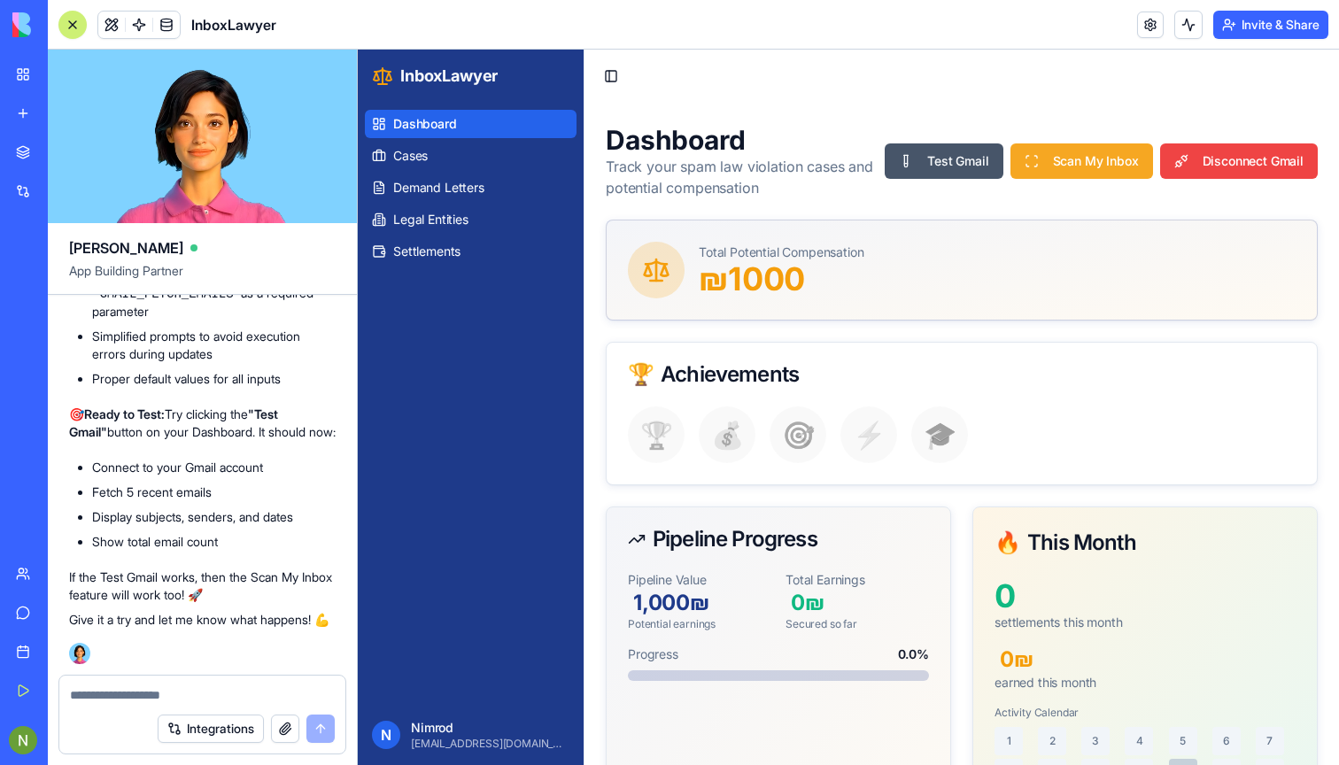
click at [1082, 171] on button "Scan My Inbox" at bounding box center [1081, 160] width 143 height 35
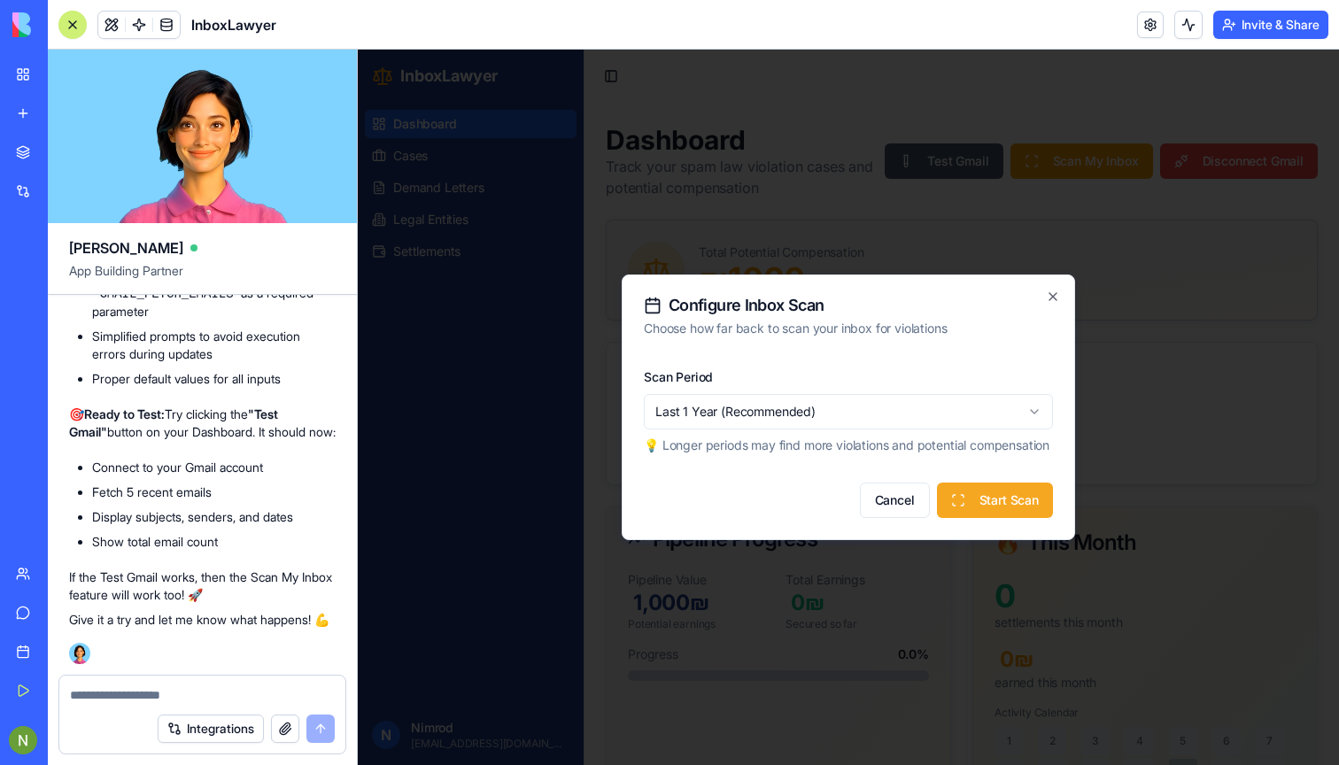
click at [979, 514] on button "Start Scan" at bounding box center [995, 500] width 116 height 35
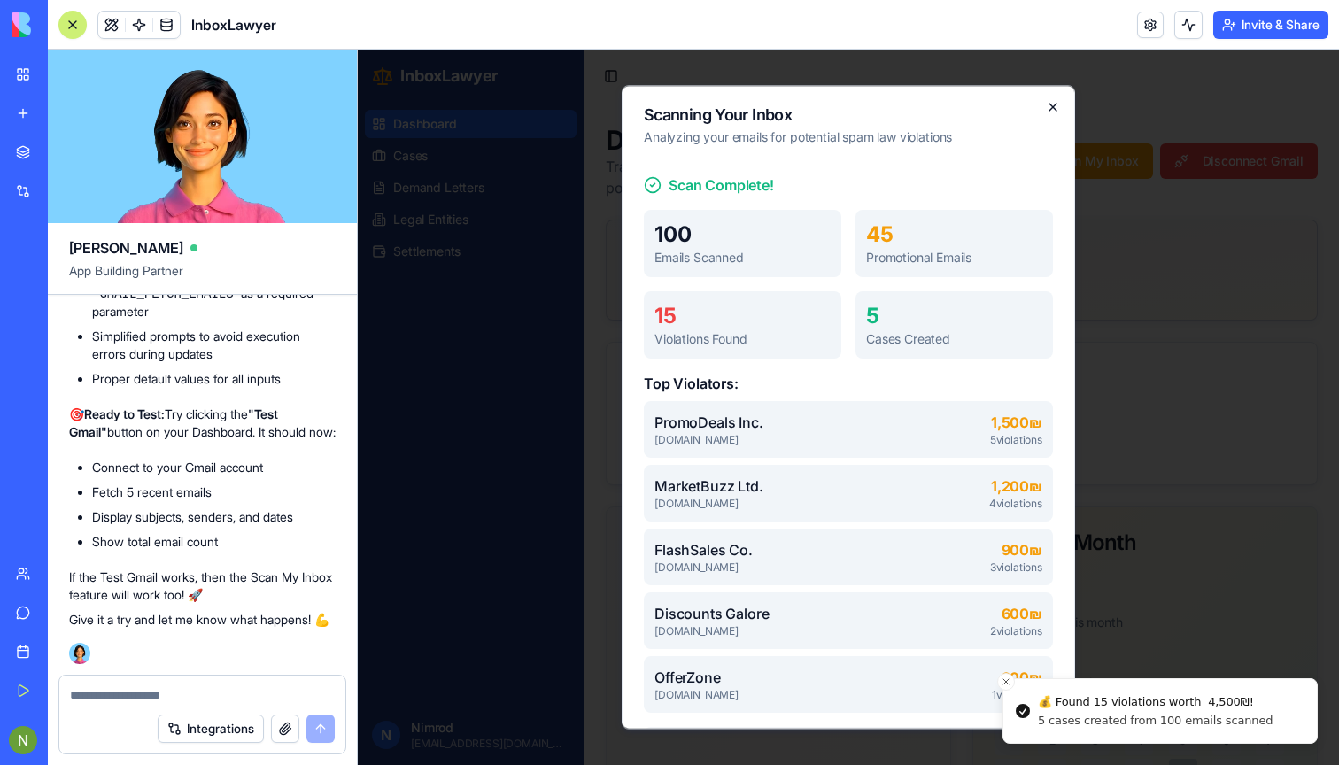
scroll to position [0, 0]
click at [1055, 112] on icon "button" at bounding box center [1053, 107] width 14 height 14
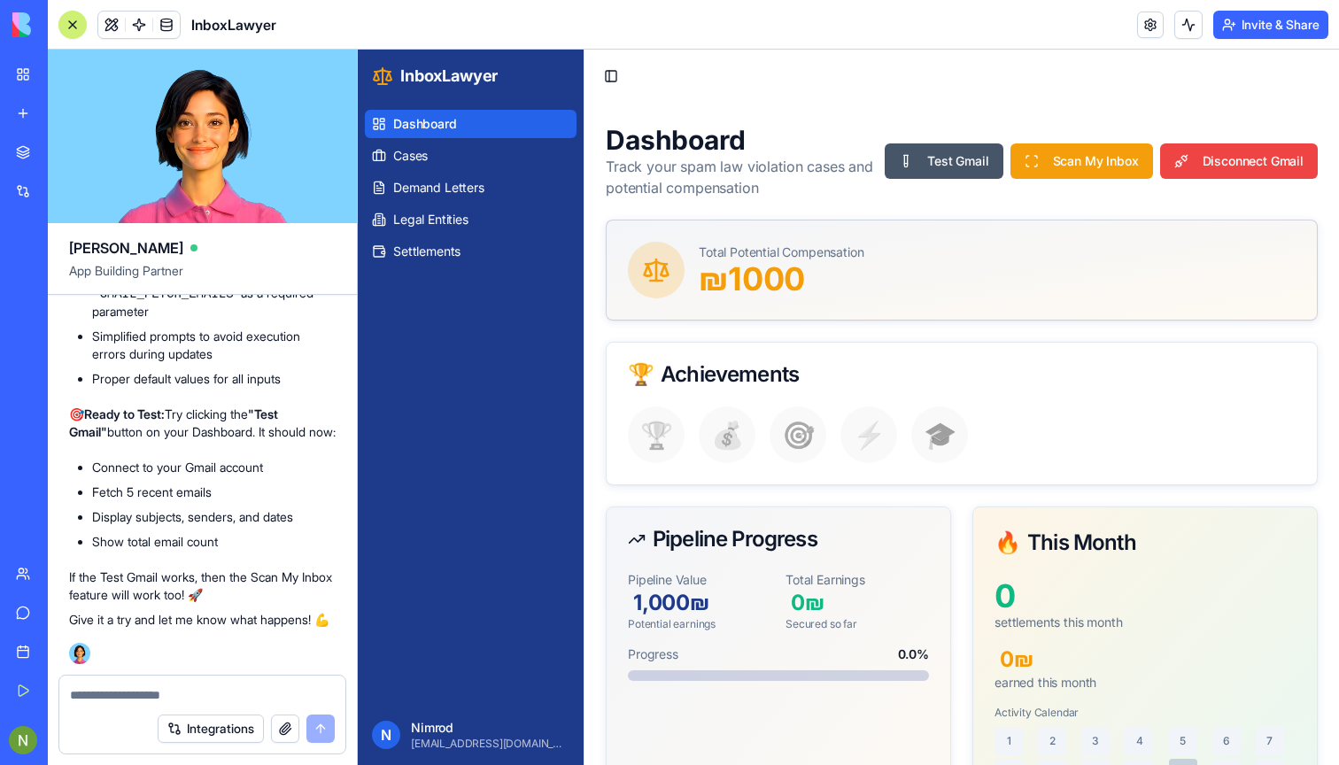
click at [74, 125] on link "New app" at bounding box center [40, 113] width 71 height 35
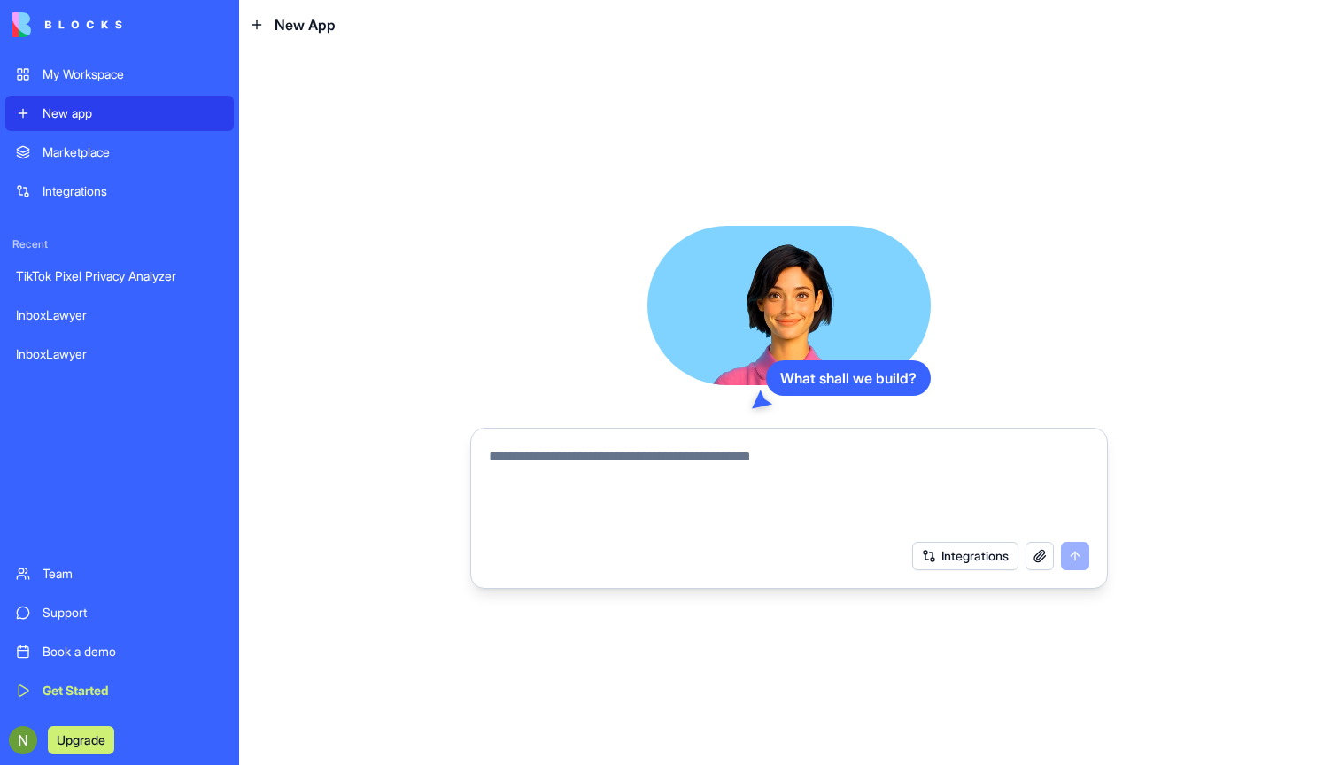
paste textarea "**********"
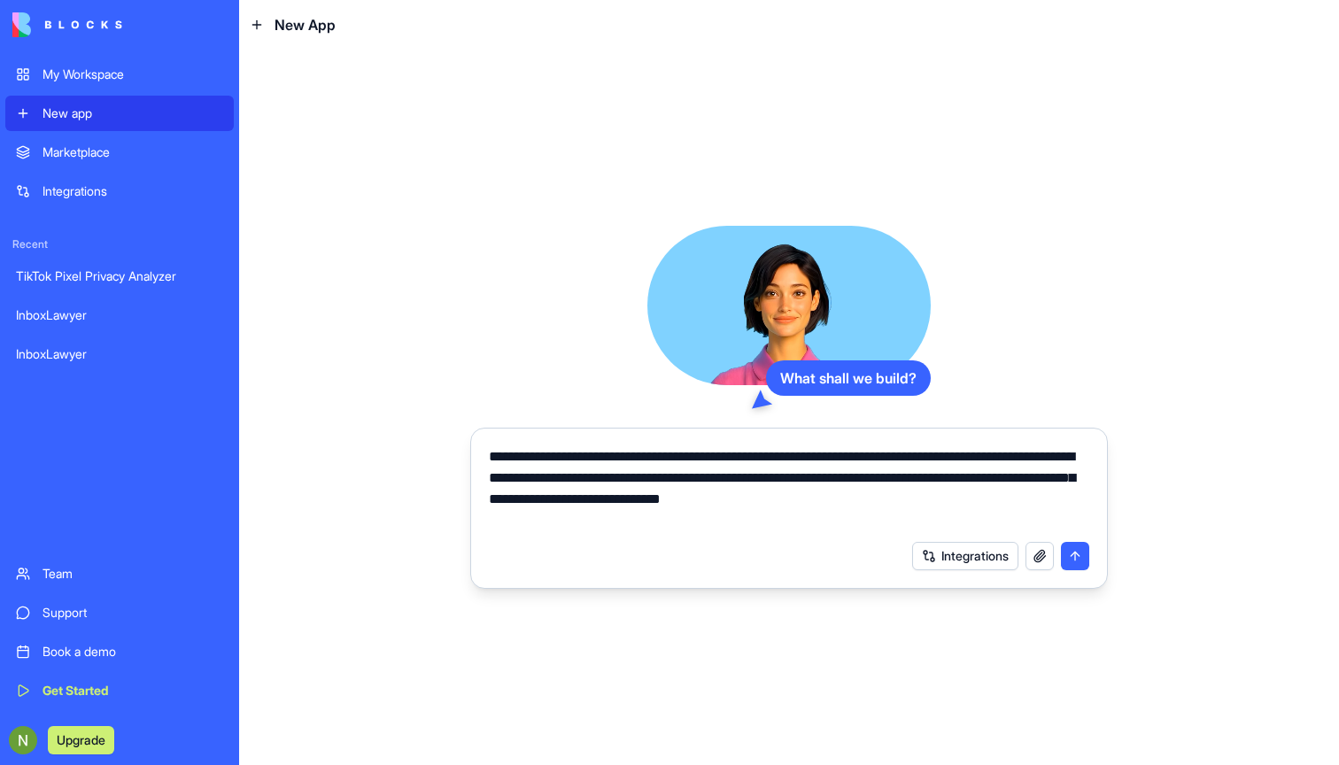
paste textarea "**********"
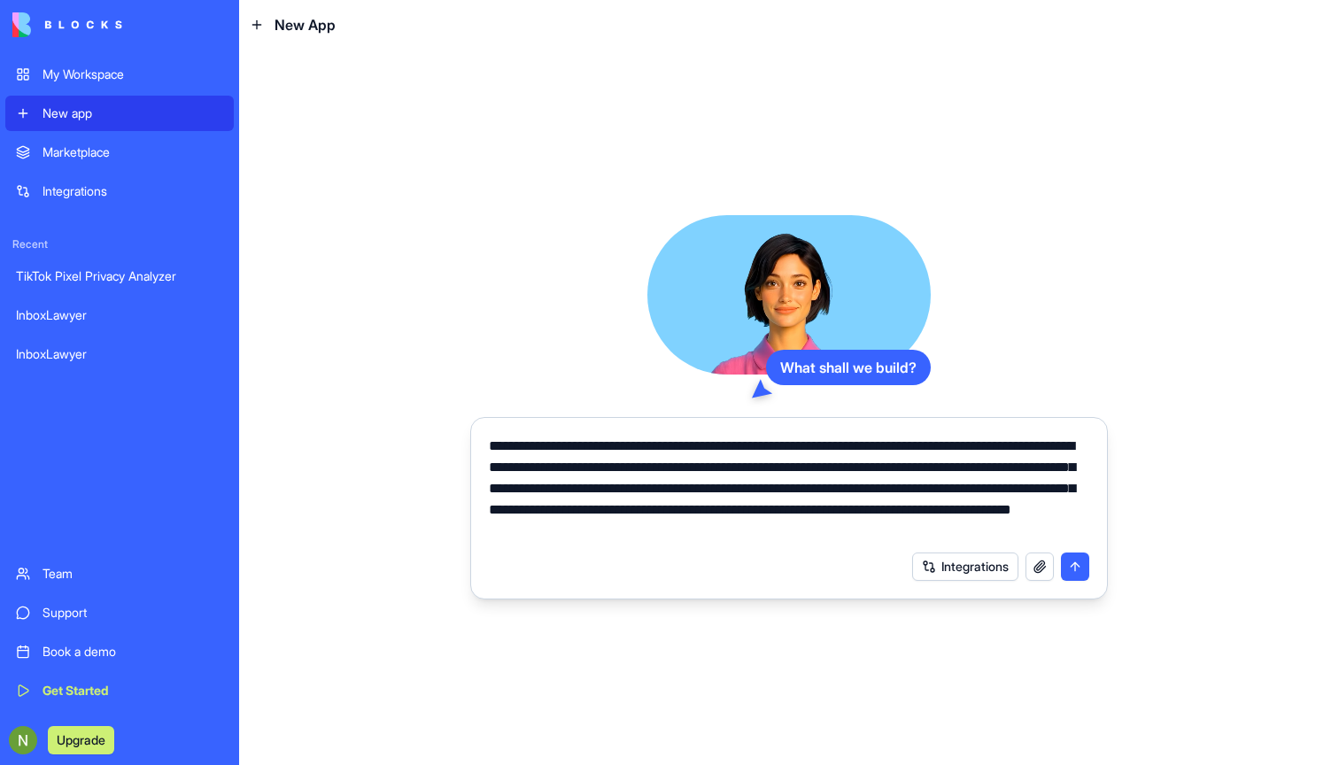
paste textarea "**********"
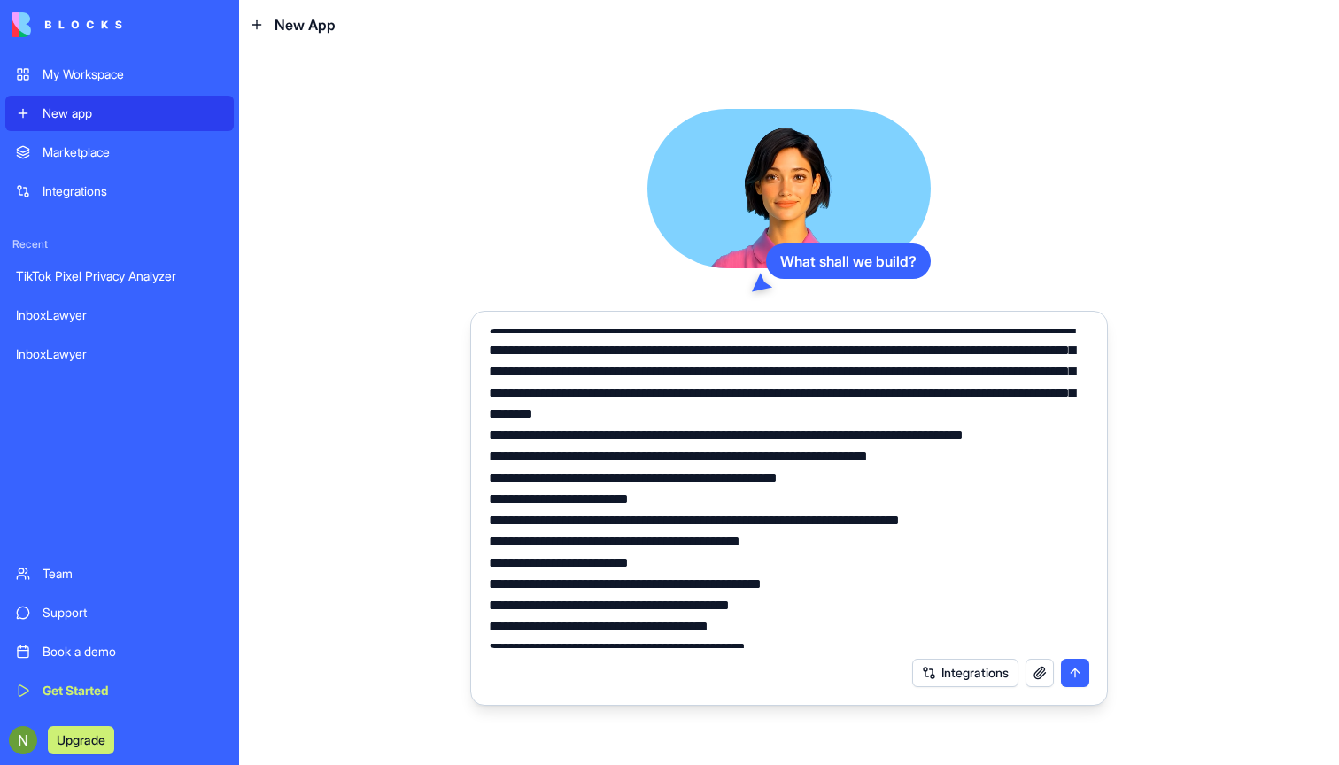
scroll to position [9, 0]
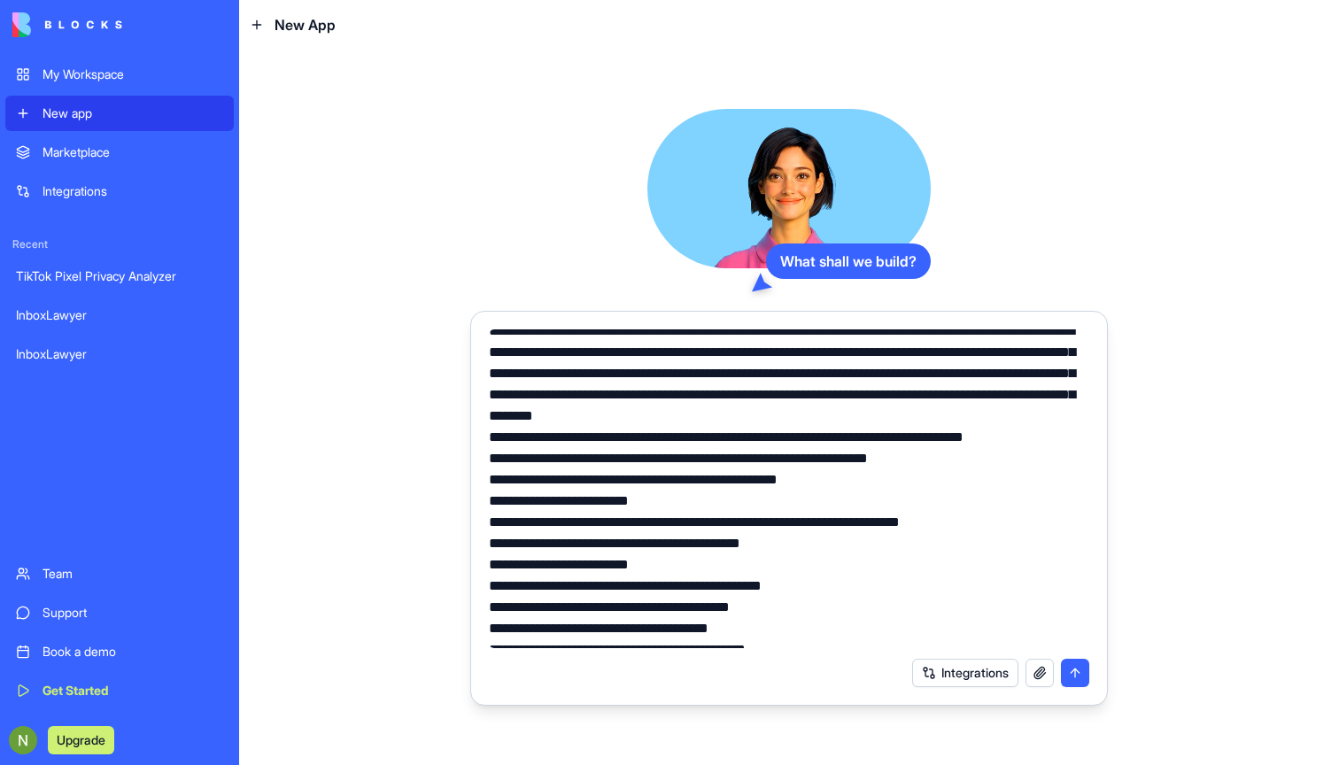
click at [847, 457] on textarea at bounding box center [789, 488] width 600 height 319
click at [1078, 457] on textarea at bounding box center [789, 488] width 600 height 319
click at [723, 458] on textarea at bounding box center [789, 488] width 600 height 319
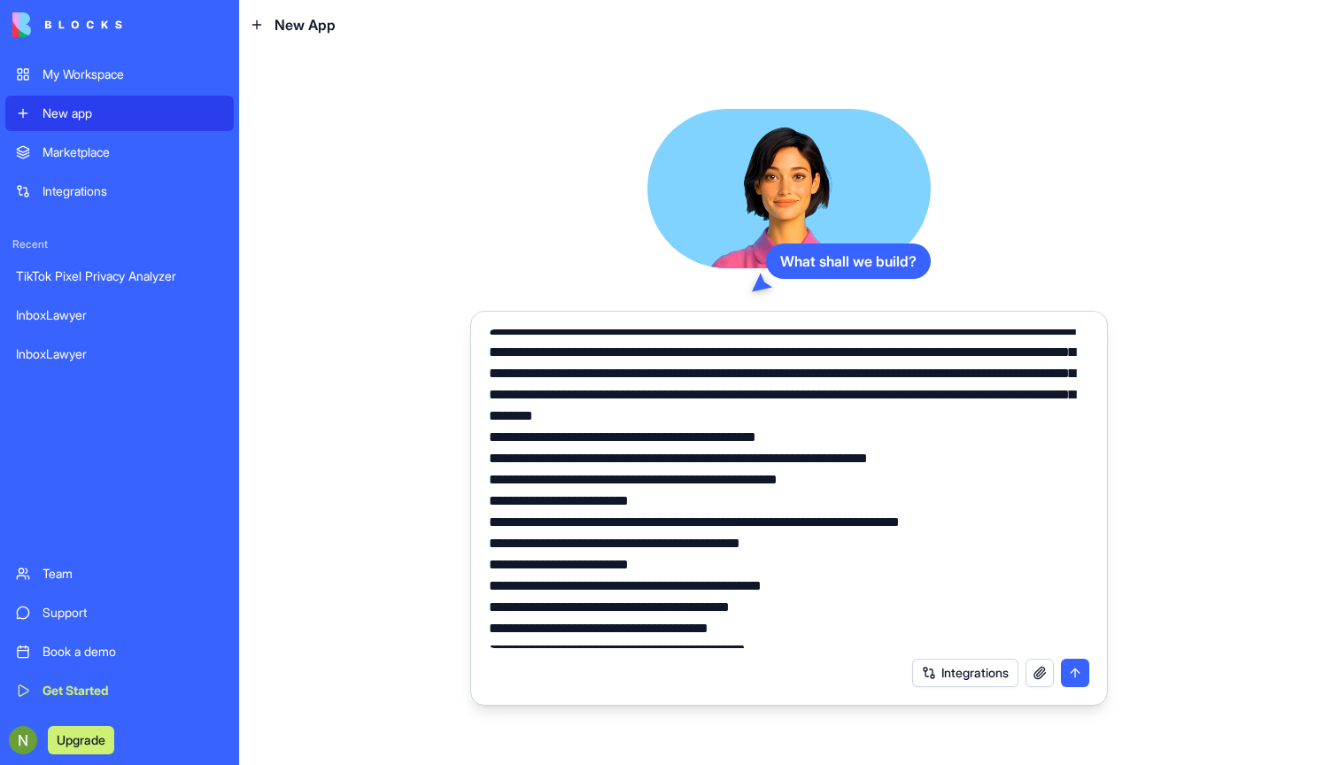
click at [814, 464] on textarea at bounding box center [789, 488] width 600 height 319
click at [748, 456] on textarea at bounding box center [789, 488] width 600 height 319
click at [594, 459] on textarea at bounding box center [789, 488] width 600 height 319
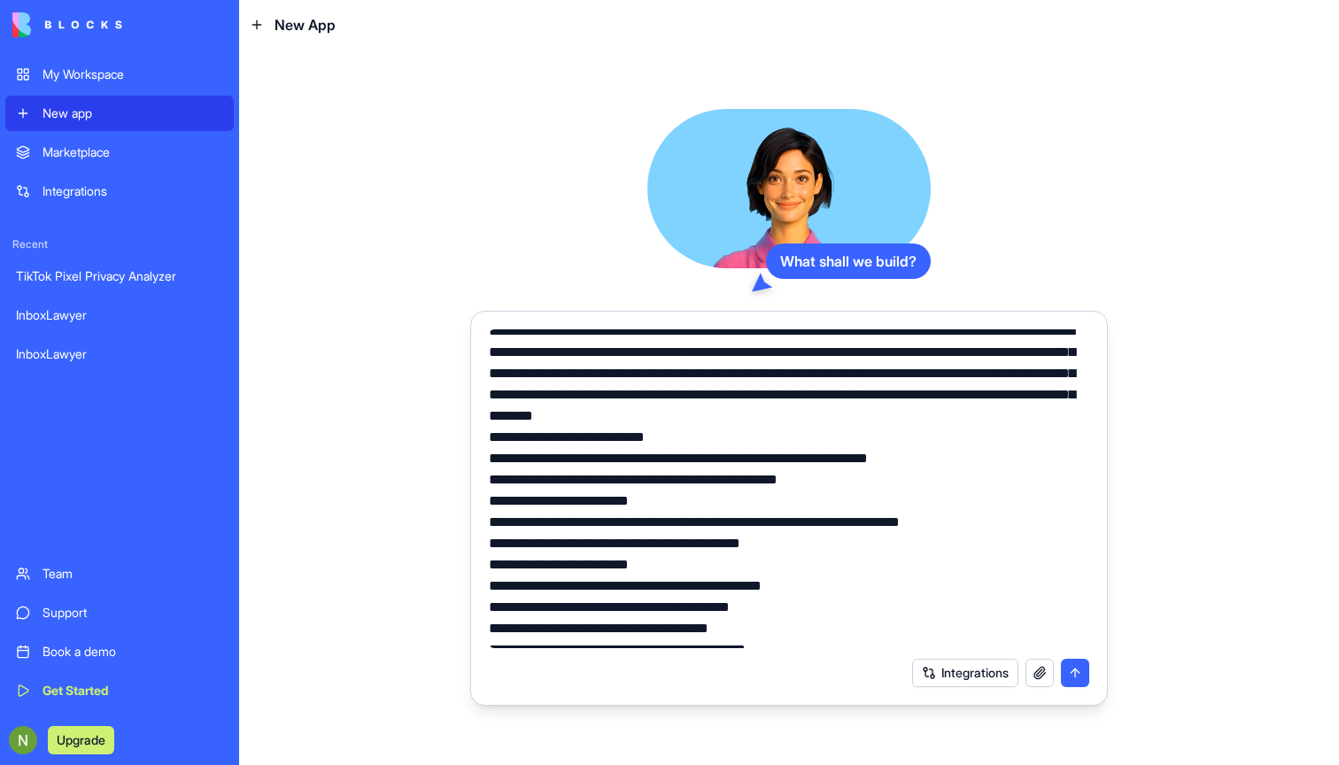
paste textarea "**********"
click at [760, 460] on textarea at bounding box center [789, 488] width 600 height 319
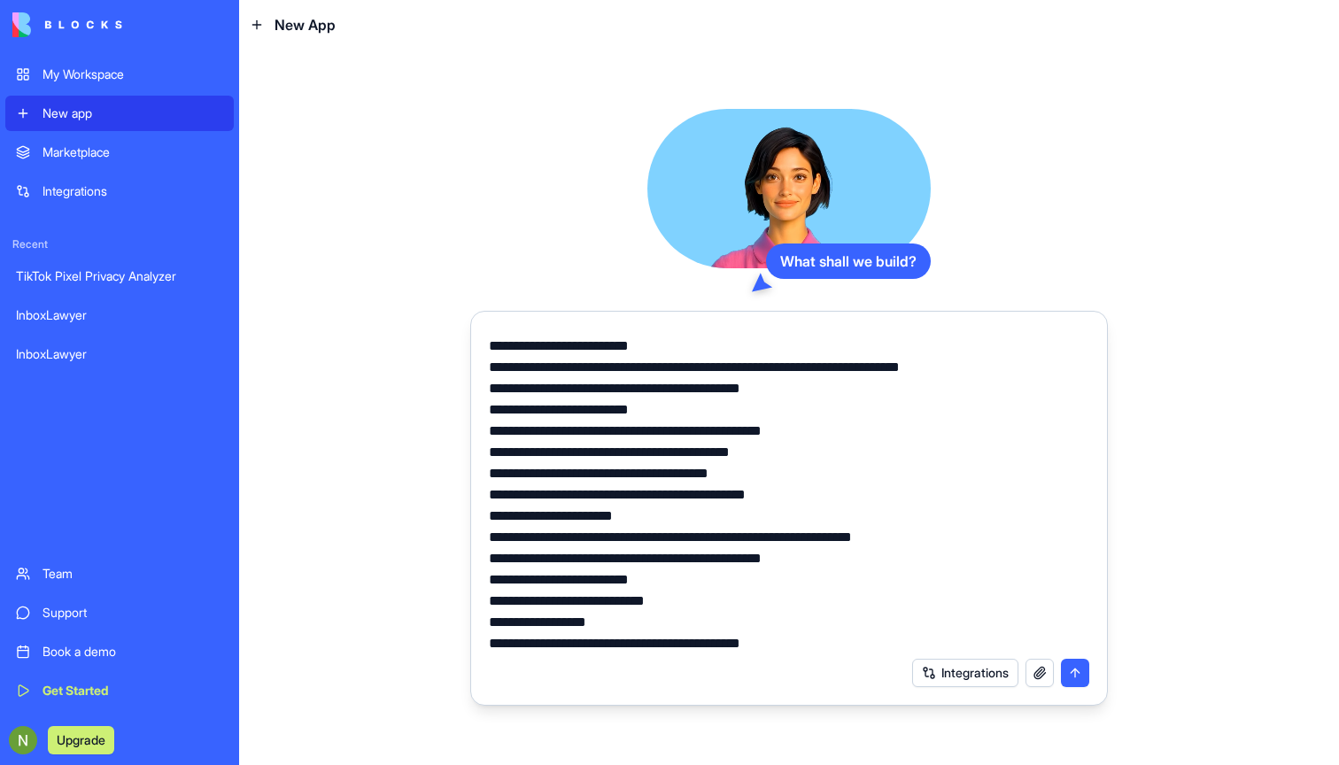
scroll to position [174, 0]
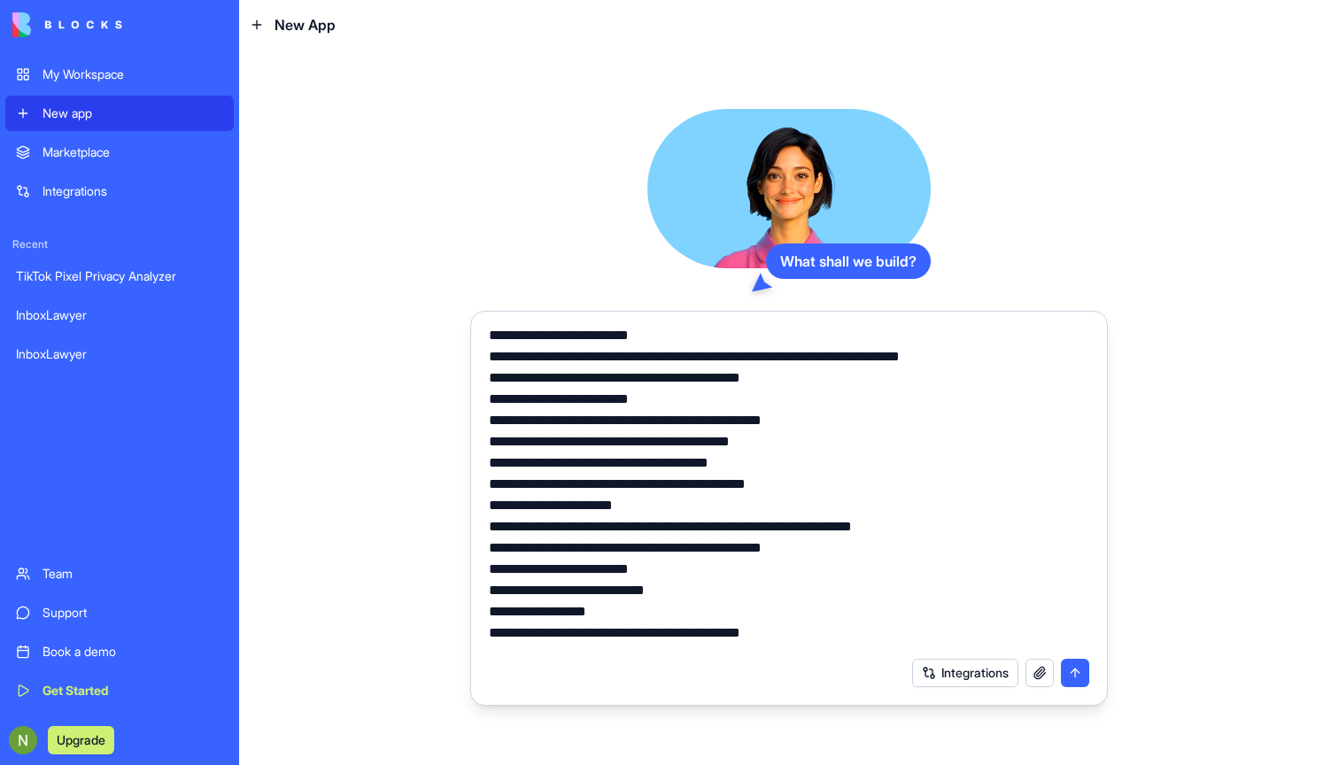
click at [834, 505] on textarea at bounding box center [789, 488] width 600 height 319
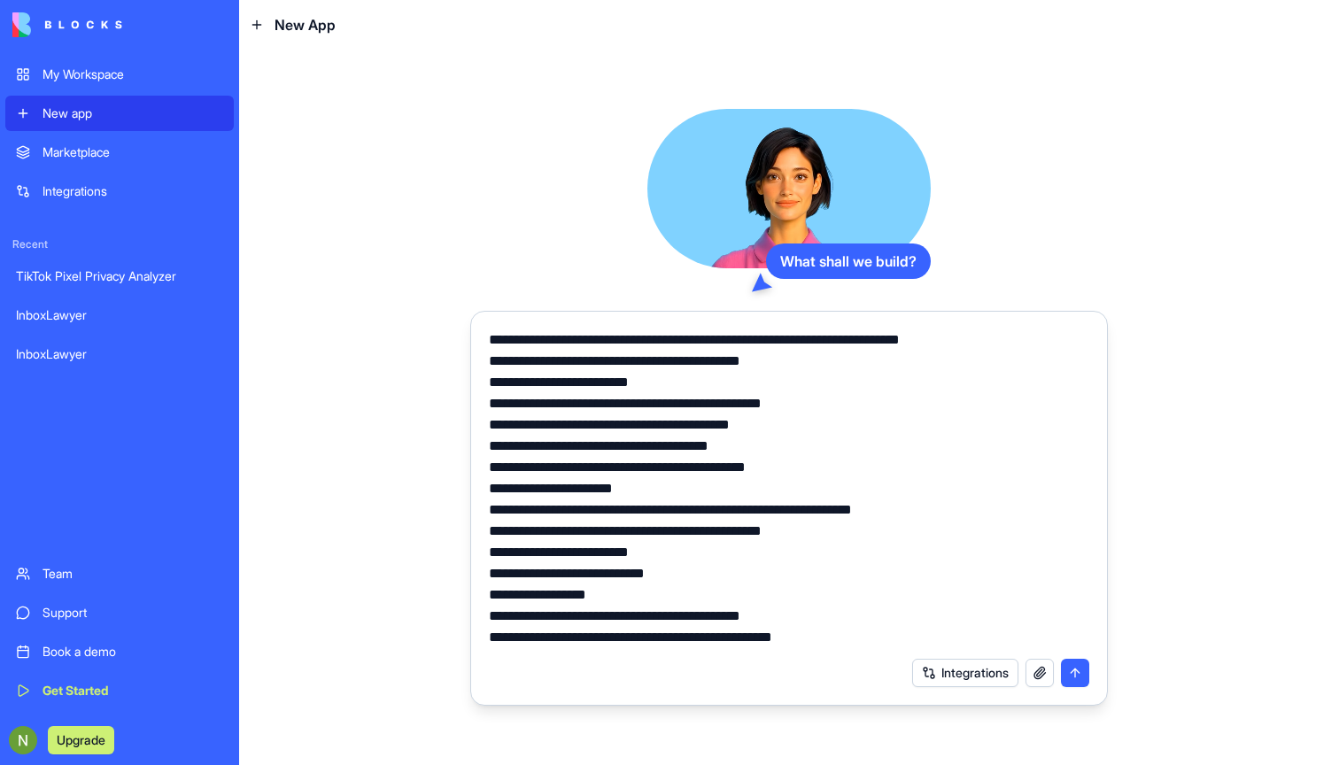
scroll to position [0, 0]
paste textarea "**********"
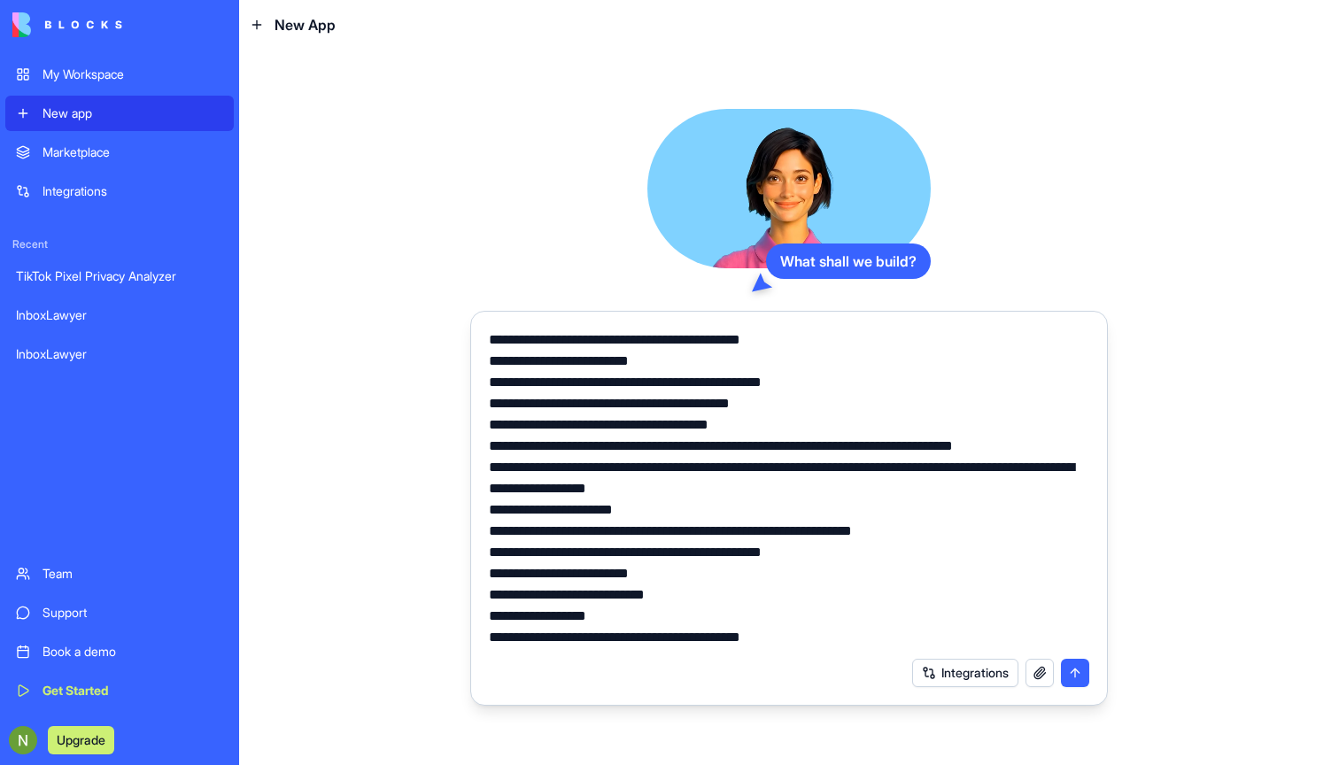
click at [519, 503] on textarea at bounding box center [789, 488] width 600 height 319
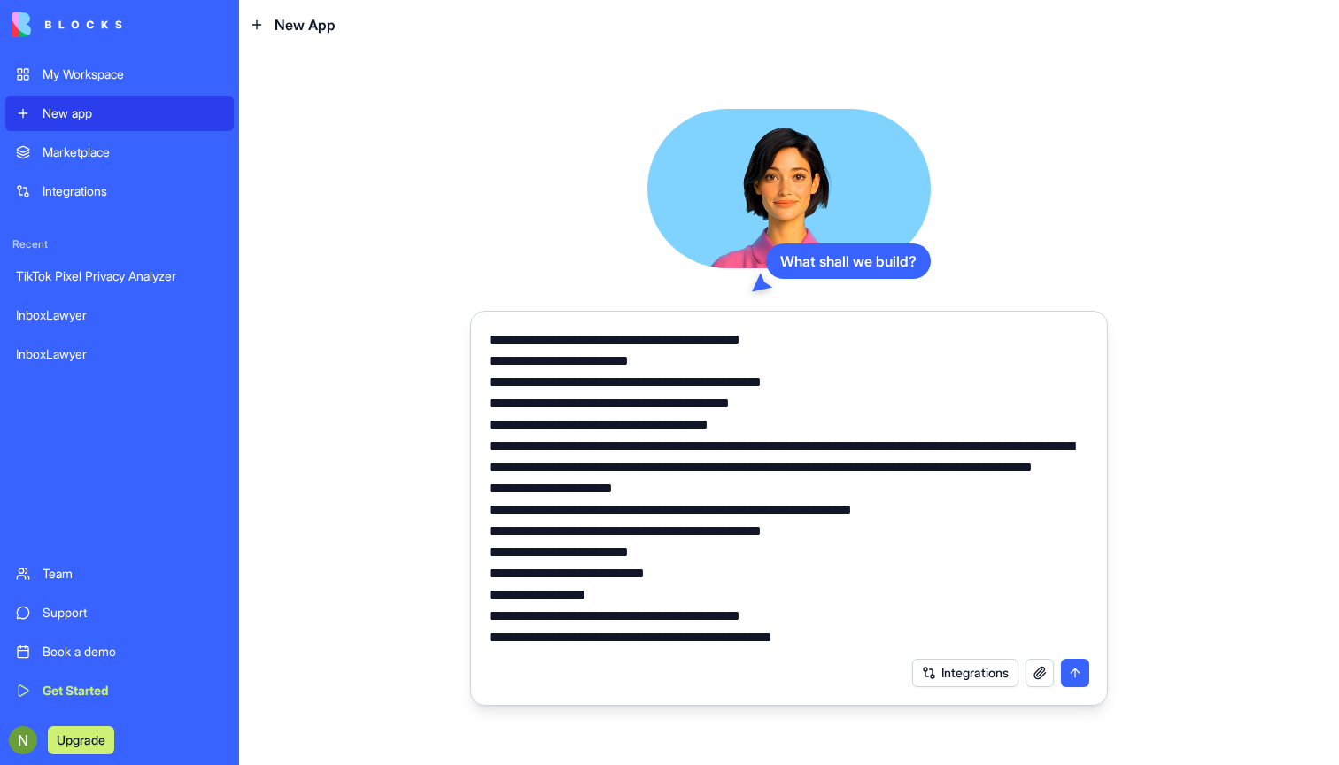
click at [810, 510] on textarea at bounding box center [789, 488] width 600 height 319
paste textarea "**********"
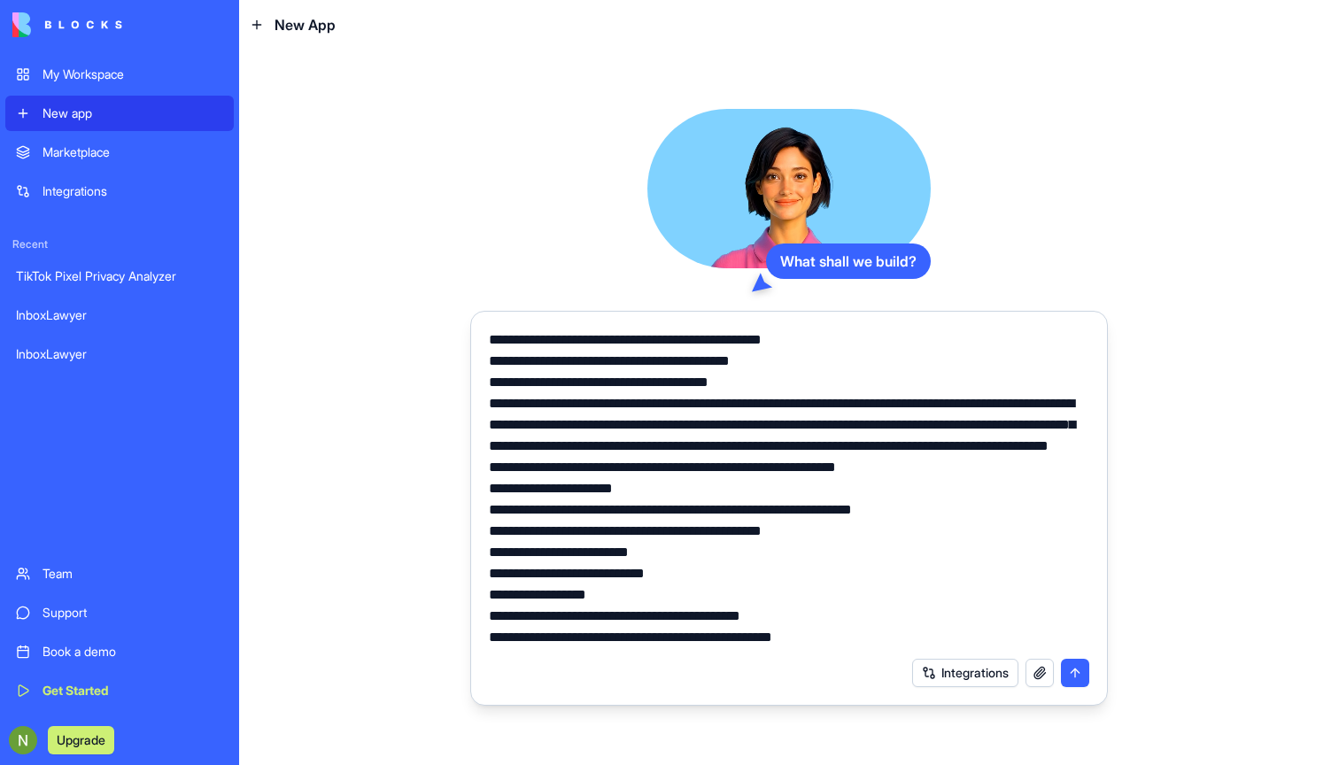
paste textarea "**********"
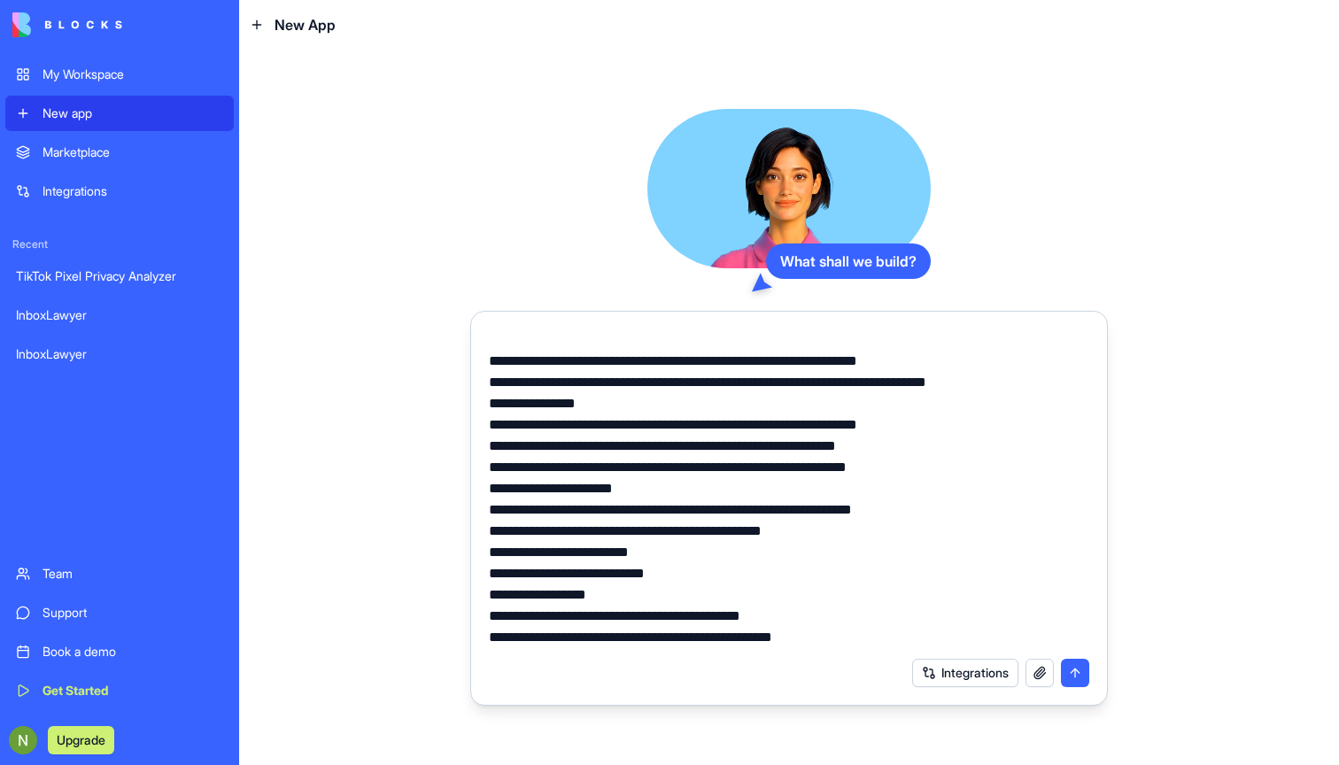
scroll to position [421, 0]
paste textarea "**********"
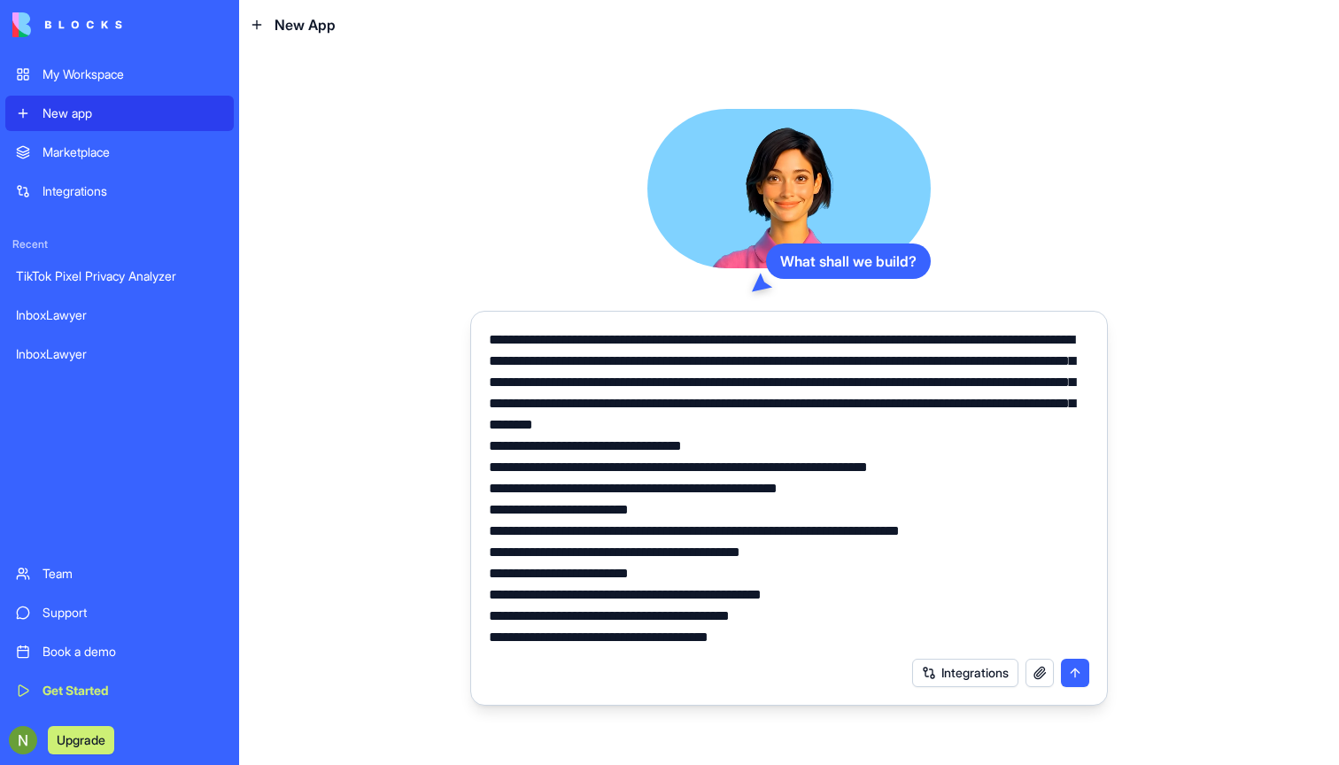
scroll to position [0, 0]
click at [962, 429] on textarea at bounding box center [789, 488] width 600 height 319
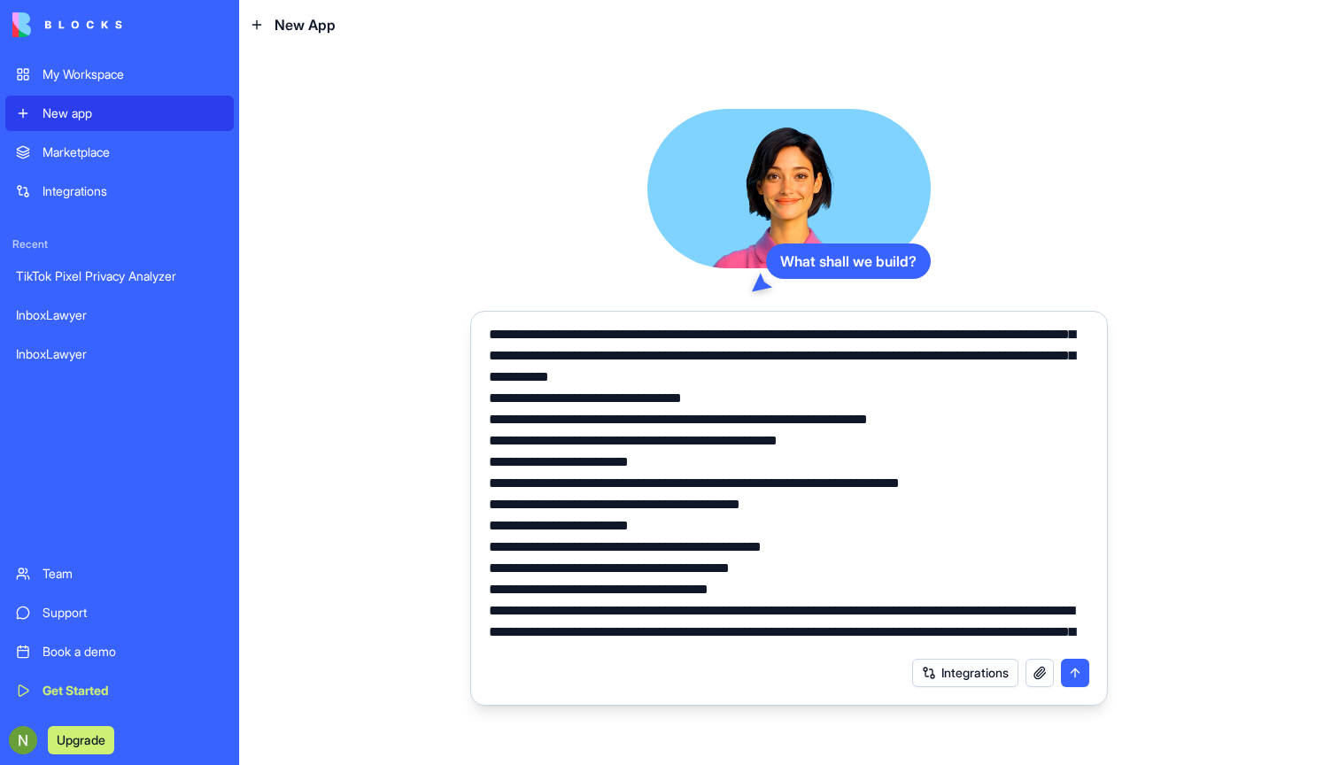
click at [950, 379] on textarea at bounding box center [789, 488] width 600 height 319
paste textarea "**********"
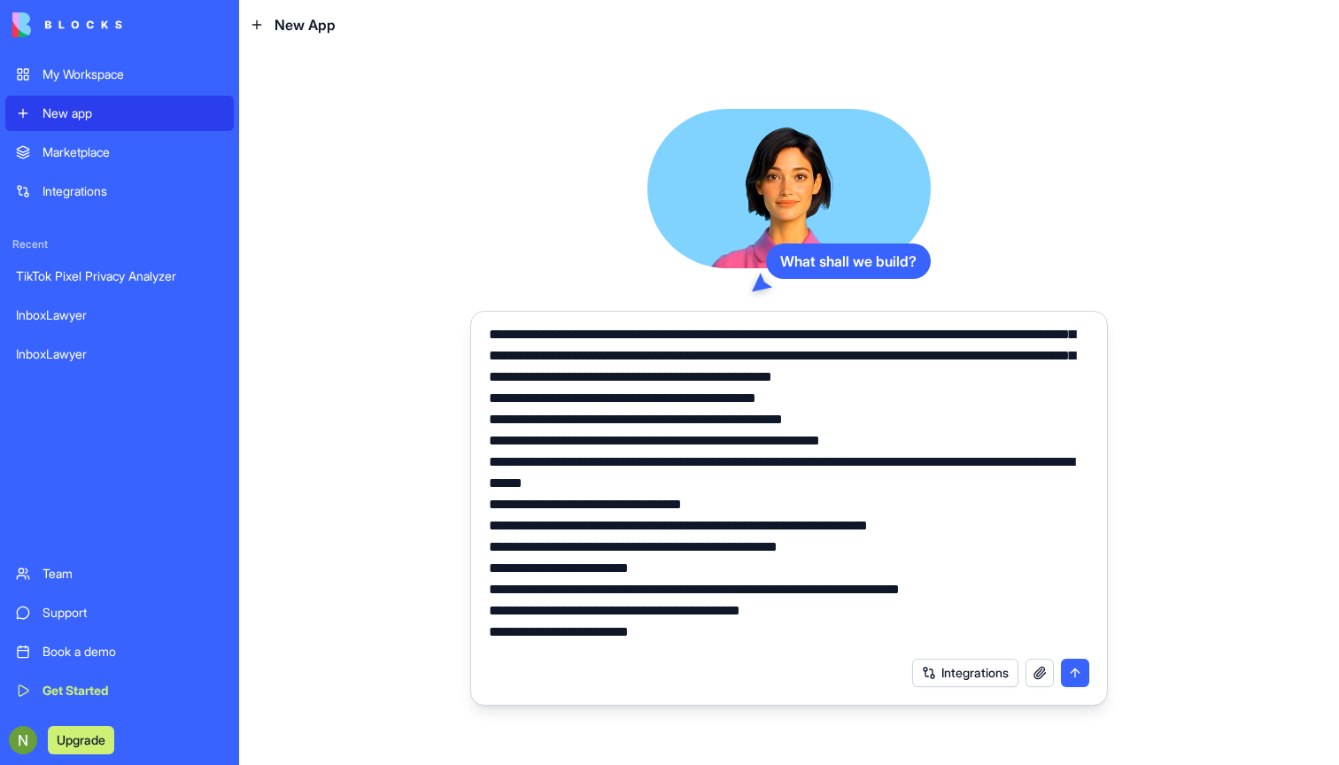
type textarea "**********"
click at [1073, 677] on button "submit" at bounding box center [1075, 673] width 28 height 28
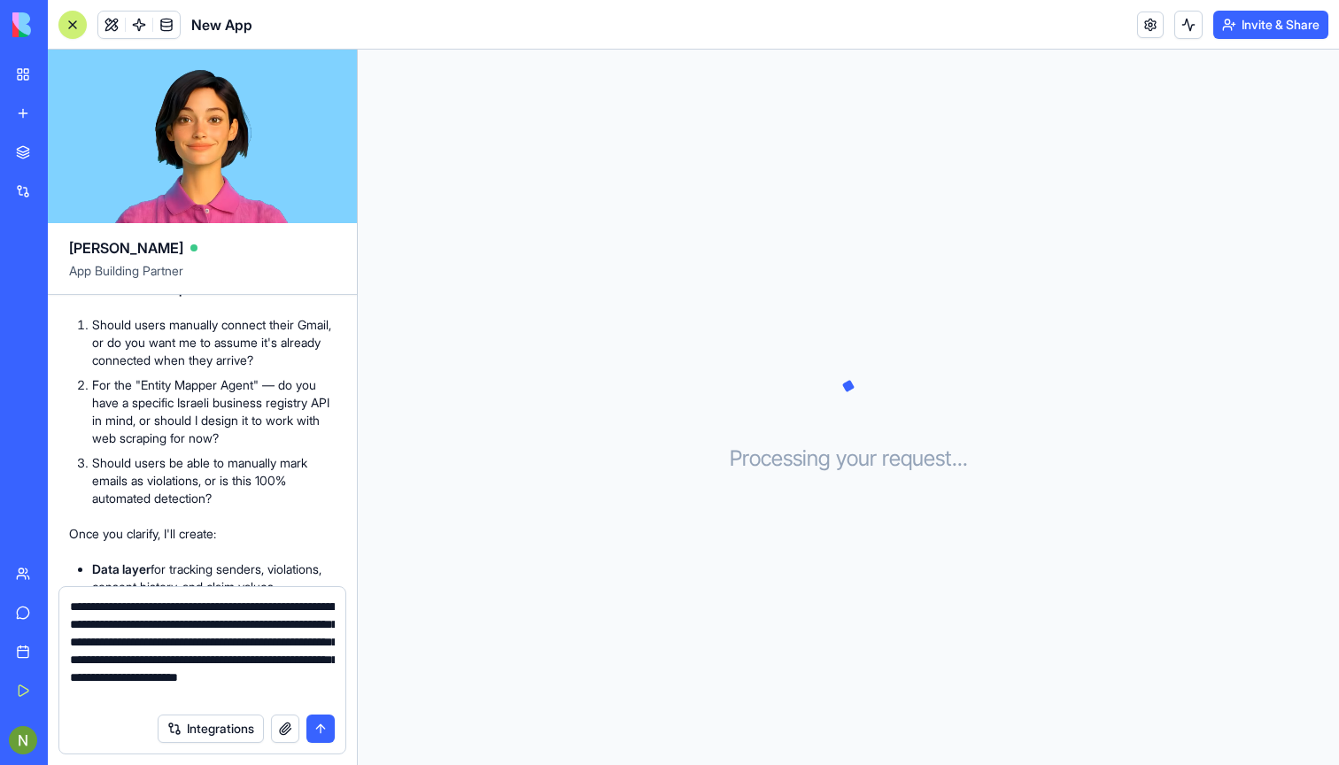
scroll to position [16, 0]
type textarea "**********"
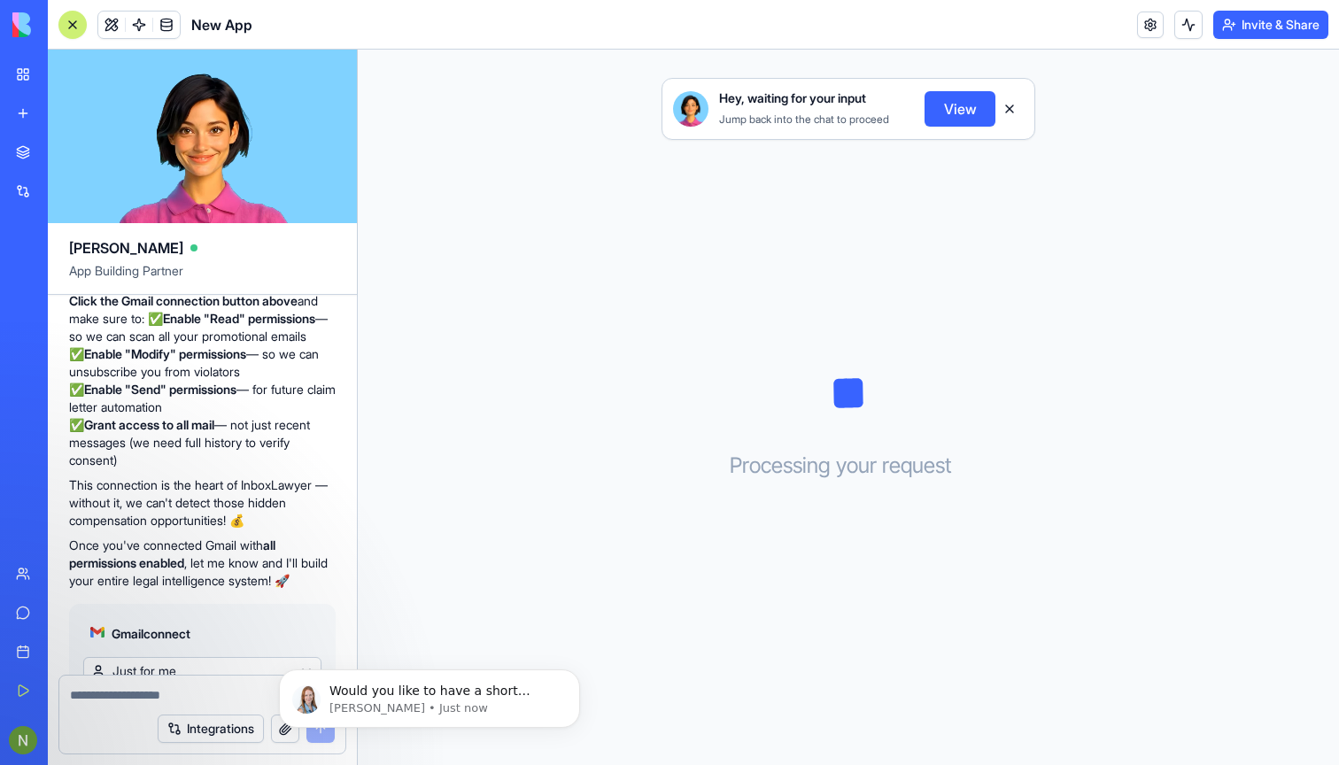
scroll to position [0, 0]
click at [581, 673] on button "Dismiss notification" at bounding box center [574, 674] width 23 height 23
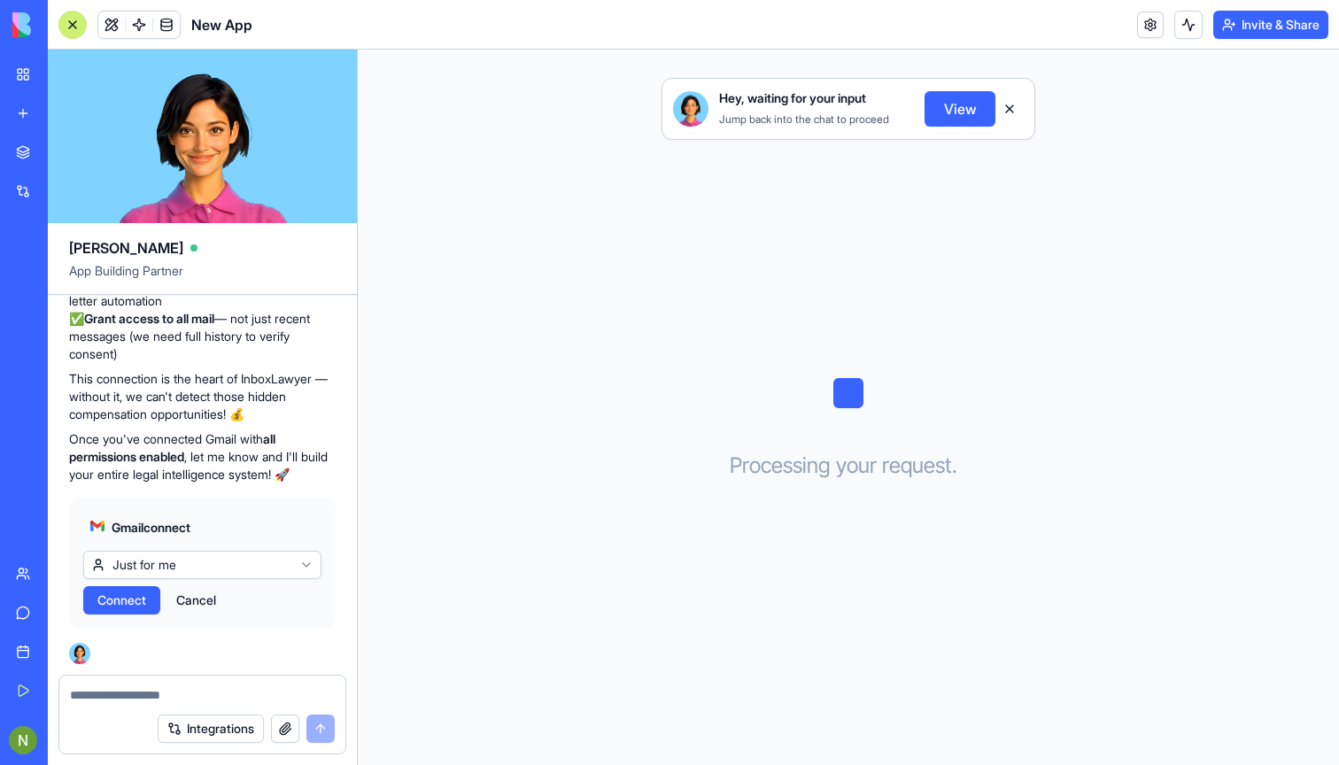
scroll to position [2670, 0]
click at [270, 565] on html "My Workspace New app Marketplace Integrations Recent InboxLawyer InboxLawyer Ne…" at bounding box center [669, 382] width 1339 height 765
click at [132, 599] on span "Connect" at bounding box center [121, 600] width 49 height 18
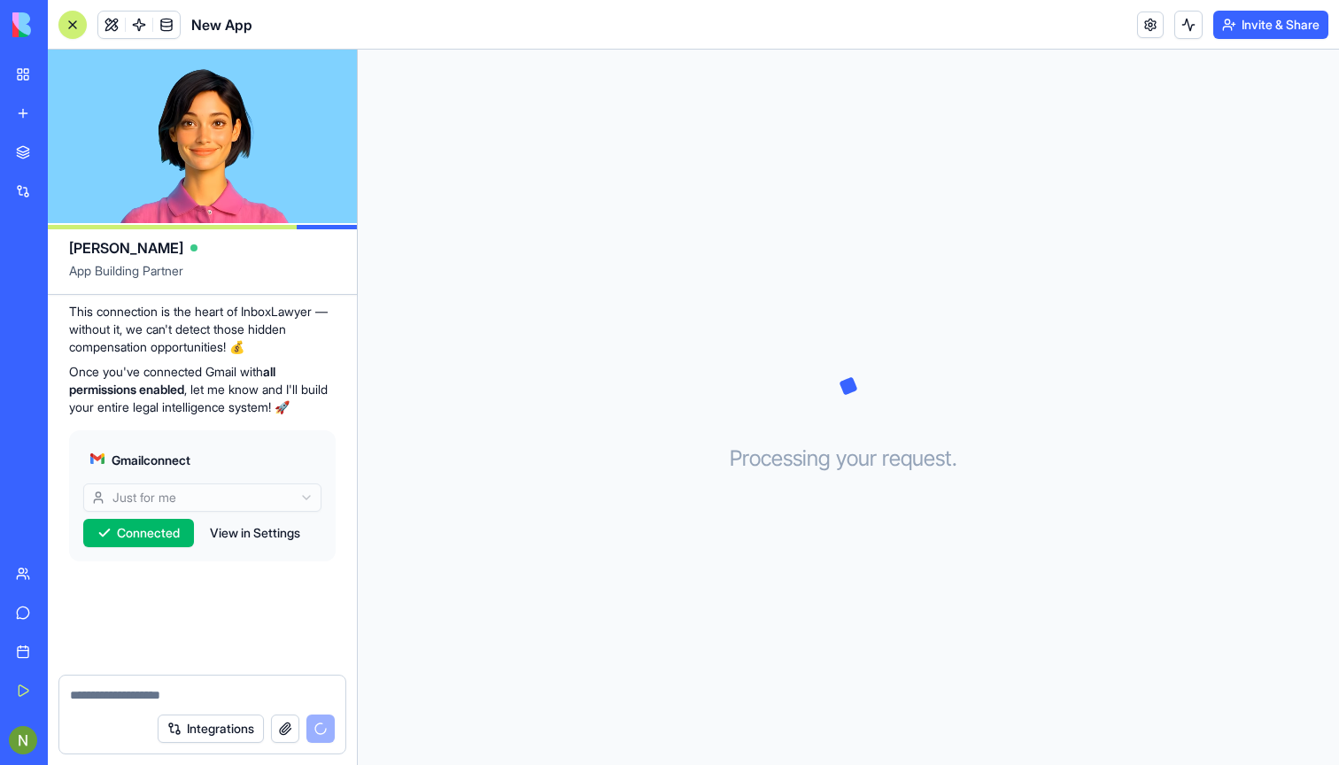
scroll to position [2751, 0]
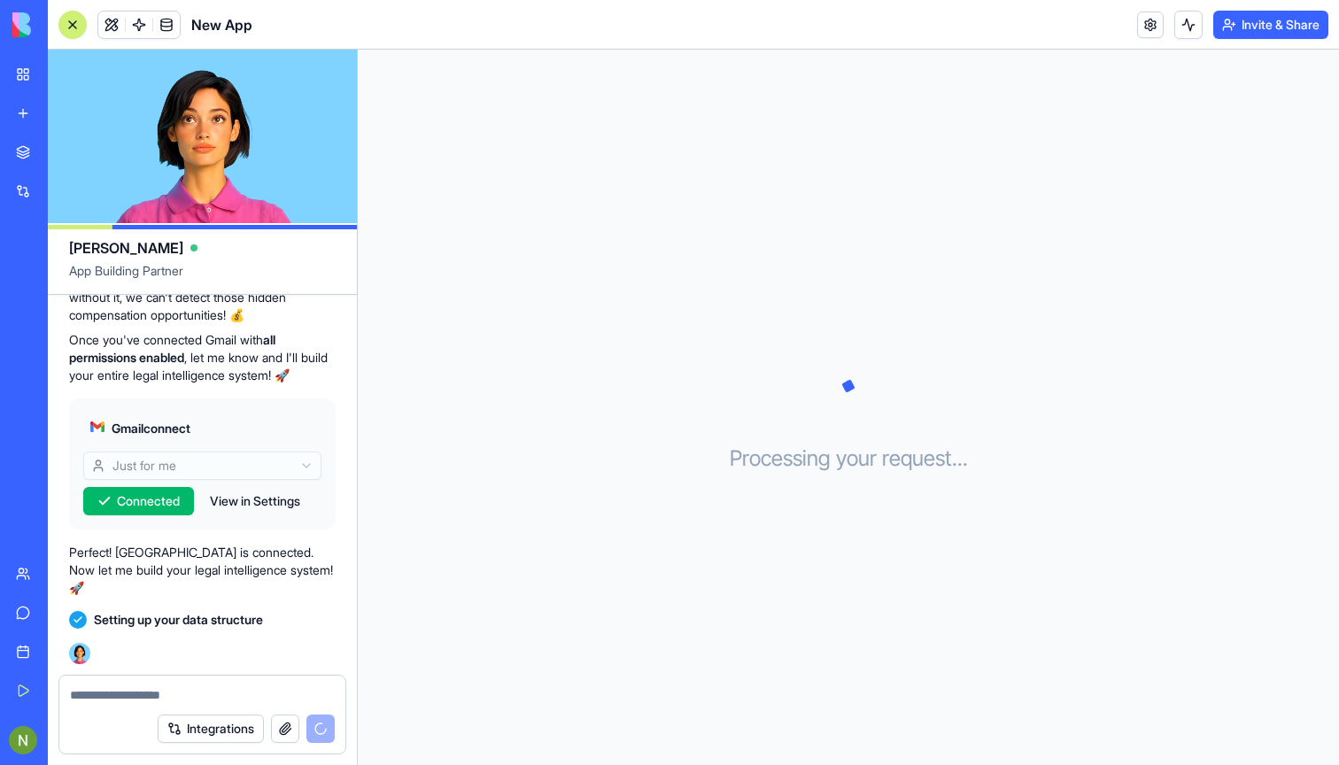
click at [263, 515] on button "View in Settings" at bounding box center [255, 501] width 108 height 28
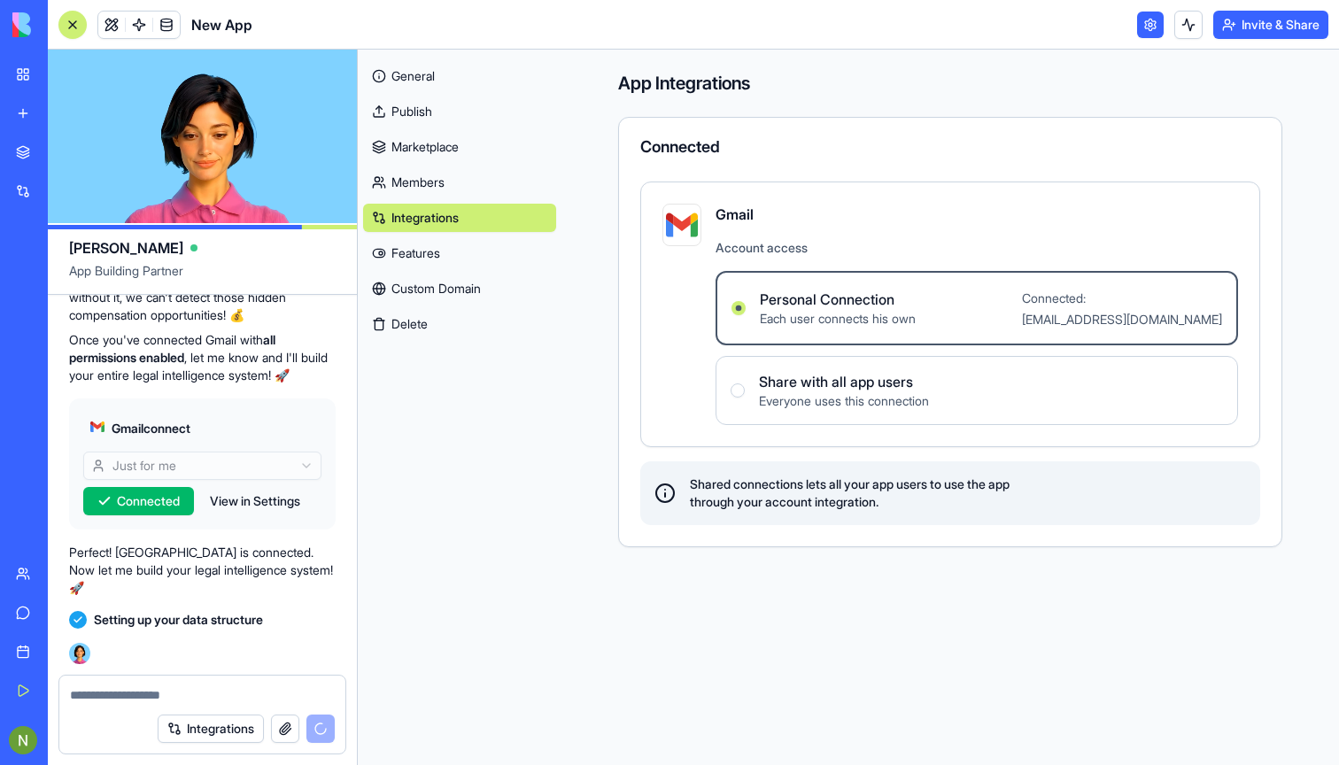
click at [1153, 27] on link at bounding box center [1150, 25] width 27 height 27
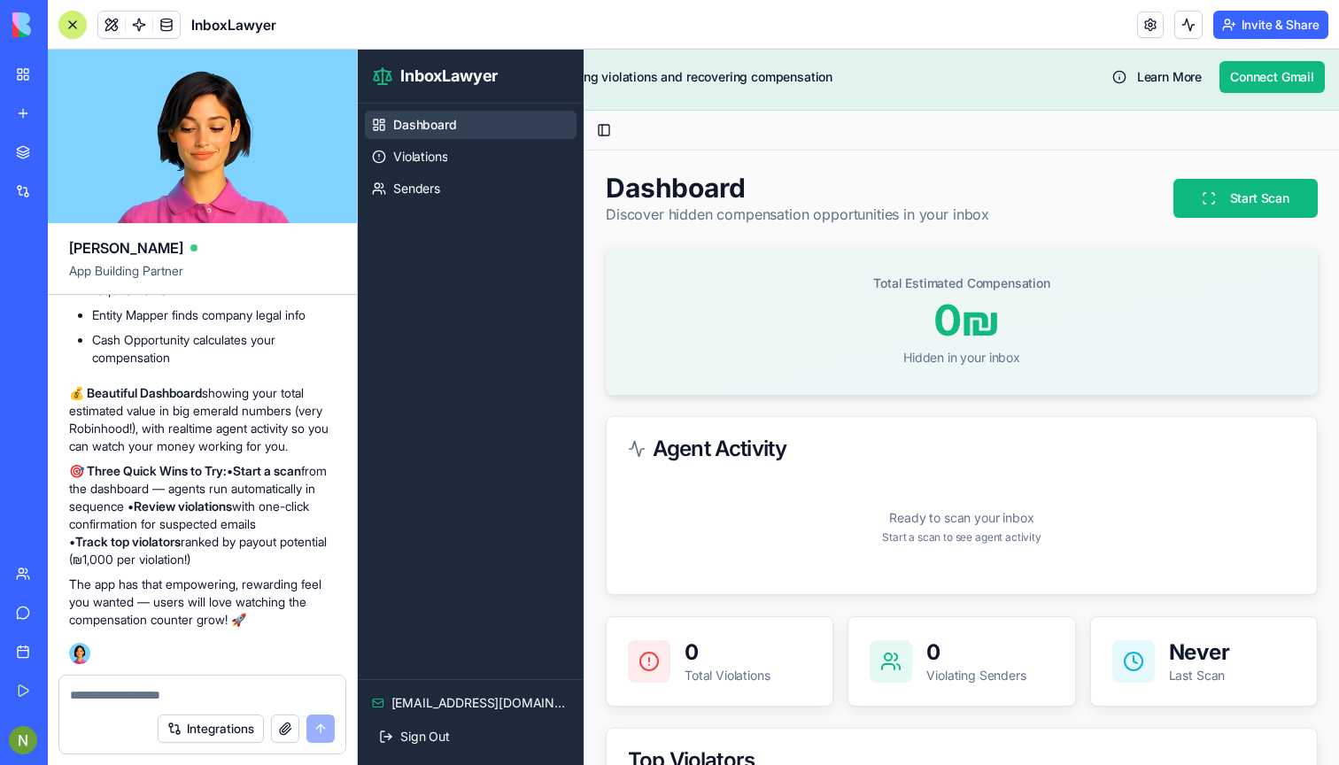
click at [572, 75] on div "InboxLawyer" at bounding box center [471, 77] width 226 height 54
click at [399, 140] on ul "Dashboard Violations Senders" at bounding box center [471, 157] width 212 height 92
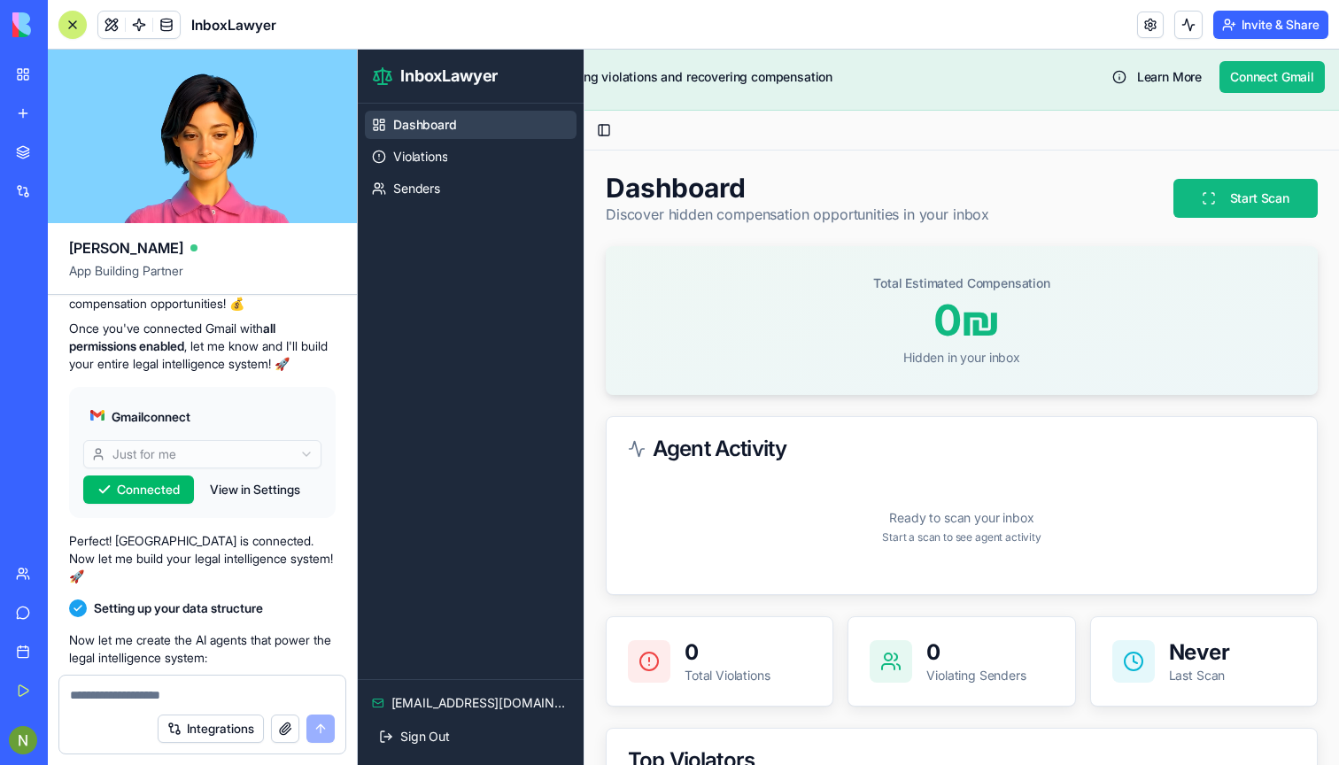
scroll to position [1976, 0]
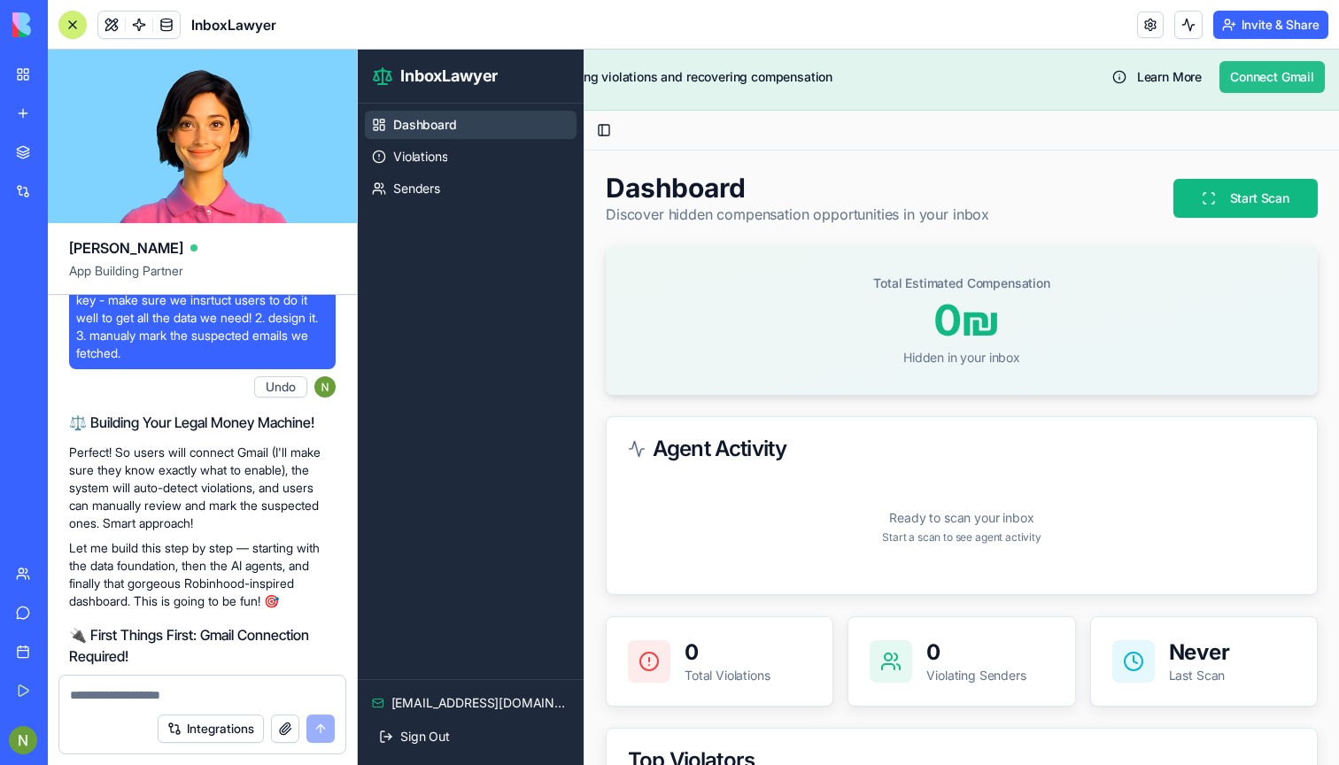
click at [1271, 66] on button "Connect Gmail" at bounding box center [1271, 77] width 105 height 32
click at [1233, 74] on button "Connect Gmail" at bounding box center [1271, 77] width 105 height 32
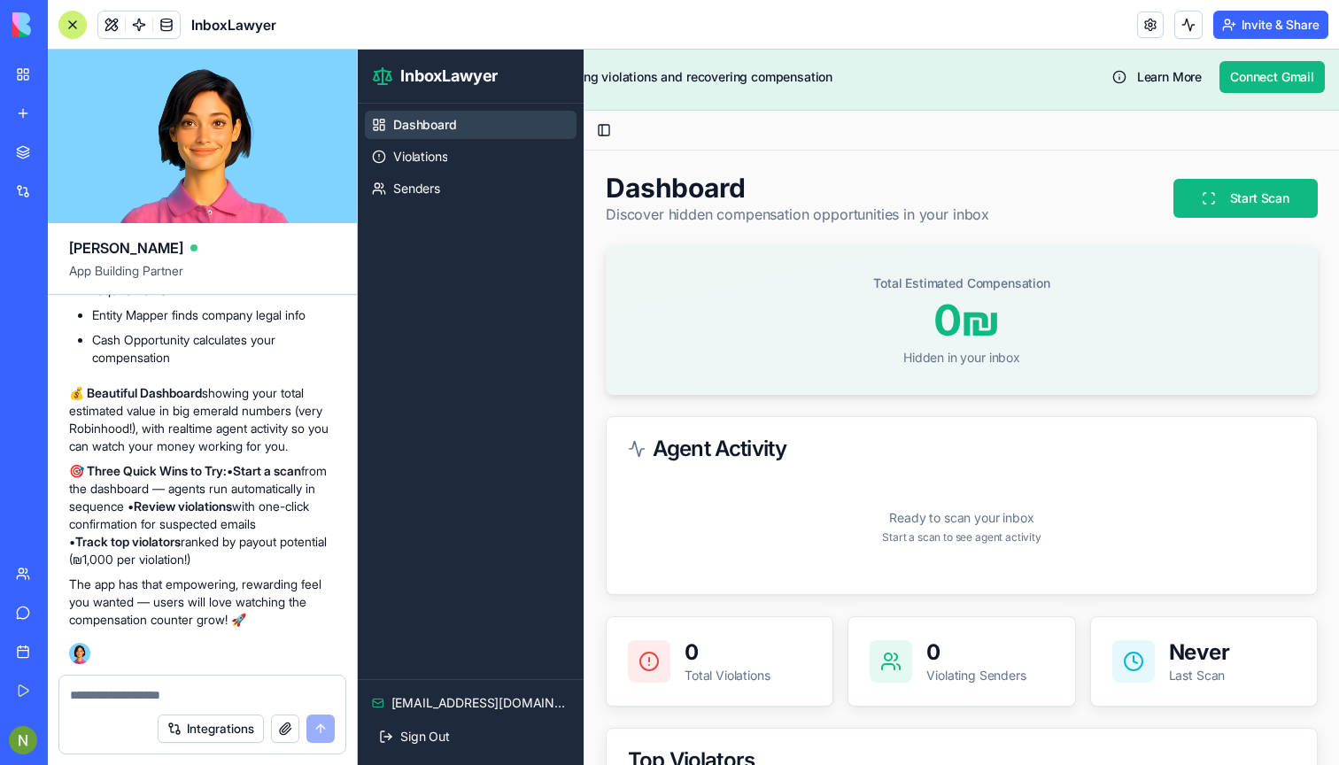
scroll to position [3657, 0]
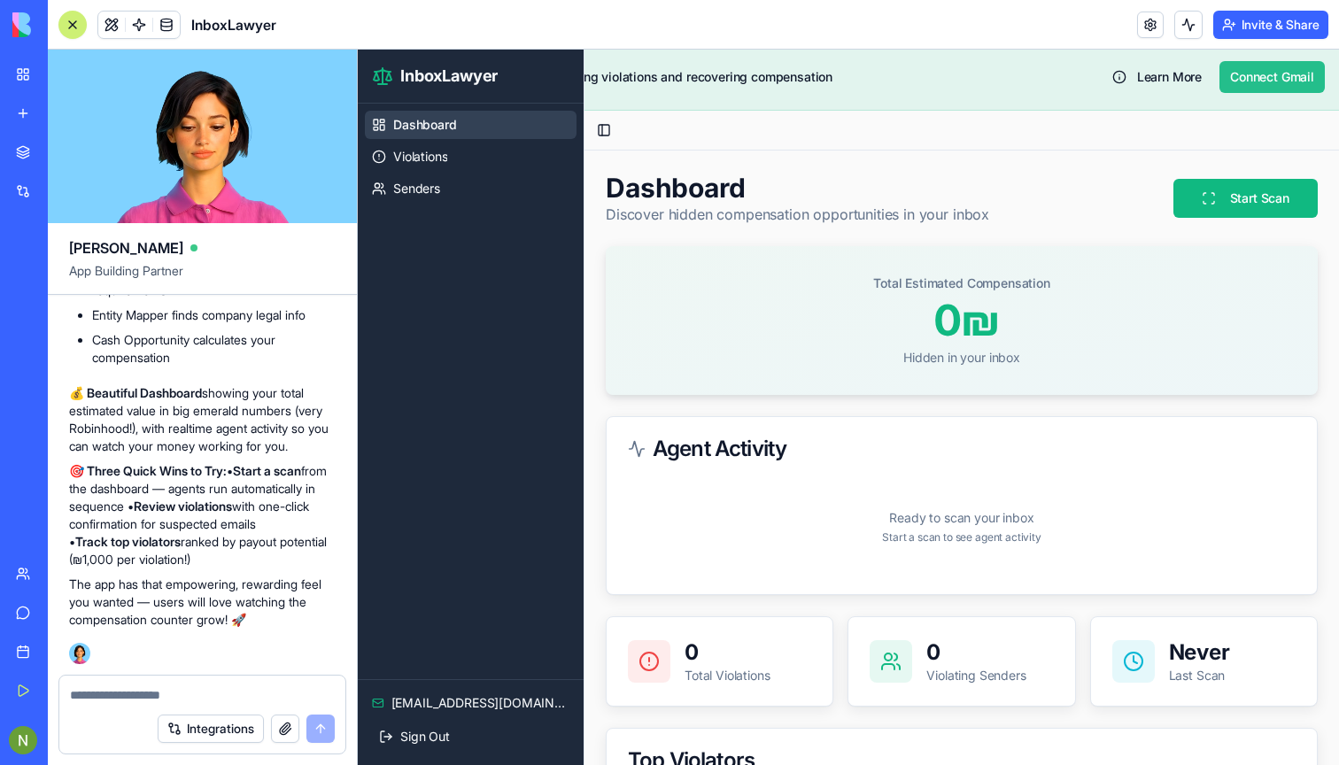
click at [1259, 77] on button "Connect Gmail" at bounding box center [1271, 77] width 105 height 32
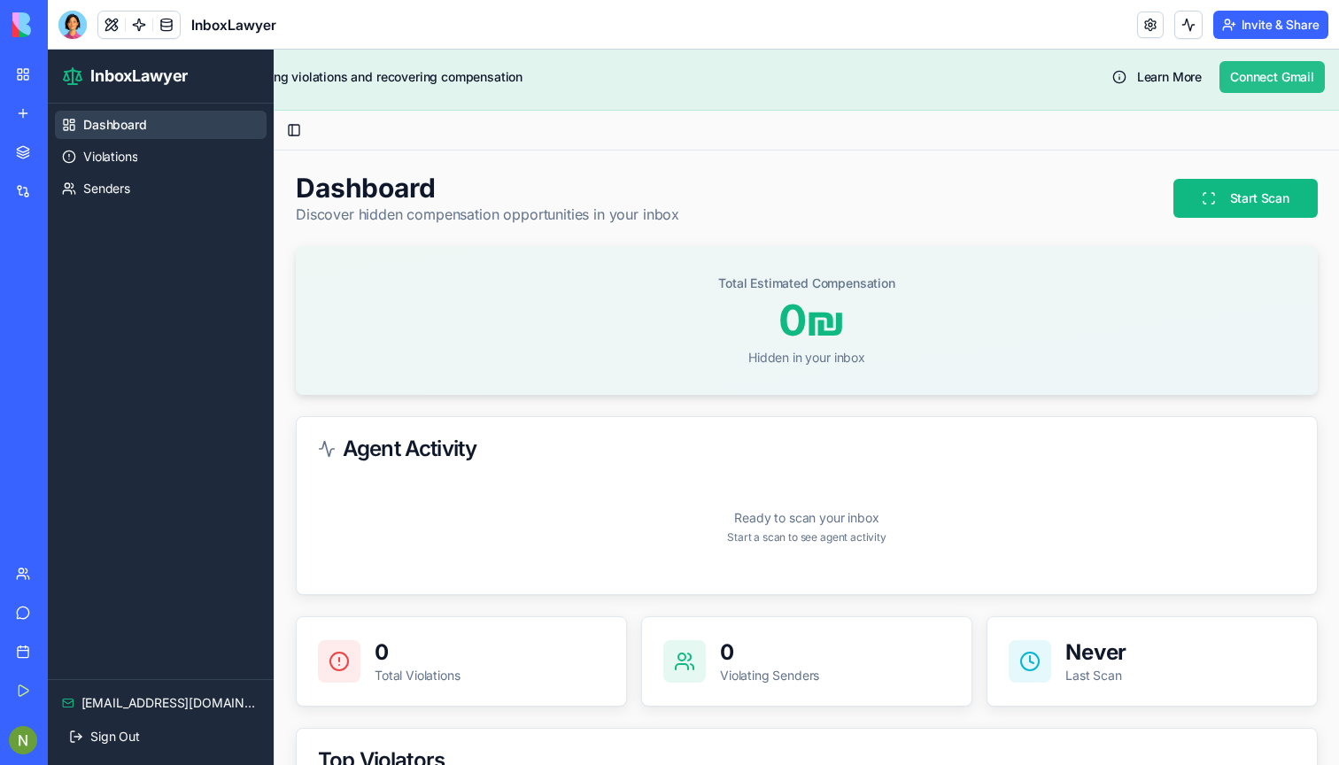
click at [1254, 66] on button "Connect Gmail" at bounding box center [1271, 77] width 105 height 32
click at [1241, 80] on button "Connect Gmail" at bounding box center [1271, 77] width 105 height 32
click at [109, 80] on span "InboxLawyer" at bounding box center [138, 76] width 97 height 25
click at [96, 131] on span "Dashboard" at bounding box center [115, 125] width 64 height 18
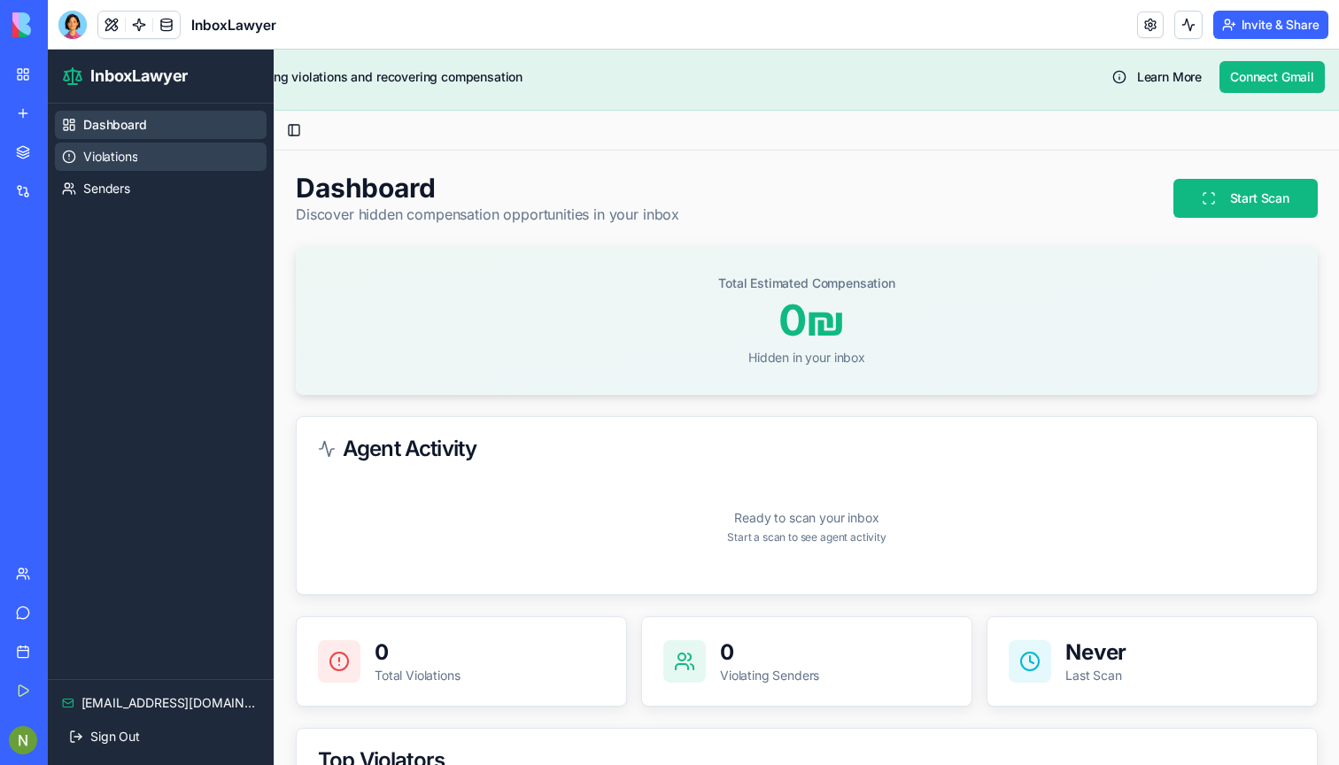
click at [104, 169] on link "Violations" at bounding box center [161, 157] width 212 height 28
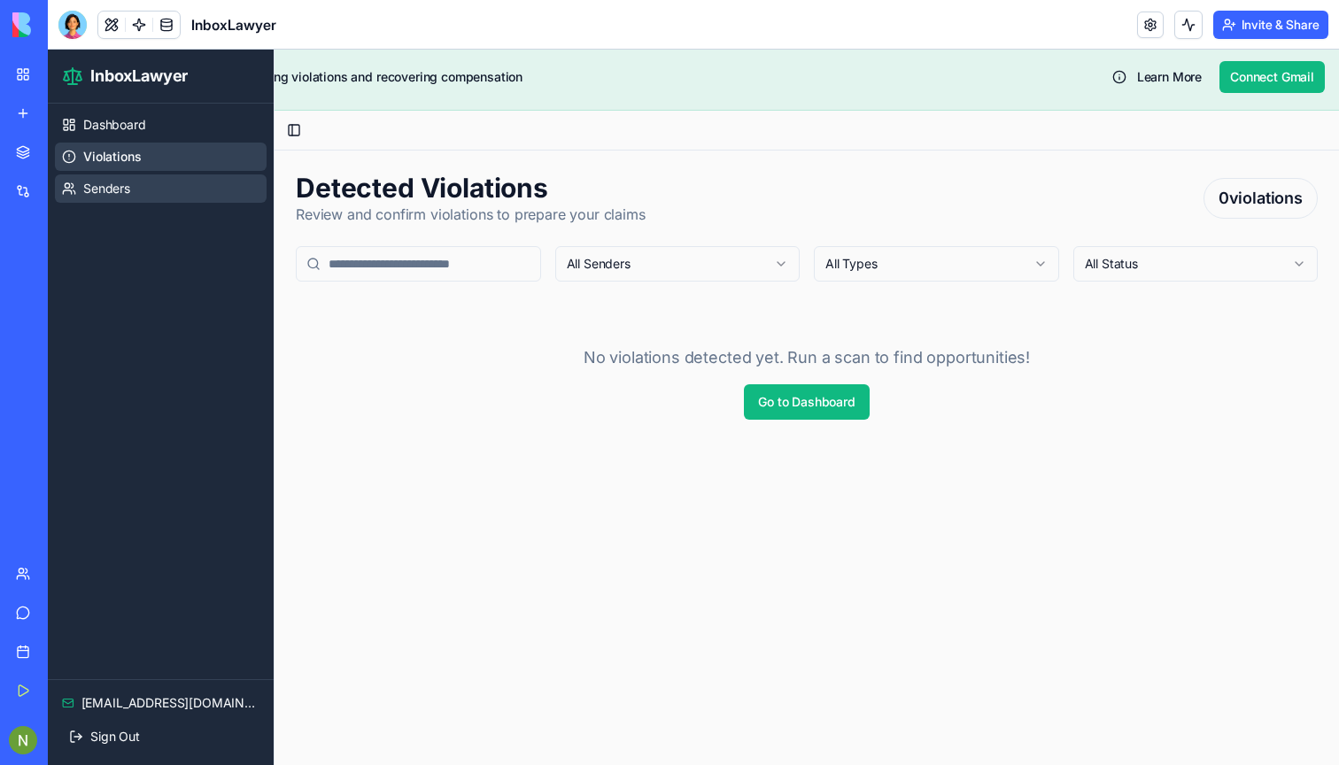
click at [107, 199] on link "Senders" at bounding box center [161, 188] width 212 height 28
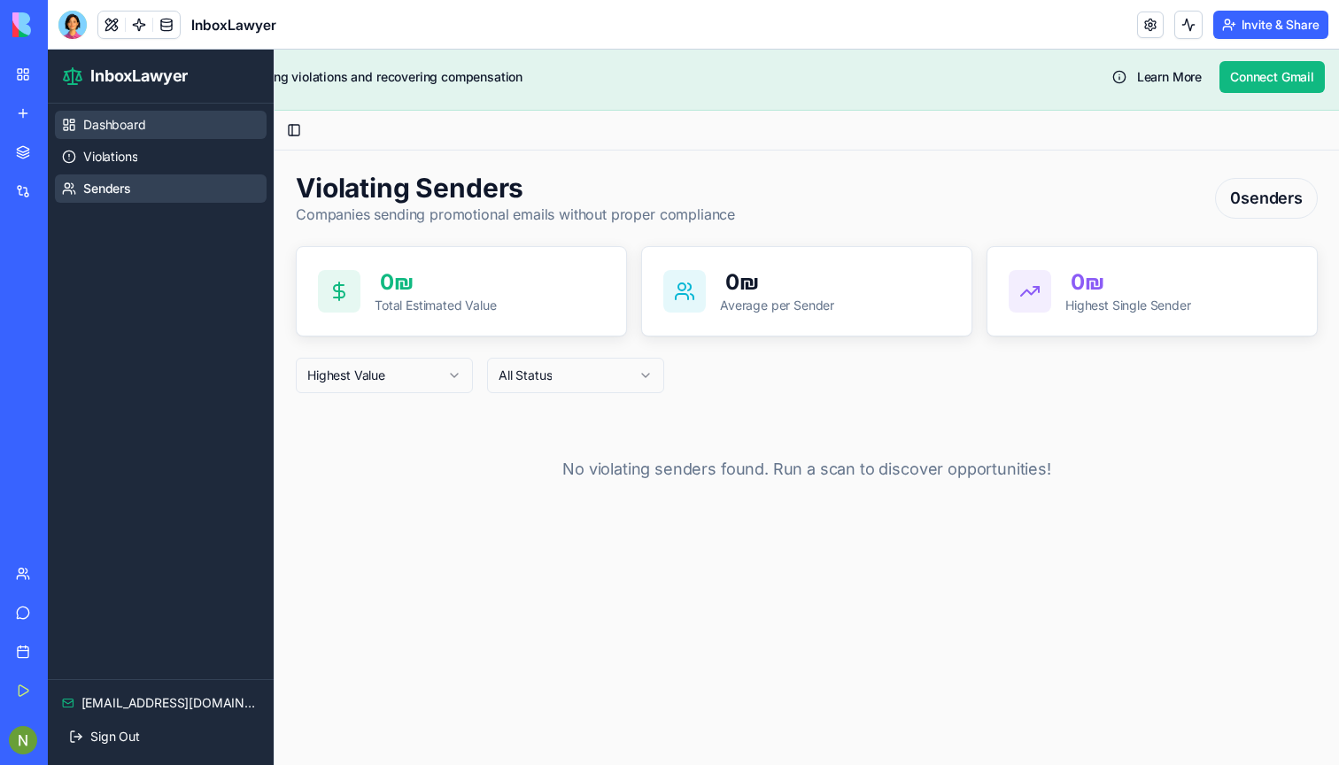
click at [89, 125] on span "Dashboard" at bounding box center [114, 125] width 63 height 18
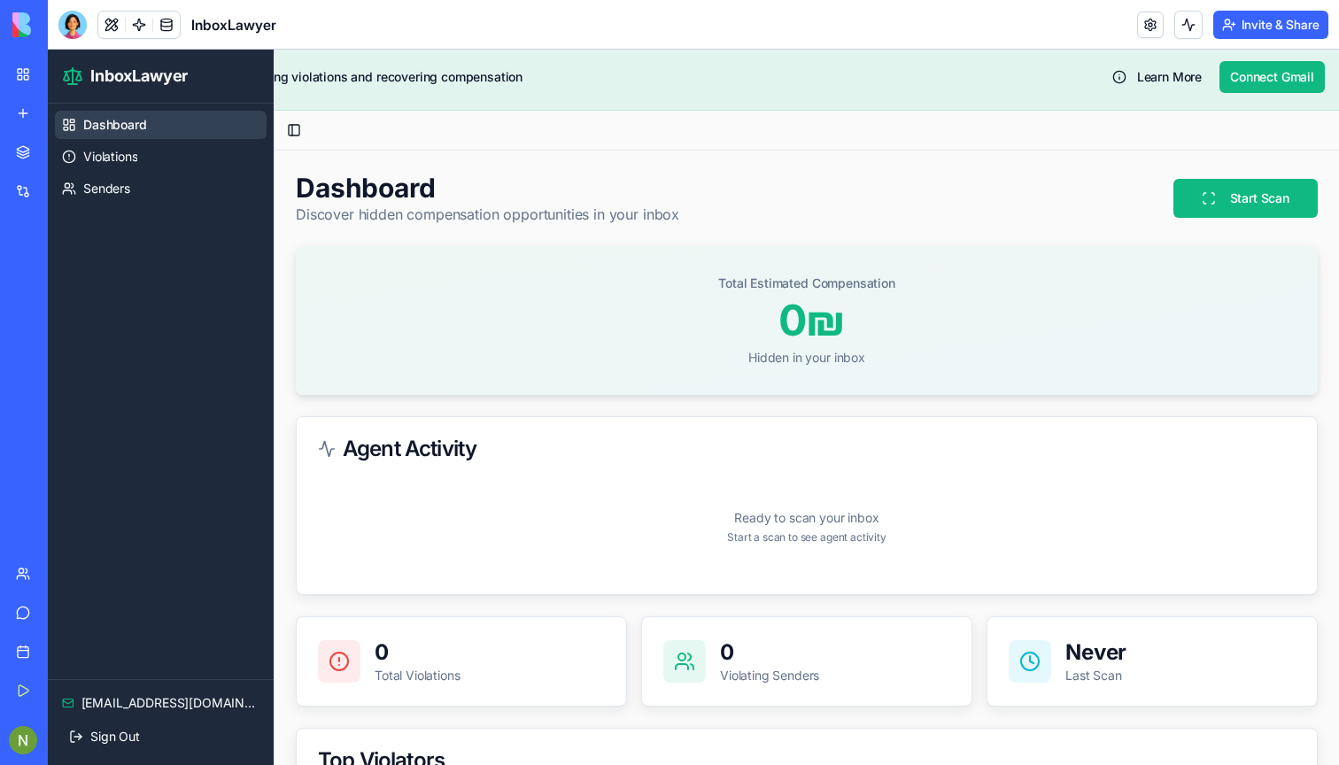
click at [128, 83] on span "InboxLawyer" at bounding box center [138, 76] width 97 height 25
click at [1250, 79] on button "Connect Gmail" at bounding box center [1271, 77] width 105 height 32
click at [1160, 78] on button "Learn More" at bounding box center [1156, 77] width 111 height 32
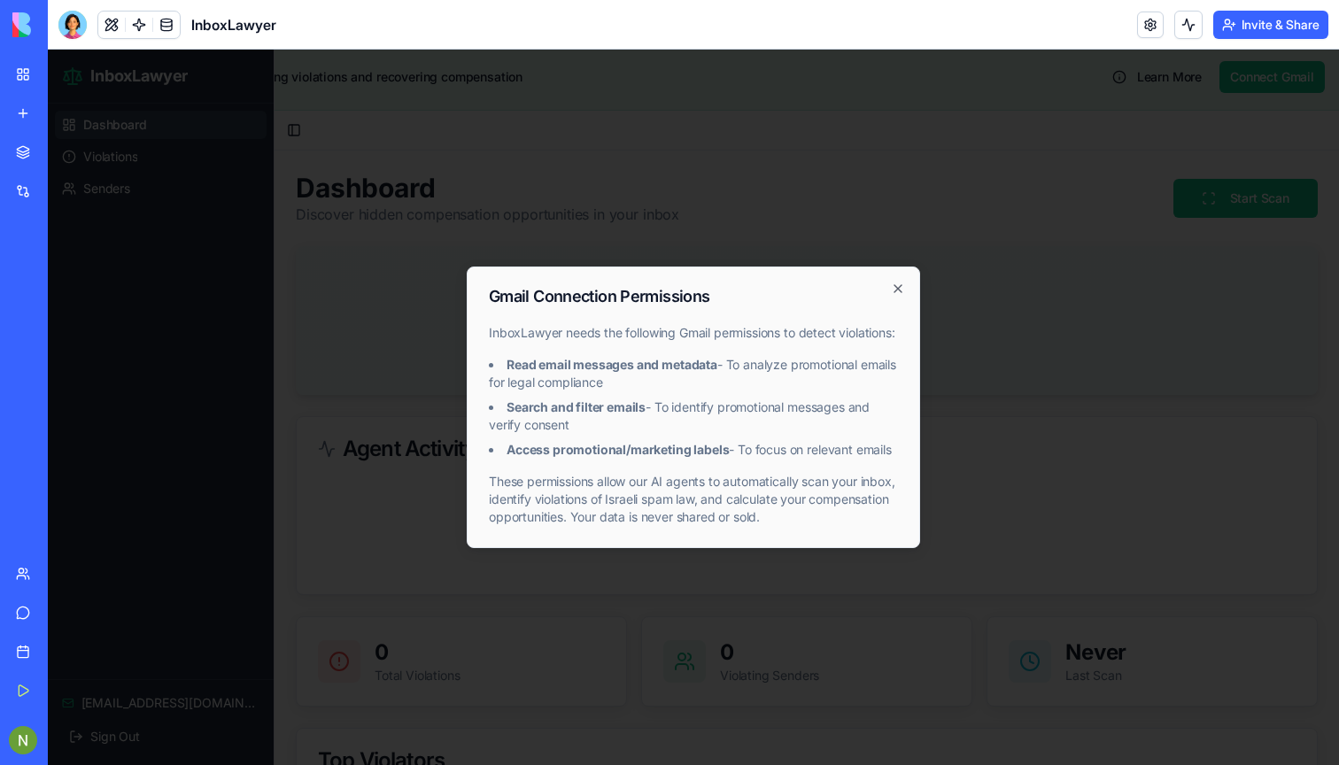
click at [561, 494] on p "These permissions allow our AI agents to automatically scan your inbox, identif…" at bounding box center [693, 499] width 409 height 53
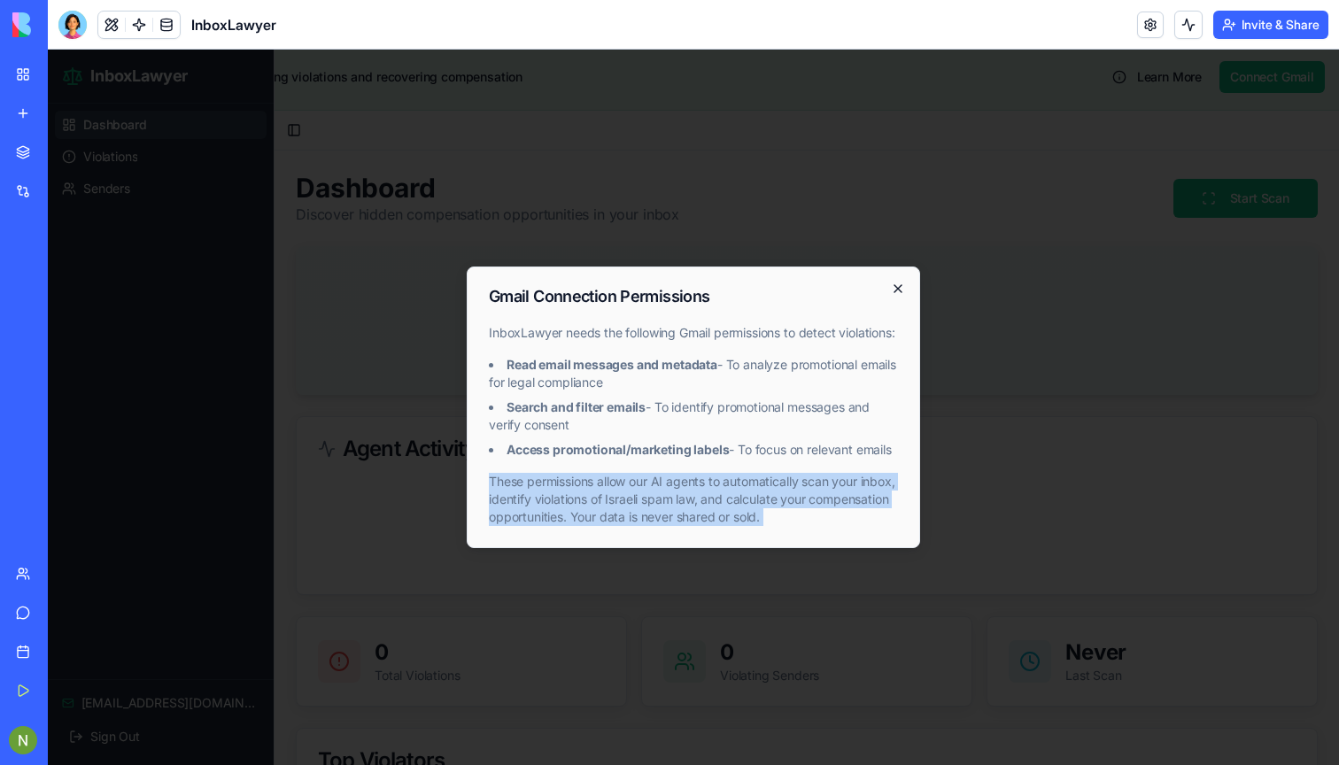
click at [895, 282] on icon "button" at bounding box center [898, 289] width 14 height 14
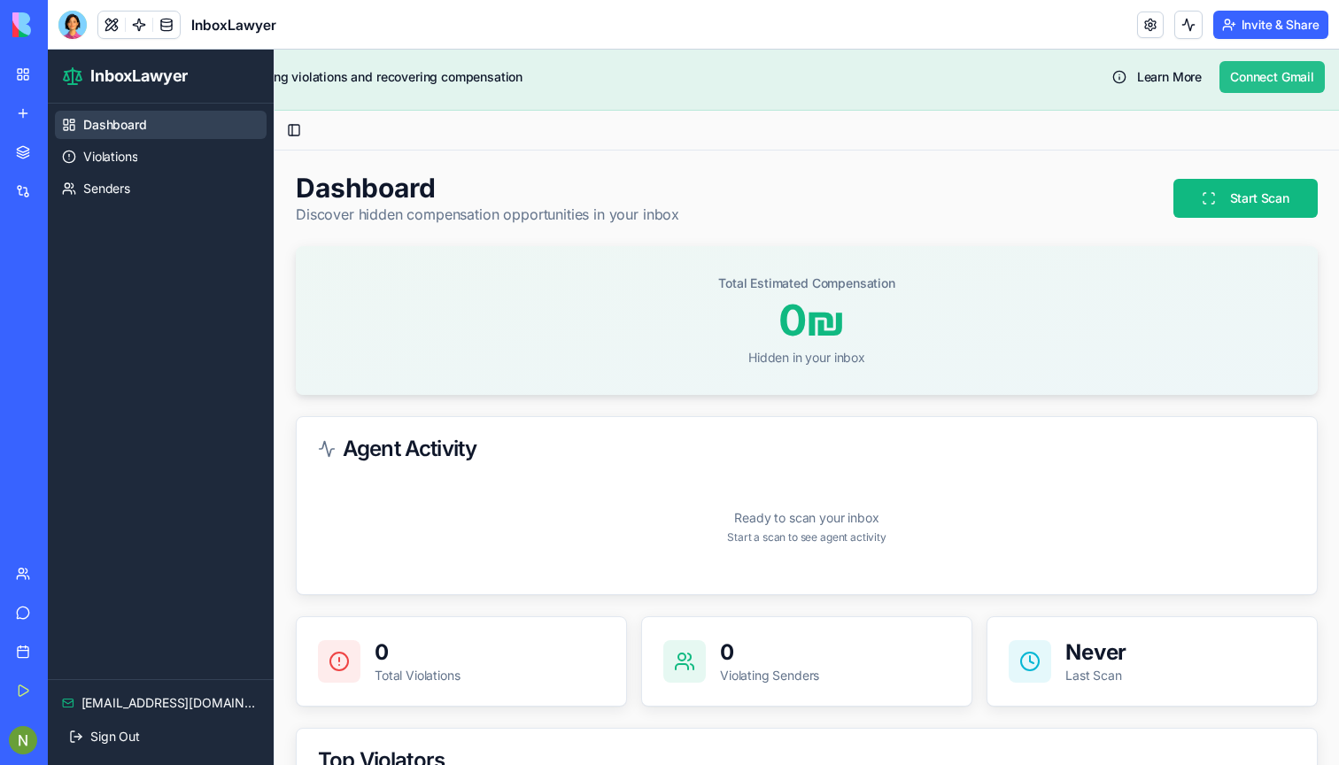
click at [1292, 82] on button "Connect Gmail" at bounding box center [1271, 77] width 105 height 32
click at [1236, 200] on button "Start Scan" at bounding box center [1245, 198] width 144 height 39
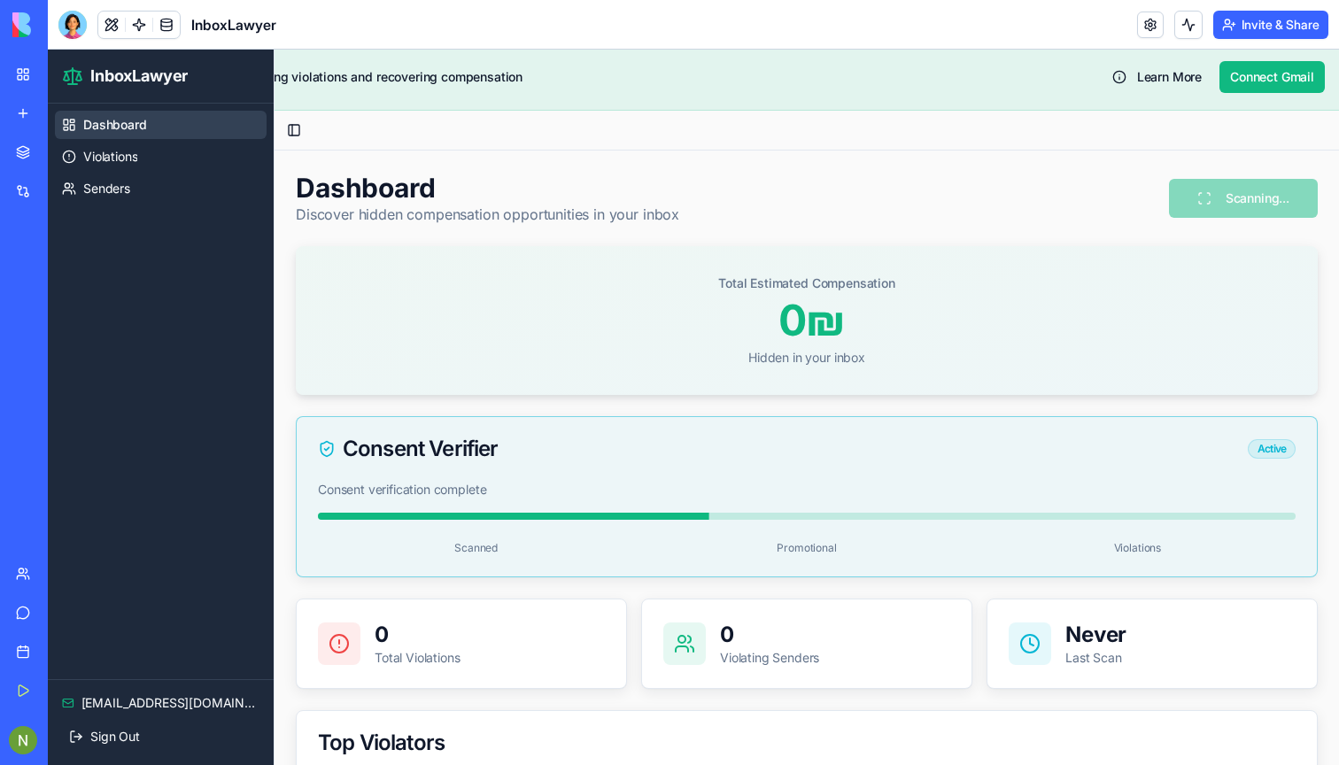
click at [73, 135] on link "Dashboard" at bounding box center [161, 125] width 212 height 28
click at [52, 12] on header "InboxLawyer Invite & Share" at bounding box center [693, 25] width 1291 height 50
click at [81, 27] on div at bounding box center [72, 25] width 28 height 28
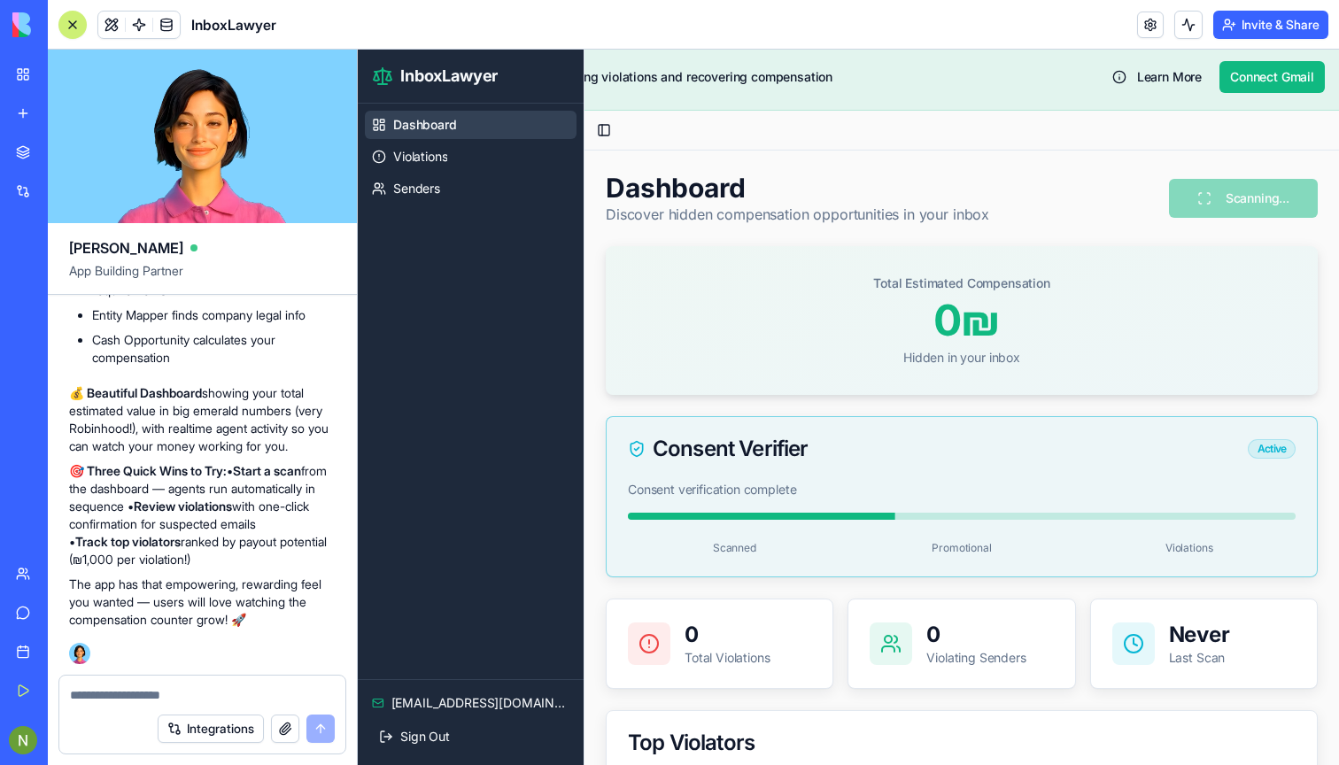
click at [174, 692] on textarea at bounding box center [202, 695] width 265 height 18
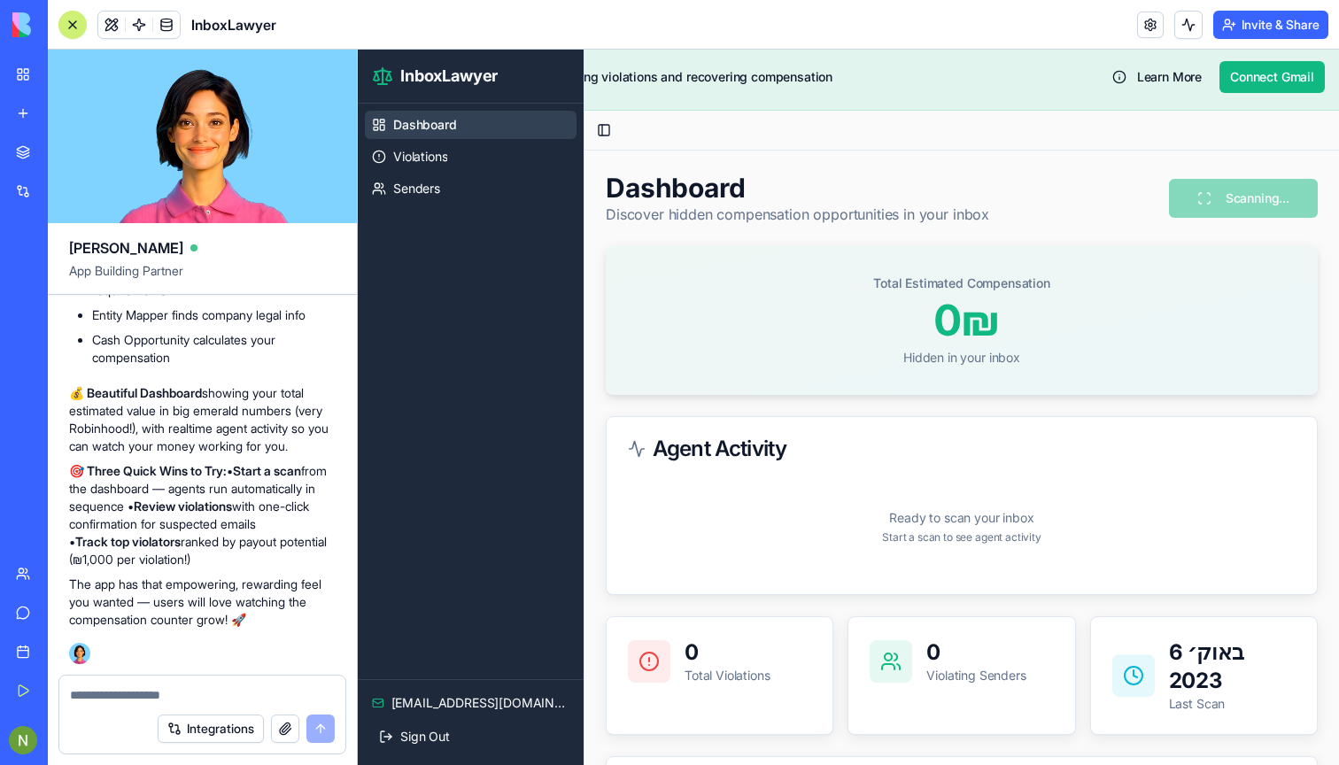
click at [185, 702] on textarea at bounding box center [202, 695] width 265 height 18
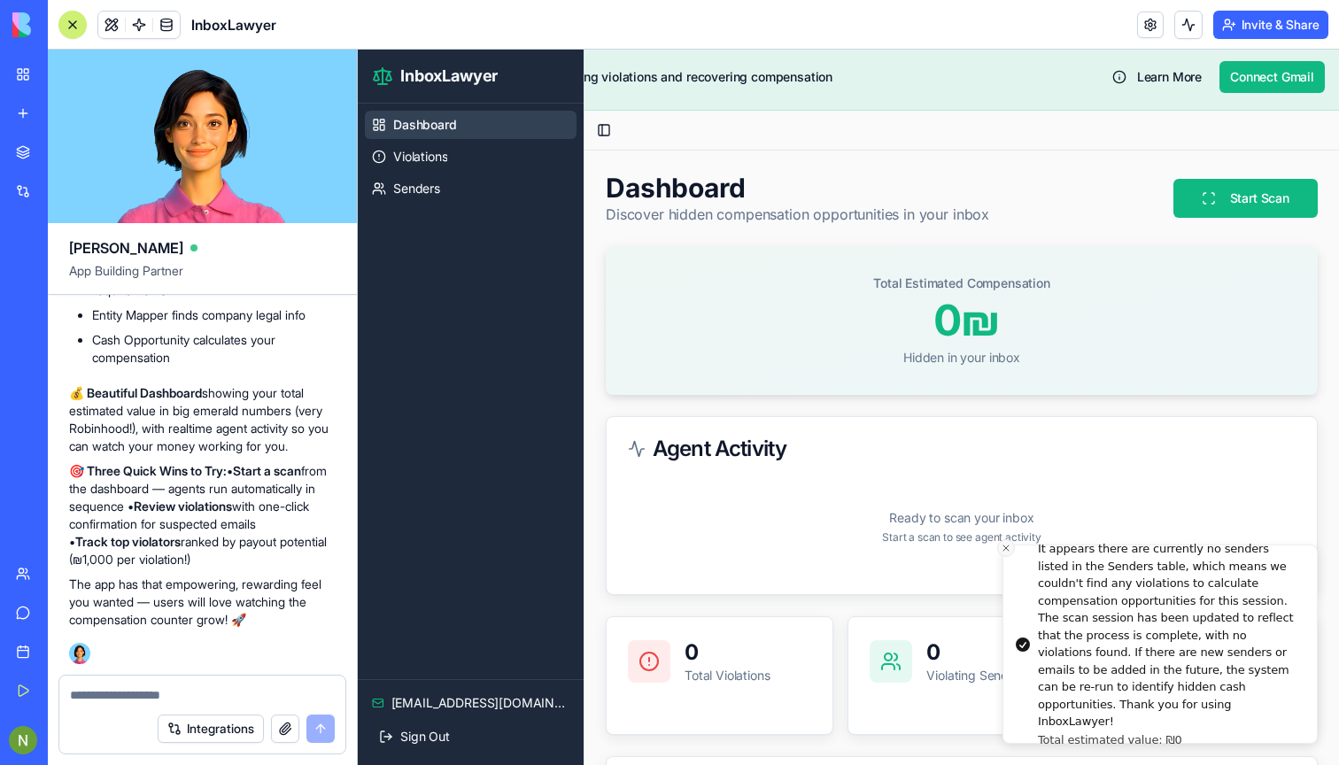
click at [1009, 550] on icon "Close toast" at bounding box center [1006, 548] width 11 height 11
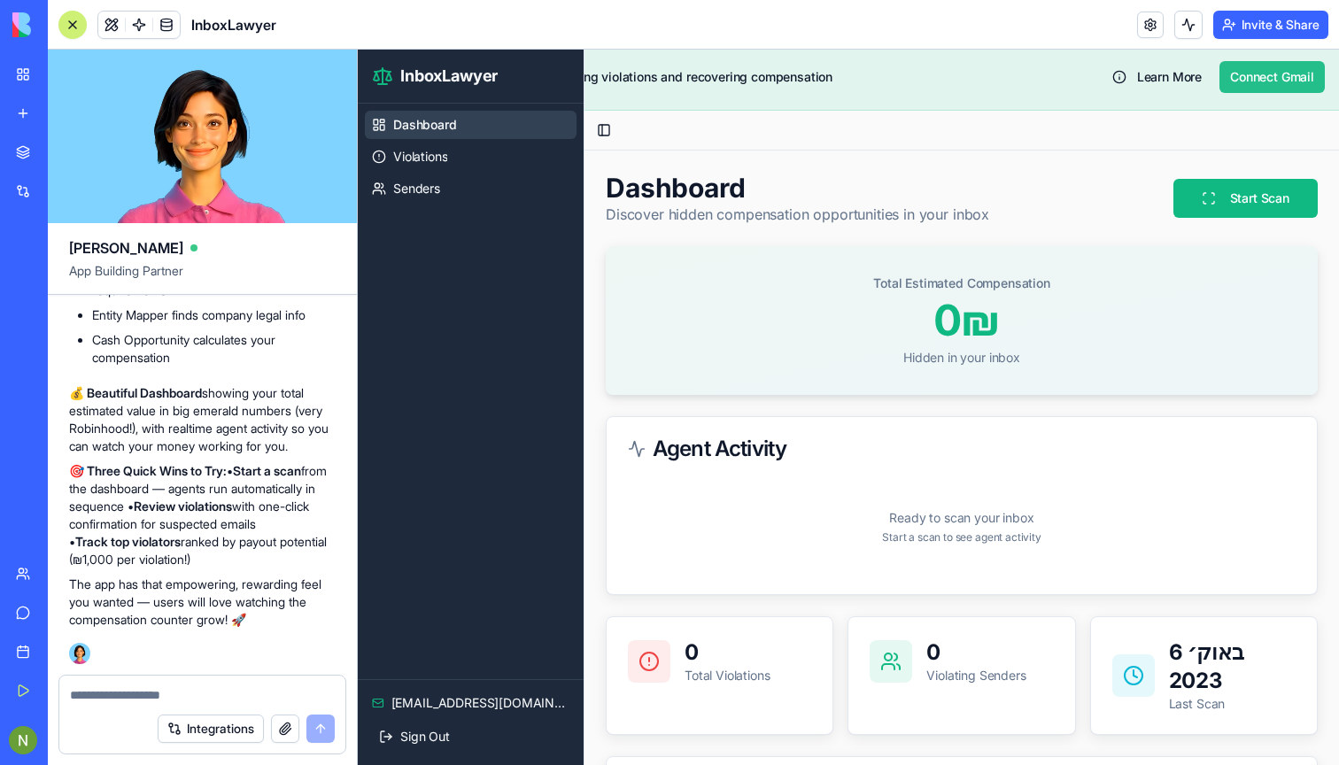
click at [1244, 77] on button "Connect Gmail" at bounding box center [1271, 77] width 105 height 32
click at [98, 688] on textarea at bounding box center [202, 695] width 265 height 18
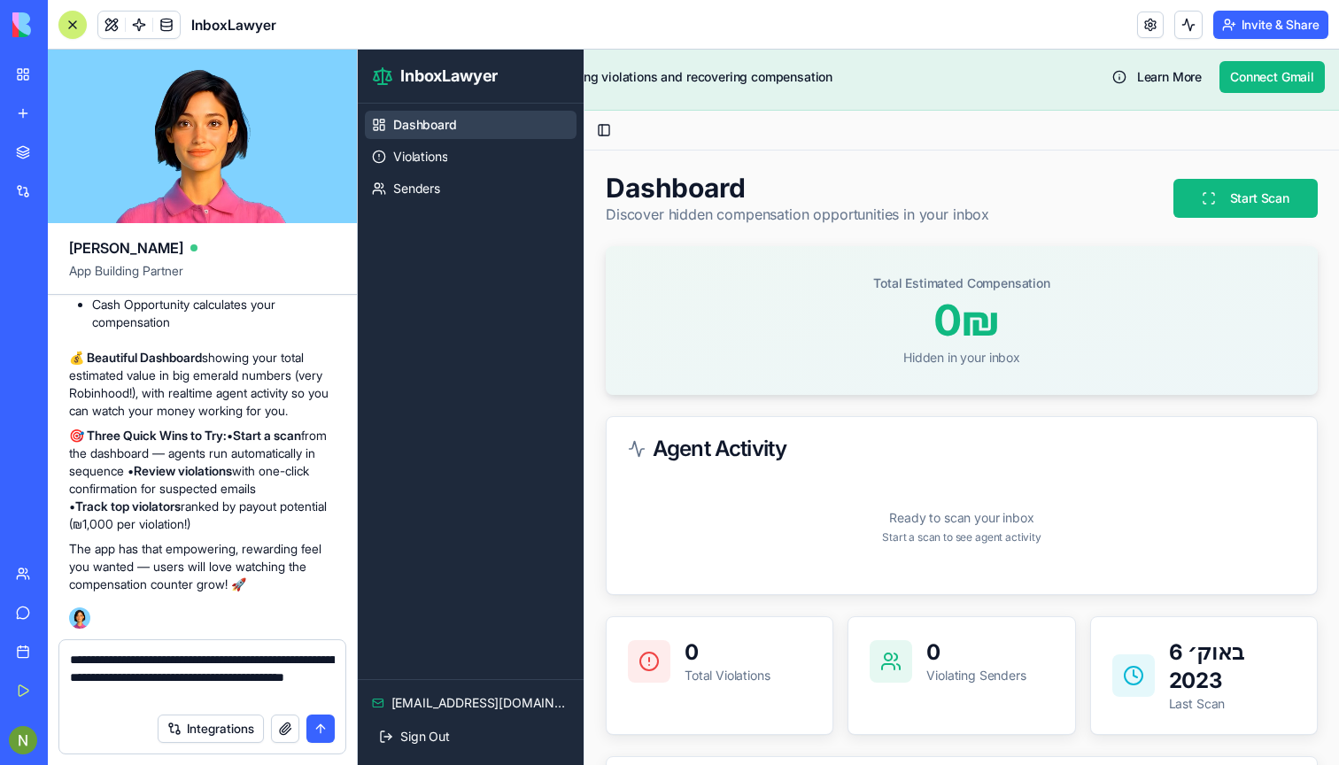
click at [161, 697] on textarea "**********" at bounding box center [202, 677] width 265 height 53
click at [266, 701] on textarea "**********" at bounding box center [202, 677] width 265 height 53
type textarea "**********"
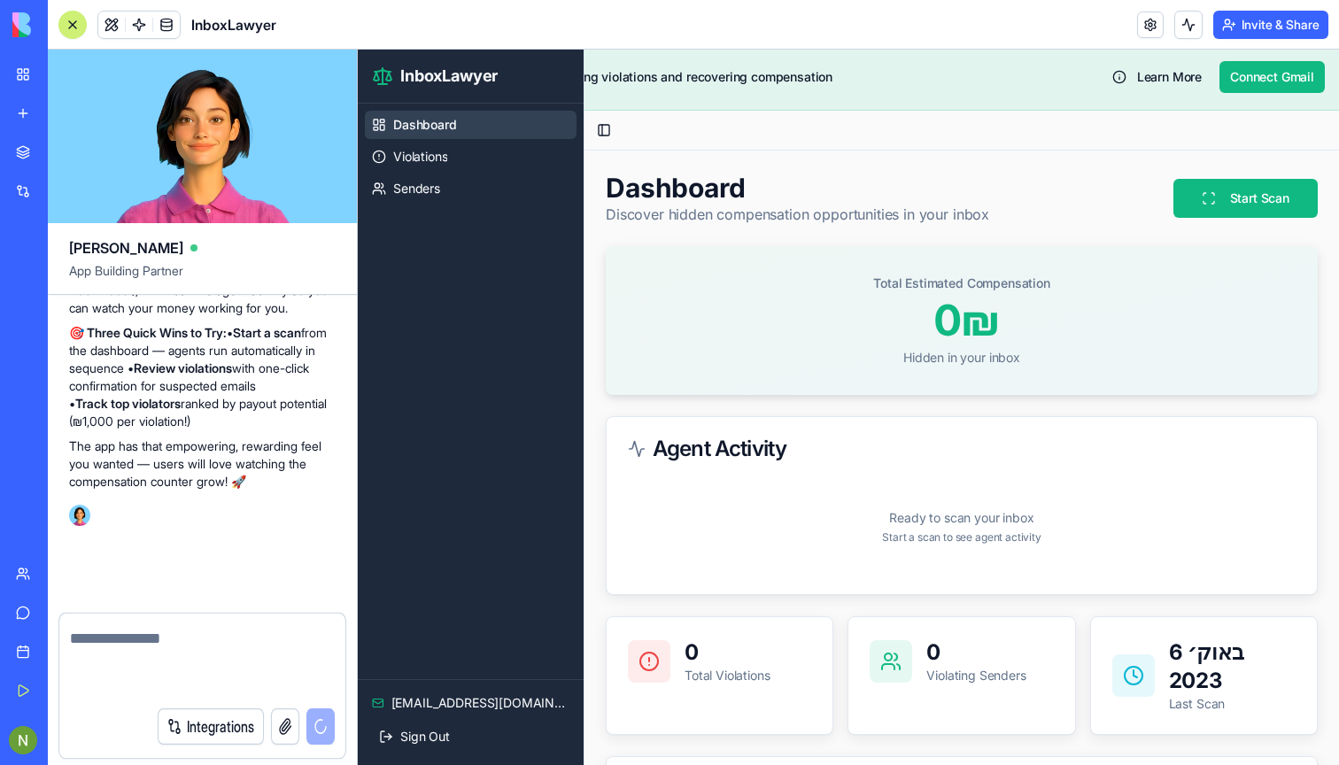
scroll to position [3853, 0]
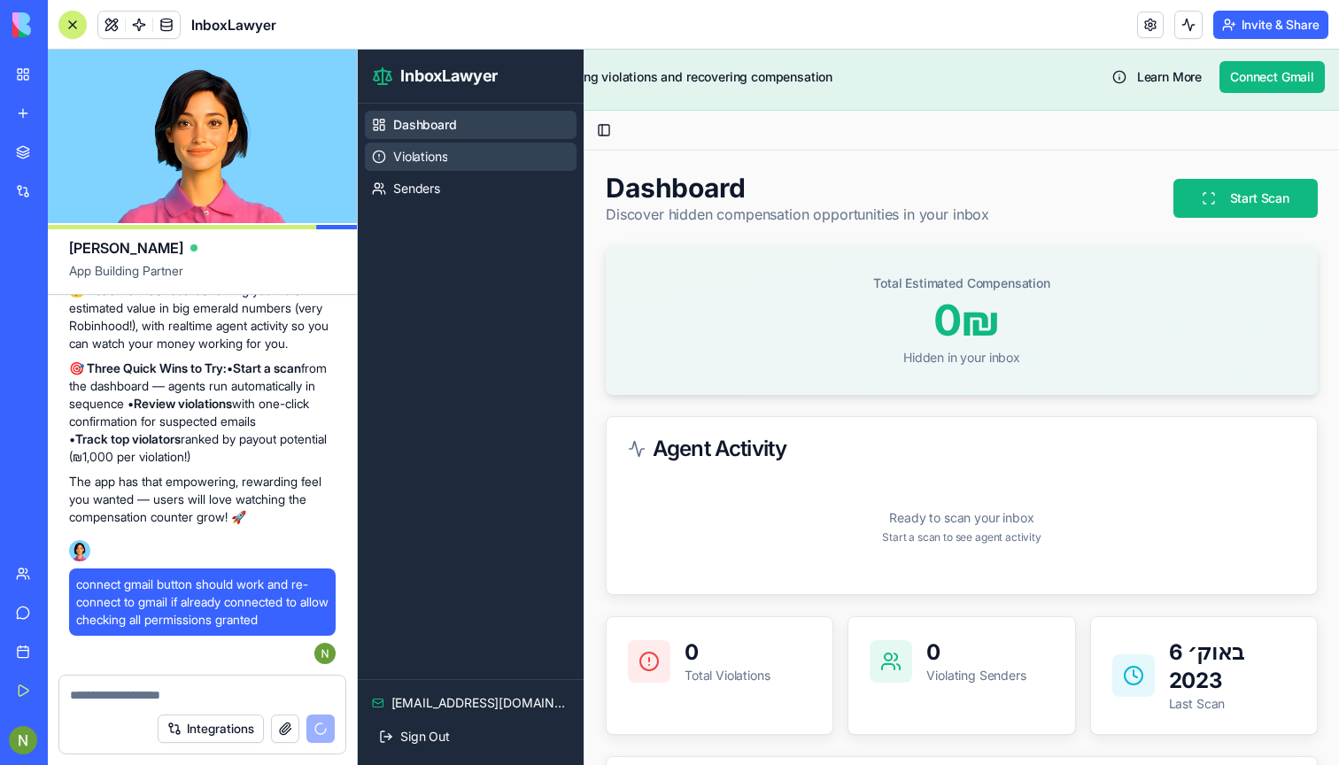
click at [440, 158] on span "Violations" at bounding box center [420, 157] width 54 height 18
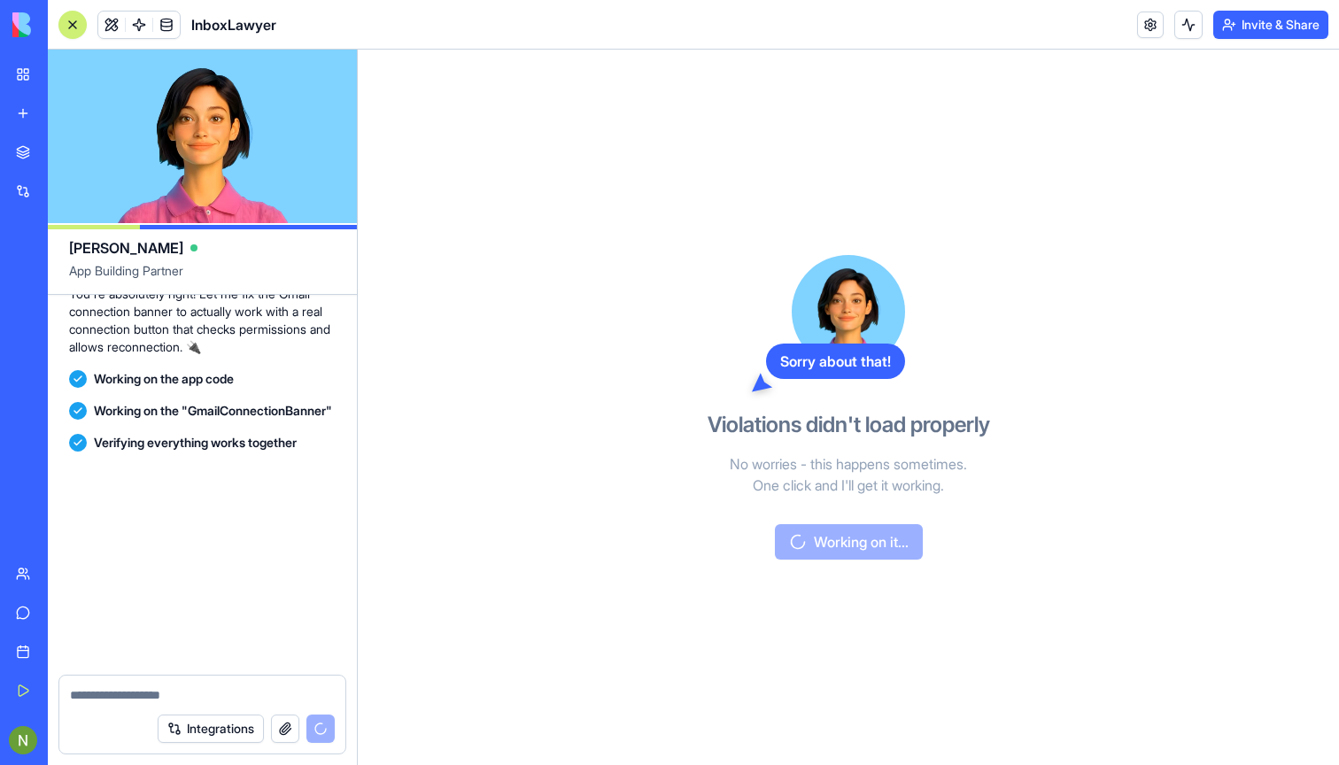
scroll to position [4660, 0]
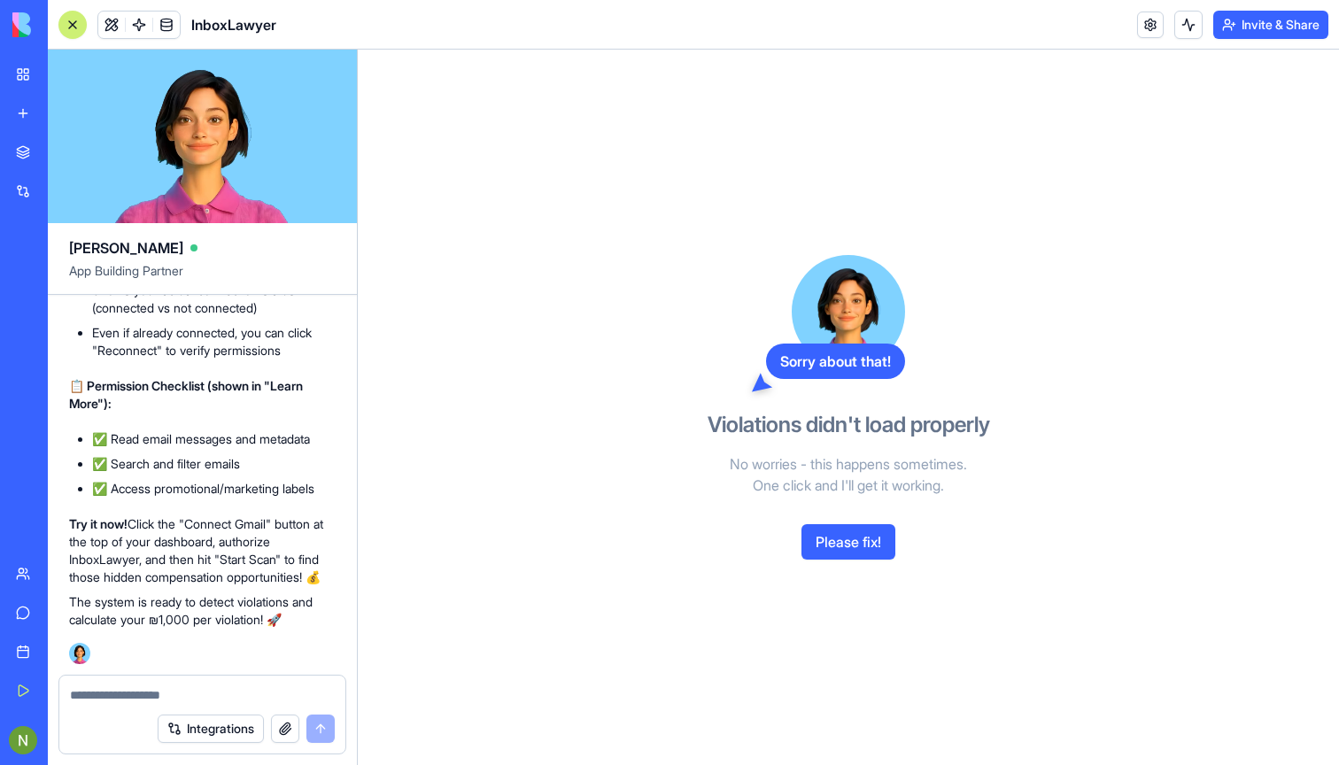
click at [832, 551] on button "Please fix!" at bounding box center [848, 541] width 94 height 35
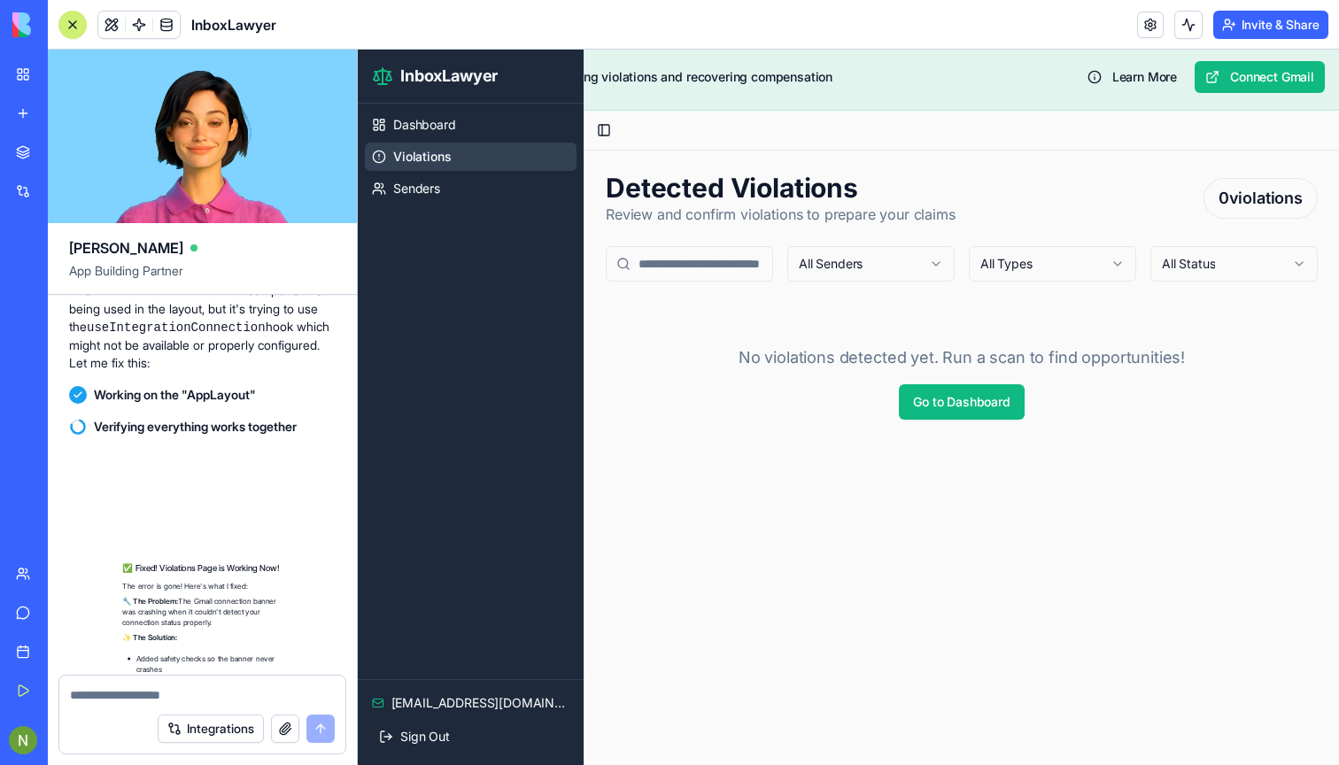
scroll to position [5521, 0]
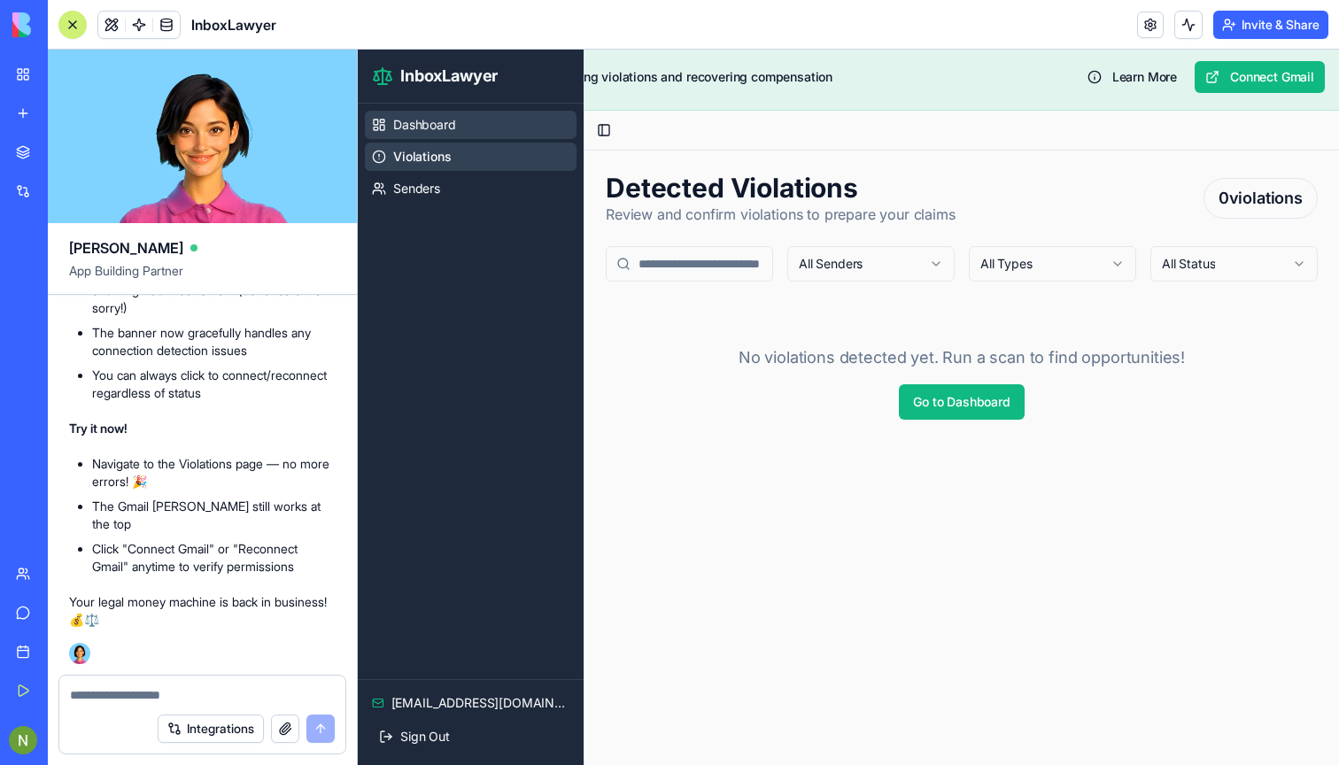
click at [448, 126] on span "Dashboard" at bounding box center [424, 125] width 63 height 18
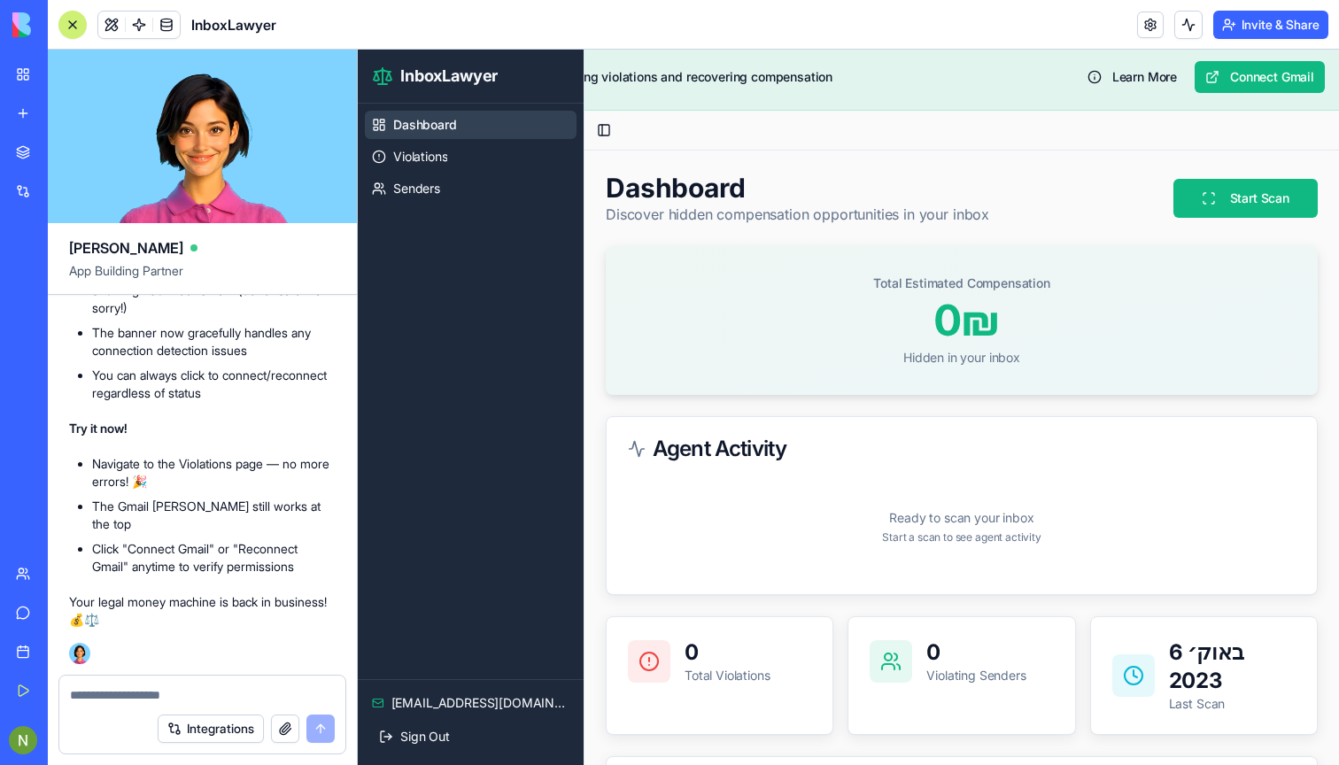
scroll to position [5521, 0]
click at [1274, 81] on button "Connect Gmail" at bounding box center [1259, 77] width 130 height 32
click at [1232, 73] on button "Connect Gmail" at bounding box center [1259, 77] width 130 height 32
click at [1251, 198] on button "Start Scan" at bounding box center [1245, 198] width 144 height 39
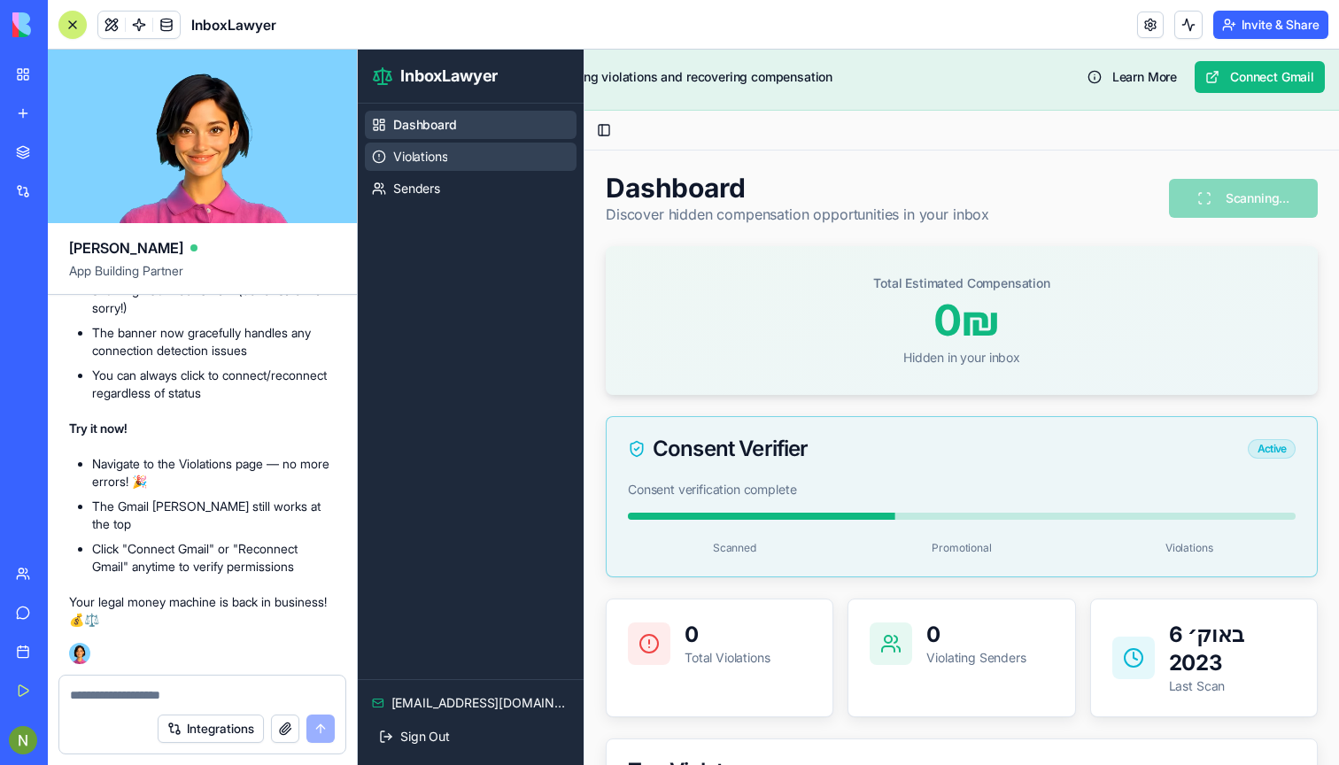
click at [393, 159] on span "Violations" at bounding box center [420, 157] width 54 height 18
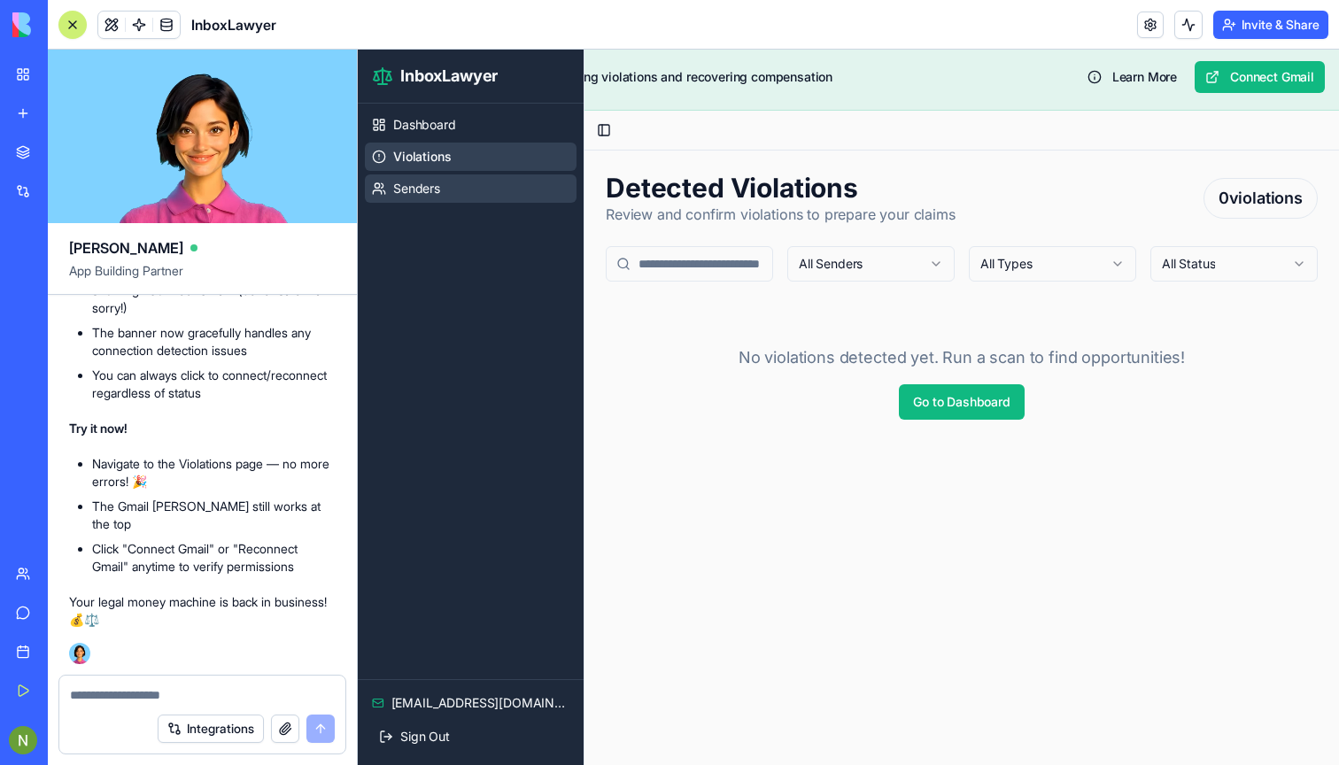
click at [414, 190] on span "Senders" at bounding box center [416, 189] width 47 height 18
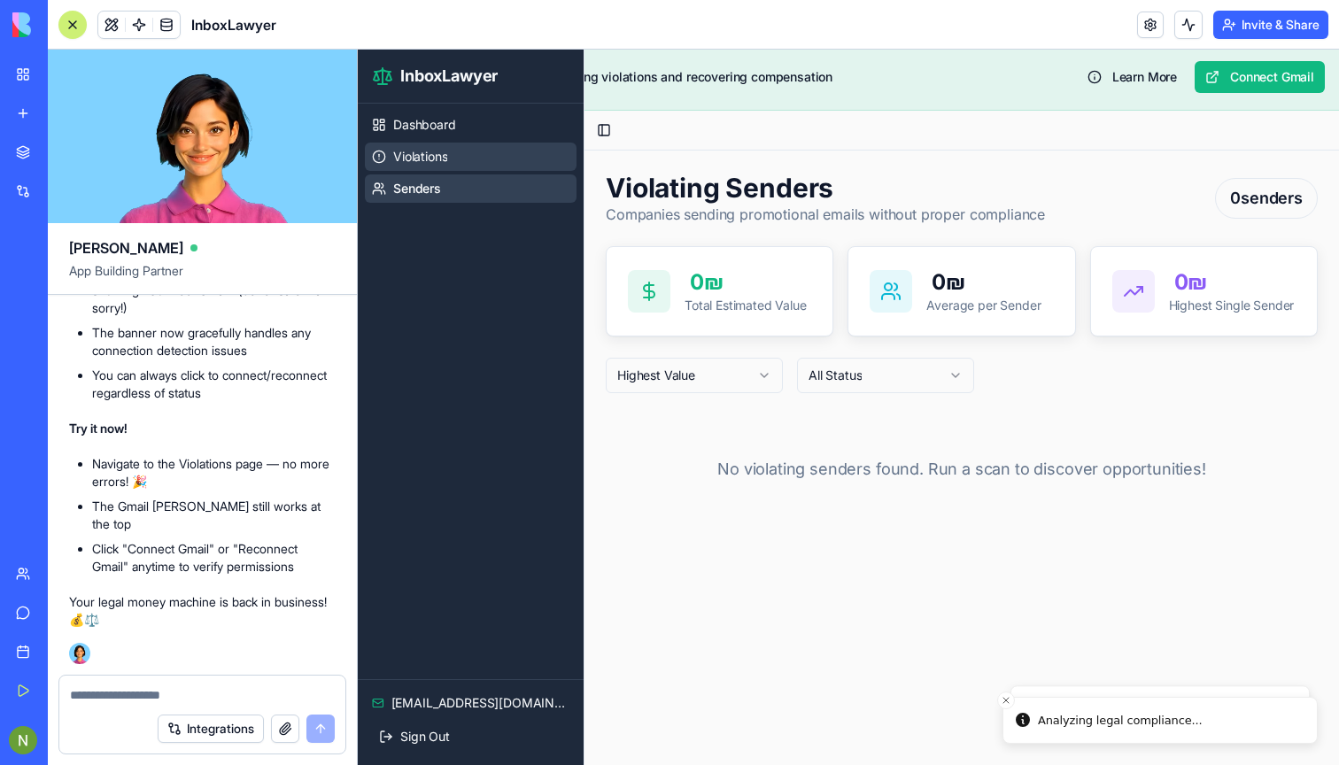
click at [456, 153] on link "Violations" at bounding box center [471, 157] width 212 height 28
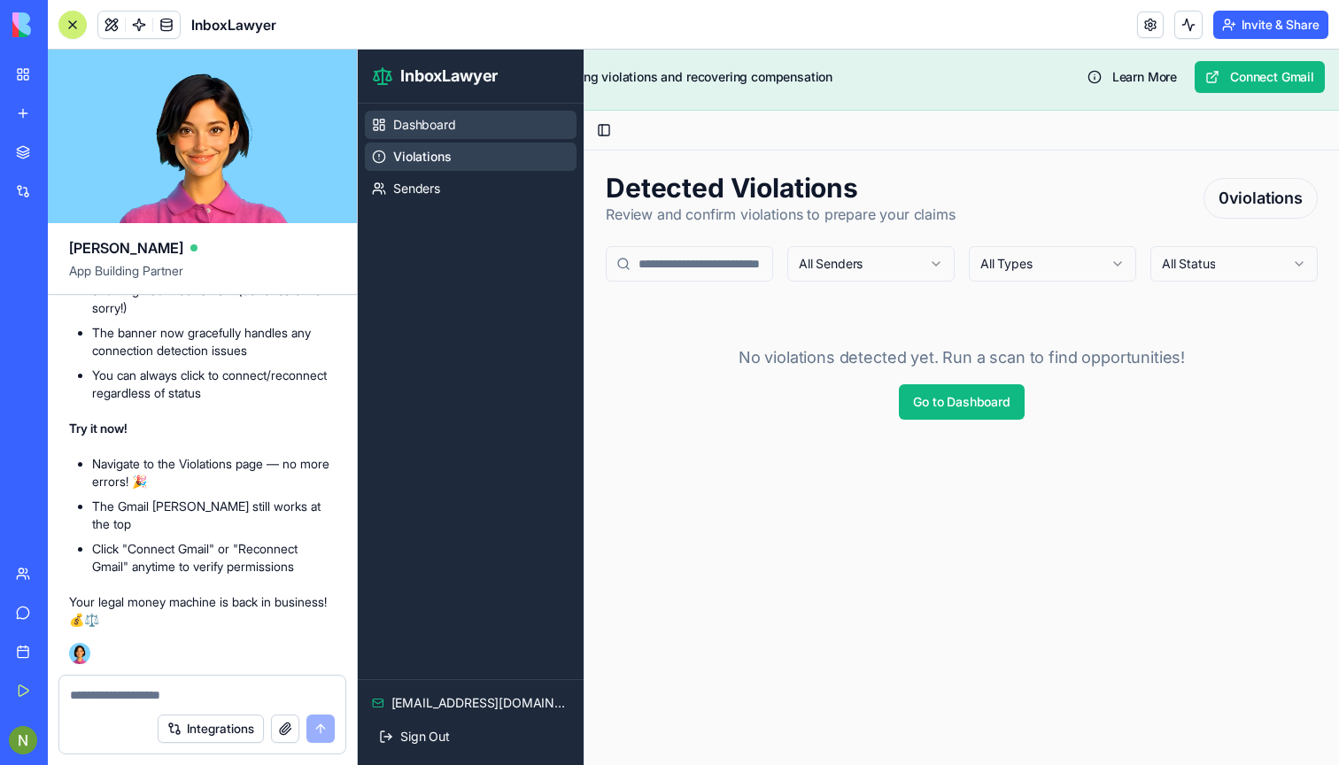
click at [445, 128] on span "Dashboard" at bounding box center [424, 125] width 63 height 18
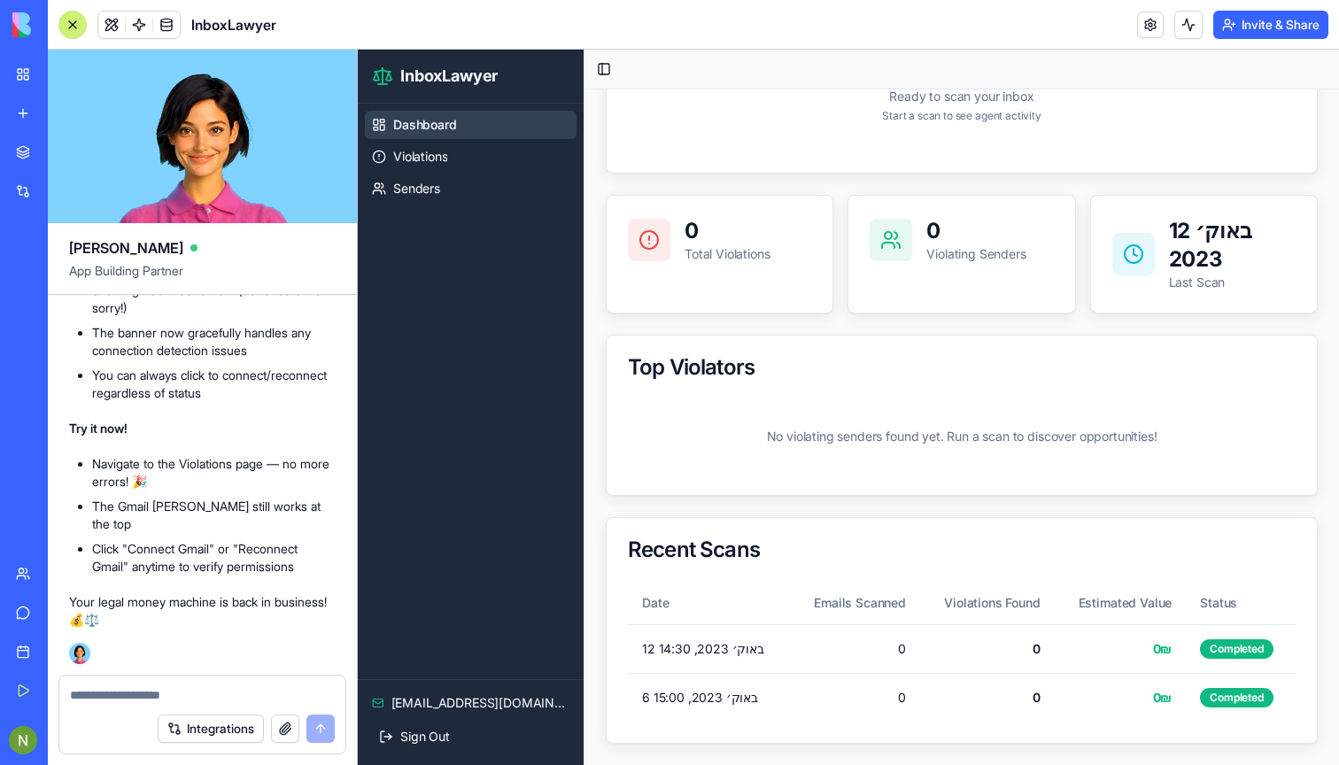
scroll to position [432, 0]
click at [141, 699] on textarea at bounding box center [202, 695] width 265 height 18
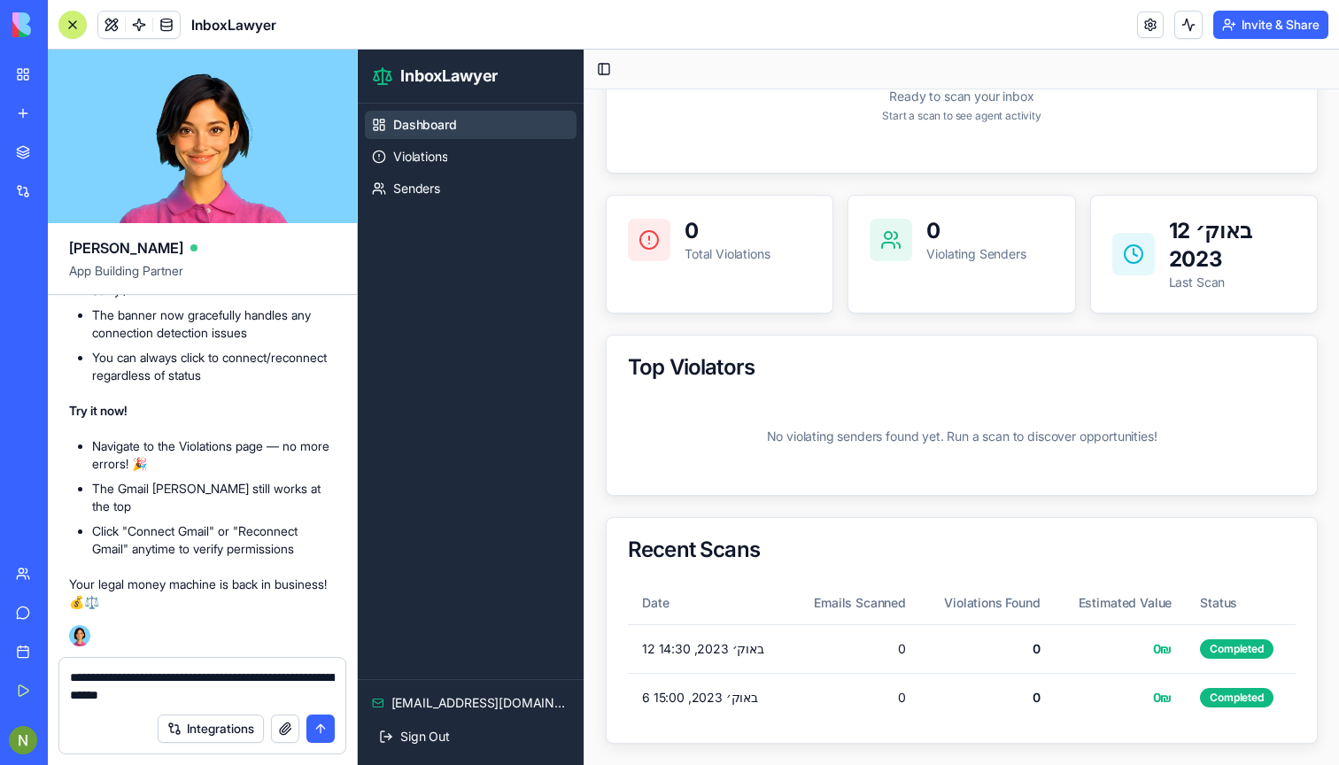
type textarea "**********"
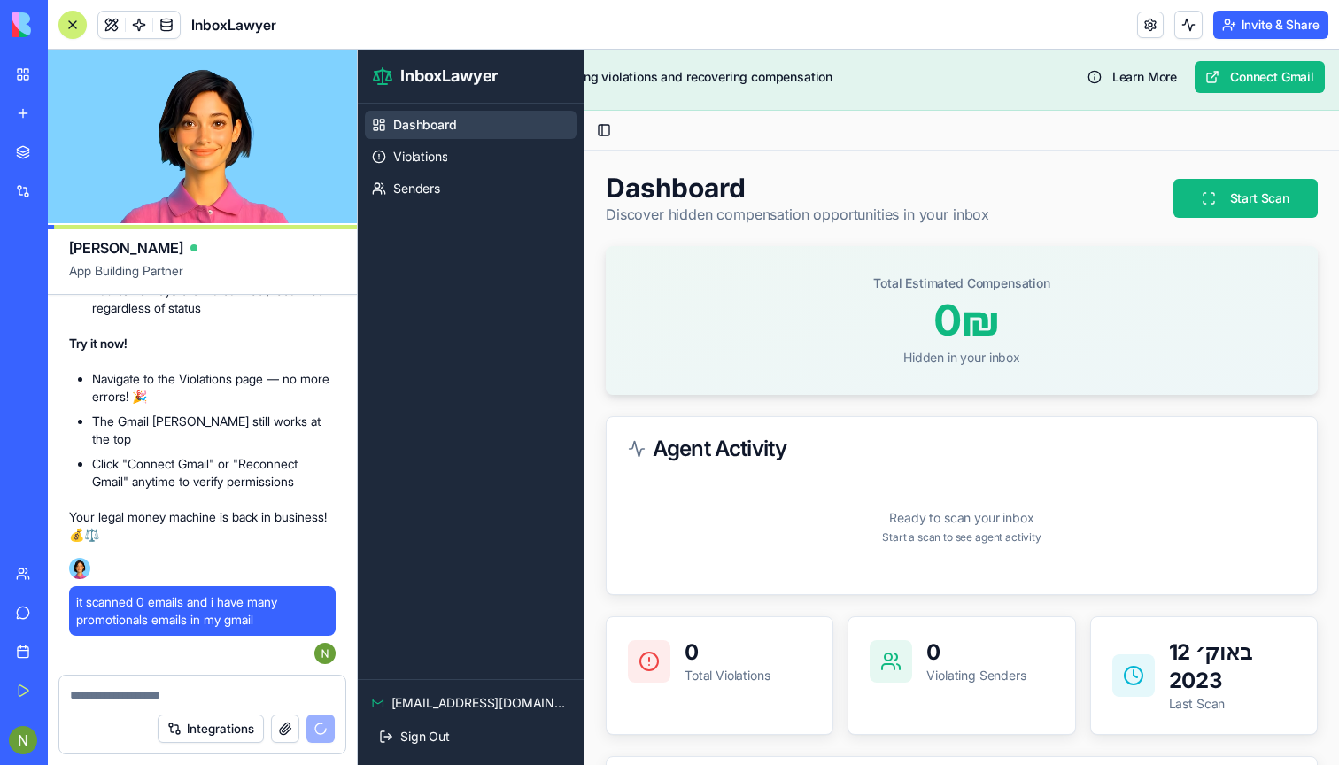
scroll to position [0, 0]
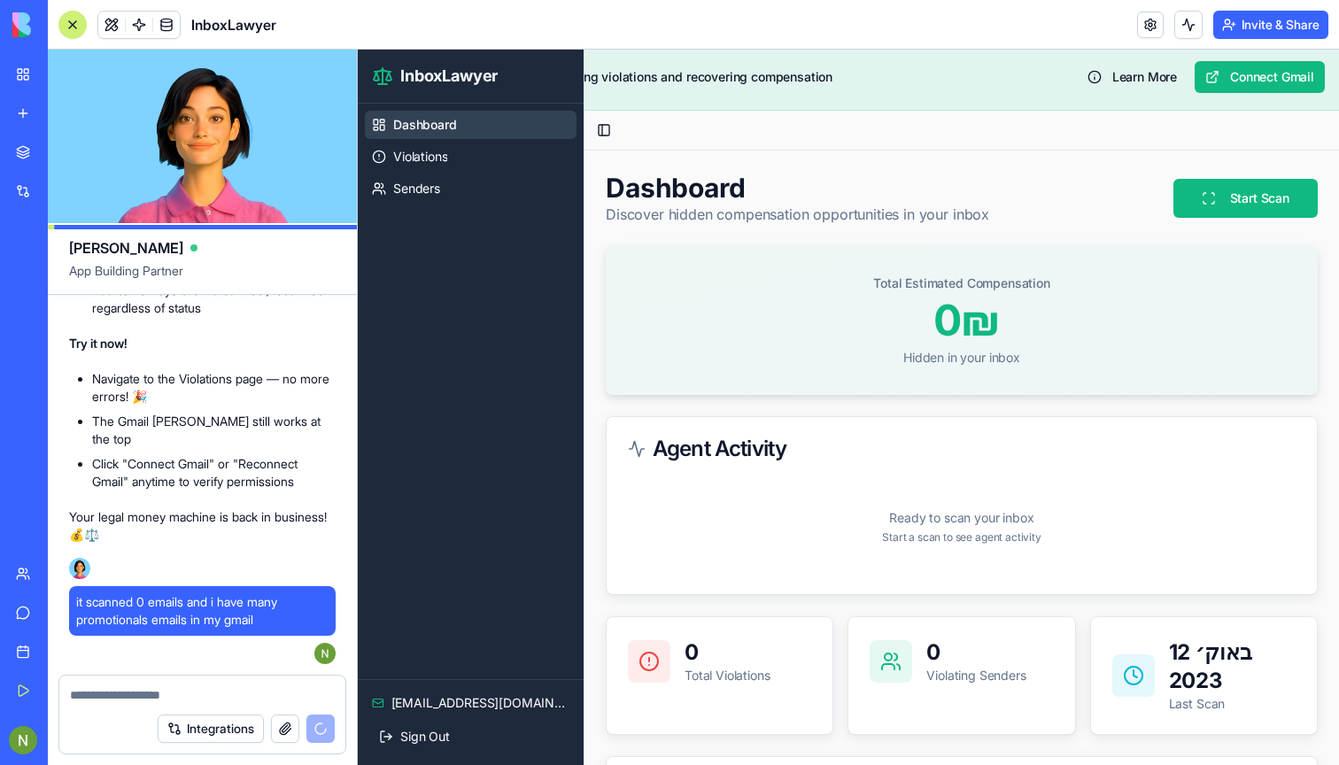
click at [68, 26] on div at bounding box center [73, 25] width 14 height 14
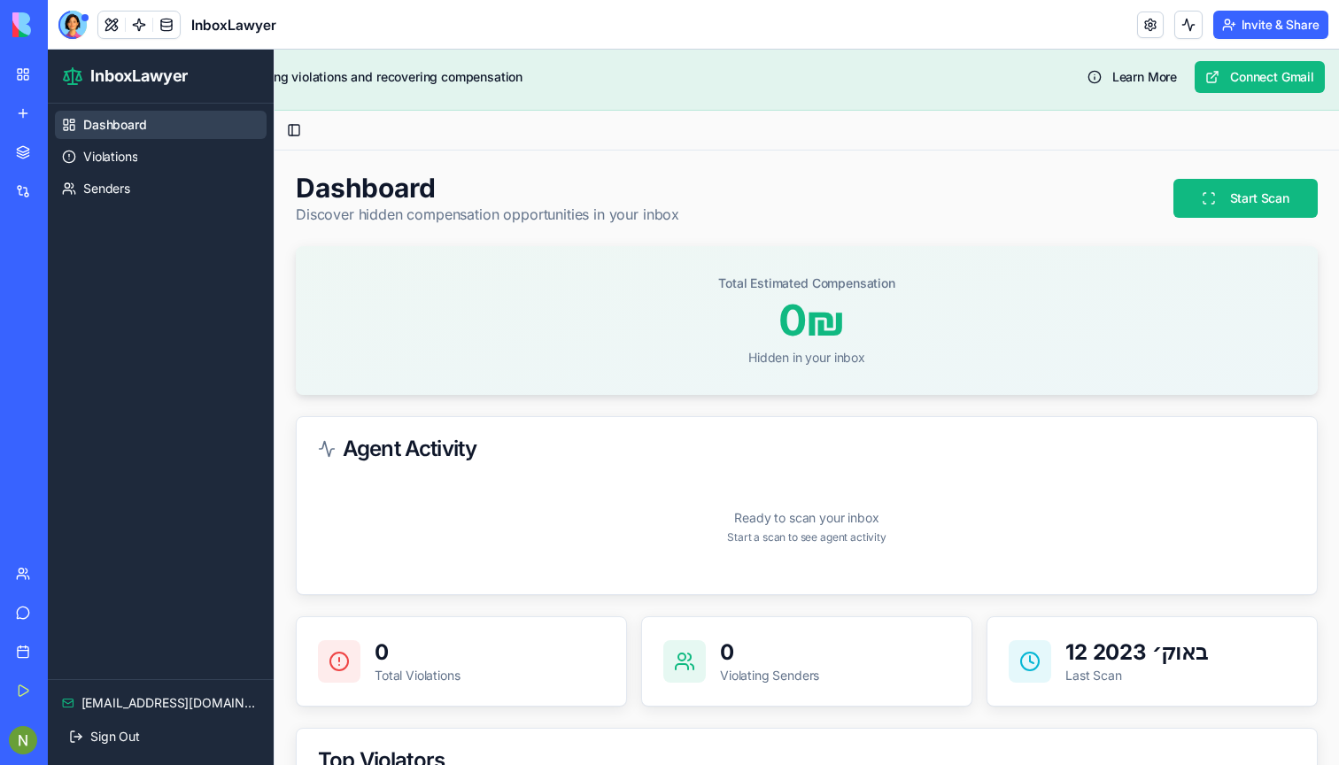
click at [314, 66] on div "Connect your Gmail to start finding violations and recovering compensation Lear…" at bounding box center [693, 77] width 1263 height 32
click at [269, 79] on div "InboxLawyer" at bounding box center [161, 77] width 226 height 54
click at [337, 73] on span "Connect your Gmail to start finding violations and recovering compensation" at bounding box center [305, 77] width 436 height 18
click at [69, 27] on div at bounding box center [72, 25] width 28 height 28
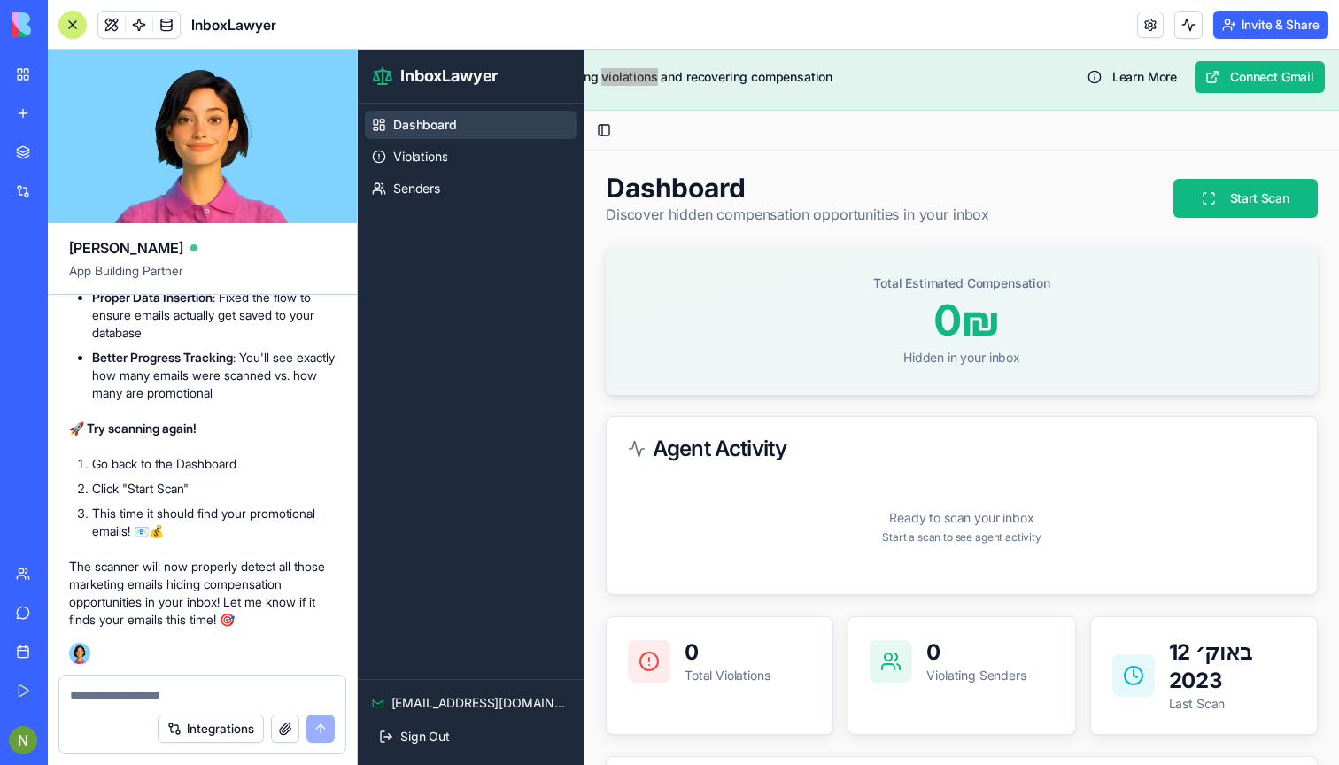
scroll to position [6537, 0]
click at [1223, 197] on button "Start Scan" at bounding box center [1245, 198] width 144 height 39
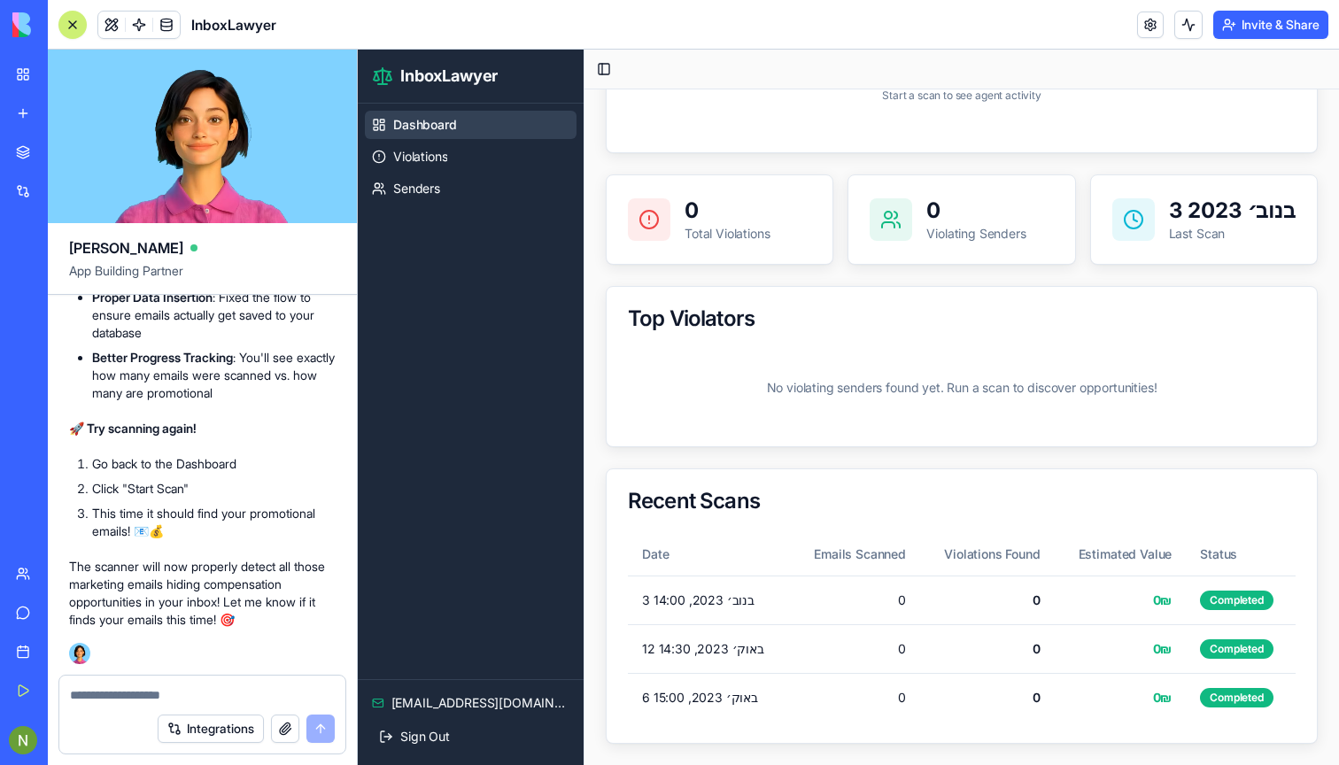
scroll to position [442, 0]
click at [134, 692] on textarea at bounding box center [202, 695] width 265 height 18
type textarea "*******"
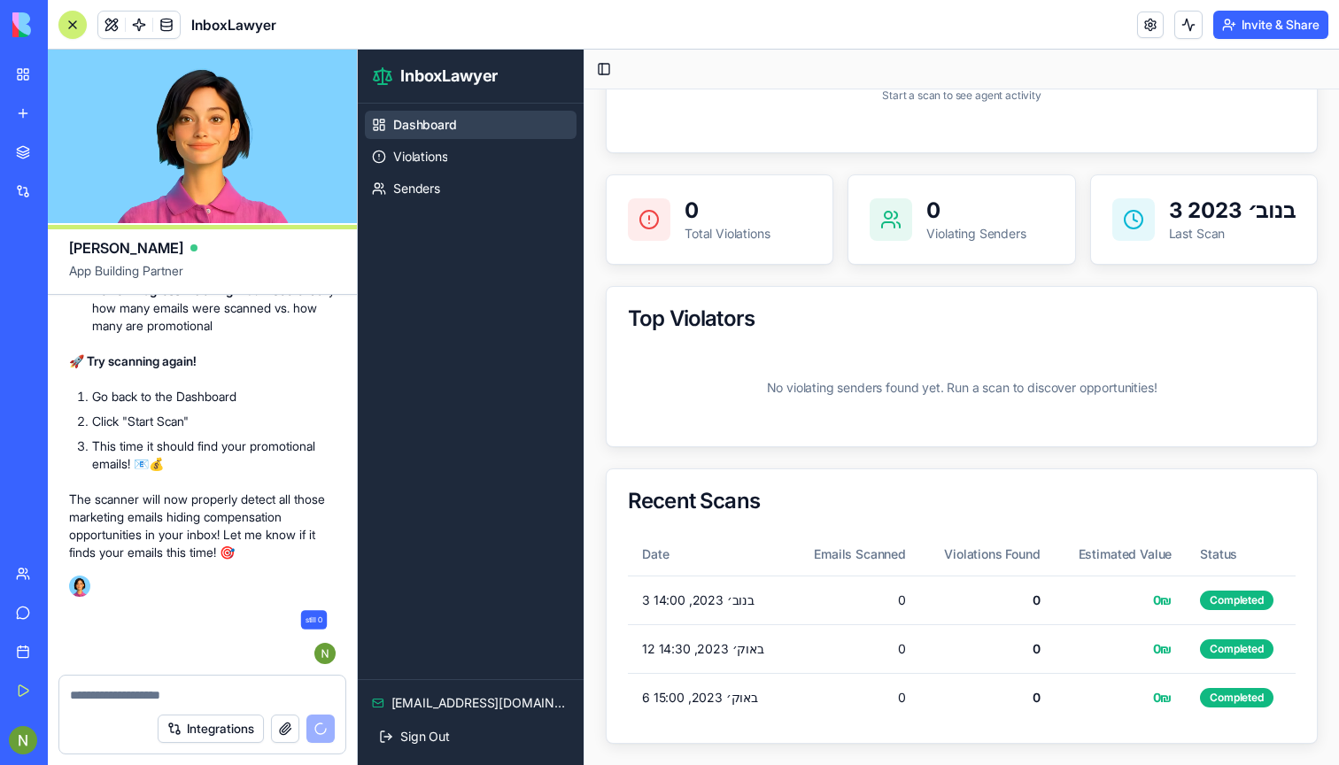
scroll to position [6604, 0]
click at [841, 417] on p "No violating senders found yet. Run a scan to discover opportunities!" at bounding box center [962, 388] width 668 height 74
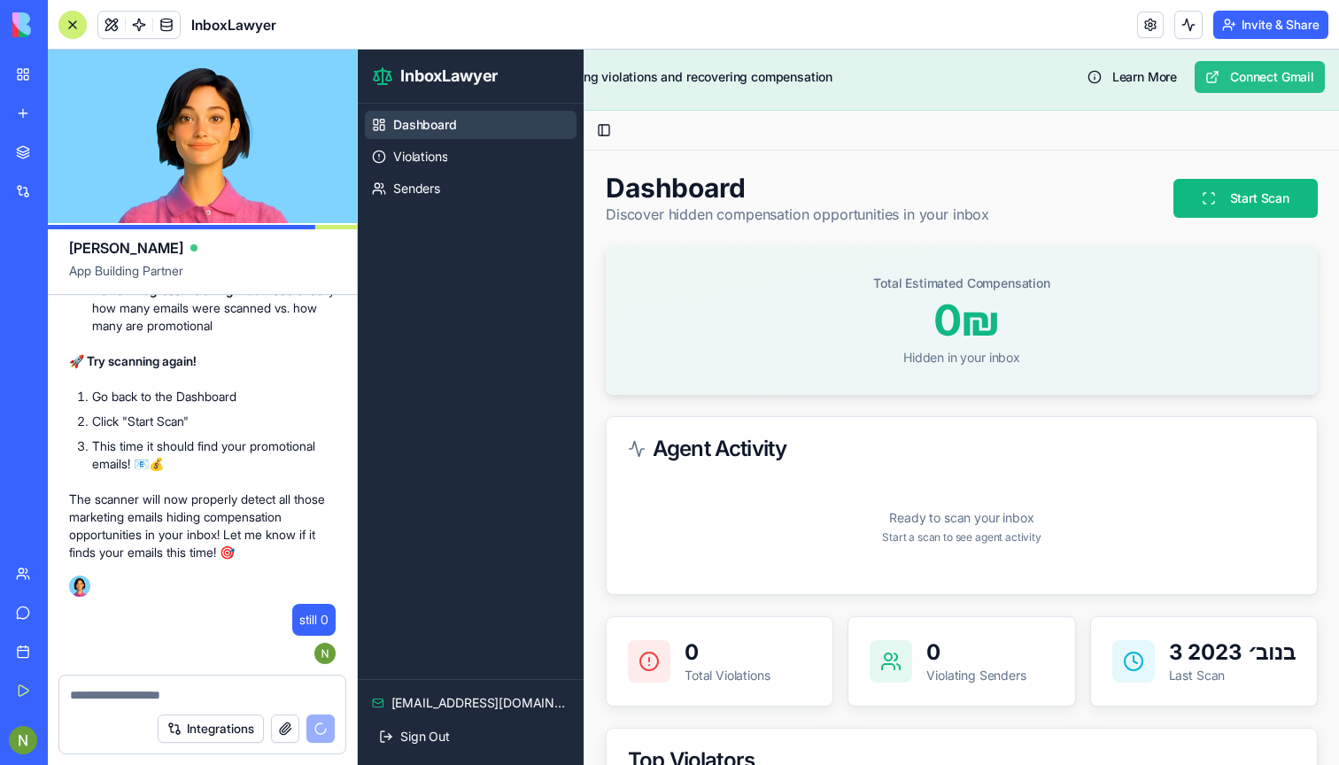
scroll to position [0, 0]
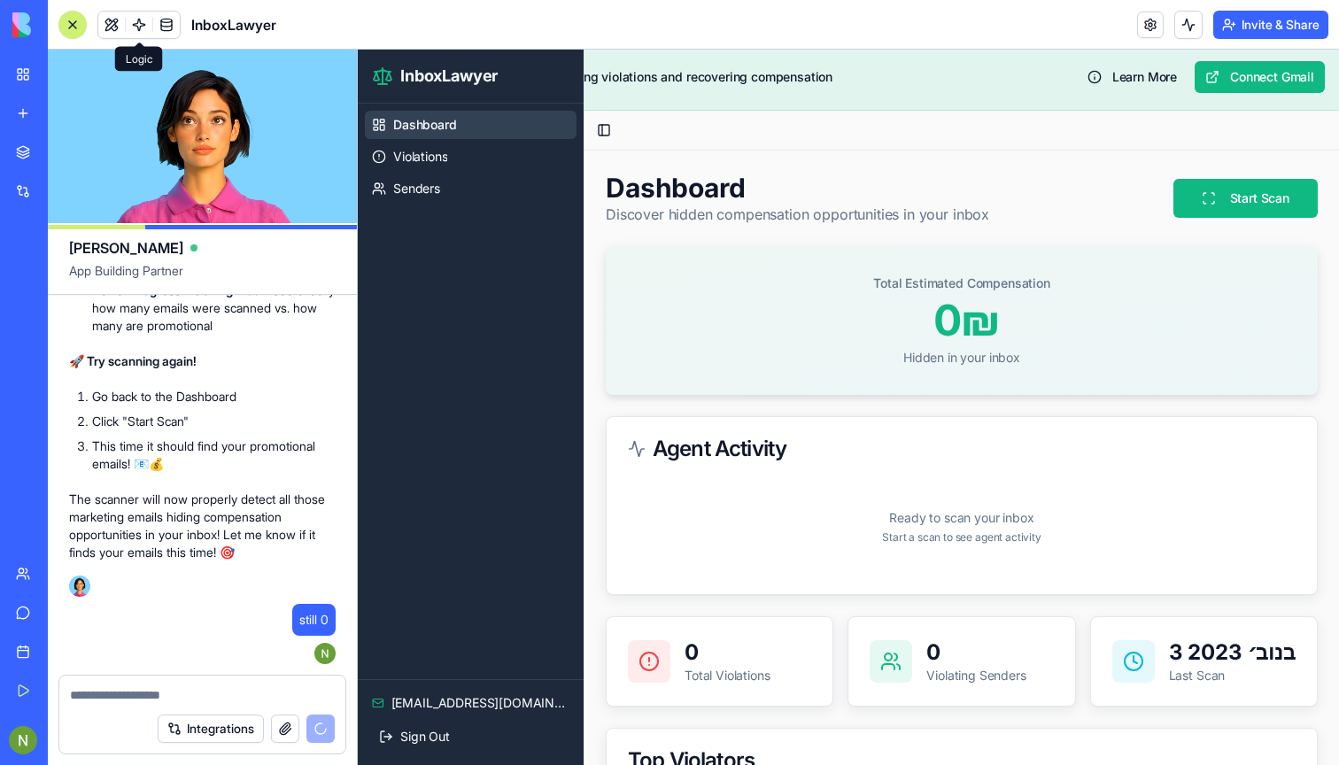
click at [139, 25] on span at bounding box center [139, 25] width 50 height 50
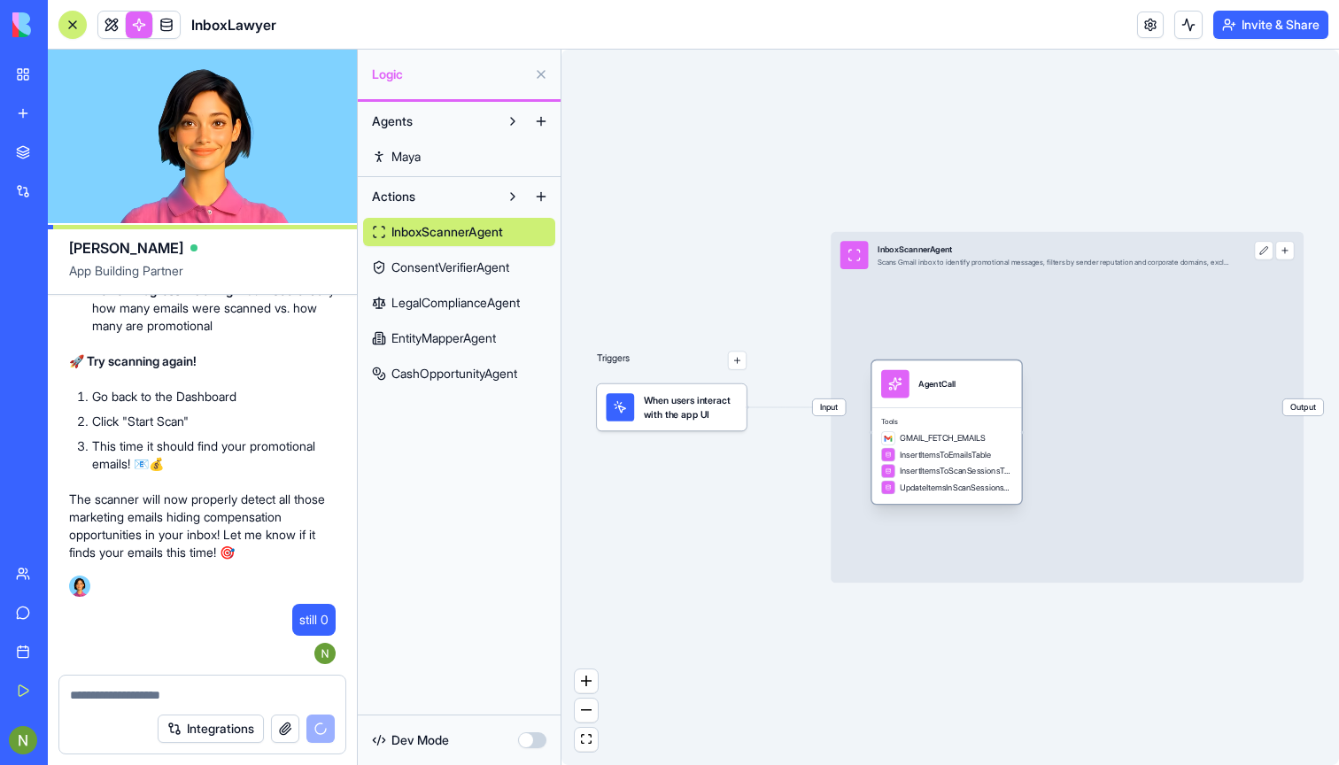
click at [924, 446] on div "GMAIL_FETCH_EMAILS InsertItemsToEmailsTable InsertItemsToScanSessionsTable Upda…" at bounding box center [946, 462] width 131 height 63
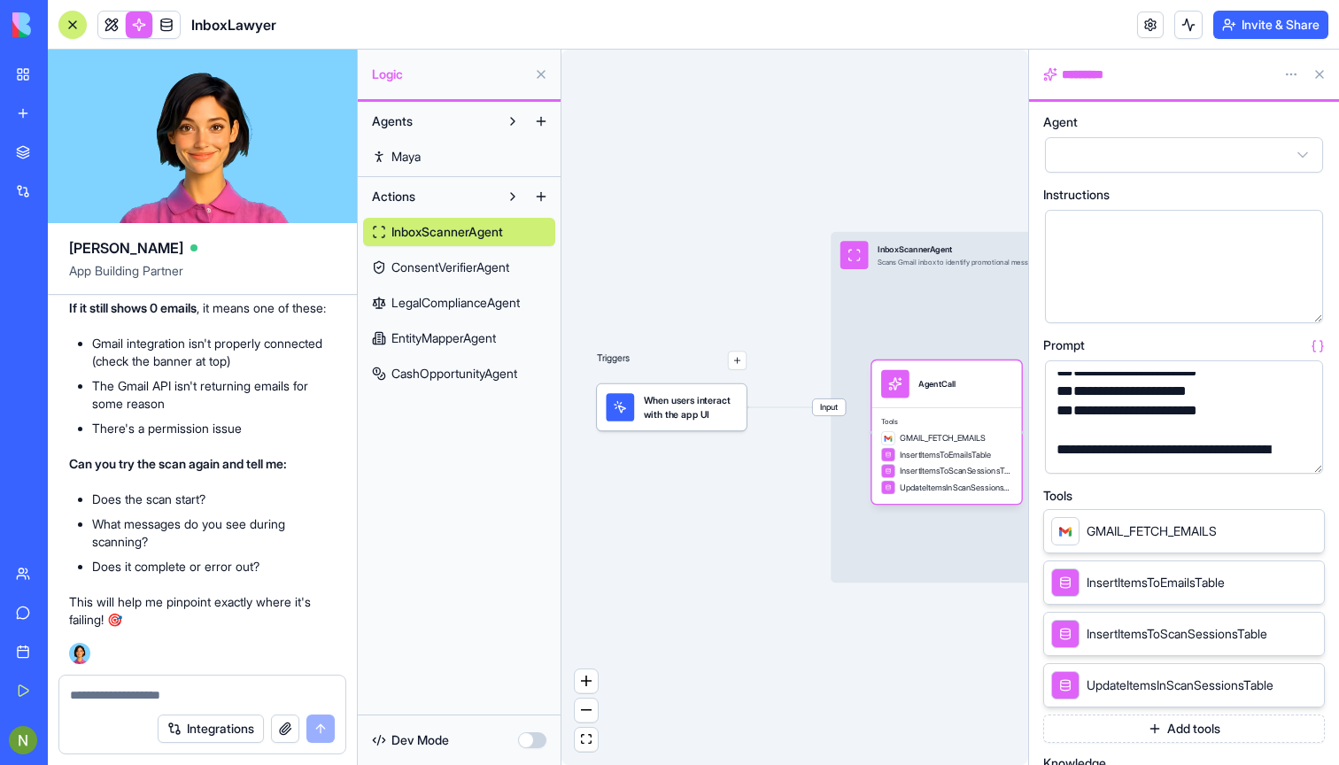
click at [425, 267] on span "ConsentVerifierAgent" at bounding box center [450, 268] width 118 height 18
click at [468, 308] on span "LegalComplianceAgent" at bounding box center [455, 303] width 128 height 18
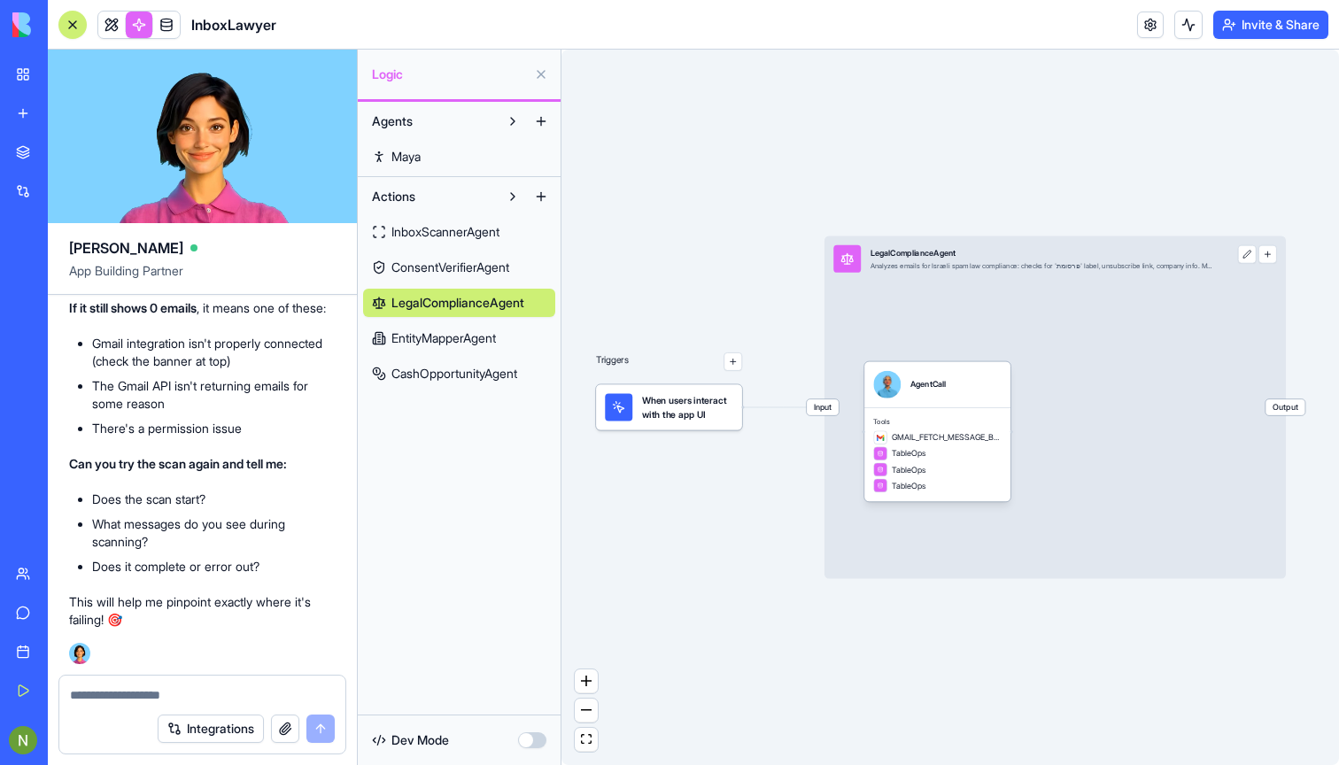
click at [432, 228] on span "InboxScannerAgent" at bounding box center [445, 232] width 108 height 18
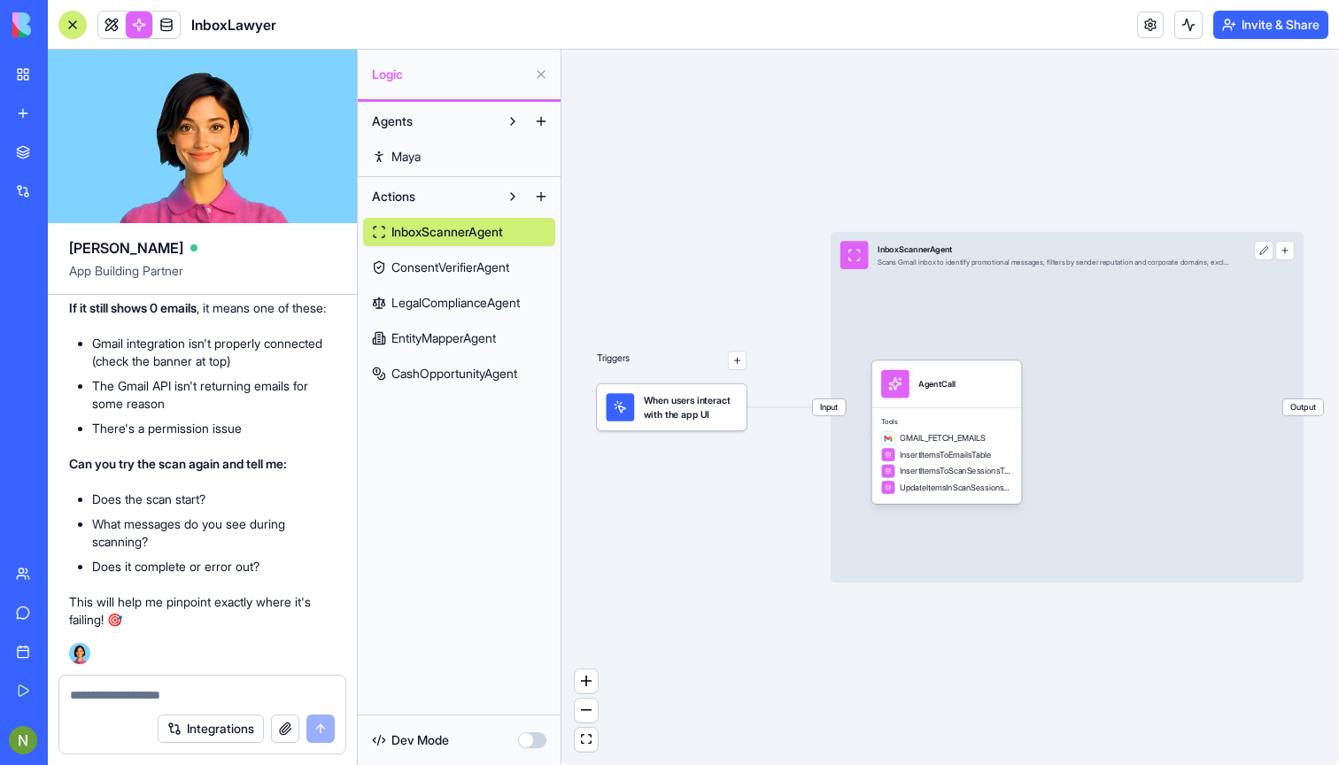
click at [507, 275] on span "ConsentVerifierAgent" at bounding box center [450, 268] width 118 height 18
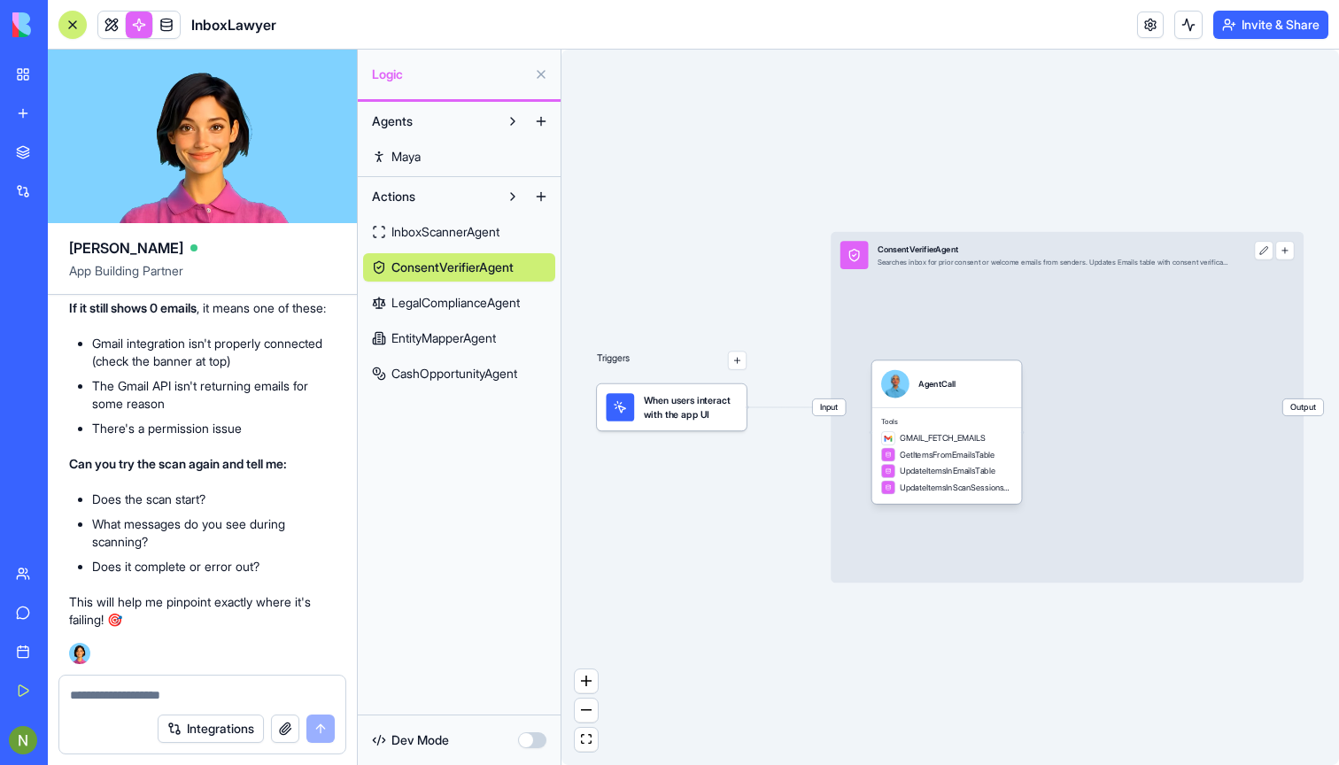
click at [442, 295] on span "LegalComplianceAgent" at bounding box center [455, 303] width 128 height 18
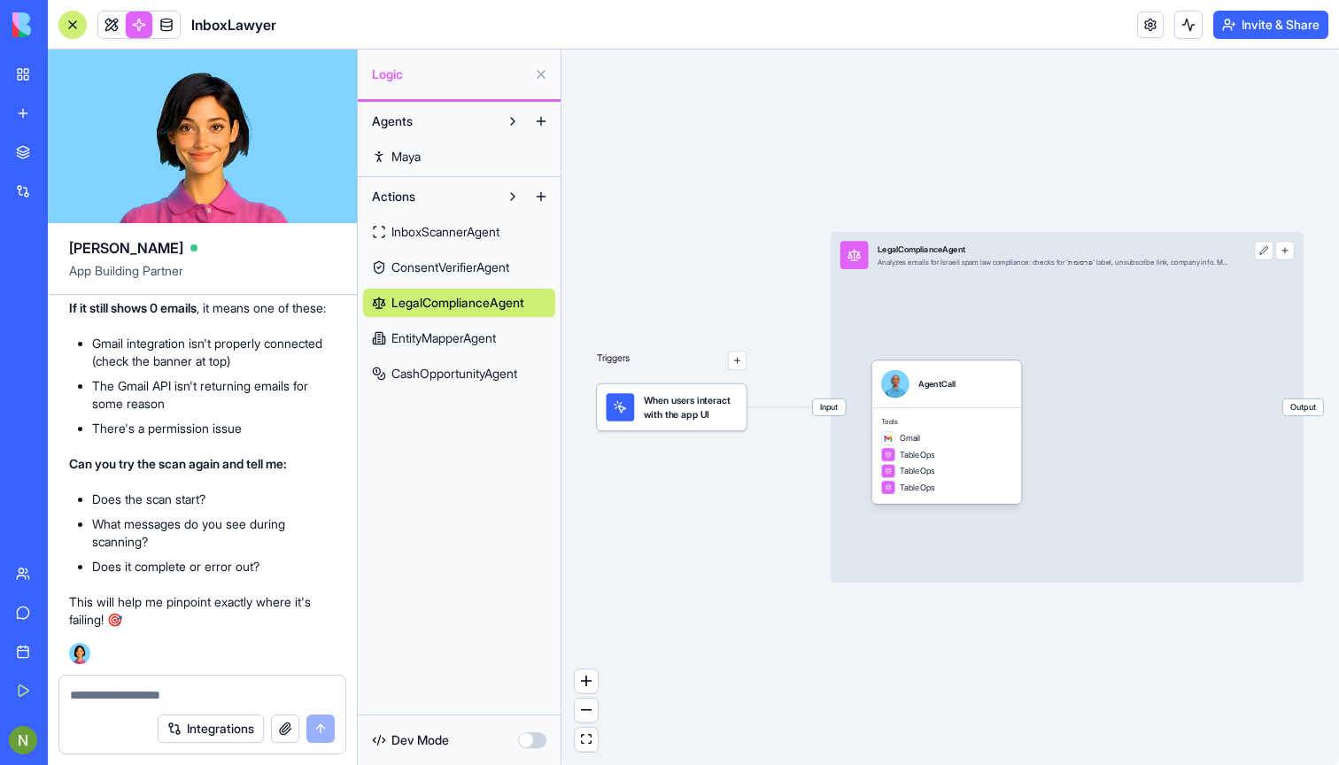
click at [421, 218] on link "InboxScannerAgent" at bounding box center [459, 232] width 192 height 28
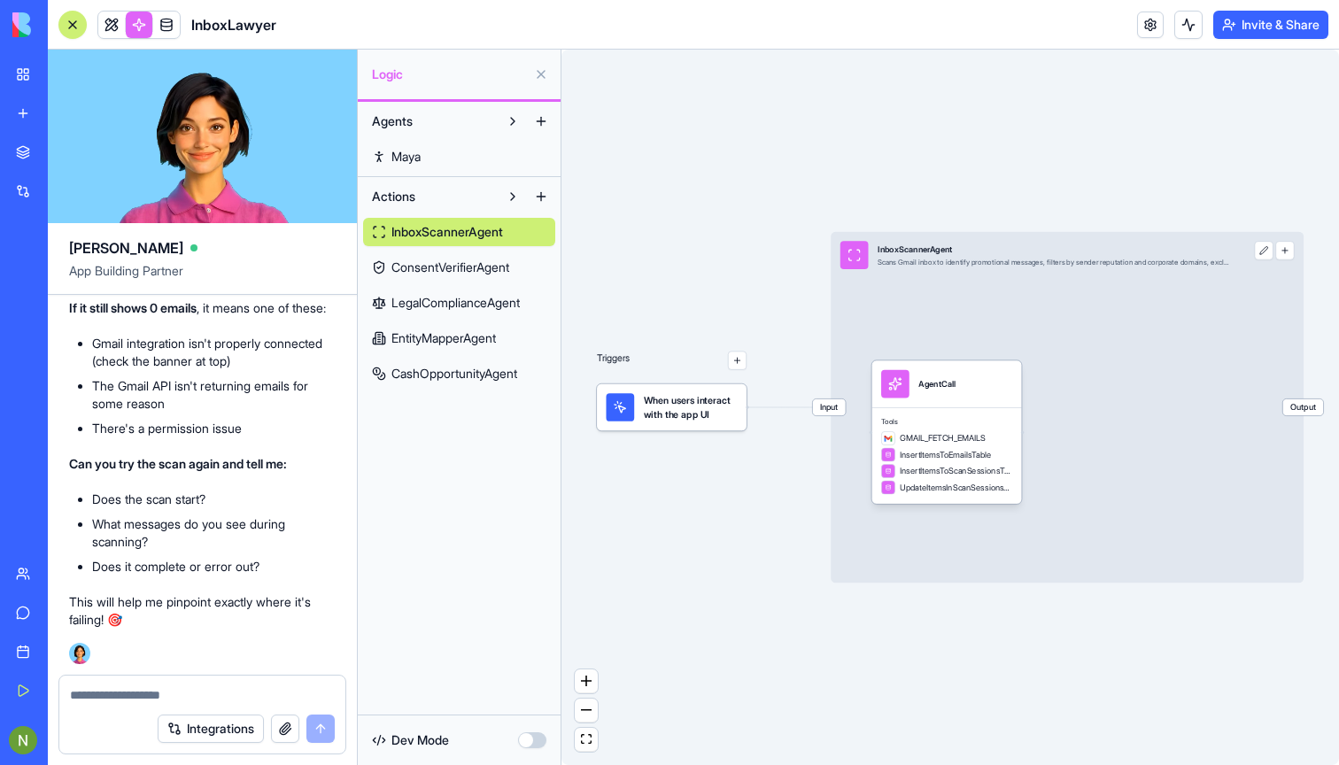
scroll to position [7568, 0]
click at [460, 360] on link "CashOpportunityAgent" at bounding box center [459, 373] width 192 height 28
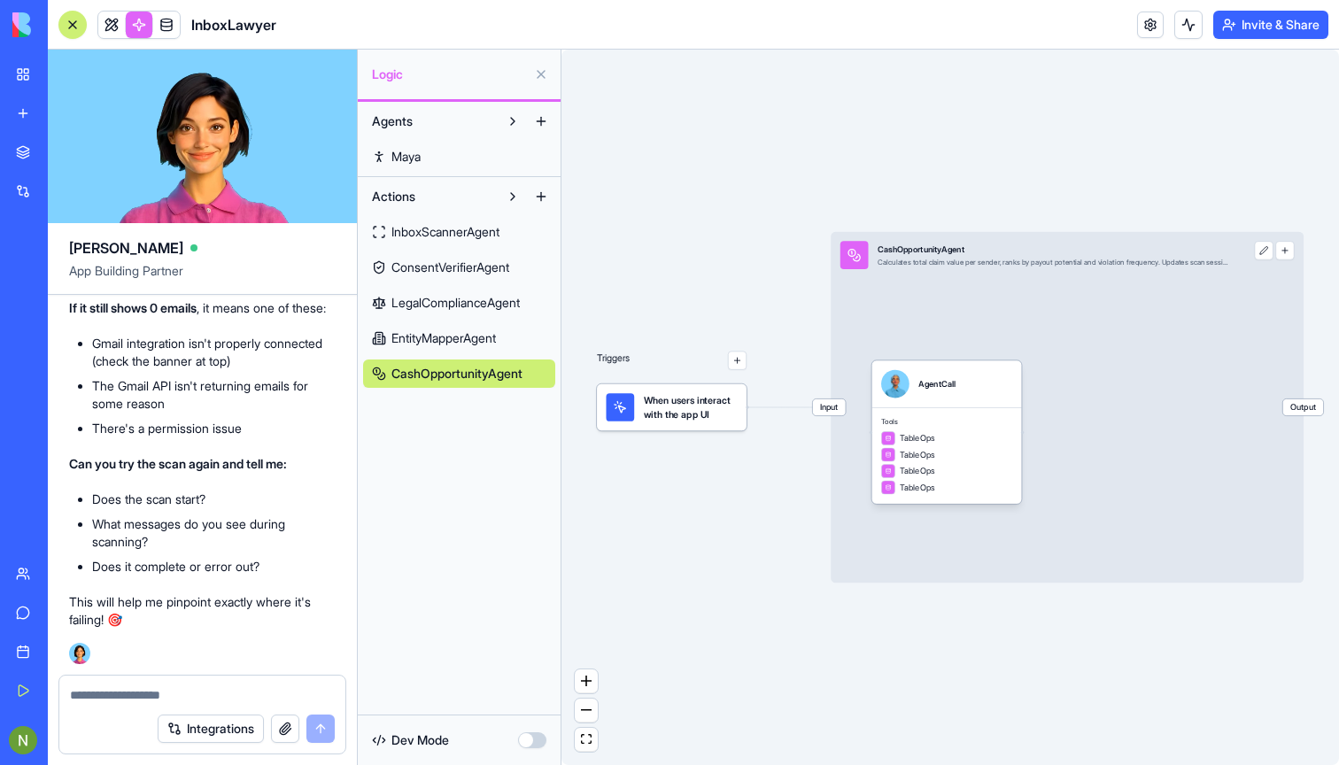
click at [440, 336] on span "EntityMapperAgent" at bounding box center [443, 338] width 104 height 18
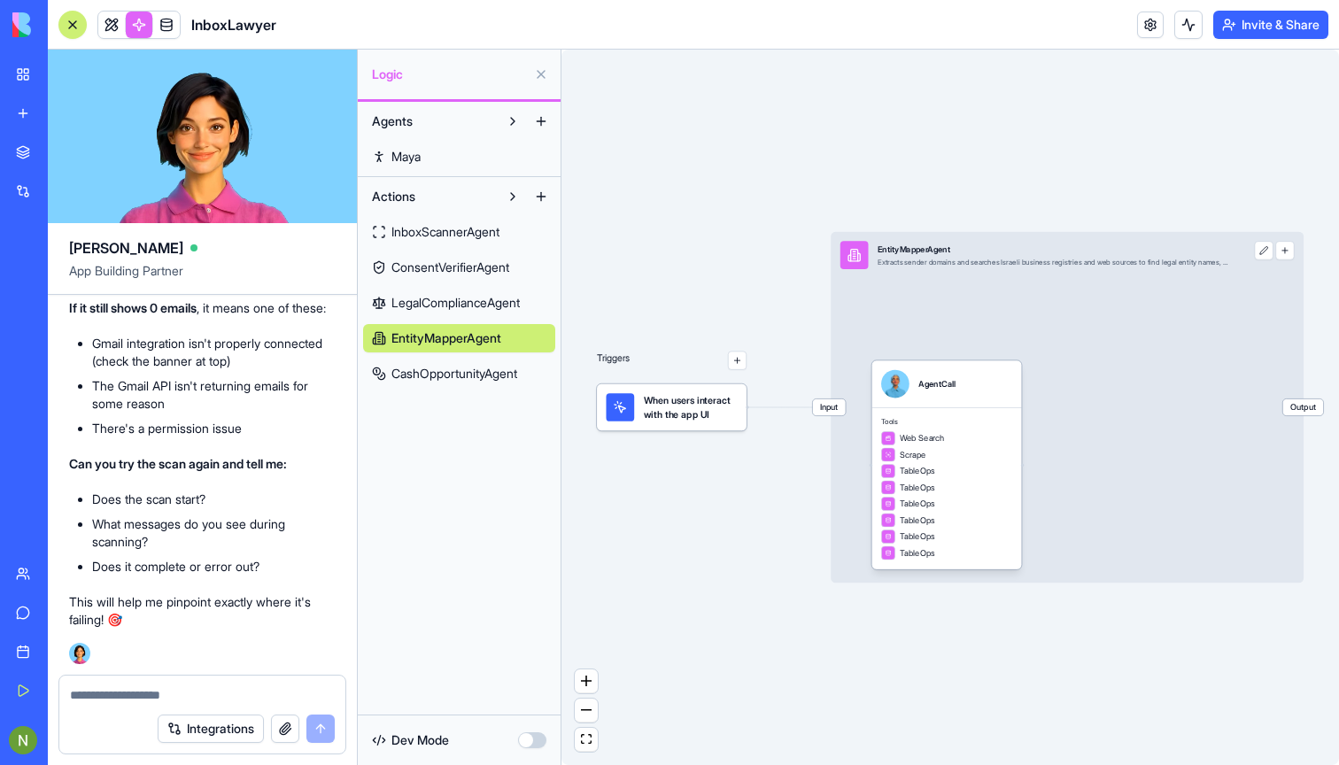
click at [436, 296] on span "LegalComplianceAgent" at bounding box center [455, 303] width 128 height 18
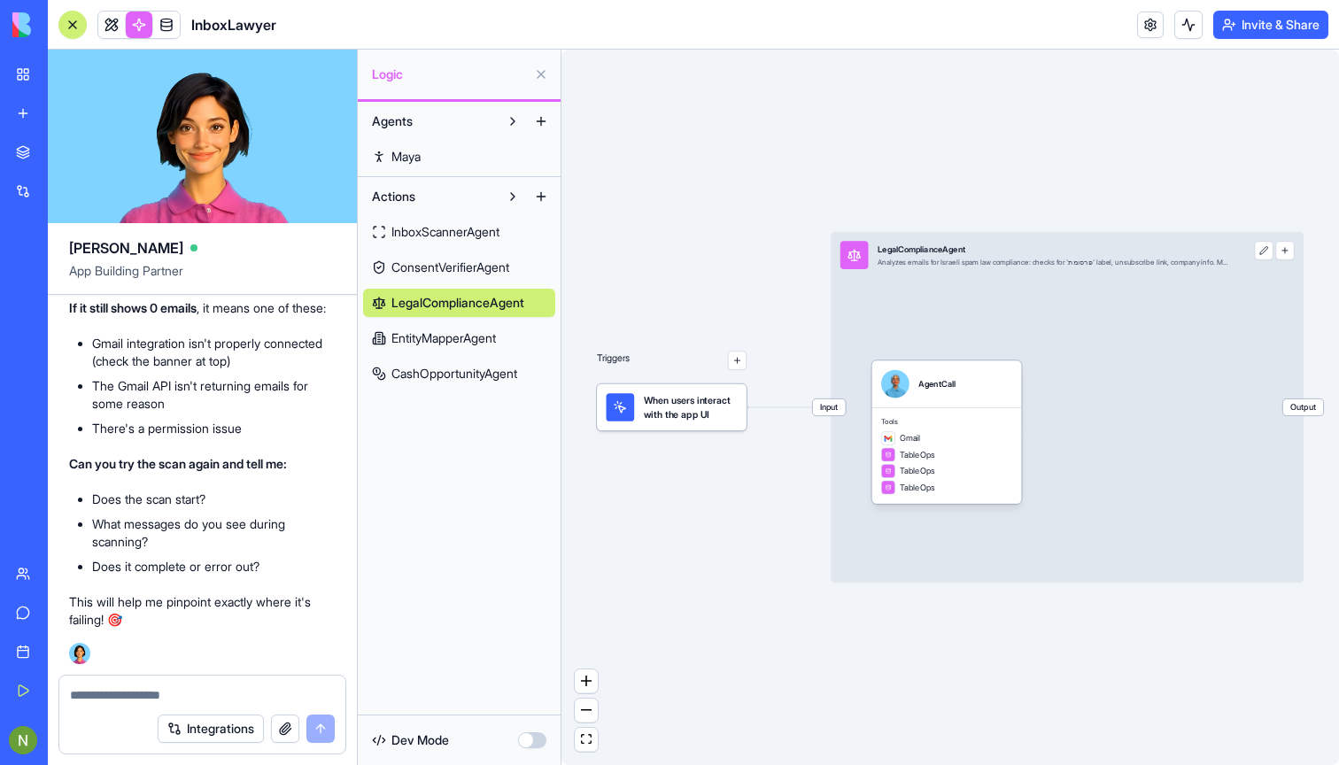
click at [419, 261] on span "ConsentVerifierAgent" at bounding box center [450, 268] width 118 height 18
click at [425, 219] on link "InboxScannerAgent" at bounding box center [459, 232] width 192 height 28
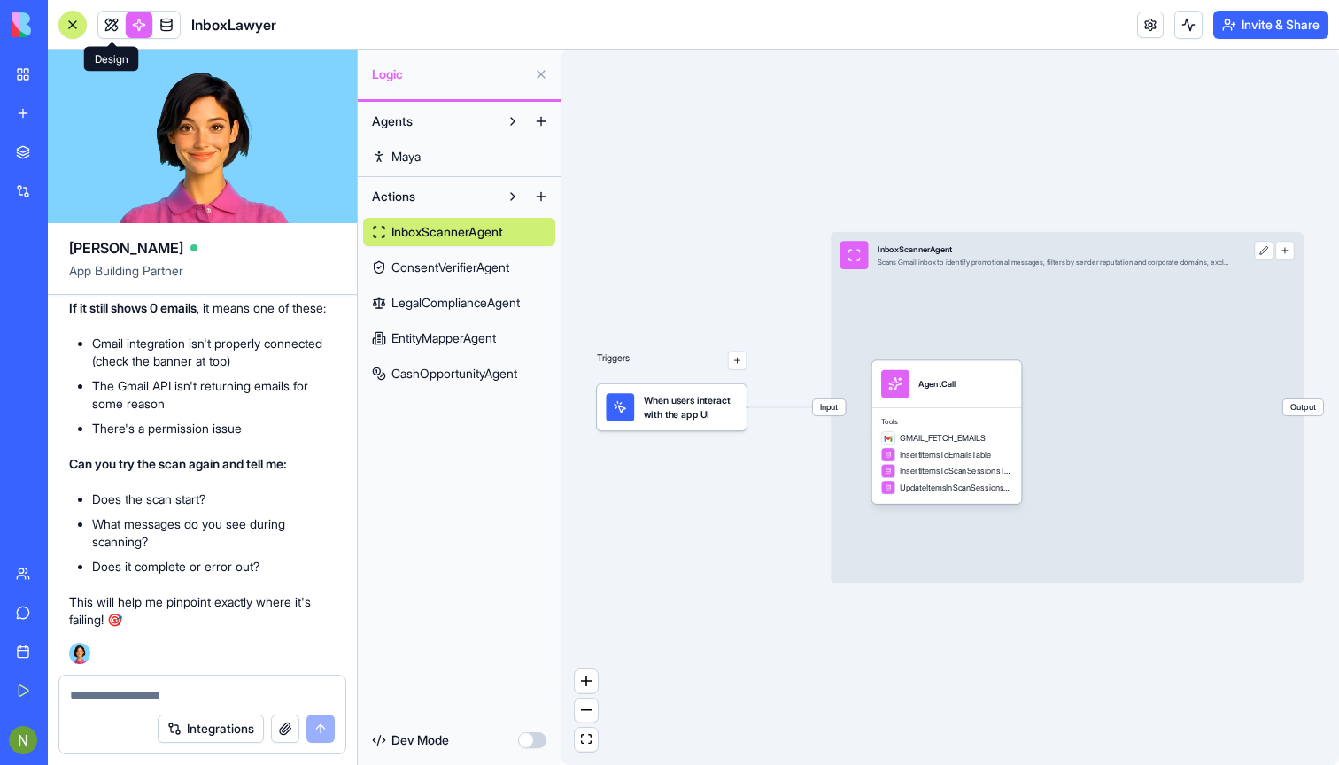
click at [136, 24] on link at bounding box center [139, 25] width 27 height 27
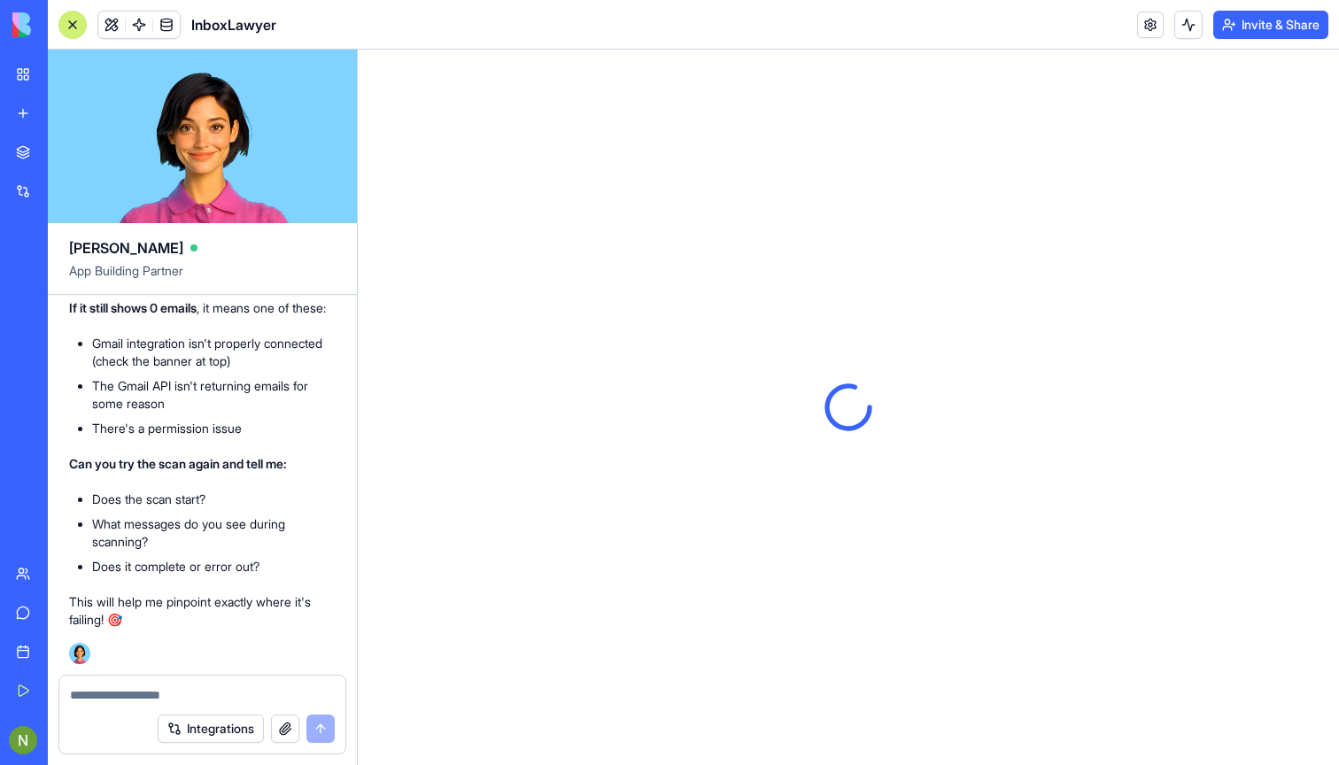
click at [71, 23] on div at bounding box center [73, 25] width 14 height 14
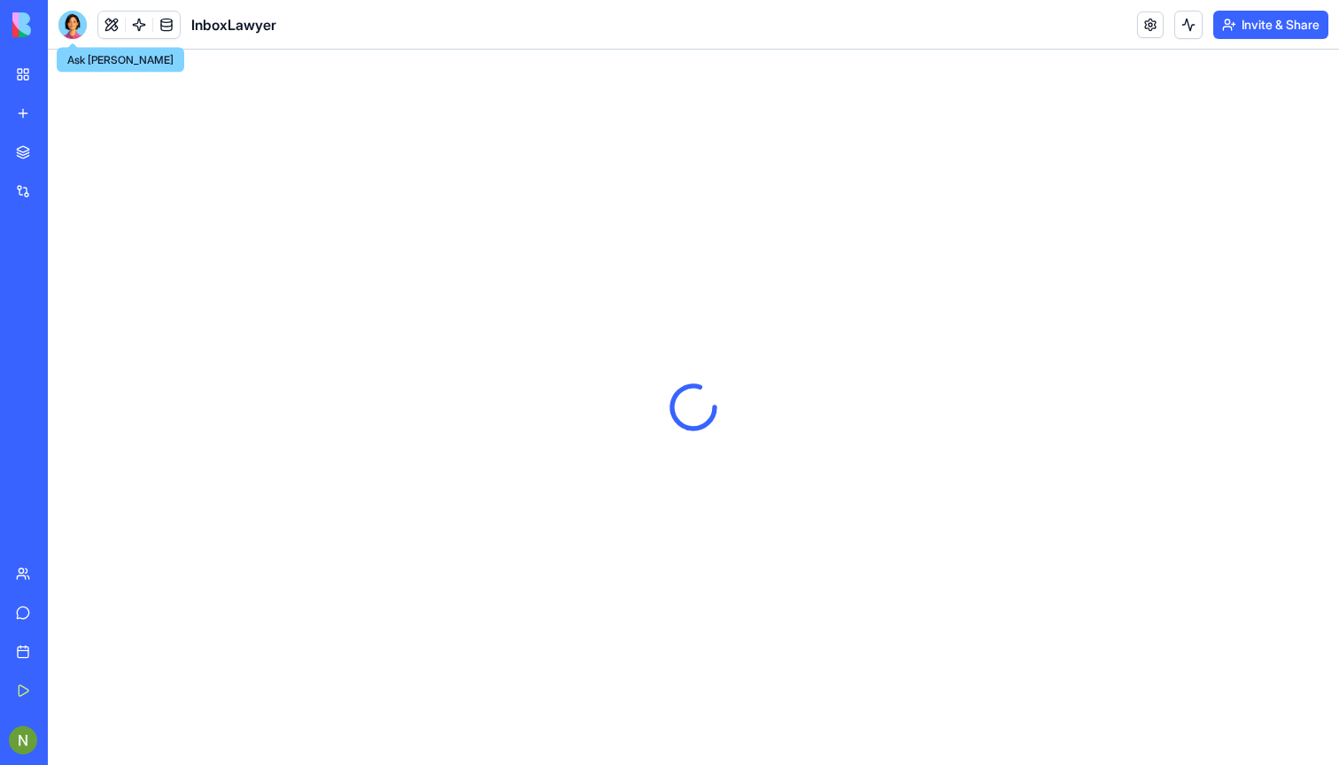
click at [76, 26] on div at bounding box center [72, 25] width 28 height 28
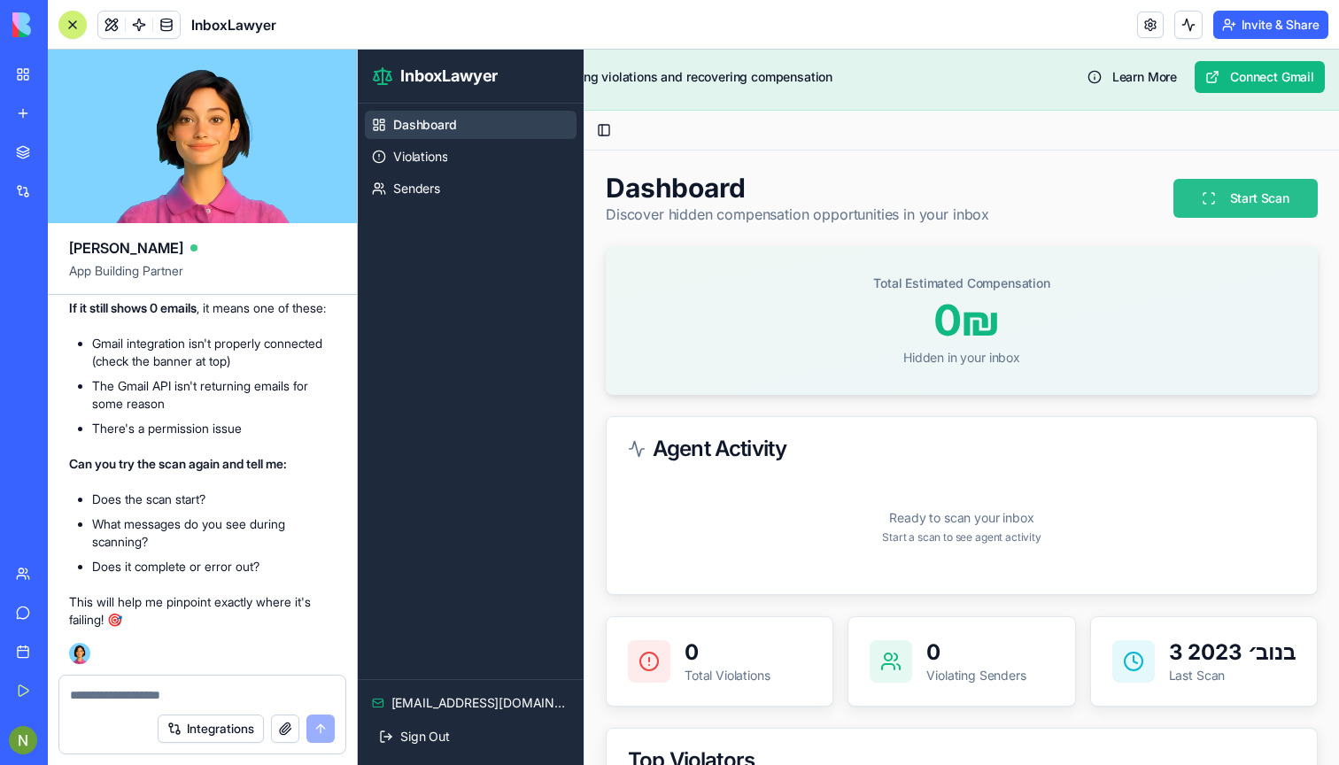
click at [1262, 201] on button "Start Scan" at bounding box center [1245, 198] width 144 height 39
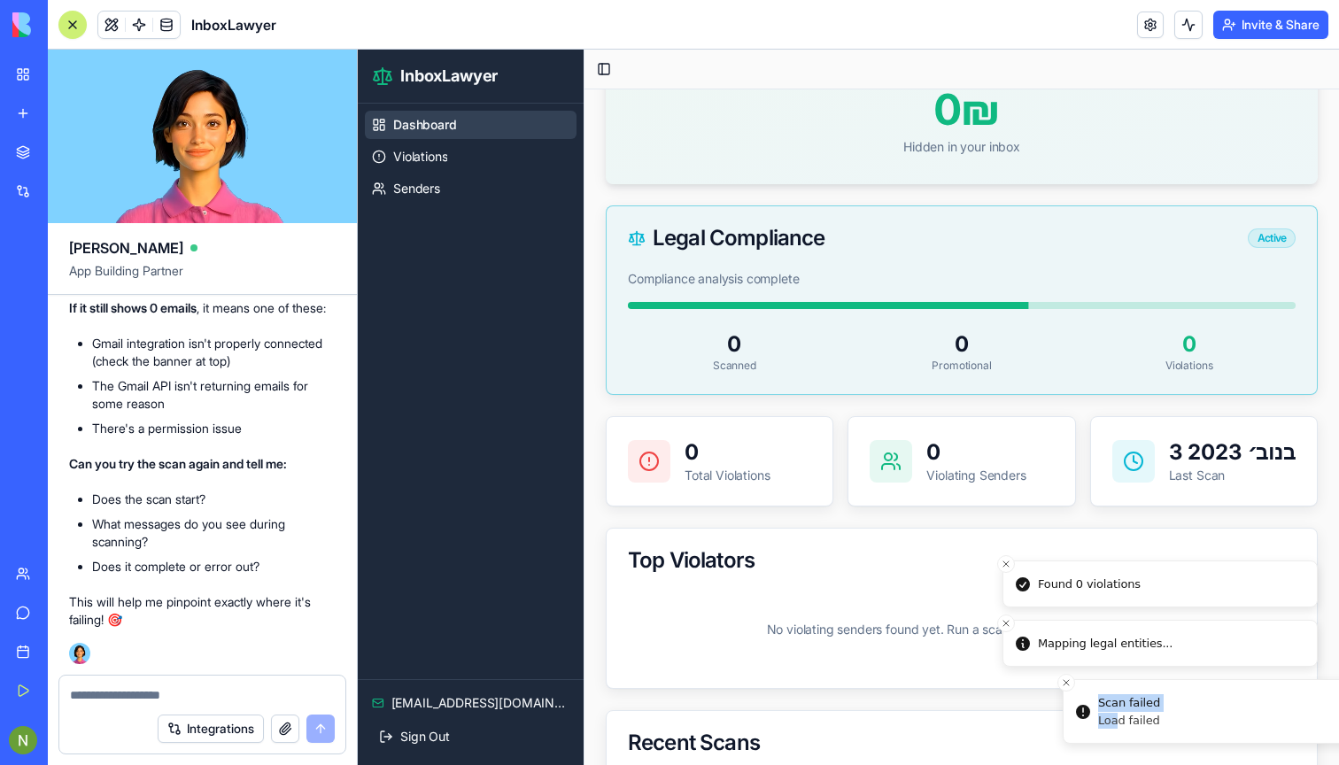
drag, startPoint x: 1040, startPoint y: 700, endPoint x: 1117, endPoint y: 723, distance: 80.4
click at [1117, 723] on div "Scan failed Load failed" at bounding box center [1129, 711] width 62 height 35
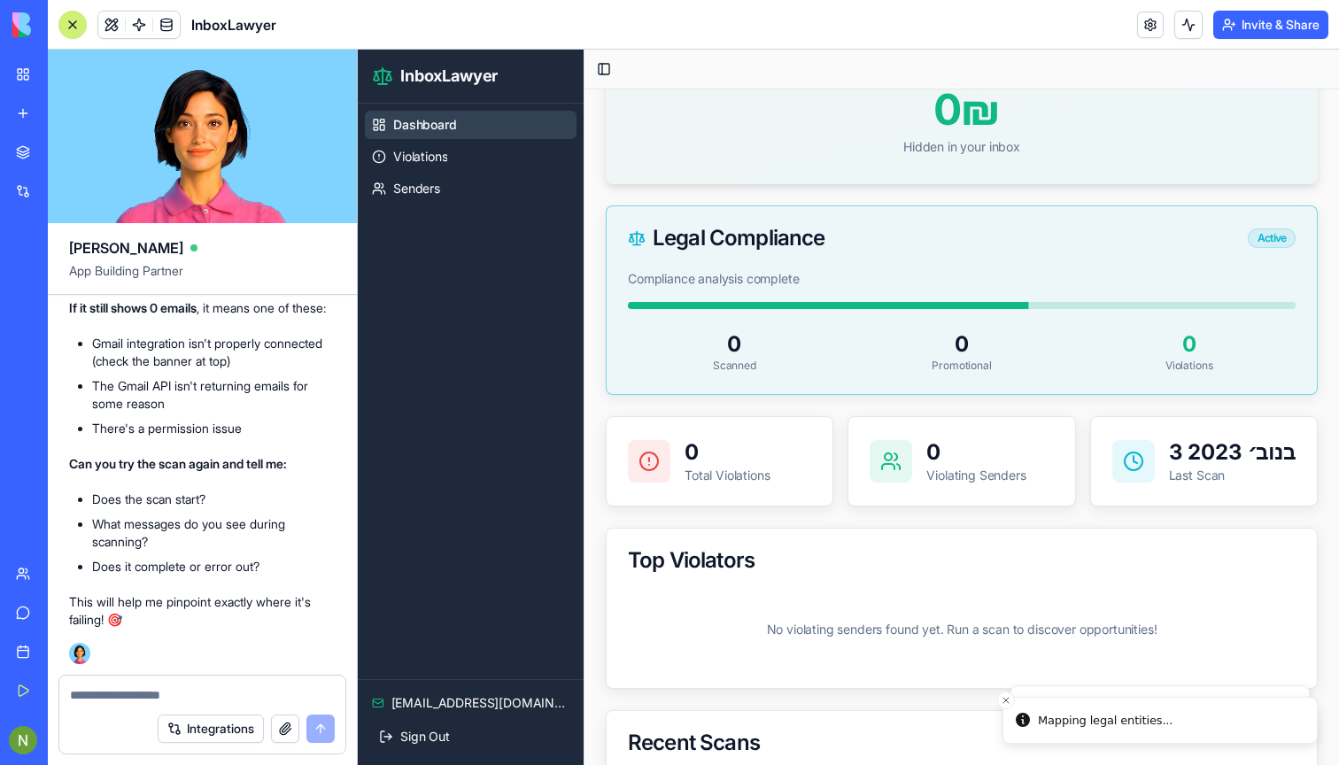
click at [207, 696] on textarea at bounding box center [202, 695] width 265 height 18
type textarea "**********"
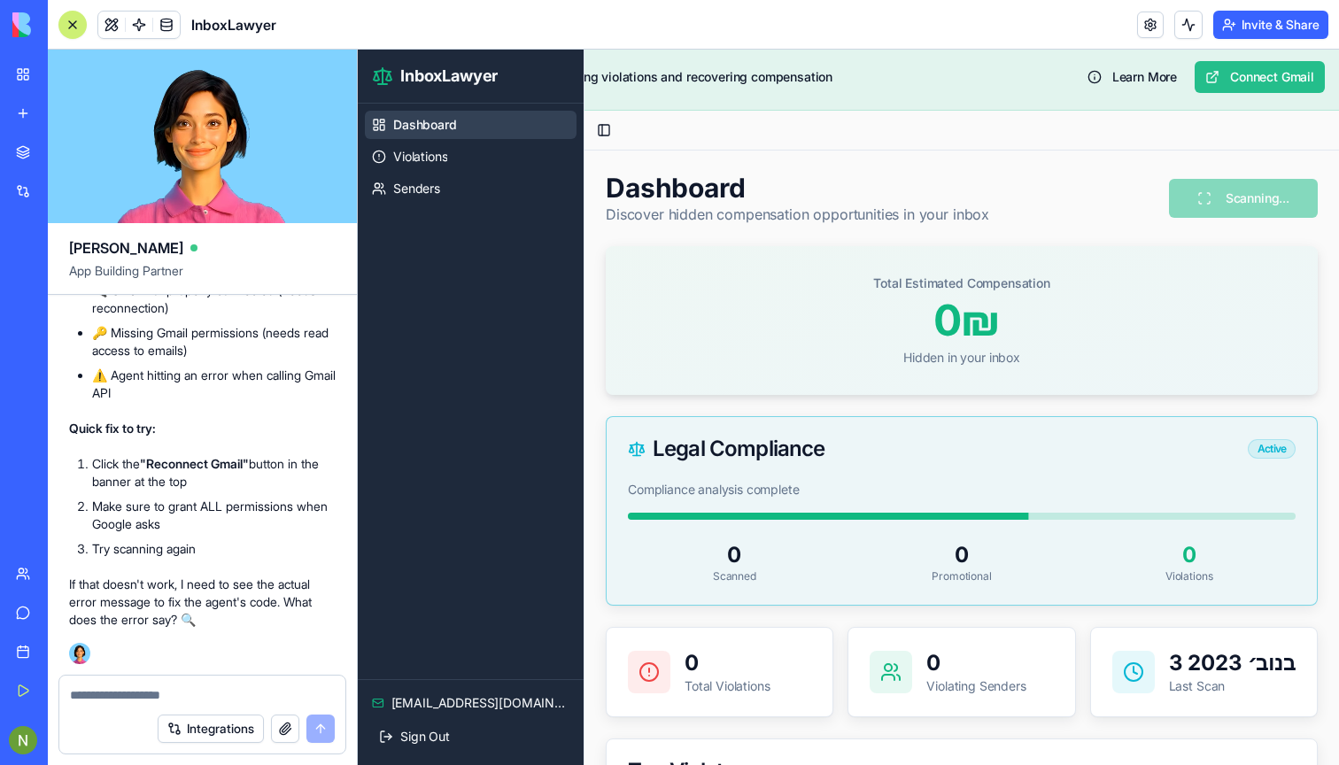
click at [1269, 84] on button "Connect Gmail" at bounding box center [1259, 77] width 130 height 32
click at [499, 151] on link "Violations" at bounding box center [471, 157] width 212 height 28
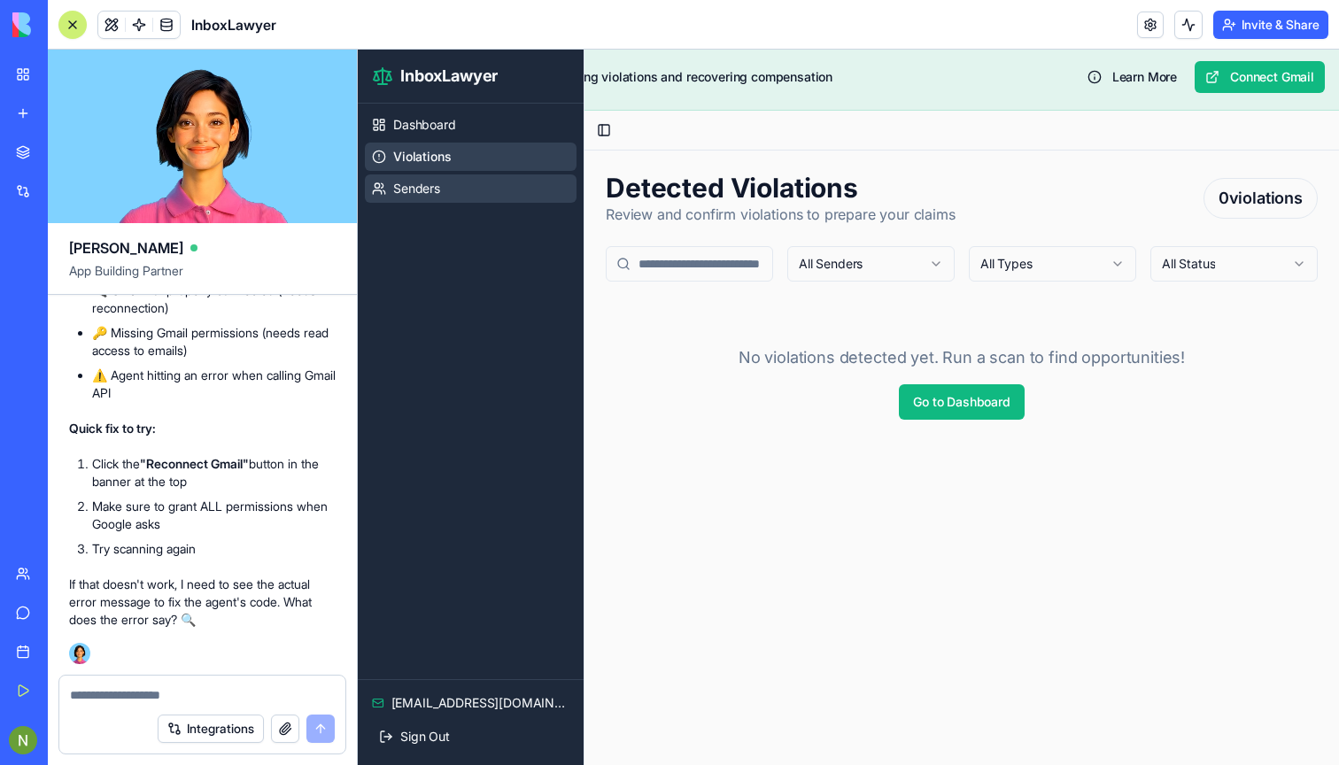
click at [413, 183] on span "Senders" at bounding box center [416, 189] width 47 height 18
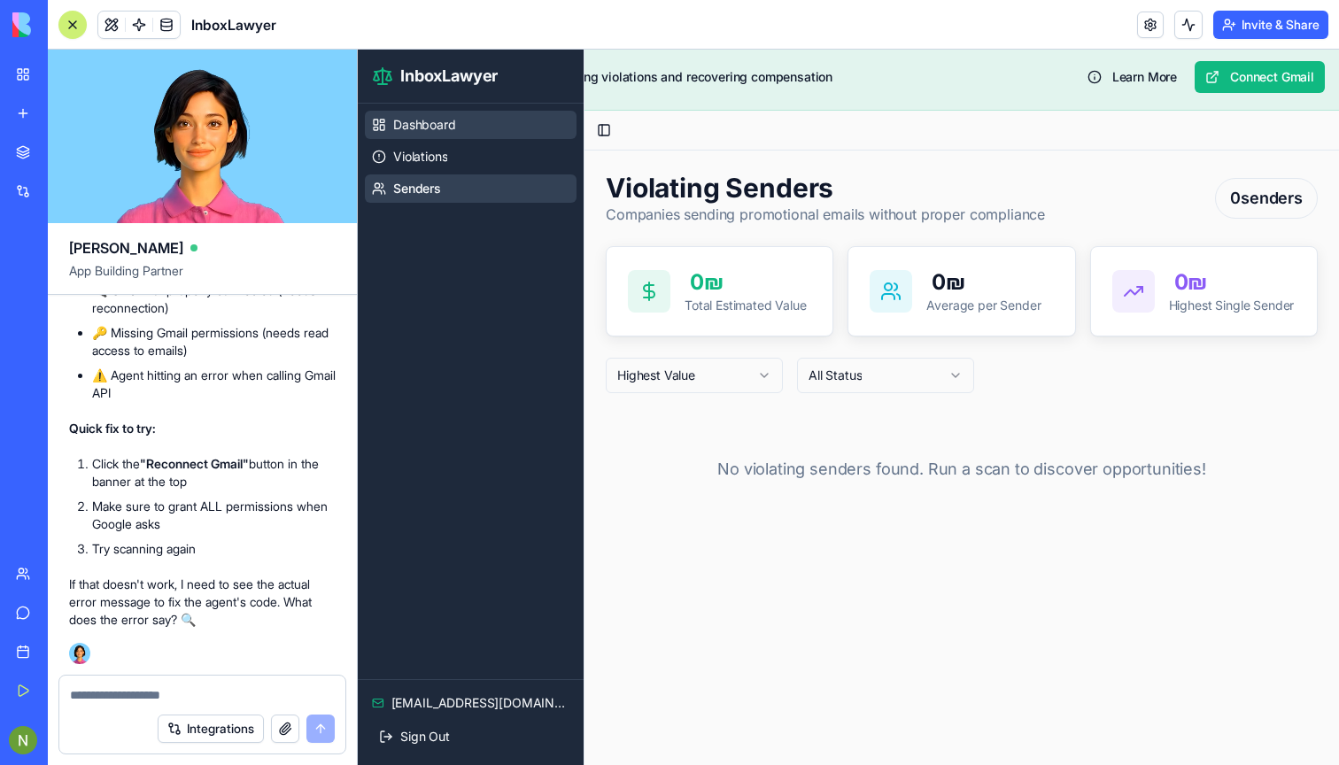
click at [445, 127] on span "Dashboard" at bounding box center [424, 125] width 63 height 18
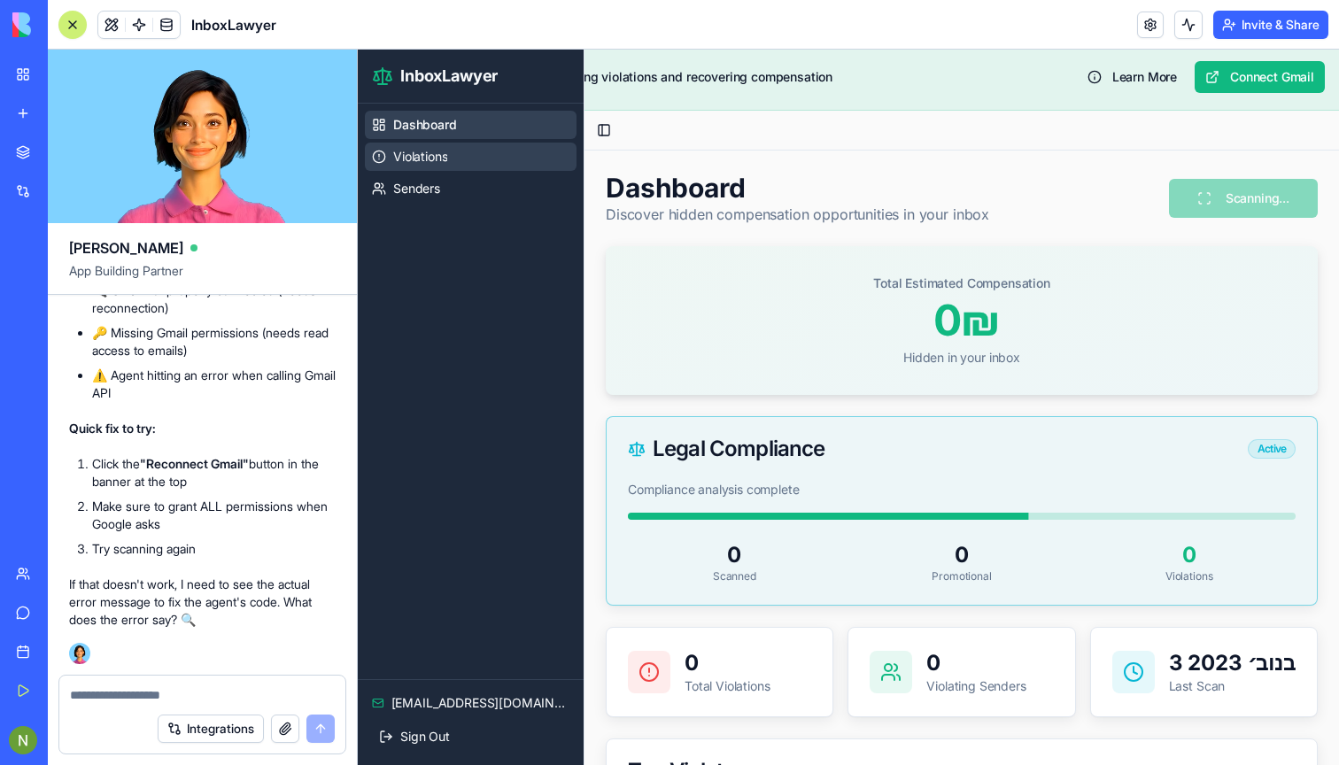
click at [408, 161] on span "Violations" at bounding box center [420, 157] width 54 height 18
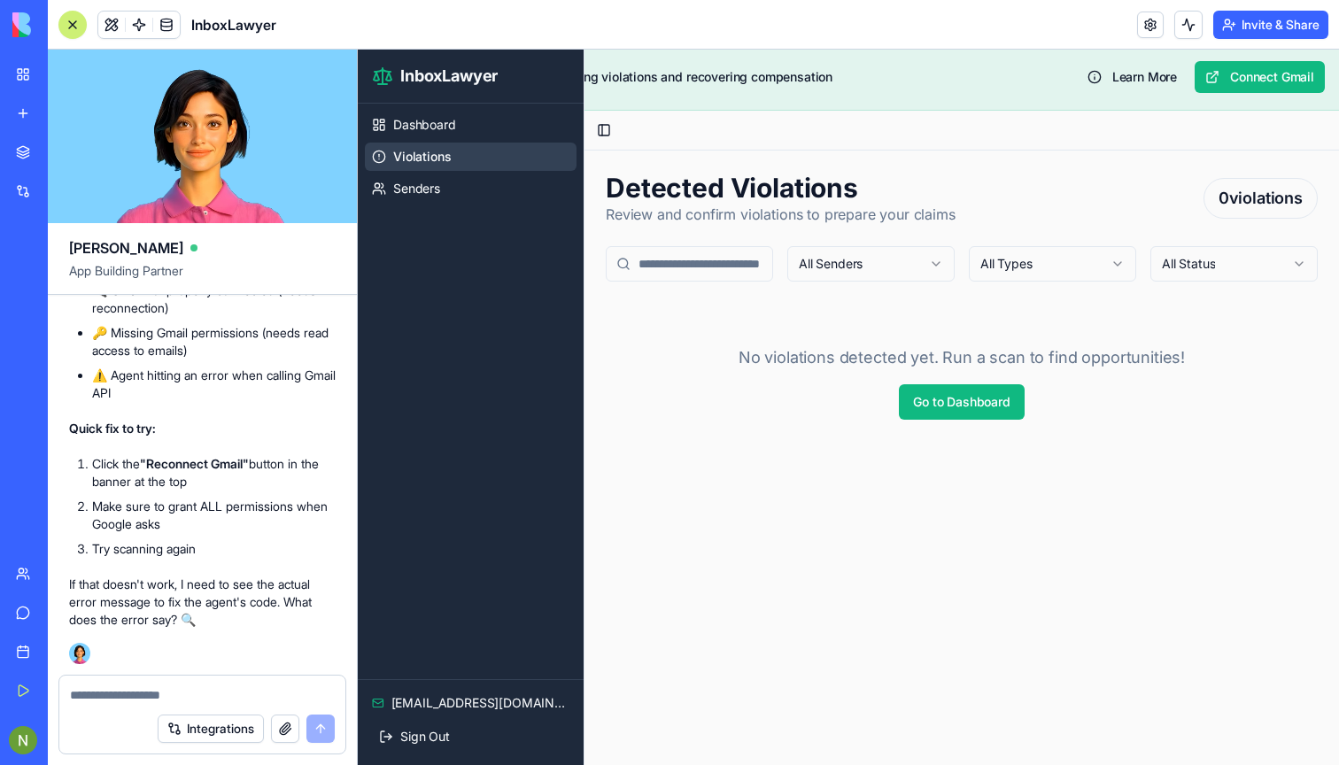
click at [66, 81] on div "My Workspace" at bounding box center [54, 75] width 23 height 18
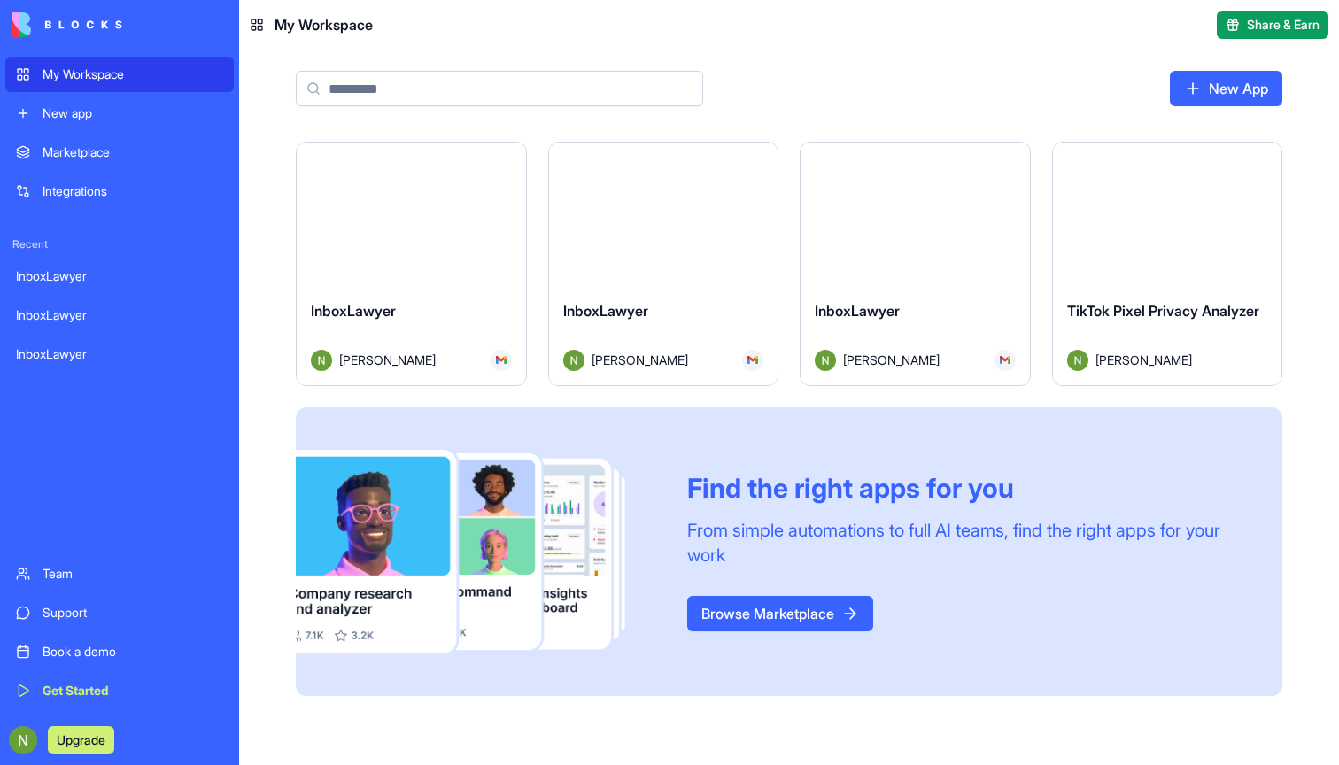
click at [687, 275] on div "Launch" at bounding box center [663, 214] width 229 height 143
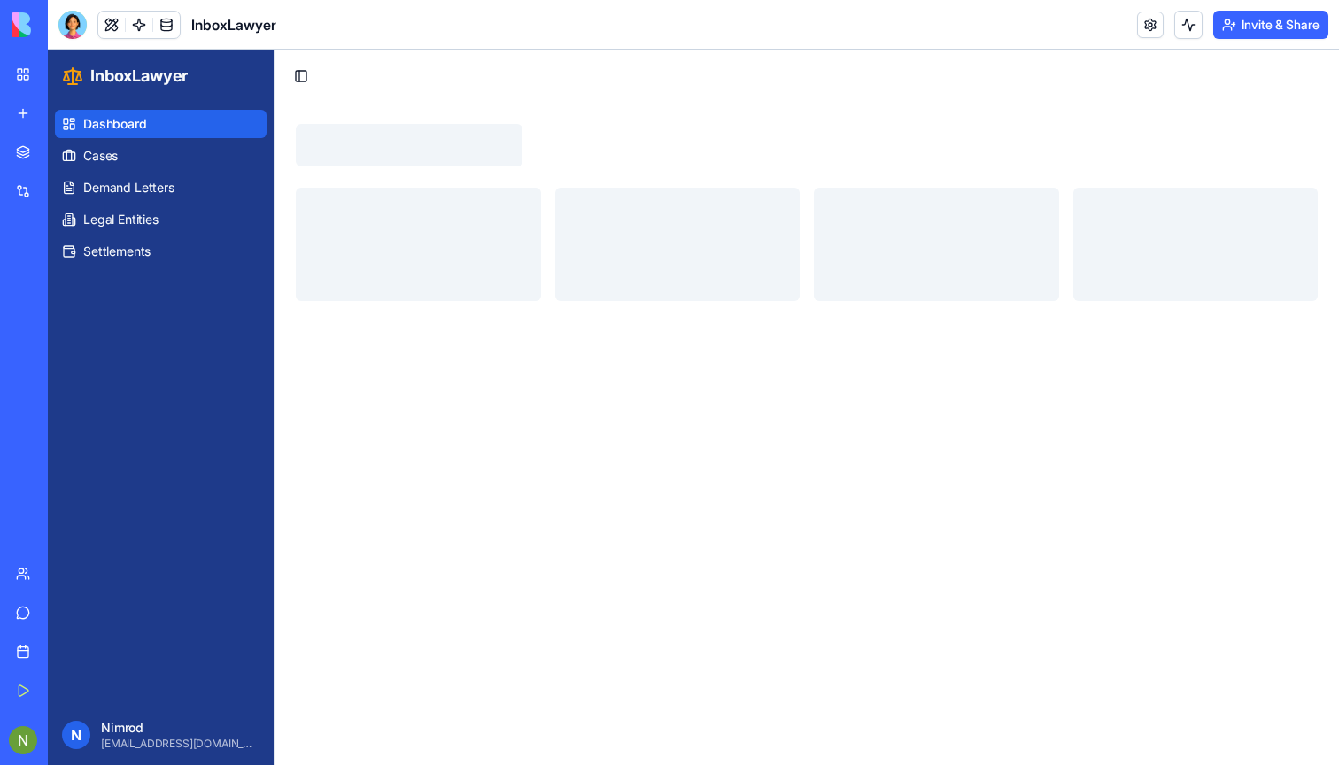
click at [24, 613] on link "Support" at bounding box center [40, 612] width 71 height 35
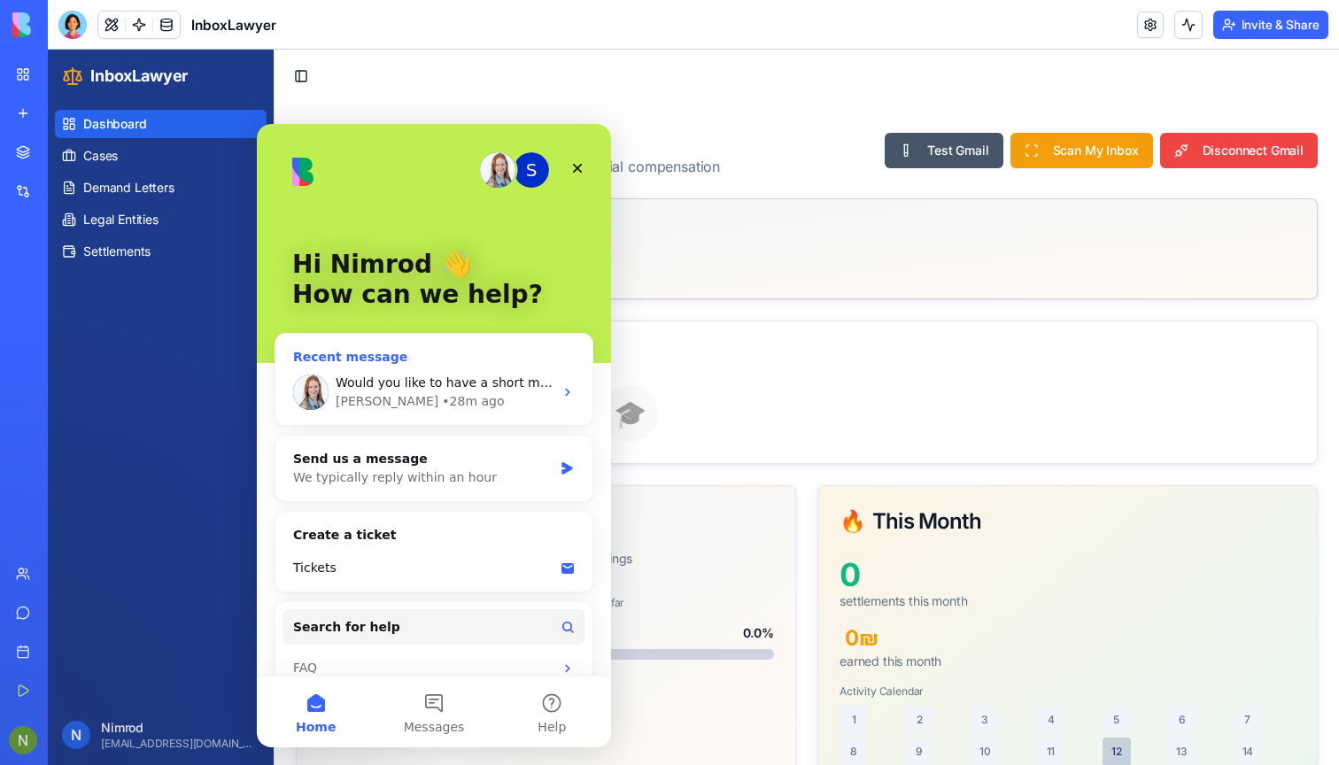
click at [422, 365] on div "Would you like to have a short meeting? I’d love to better understand your need…" at bounding box center [433, 392] width 317 height 66
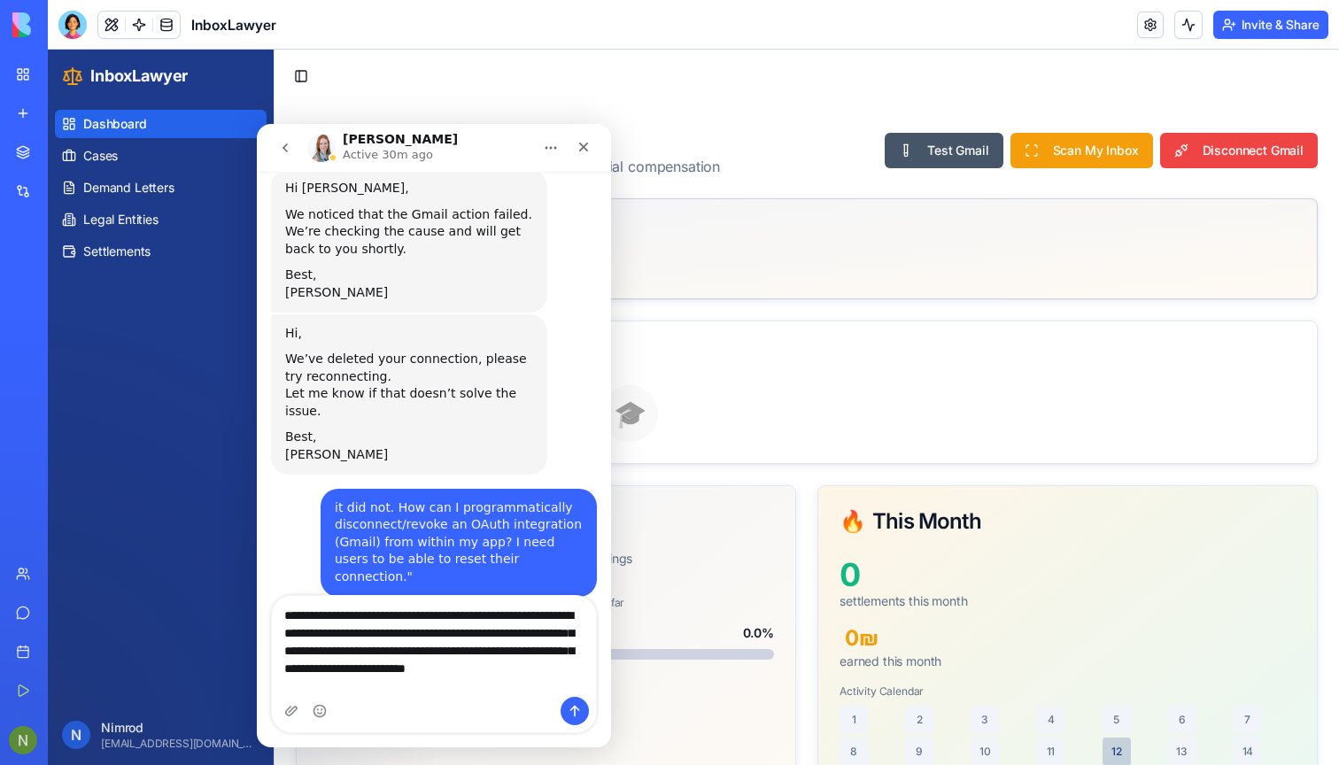
scroll to position [436, 0]
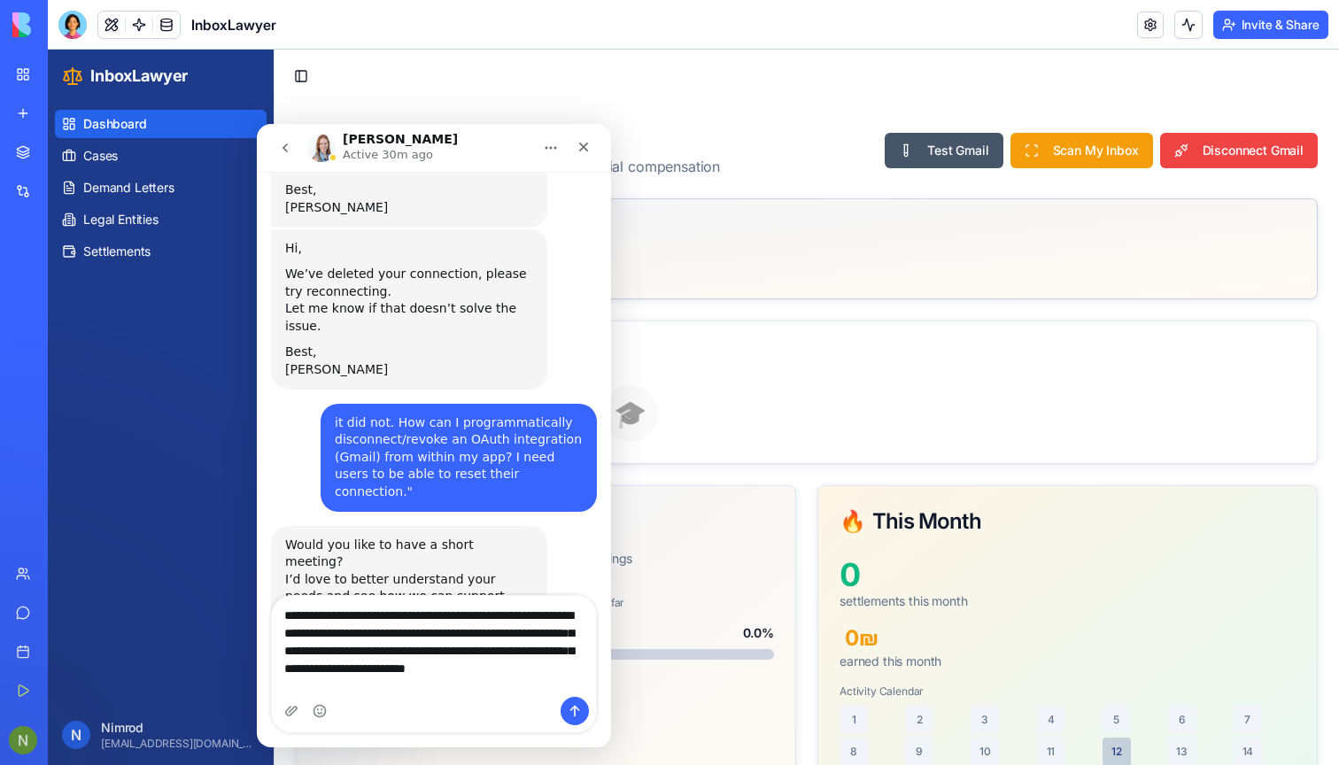
click at [400, 631] on textarea "**********" at bounding box center [434, 655] width 324 height 119
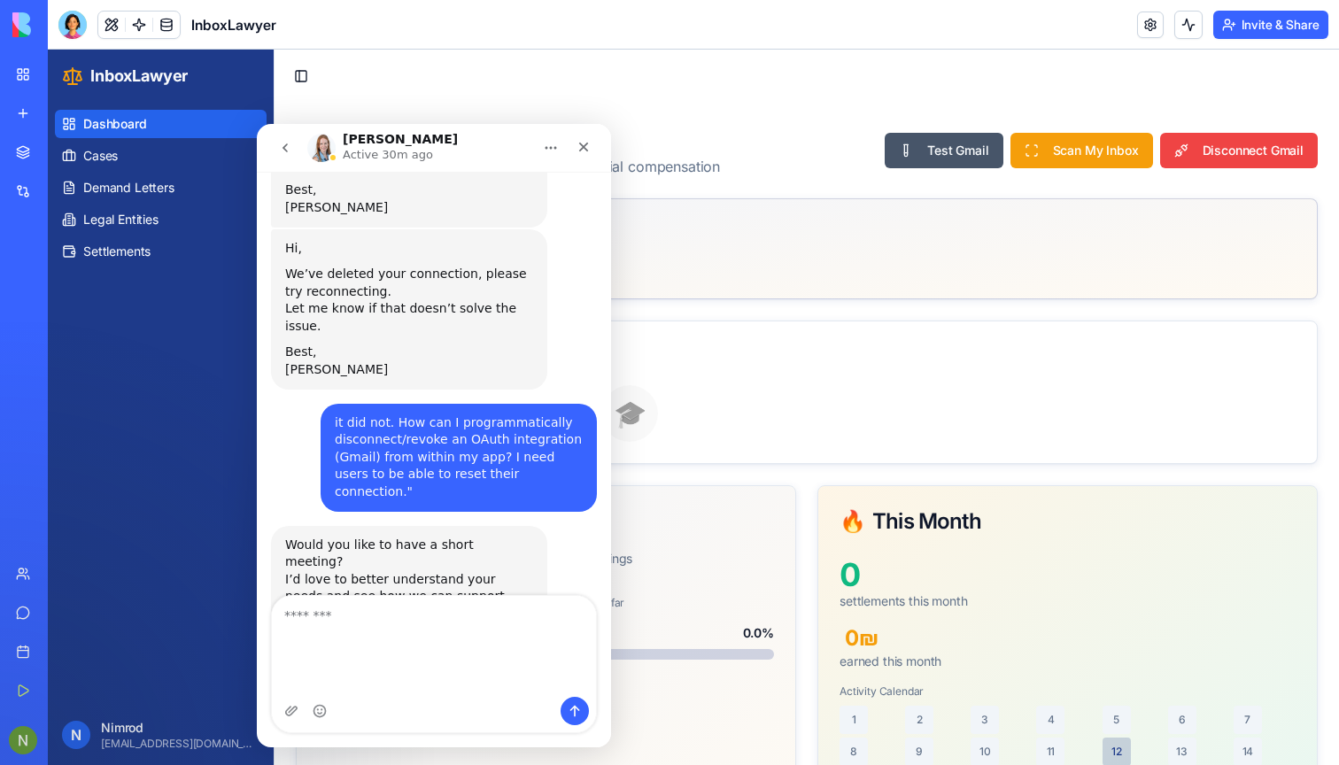
scroll to position [347, 0]
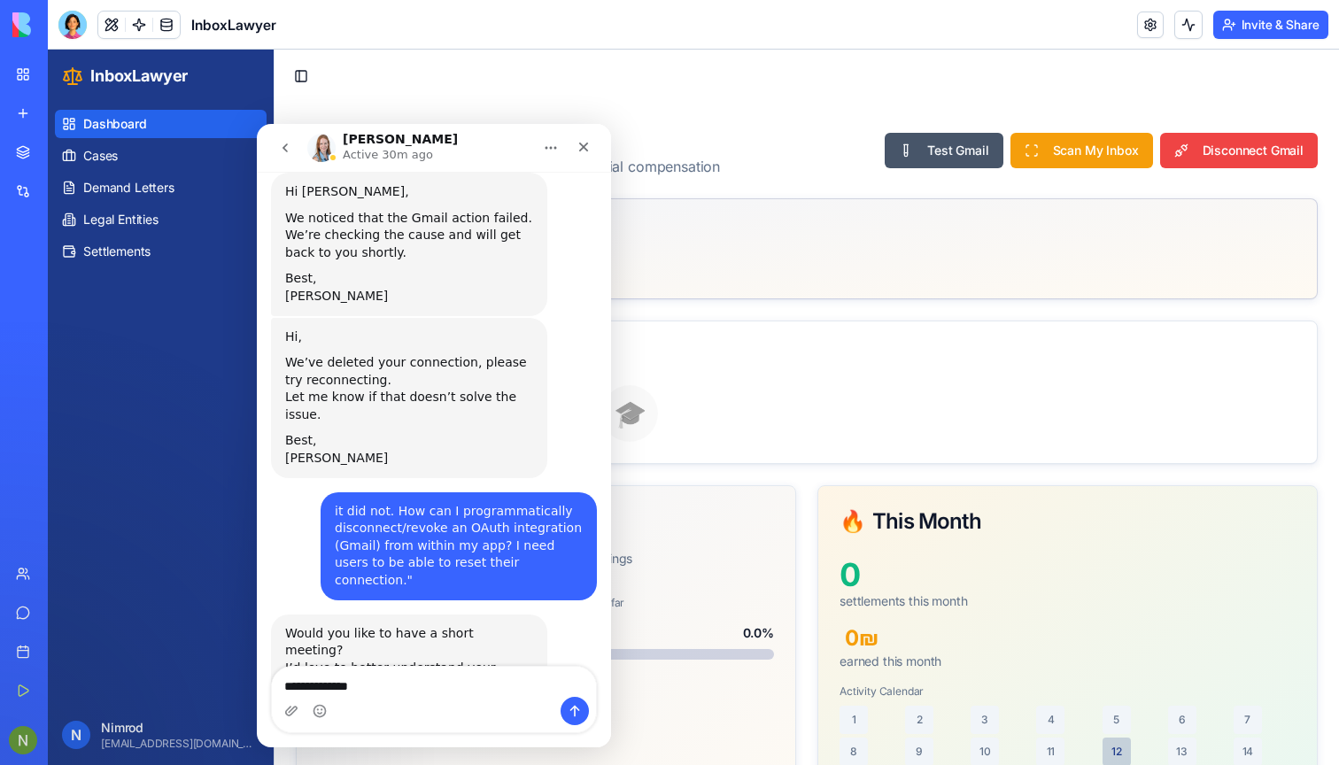
type textarea "**********"
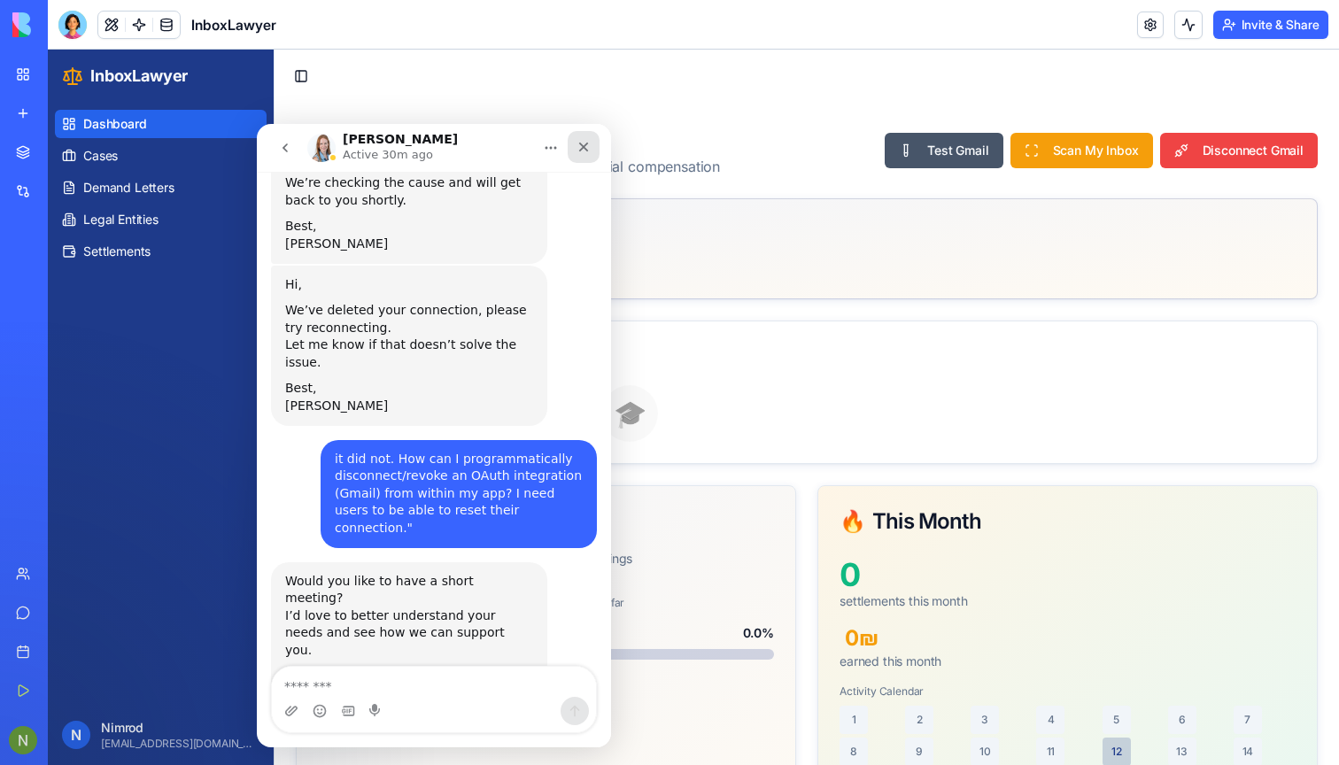
click at [588, 138] on div "Close" at bounding box center [584, 147] width 32 height 32
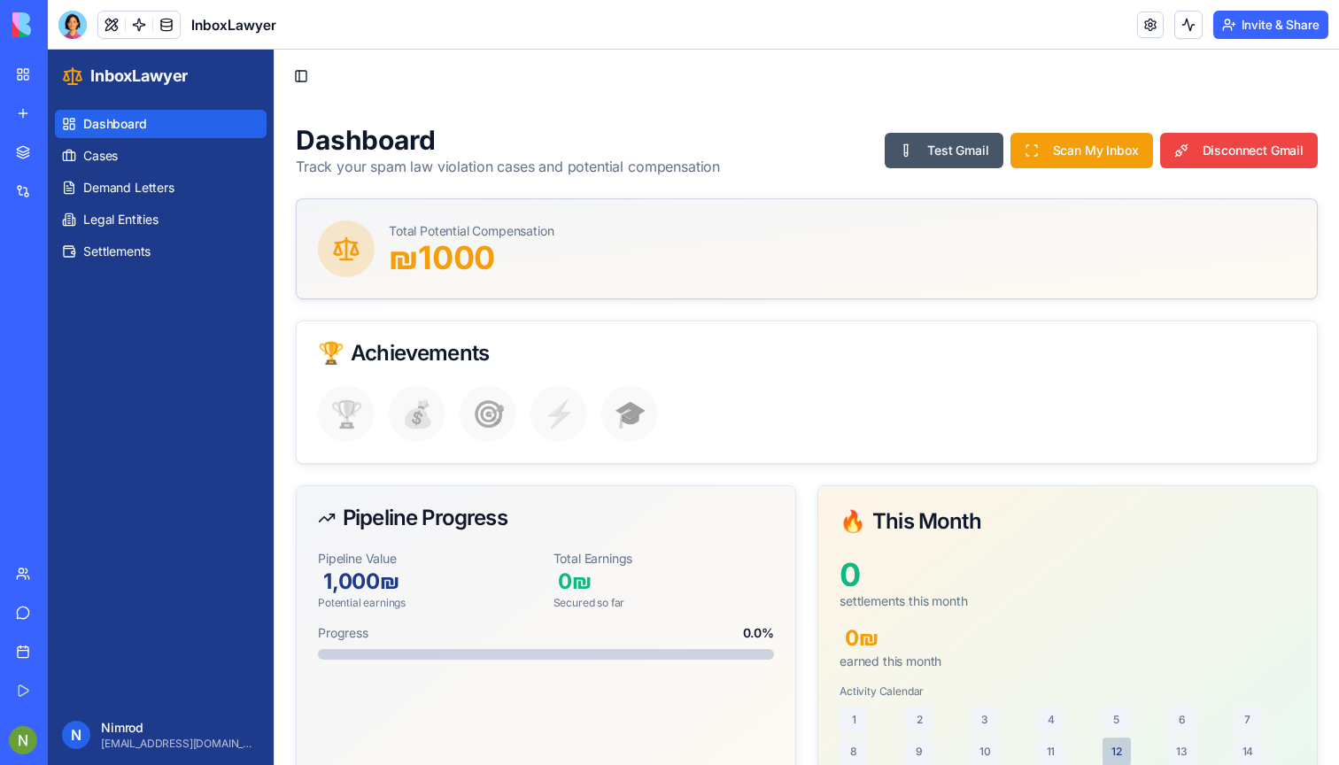
scroll to position [0, 0]
click at [15, 81] on link "My Workspace" at bounding box center [40, 74] width 71 height 35
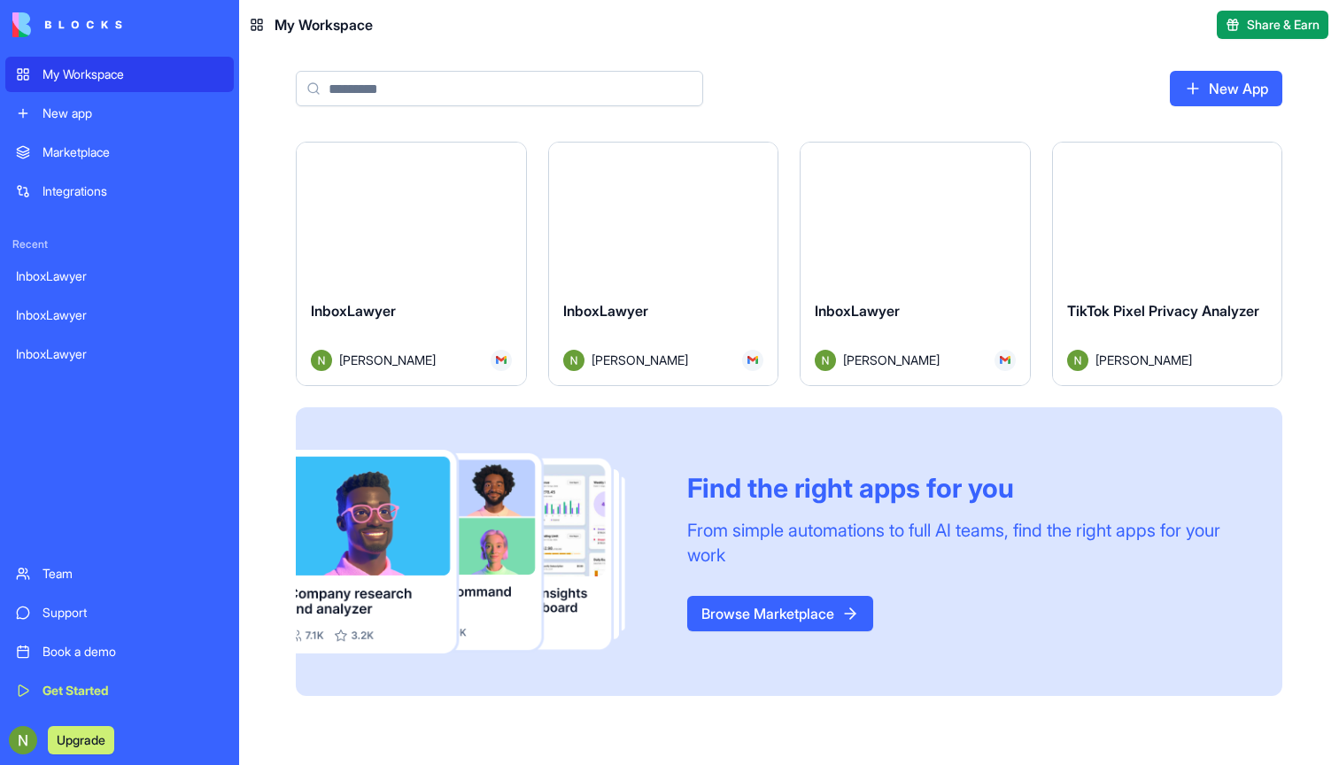
click at [434, 225] on button "Launch" at bounding box center [410, 214] width 133 height 35
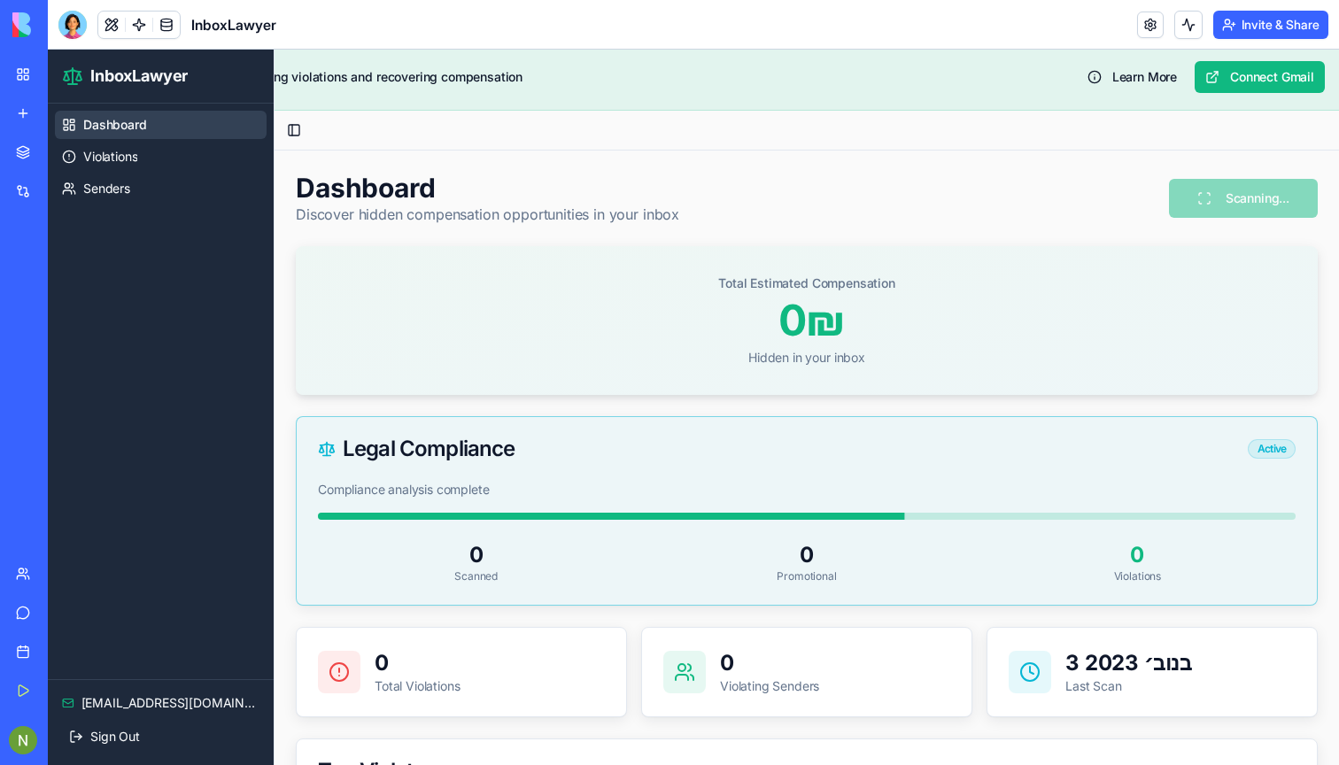
click at [12, 70] on link "My Workspace" at bounding box center [40, 74] width 71 height 35
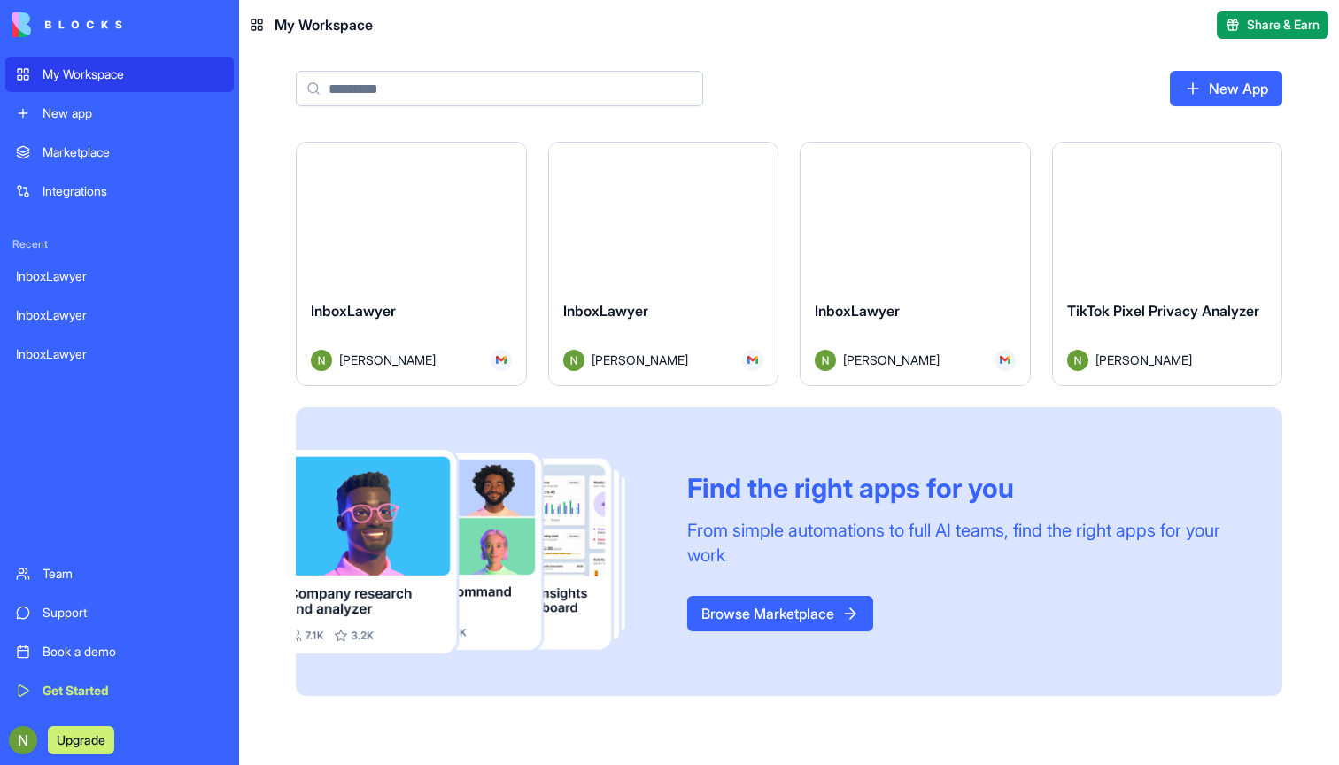
click at [417, 231] on button "Launch" at bounding box center [410, 214] width 133 height 35
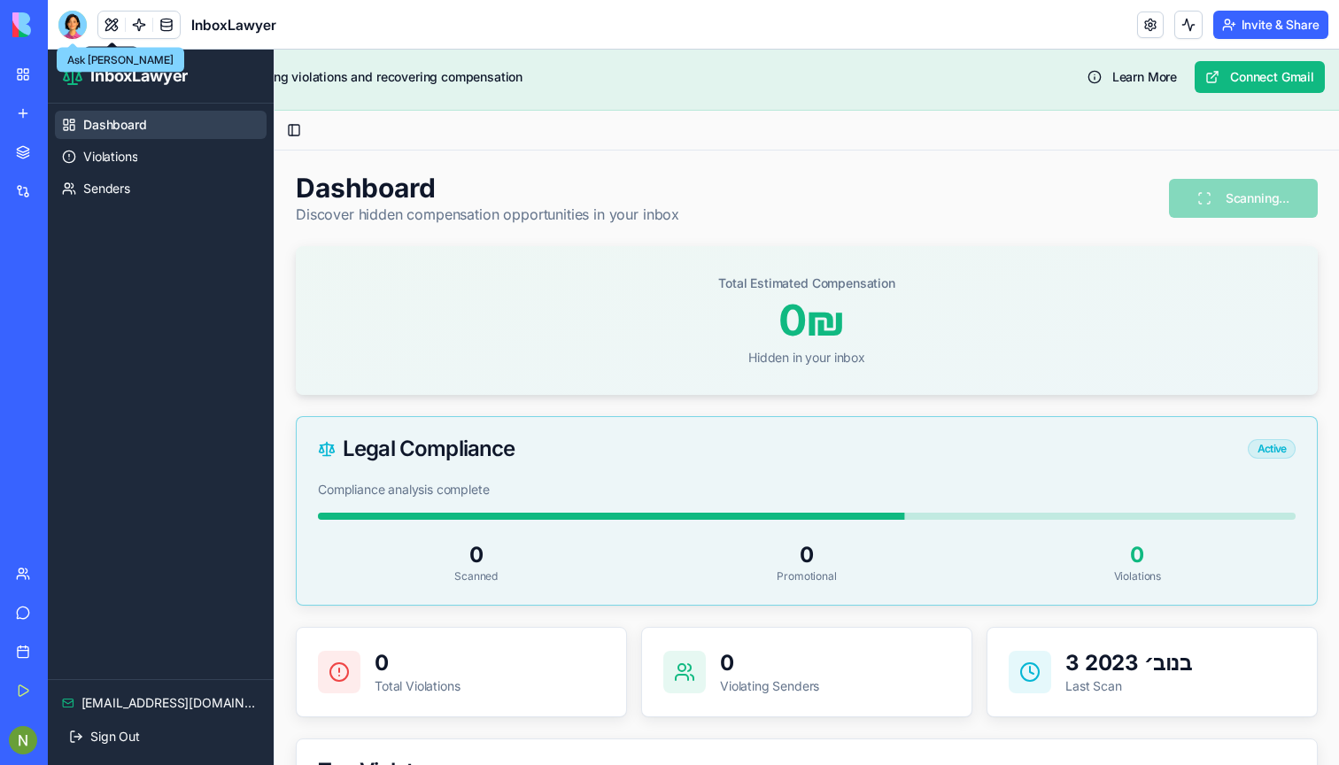
click at [52, 28] on header "InboxLawyer Invite & Share" at bounding box center [693, 25] width 1291 height 50
click at [71, 28] on div at bounding box center [72, 25] width 28 height 28
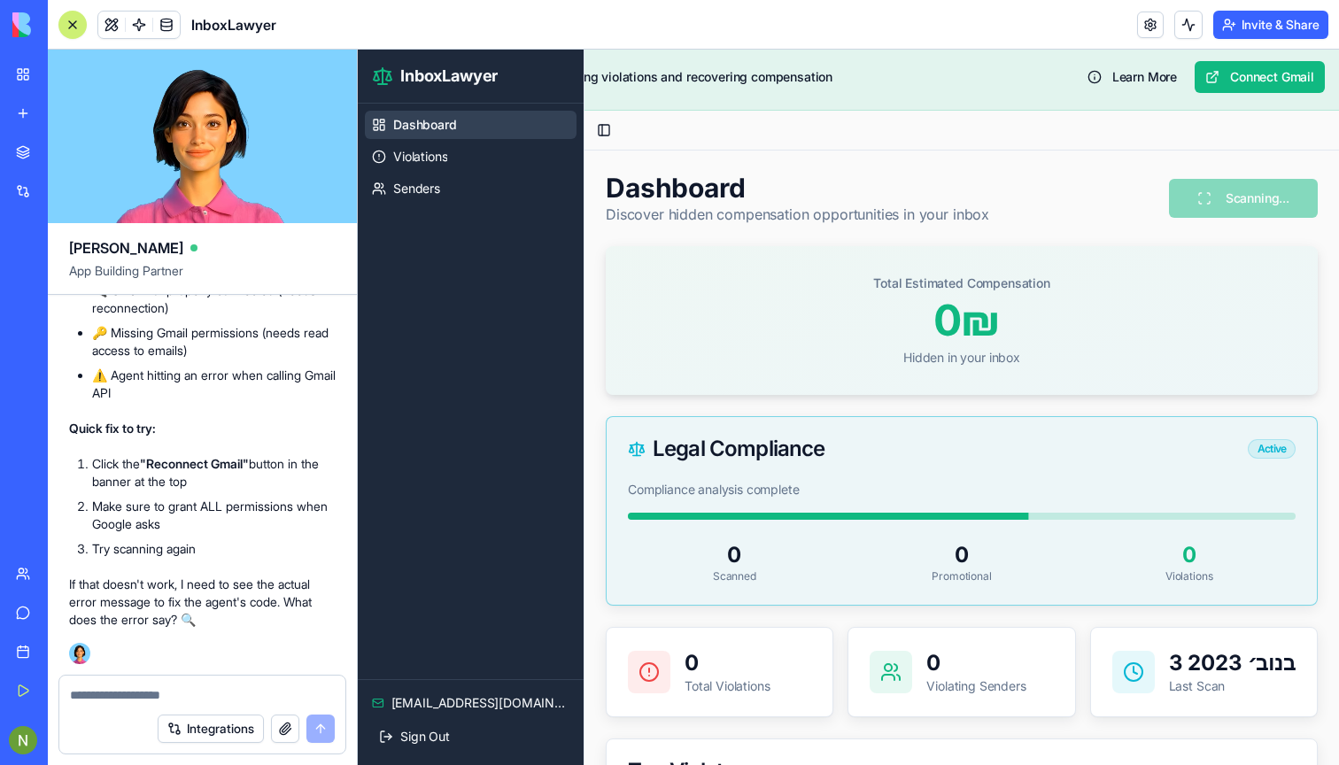
click at [153, 509] on li "Make sure to grant ALL permissions when Google asks" at bounding box center [213, 515] width 243 height 35
click at [167, 530] on li "Make sure to grant ALL permissions when Google asks" at bounding box center [213, 515] width 243 height 35
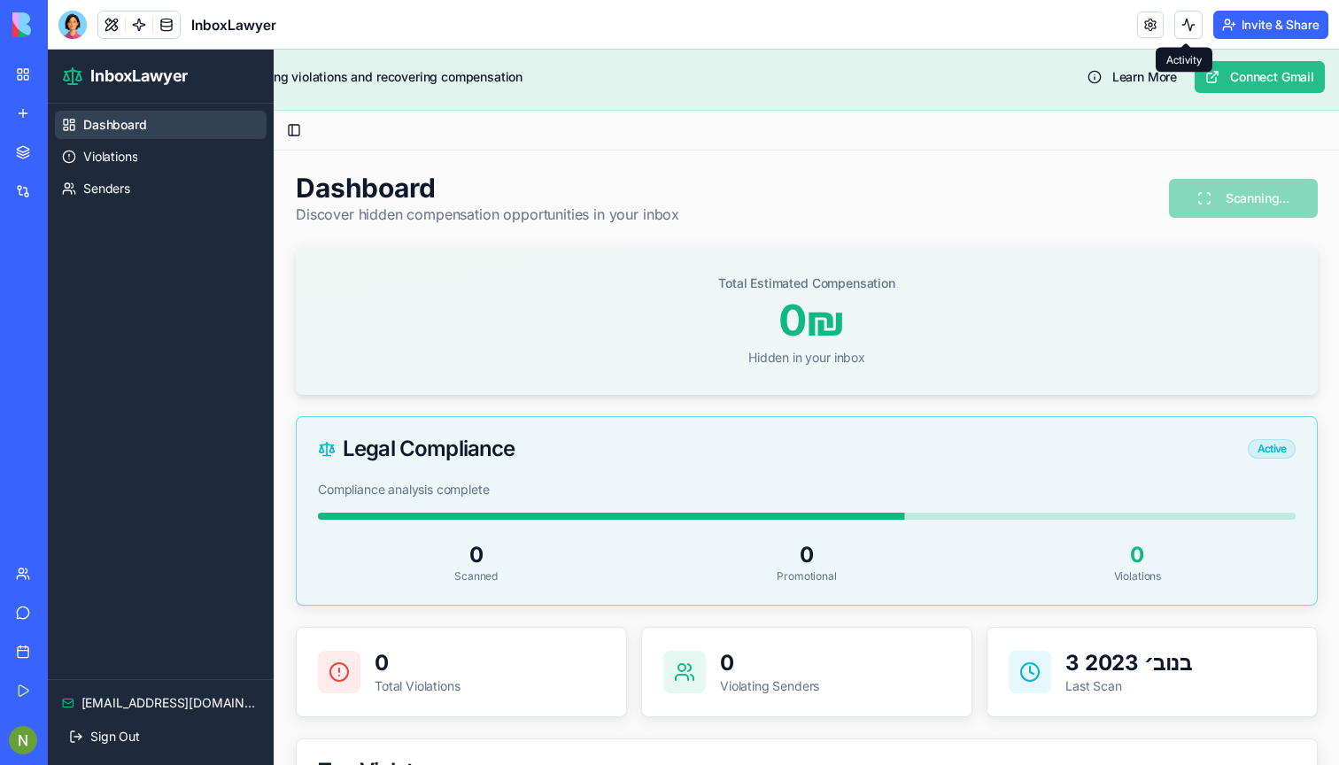
click at [1247, 90] on button "Connect Gmail" at bounding box center [1259, 77] width 130 height 32
click at [28, 66] on link "My Workspace" at bounding box center [40, 74] width 71 height 35
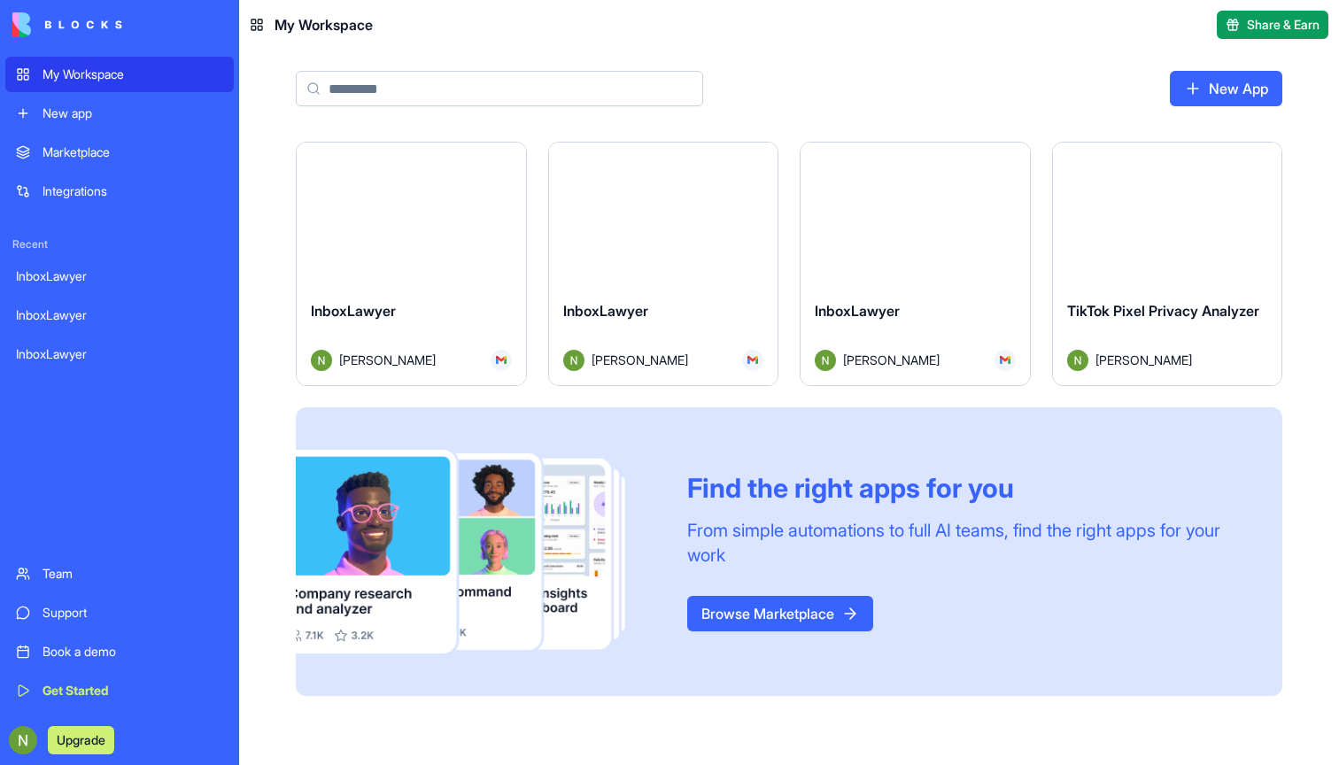
click at [37, 17] on img at bounding box center [67, 24] width 110 height 25
click at [410, 265] on div "Launch" at bounding box center [411, 214] width 229 height 143
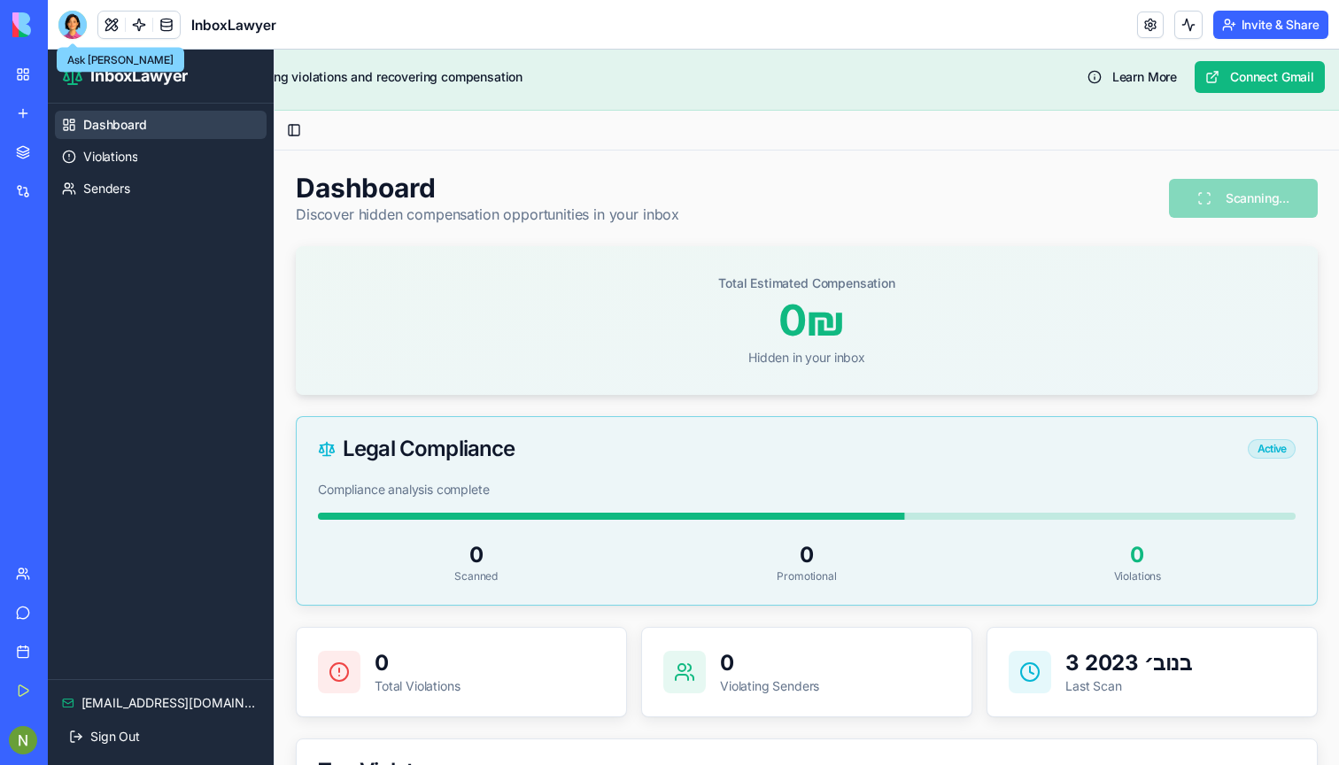
click at [66, 29] on div at bounding box center [72, 25] width 28 height 28
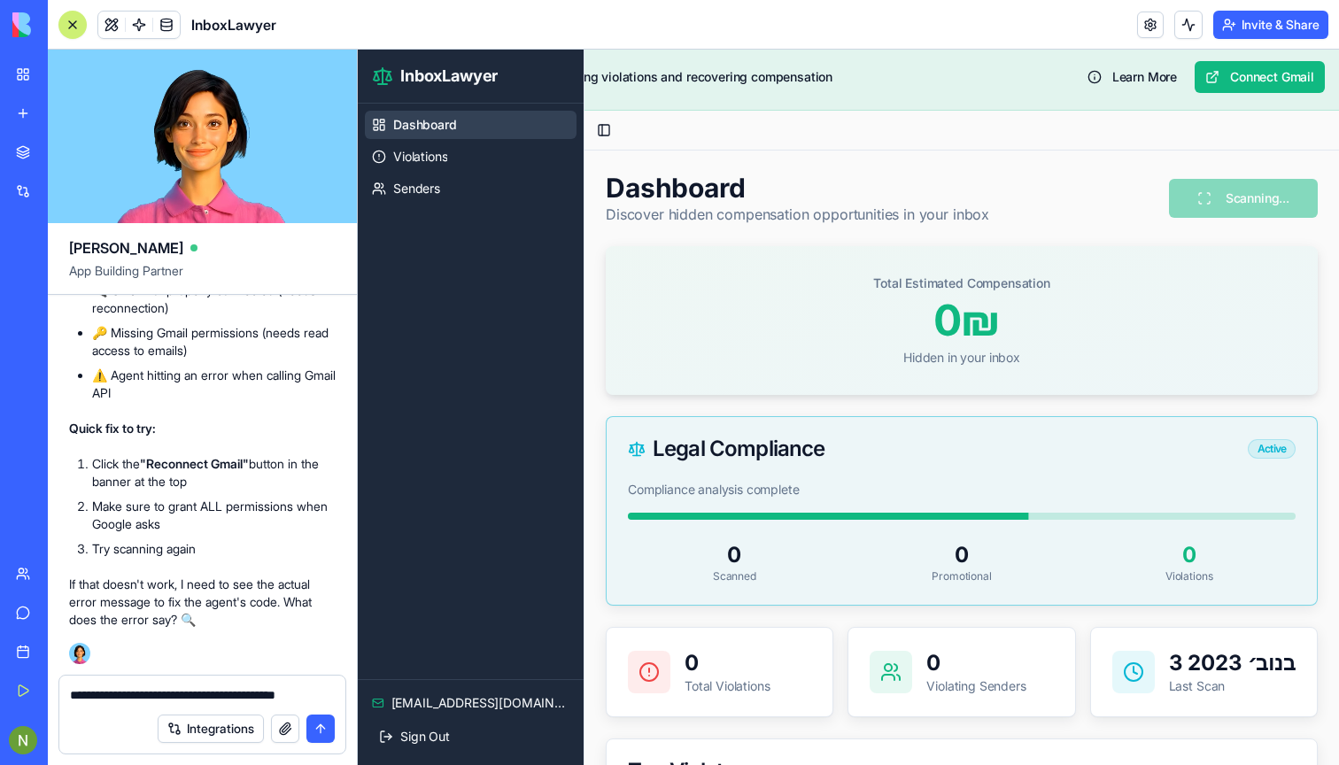
type textarea "**********"
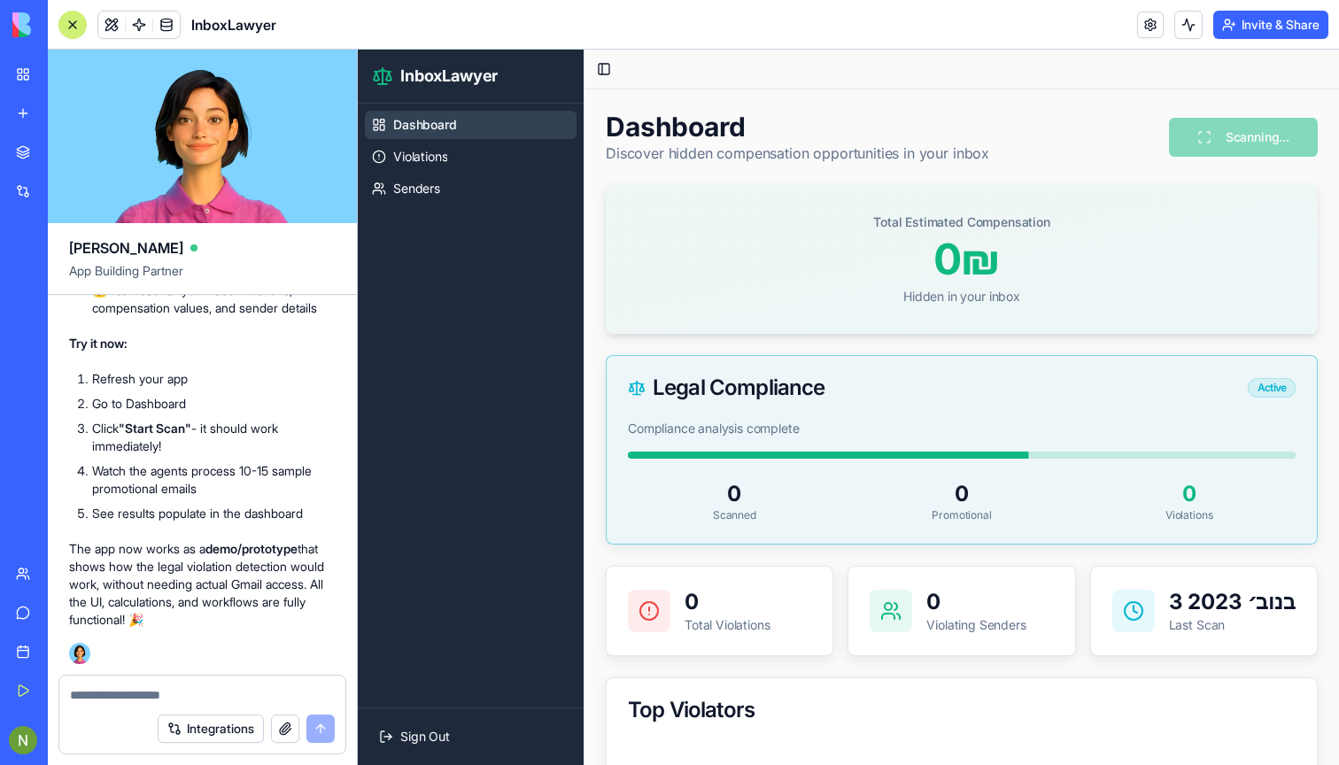
scroll to position [9052, 0]
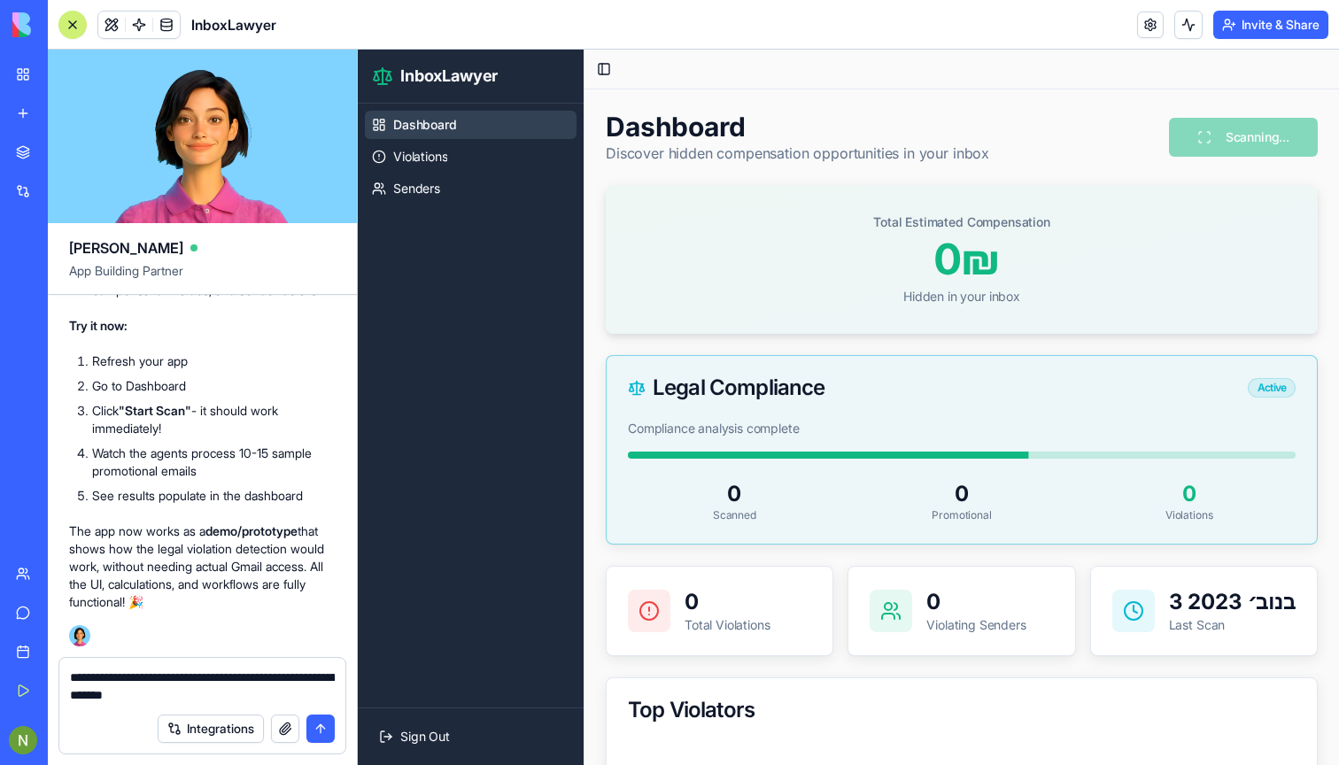
type textarea "**********"
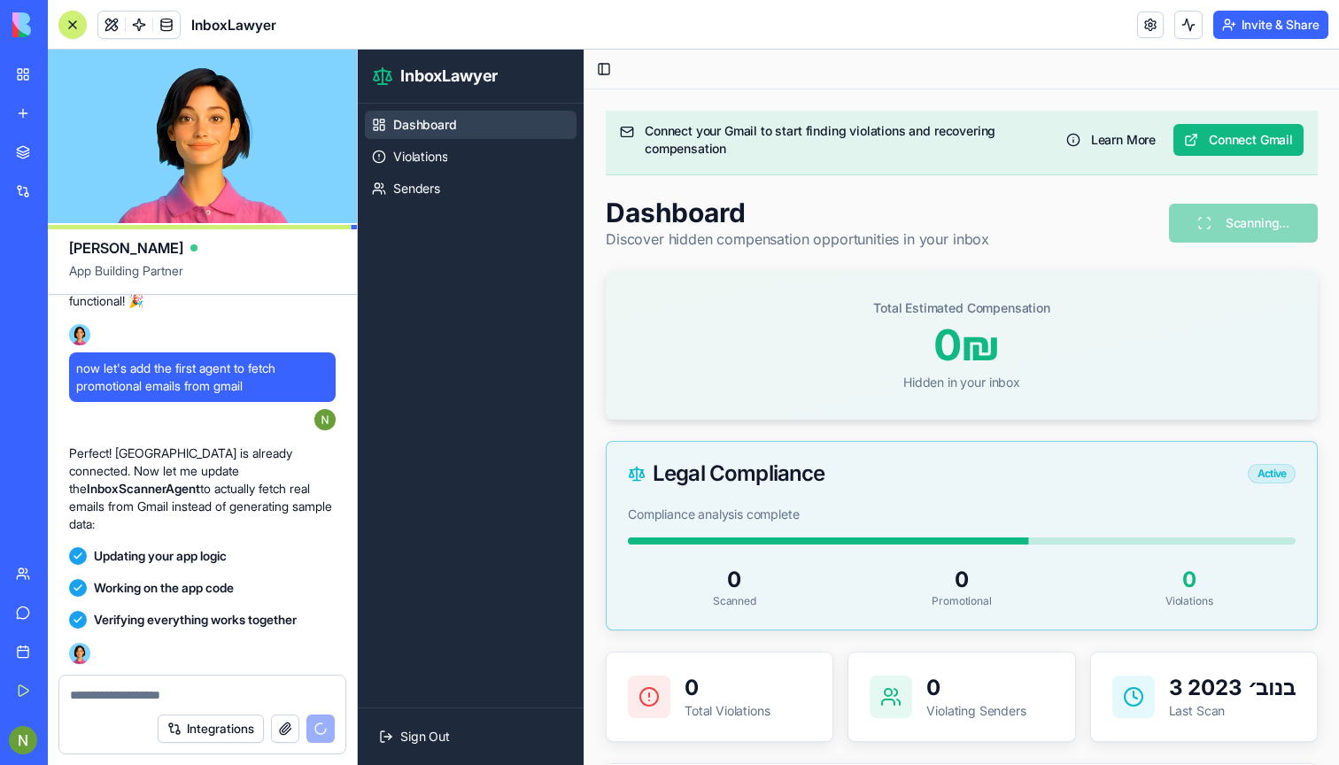
scroll to position [9866, 0]
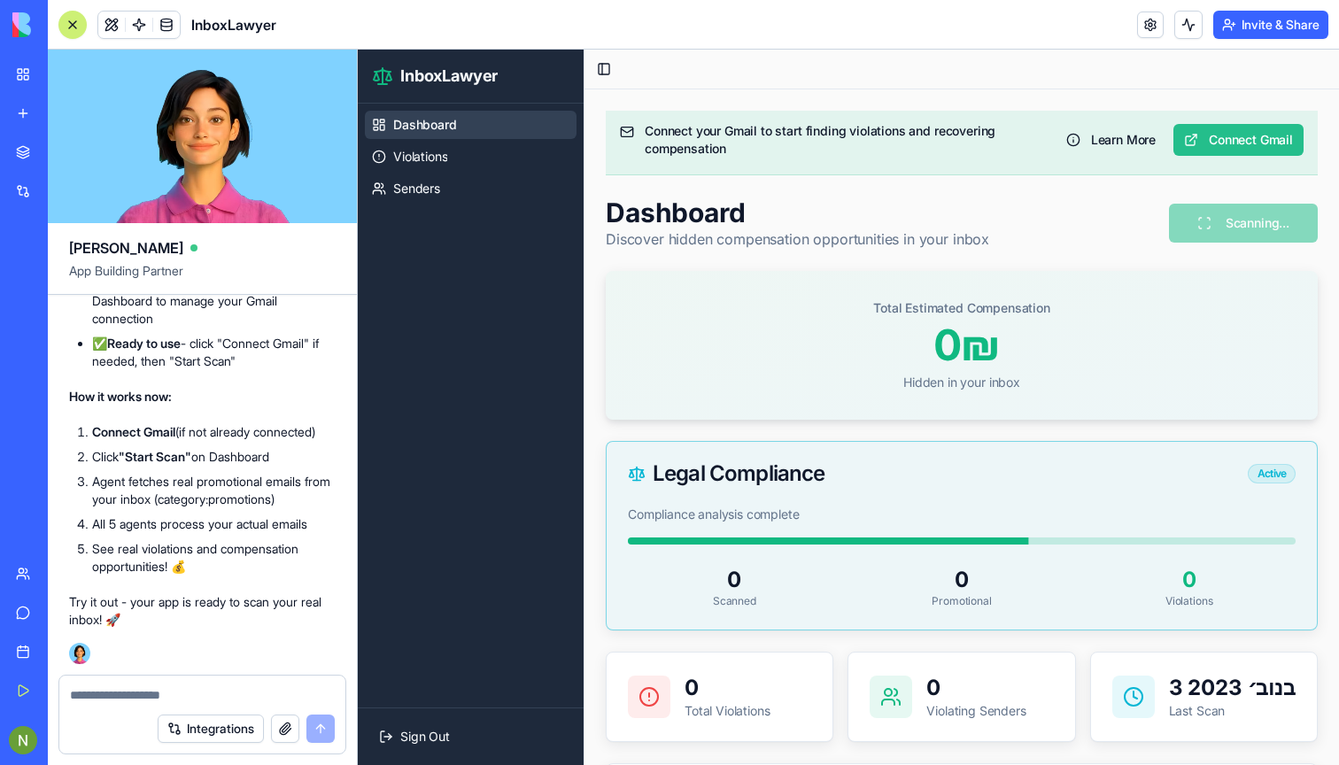
click at [1233, 135] on button "Connect Gmail" at bounding box center [1238, 140] width 130 height 32
click at [1106, 146] on button "Learn More" at bounding box center [1110, 140] width 111 height 32
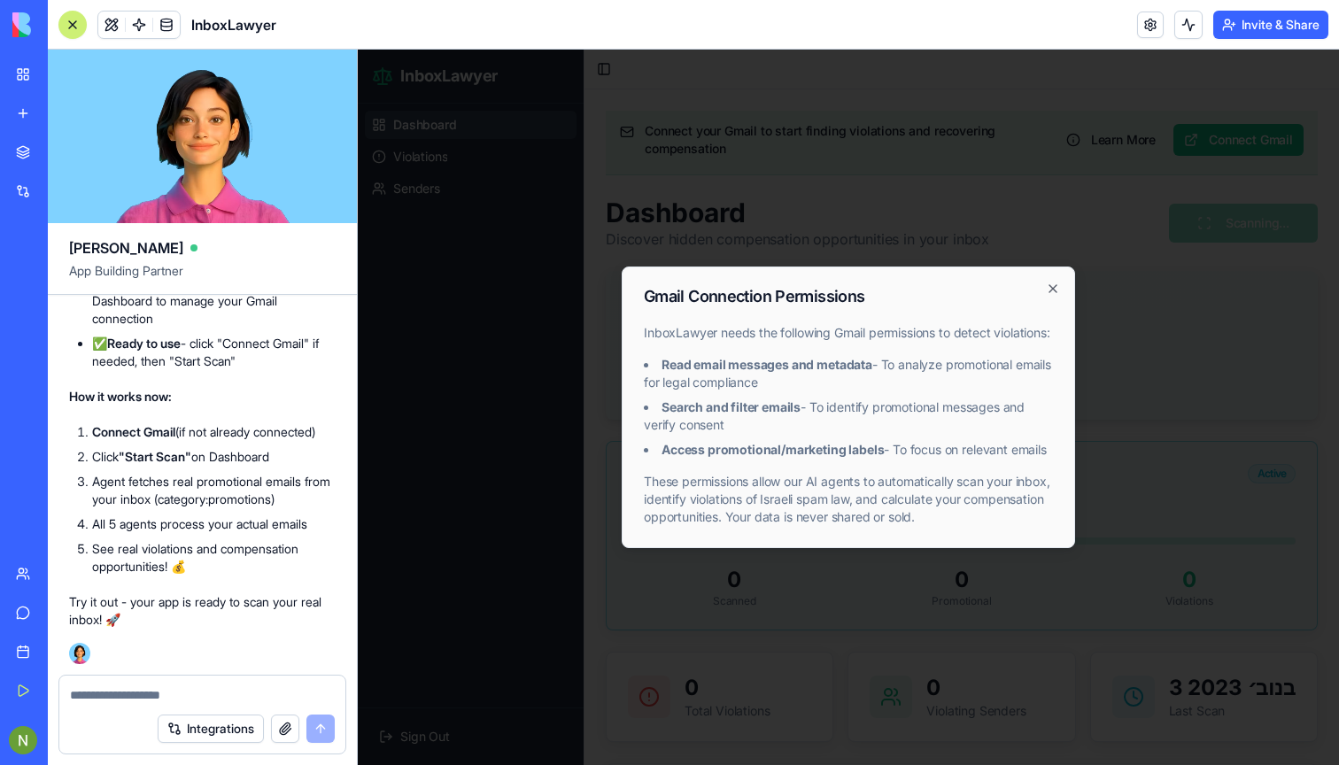
click at [1049, 294] on h2 "Gmail Connection Permissions" at bounding box center [848, 297] width 409 height 16
click at [1055, 285] on icon "button" at bounding box center [1052, 288] width 7 height 7
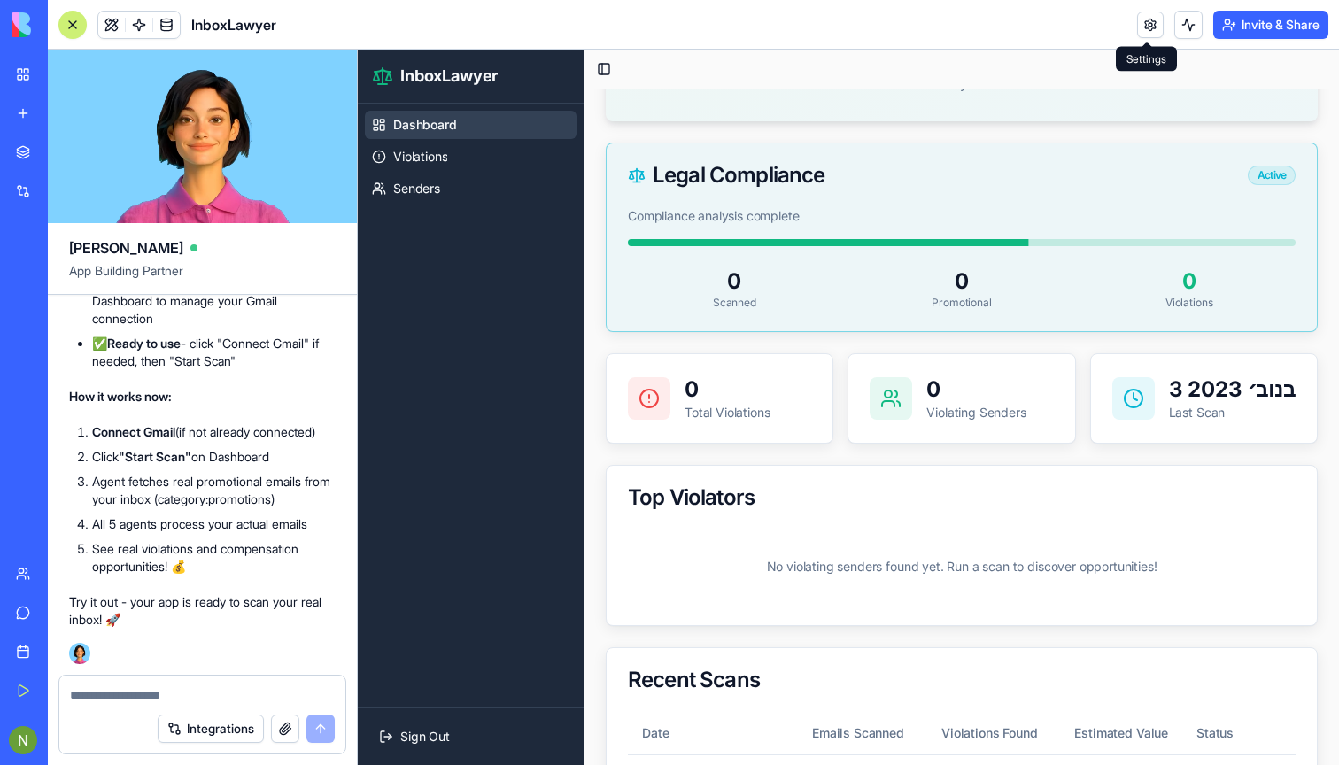
scroll to position [239, 0]
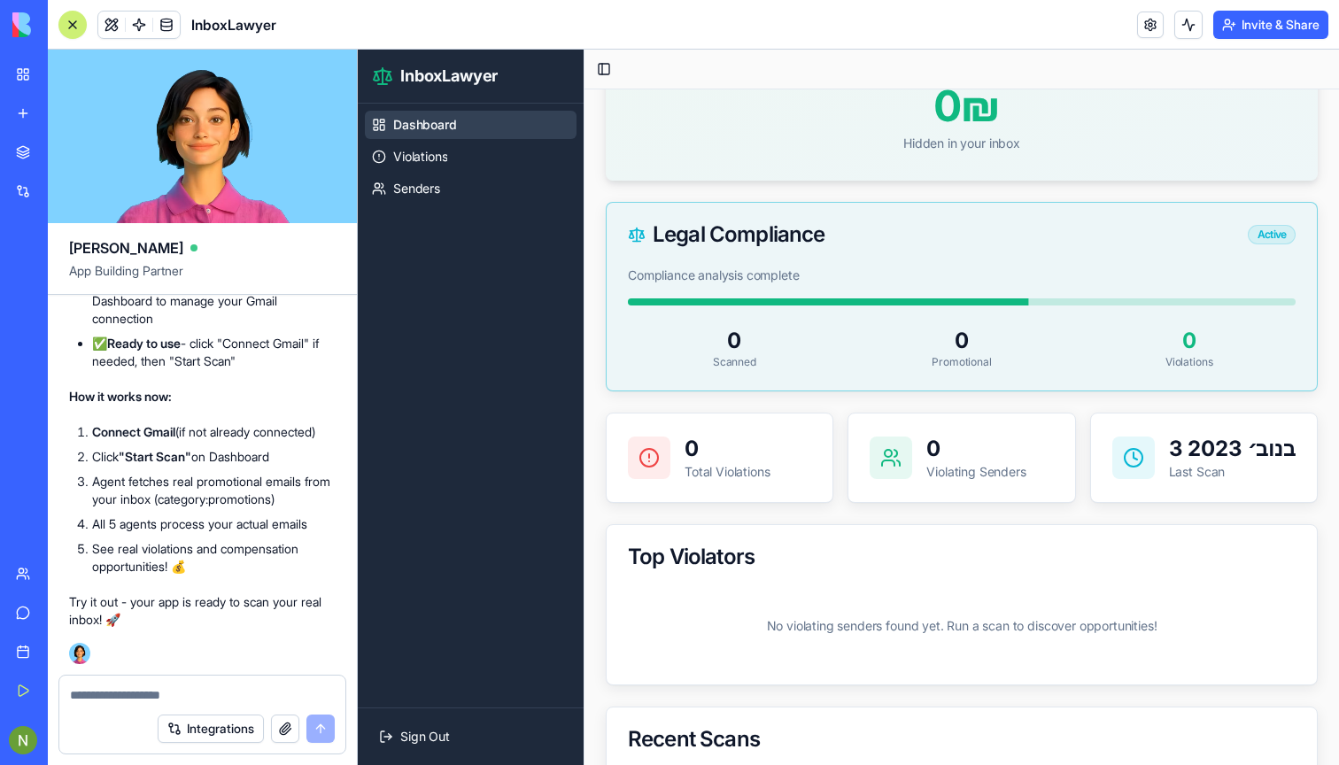
click at [130, 699] on textarea at bounding box center [202, 695] width 265 height 18
type textarea "**********"
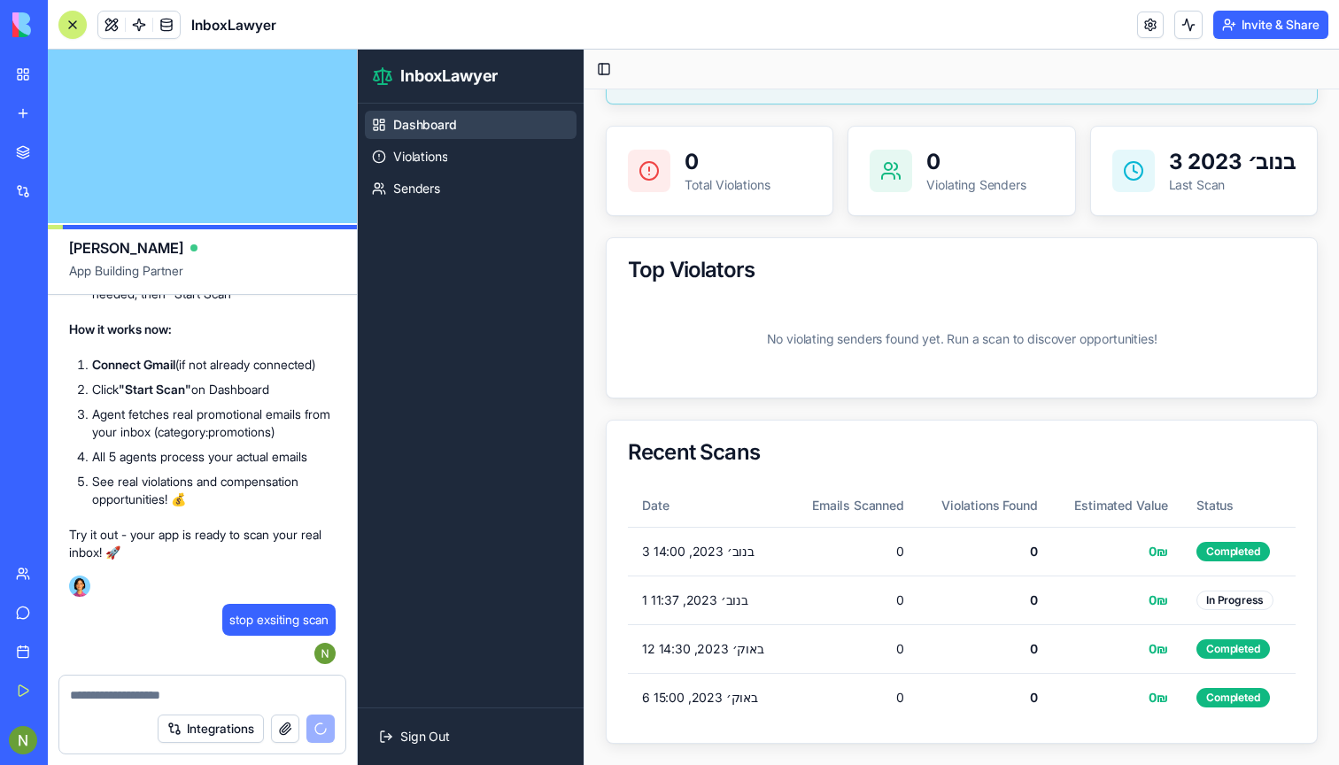
scroll to position [526, 0]
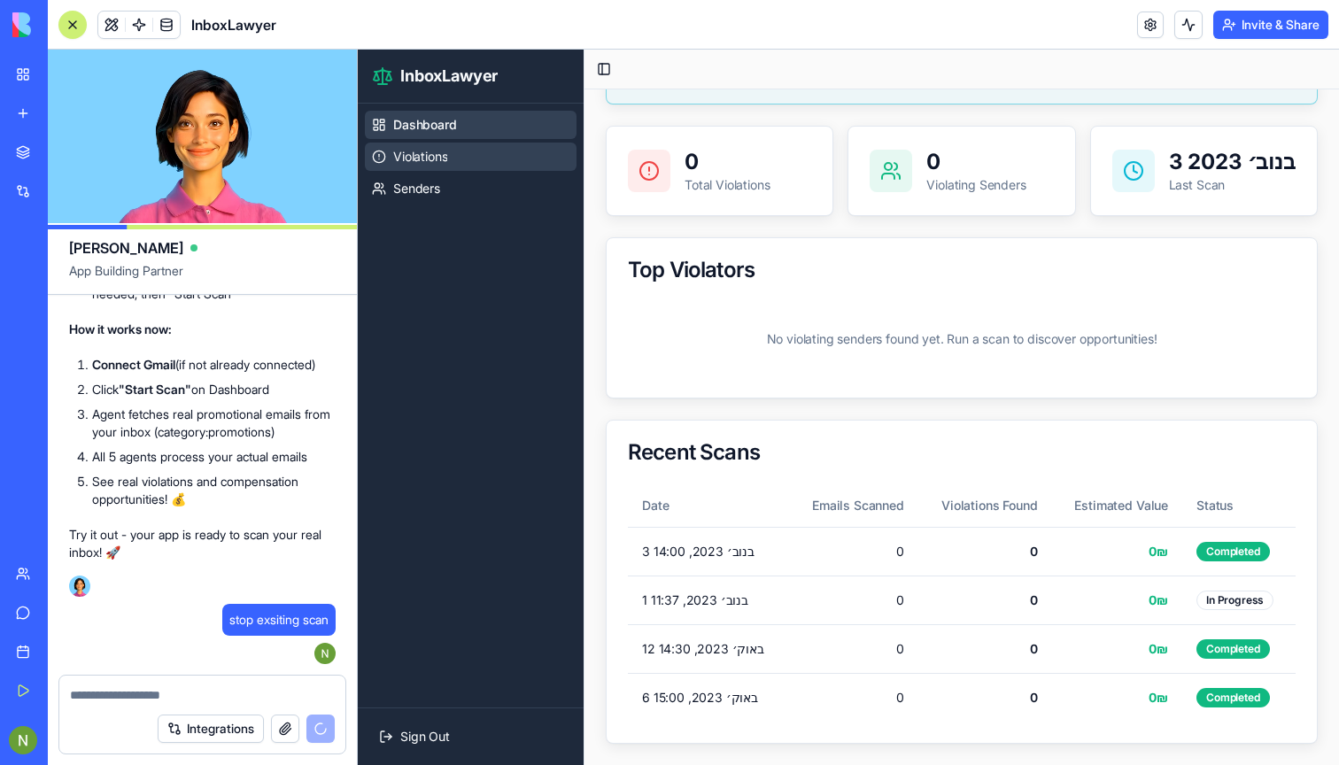
click at [395, 143] on link "Violations" at bounding box center [471, 157] width 212 height 28
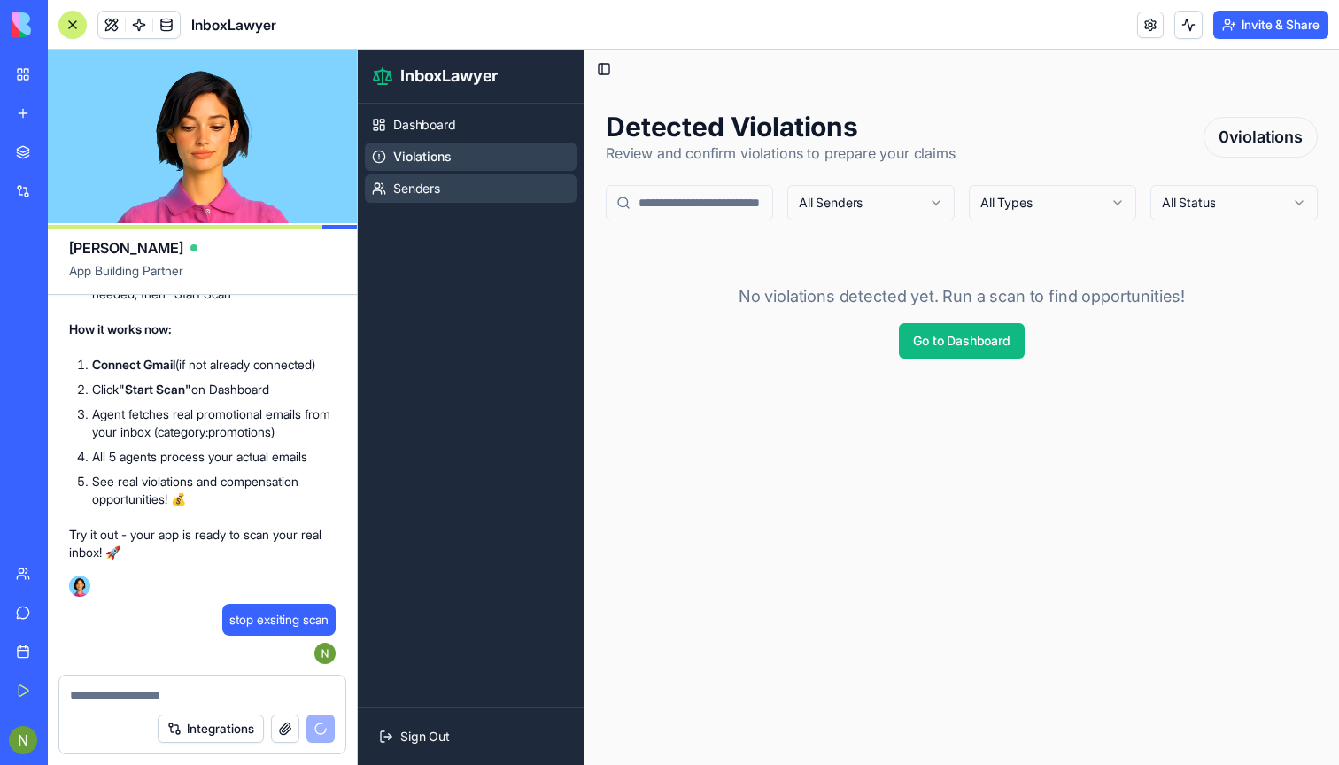
click at [442, 188] on link "Senders" at bounding box center [471, 188] width 212 height 28
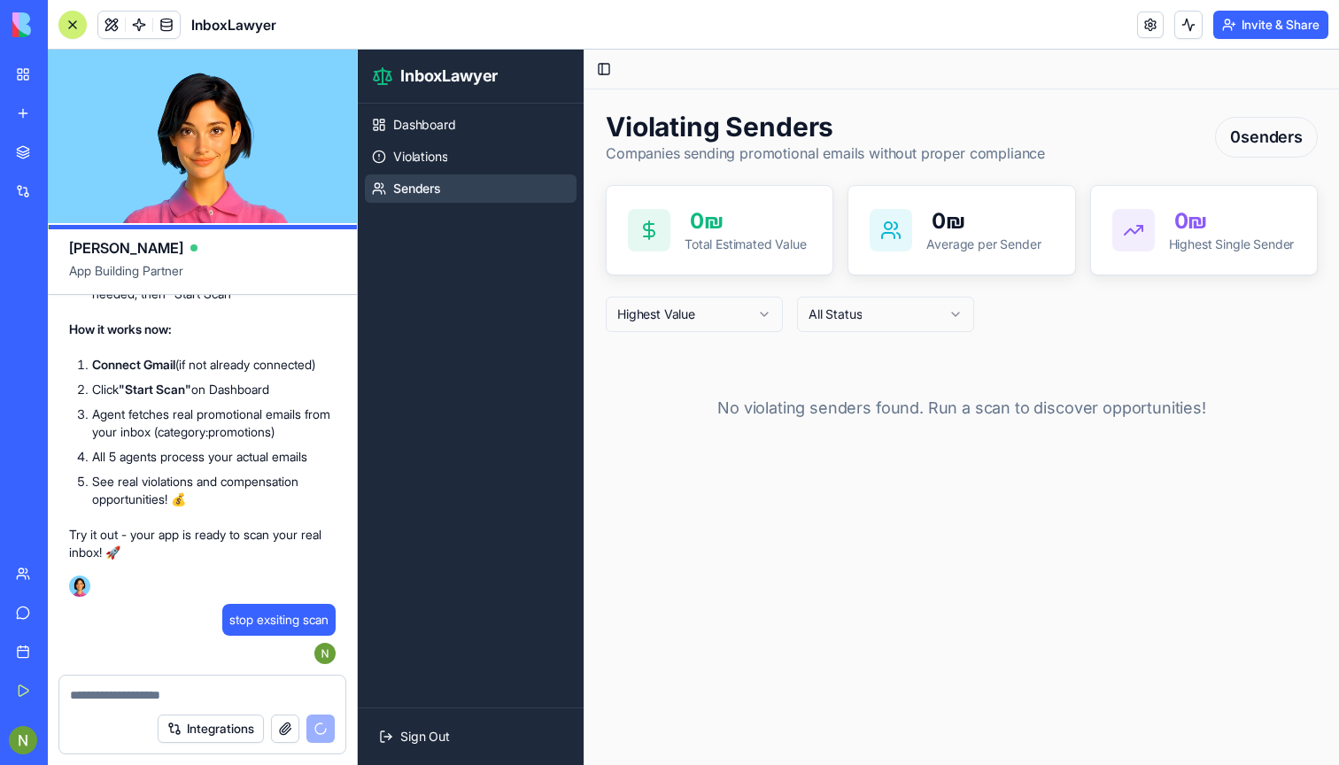
click at [19, 606] on link "Support" at bounding box center [40, 612] width 71 height 35
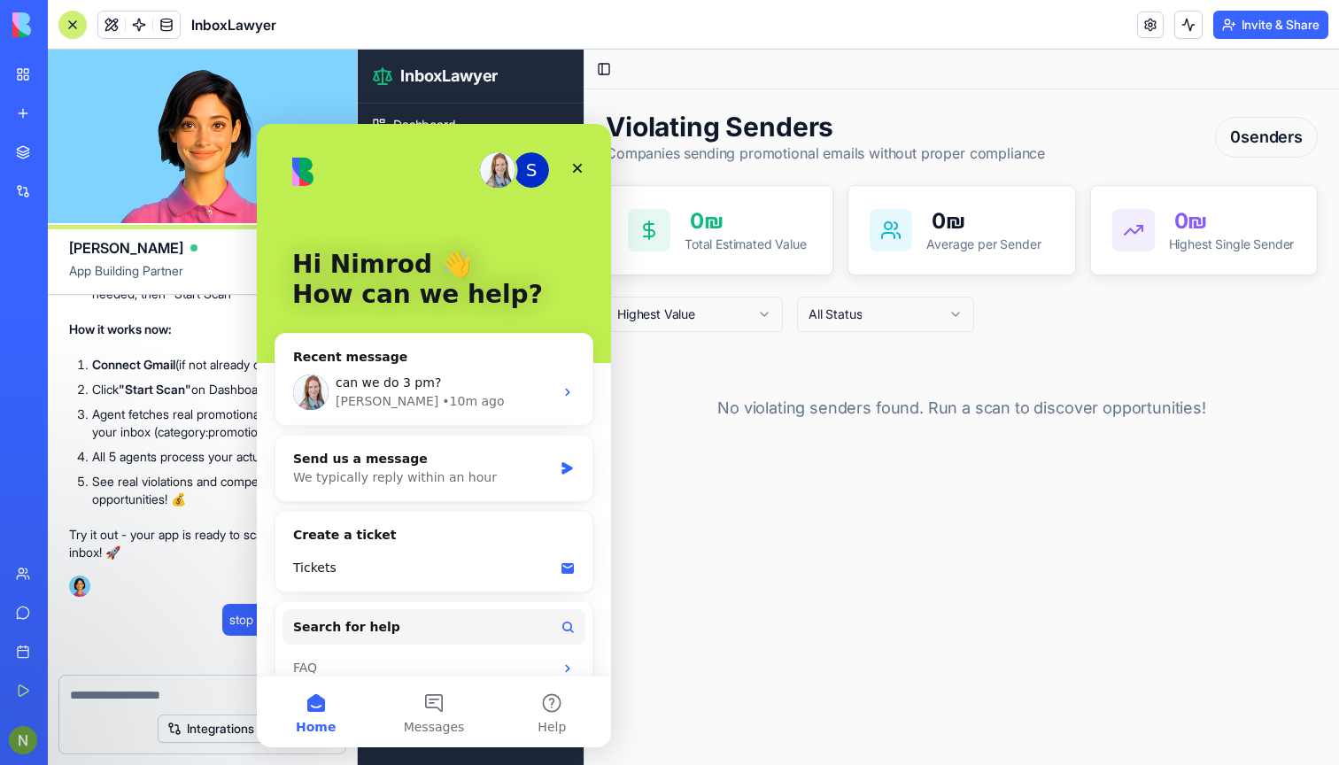
click at [498, 172] on img "Intercom messenger" at bounding box center [497, 169] width 35 height 35
click at [359, 402] on div "[PERSON_NAME]" at bounding box center [387, 401] width 103 height 19
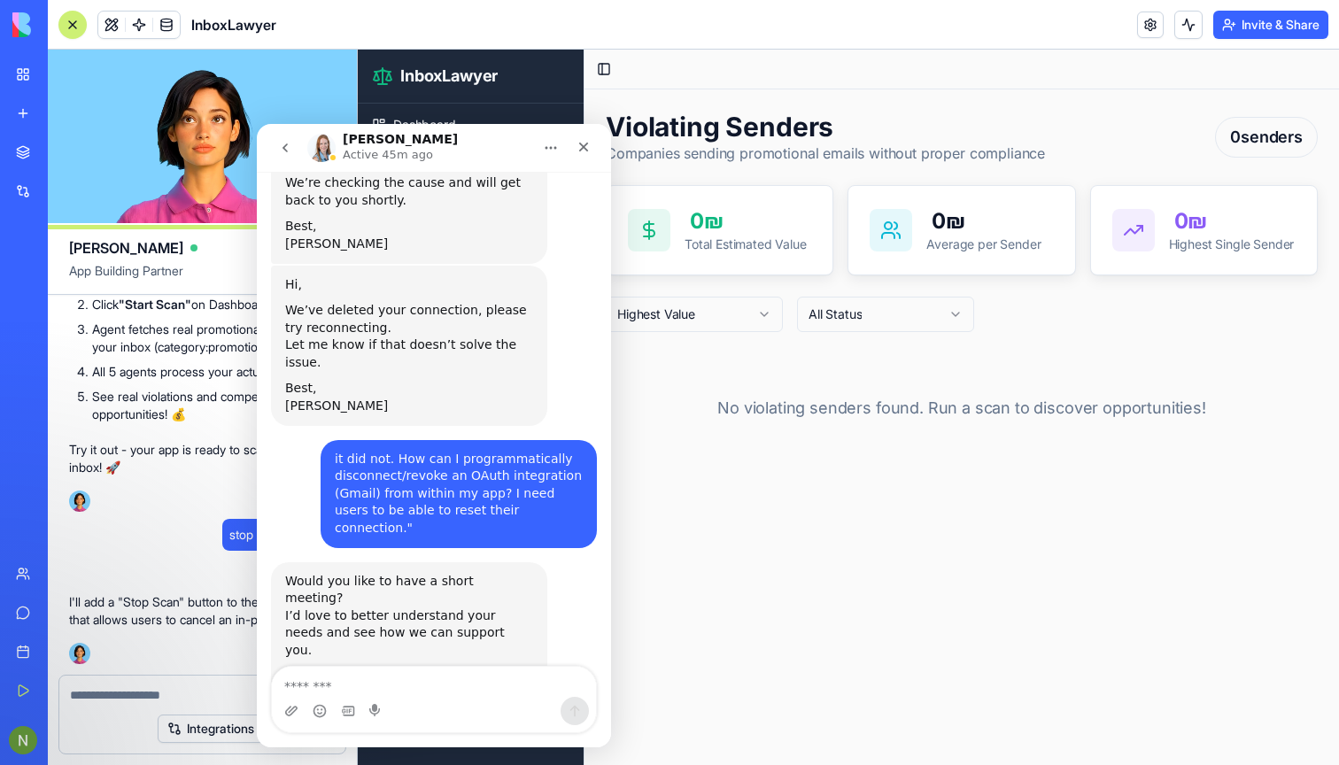
scroll to position [10068, 0]
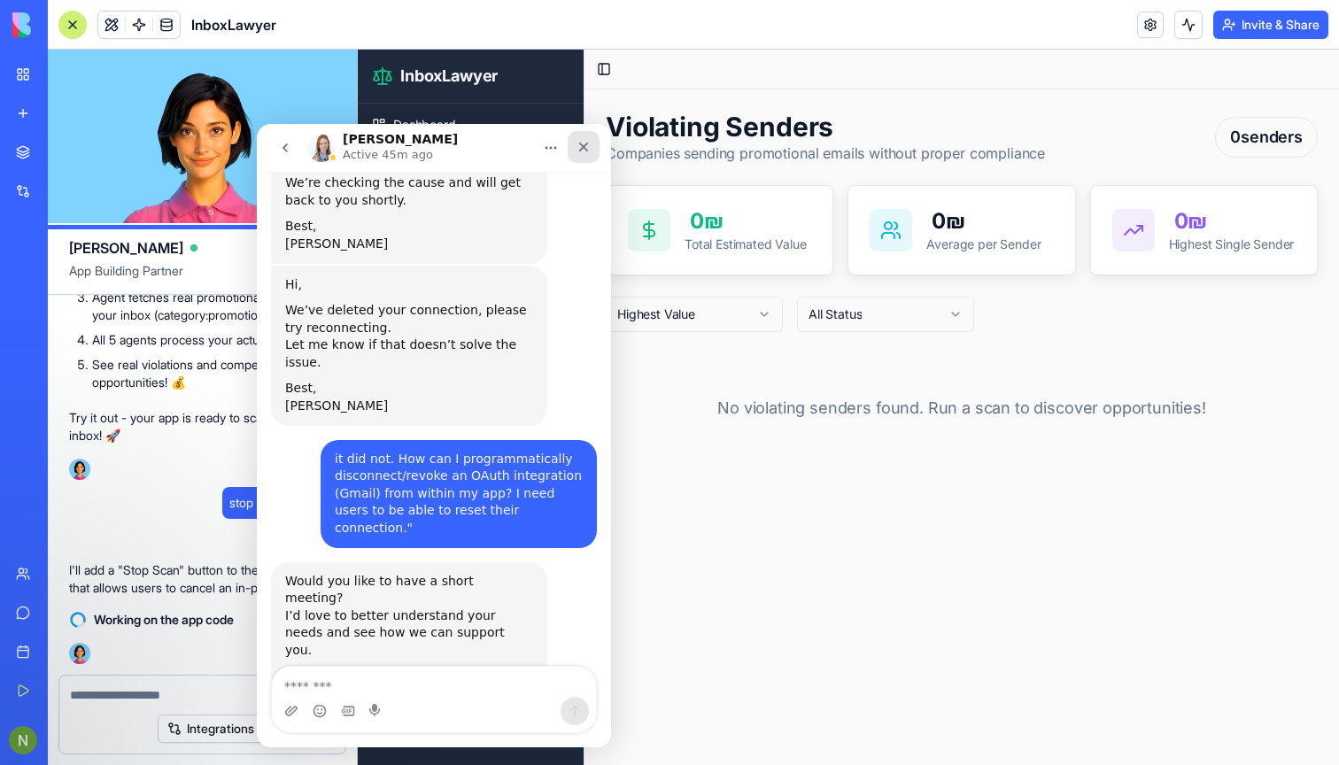
click at [591, 149] on div "Close" at bounding box center [584, 147] width 32 height 32
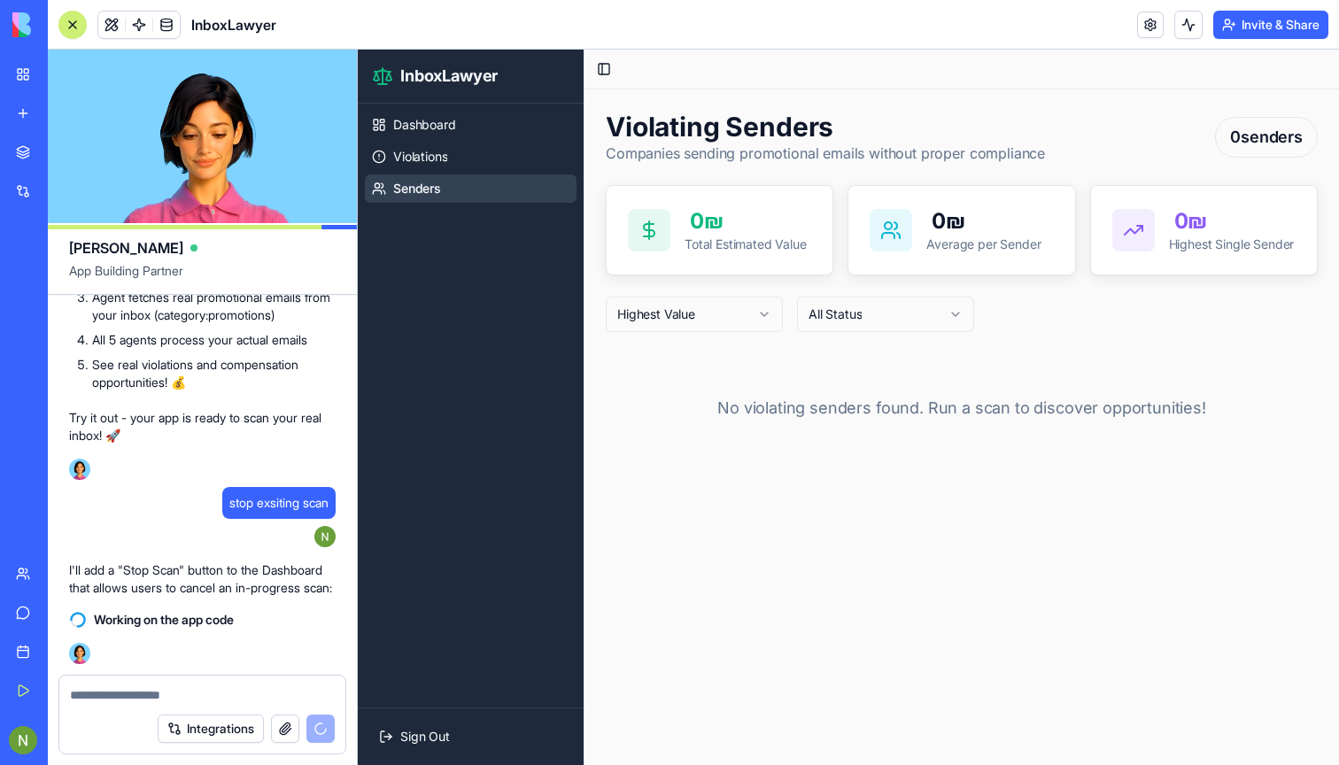
scroll to position [0, 0]
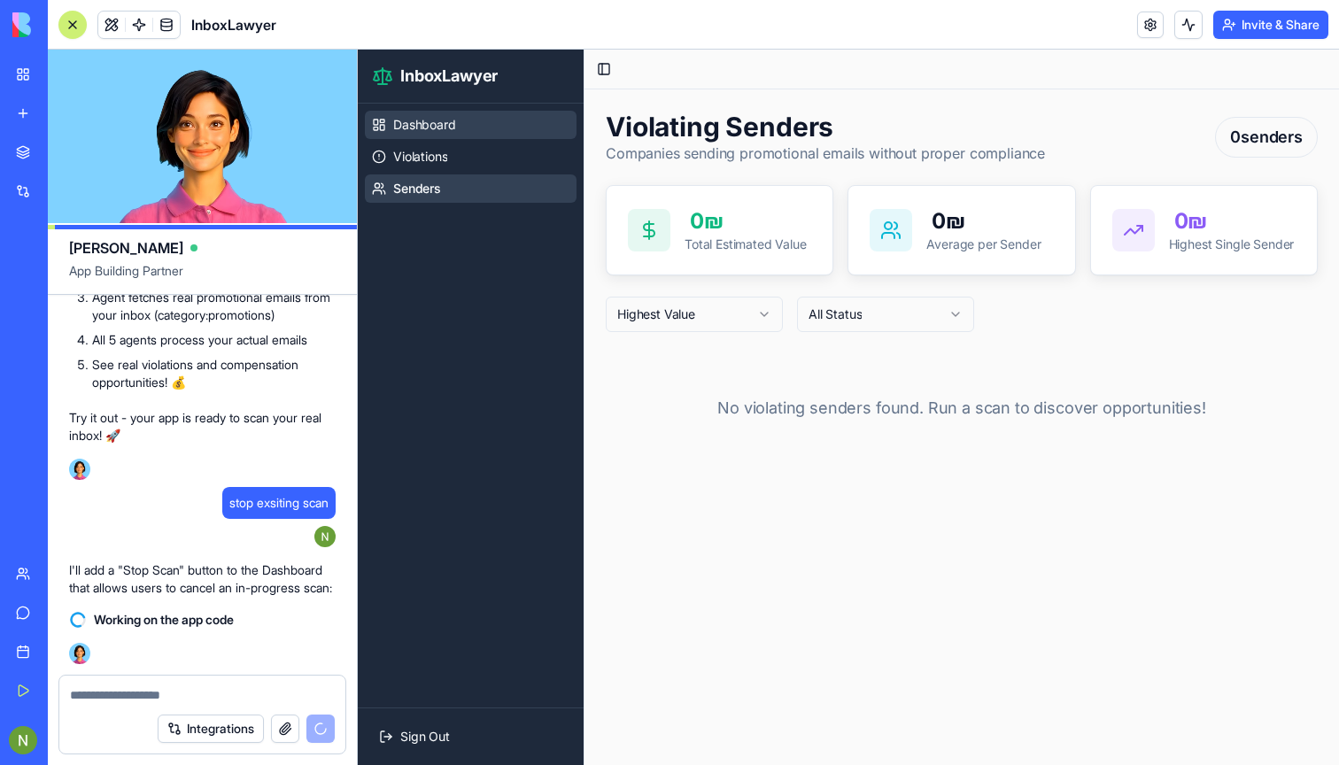
click at [432, 118] on span "Dashboard" at bounding box center [424, 125] width 63 height 18
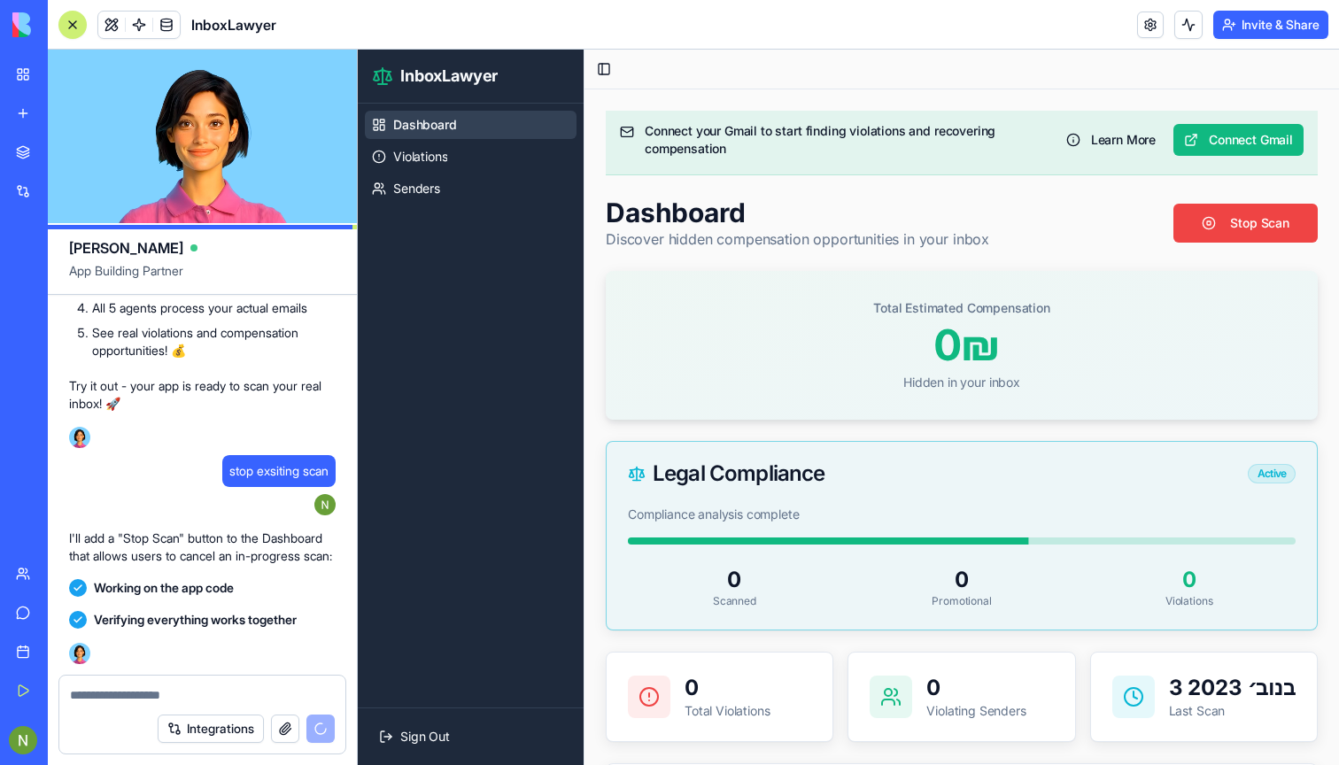
scroll to position [10561, 0]
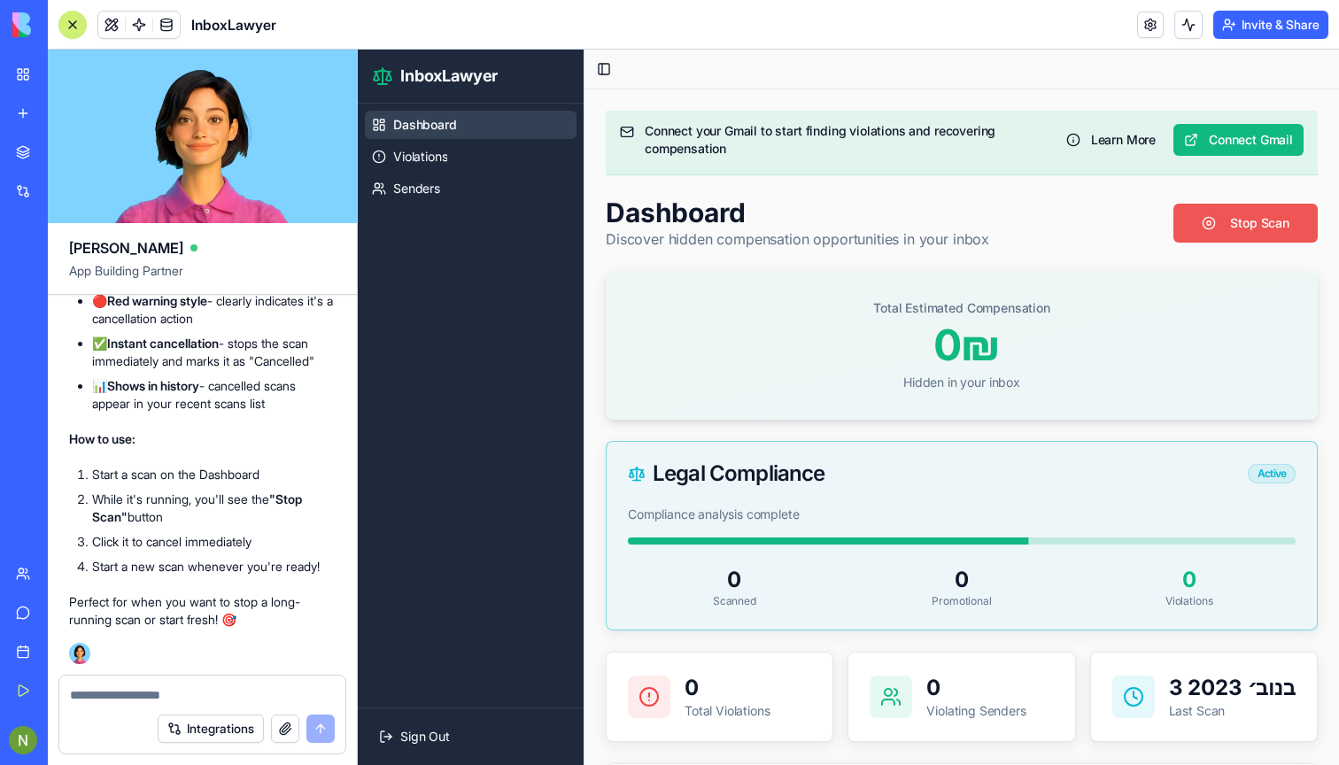
click at [1264, 220] on button "Stop Scan" at bounding box center [1245, 223] width 144 height 39
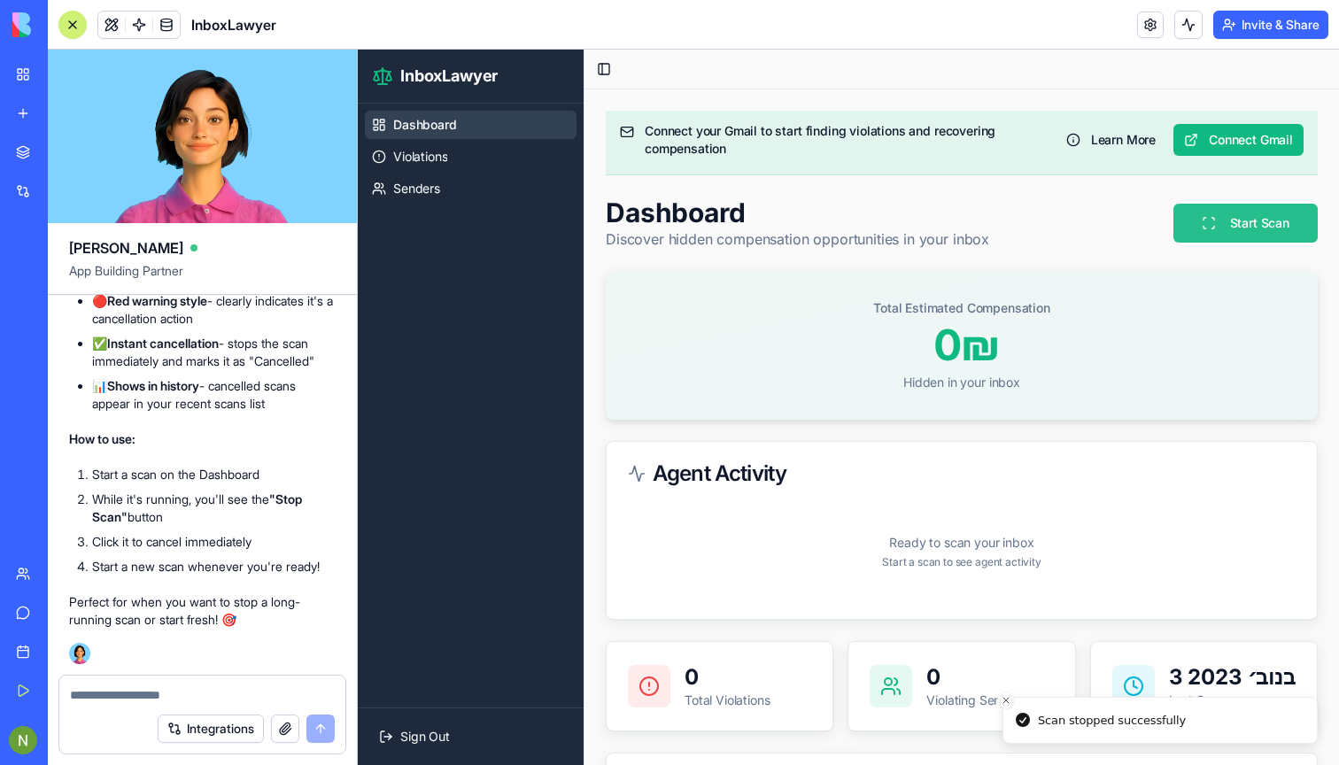
click at [1237, 215] on button "Start Scan" at bounding box center [1245, 223] width 144 height 39
click at [1209, 133] on button "Connect Gmail" at bounding box center [1238, 140] width 130 height 32
click at [138, 697] on textarea at bounding box center [202, 695] width 265 height 18
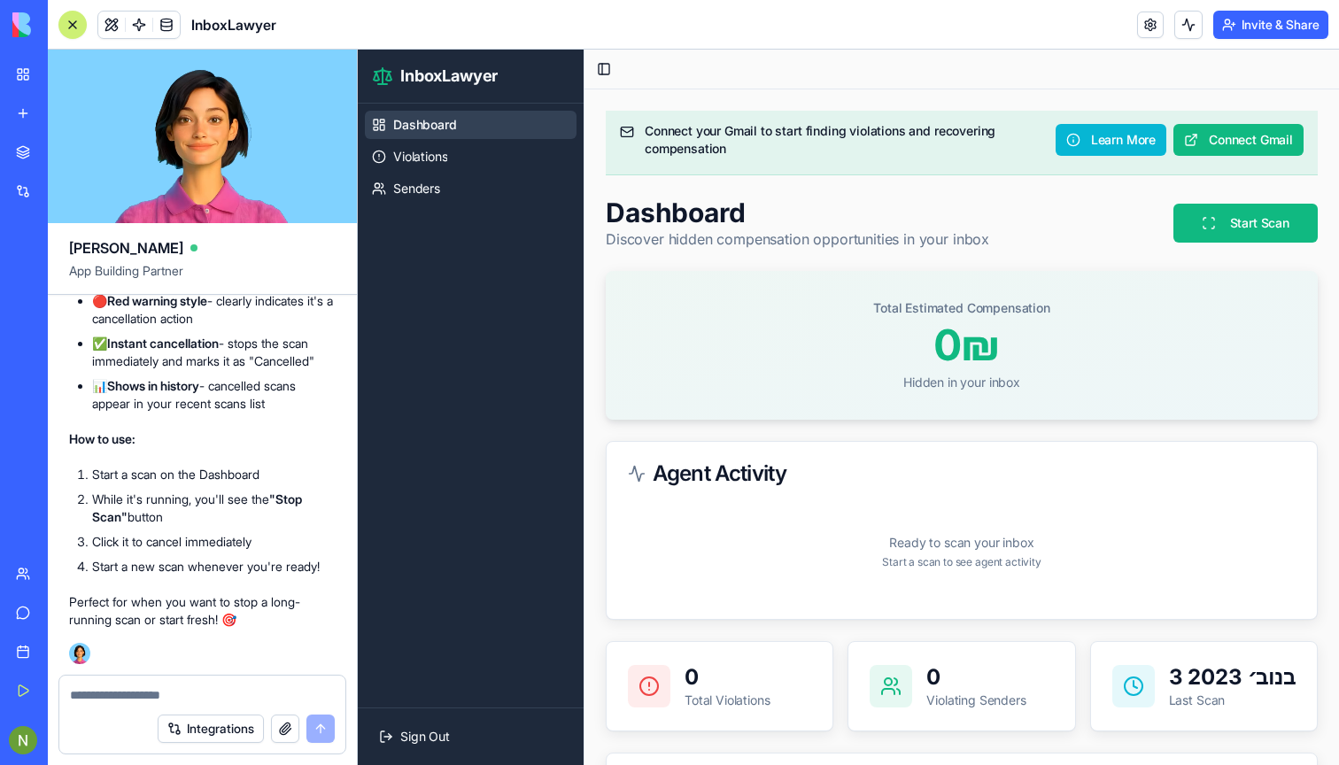
click at [1109, 130] on button "Learn More" at bounding box center [1110, 140] width 111 height 32
